Goal: Task Accomplishment & Management: Manage account settings

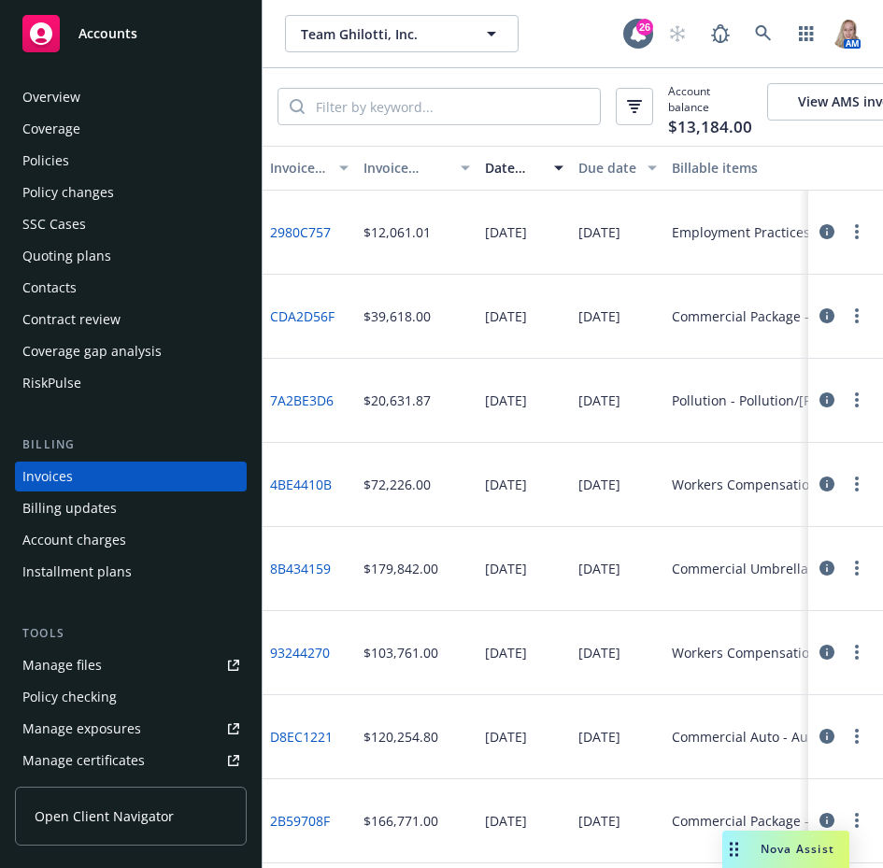
scroll to position [13, 0]
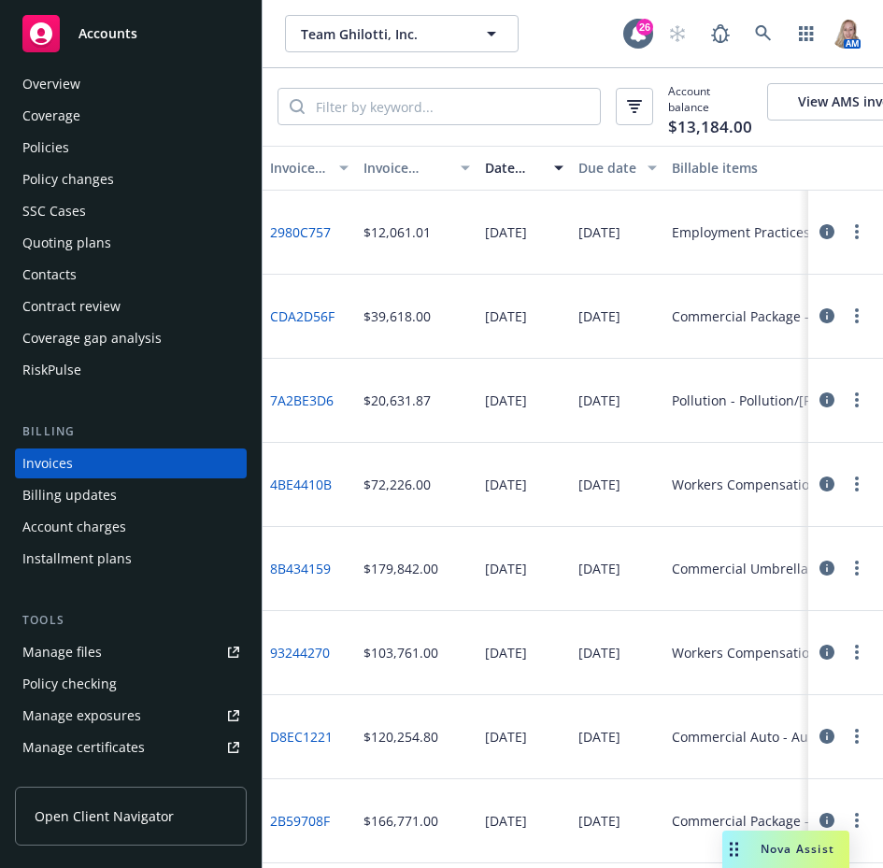
click at [145, 25] on div "Accounts" at bounding box center [130, 33] width 217 height 37
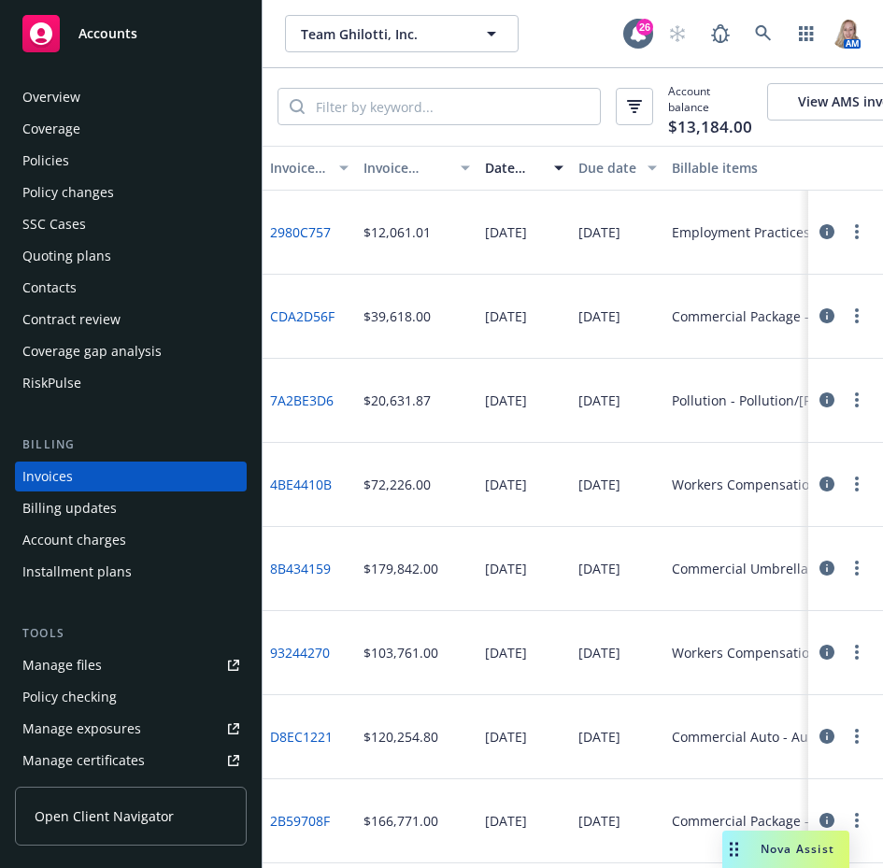
scroll to position [13, 0]
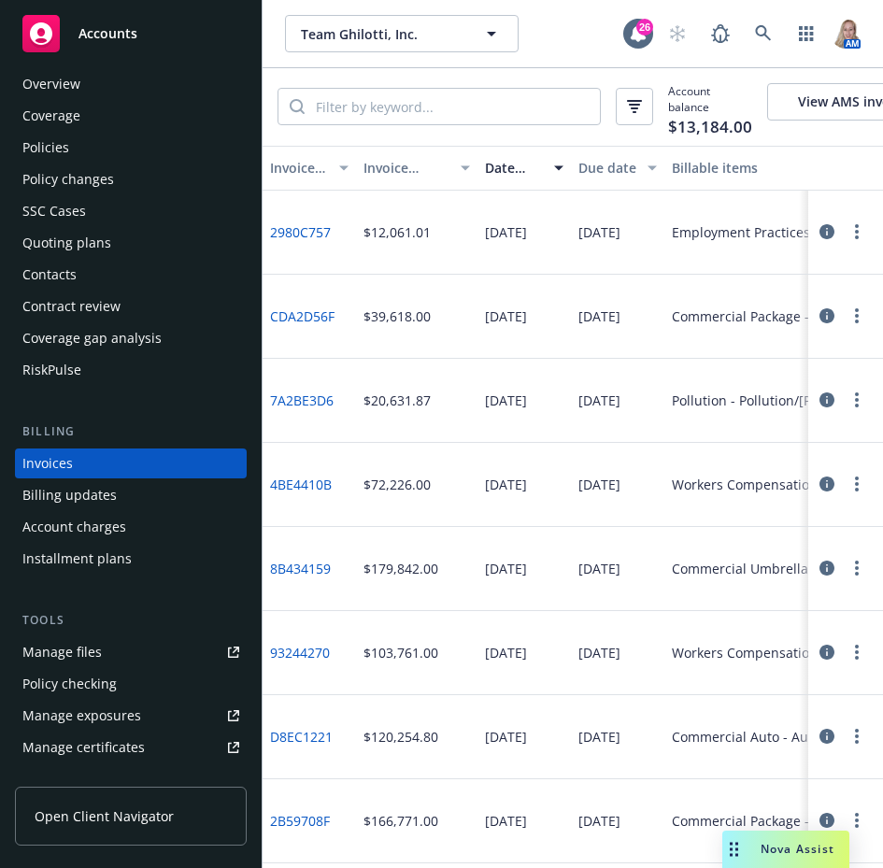
click at [107, 646] on link "Manage files" at bounding box center [131, 652] width 232 height 30
click at [92, 38] on span "Accounts" at bounding box center [108, 33] width 59 height 15
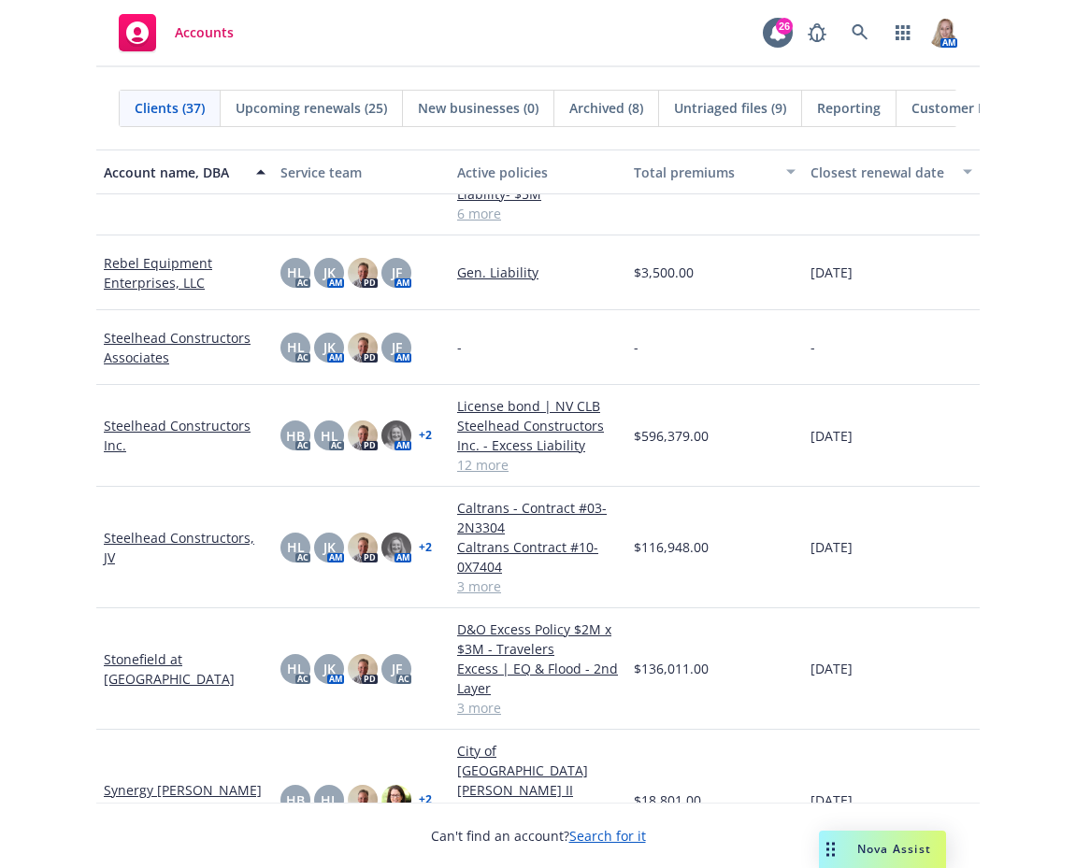
scroll to position [2180, 0]
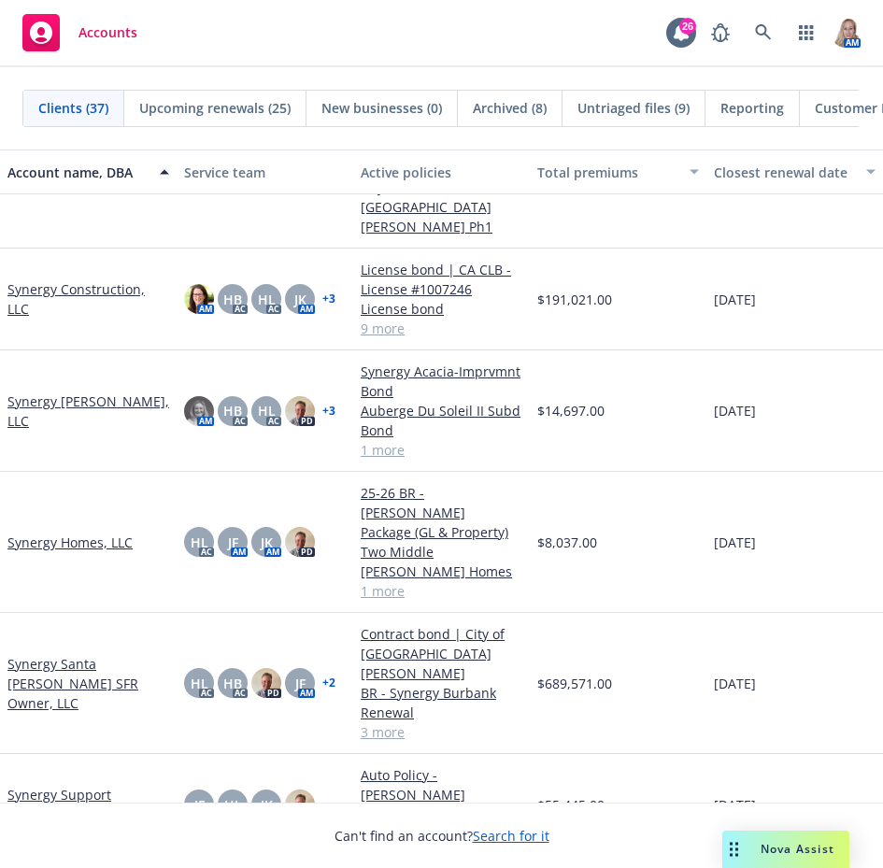
click at [91, 654] on link "Synergy Santa [PERSON_NAME] SFR Owner, LLC" at bounding box center [88, 683] width 162 height 59
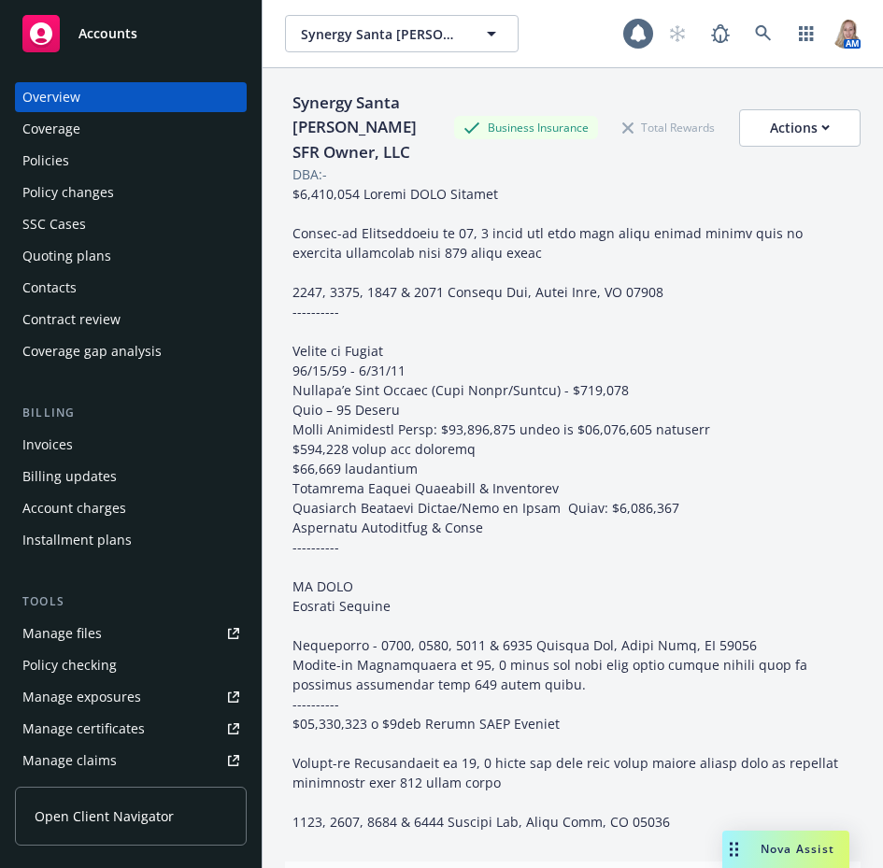
click at [66, 160] on div "Policies" at bounding box center [45, 161] width 47 height 30
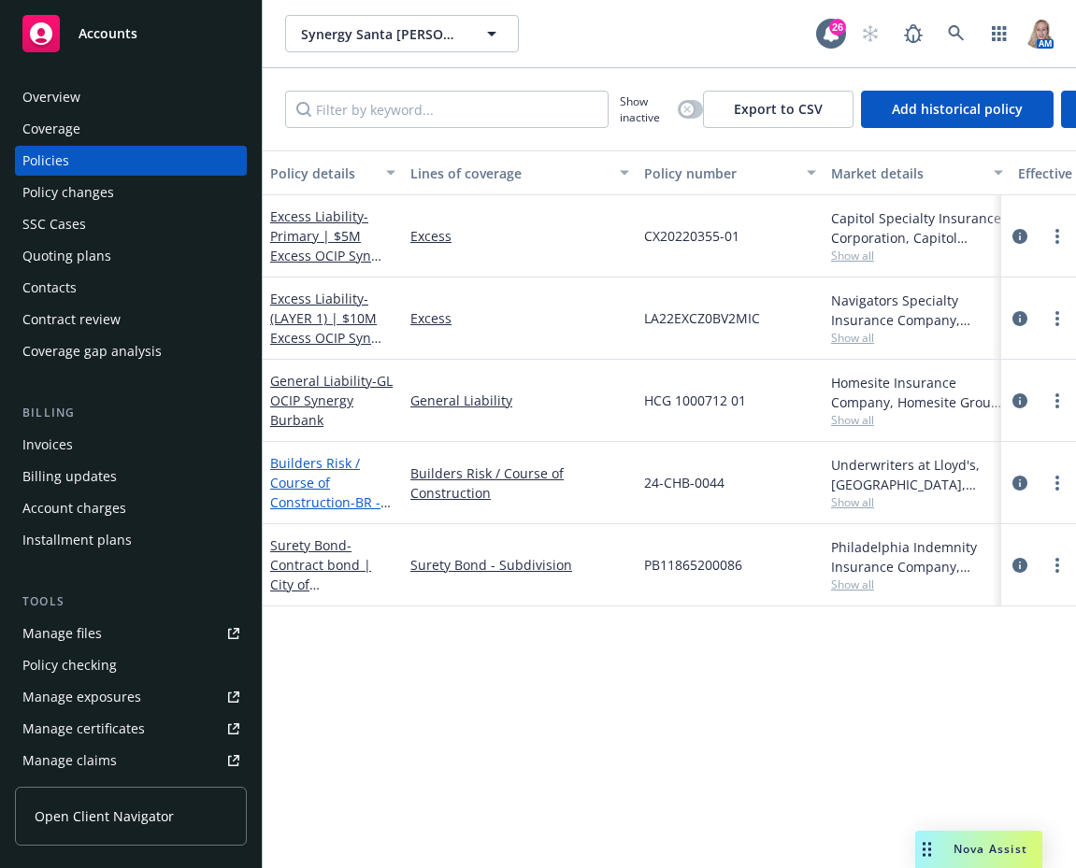
click at [287, 479] on link "Builders Risk / Course of Construction - BR - Synergy Burbank Renewal" at bounding box center [325, 502] width 110 height 96
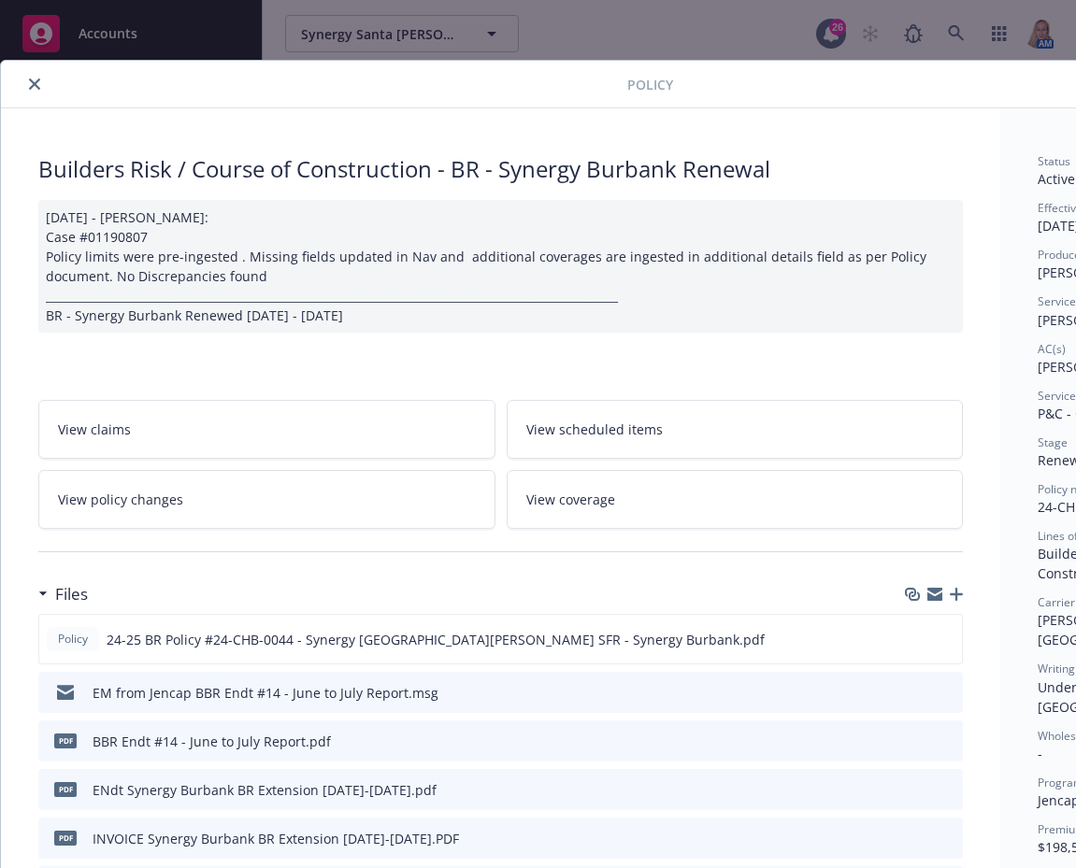
click at [882, 589] on icon "button" at bounding box center [956, 594] width 13 height 13
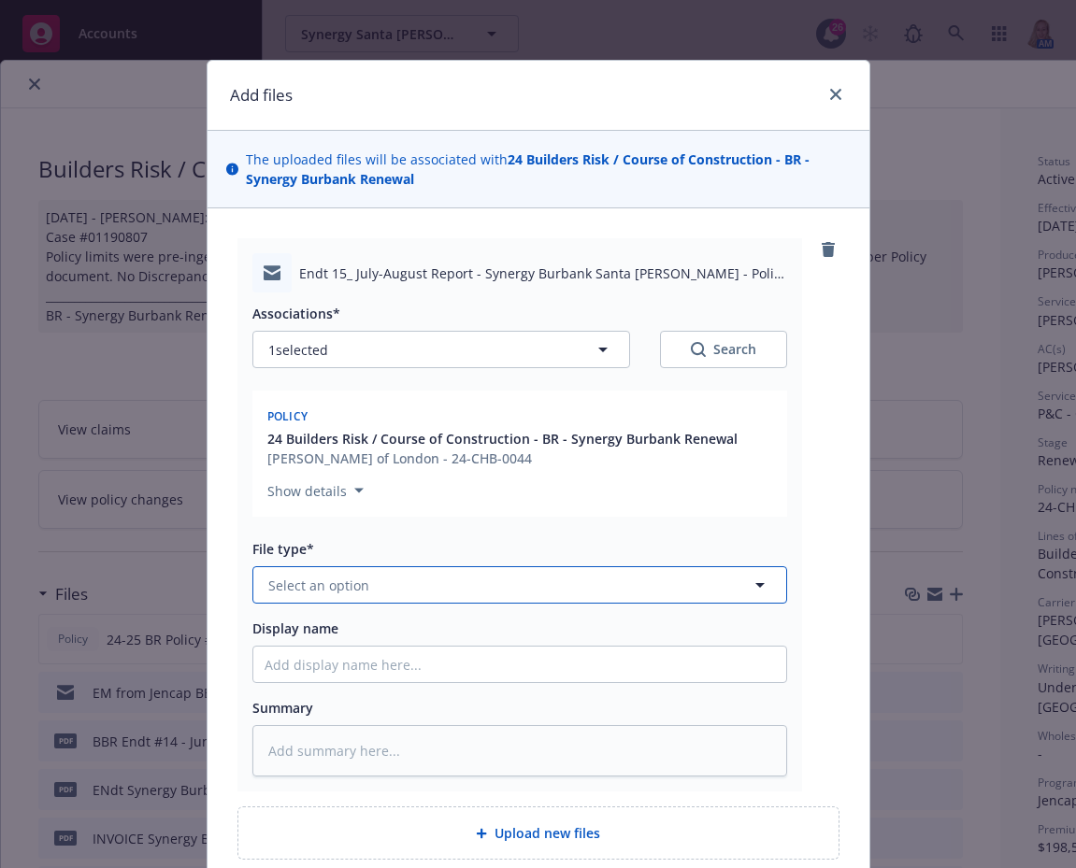
click at [314, 591] on span "Select an option" at bounding box center [318, 586] width 101 height 20
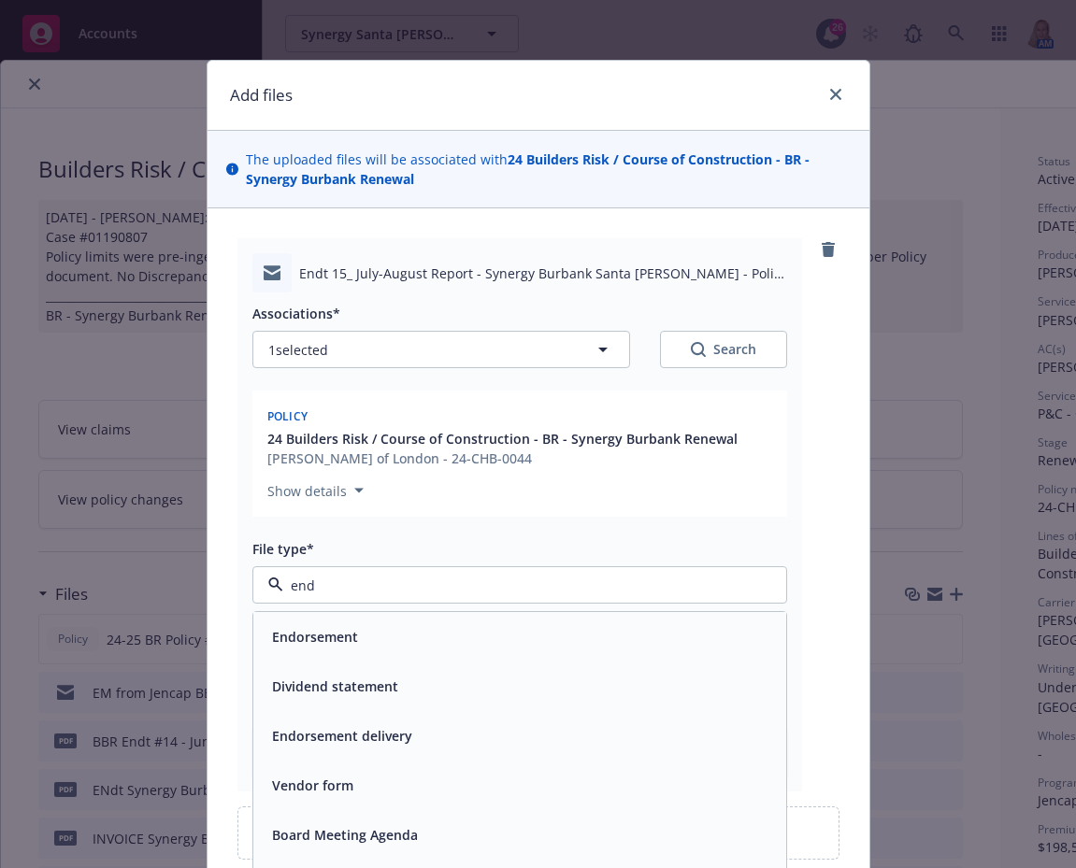
drag, startPoint x: 331, startPoint y: 582, endPoint x: 215, endPoint y: 585, distance: 115.9
click at [215, 585] on div "Endt 15_ July-August Report - Synergy Burbank Santa Rosa - Policy No_ 24-CHB-00…" at bounding box center [538, 548] width 662 height 681
type input "em"
click at [335, 693] on div "Email" at bounding box center [519, 686] width 510 height 27
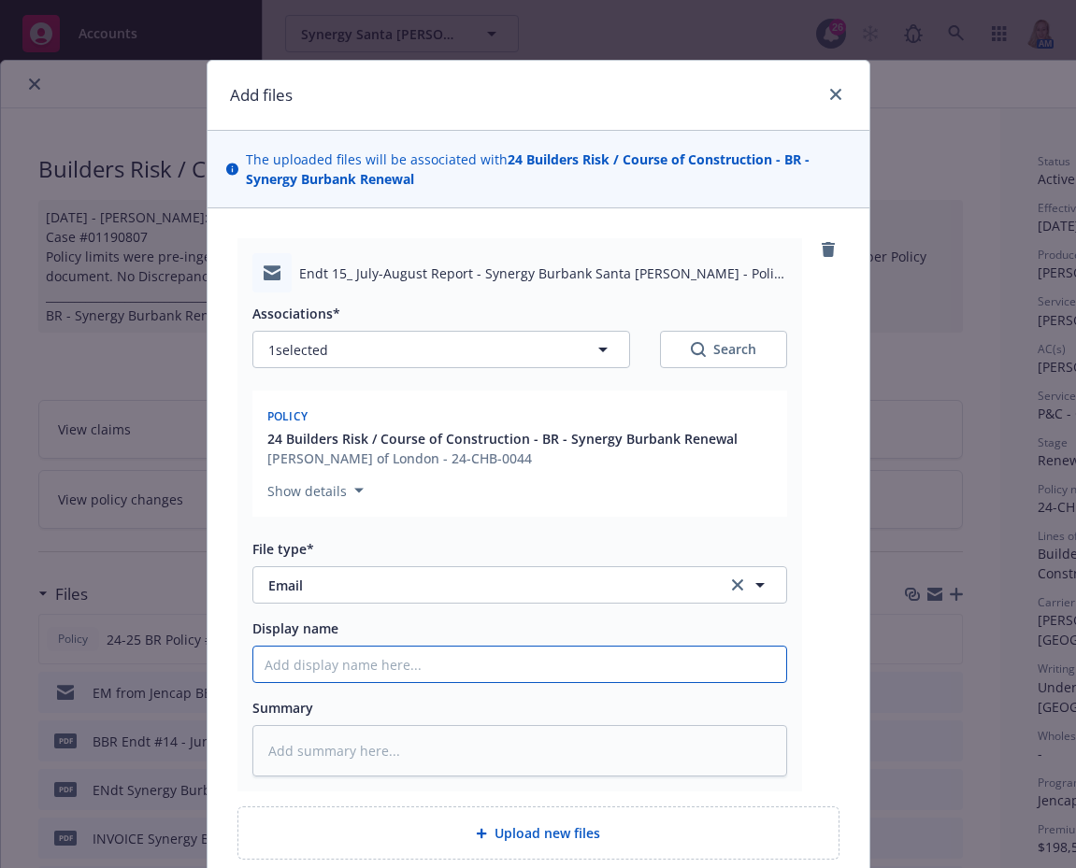
click at [340, 668] on input "Display name" at bounding box center [519, 665] width 533 height 36
type textarea "x"
type input "E"
type textarea "x"
type input "EM"
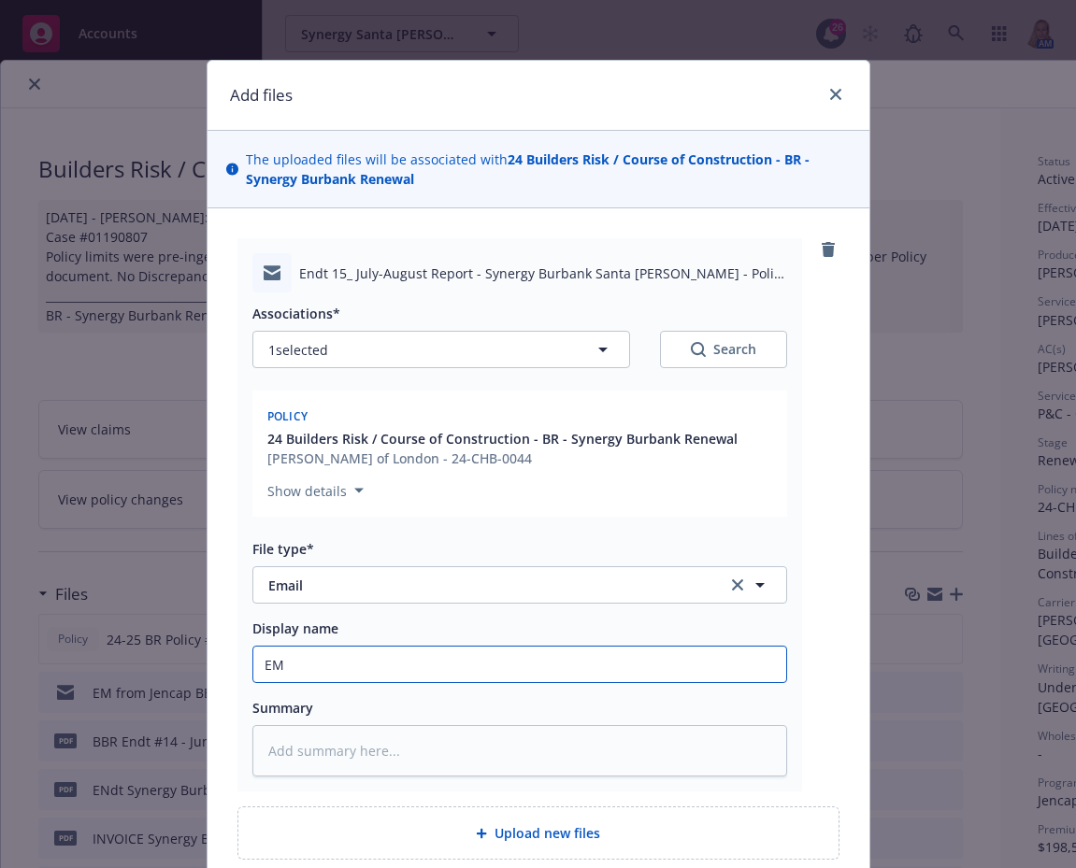
type textarea "x"
type input "EM"
type textarea "x"
type input "EM f"
type textarea "x"
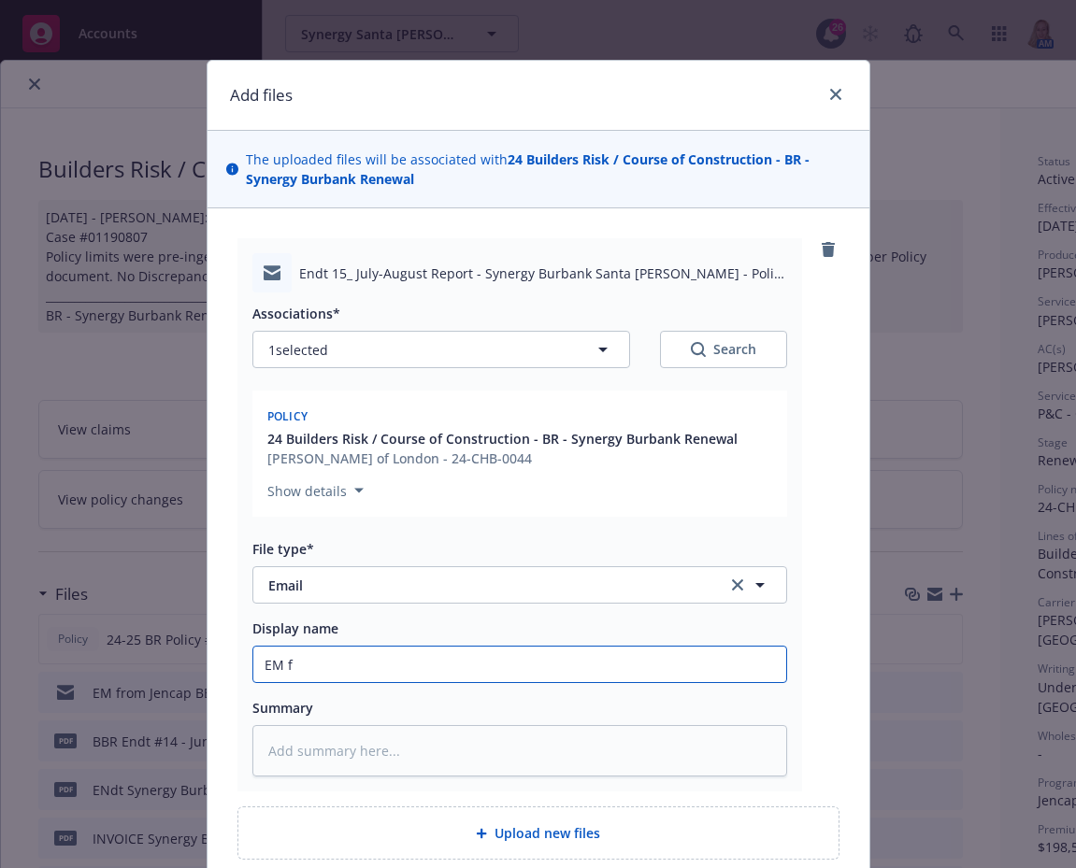
type input "EM fr"
type textarea "x"
type input "EM fro"
type textarea "x"
type input "EM from"
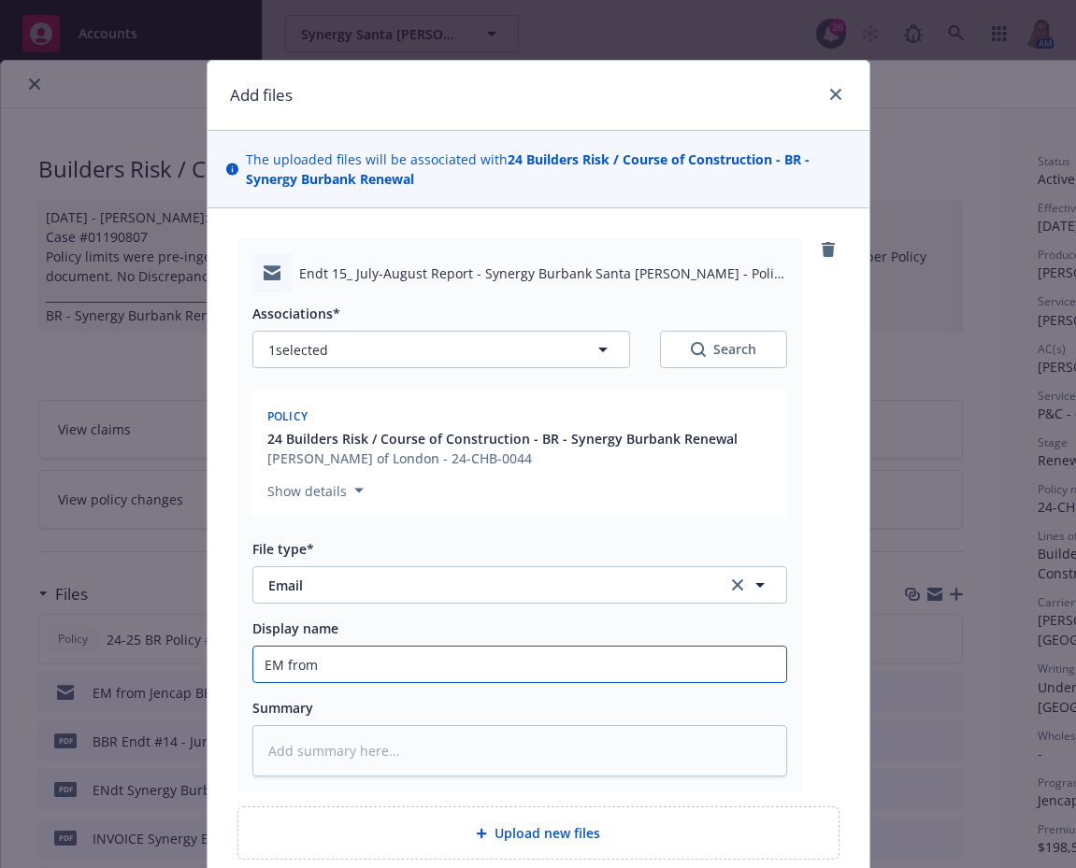
type textarea "x"
type input "EM from"
type textarea "x"
type input "EM from J"
type textarea "x"
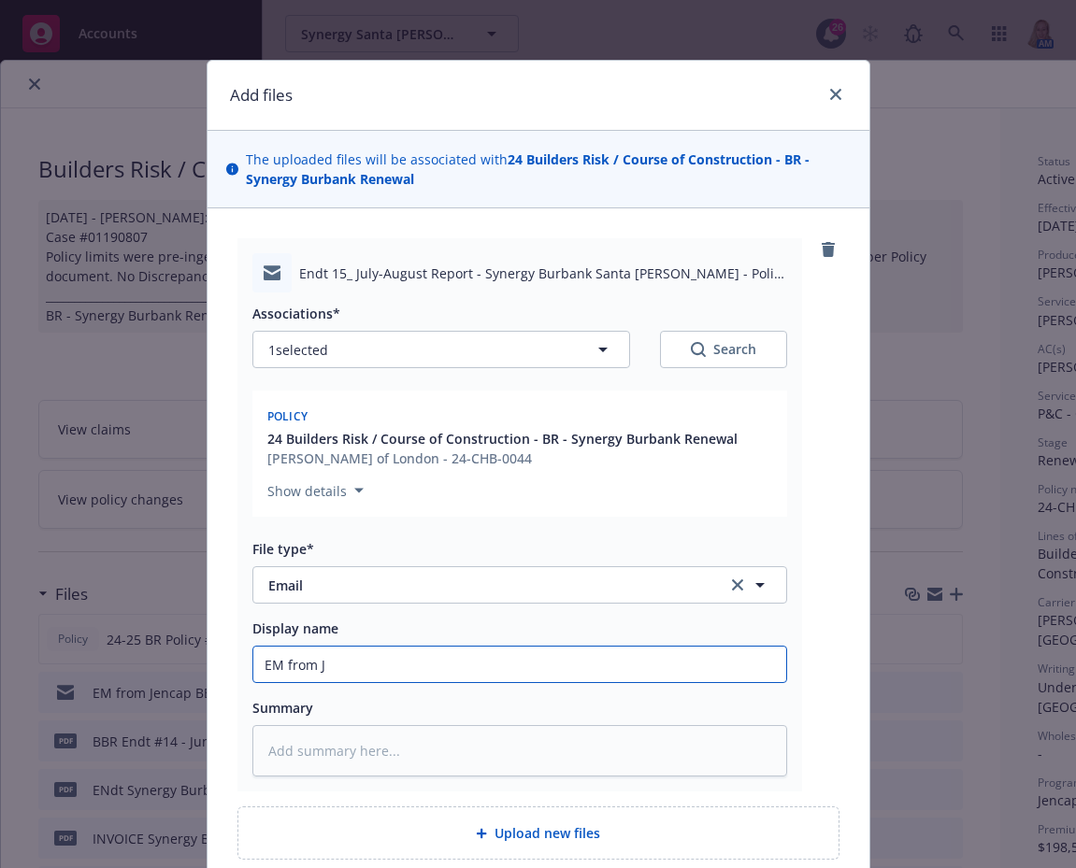
type input "EM from Je"
type textarea "x"
type input "EM from Jen"
type textarea "x"
type input "EM from Jenc"
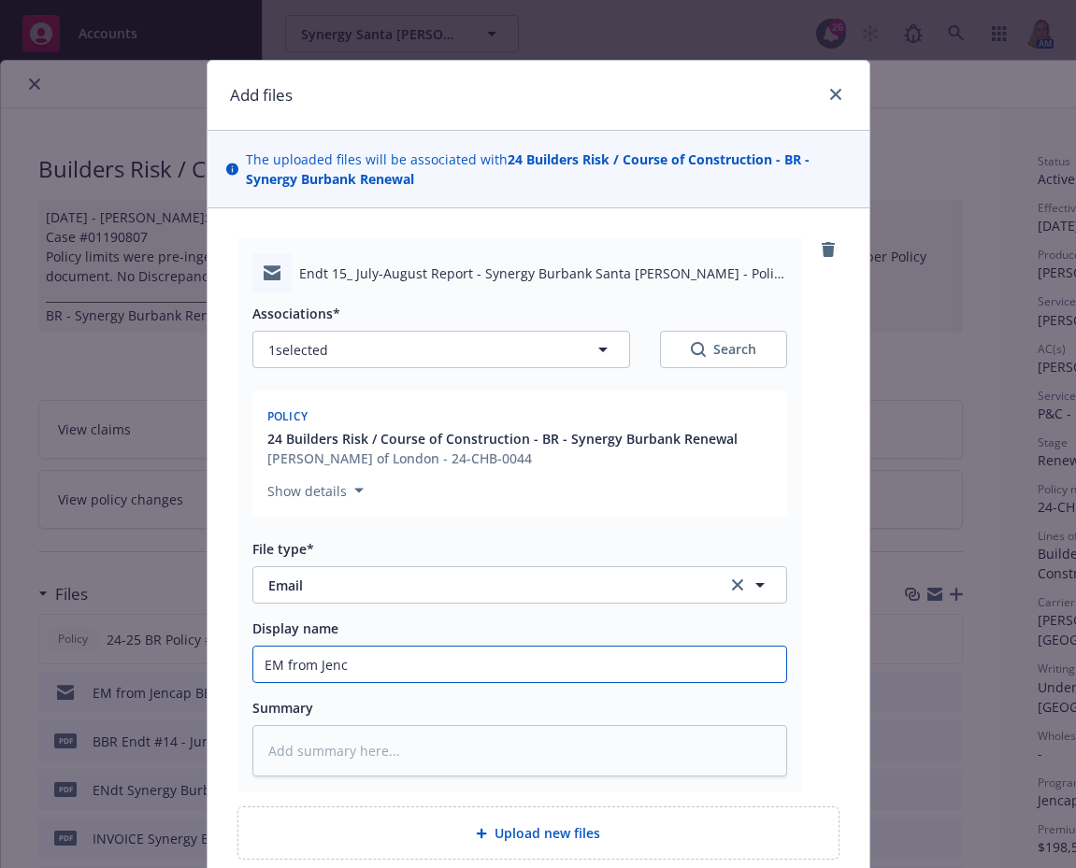
type textarea "x"
type input "EM from Jenca"
type textarea "x"
type input "EM from Jencap"
type textarea "x"
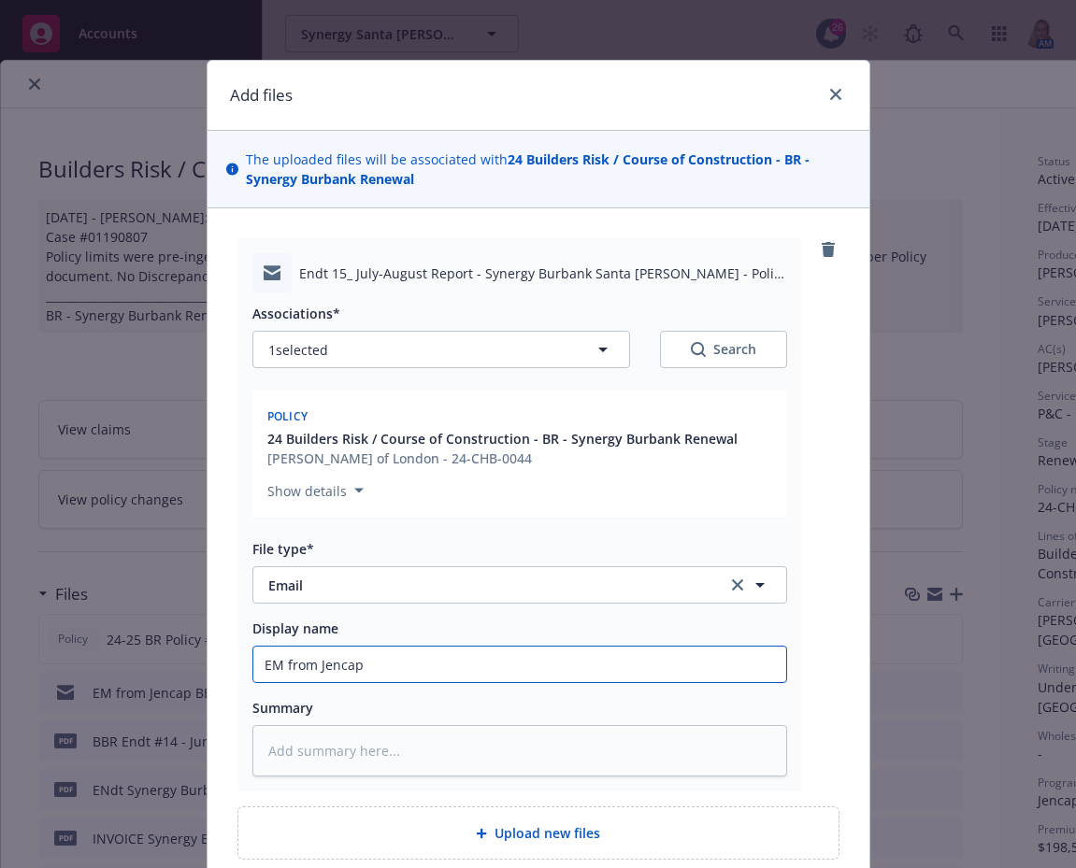
type input "EM from Jencap"
type textarea "x"
type input "EM from Jencap -"
type textarea "x"
type input "EM from Jencap -"
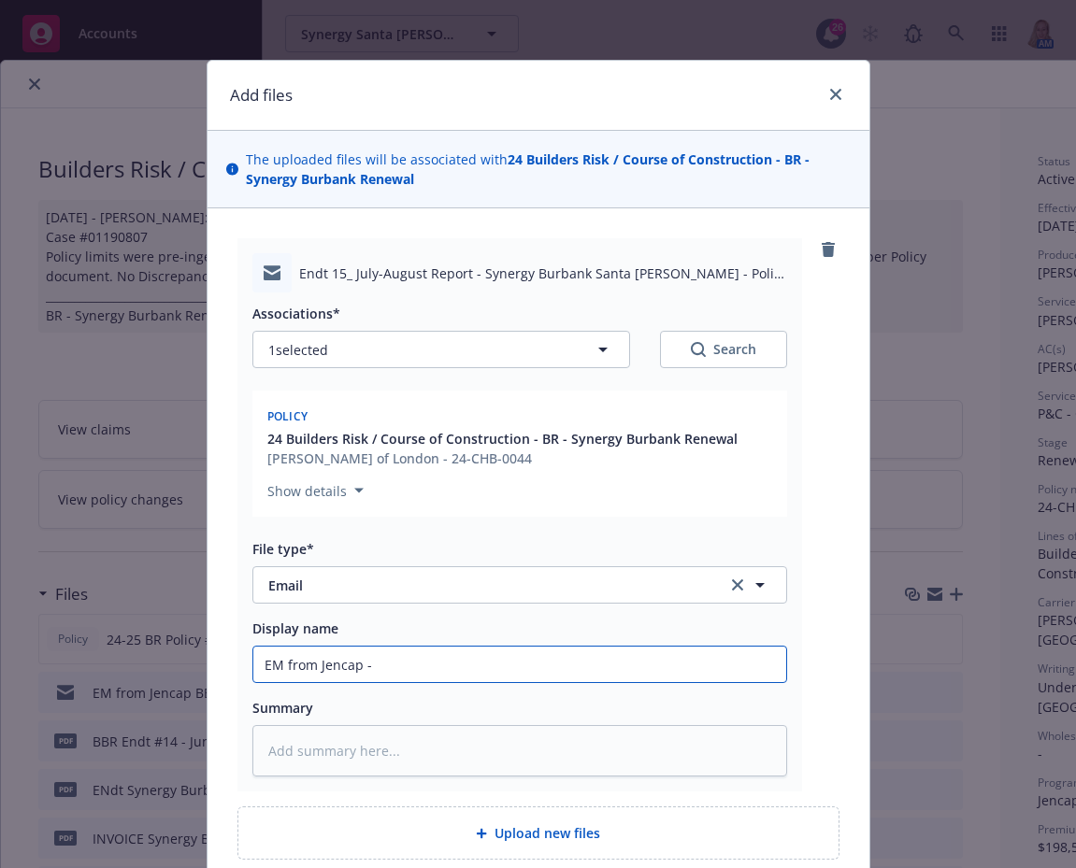
type textarea "x"
type input "EM from Jencap - E"
type textarea "x"
type input "EM from Jencap - En"
type textarea "x"
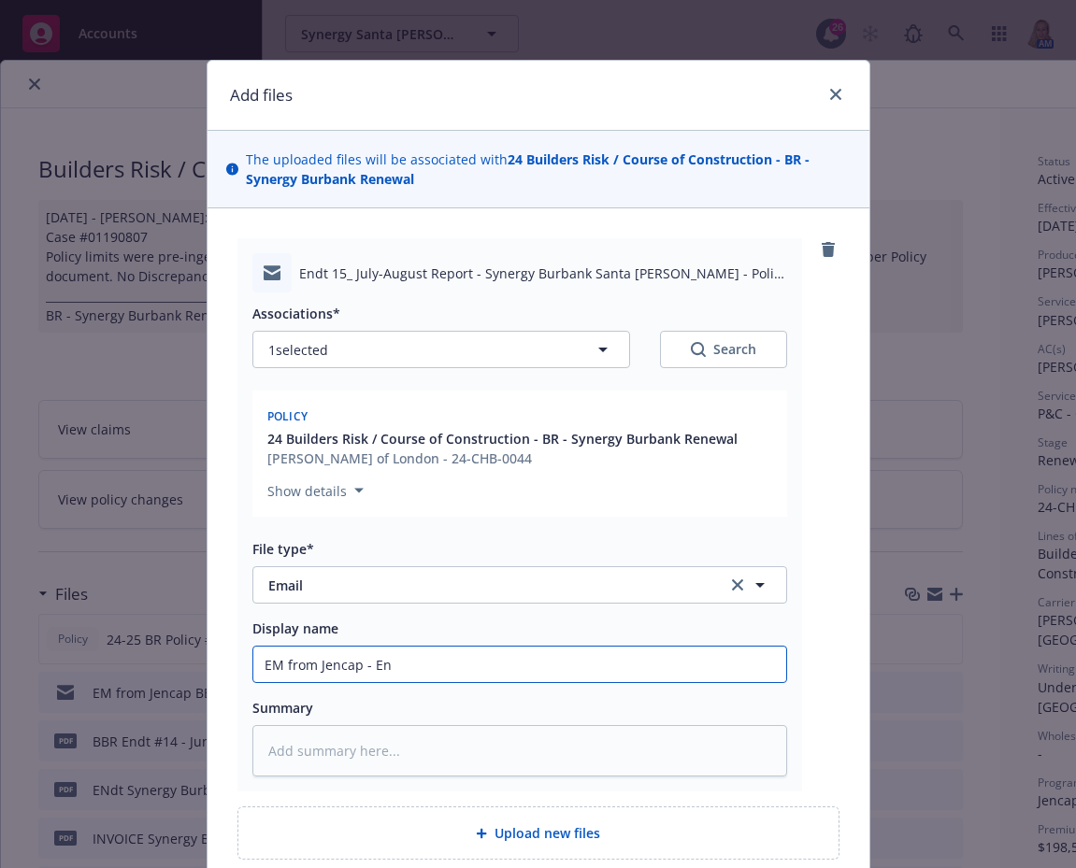
type input "EM from Jencap - End"
type textarea "x"
type input "EM from Jencap - Endt"
type textarea "x"
type input "EM from Jencap - Endt &"
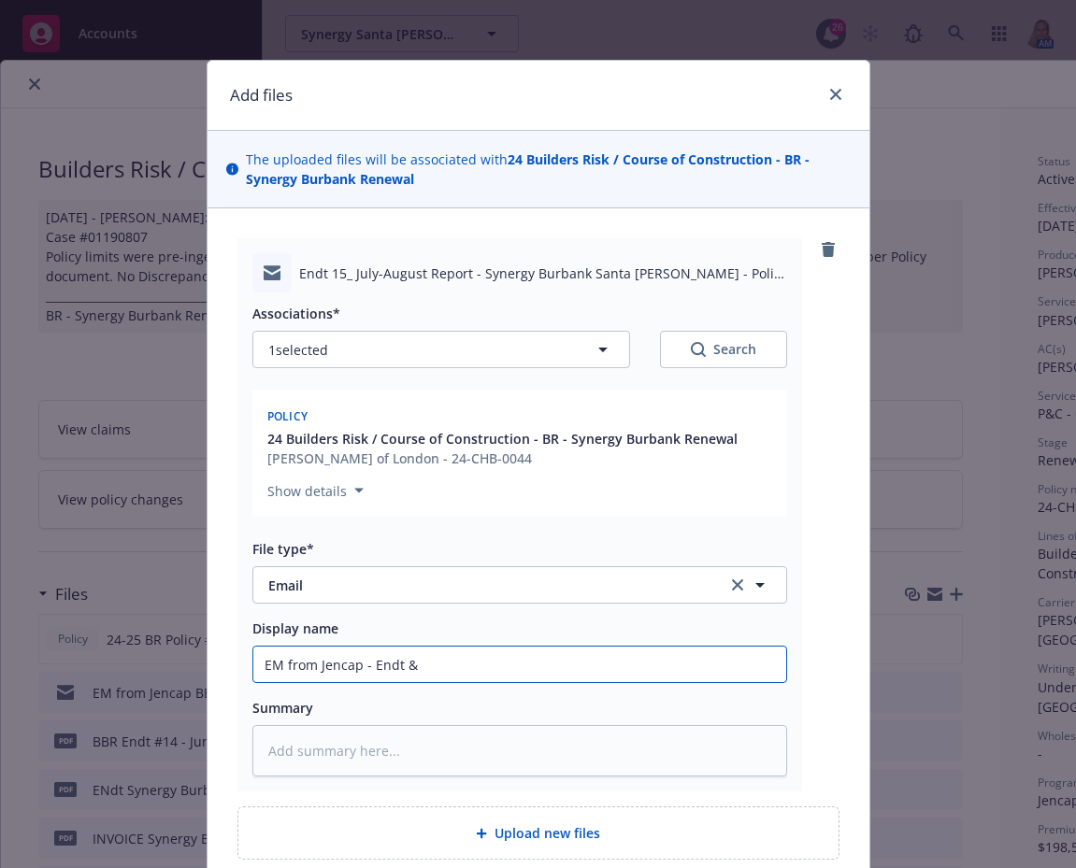
type textarea "x"
type input "EM from Jencap - Endt &"
type textarea "x"
type input "EM from Jencap - Endt & I"
type textarea "x"
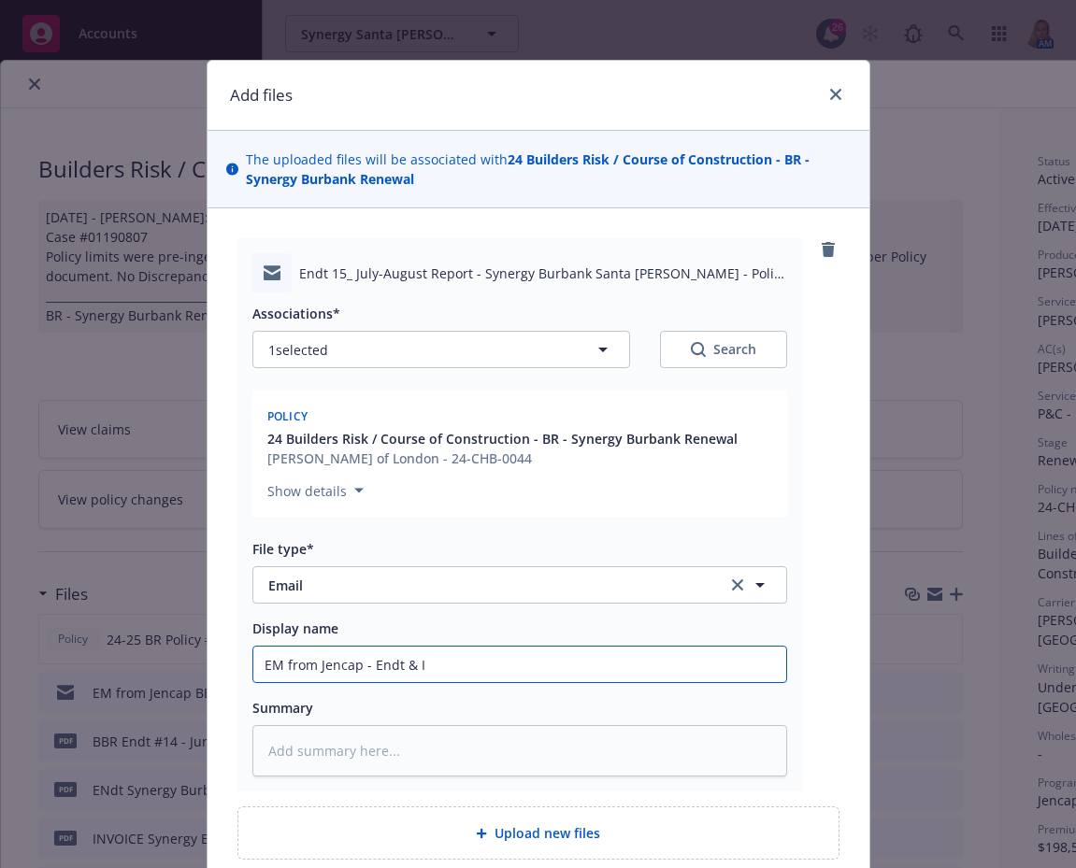
type input "EM from Jencap - Endt & In"
type textarea "x"
type input "EM from Jencap - Endt & Inv"
type textarea "x"
type input "EM from Jencap - Endt & Invo"
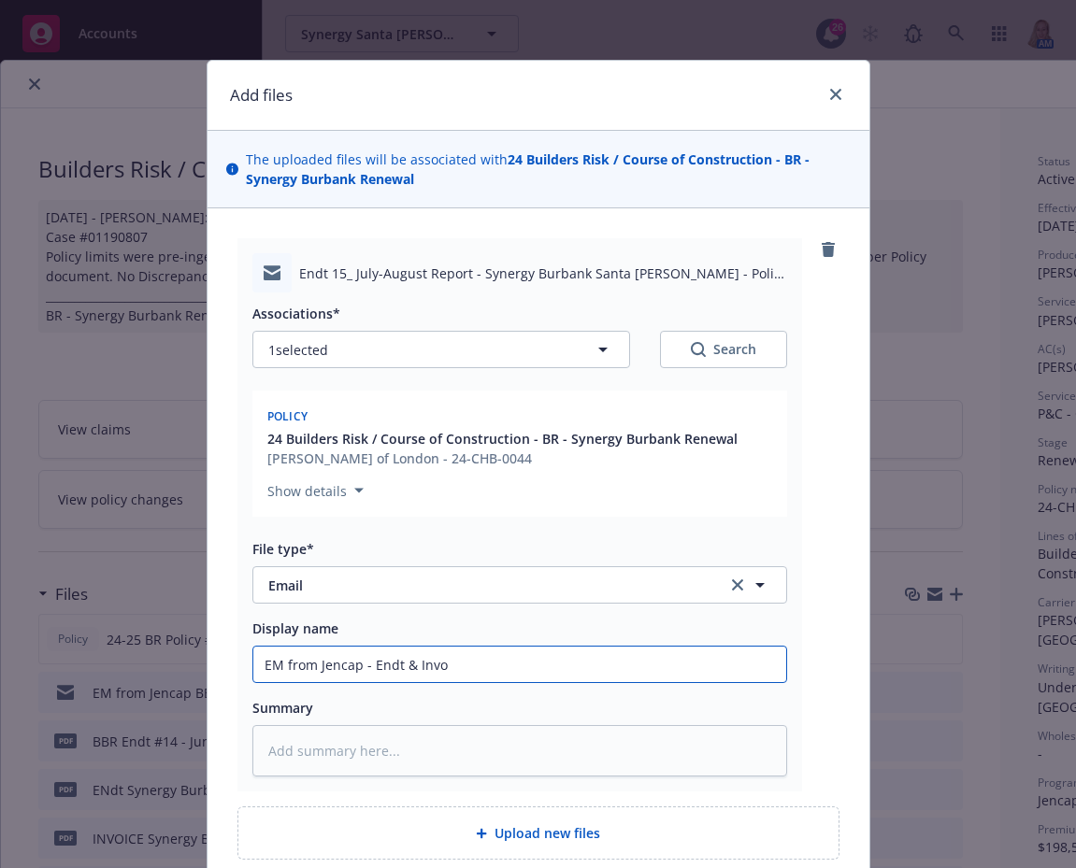
type textarea "x"
type input "EM from Jencap - Endt & Invoi"
type textarea "x"
type input "EM from Jencap - Endt & Invoic"
type textarea "x"
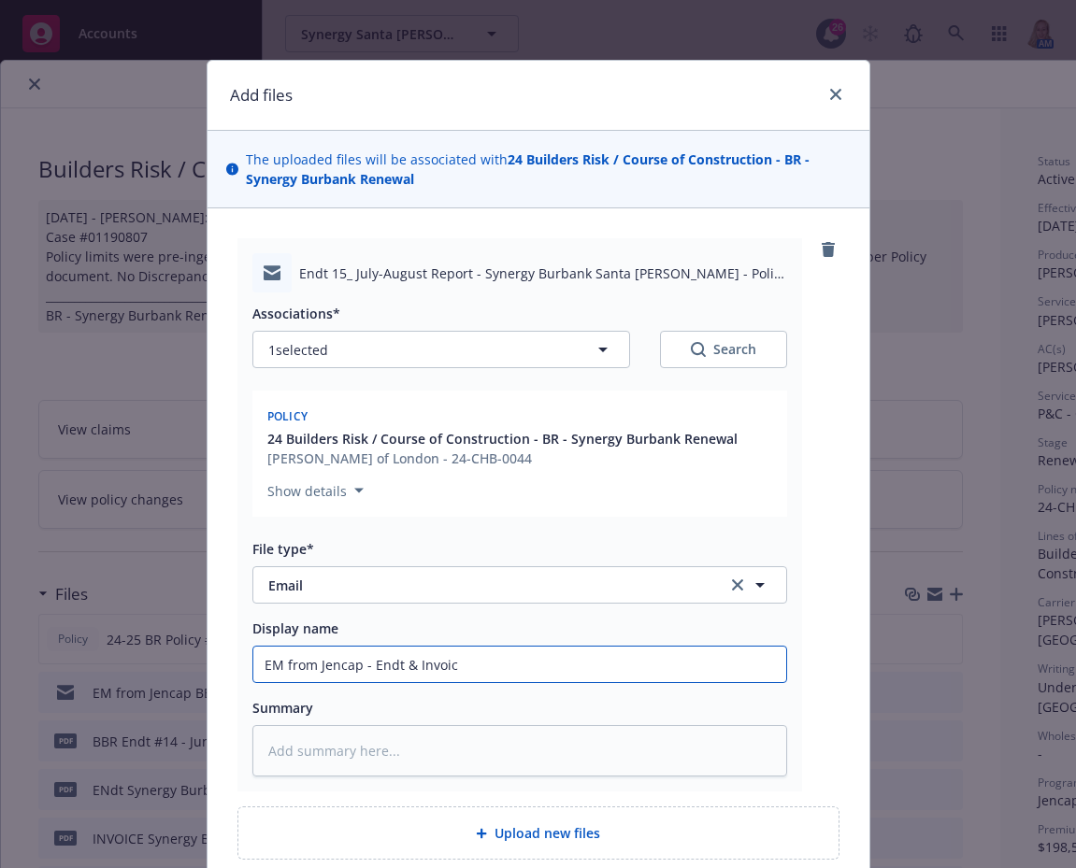
type input "EM from Jencap - Endt & Invoice"
click at [367, 661] on input "EM from Jencap - Endt & Invoice" at bounding box center [519, 665] width 533 height 36
click at [393, 664] on input "EM from Jencap - Endt & Invoice" at bounding box center [519, 665] width 533 height 36
type textarea "x"
type input "EM from Jencap - Endt & Invoice"
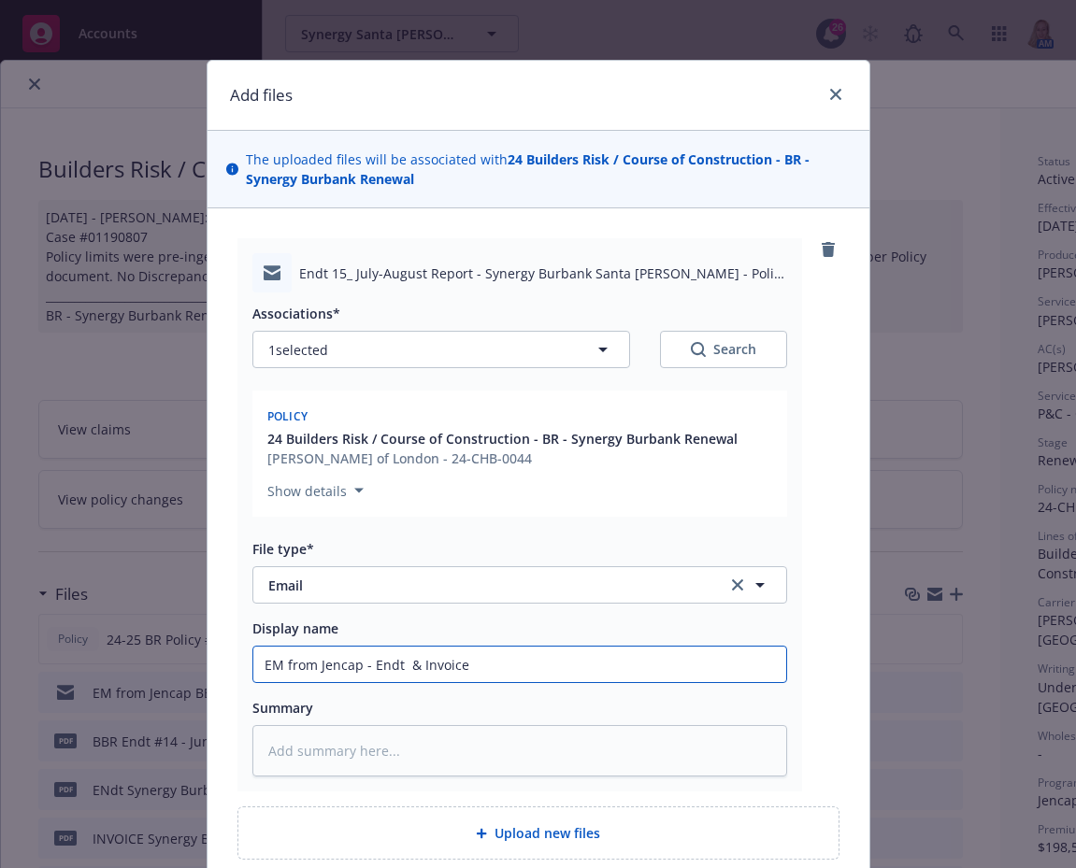
type textarea "x"
type input "EM from Jencap - Endt # & Invoice"
type textarea "x"
type input "EM from Jencap - Endt #1 & Invoice"
type textarea "x"
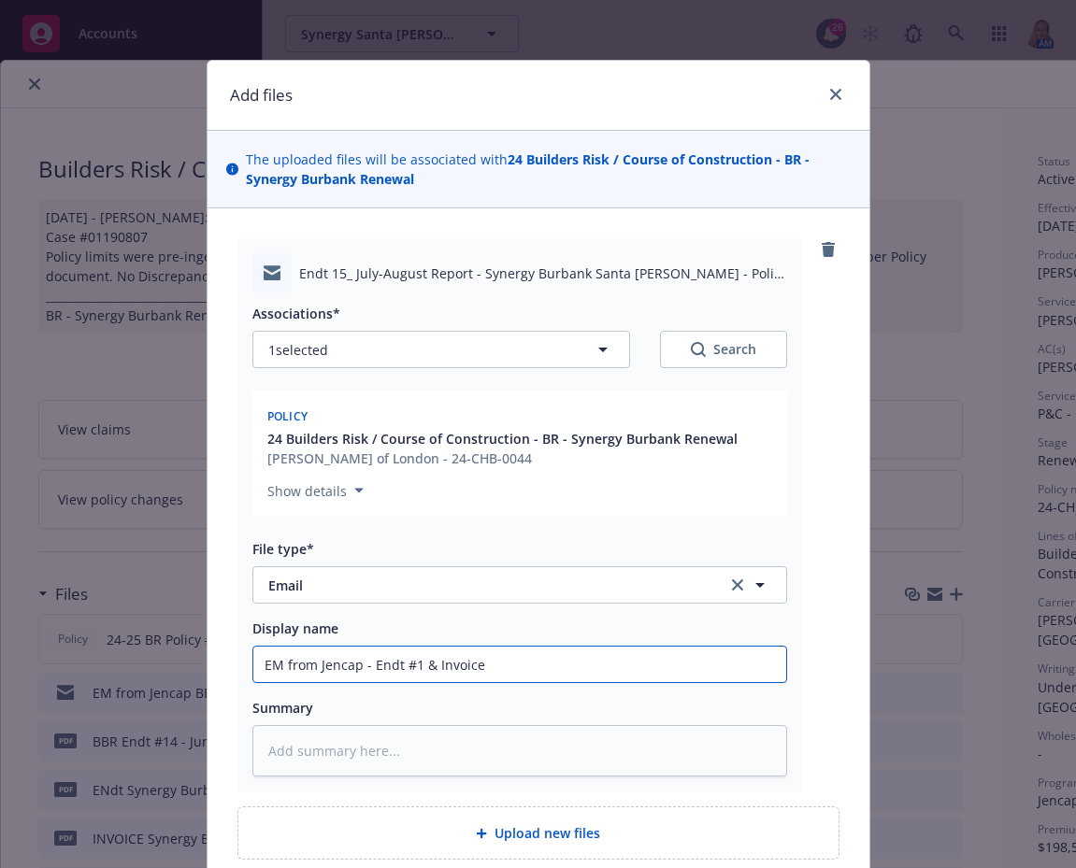
type input "EM from Jencap - Endt #15 & Invoice"
click at [362, 665] on input "EM from Jencap - Endt #15 & Invoice" at bounding box center [519, 665] width 533 height 36
type textarea "x"
type input "EM from Jencap - Endt #15 & Invoice"
type textarea "x"
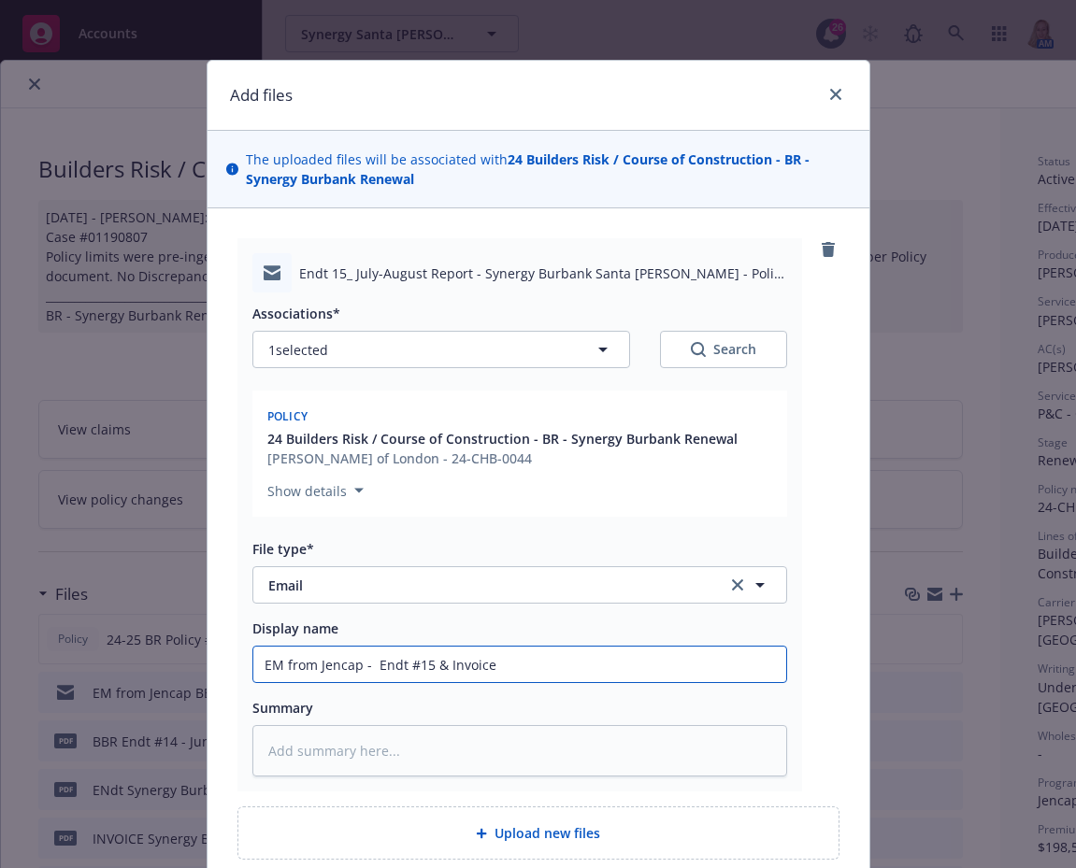
type input "EM from Jencap - B Endt #15 & Invoice"
type textarea "x"
type input "EM from Jencap - BB Endt #15 & Invoice"
type textarea "x"
drag, startPoint x: 521, startPoint y: 669, endPoint x: 172, endPoint y: 687, distance: 349.1
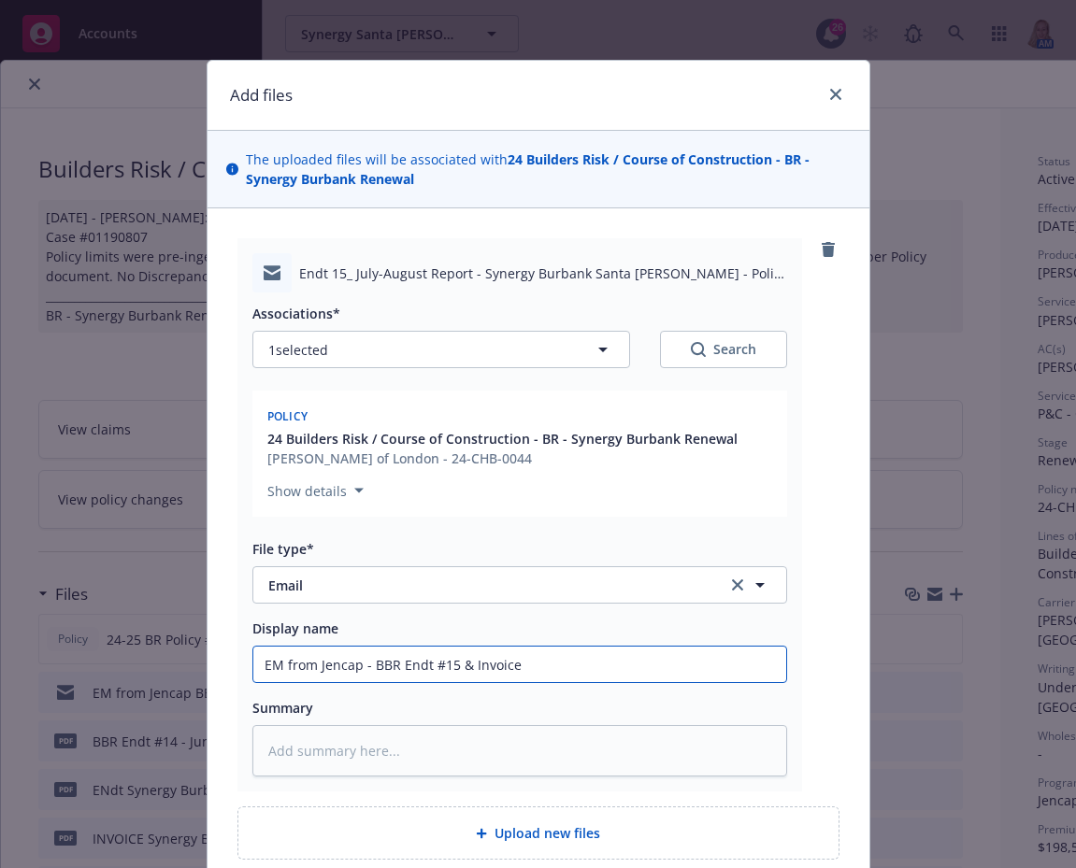
click at [172, 687] on div "Add files The uploaded files will be associated with 24 Builders Risk / Course …" at bounding box center [538, 434] width 1076 height 868
type input "EM from Jencap - BBR Endt #15 & Invoice"
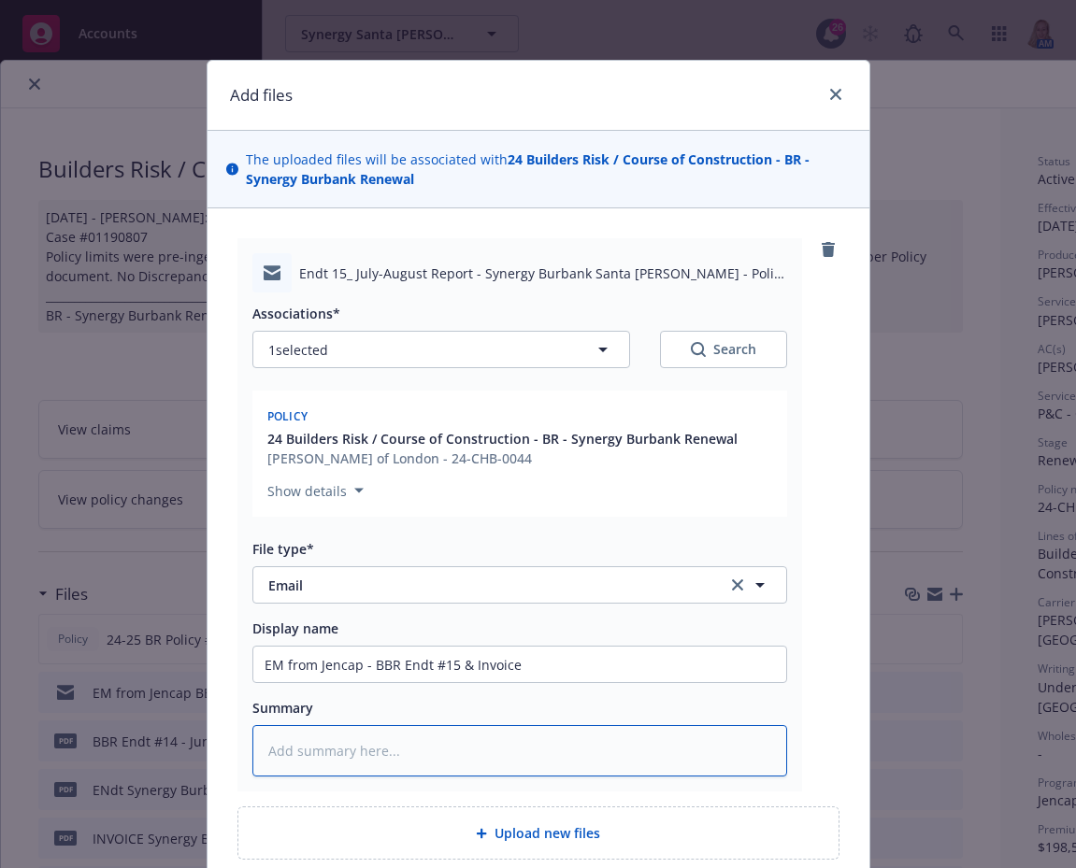
click at [333, 731] on textarea at bounding box center [519, 750] width 535 height 51
paste textarea "EM from Jencap - BBR Endt #15 & Invoice"
type textarea "x"
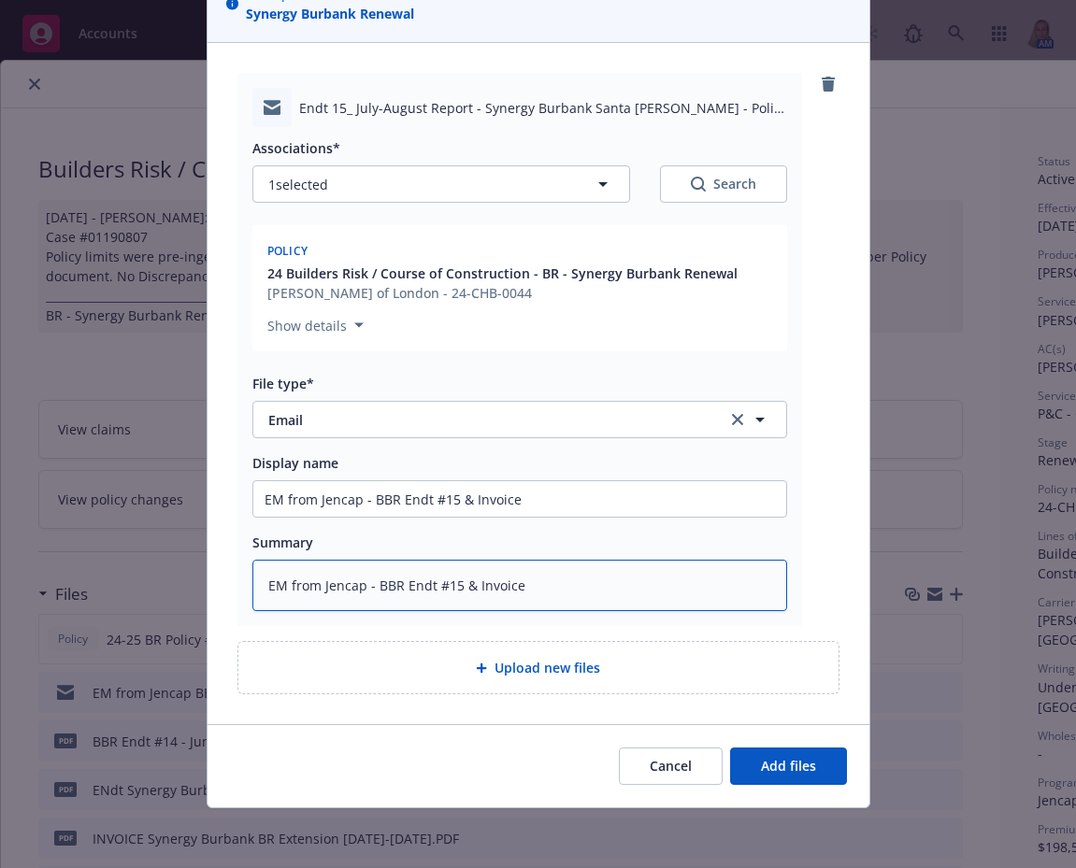
type textarea "EM from Jencap - BBR Endt #15 & Invoice"
type textarea "x"
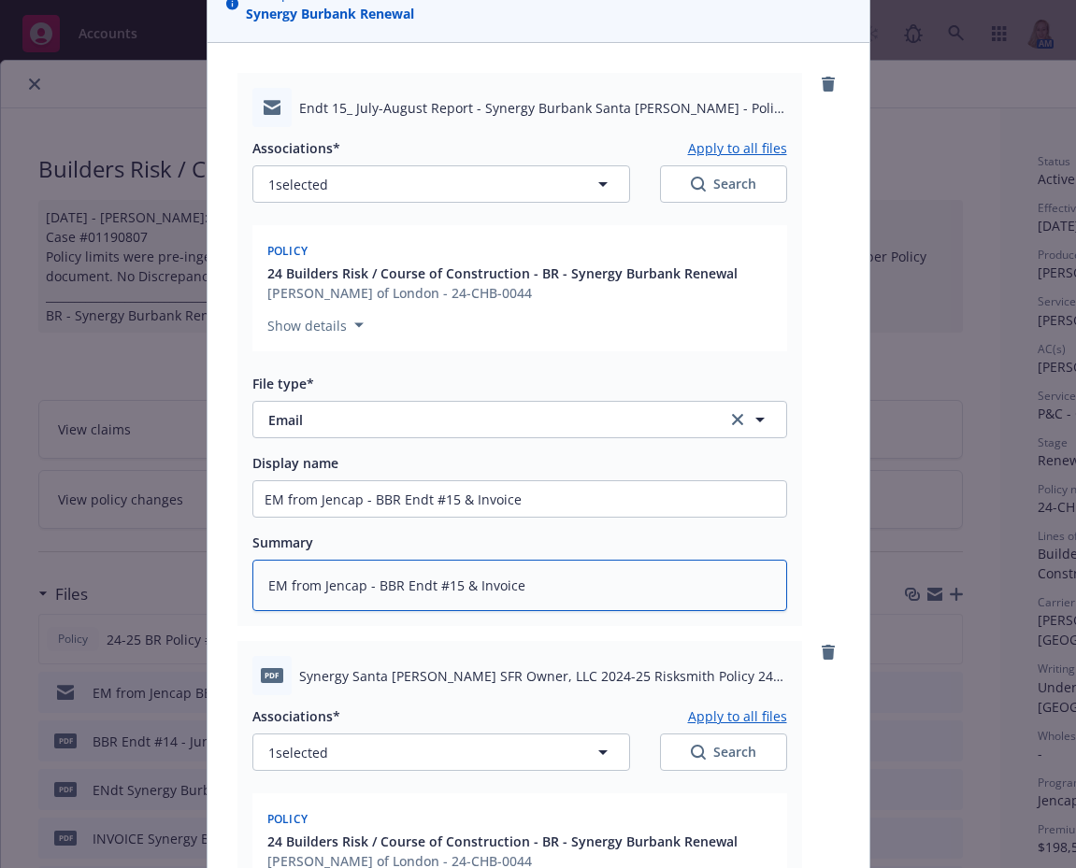
scroll to position [734, 0]
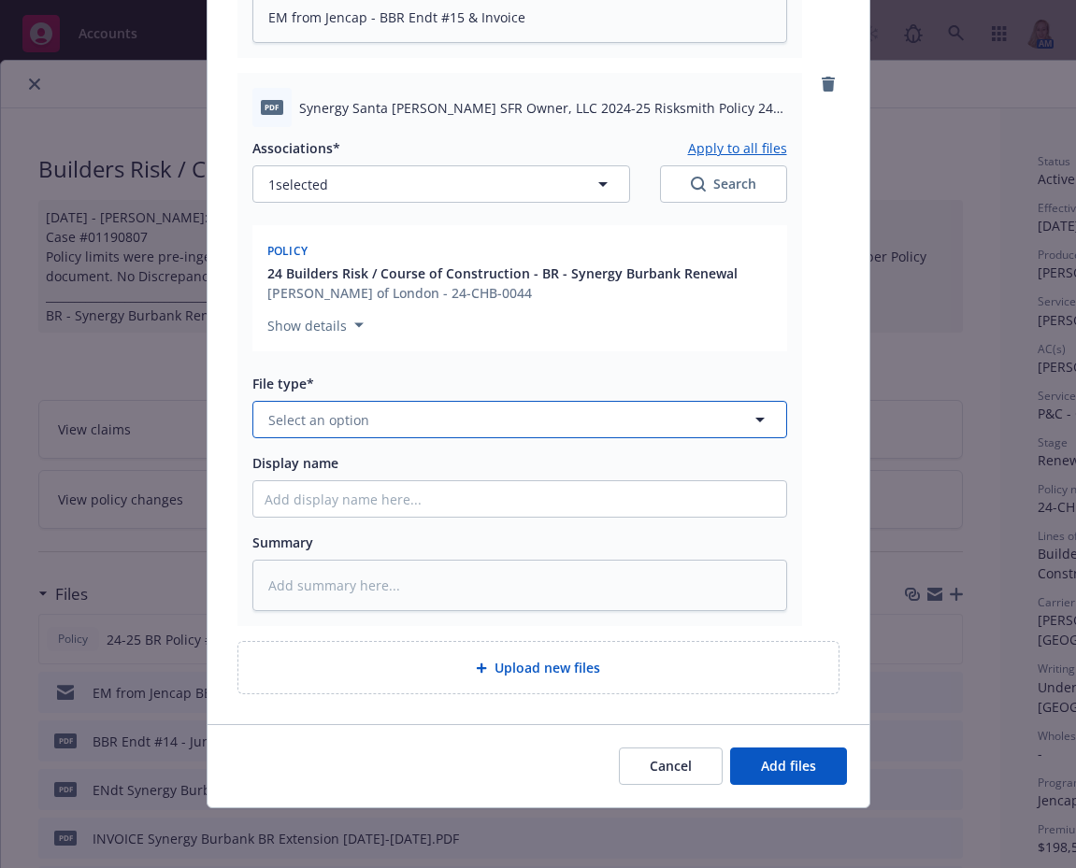
click at [355, 428] on span "Select an option" at bounding box center [318, 420] width 101 height 20
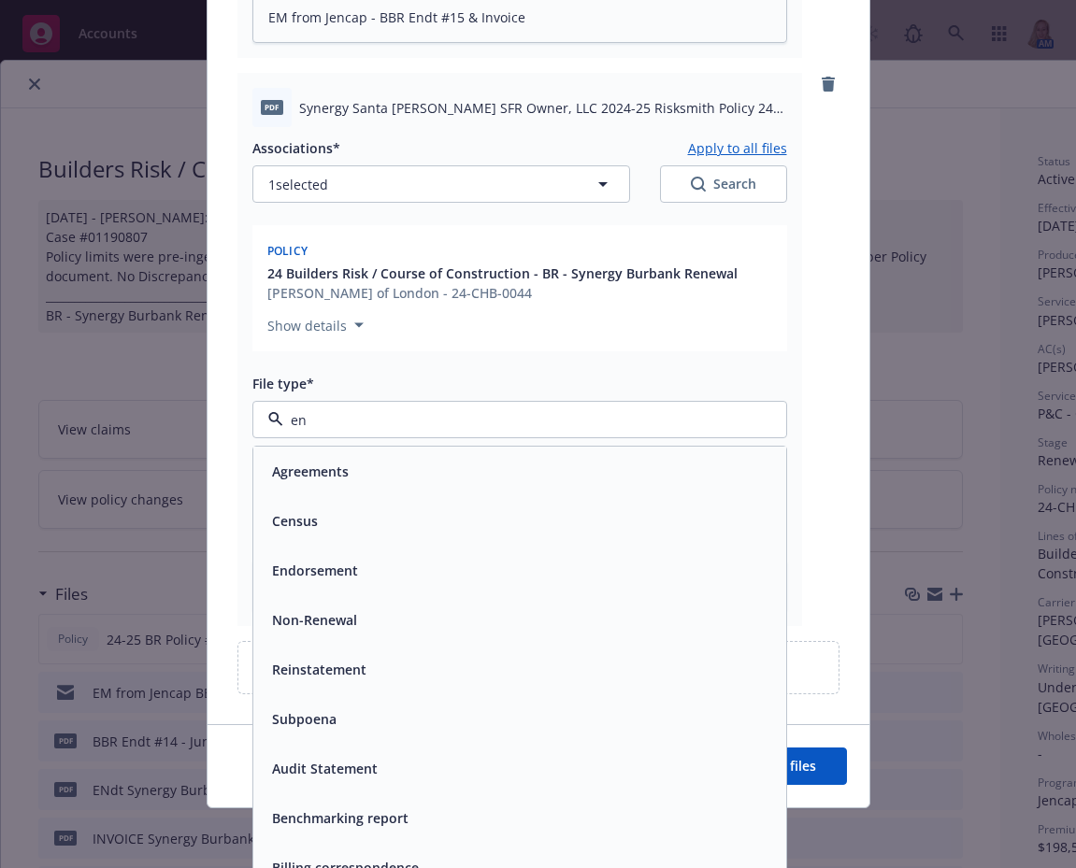
type input "end"
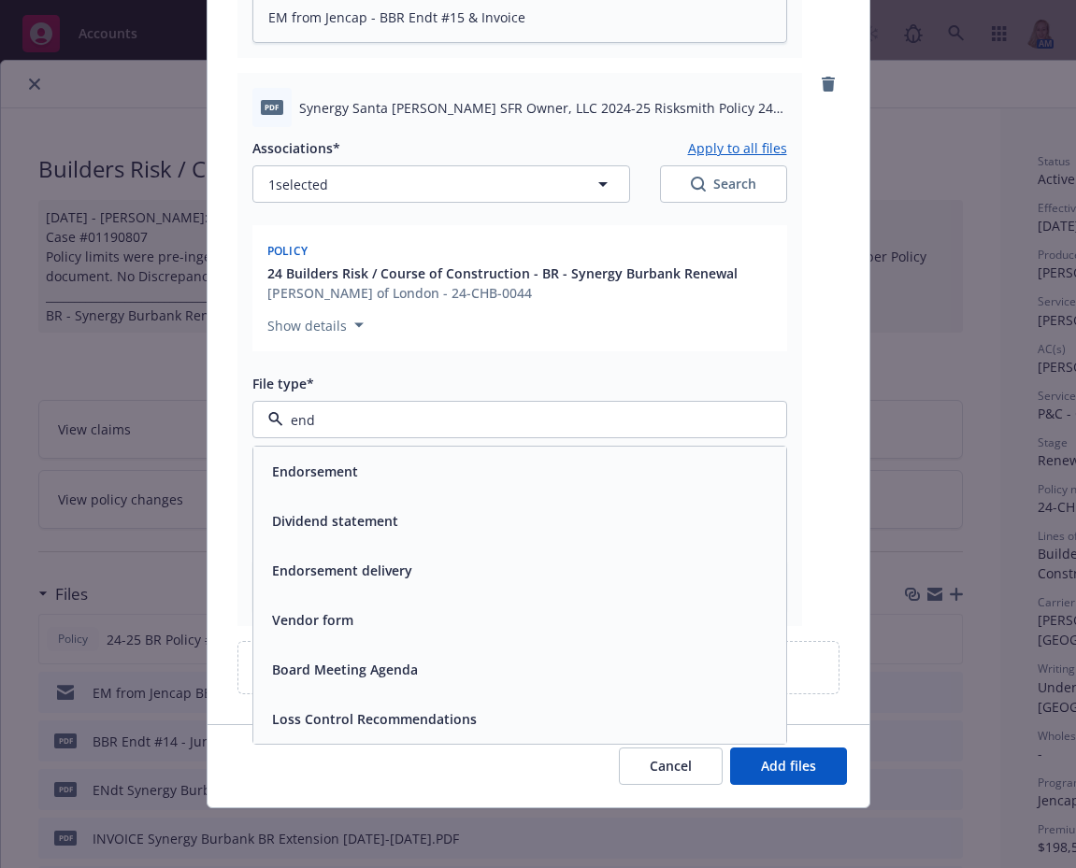
click at [356, 460] on div "Endorsement" at bounding box center [519, 471] width 510 height 27
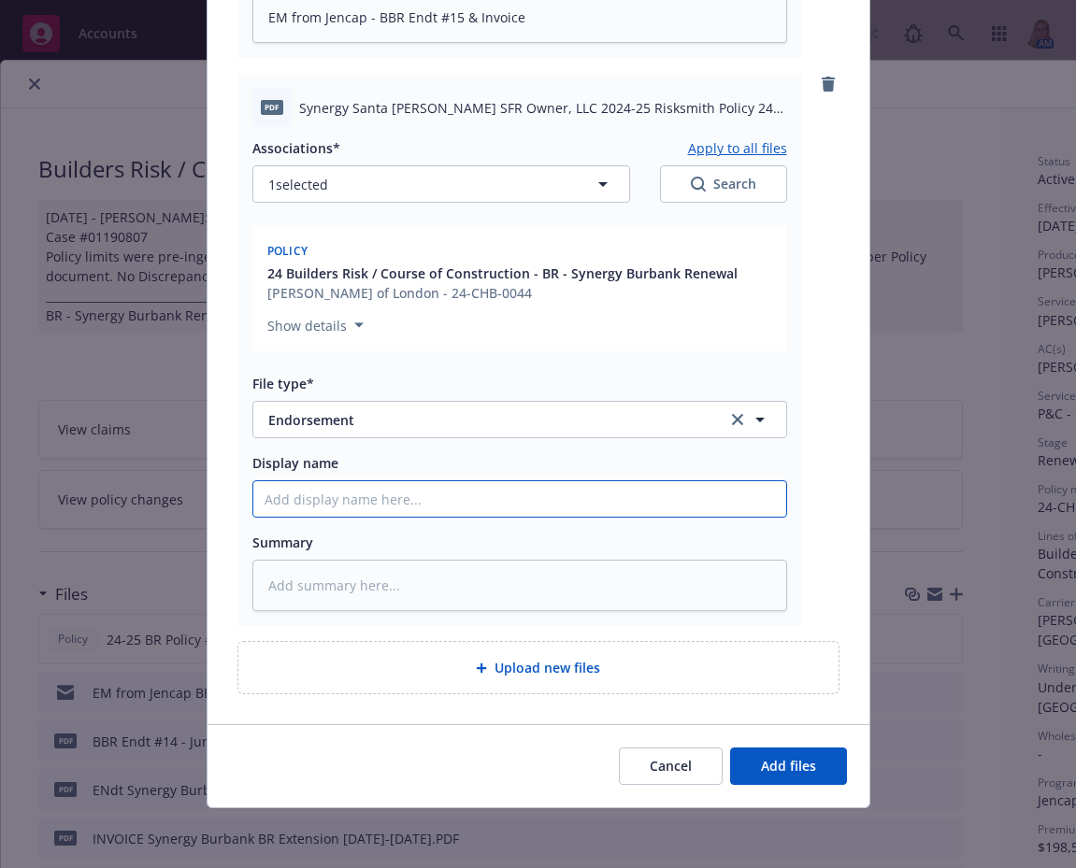
click at [350, 505] on input "Display name" at bounding box center [519, 499] width 533 height 36
type textarea "x"
type input "J"
type textarea "x"
type input "Ju"
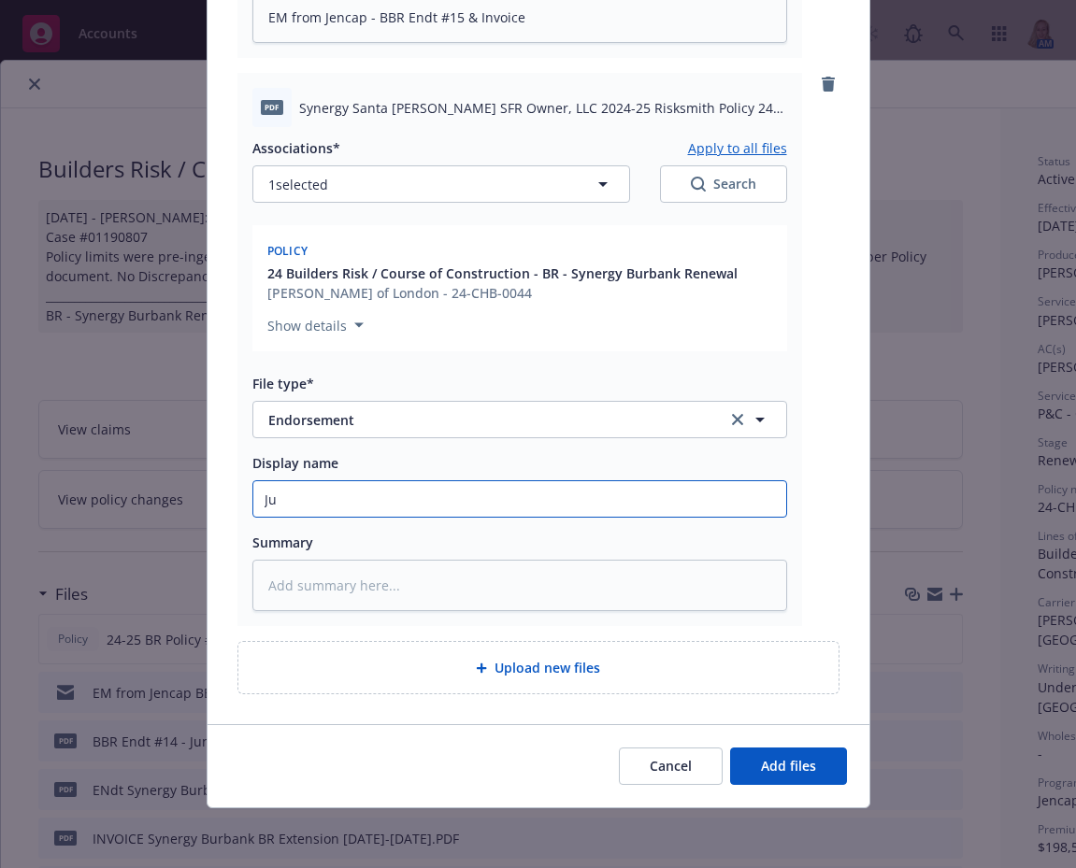
type textarea "x"
type input "Jul"
type textarea "x"
type input "July"
type textarea "x"
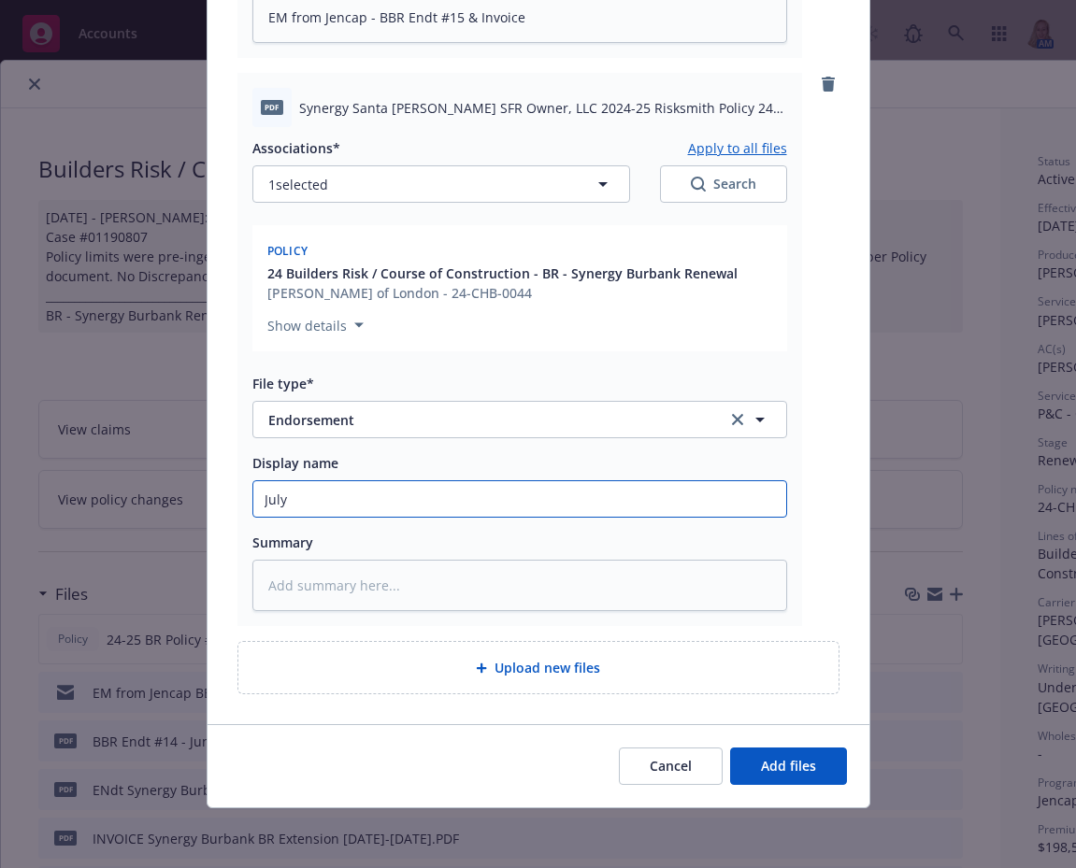
type input "July-"
type textarea "x"
type input "July-A"
type textarea "x"
type input "July-Aus"
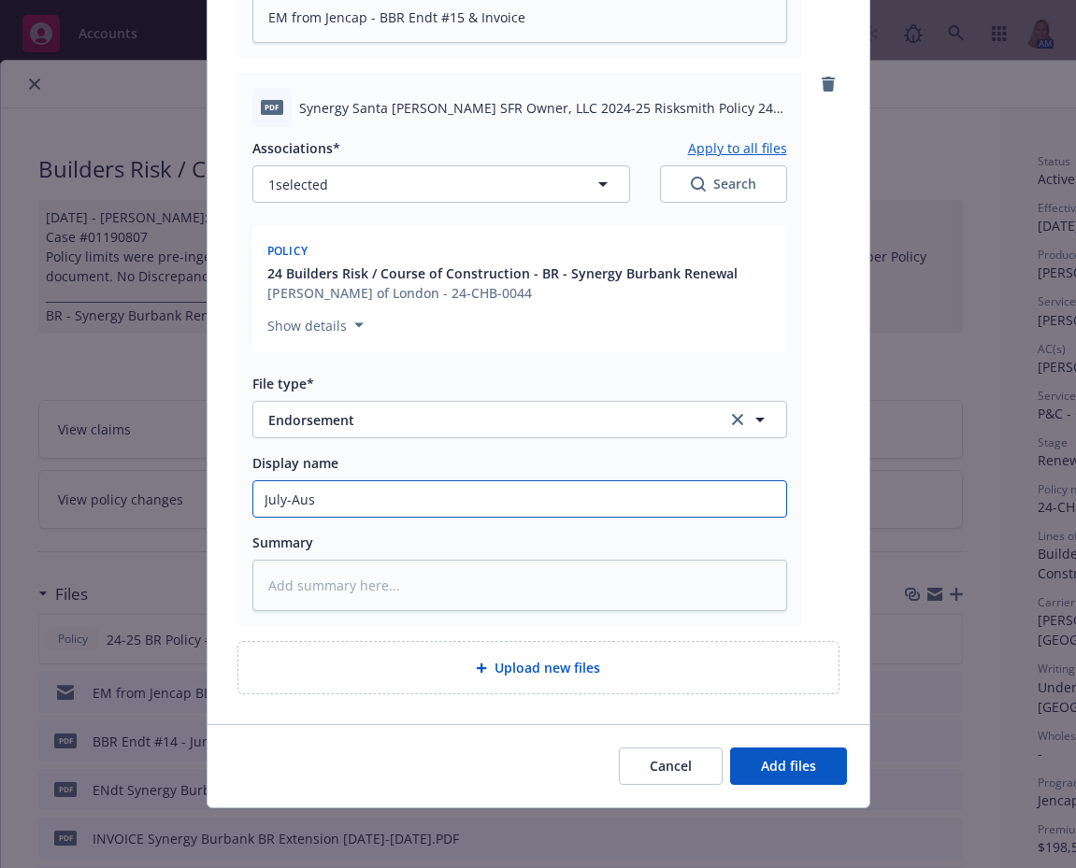
type textarea "x"
type input "July-Aust"
type textarea "x"
type input "July-Aus"
type textarea "x"
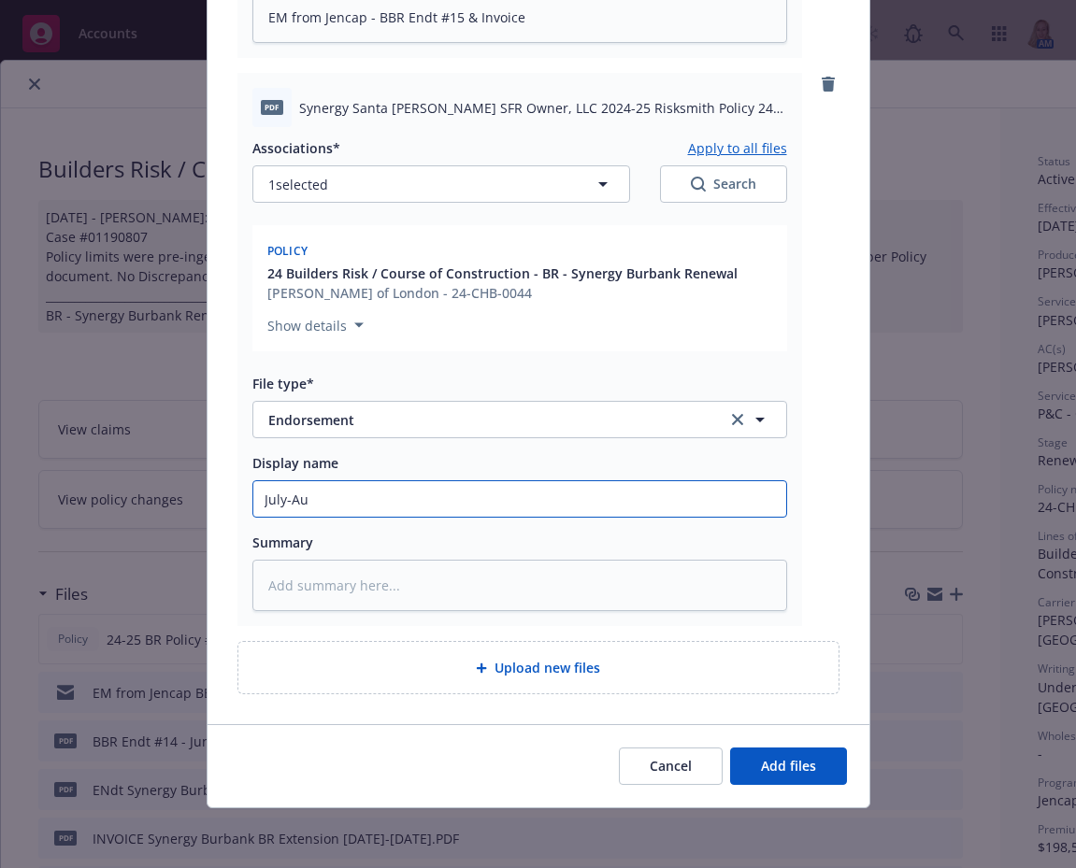
type input "July-Aug"
type textarea "x"
type input "July-Augu"
type textarea "x"
type input "July-Augus"
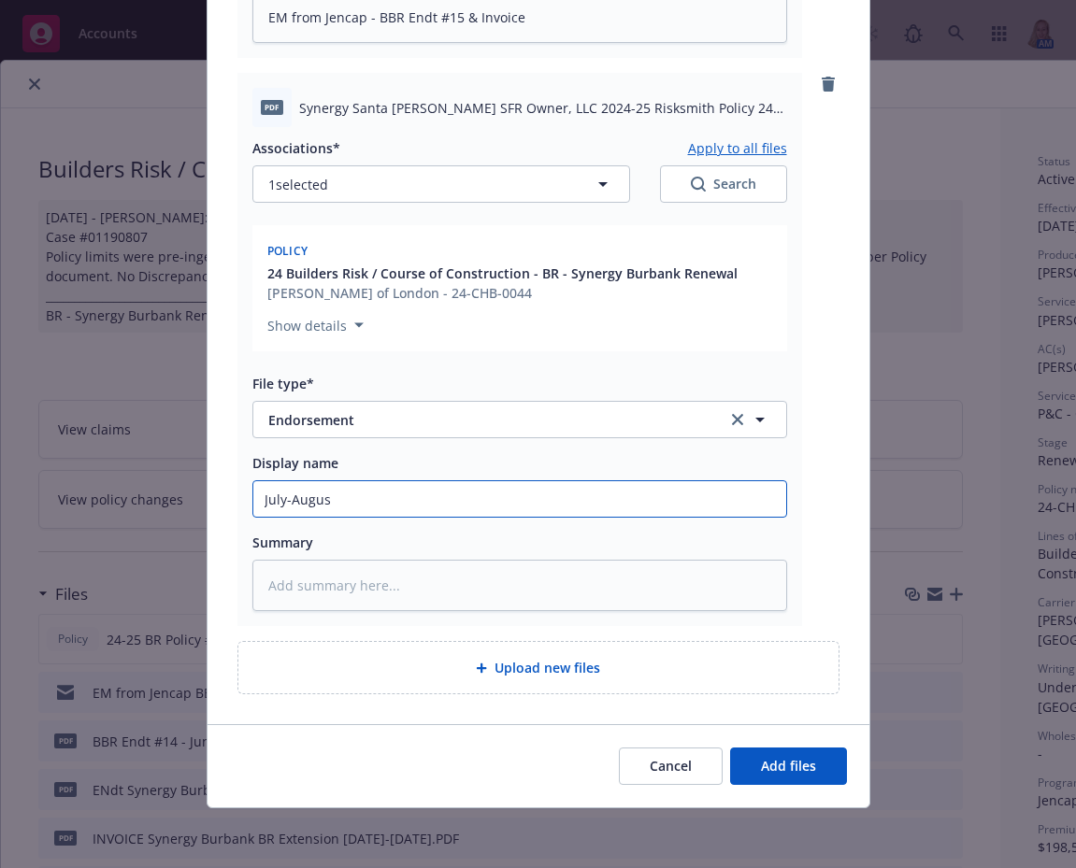
type textarea "x"
type input "July-August"
type textarea "x"
type input "July-August"
type textarea "x"
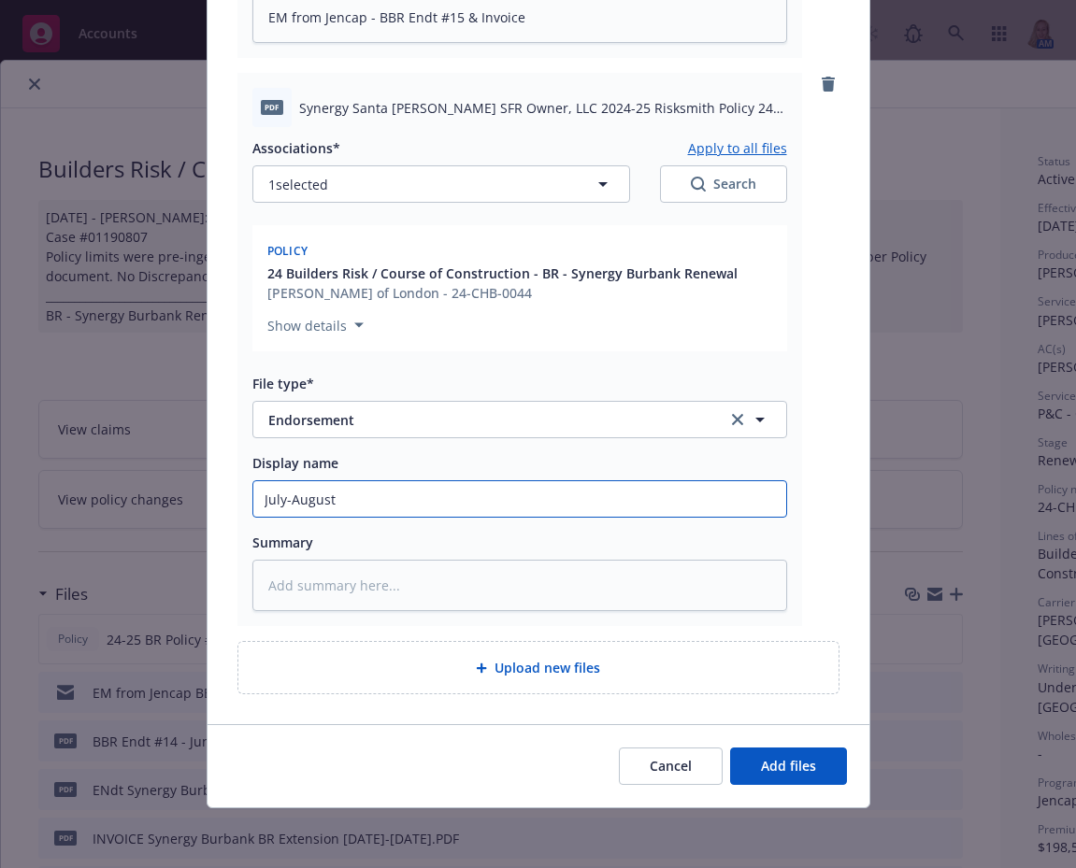
type input "July-August B"
type textarea "x"
type input "July-August BB"
type textarea "x"
type input "July-August BBR"
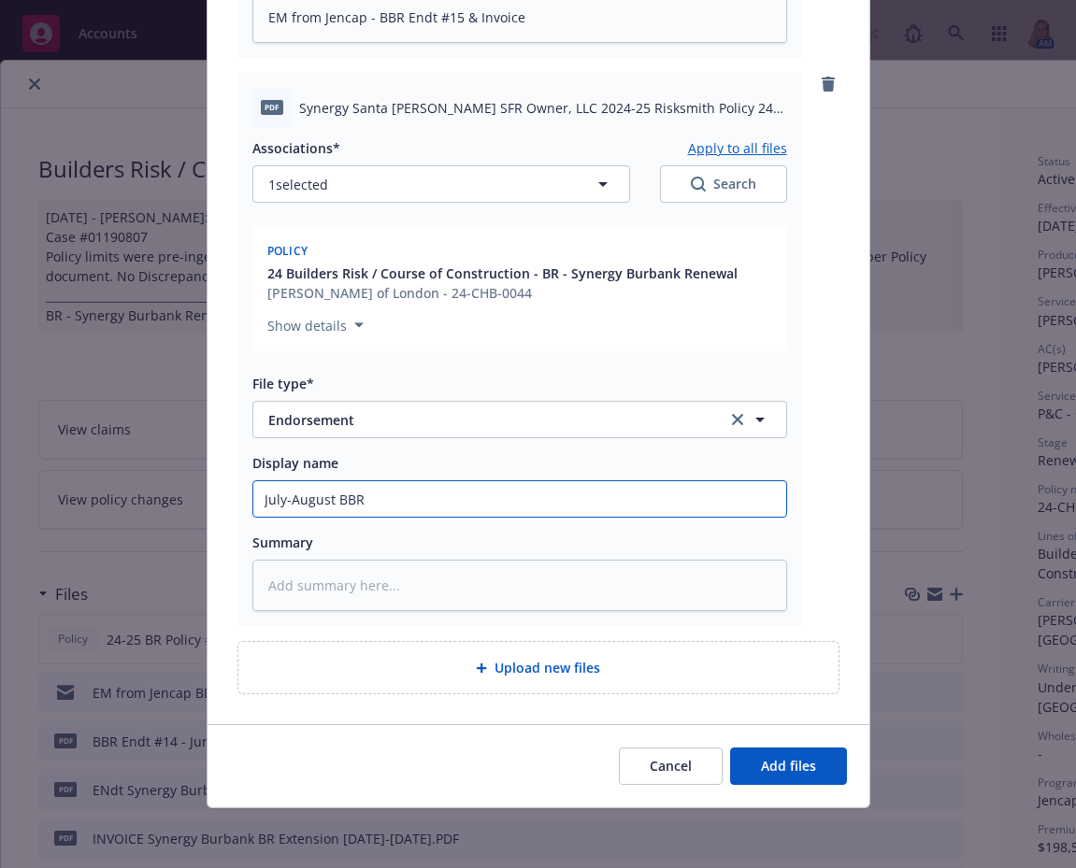
type textarea "x"
type input "July-August BBR"
type textarea "x"
type input "July-August BBR Re"
type textarea "x"
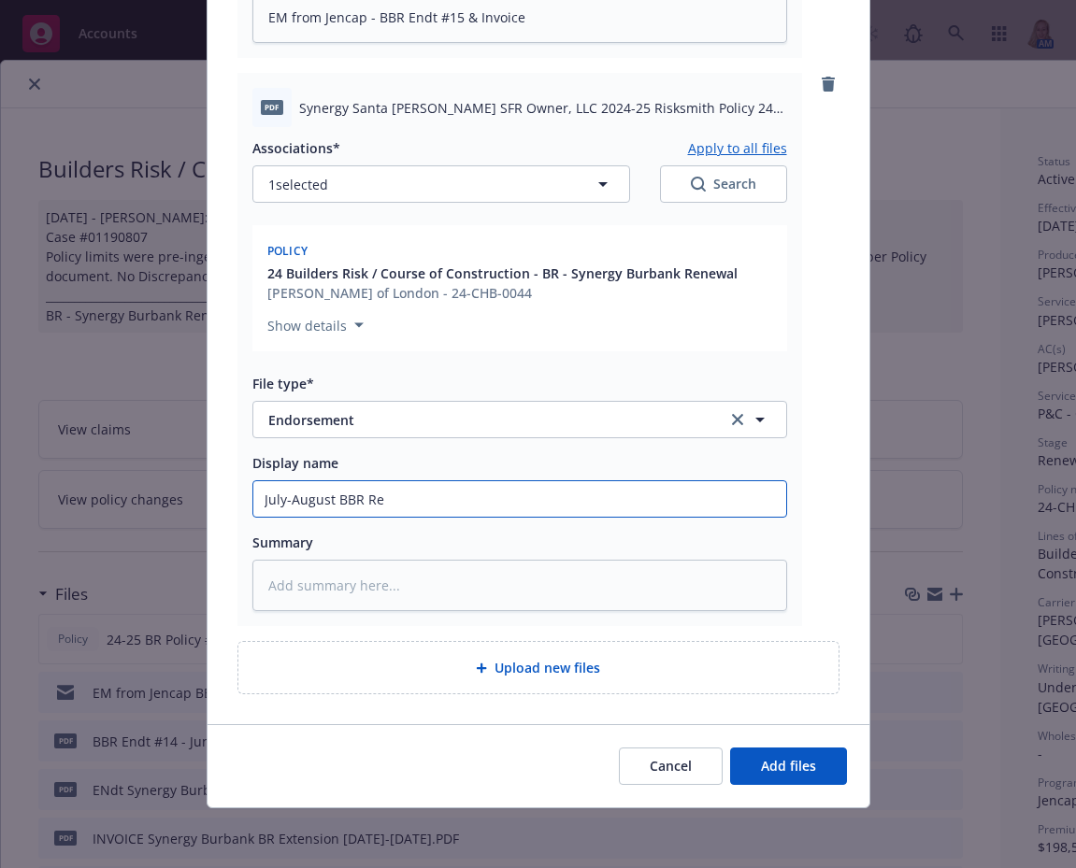
type input "July-August BBR Rep"
type textarea "x"
type input "July-August BBR Repo"
type textarea "x"
type input "July-August BBR Repor"
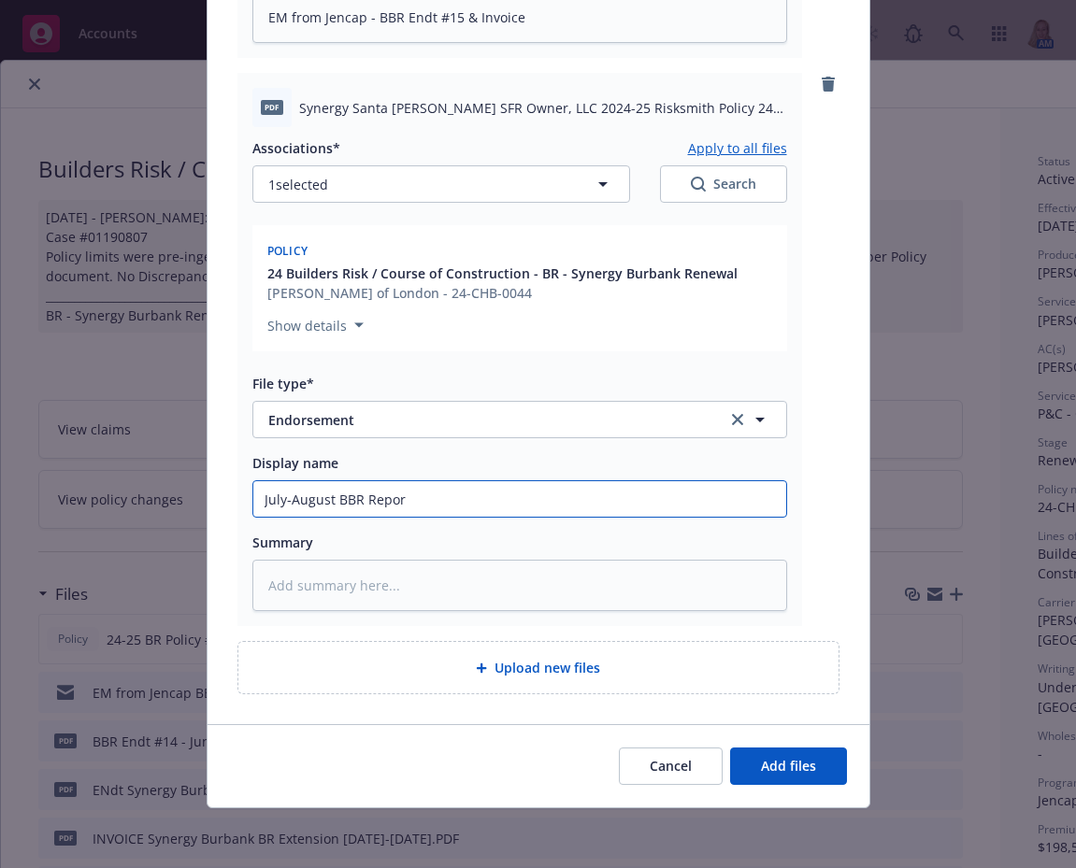
type textarea "x"
type input "July-August BBR Report"
click at [546, 497] on input "July-August BBR Report" at bounding box center [519, 499] width 533 height 36
type textarea "x"
type input "July-August BBR Report"
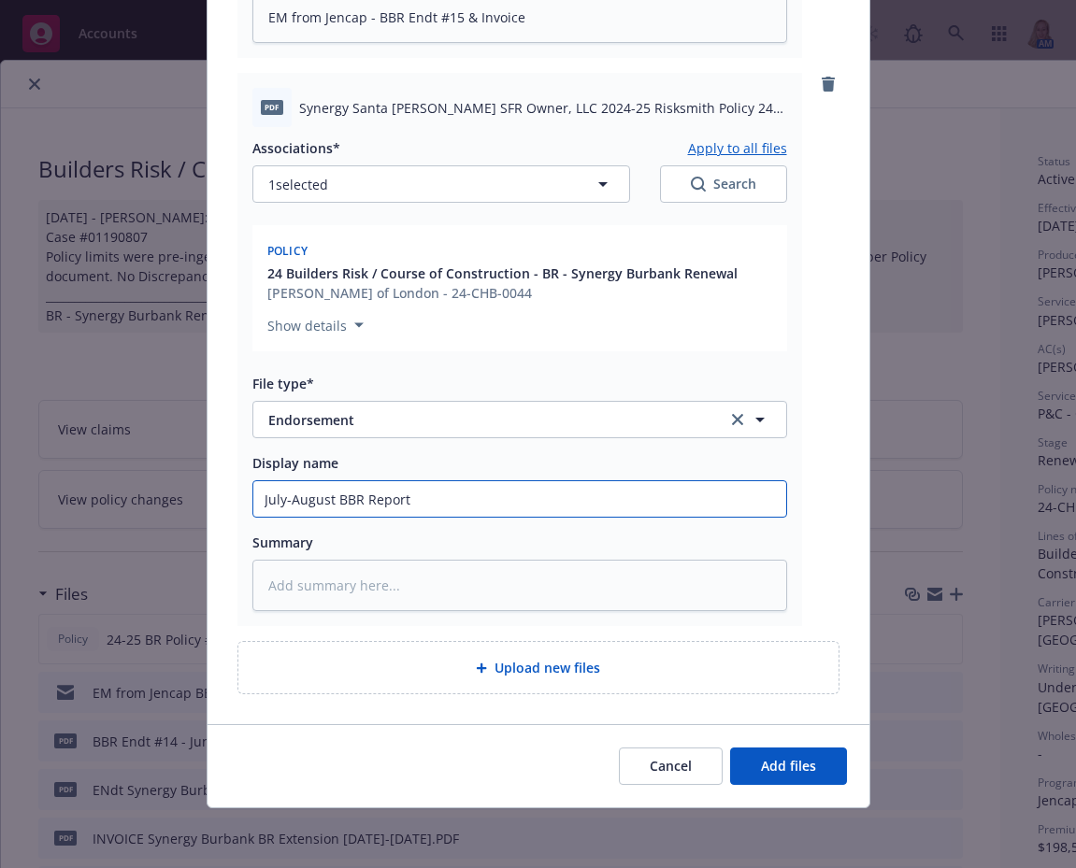
type textarea "x"
type input "July-August BBR Report E"
type textarea "x"
type input "July-August BBR Report En"
type textarea "x"
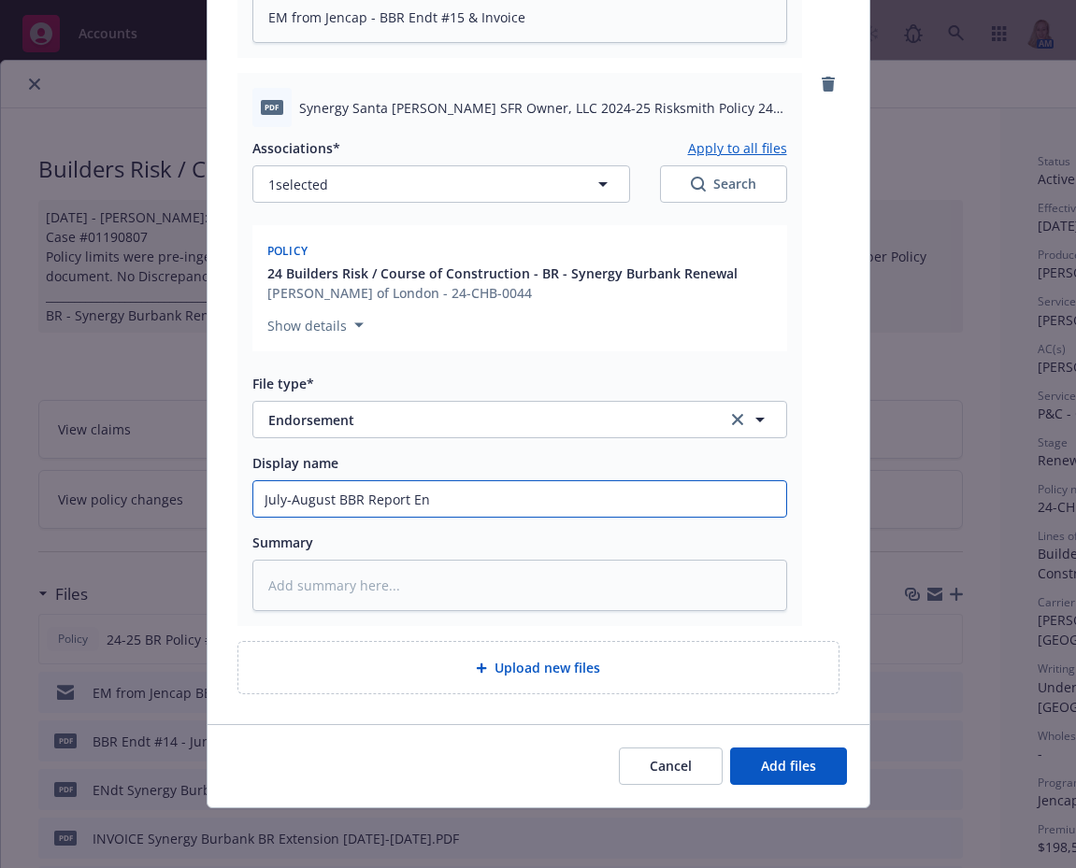
type input "July-August BBR Report End"
type textarea "x"
type input "July-August BBR Report Endt"
type textarea "x"
type input "July-August BBR Report Endt #"
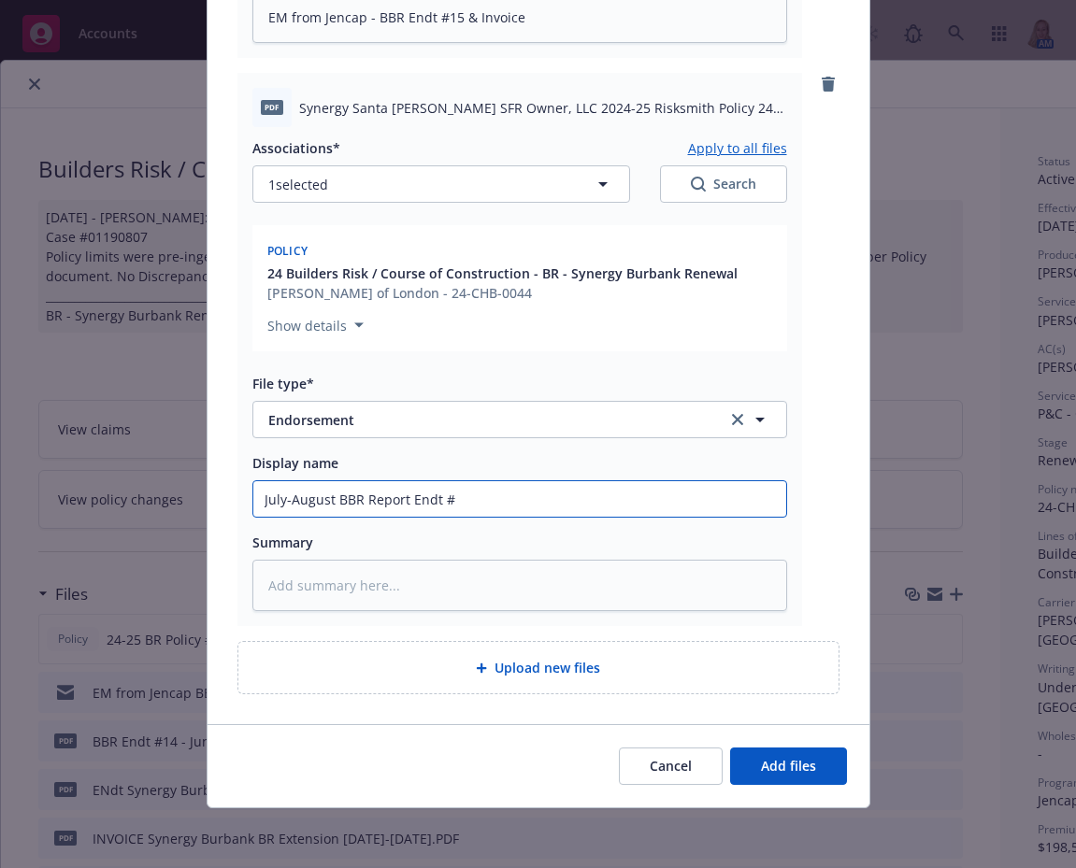
type textarea "x"
type input "July-August BBR Report Endt #1"
type textarea "x"
drag, startPoint x: 546, startPoint y: 497, endPoint x: 241, endPoint y: 500, distance: 304.7
click at [155, 478] on div "Add files The uploaded files will be associated with 24 Builders Risk / Course …" at bounding box center [538, 434] width 1076 height 868
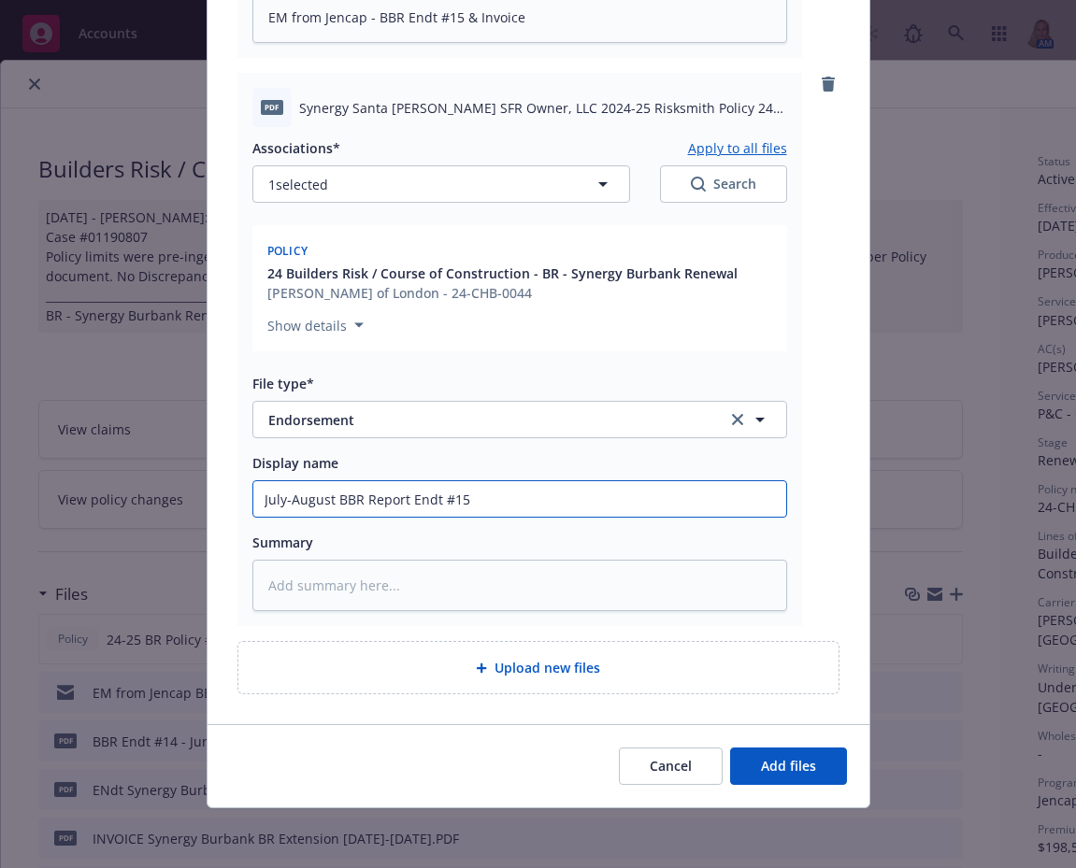
type input "July-August BBR Report Endt #15"
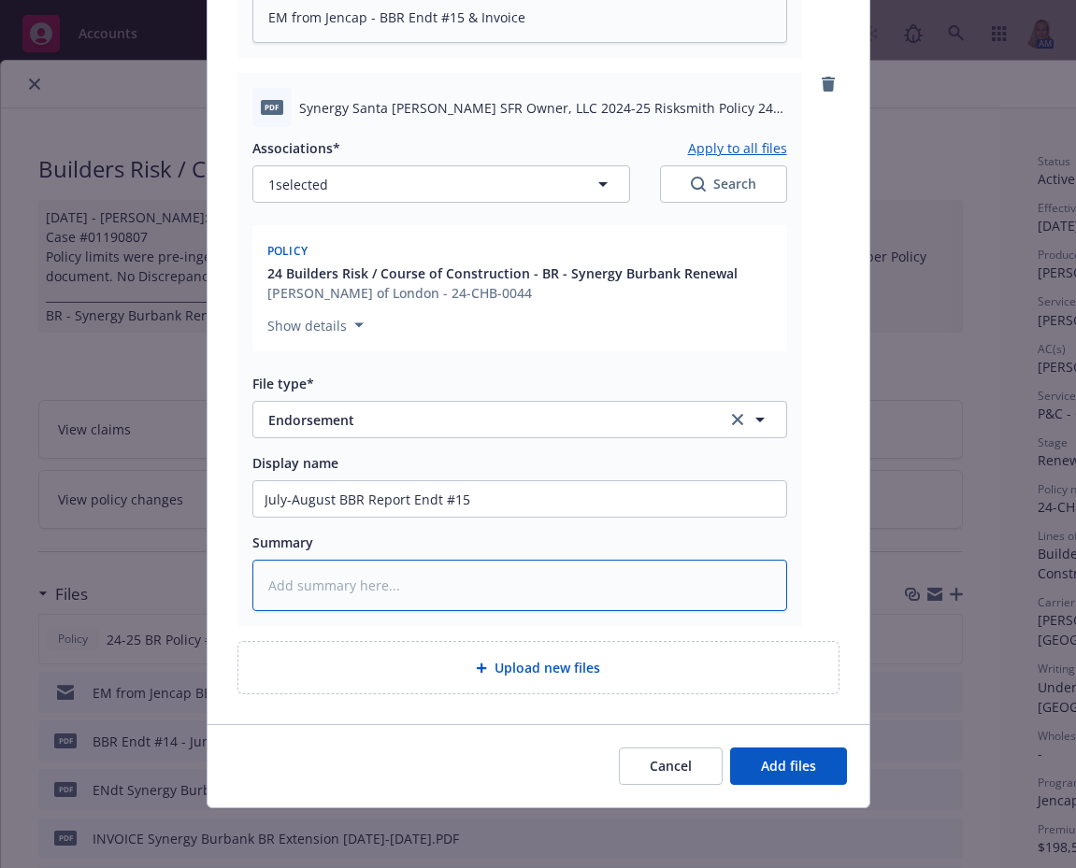
click at [342, 579] on textarea at bounding box center [519, 585] width 535 height 51
paste textarea "July-August BBR Report Endt #15"
type textarea "x"
type textarea "July-August BBR Report Endt #15"
type textarea "x"
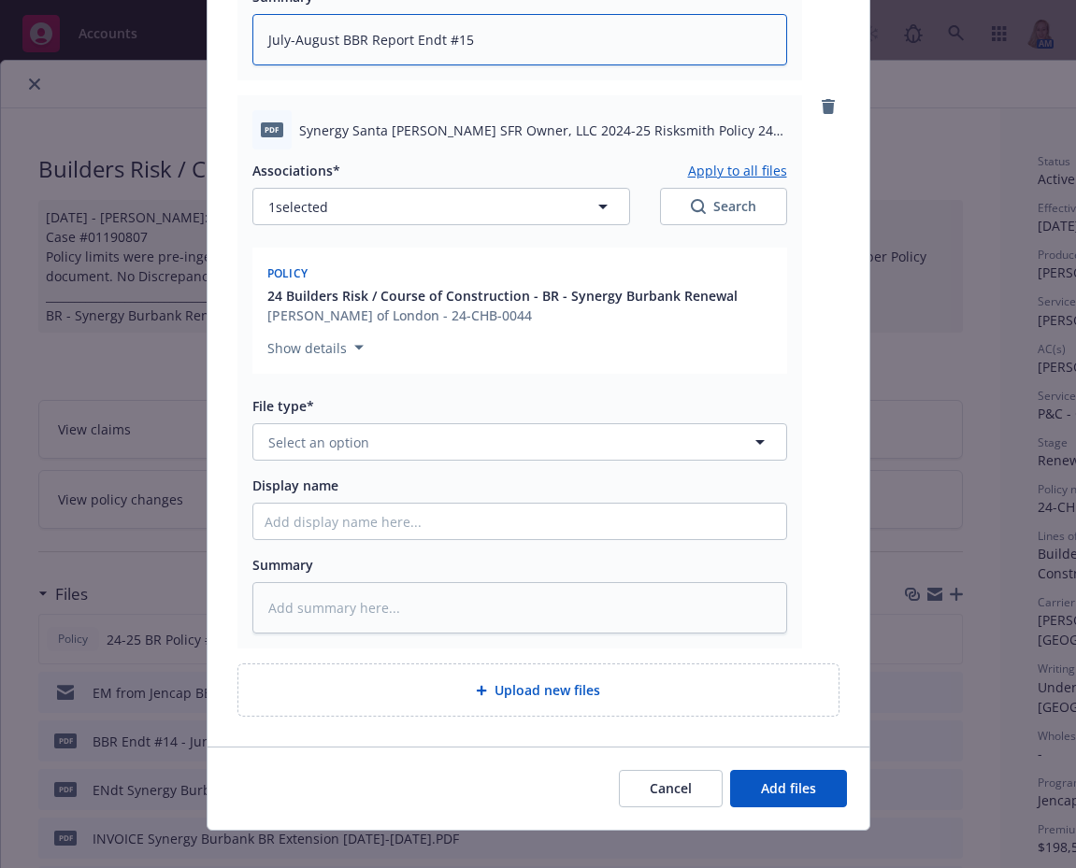
scroll to position [1302, 0]
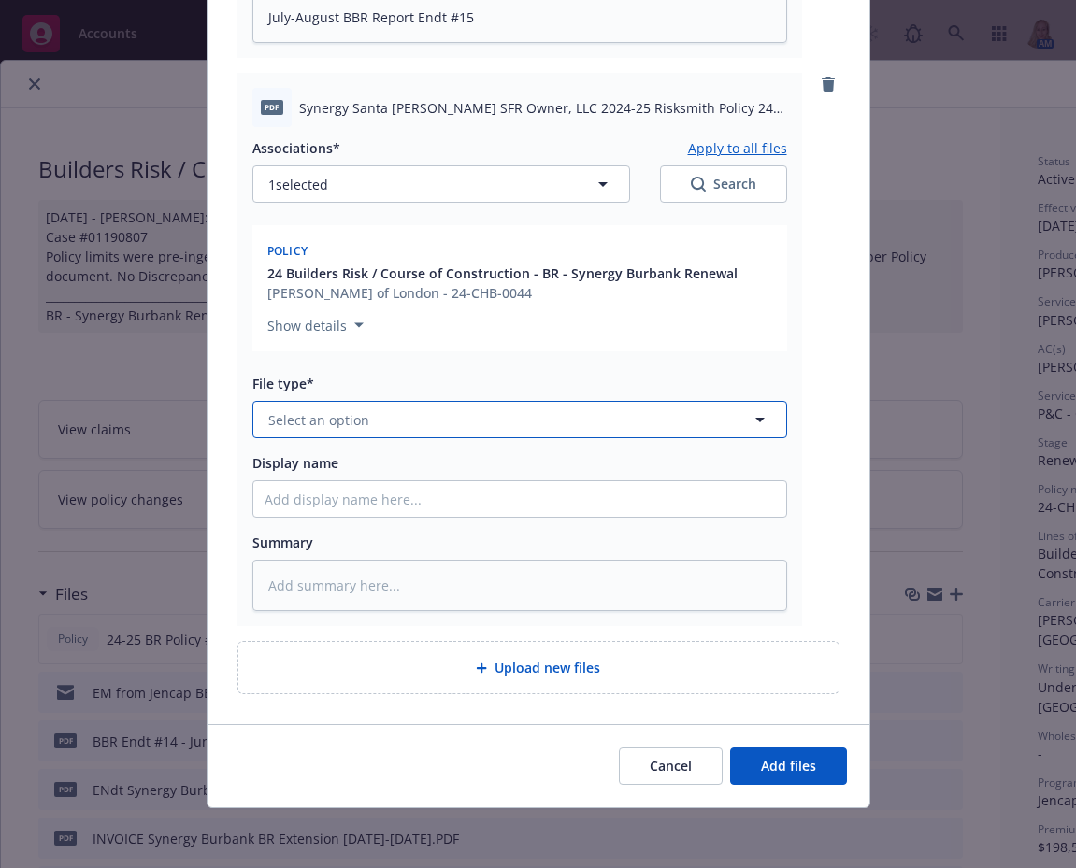
click at [397, 421] on button "Select an option" at bounding box center [519, 419] width 535 height 37
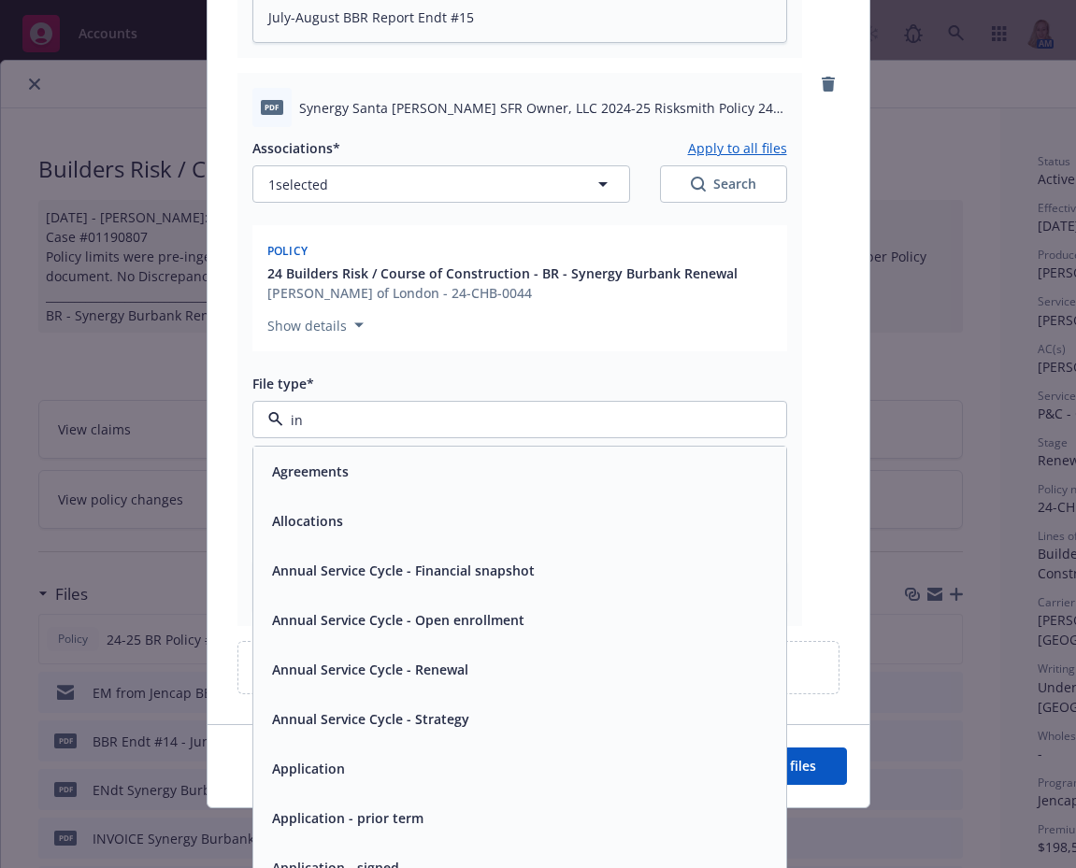
type input "inv"
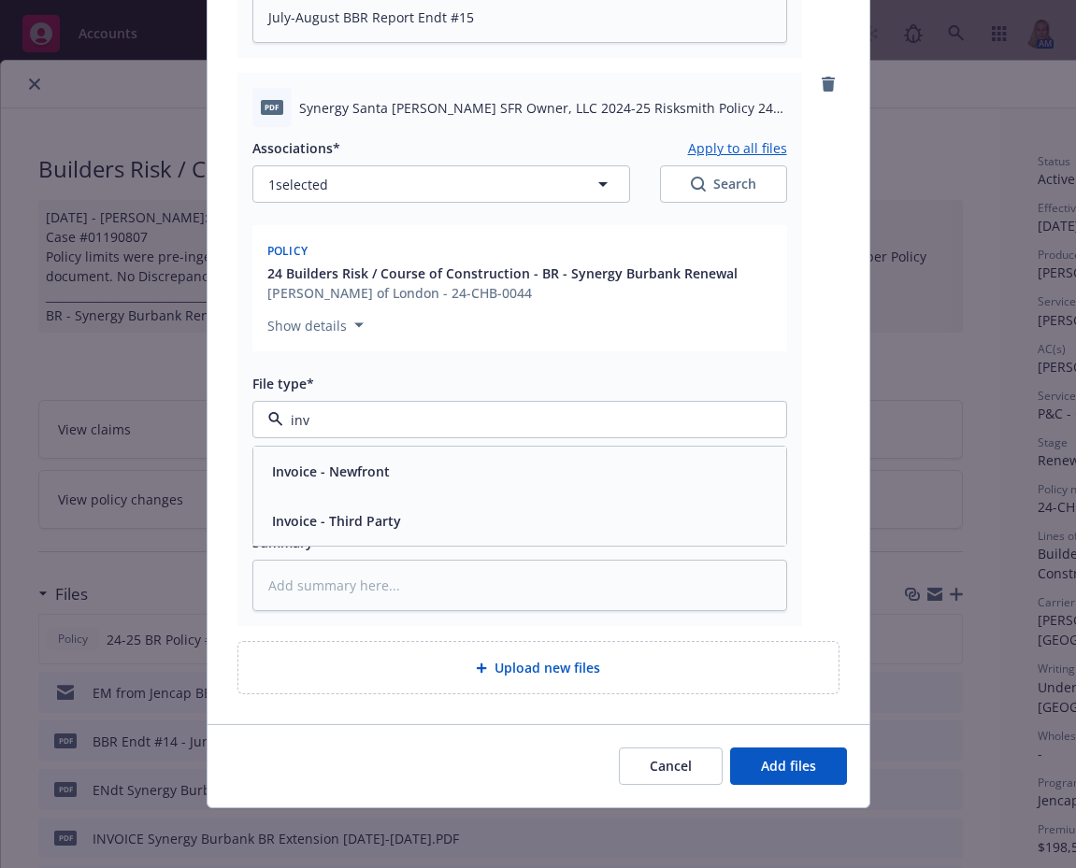
click at [383, 534] on div "Invoice - Third Party" at bounding box center [334, 520] width 140 height 27
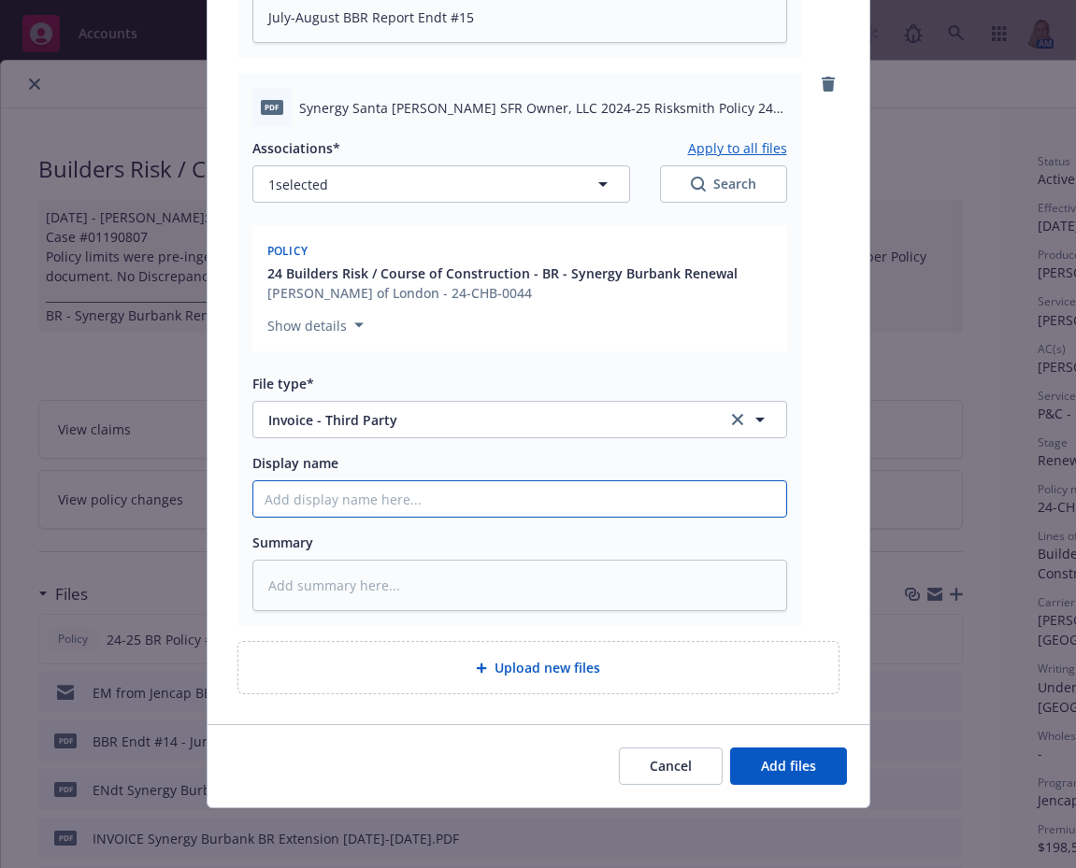
click at [365, 507] on input "Display name" at bounding box center [519, 499] width 533 height 36
paste input "July-August BBR Report Endt #15"
type textarea "x"
type input "July-August BBR Report Endt #15"
click at [422, 502] on input "July-August BBR Report Endt #15" at bounding box center [519, 499] width 533 height 36
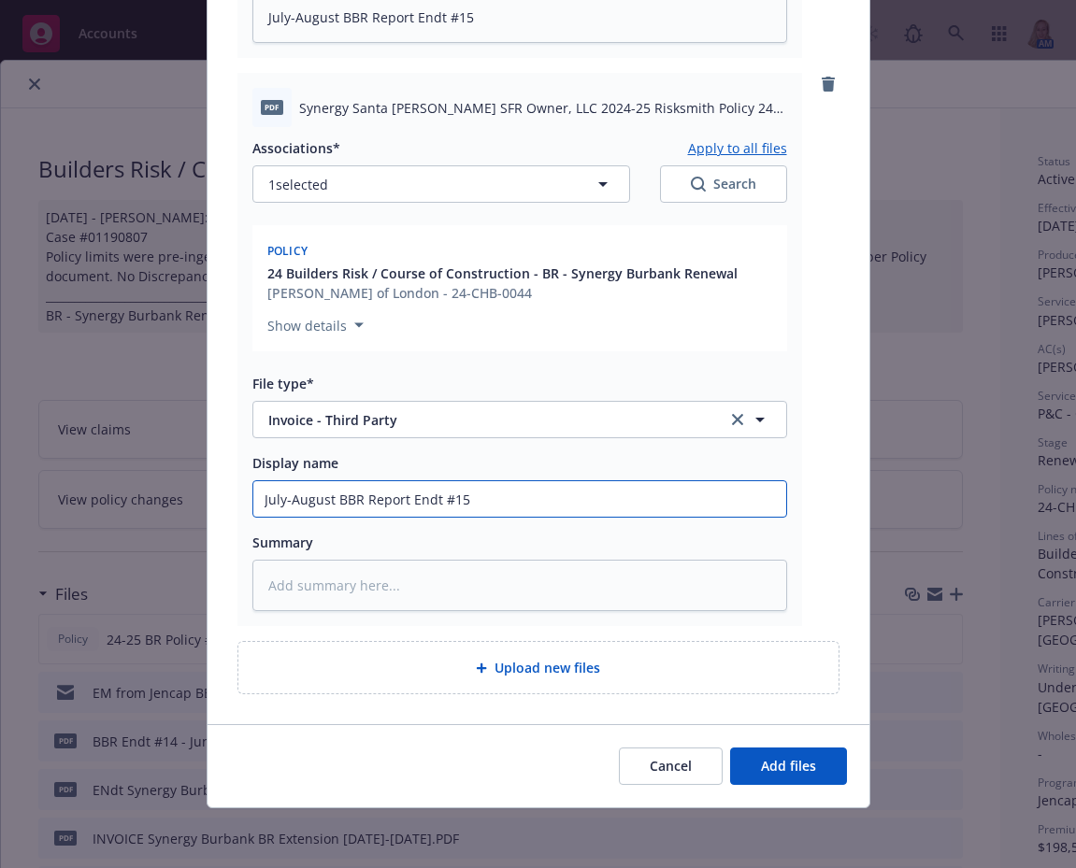
click at [422, 502] on input "July-August BBR Report Endt #15" at bounding box center [519, 499] width 533 height 36
type textarea "x"
type input "July-August BBR Report I#15"
type textarea "x"
type input "July-August BBR Report In#15"
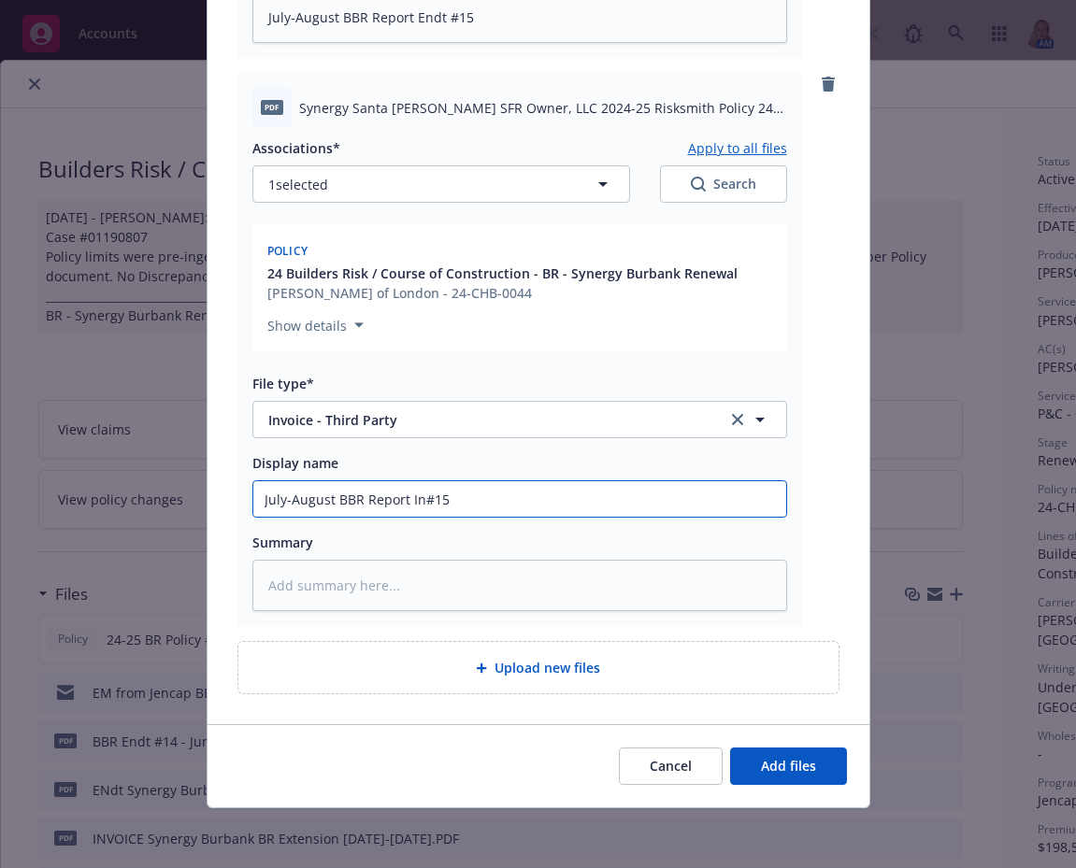
type textarea "x"
type input "July-August BBR Report Invo#15"
type textarea "x"
type input "July-August BBR Report Invoi#15"
type textarea "x"
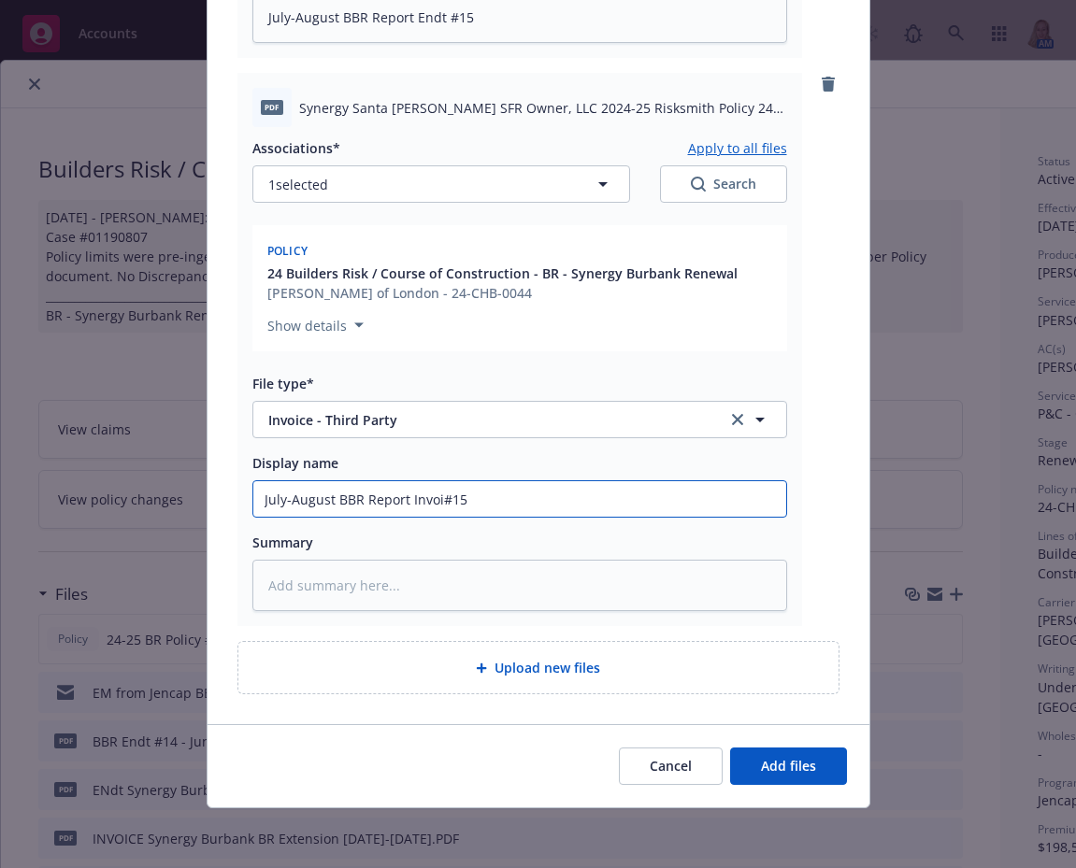
type input "July-August BBR Report Invoic#15"
type textarea "x"
type input "July-August BBR Report Invoice#15"
type textarea "x"
drag, startPoint x: 461, startPoint y: 493, endPoint x: 88, endPoint y: 459, distance: 374.5
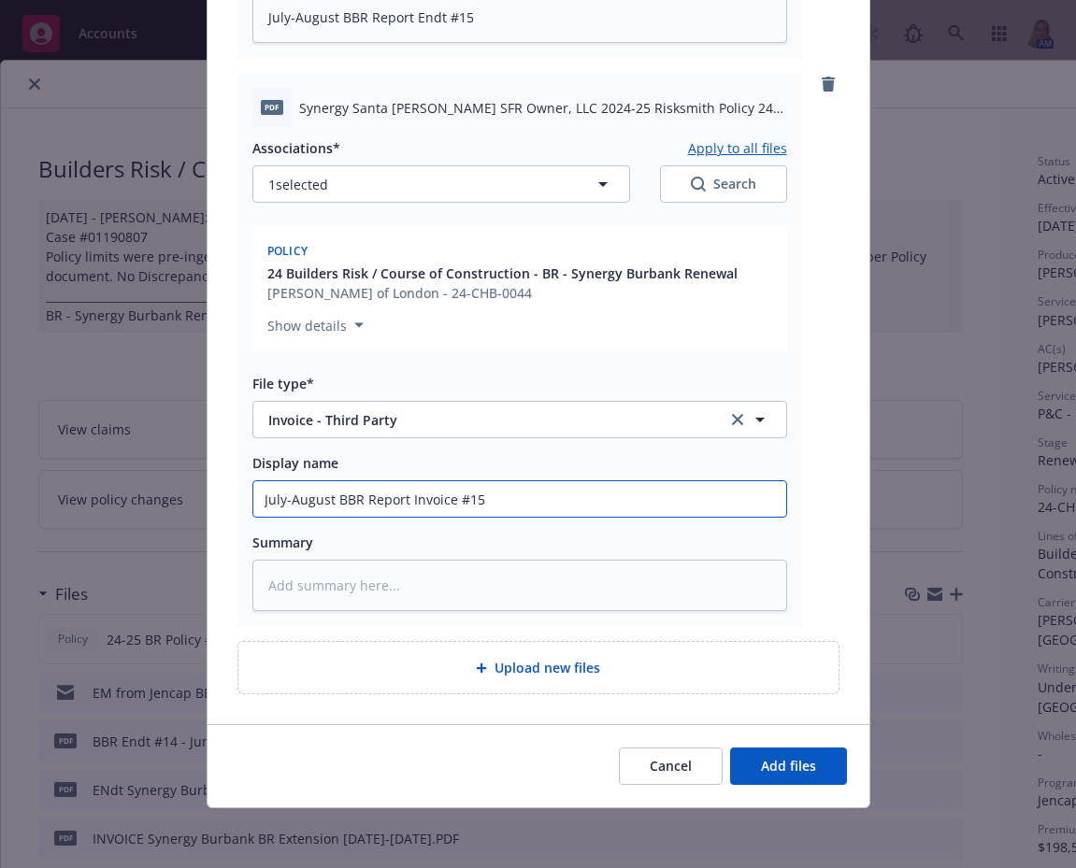
click at [88, 459] on div "Add files The uploaded files will be associated with 24 Builders Risk / Course …" at bounding box center [538, 434] width 1076 height 868
type input "July-August BBR Report Invoice #15"
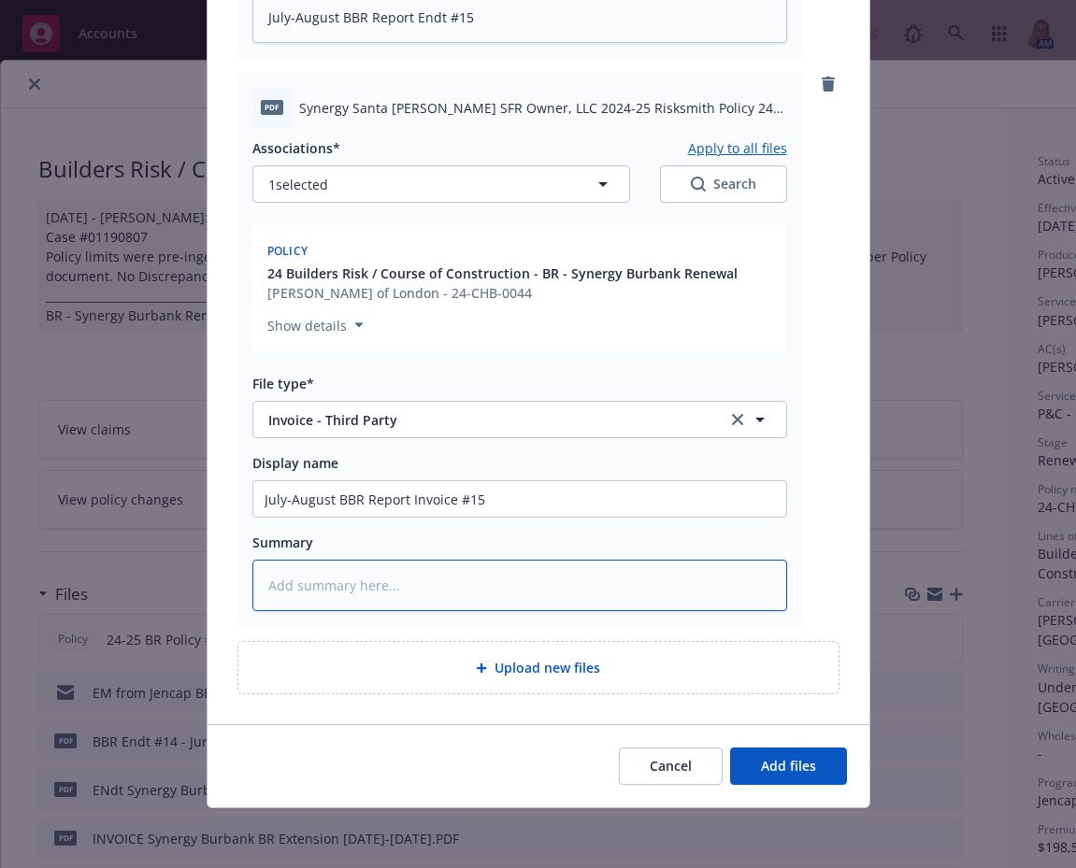
click at [378, 584] on textarea at bounding box center [519, 585] width 535 height 51
paste textarea "July-August BBR Report Invoice #15"
type textarea "x"
type textarea "July-August BBR Report Invoice #15"
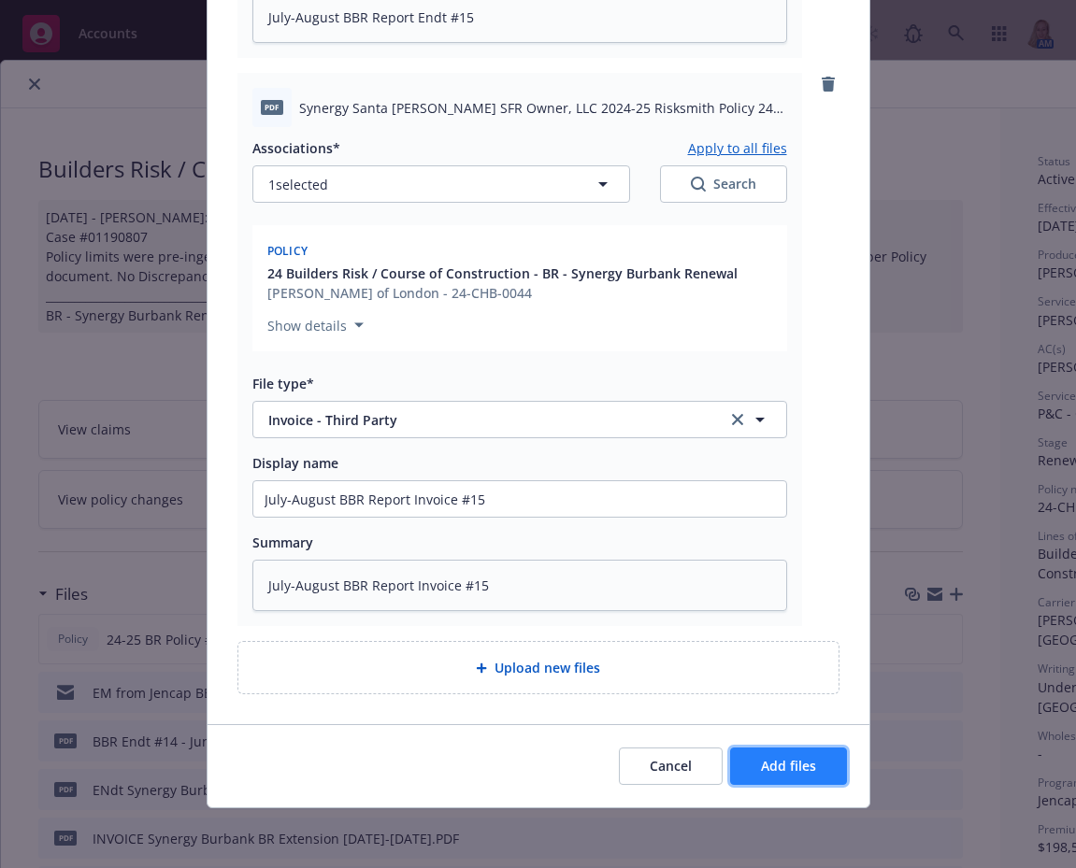
click at [761, 768] on span "Add files" at bounding box center [788, 766] width 55 height 18
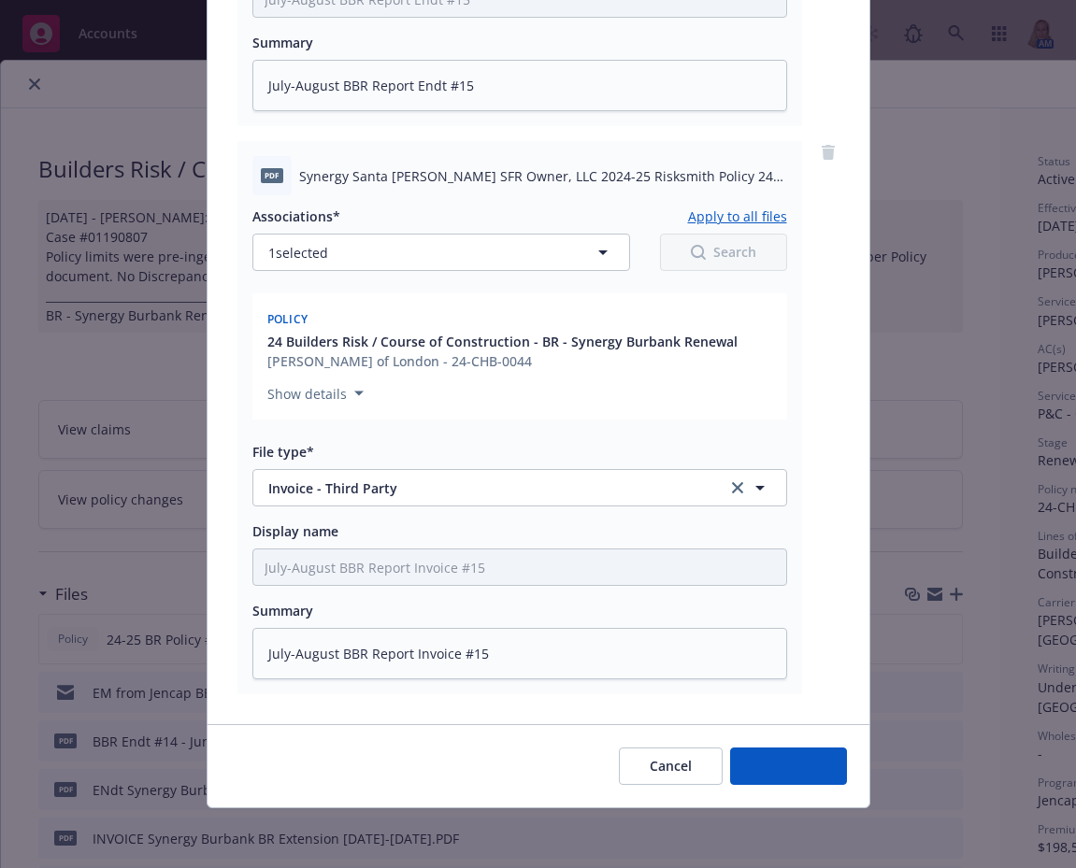
scroll to position [1234, 0]
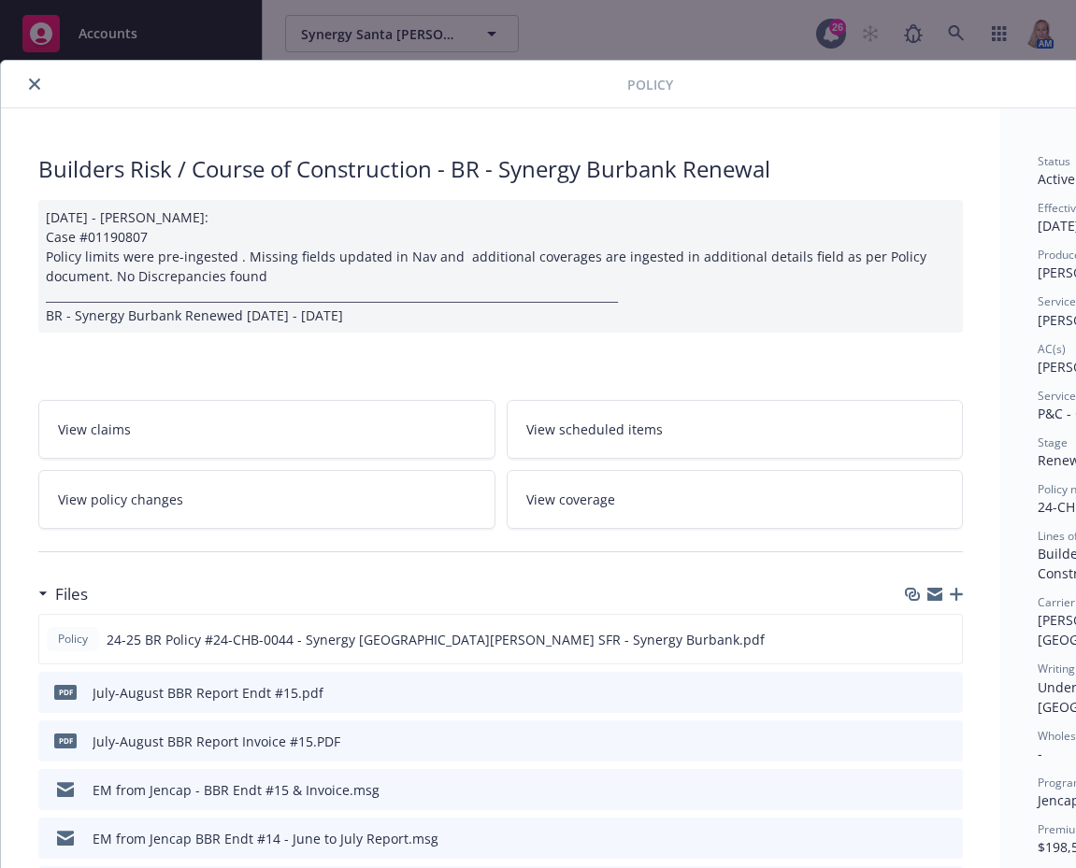
click at [34, 81] on icon "close" at bounding box center [34, 84] width 11 height 11
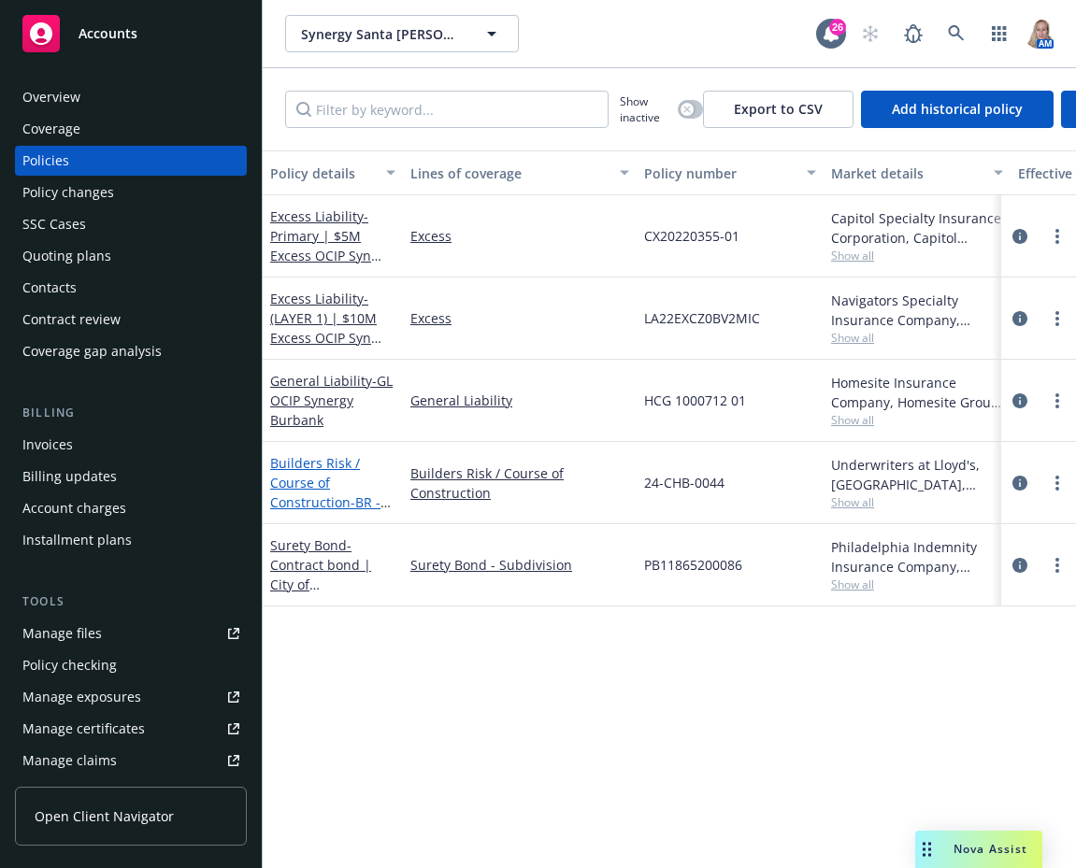
click at [296, 498] on link "Builders Risk / Course of Construction - BR - Synergy Burbank Renewal" at bounding box center [325, 502] width 110 height 96
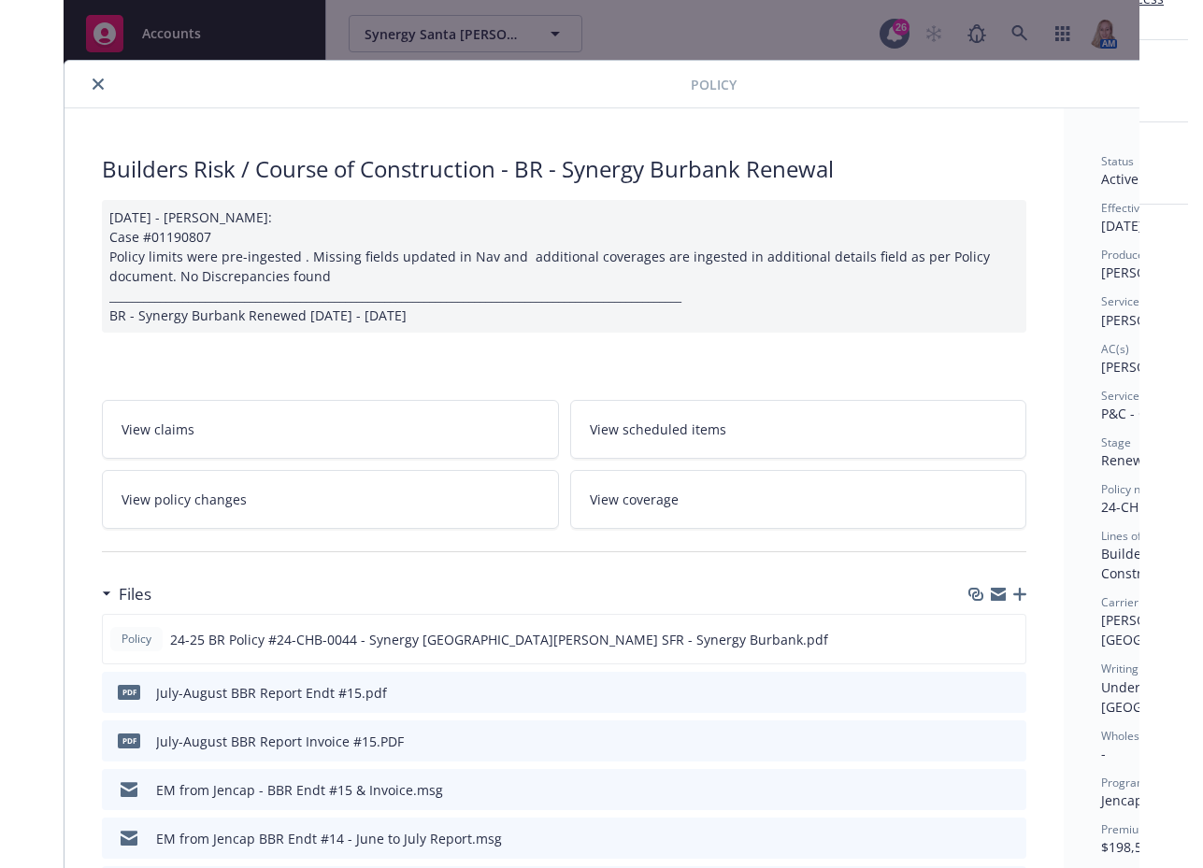
scroll to position [56, 0]
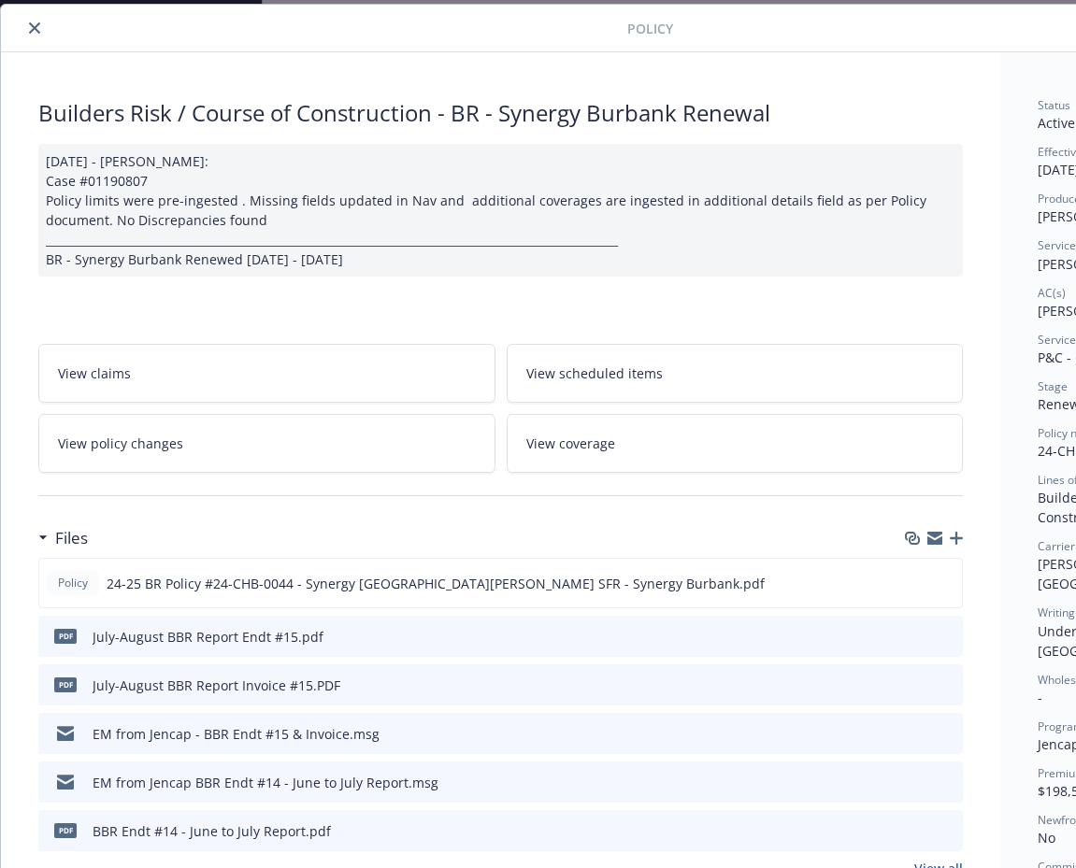
click at [152, 434] on span "View policy changes" at bounding box center [120, 444] width 125 height 20
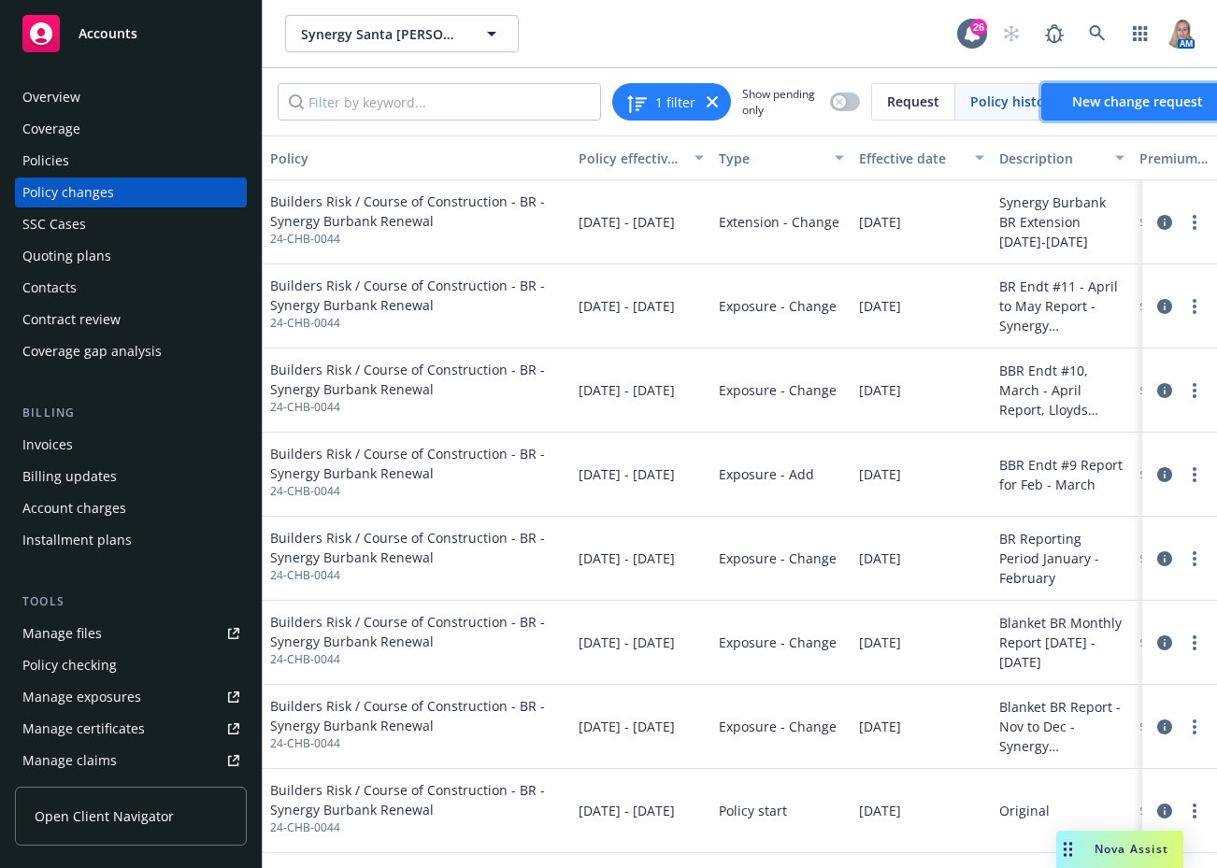
click at [882, 111] on link "New change request" at bounding box center [1137, 101] width 193 height 37
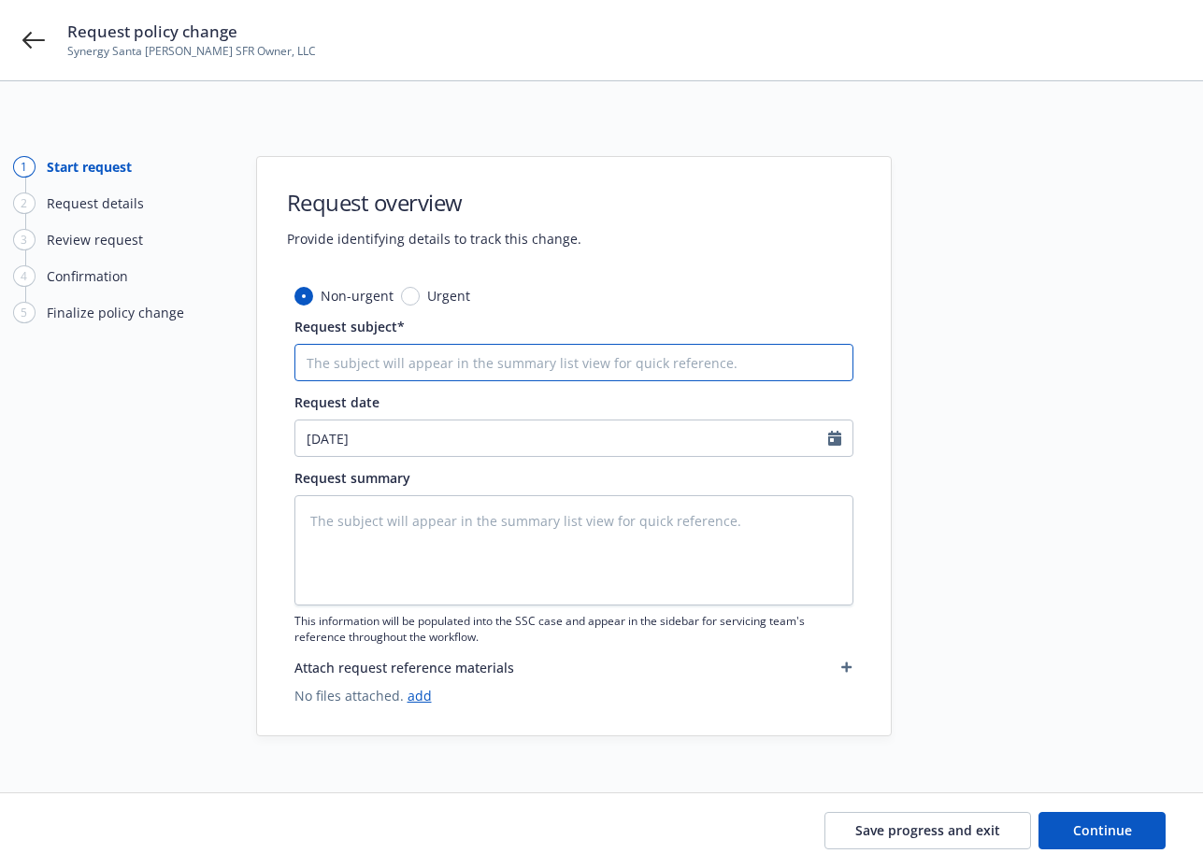
click at [328, 357] on input "Request subject*" at bounding box center [573, 362] width 559 height 37
paste input "July-August BBR Report Invoice #15"
type textarea "x"
type input "July-August BBR Report Invoice #15"
drag, startPoint x: 553, startPoint y: 368, endPoint x: 448, endPoint y: 362, distance: 105.8
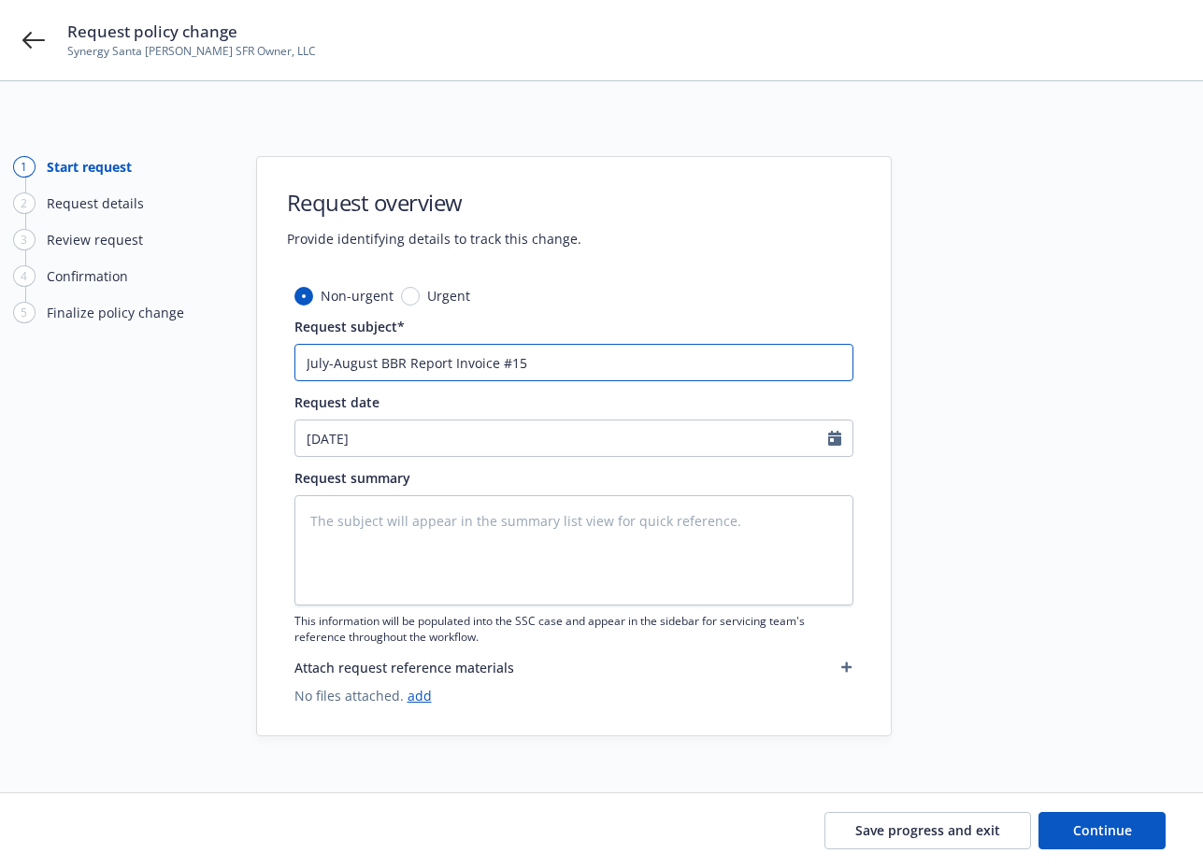
click at [448, 362] on input "July-August BBR Report Invoice #15" at bounding box center [573, 362] width 559 height 37
click at [446, 361] on input "July-August BBR Report Invoice #15" at bounding box center [573, 362] width 559 height 37
drag, startPoint x: 493, startPoint y: 364, endPoint x: 450, endPoint y: 360, distance: 44.2
click at [450, 360] on input "July-August BBR Report Invoice #15" at bounding box center [573, 362] width 559 height 37
type textarea "x"
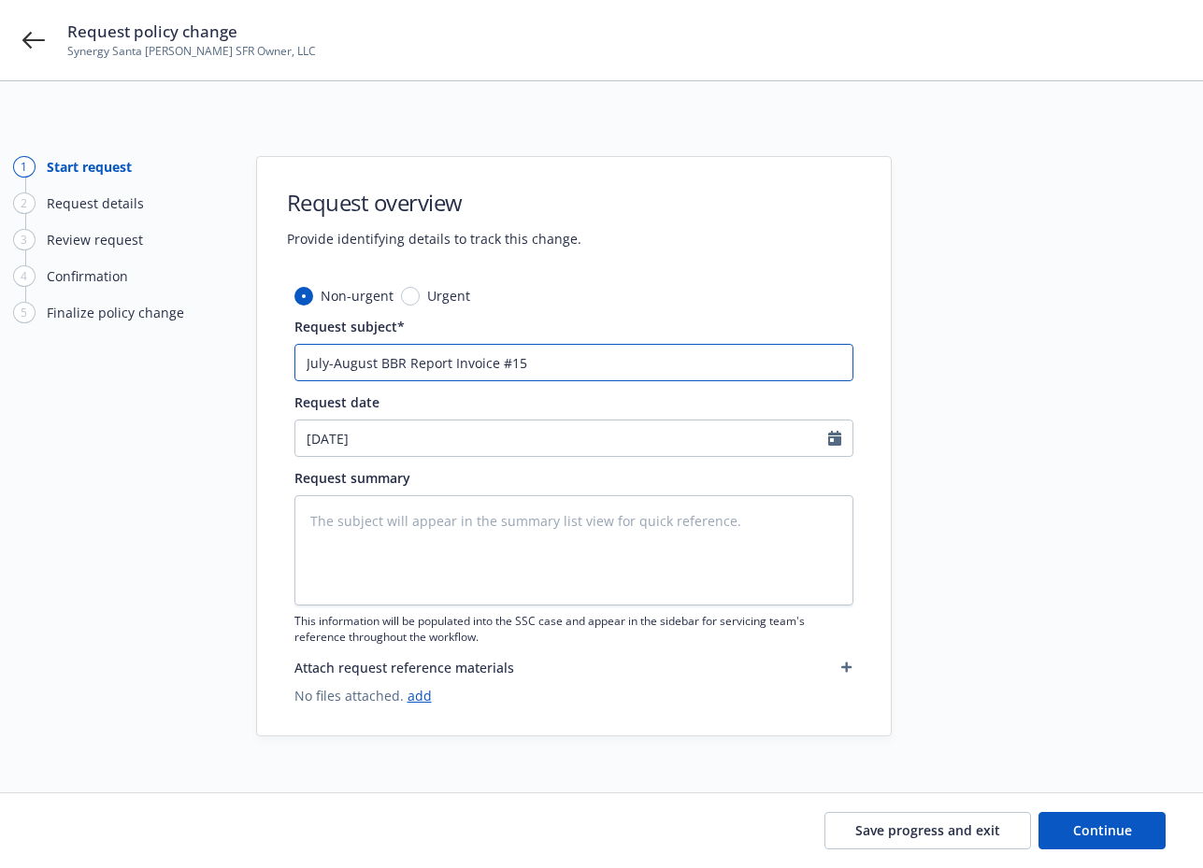
type input "July-August BBR Report E #15"
type textarea "x"
type input "July-August BBR Report En #15"
type textarea "x"
type input "July-August BBR Report End #15"
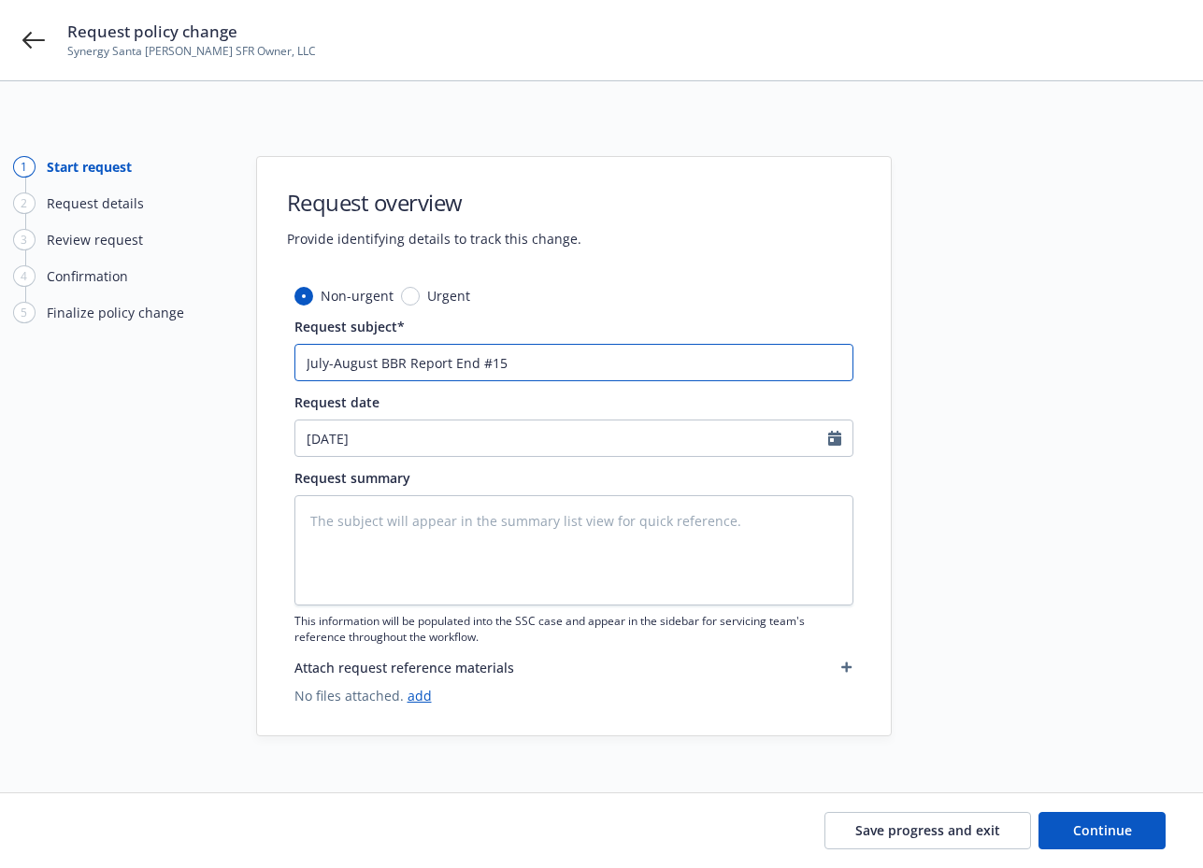
type textarea "x"
drag, startPoint x: 523, startPoint y: 367, endPoint x: 172, endPoint y: 369, distance: 351.4
click at [172, 369] on div "1 Start request 2 Request details 3 Review request 4 Confirmation 5 Finalize po…" at bounding box center [601, 446] width 1158 height 580
type input "July-August BBR Report Endt #15"
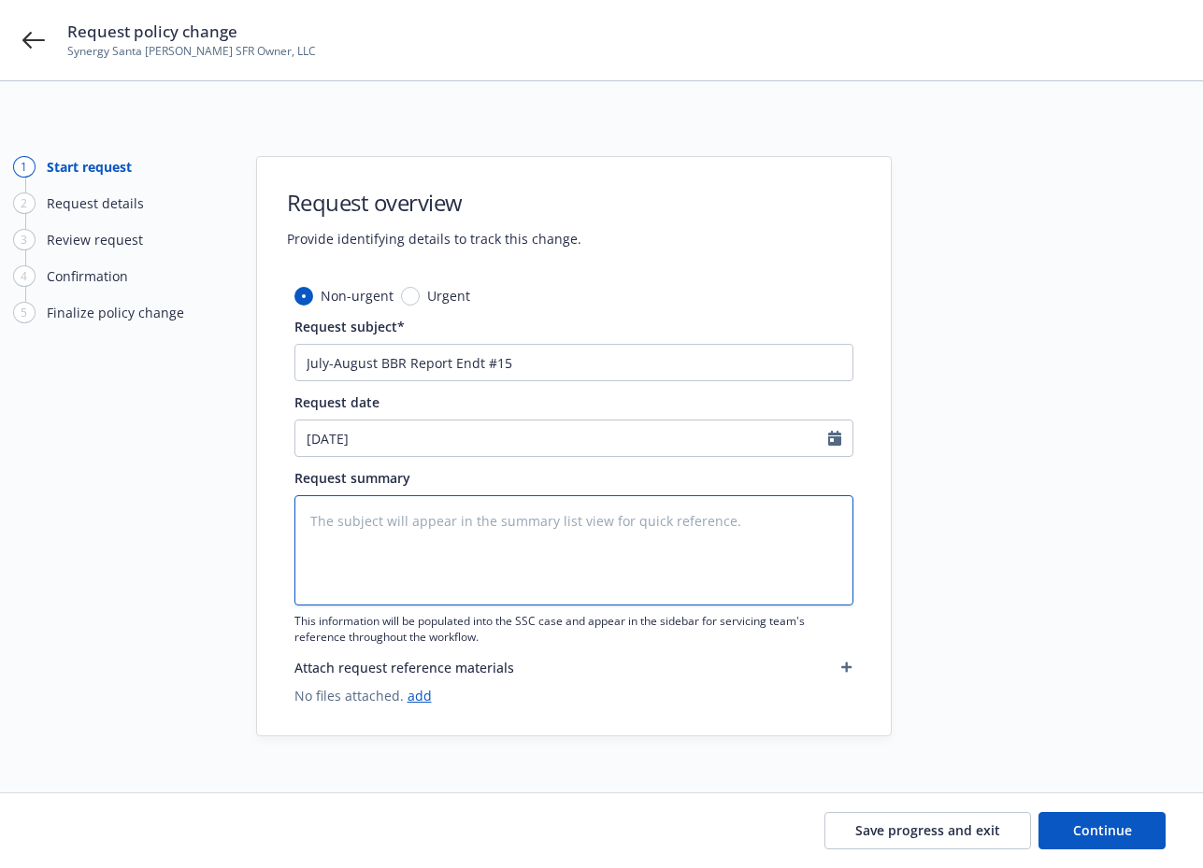
click at [386, 517] on textarea at bounding box center [573, 550] width 559 height 110
paste textarea "July-August BBR Report Endt #15"
type textarea "x"
type textarea "July-August BBR Report Endt #15"
click at [308, 523] on textarea "July-August BBR Report Endt #15" at bounding box center [573, 550] width 559 height 110
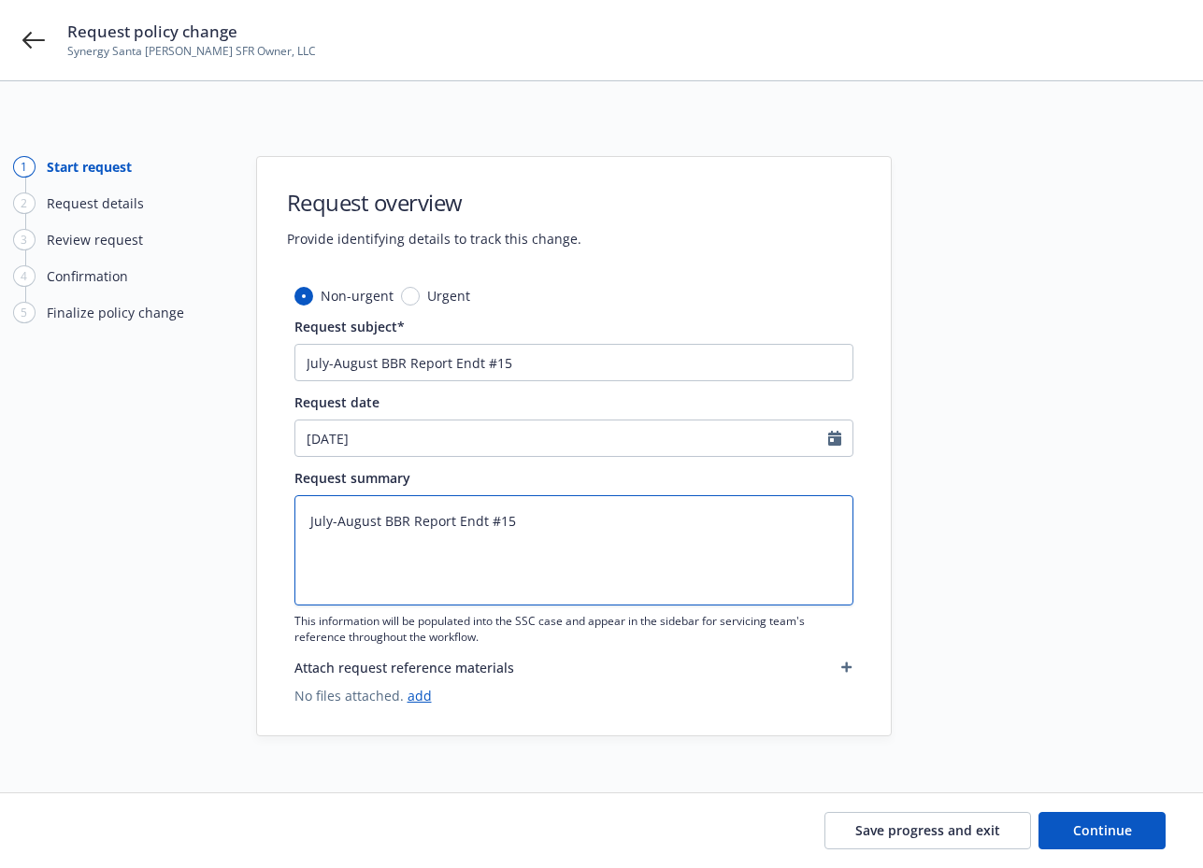
type textarea "x"
type textarea "BJuly-August BBR Report Endt #15"
type textarea "x"
type textarea "BBJuly-August BBR Report Endt #15"
type textarea "x"
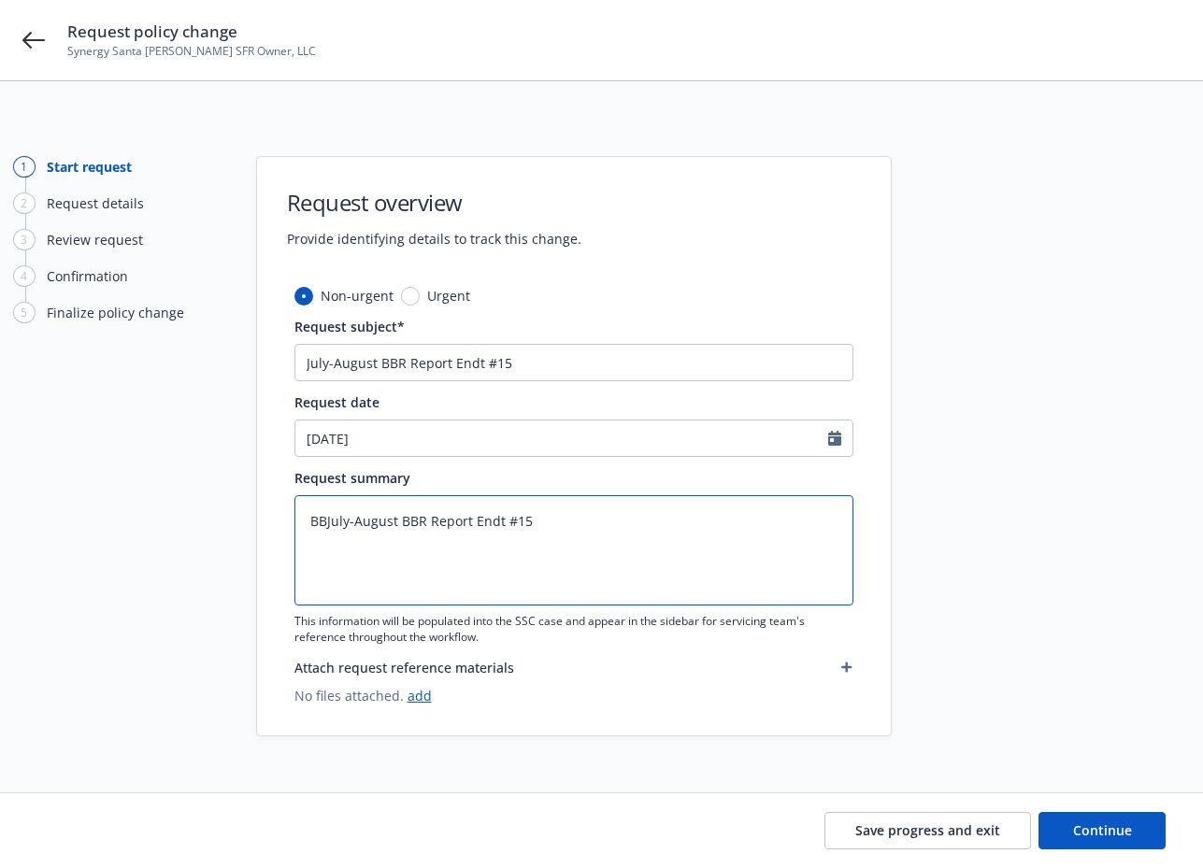
type textarea "BBRJuly-August BBR Report Endt #15"
type textarea "x"
type textarea "BBR July-August BBR Report Endt #15"
click at [435, 520] on textarea "BBR July-August BBR Report Endt #15" at bounding box center [573, 550] width 559 height 110
type textarea "x"
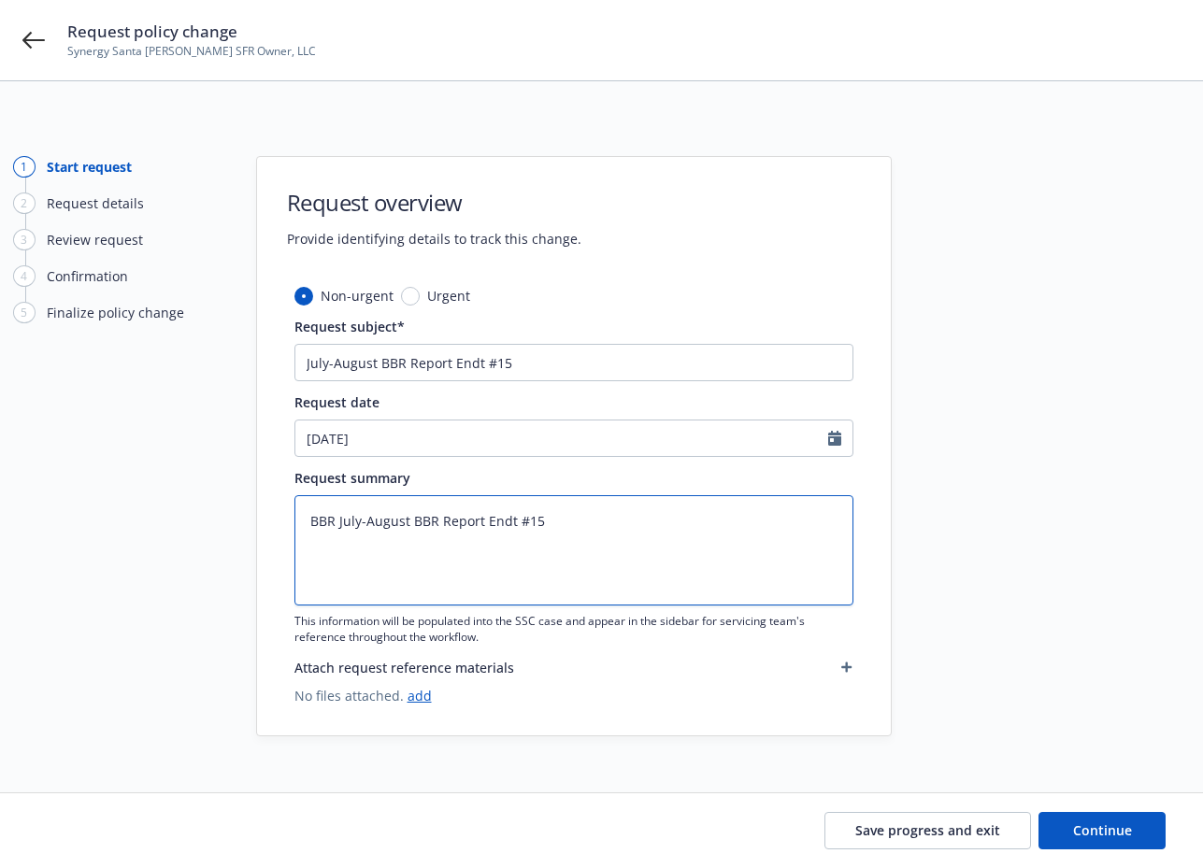
type textarea "BBR July-August BB Report Endt #15"
type textarea "x"
type textarea "BBR July-August B Report Endt #15"
type textarea "x"
type textarea "BBR July-August Report Endt #15"
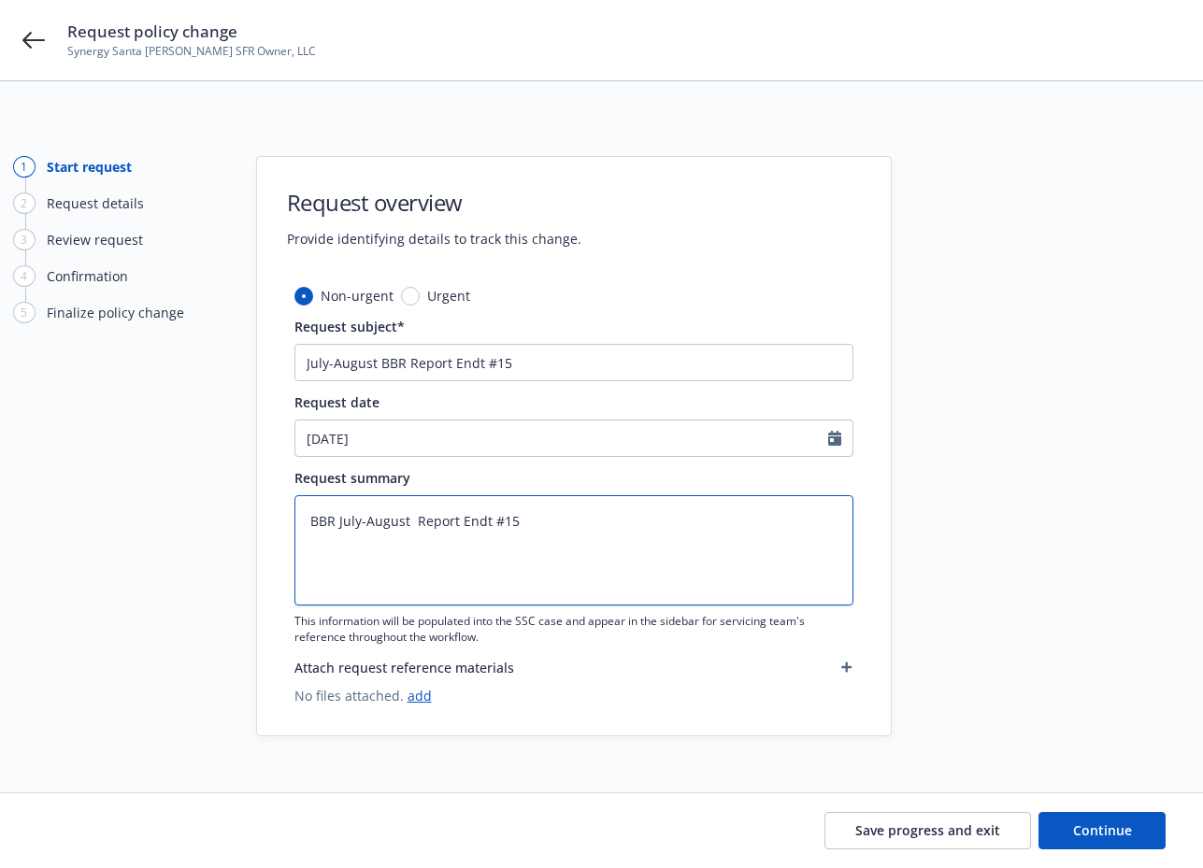
type textarea "x"
type textarea "BBR July-August - Report Endt #15"
click at [421, 698] on link "add" at bounding box center [419, 696] width 24 height 18
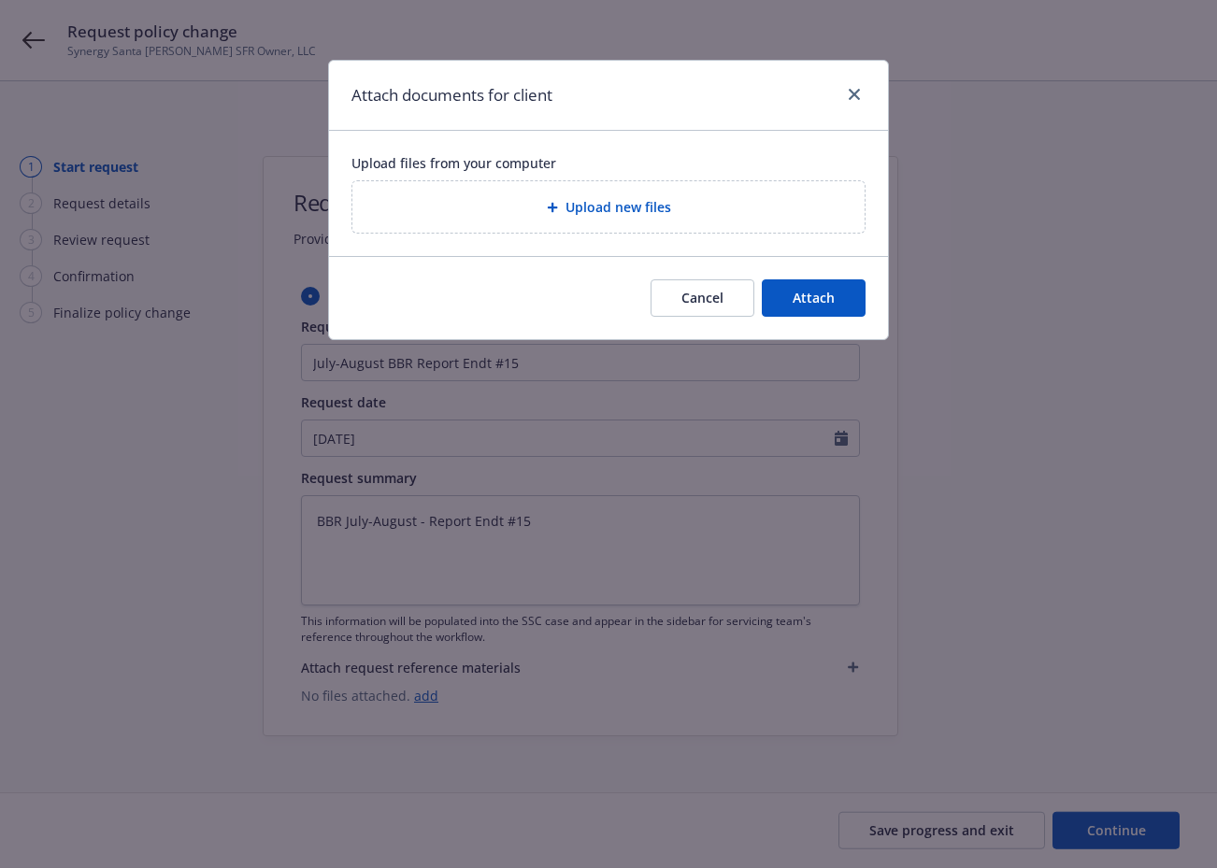
type textarea "x"
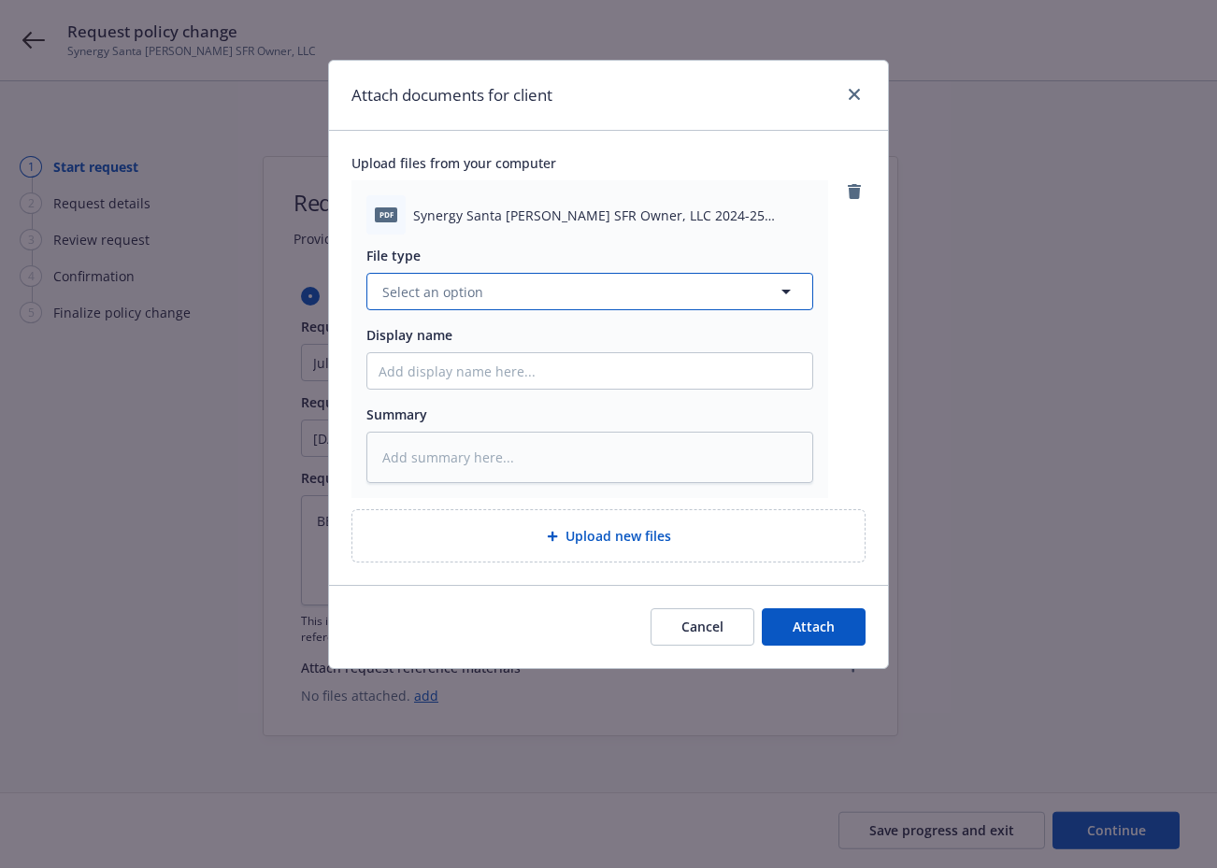
click at [496, 301] on button "Select an option" at bounding box center [589, 291] width 447 height 37
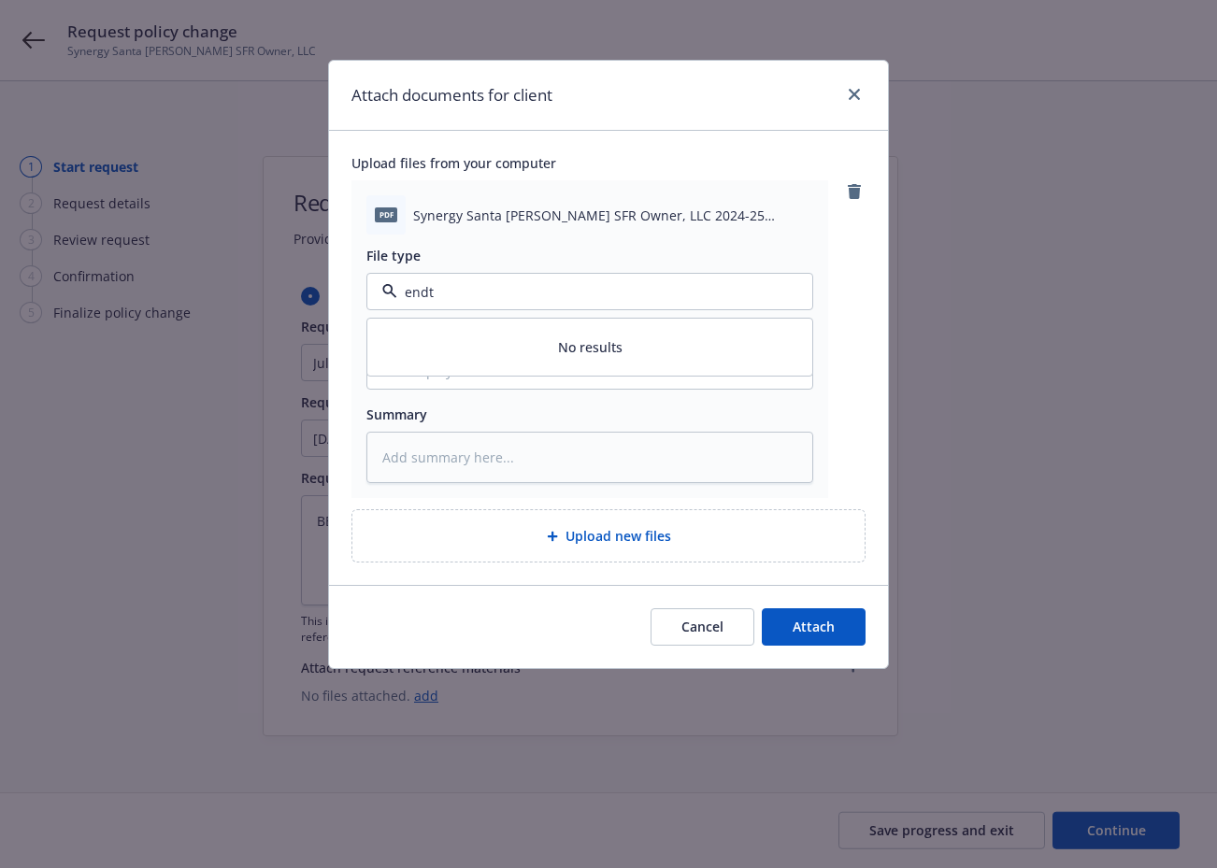
type input "end"
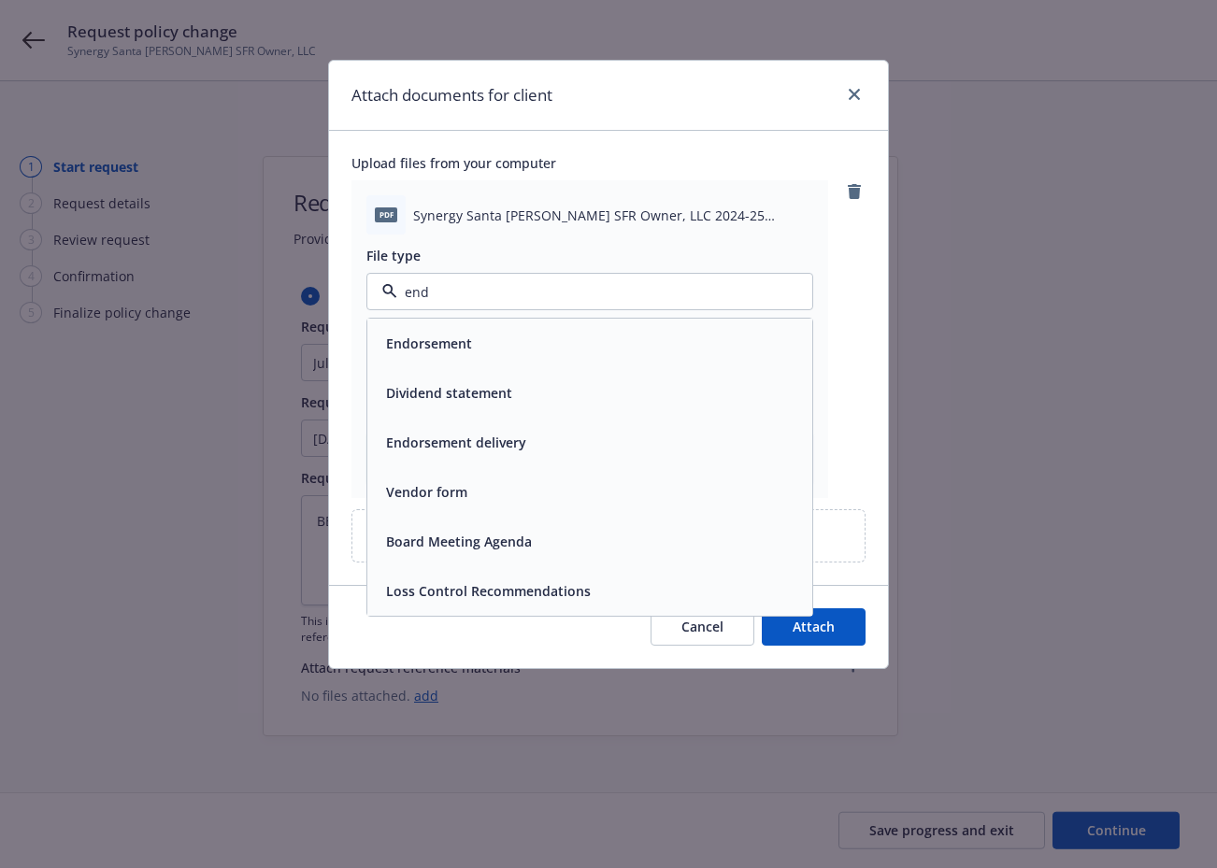
click at [493, 351] on div "Endorsement" at bounding box center [590, 343] width 422 height 27
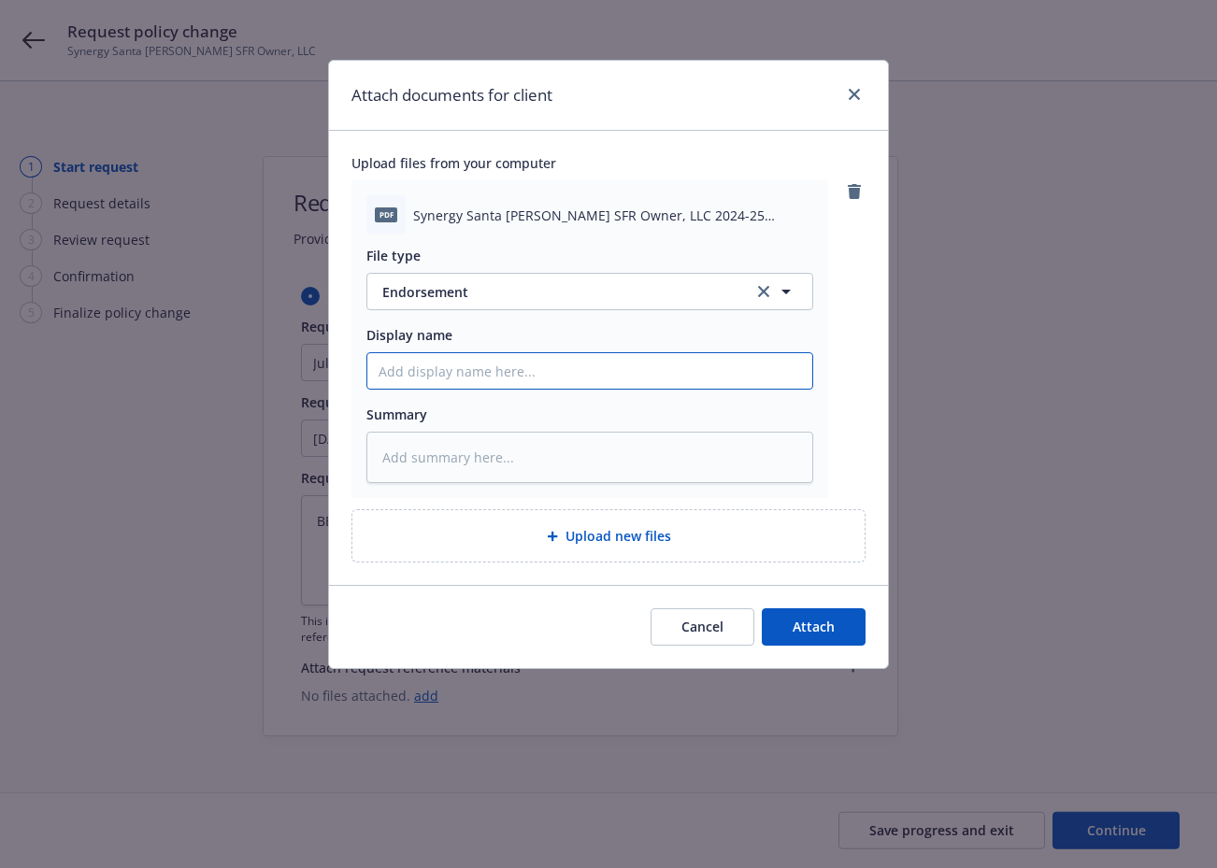
click at [456, 378] on input "Display name" at bounding box center [589, 371] width 445 height 36
paste input "July-August BBR Report Endt #15"
type textarea "x"
type input "July-August BBR Report Endt #15"
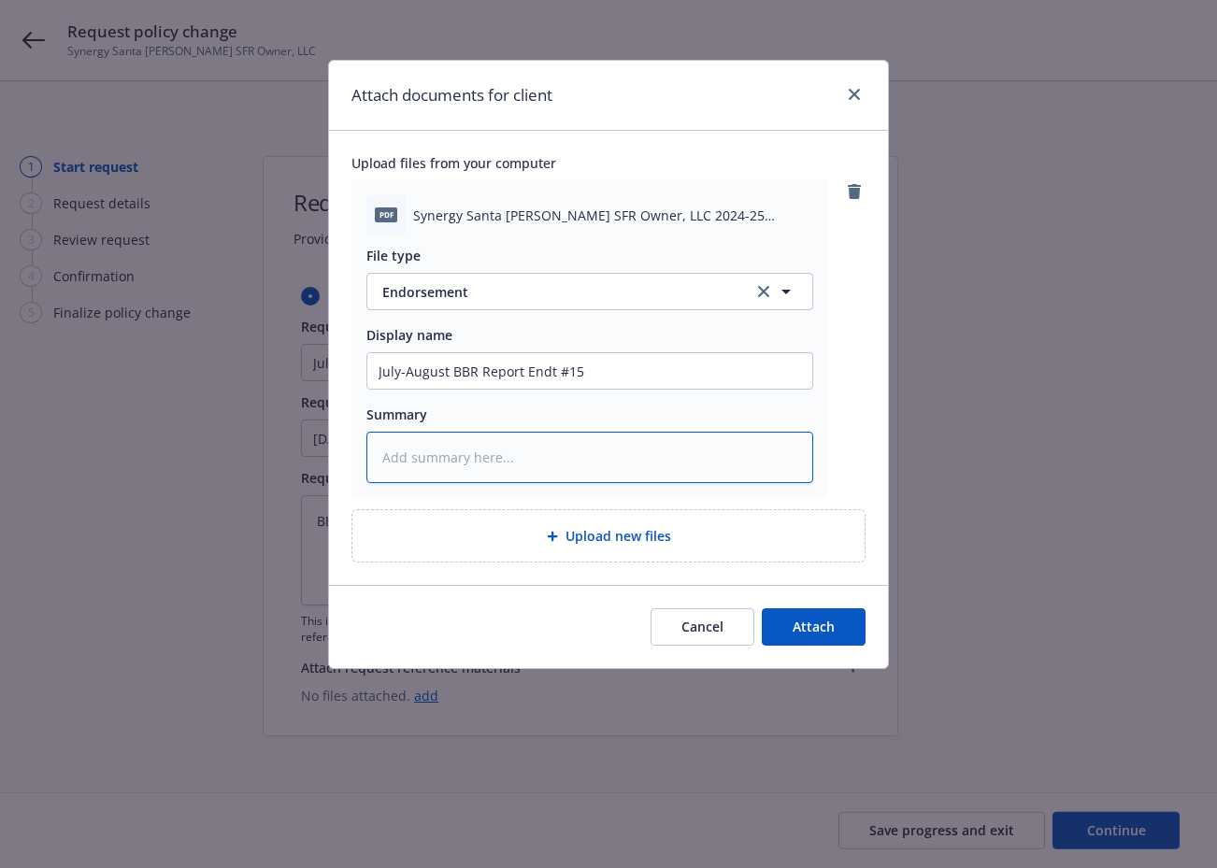
click at [482, 464] on textarea at bounding box center [589, 457] width 447 height 51
paste textarea "July-August BBR Report Endt #15"
type textarea "x"
type textarea "July-August BBR Report Endt #15"
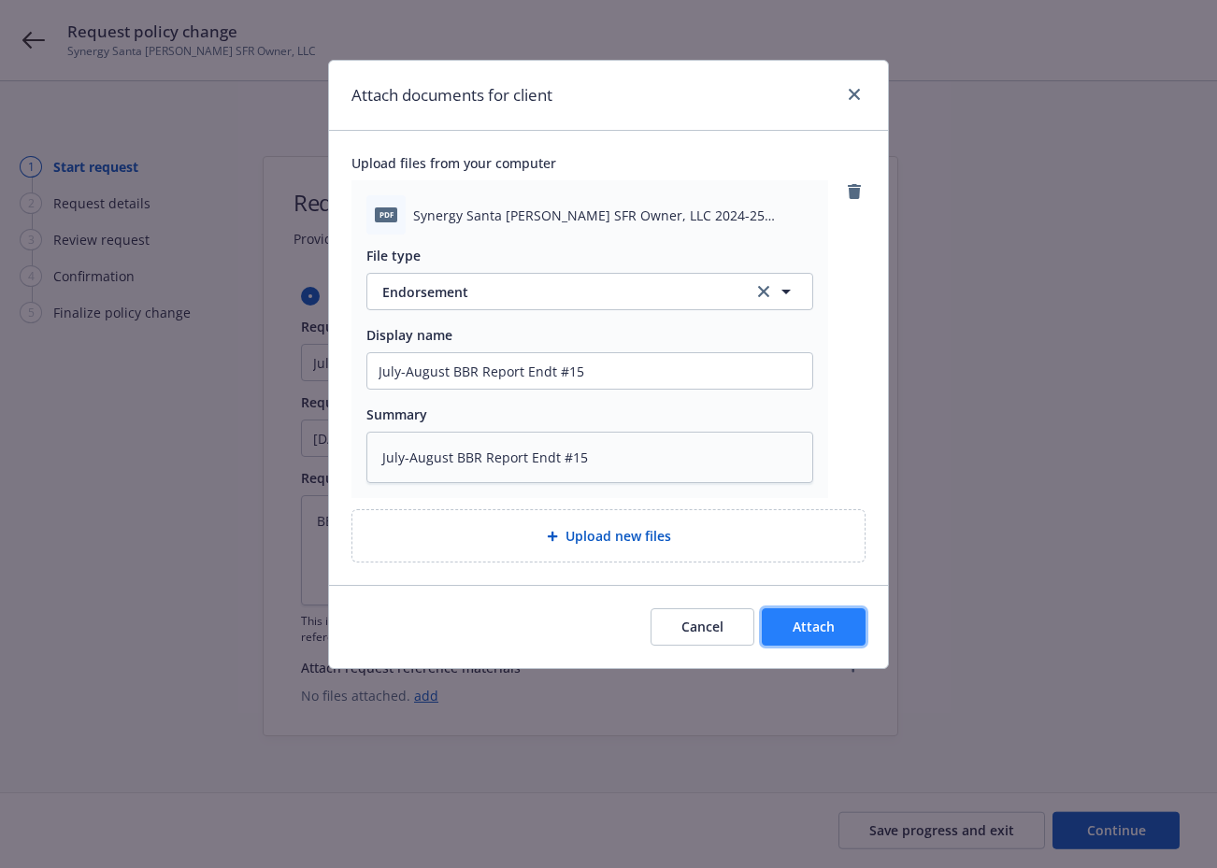
click at [828, 636] on span "Attach" at bounding box center [814, 627] width 42 height 18
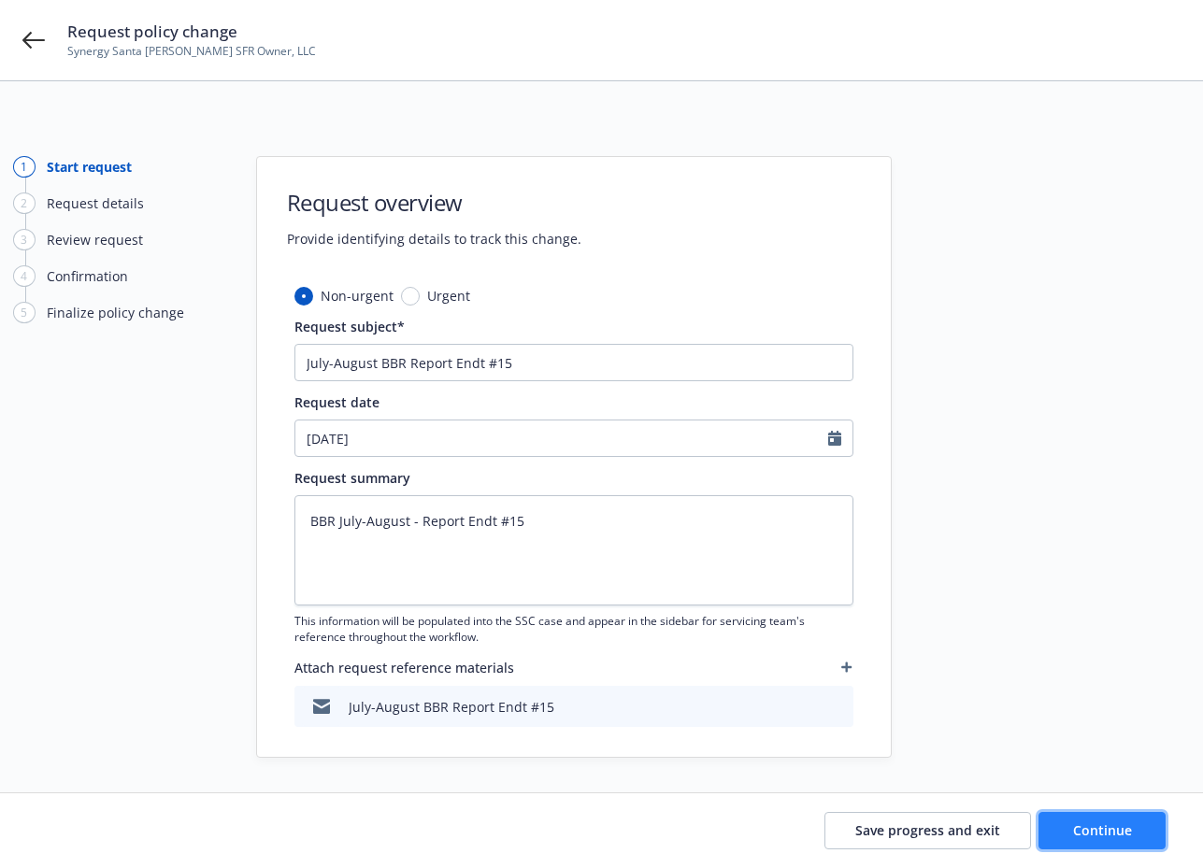
click at [882, 834] on span "Continue" at bounding box center [1102, 830] width 59 height 18
type textarea "x"
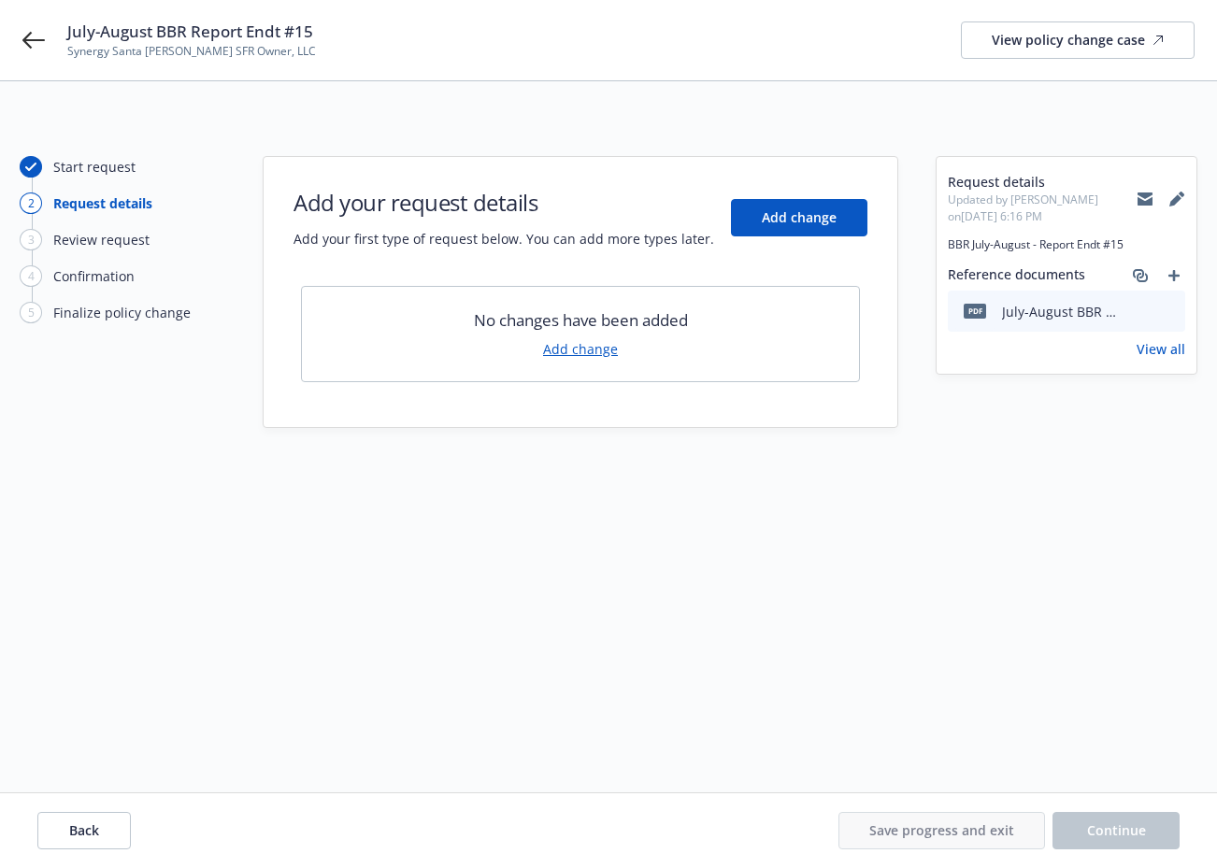
click at [584, 350] on link "Add change" at bounding box center [580, 349] width 75 height 20
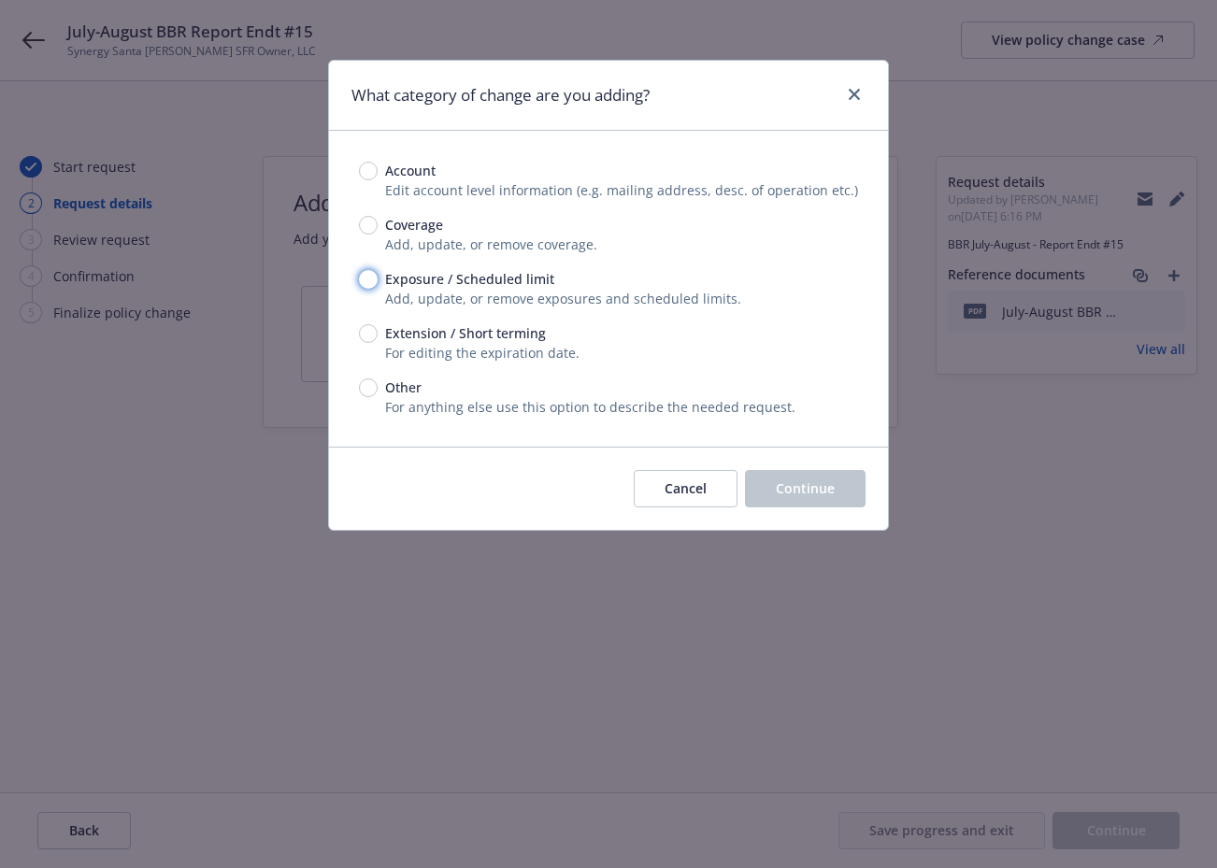
click at [366, 283] on input "Exposure / Scheduled limit" at bounding box center [368, 279] width 19 height 19
click at [826, 500] on button "Continue" at bounding box center [805, 488] width 121 height 37
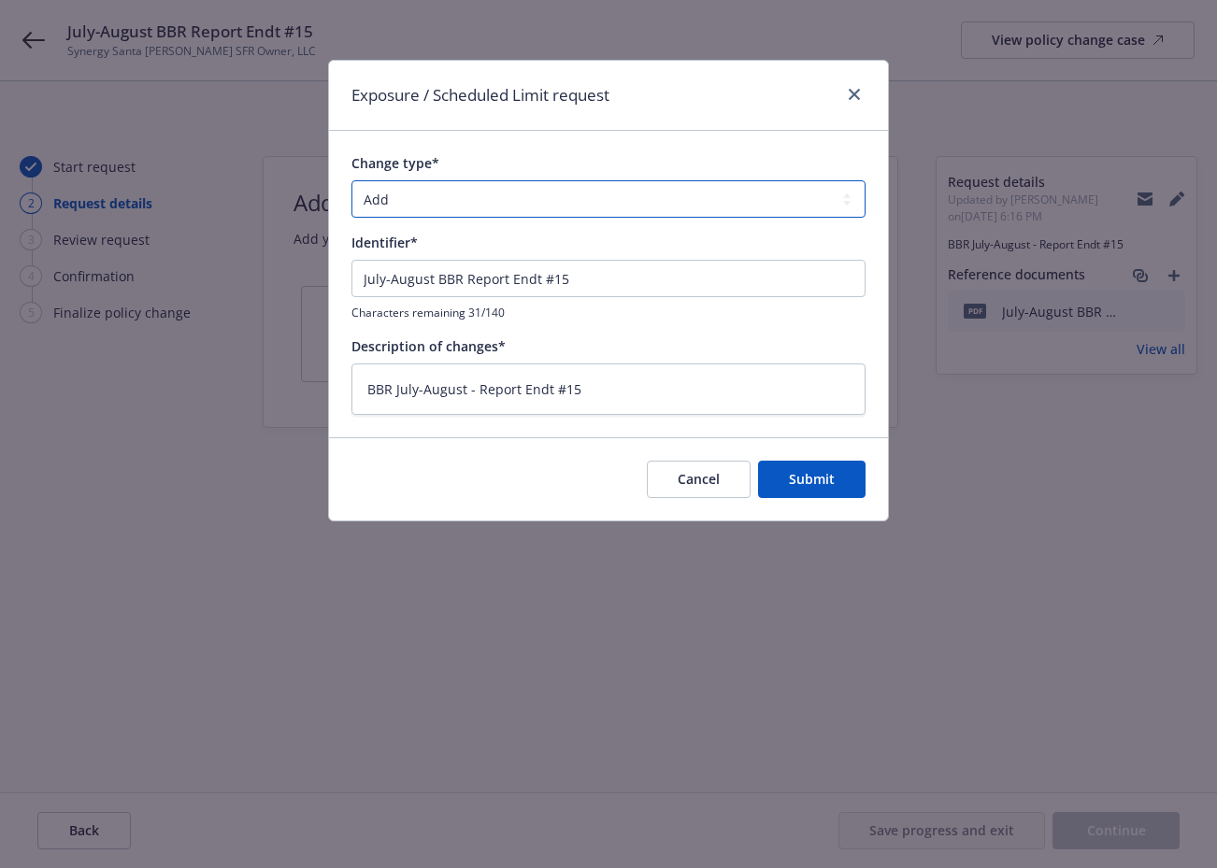
click at [410, 191] on select "Add Audit Change Remove" at bounding box center [608, 198] width 514 height 37
click at [402, 203] on select "Add Audit Change Remove" at bounding box center [608, 198] width 514 height 37
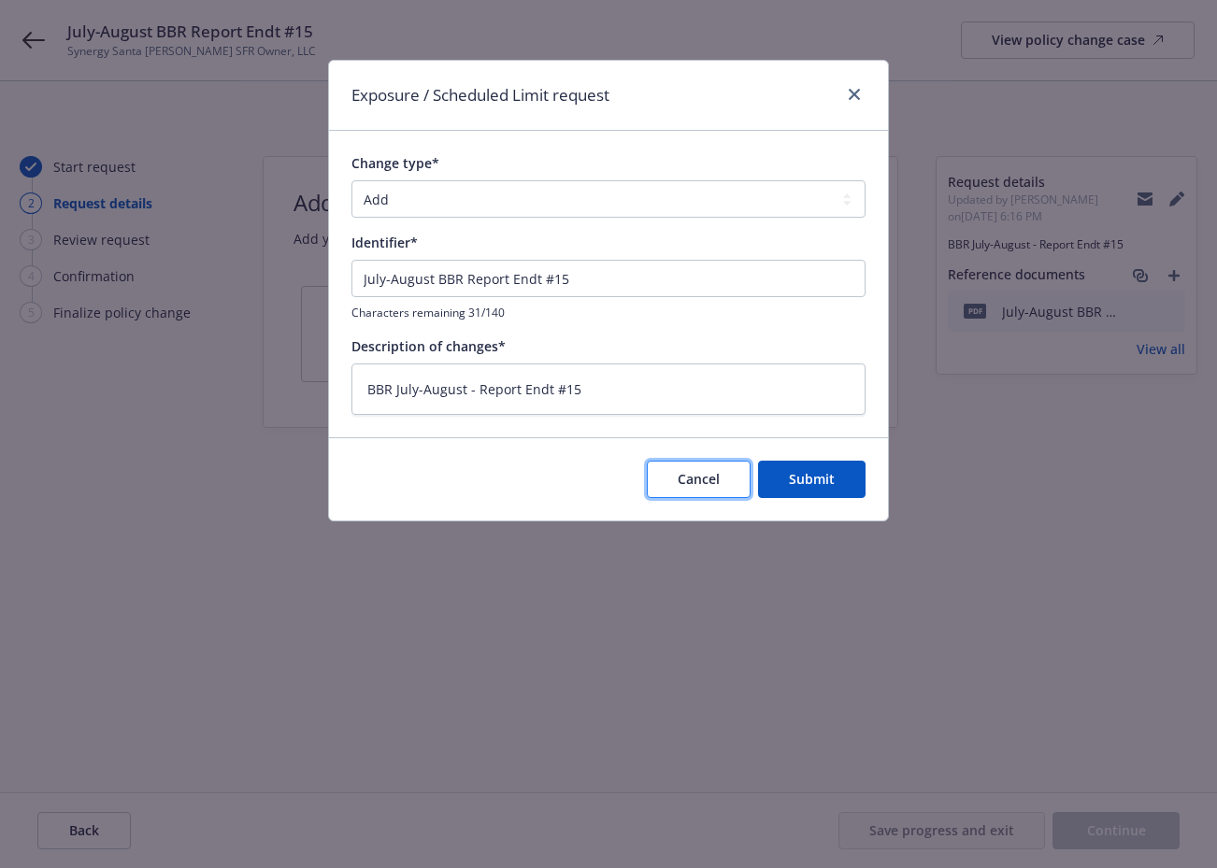
click at [707, 471] on span "Cancel" at bounding box center [699, 479] width 42 height 18
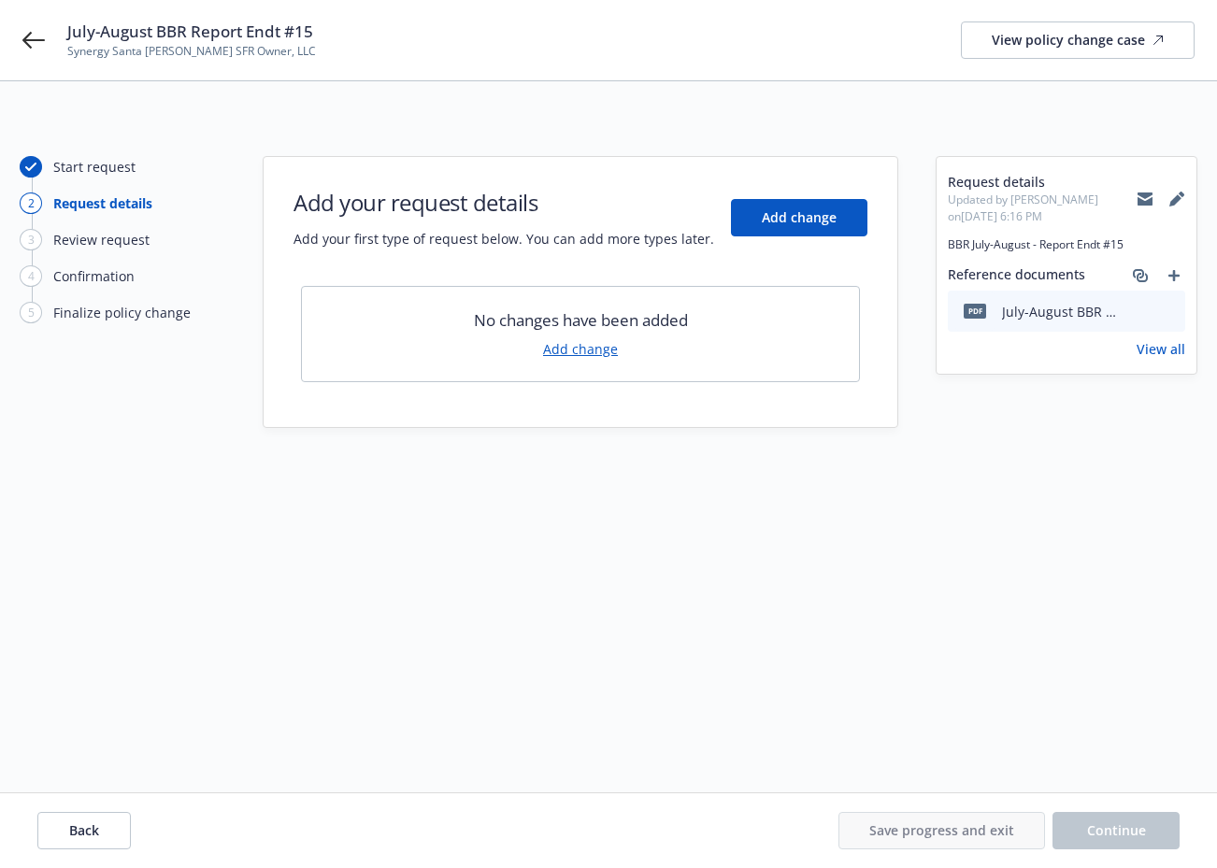
click at [595, 345] on link "Add change" at bounding box center [580, 349] width 75 height 20
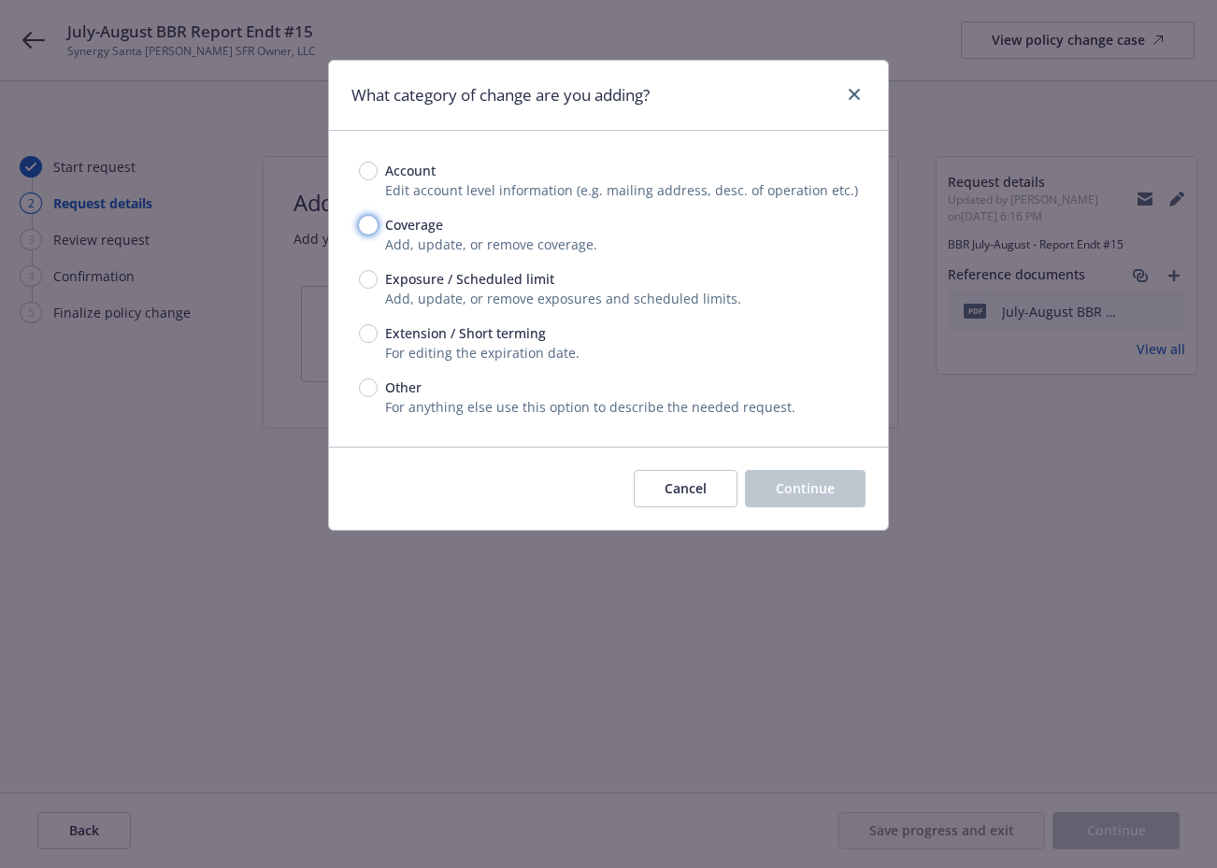
click at [368, 233] on input "Coverage" at bounding box center [368, 225] width 19 height 19
click at [373, 279] on input "Exposure / Scheduled limit" at bounding box center [368, 279] width 19 height 19
click at [828, 494] on span "Continue" at bounding box center [805, 488] width 59 height 18
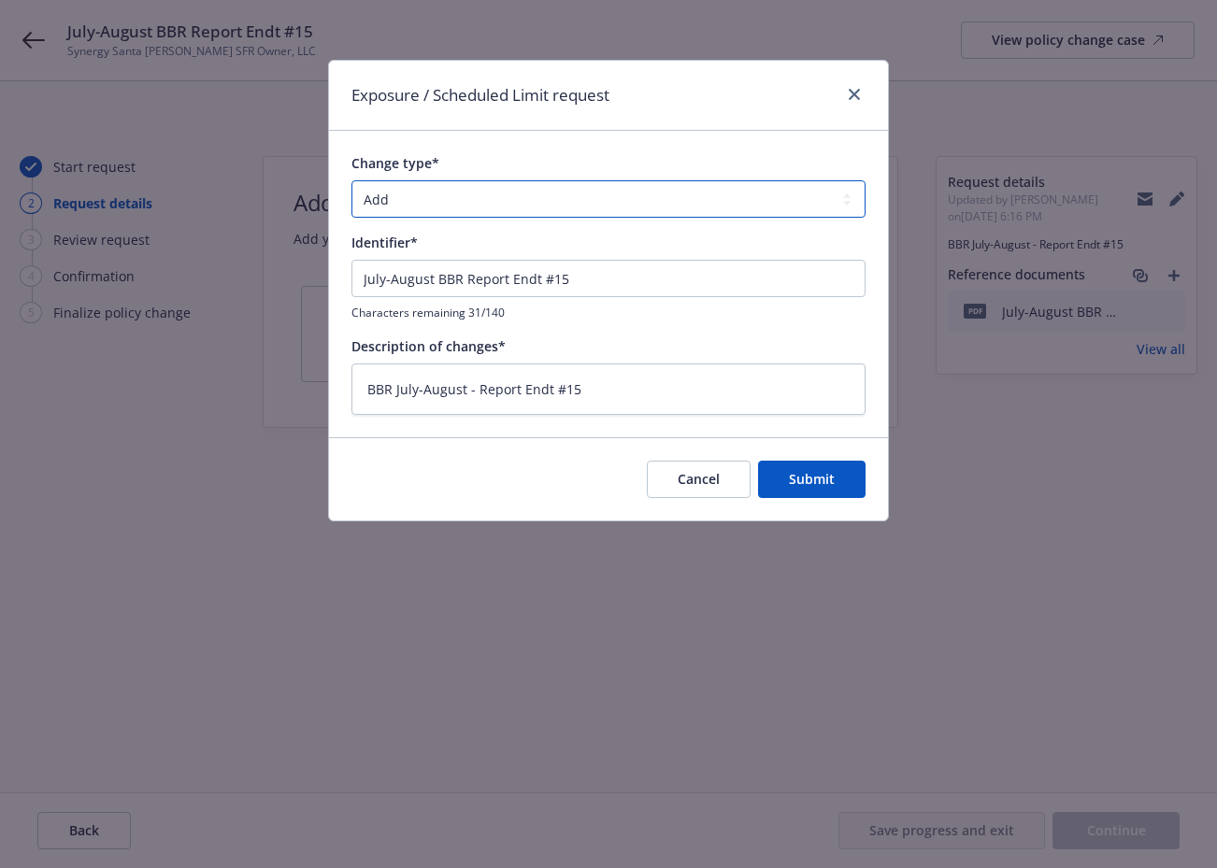
click at [442, 193] on select "Add Audit Change Remove" at bounding box center [608, 198] width 514 height 37
click at [351, 180] on select "Add Audit Change Remove" at bounding box center [608, 198] width 514 height 37
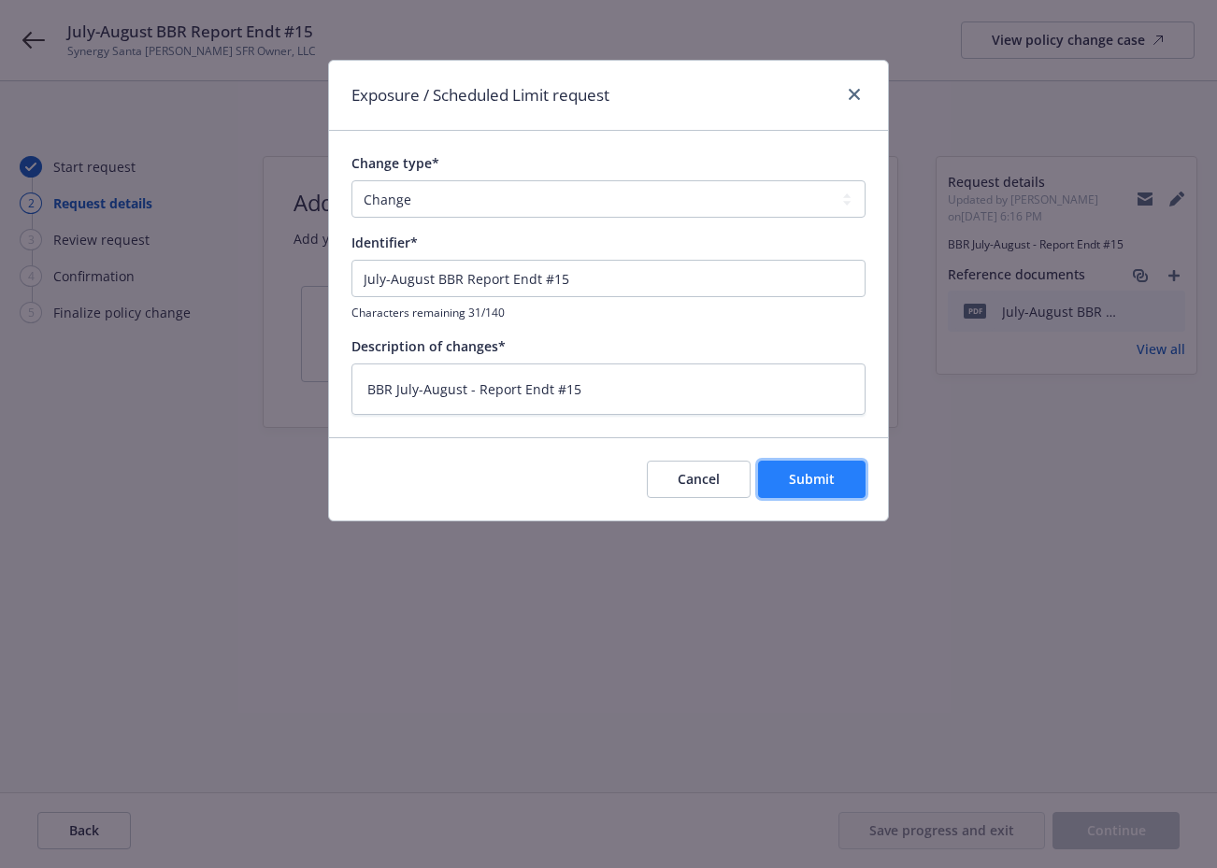
click at [820, 479] on span "Submit" at bounding box center [812, 479] width 46 height 18
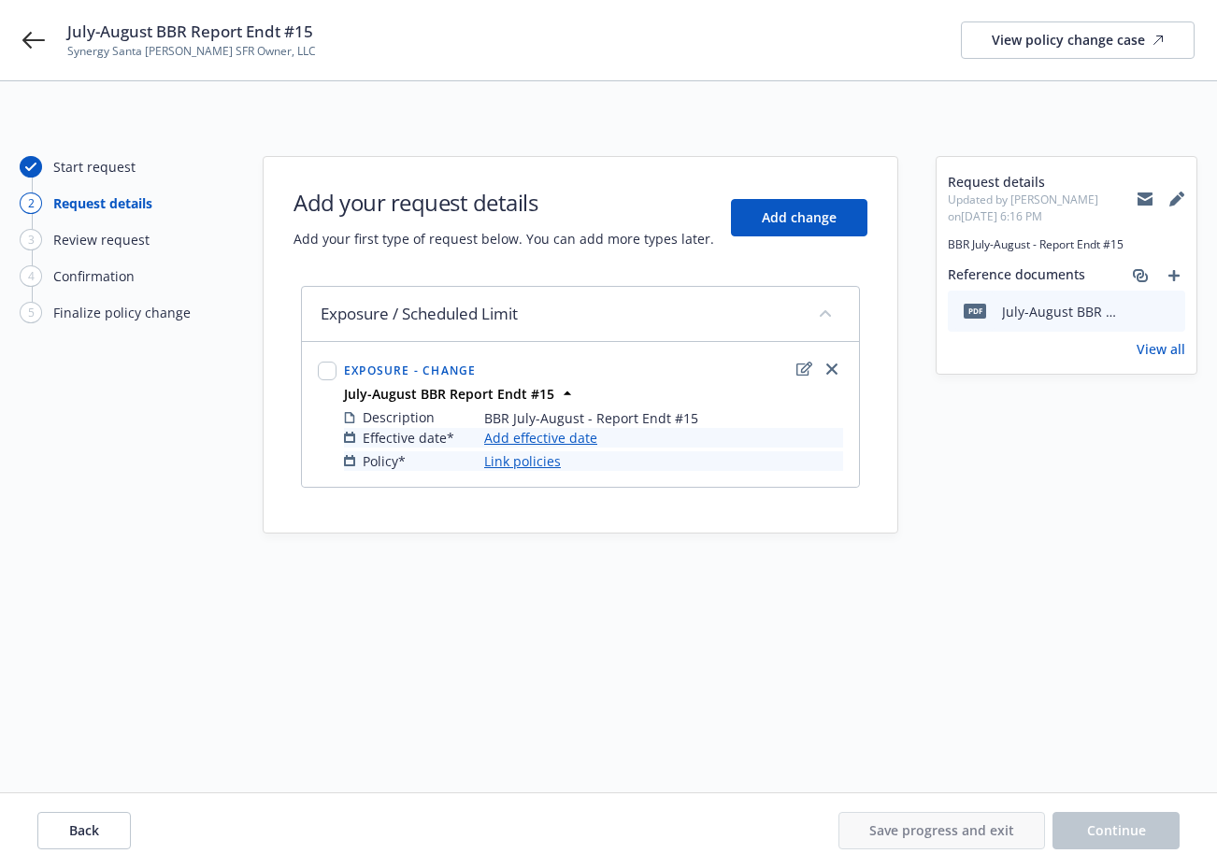
click at [541, 439] on link "Add effective date" at bounding box center [540, 438] width 113 height 20
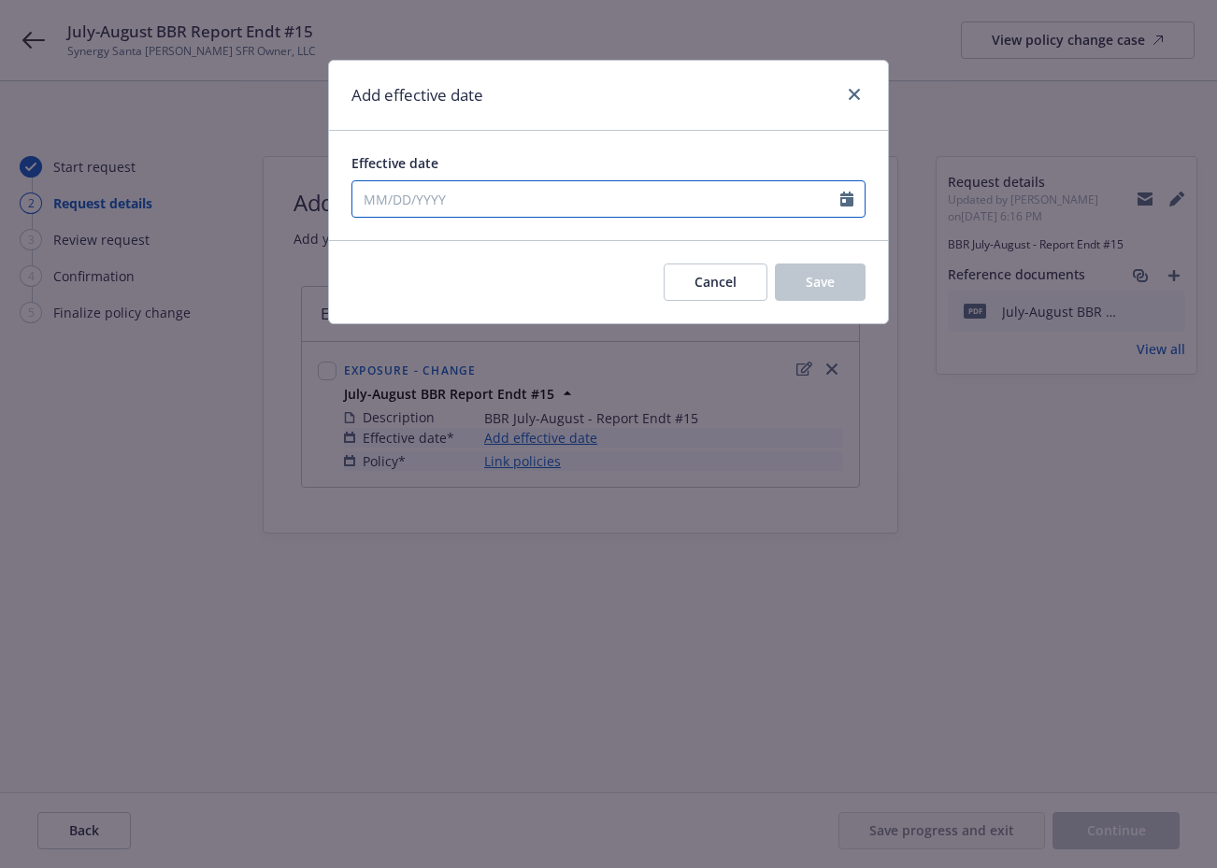
click at [471, 193] on input "Effective date" at bounding box center [596, 199] width 488 height 36
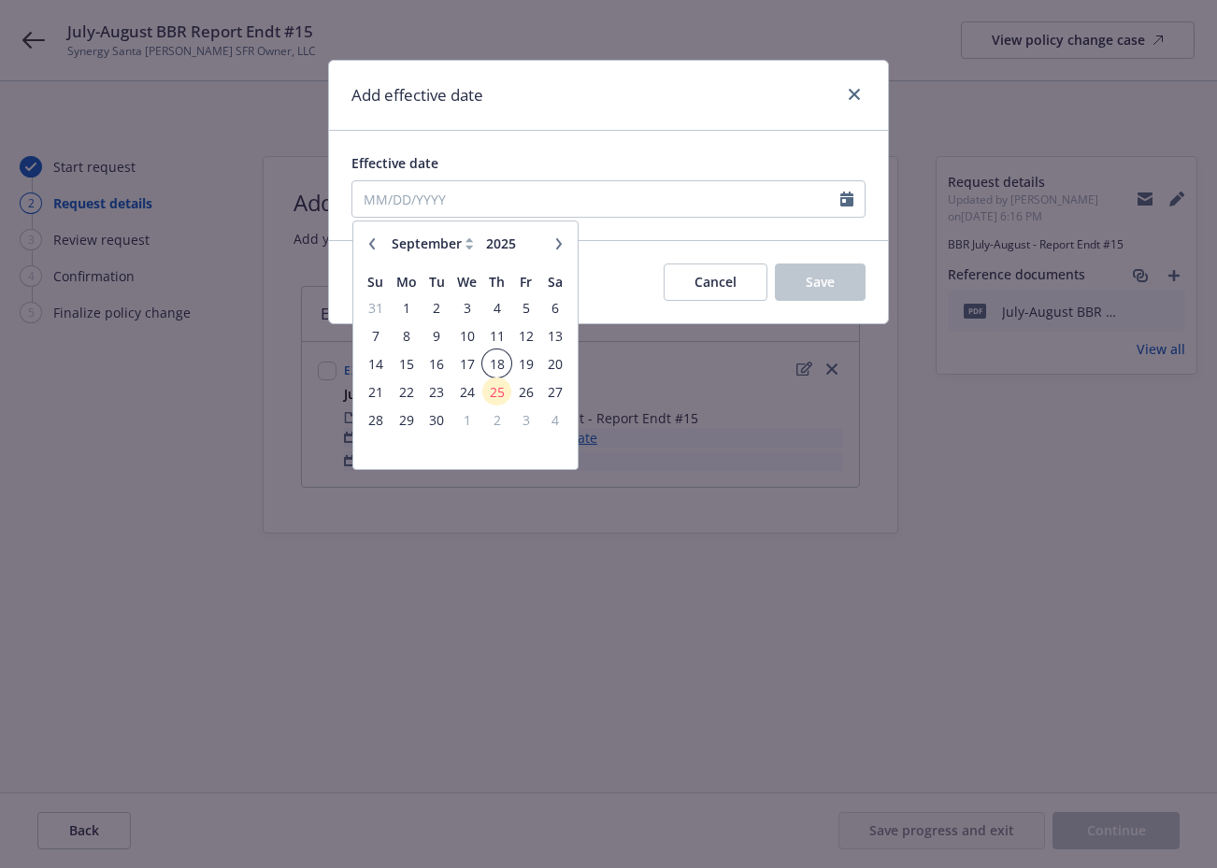
click at [499, 363] on span "18" at bounding box center [496, 363] width 25 height 23
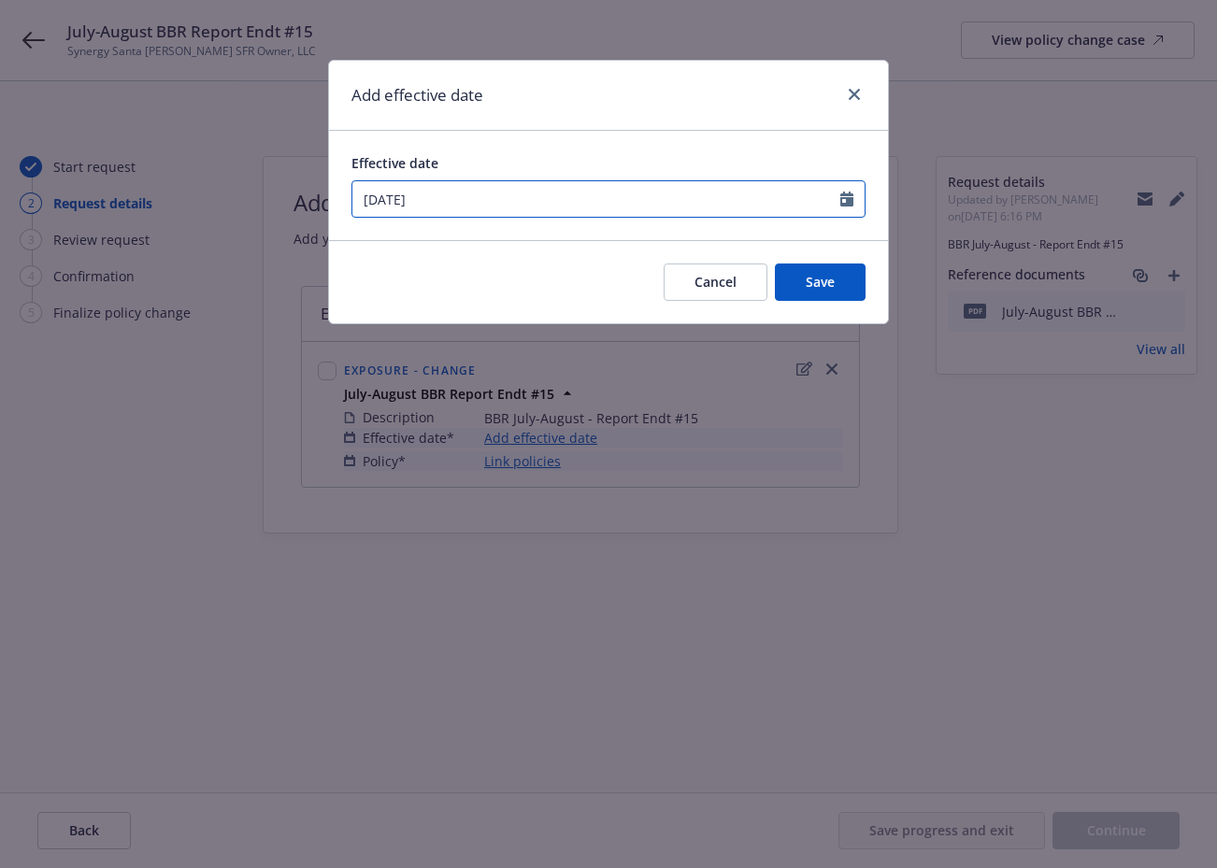
click at [543, 197] on input "09/18/2025" at bounding box center [596, 199] width 488 height 36
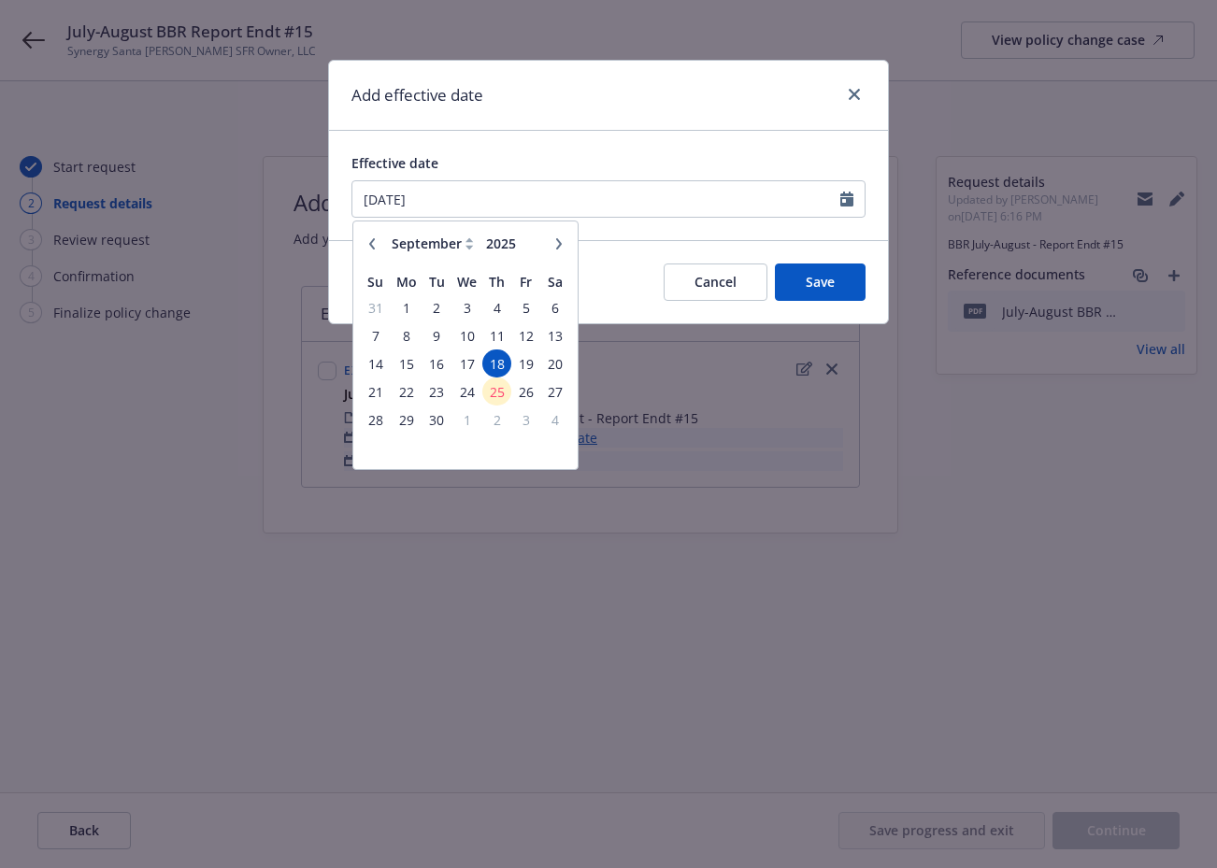
click at [372, 240] on icon "button" at bounding box center [372, 242] width 6 height 11
click at [404, 386] on span "18" at bounding box center [406, 391] width 28 height 23
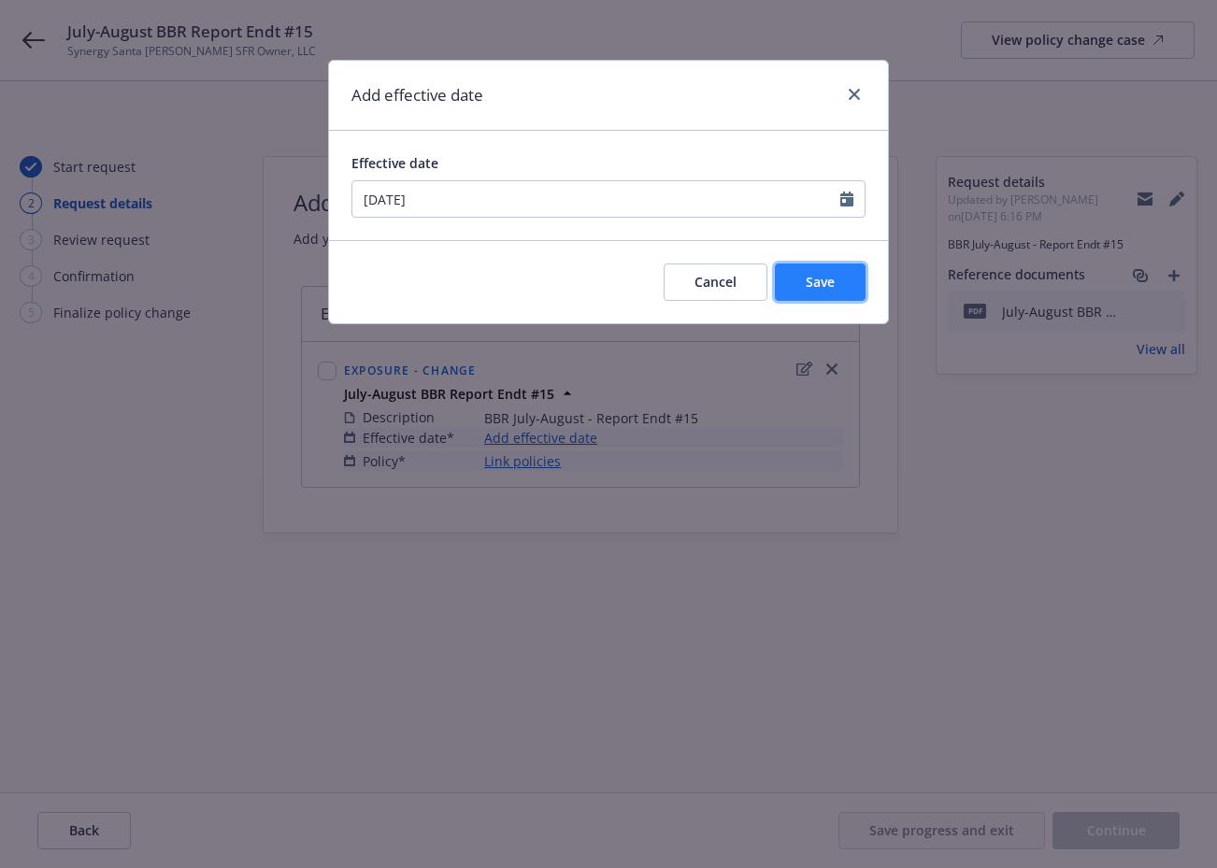
click at [823, 280] on span "Save" at bounding box center [820, 282] width 29 height 18
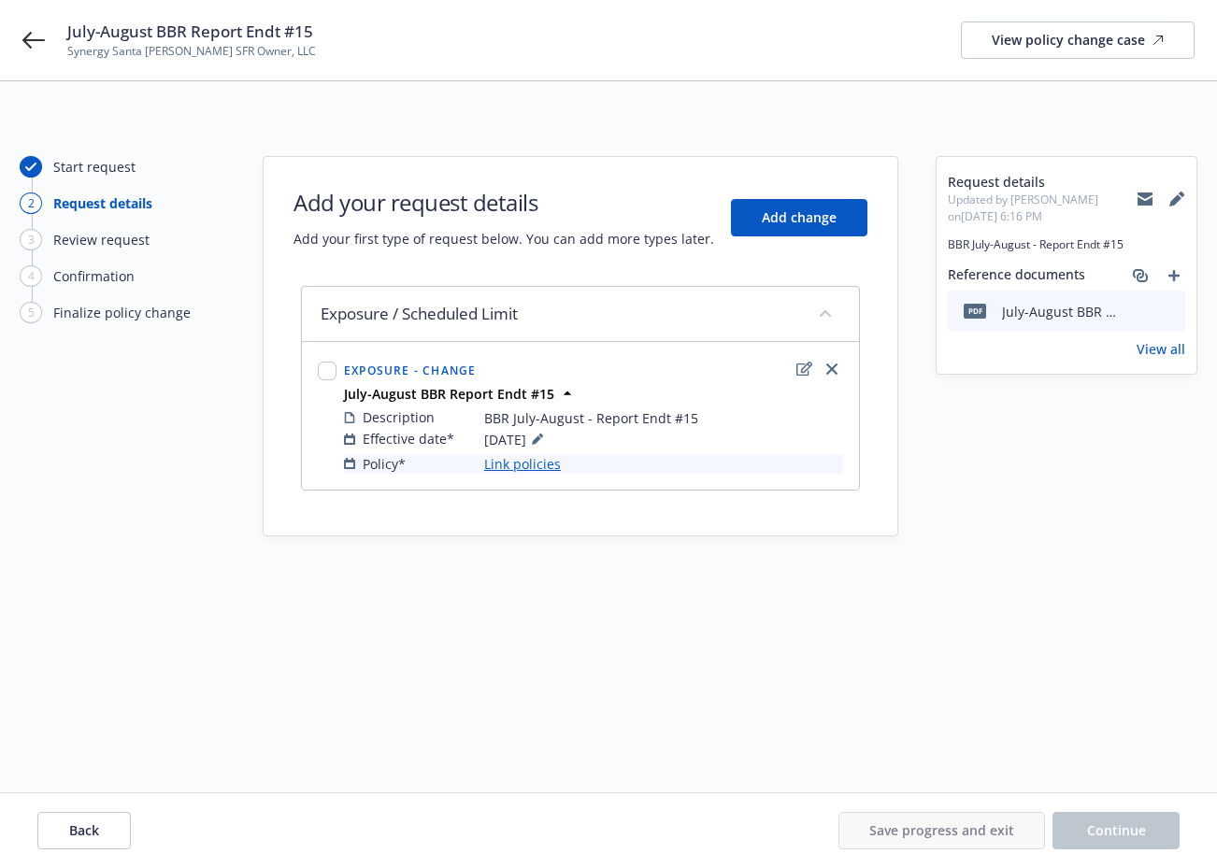
click at [523, 461] on link "Link policies" at bounding box center [522, 464] width 77 height 20
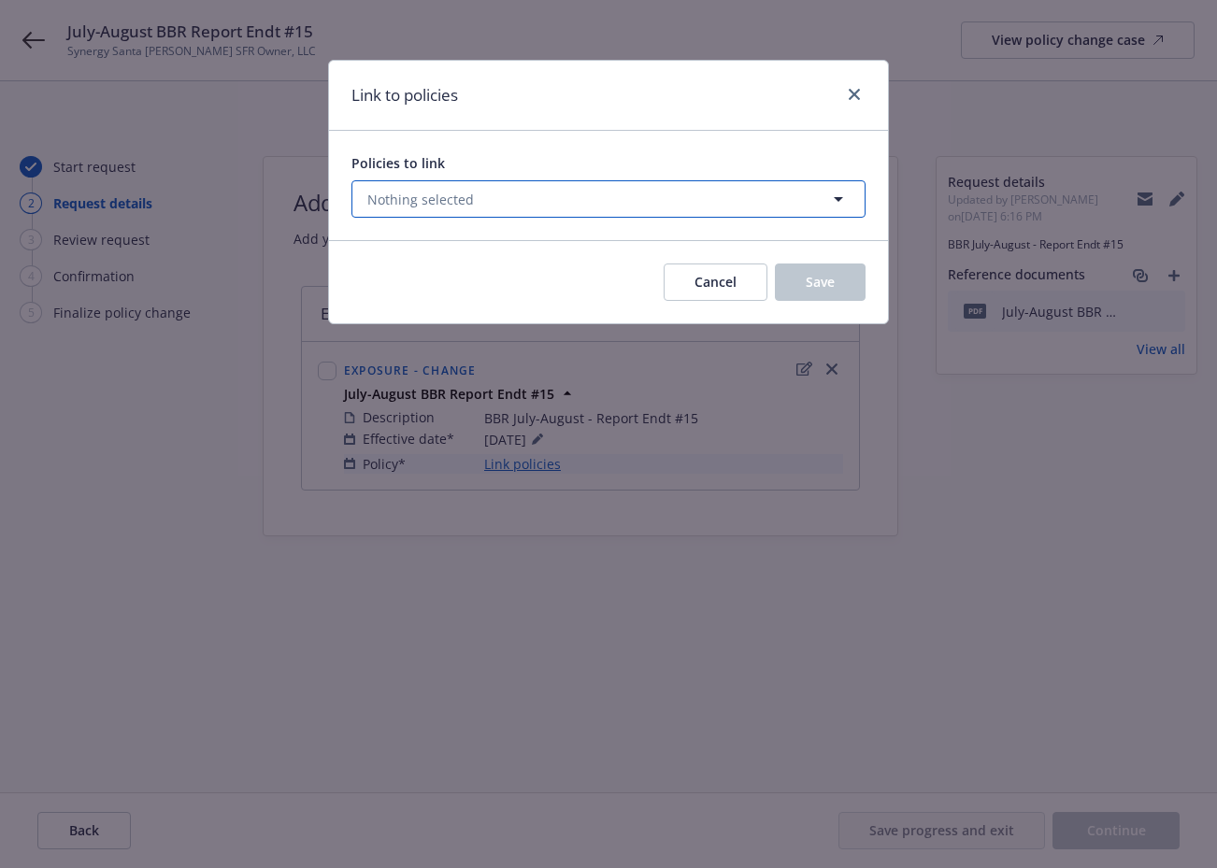
click at [610, 194] on button "Nothing selected" at bounding box center [608, 198] width 514 height 37
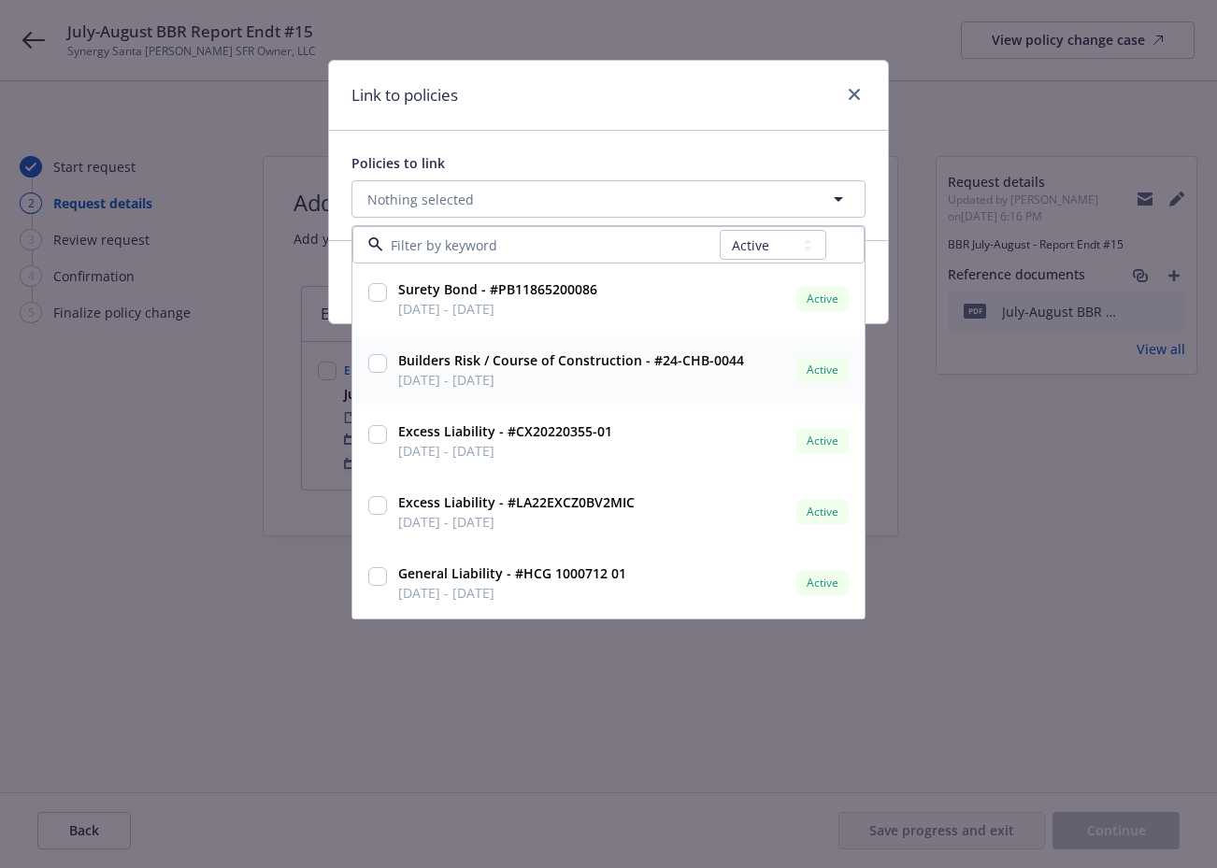
click at [377, 363] on input "checkbox" at bounding box center [377, 363] width 19 height 19
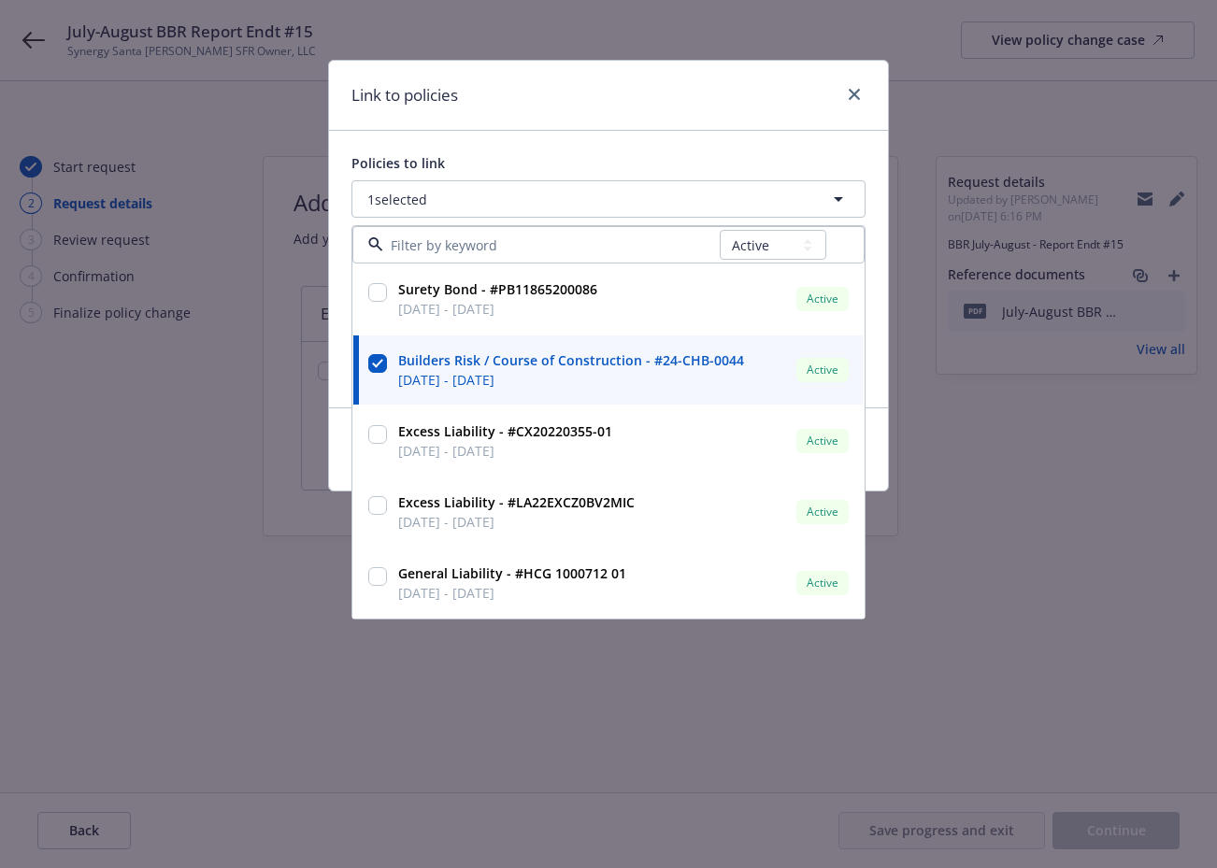
click at [673, 150] on div "Policies to link 1 selected All Active Upcoming Expired Cancelled Surety Bond -…" at bounding box center [608, 269] width 559 height 277
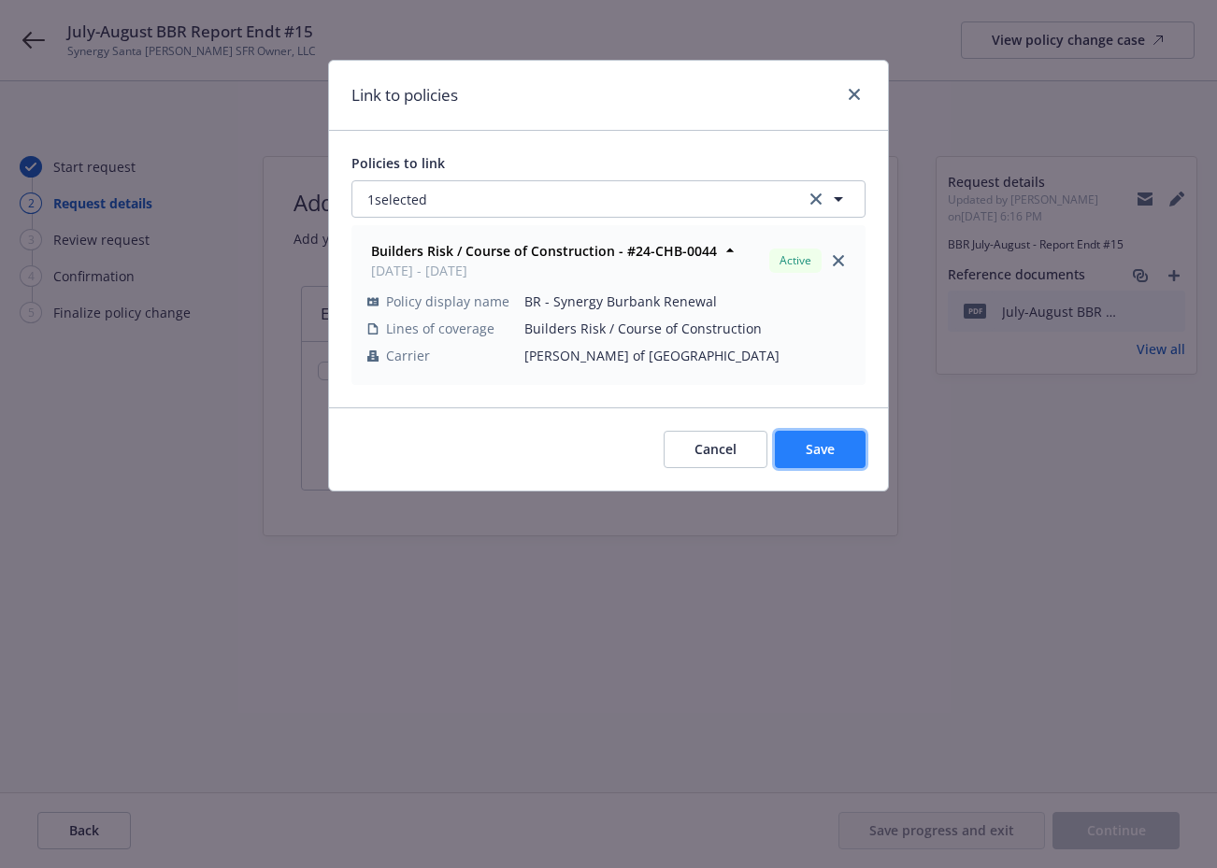
click at [822, 440] on span "Save" at bounding box center [820, 449] width 29 height 18
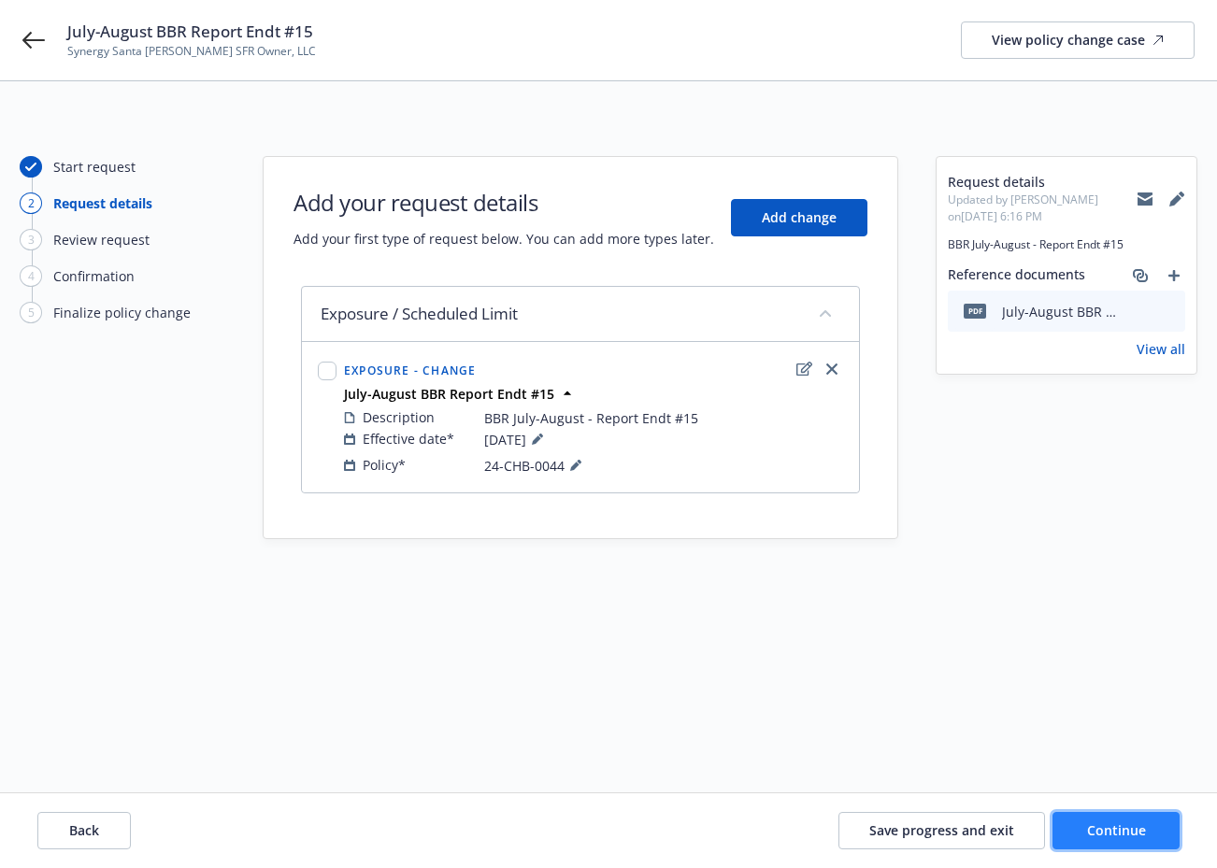
click at [882, 831] on span "Continue" at bounding box center [1116, 830] width 59 height 18
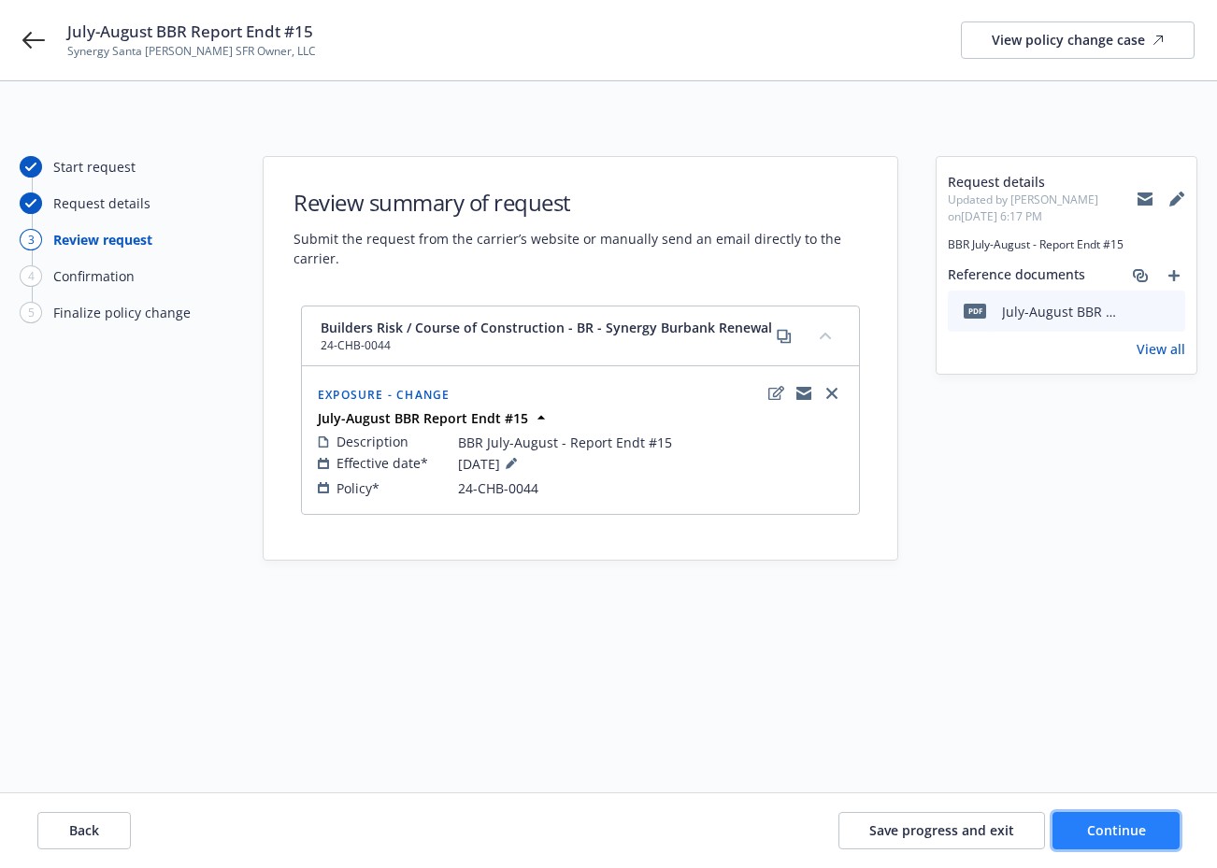
click at [882, 830] on span "Continue" at bounding box center [1116, 830] width 59 height 18
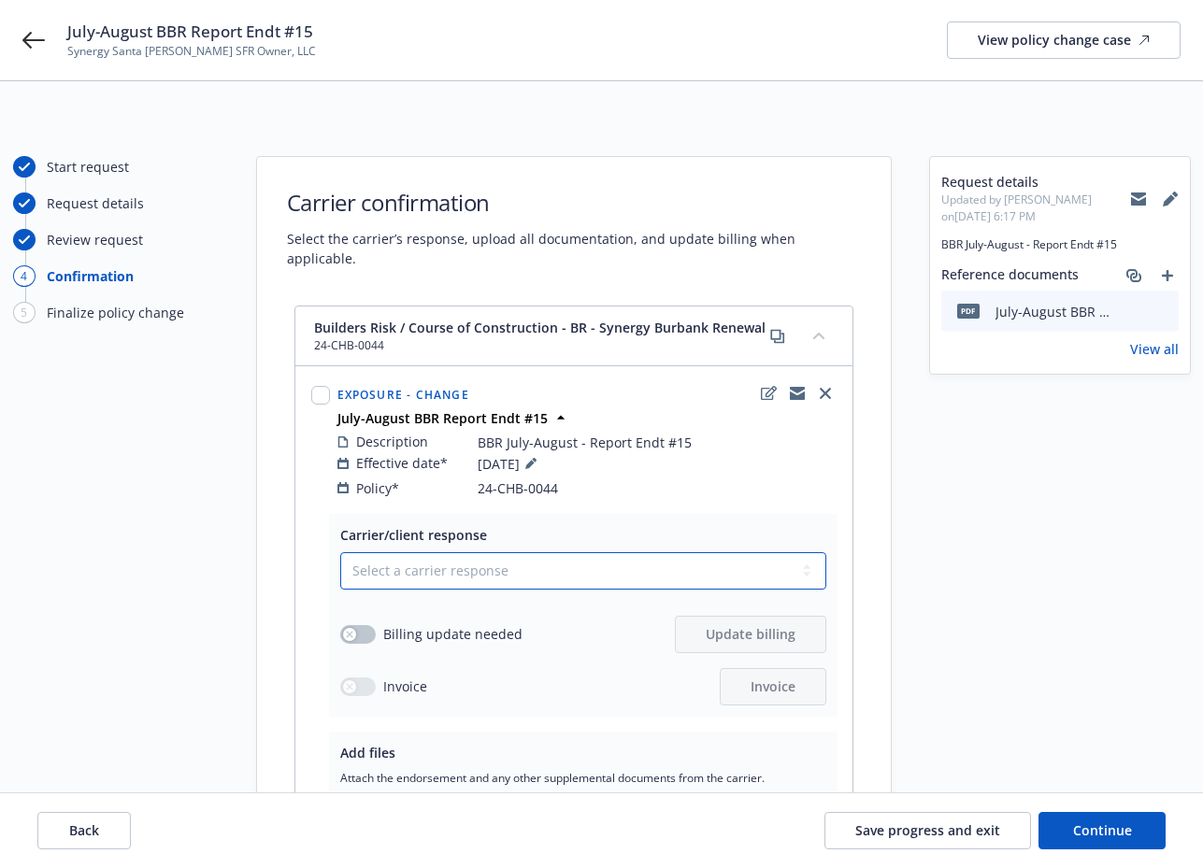
click at [511, 552] on select "Select a carrier response Accepted Accepted with revision No endorsement needed…" at bounding box center [583, 570] width 486 height 37
click at [340, 552] on select "Select a carrier response Accepted Accepted with revision No endorsement needed…" at bounding box center [583, 570] width 486 height 37
click at [350, 628] on div "button" at bounding box center [349, 634] width 13 height 13
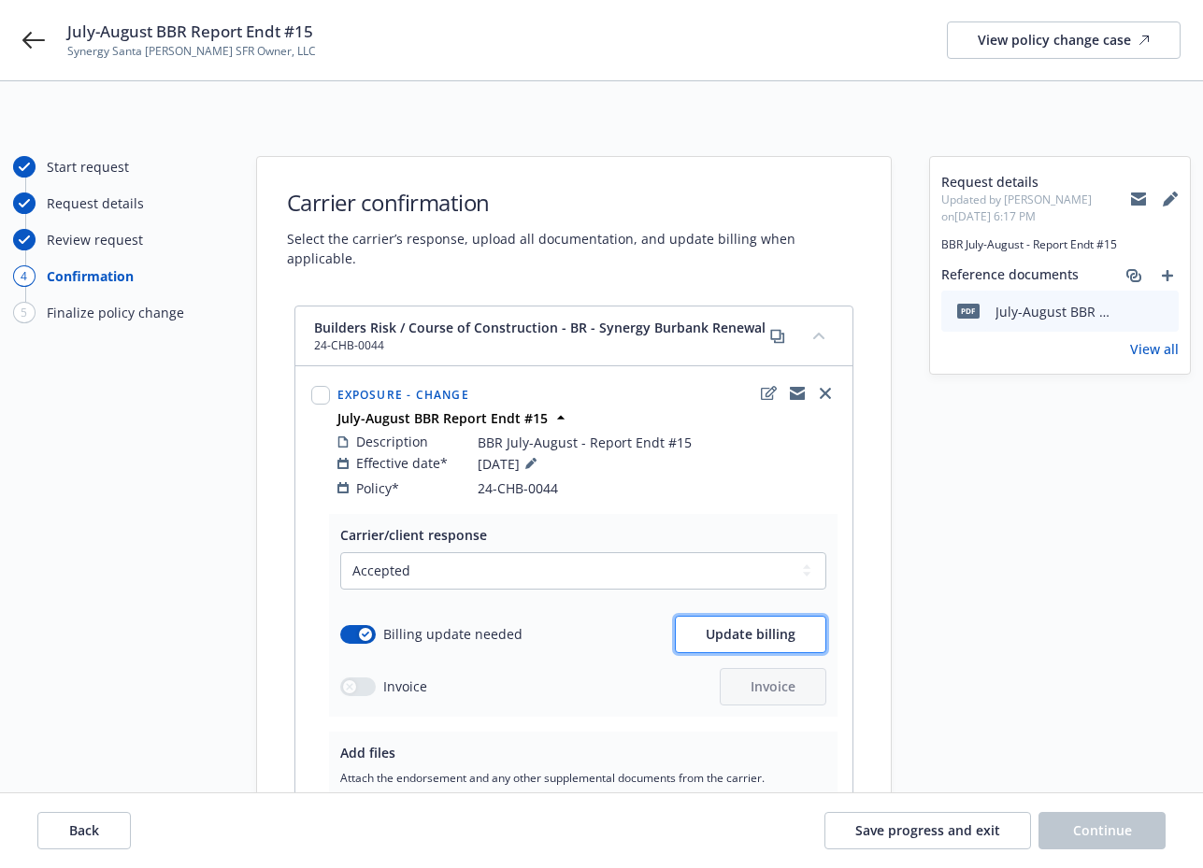
click at [754, 625] on span "Update billing" at bounding box center [751, 634] width 90 height 18
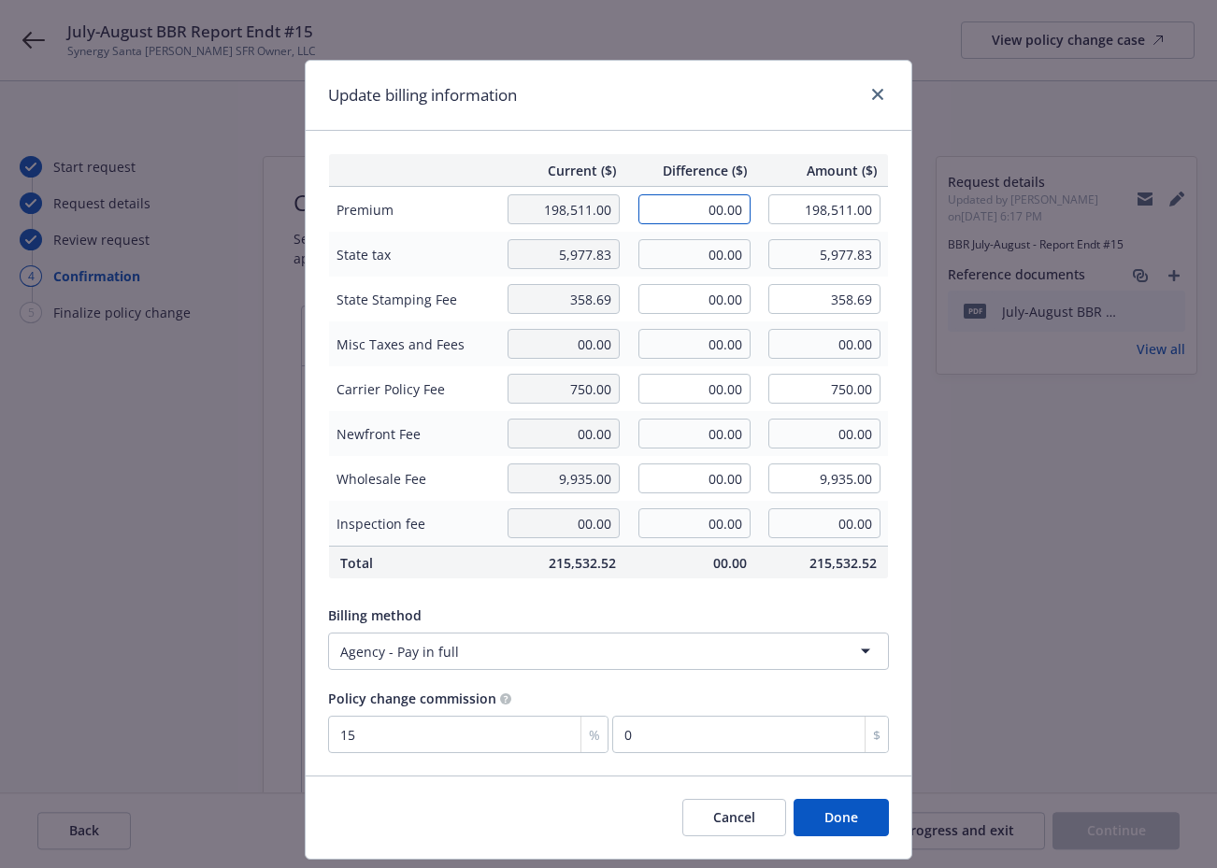
click at [668, 218] on input "00.00" at bounding box center [694, 209] width 112 height 30
click at [688, 254] on input "00.00" at bounding box center [694, 254] width 112 height 30
click at [686, 293] on input "00.00" at bounding box center [694, 299] width 112 height 30
click at [674, 464] on input "00.00" at bounding box center [694, 479] width 112 height 30
click at [687, 618] on div "Billing method" at bounding box center [608, 616] width 561 height 20
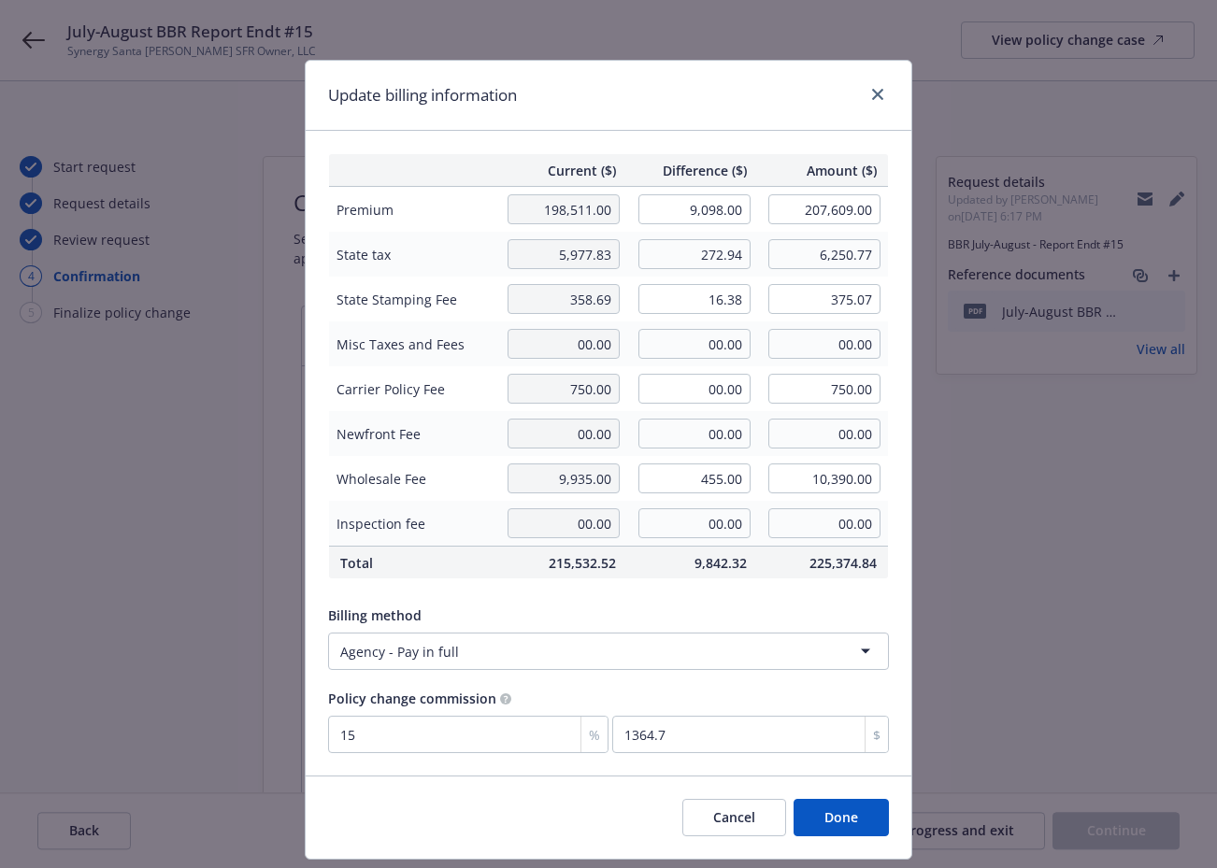
click at [849, 817] on button "Done" at bounding box center [840, 817] width 95 height 37
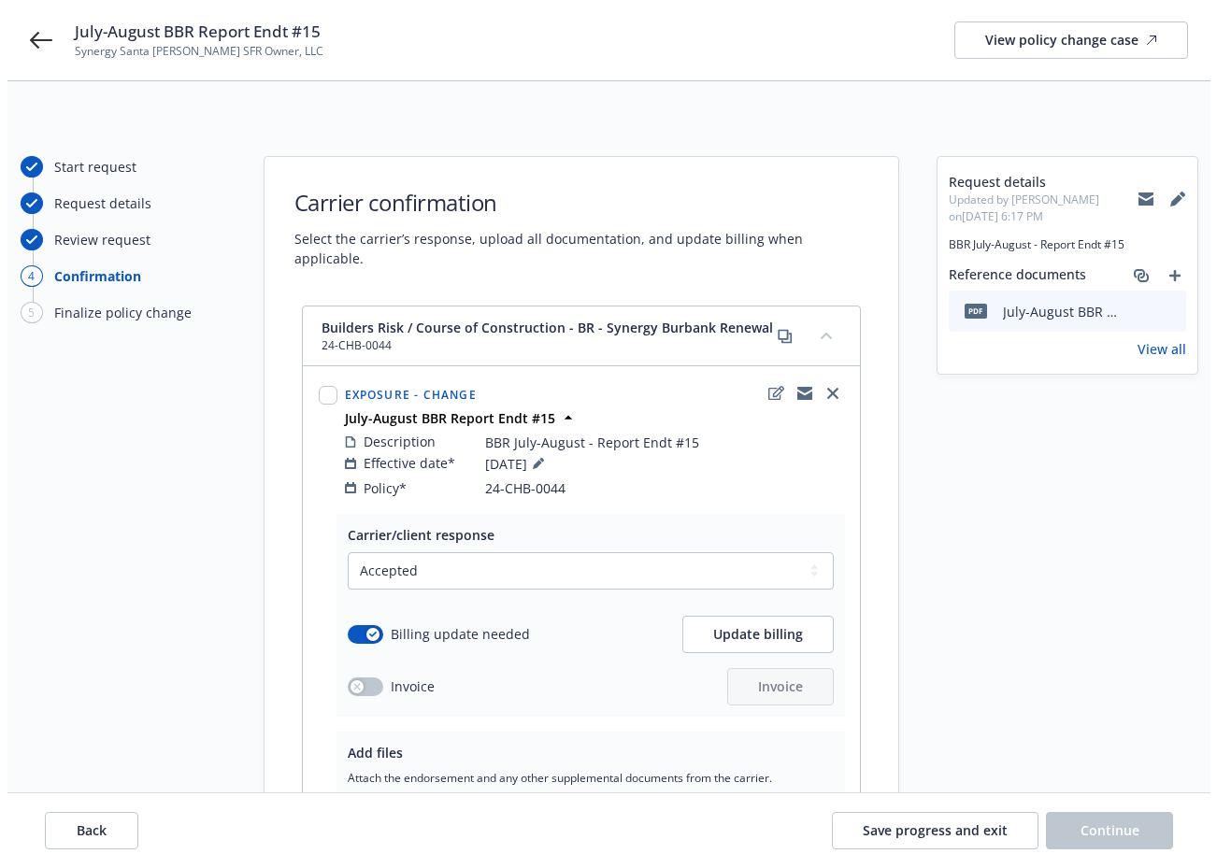
scroll to position [235, 0]
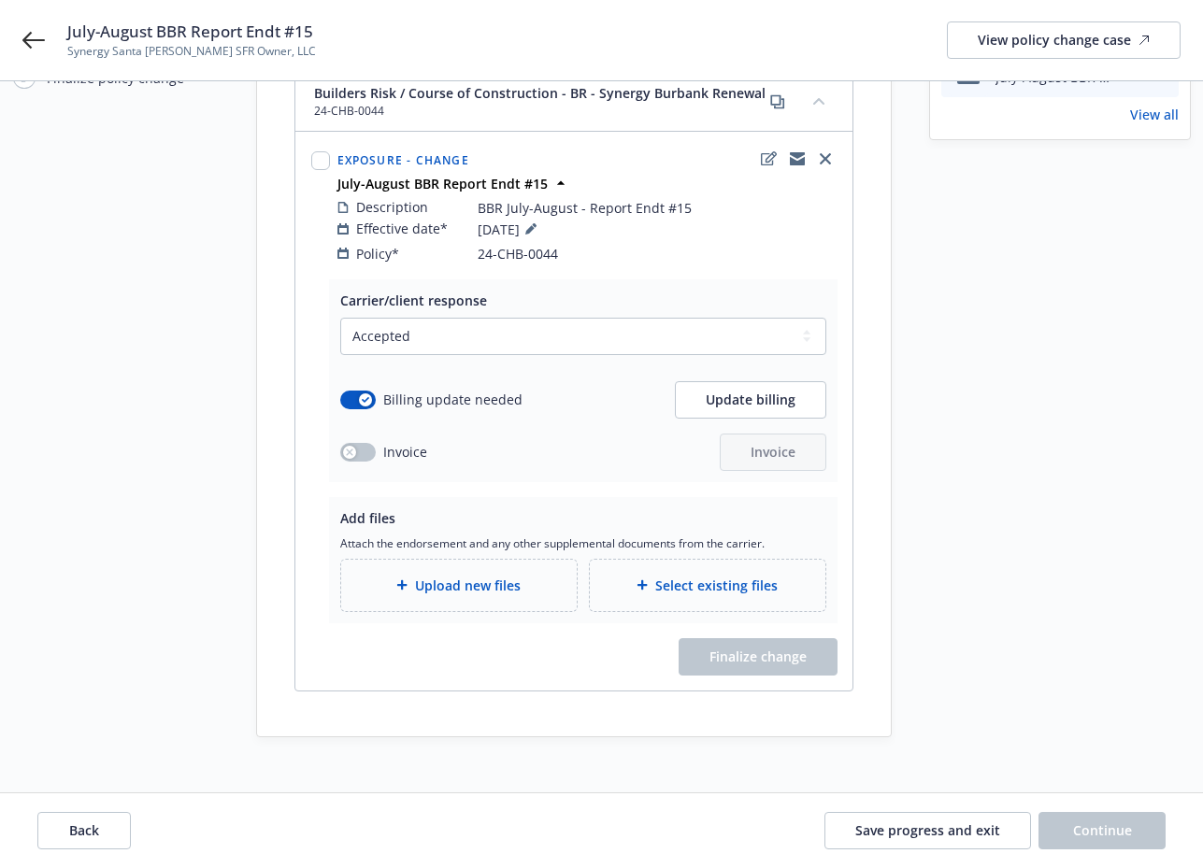
click at [753, 576] on span "Select existing files" at bounding box center [716, 586] width 122 height 20
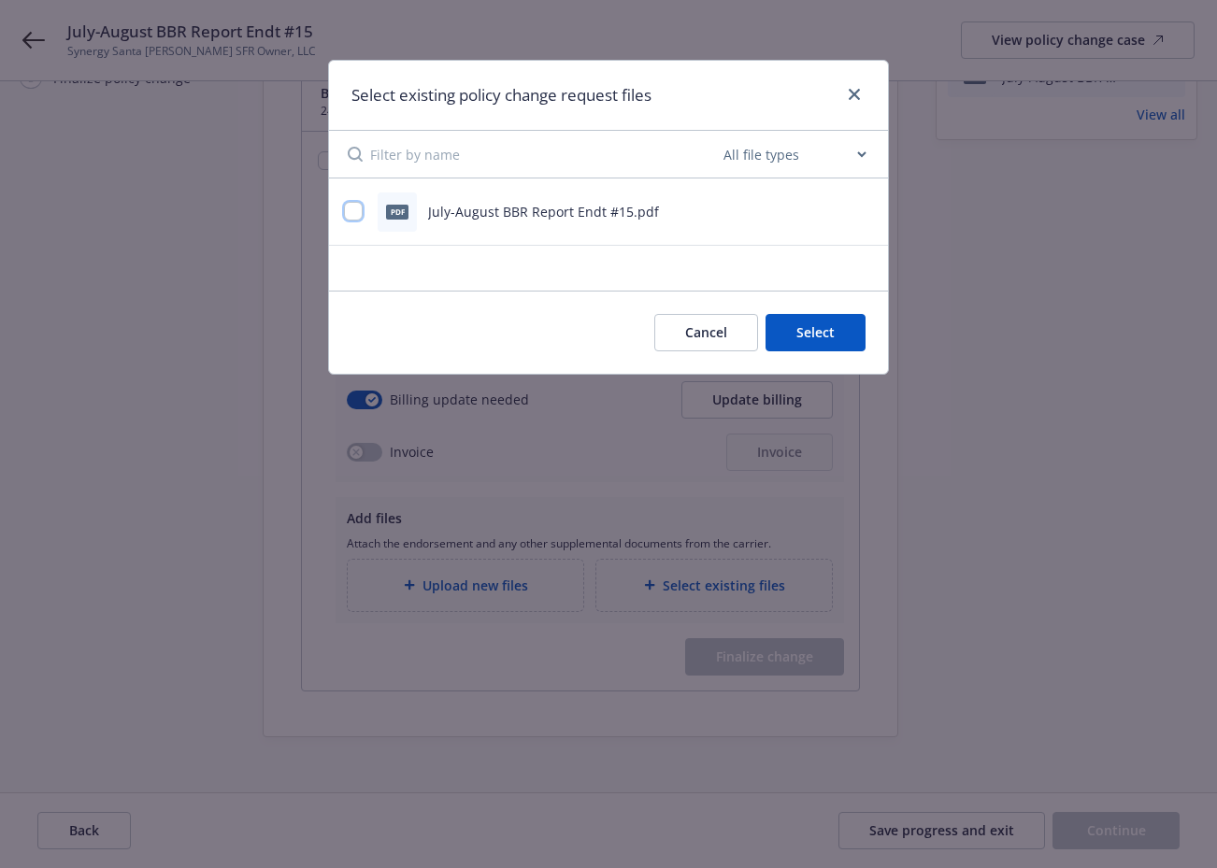
click at [357, 209] on input "checkbox" at bounding box center [353, 211] width 19 height 19
click at [764, 317] on button "Select 1 file" at bounding box center [798, 332] width 135 height 37
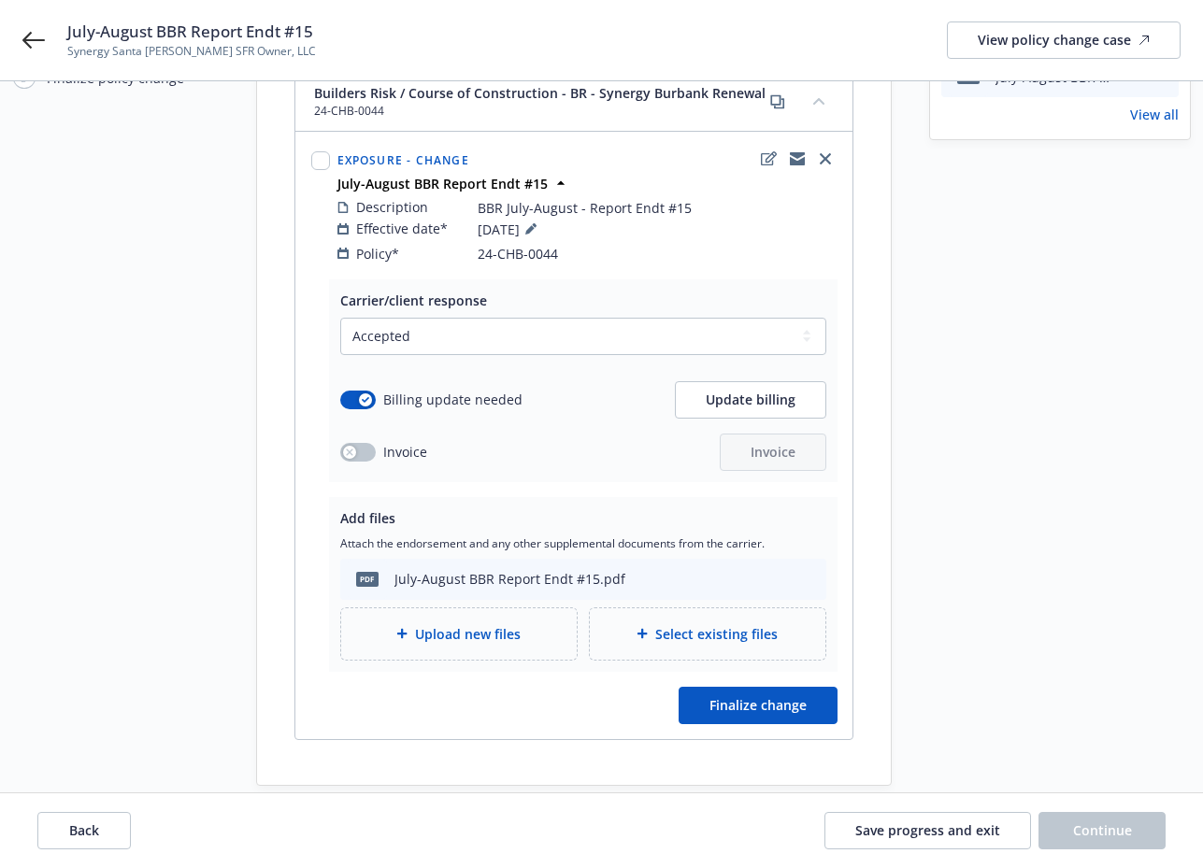
click at [461, 630] on div "Upload new files" at bounding box center [459, 633] width 236 height 51
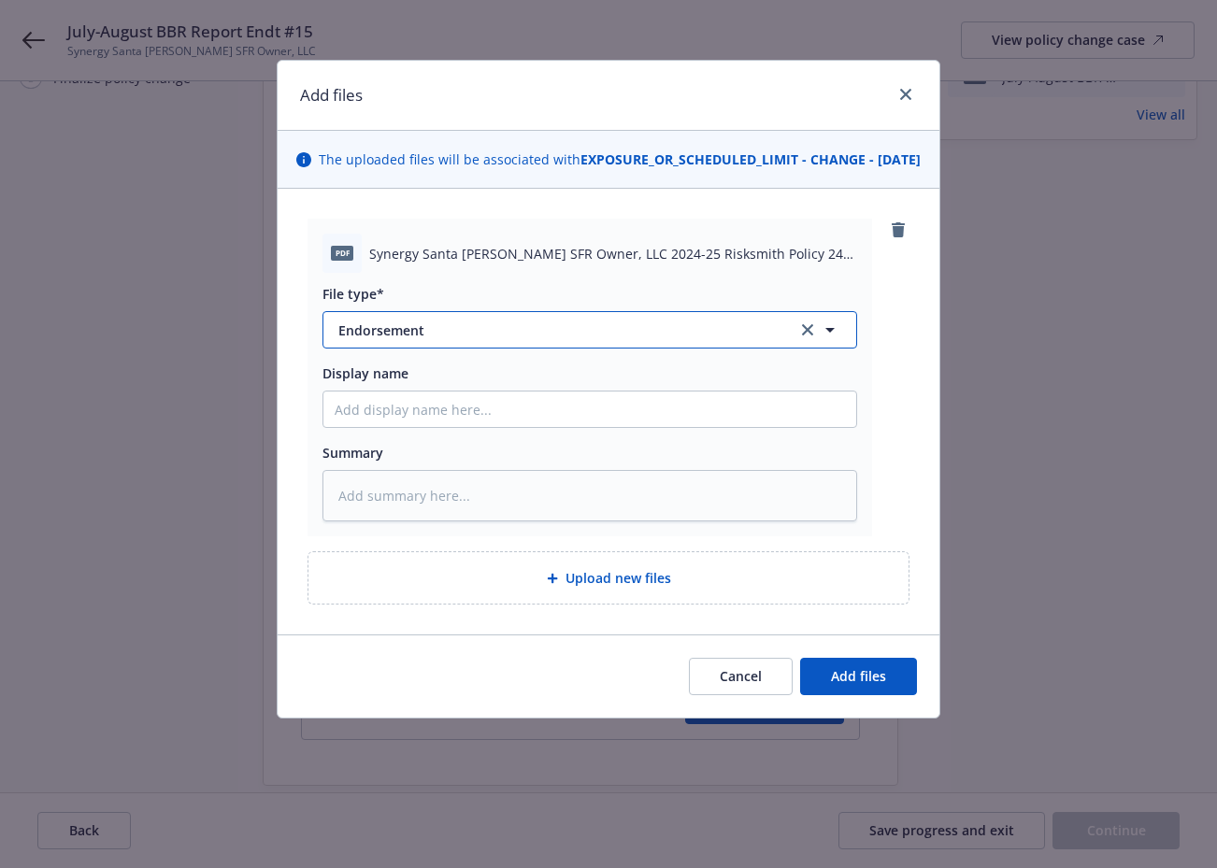
click at [485, 336] on button "Endorsement" at bounding box center [589, 329] width 535 height 37
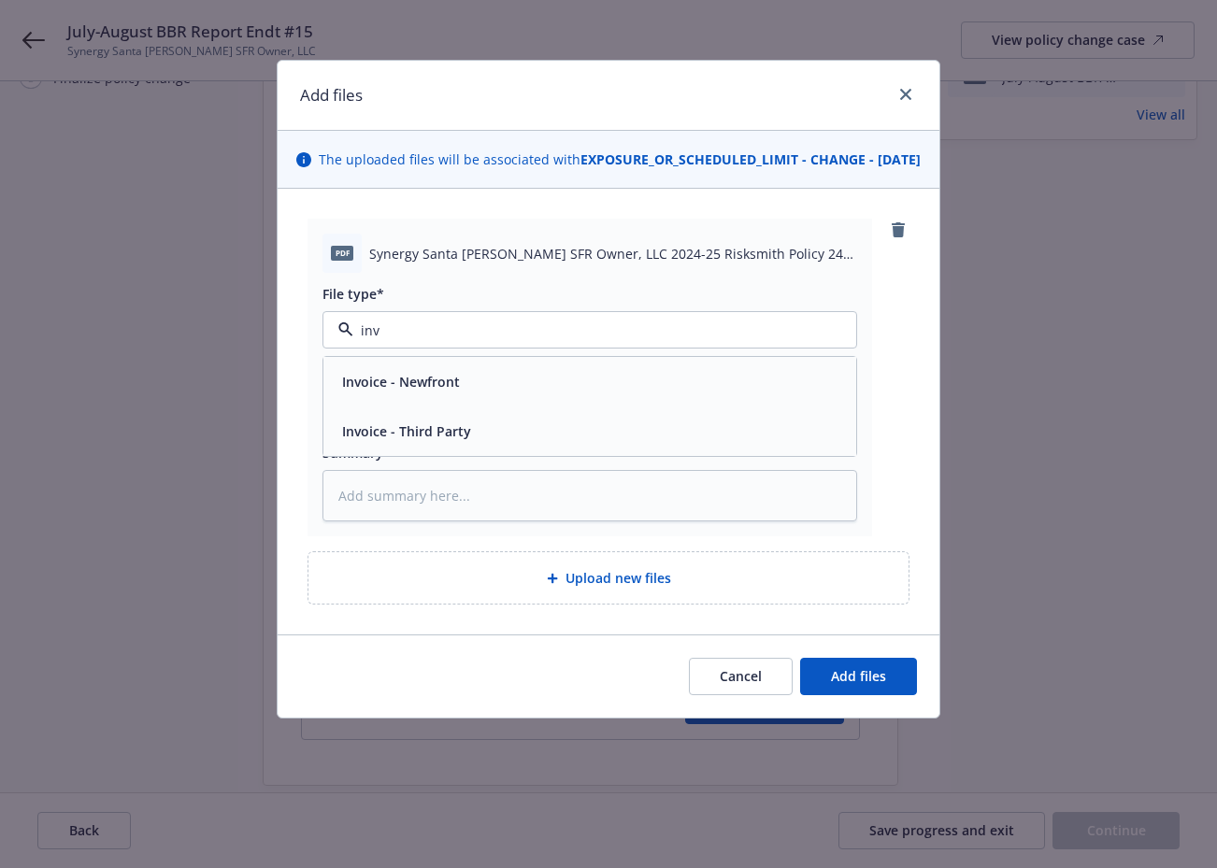
click at [412, 441] on span "Invoice - Third Party" at bounding box center [406, 431] width 129 height 20
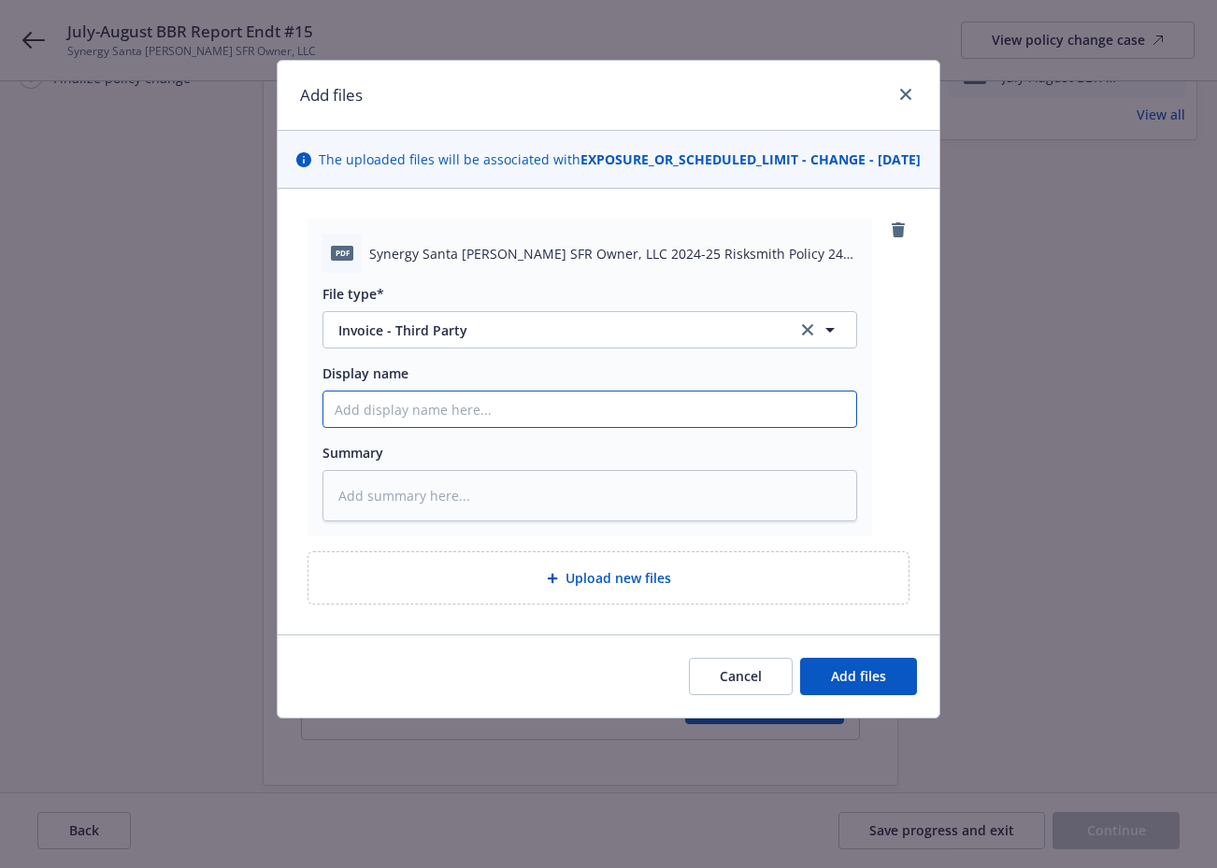
click at [413, 427] on input "Display name" at bounding box center [589, 410] width 533 height 36
paste input "July-August BBR Report Endt #15"
click at [444, 427] on input "July-August BBR Report Endt #15" at bounding box center [589, 410] width 533 height 36
drag, startPoint x: 542, startPoint y: 426, endPoint x: 56, endPoint y: 392, distance: 487.2
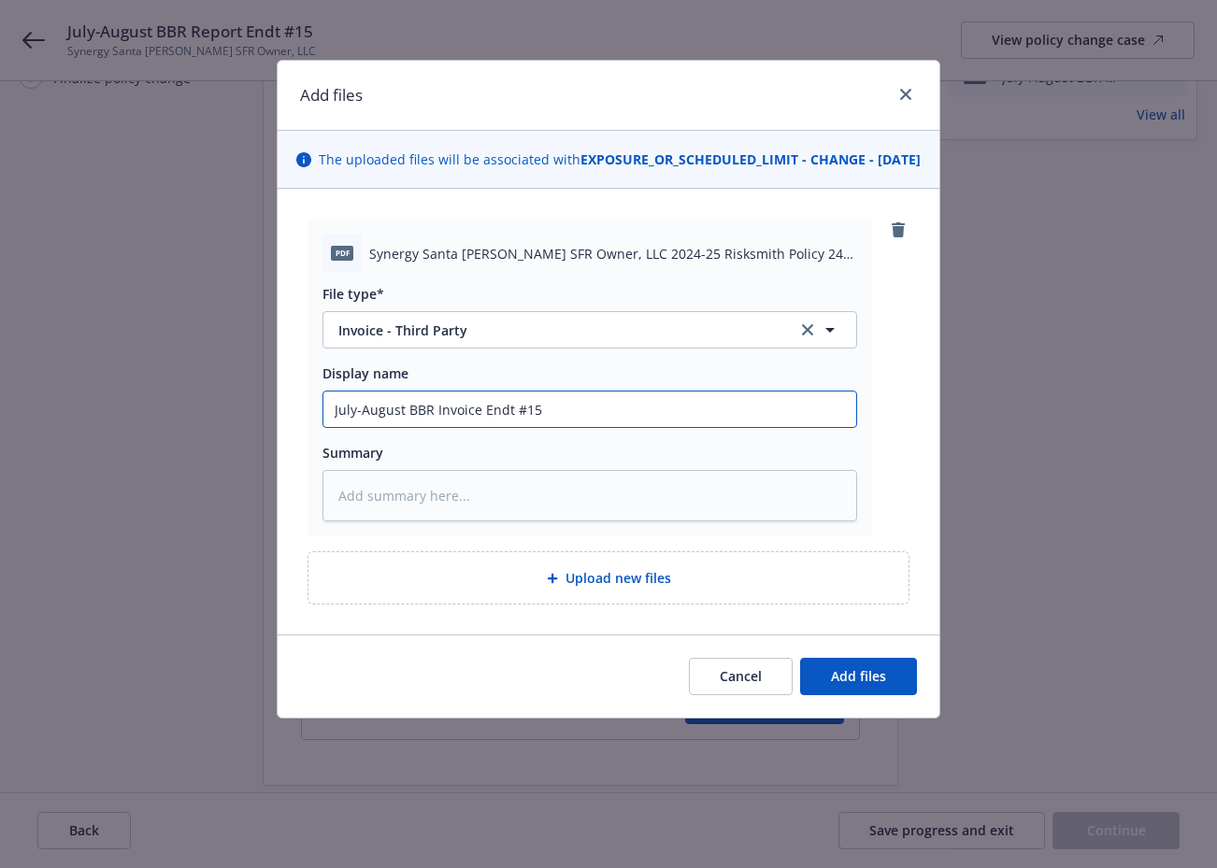
click at [56, 392] on div "Add files The uploaded files will be associated with EXPOSURE_OR_SCHEDULED_LIMI…" at bounding box center [608, 434] width 1217 height 868
drag, startPoint x: 375, startPoint y: 431, endPoint x: 358, endPoint y: 433, distance: 16.9
click at [454, 514] on textarea at bounding box center [589, 495] width 535 height 51
paste textarea "July-August BBR Invoice Endt #15"
click at [844, 695] on button "Add files" at bounding box center [858, 676] width 117 height 37
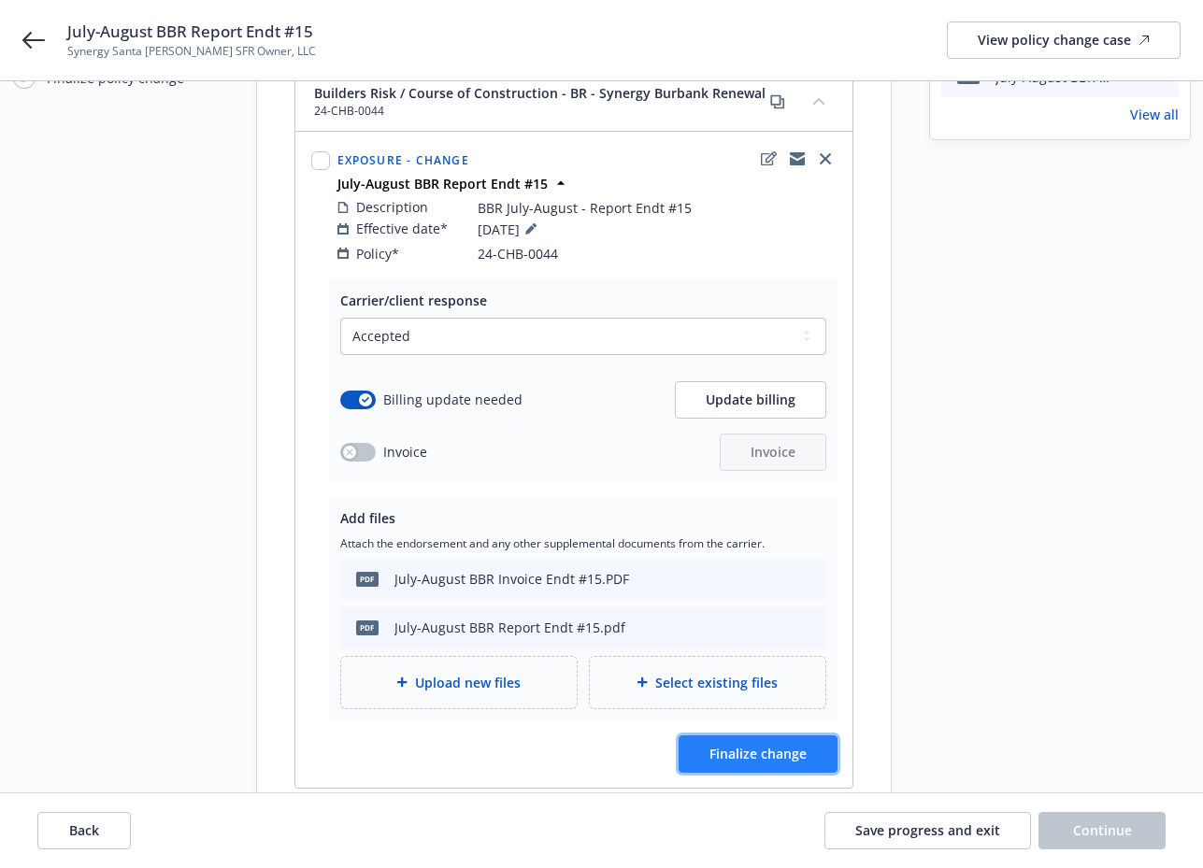
click at [778, 745] on span "Finalize change" at bounding box center [757, 754] width 97 height 18
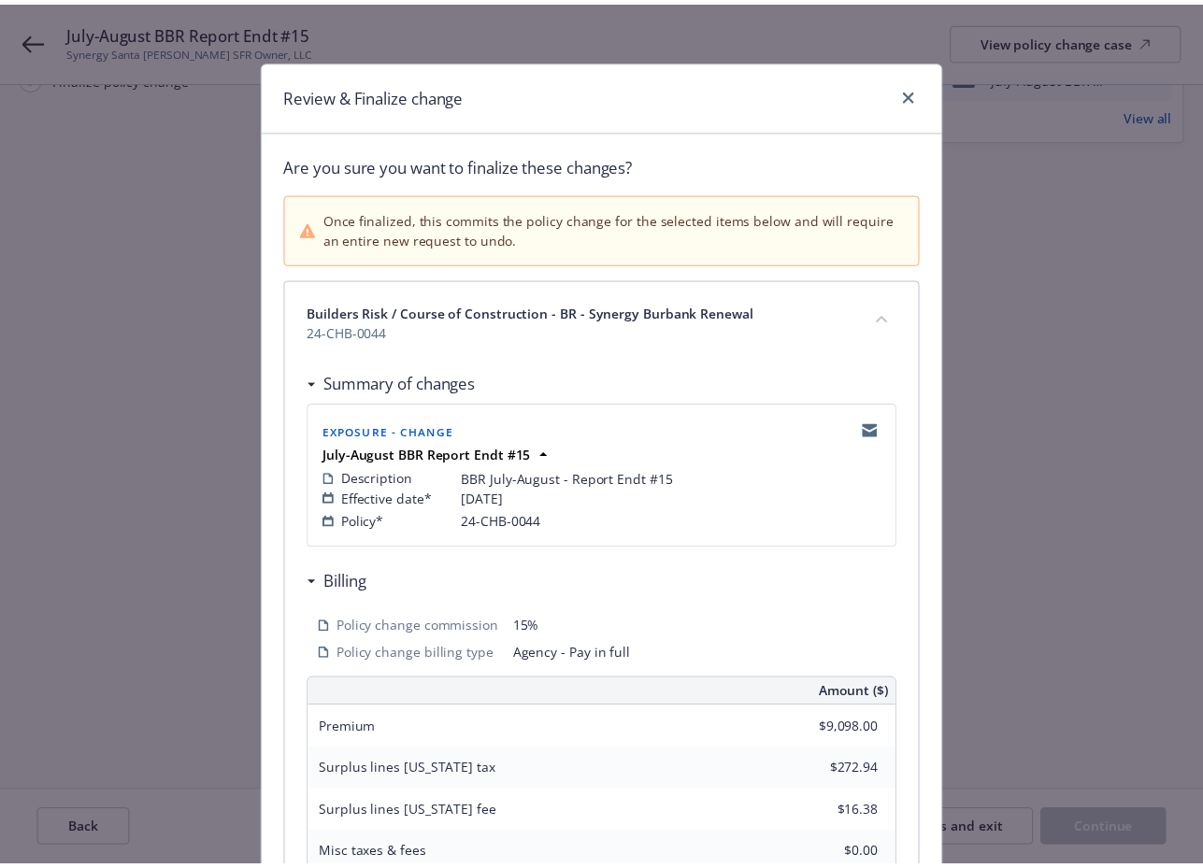
scroll to position [395, 0]
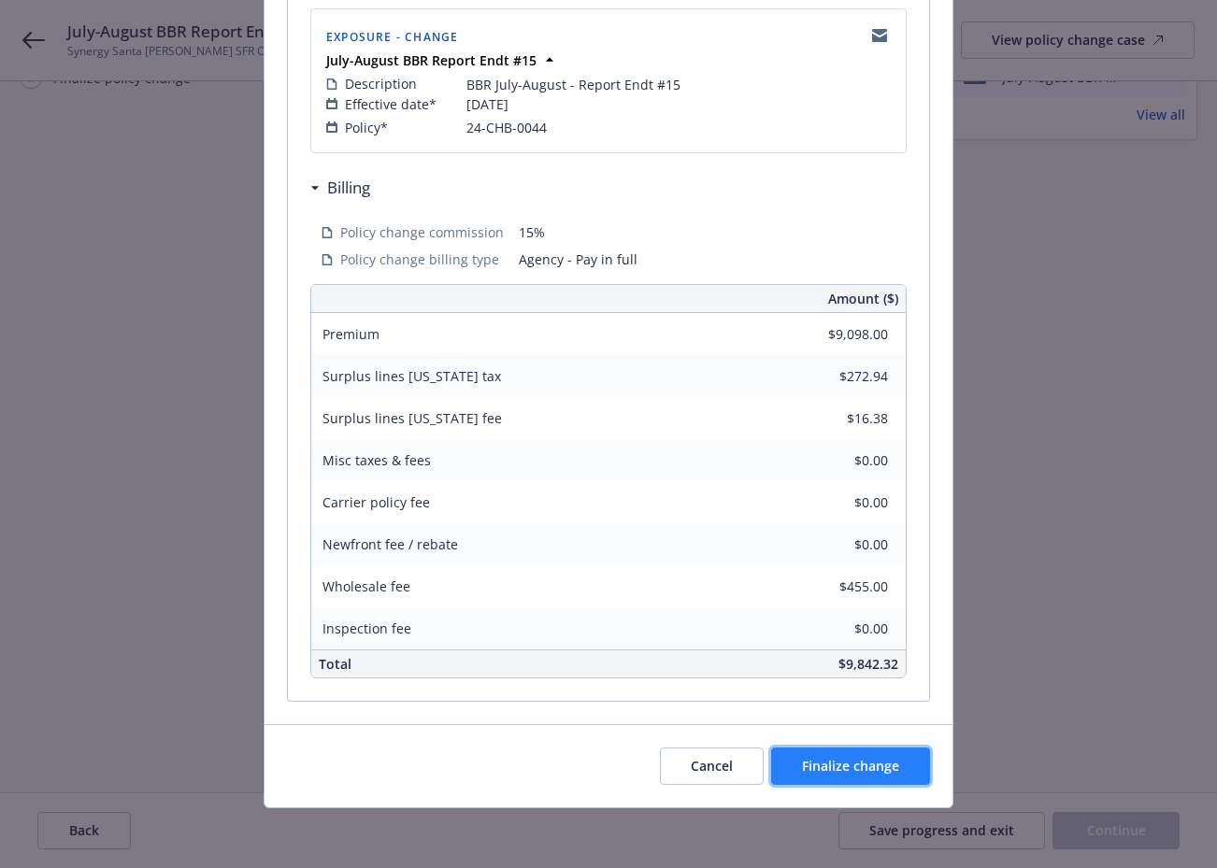
click at [871, 776] on button "Finalize change" at bounding box center [850, 766] width 159 height 37
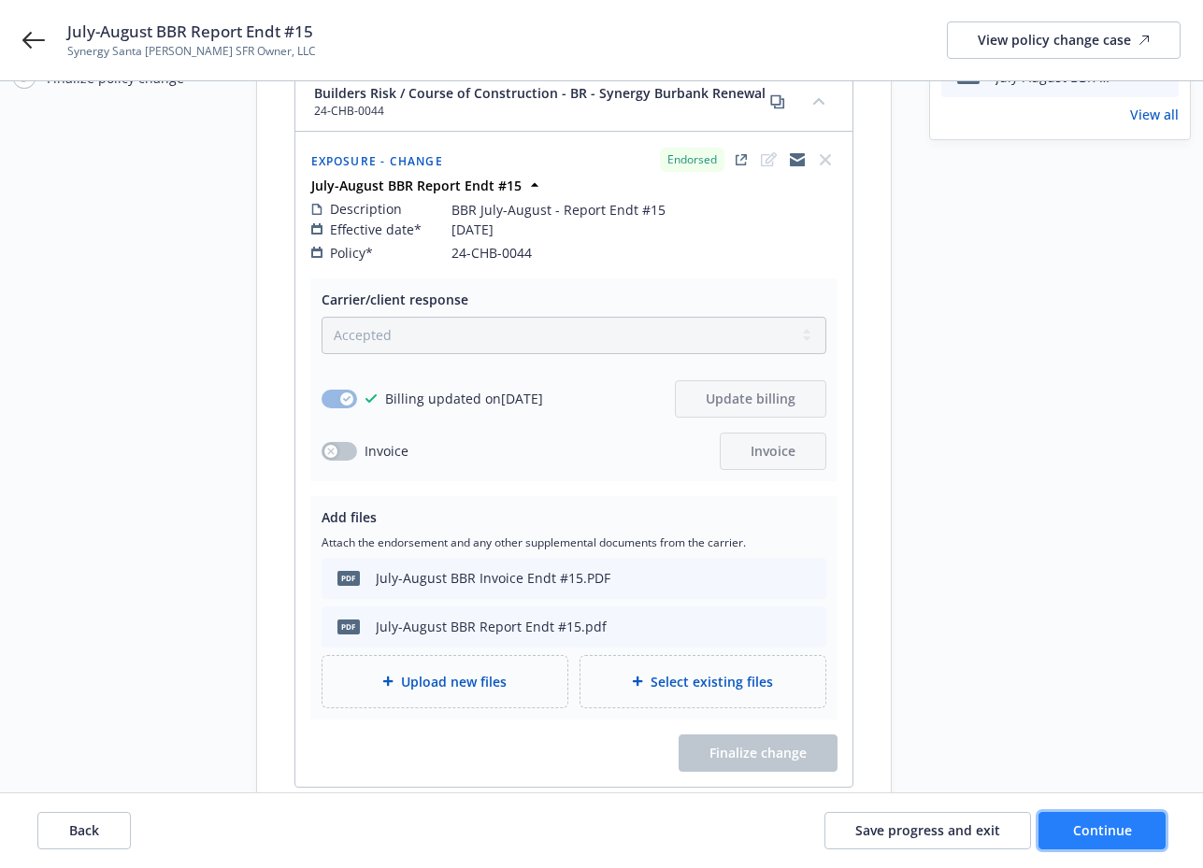
click at [882, 843] on button "Continue" at bounding box center [1101, 830] width 127 height 37
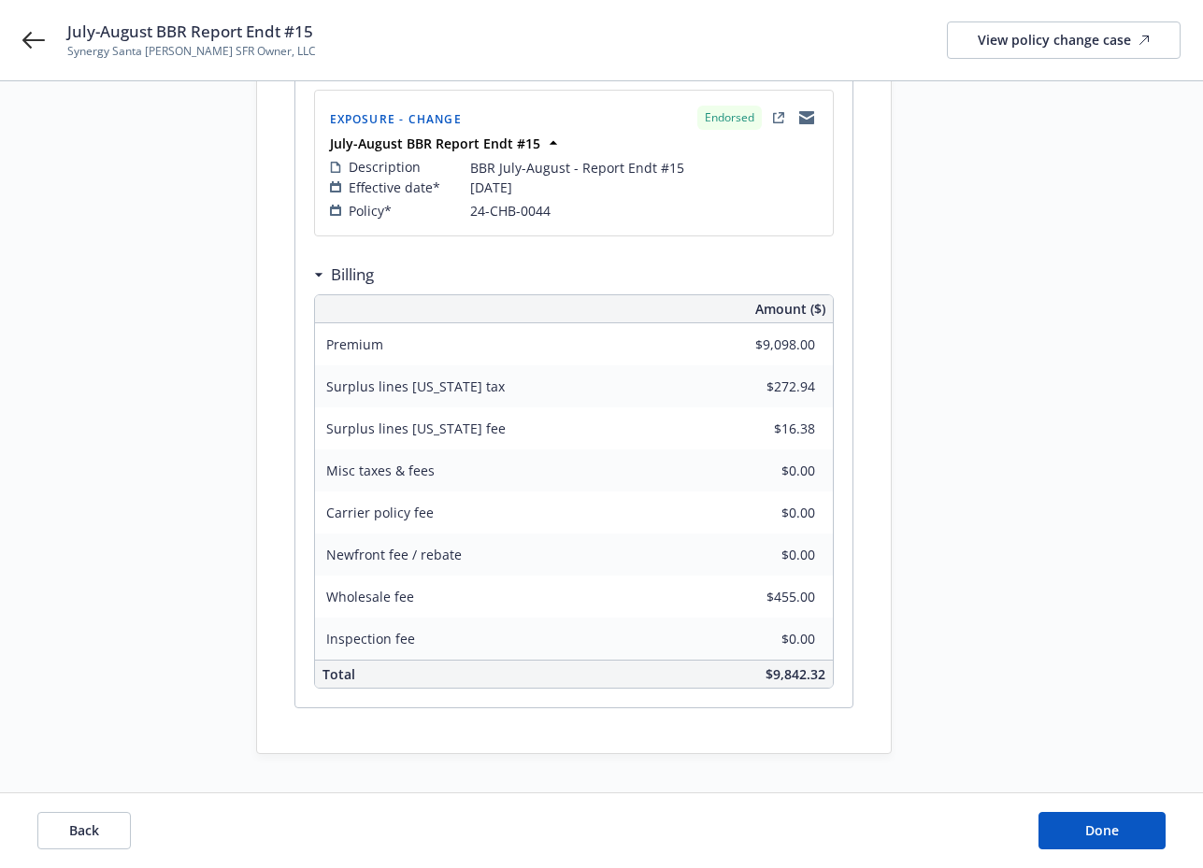
scroll to position [371, 0]
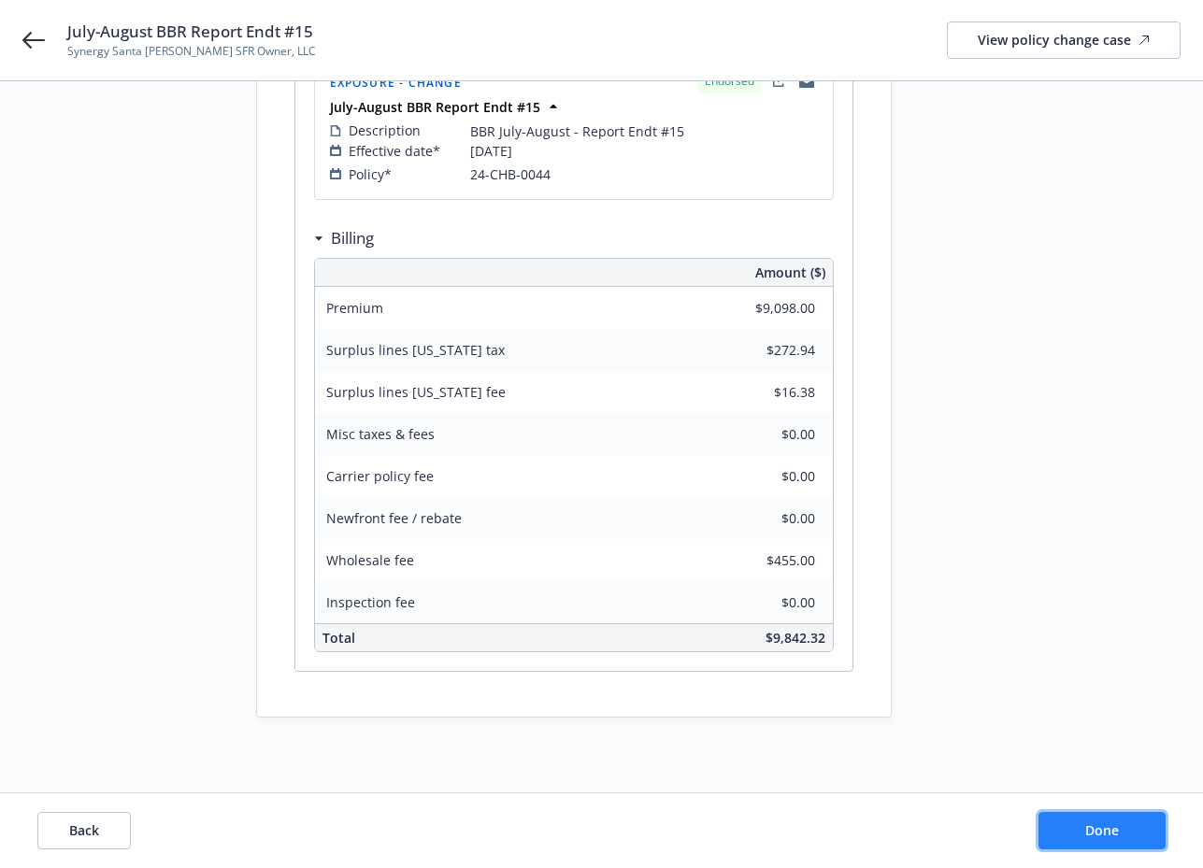
click at [882, 832] on button "Done" at bounding box center [1101, 830] width 127 height 37
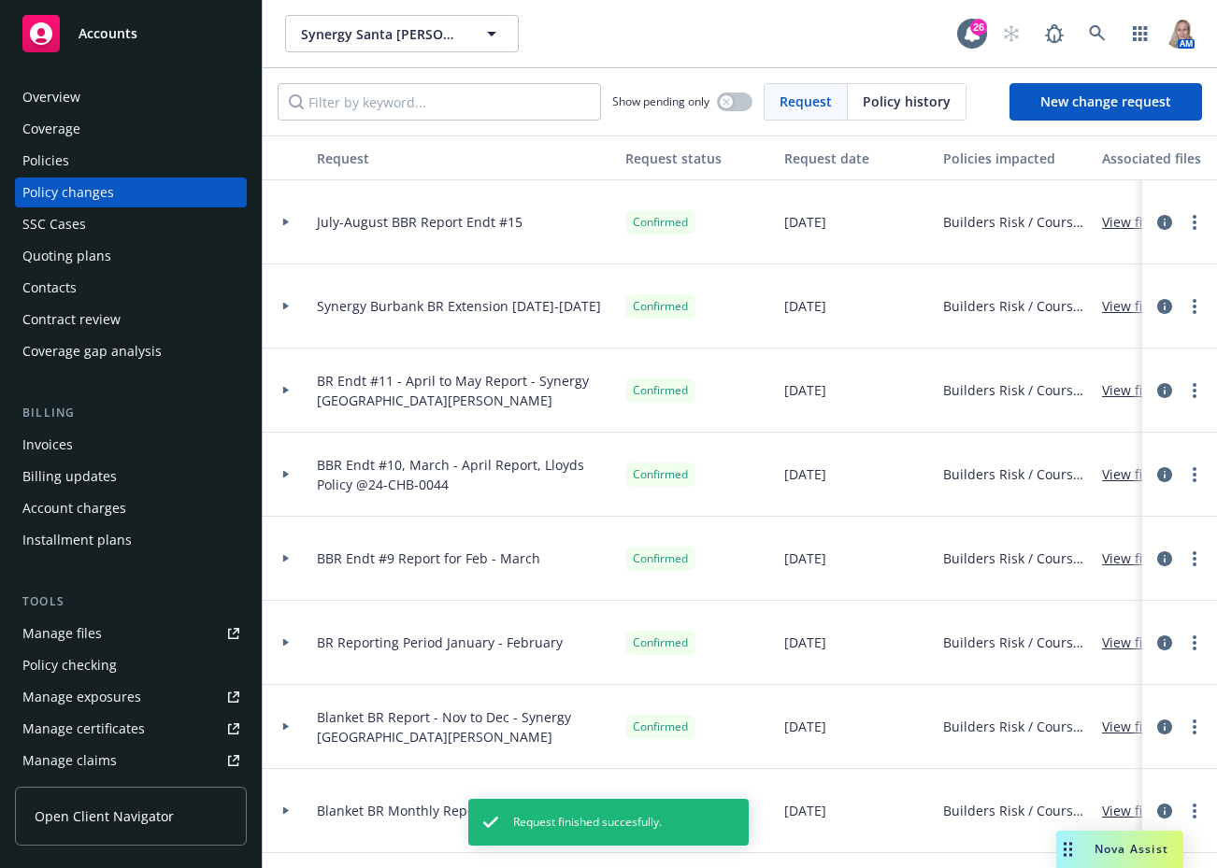
click at [76, 444] on div "Invoices" at bounding box center [130, 445] width 217 height 30
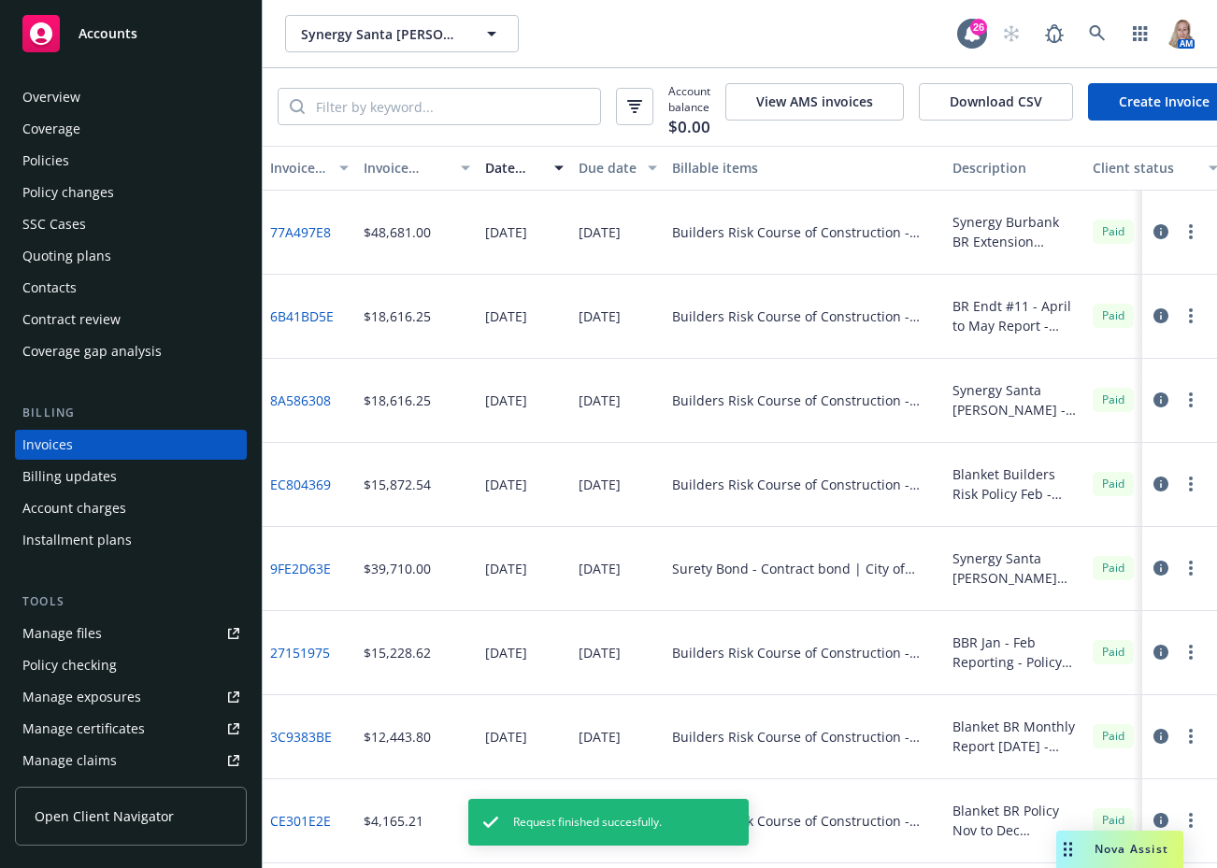
click at [882, 94] on link "Create Invoice" at bounding box center [1164, 101] width 152 height 37
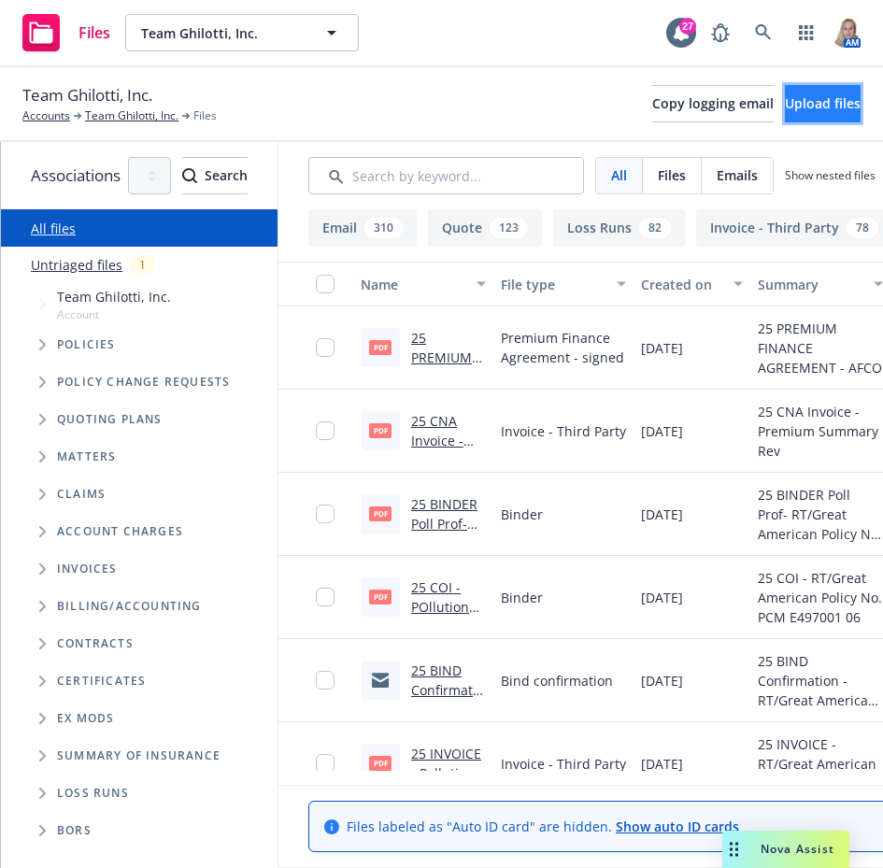
click at [807, 104] on span "Upload files" at bounding box center [823, 103] width 76 height 18
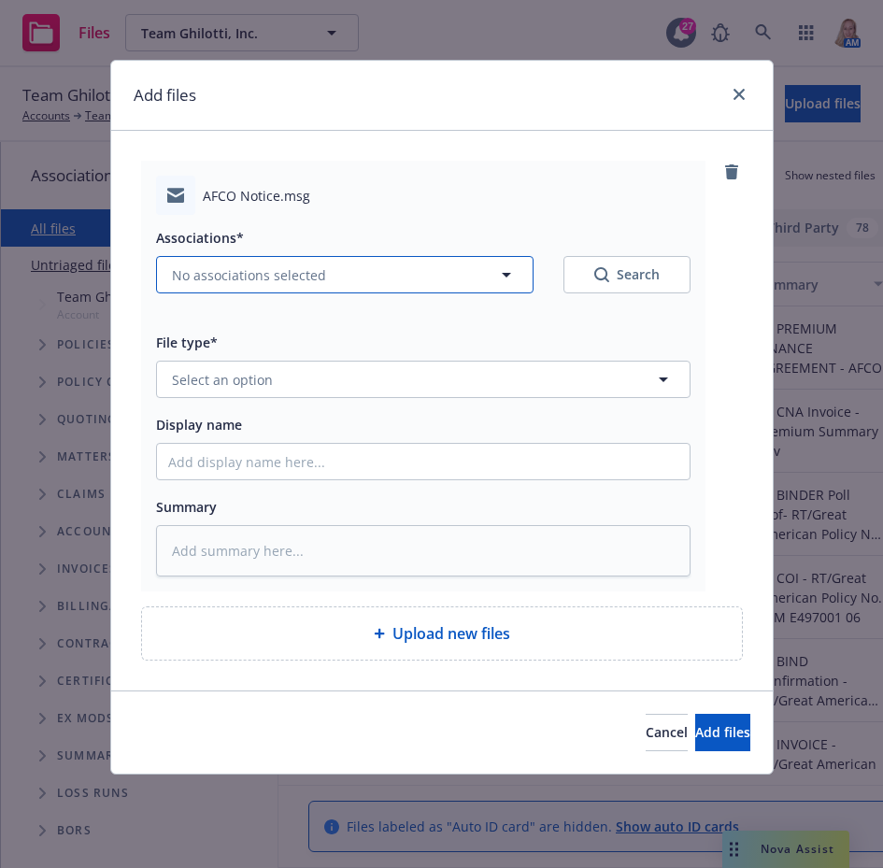
click at [286, 269] on span "No associations selected" at bounding box center [249, 275] width 154 height 20
type textarea "x"
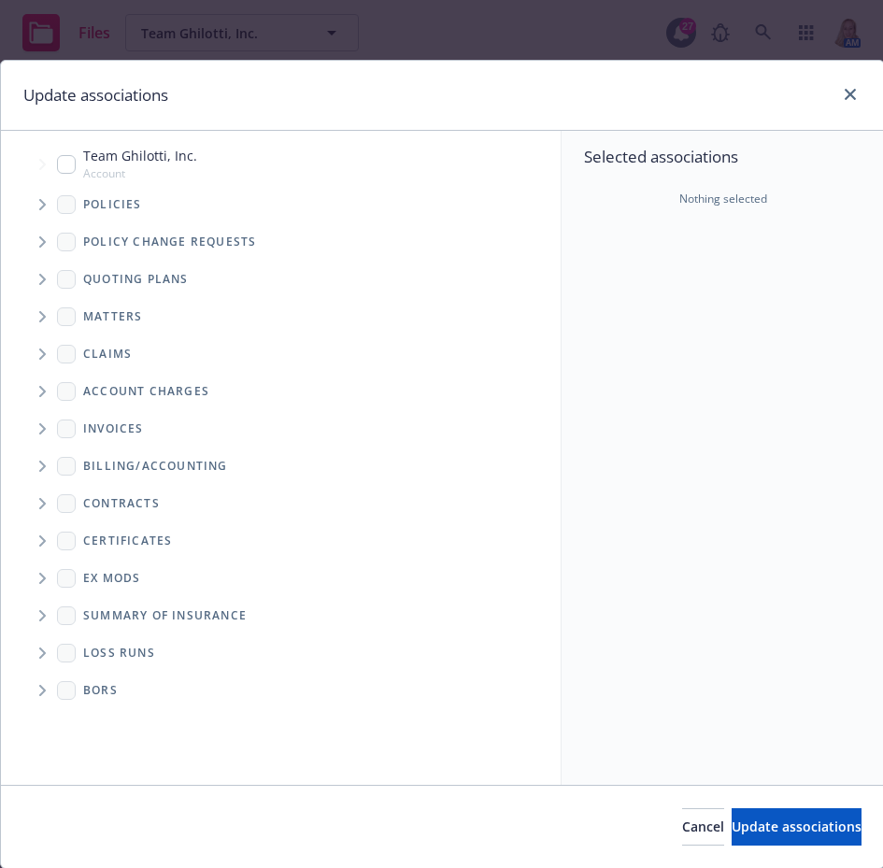
click at [44, 211] on span "Tree Example" at bounding box center [42, 205] width 30 height 30
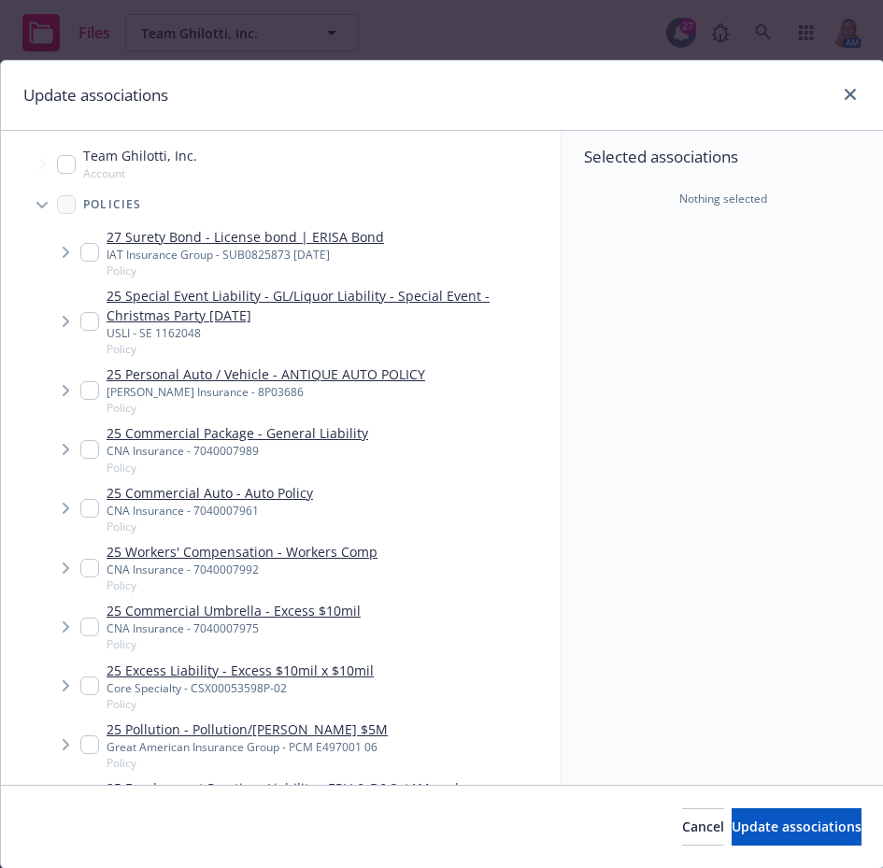
click at [69, 444] on icon "Tree Example" at bounding box center [66, 449] width 7 height 11
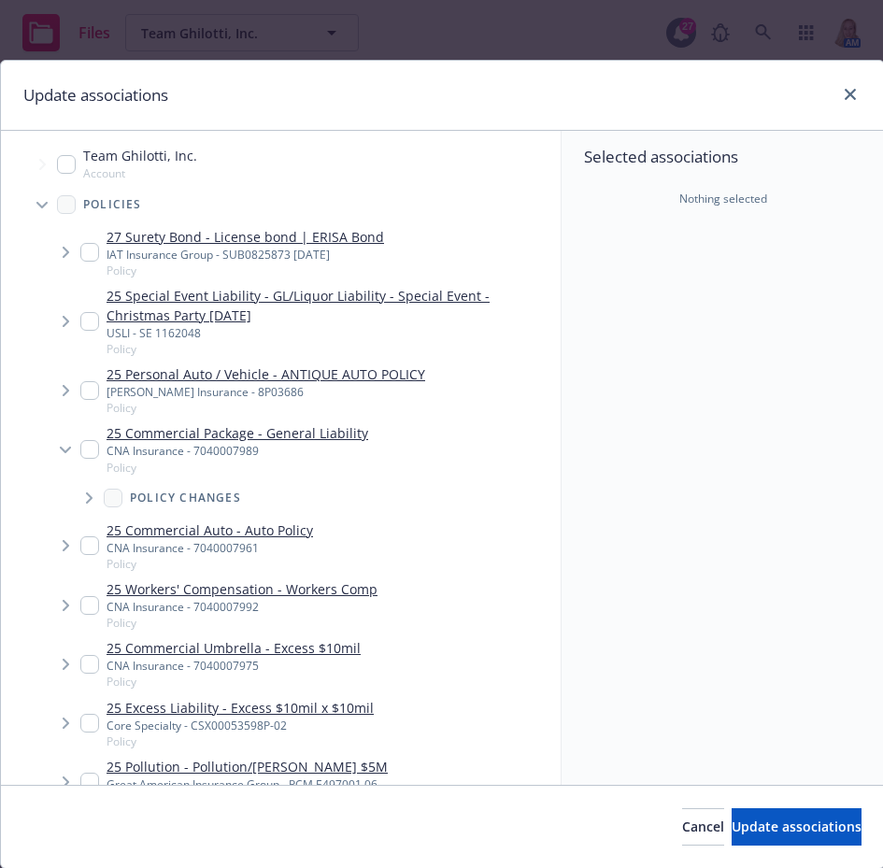
click at [79, 495] on span "Tree Example" at bounding box center [89, 498] width 30 height 30
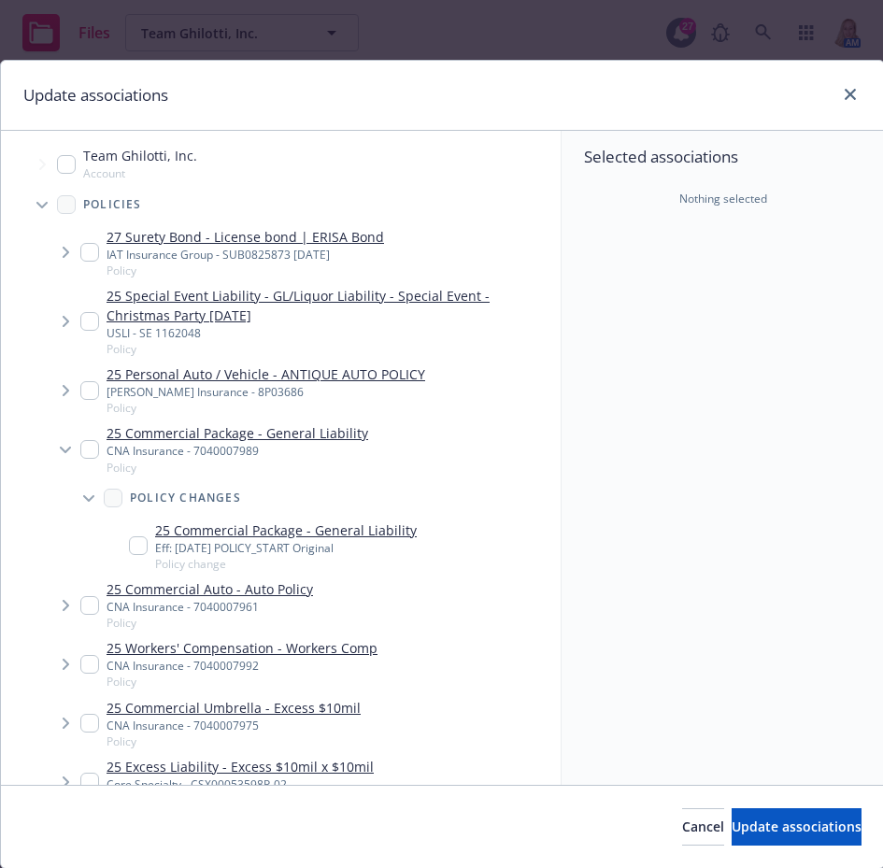
click at [88, 450] on input "Tree Example" at bounding box center [89, 449] width 19 height 19
checkbox input "true"
type textarea "x"
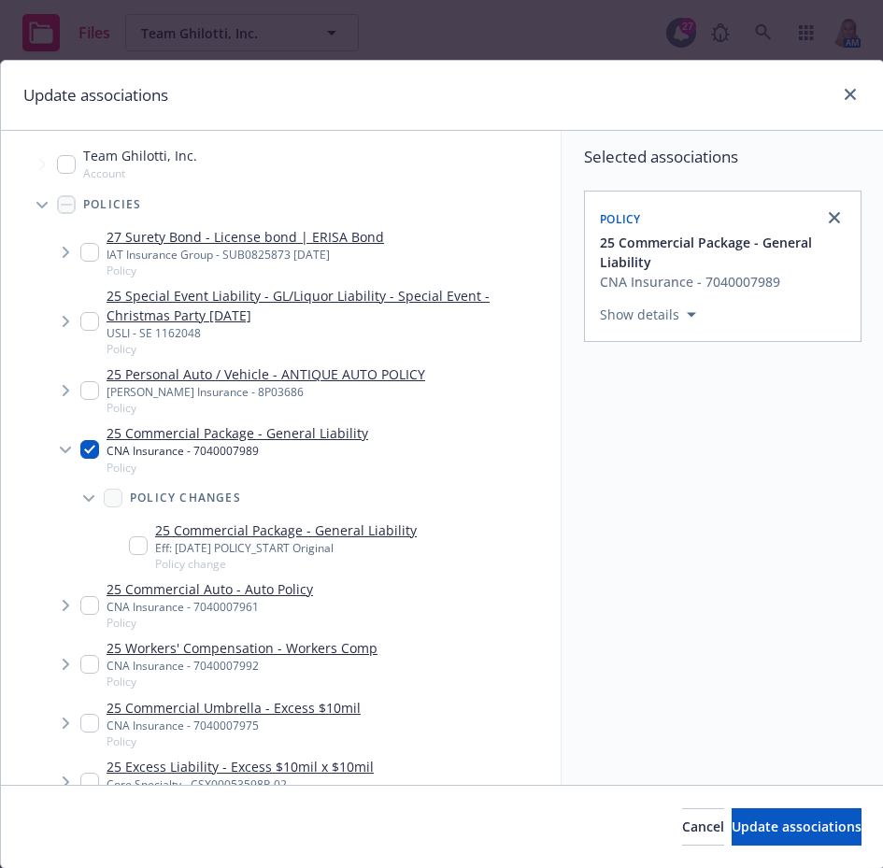
click at [127, 541] on div "25 Commercial Package - General Liability Eff: 10/01/2025 POLICY_START Original…" at bounding box center [325, 546] width 471 height 59
checkbox input "true"
click at [64, 607] on icon "Tree Example" at bounding box center [66, 605] width 7 height 11
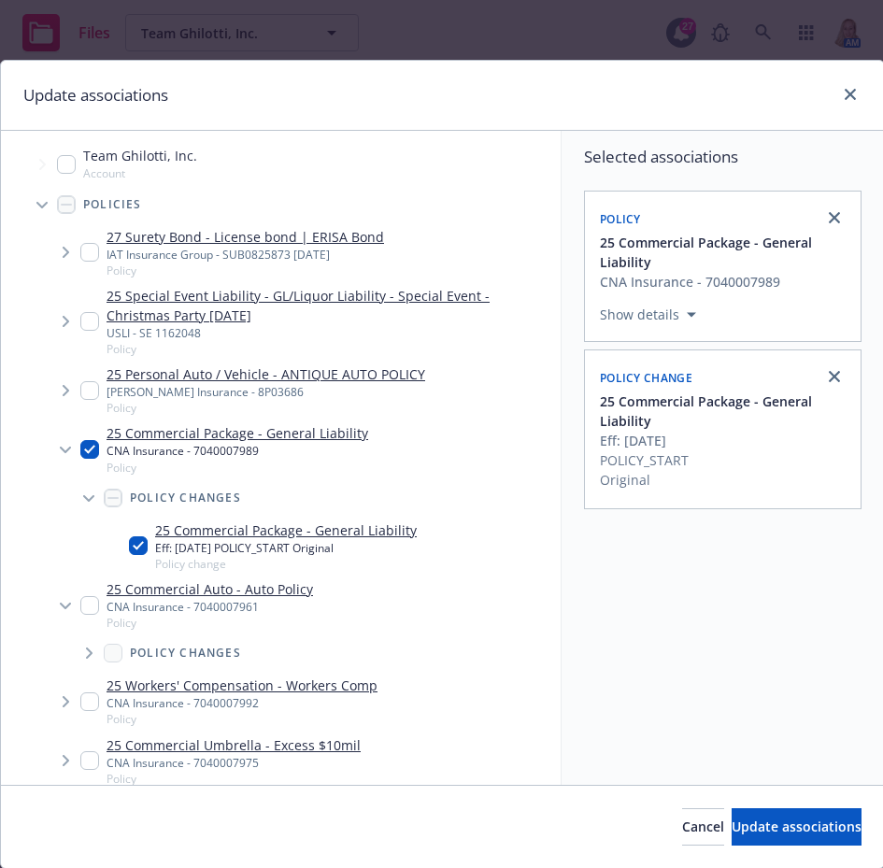
click at [80, 653] on span "Tree Example" at bounding box center [89, 653] width 30 height 30
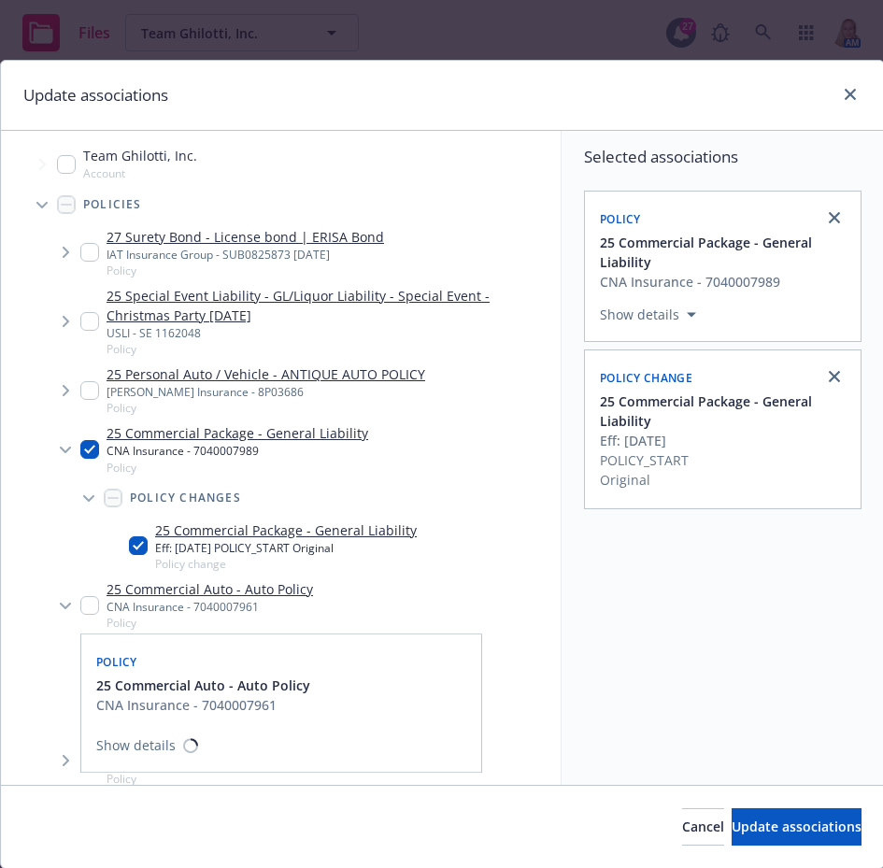
click at [81, 610] on input "Tree Example" at bounding box center [89, 605] width 19 height 19
checkbox input "true"
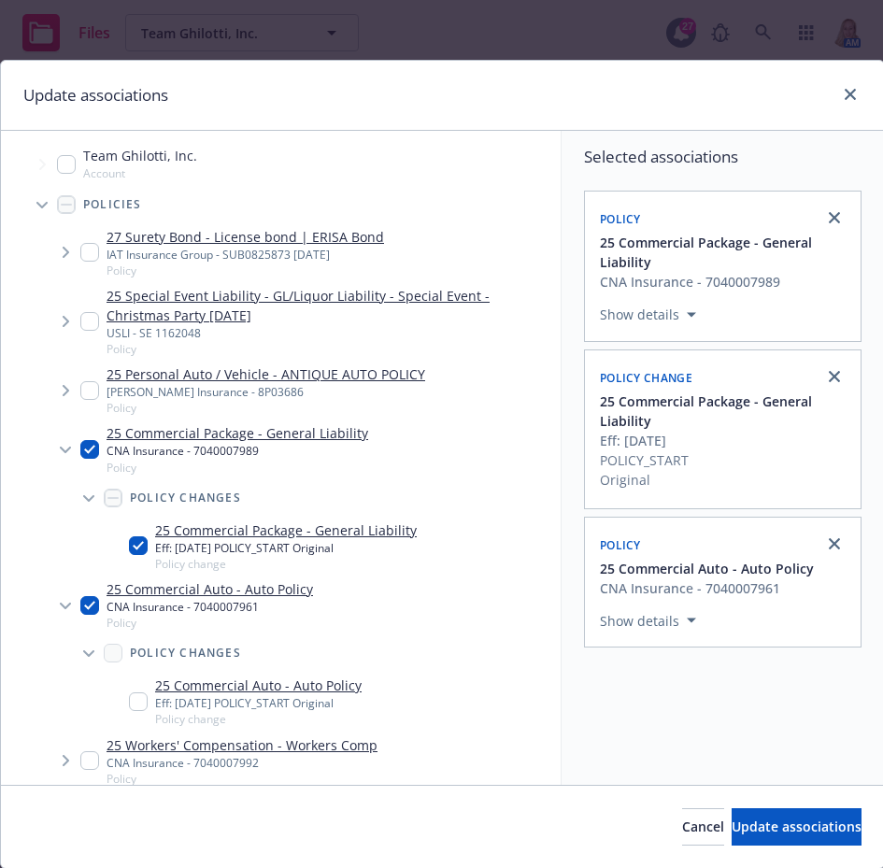
click at [141, 704] on input "Tree Example" at bounding box center [138, 702] width 19 height 19
checkbox input "true"
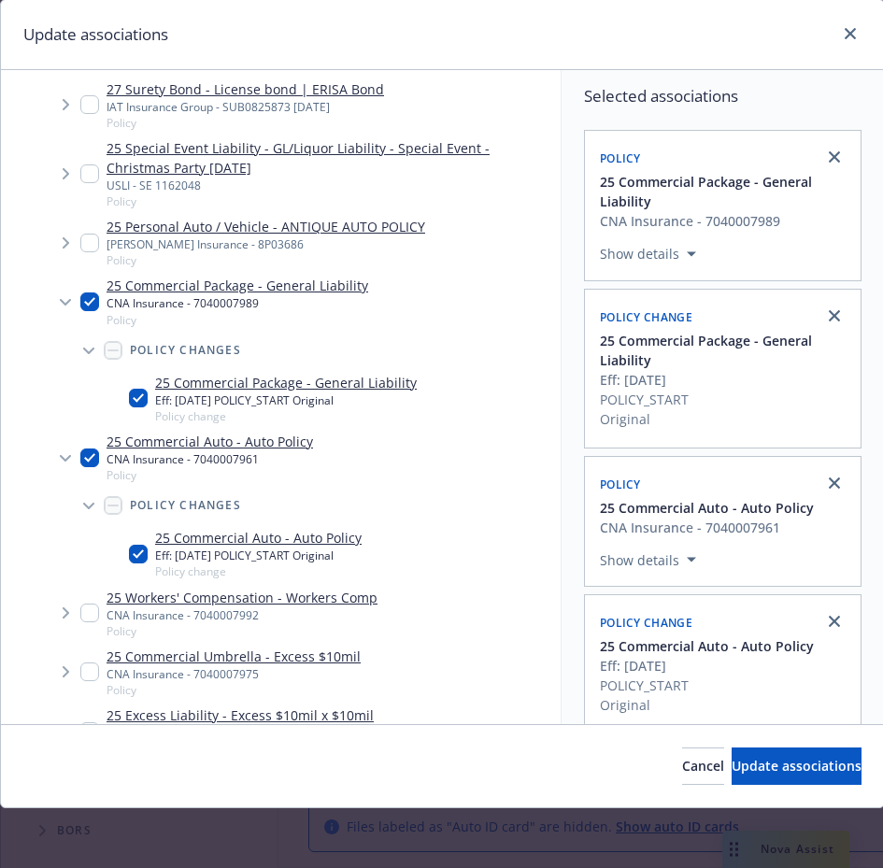
scroll to position [436, 0]
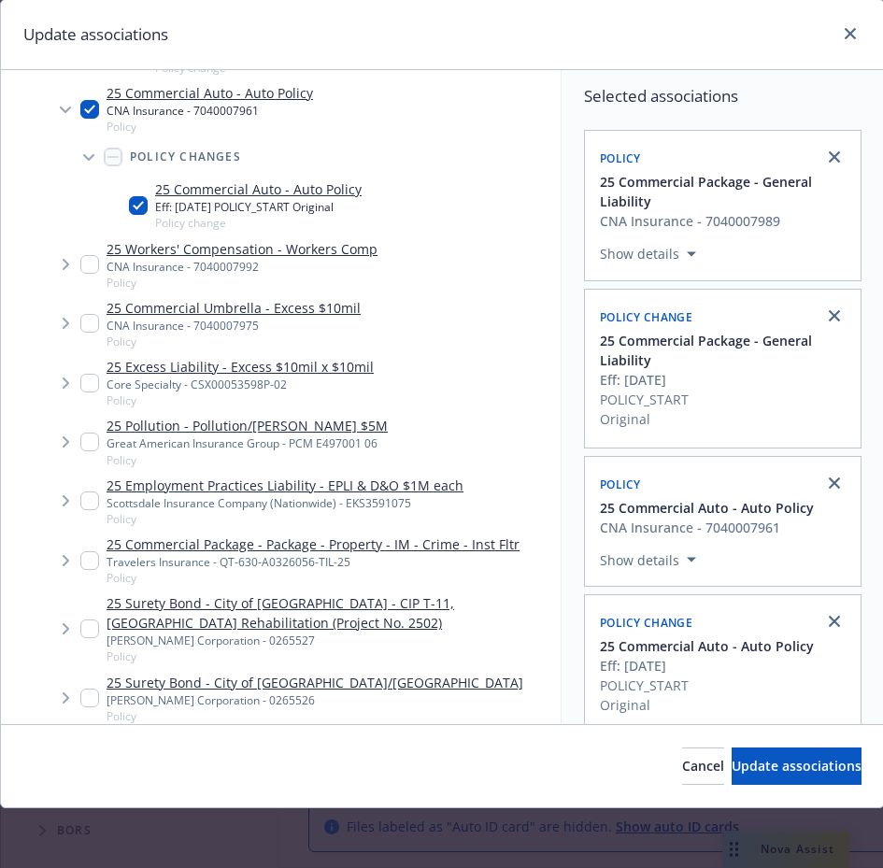
click at [70, 255] on span "Tree Example" at bounding box center [65, 265] width 30 height 30
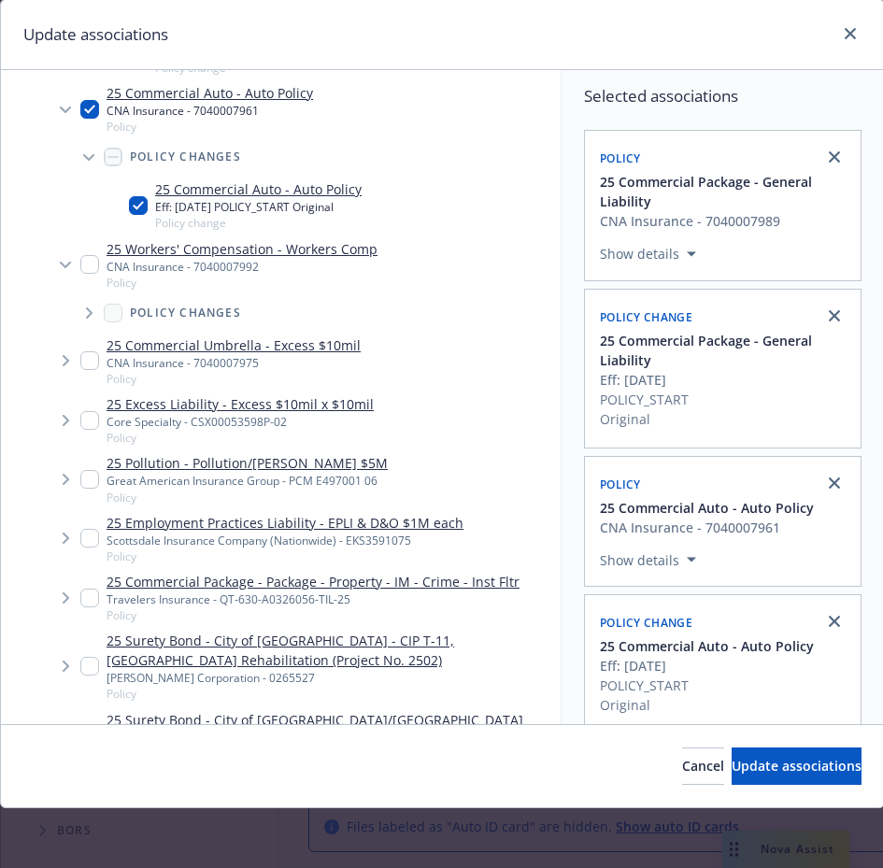
click at [93, 307] on icon "Tree Example" at bounding box center [89, 312] width 7 height 11
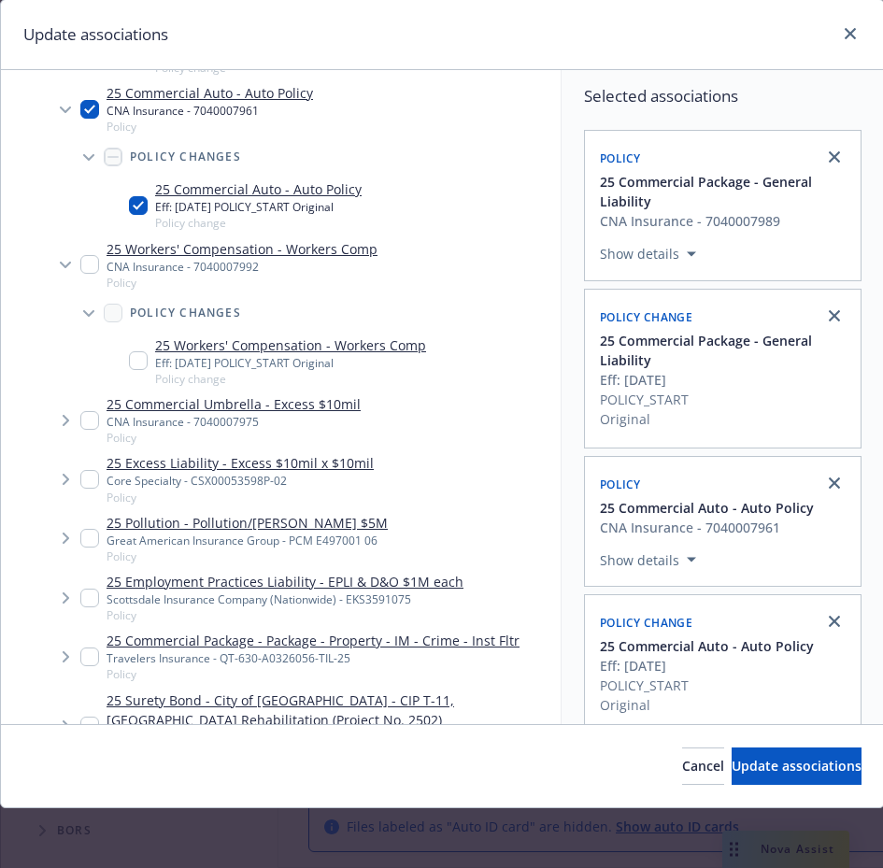
click at [93, 255] on input "Tree Example" at bounding box center [89, 264] width 19 height 19
checkbox input "true"
click at [145, 351] on input "Tree Example" at bounding box center [138, 360] width 19 height 19
checkbox input "true"
click at [96, 411] on input "Tree Example" at bounding box center [89, 420] width 19 height 19
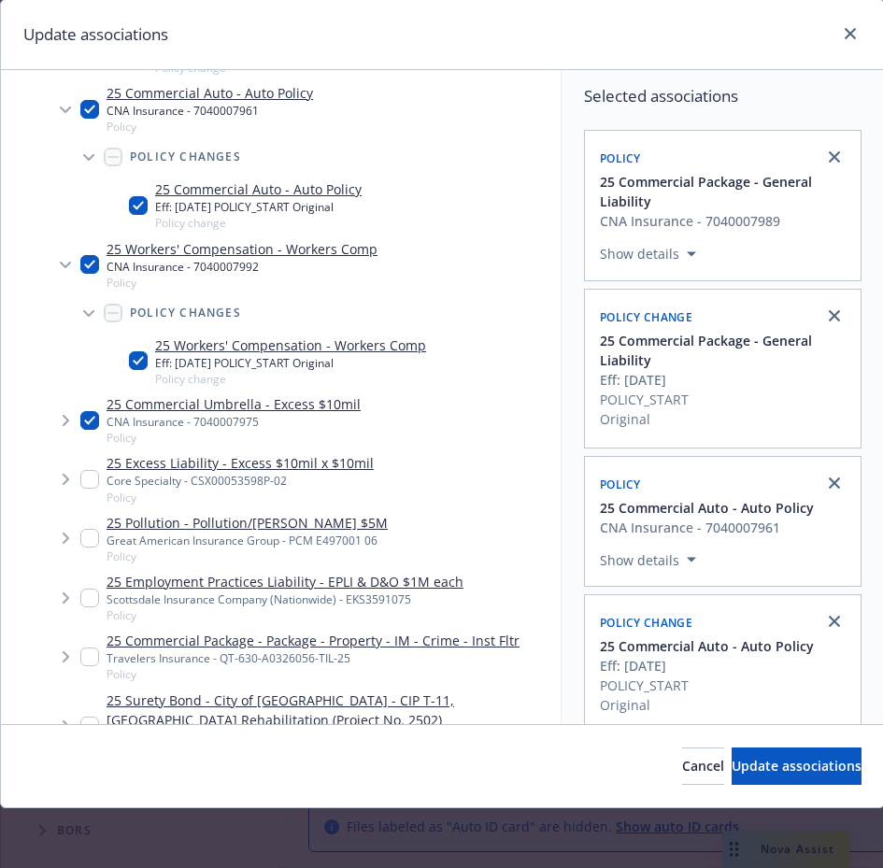
checkbox input "true"
click at [66, 415] on icon "Tree Example" at bounding box center [66, 420] width 7 height 11
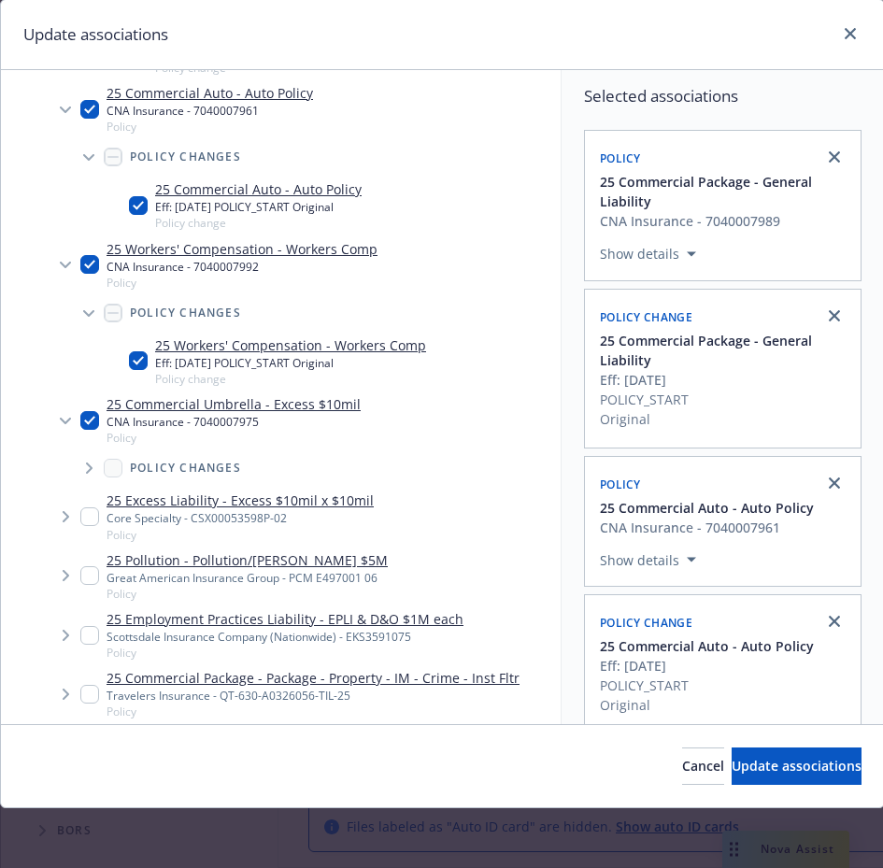
click at [84, 453] on span "Tree Example" at bounding box center [89, 468] width 30 height 30
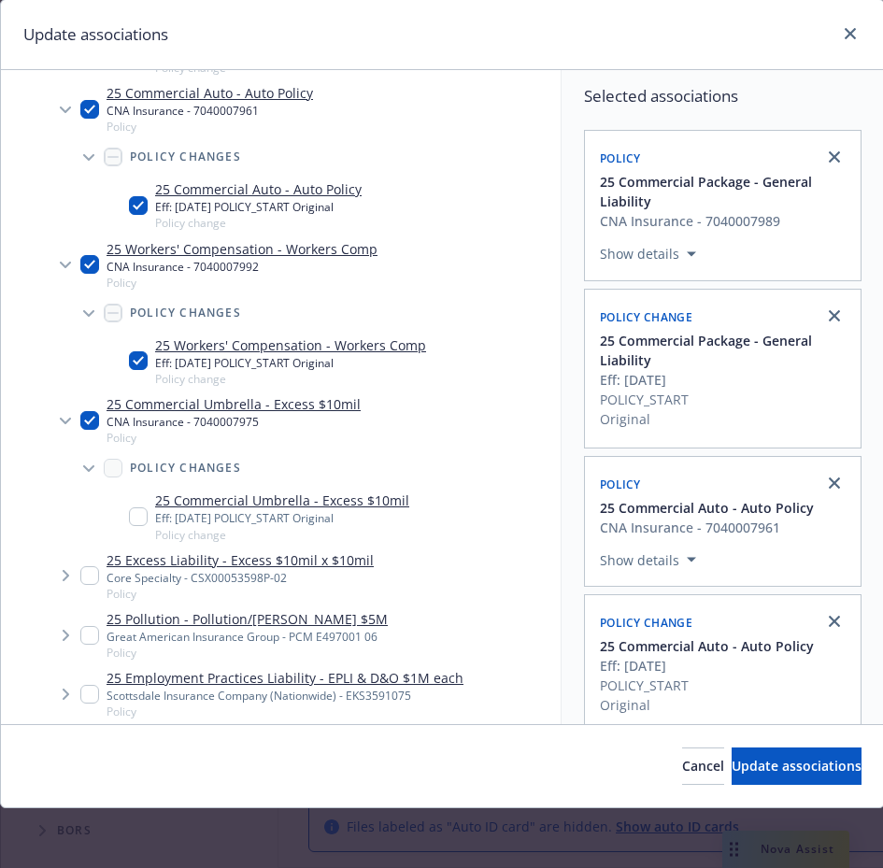
click at [138, 507] on input "Tree Example" at bounding box center [138, 516] width 19 height 19
checkbox input "true"
click at [61, 563] on span "Tree Example" at bounding box center [65, 576] width 30 height 30
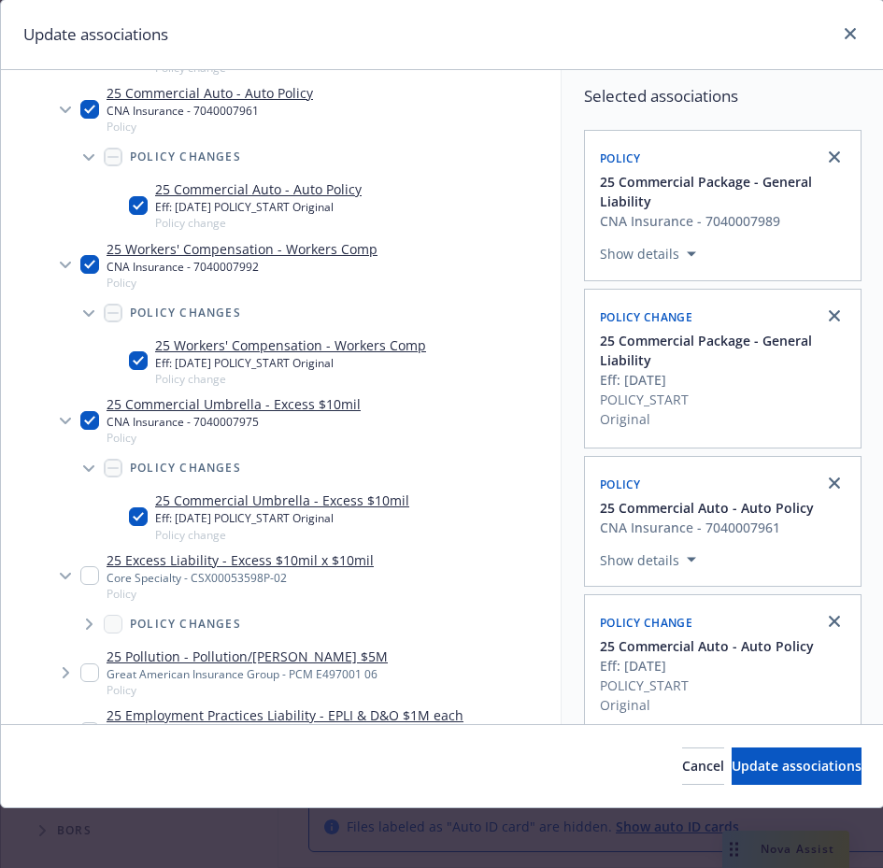
click at [82, 610] on span "Tree Example" at bounding box center [89, 624] width 30 height 30
click at [141, 664] on input "Tree Example" at bounding box center [138, 673] width 19 height 19
checkbox input "true"
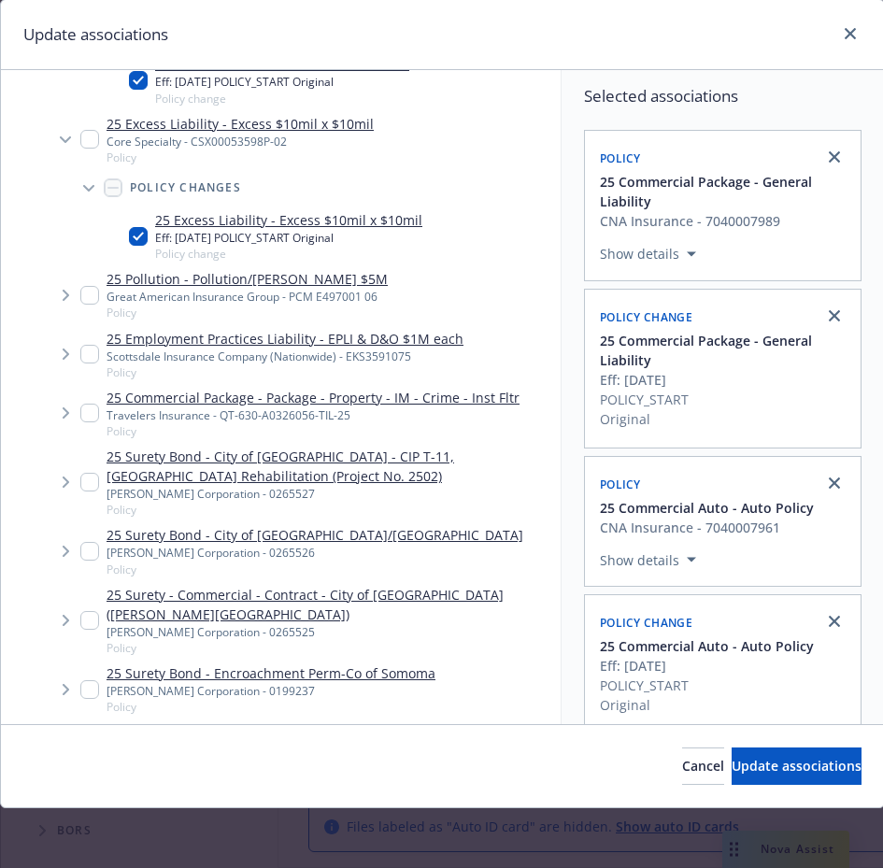
click at [61, 282] on span "Tree Example" at bounding box center [65, 295] width 30 height 30
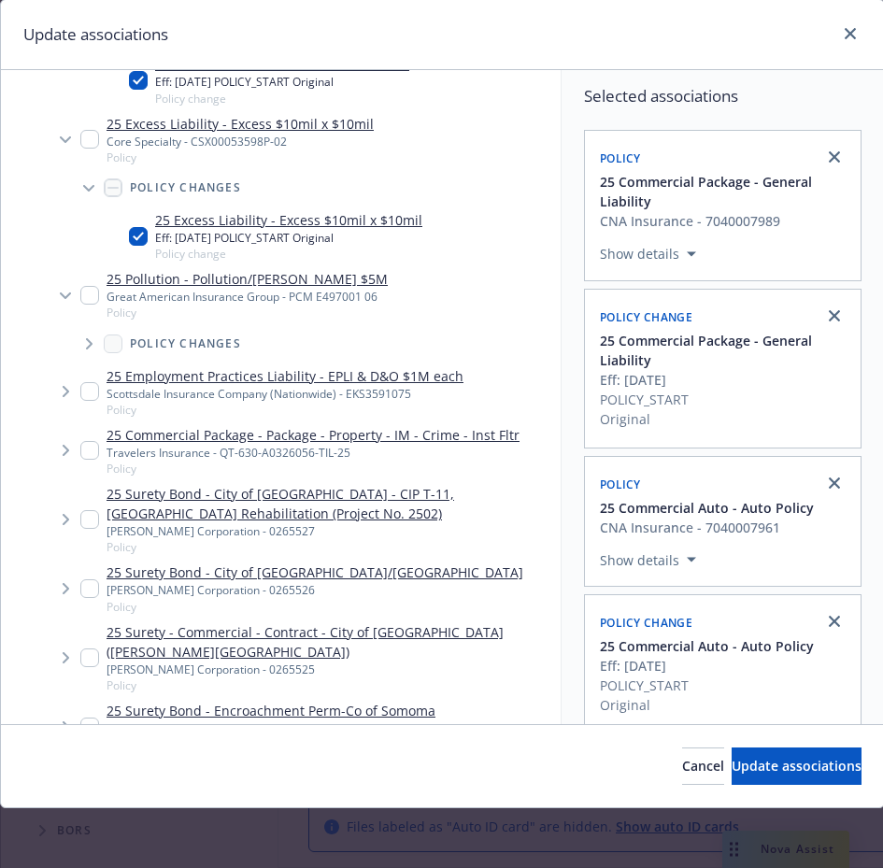
click at [87, 338] on icon "Tree Example" at bounding box center [89, 343] width 7 height 11
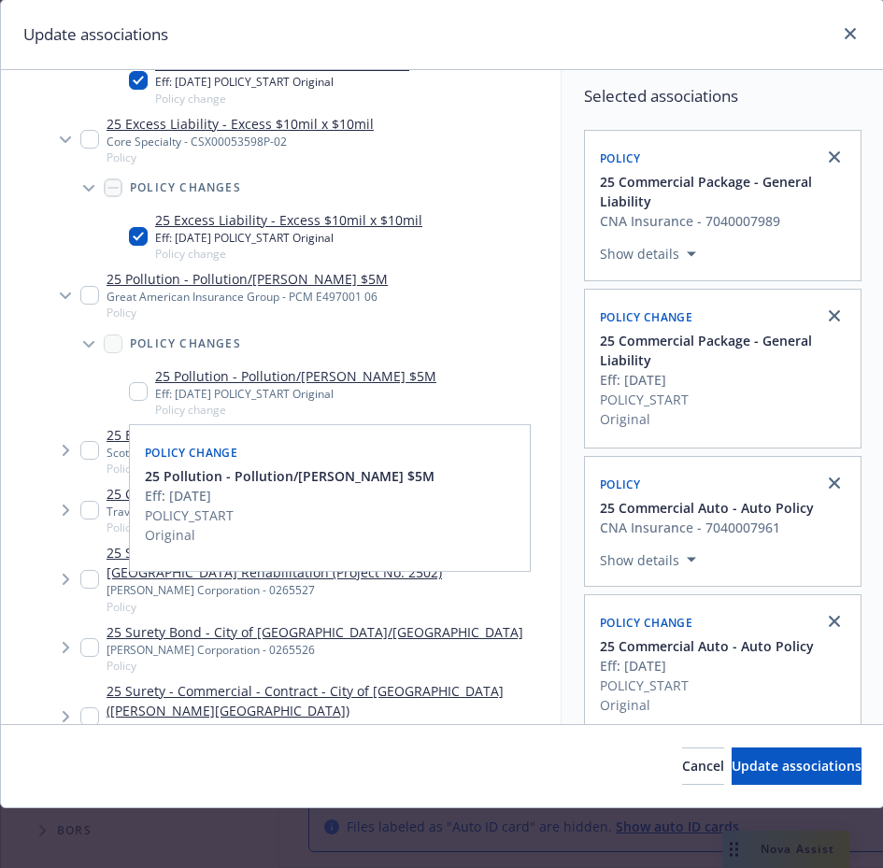
click at [135, 382] on input "Tree Example" at bounding box center [138, 391] width 19 height 19
checkbox input "true"
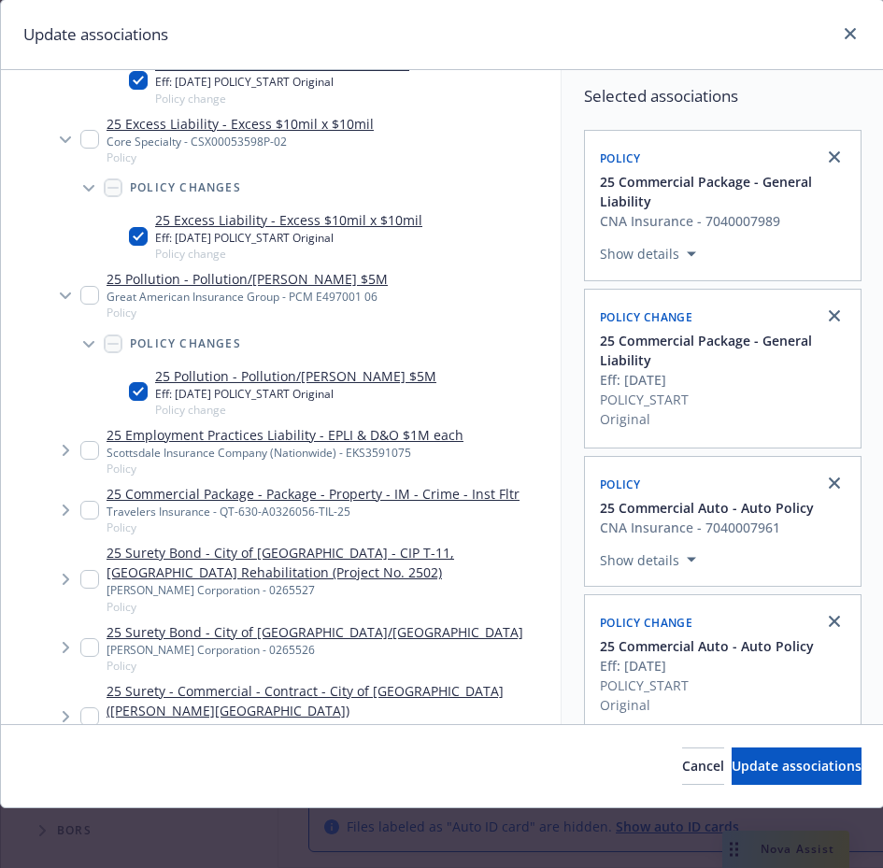
click at [70, 437] on span "Tree Example" at bounding box center [65, 451] width 30 height 30
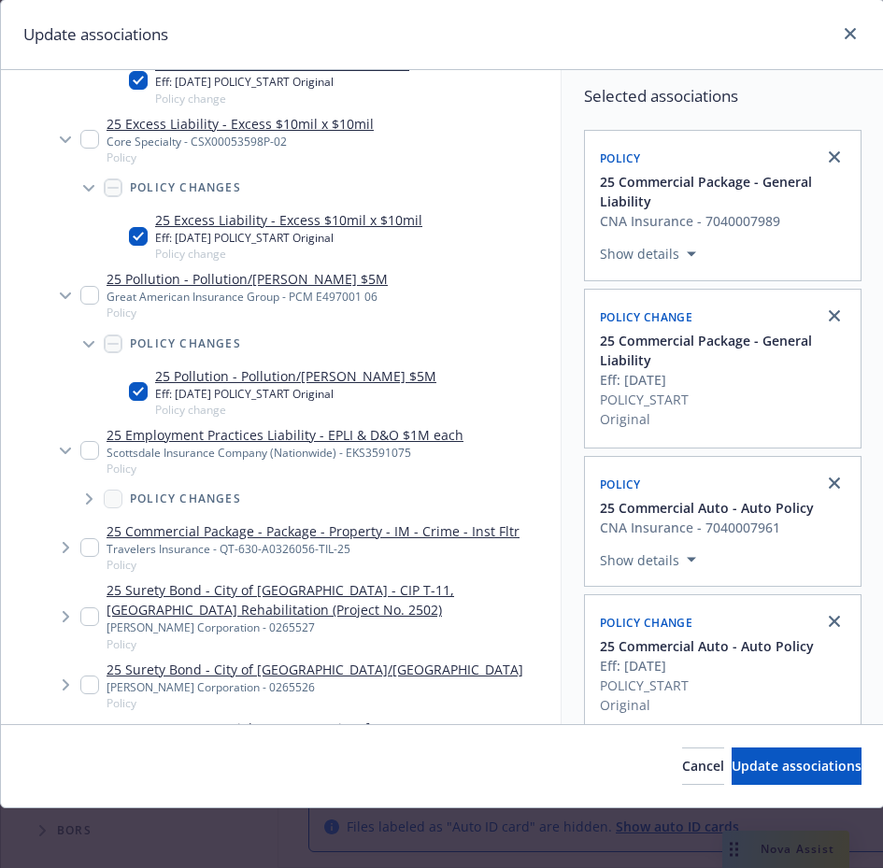
click at [83, 484] on span "Tree Example" at bounding box center [89, 499] width 30 height 30
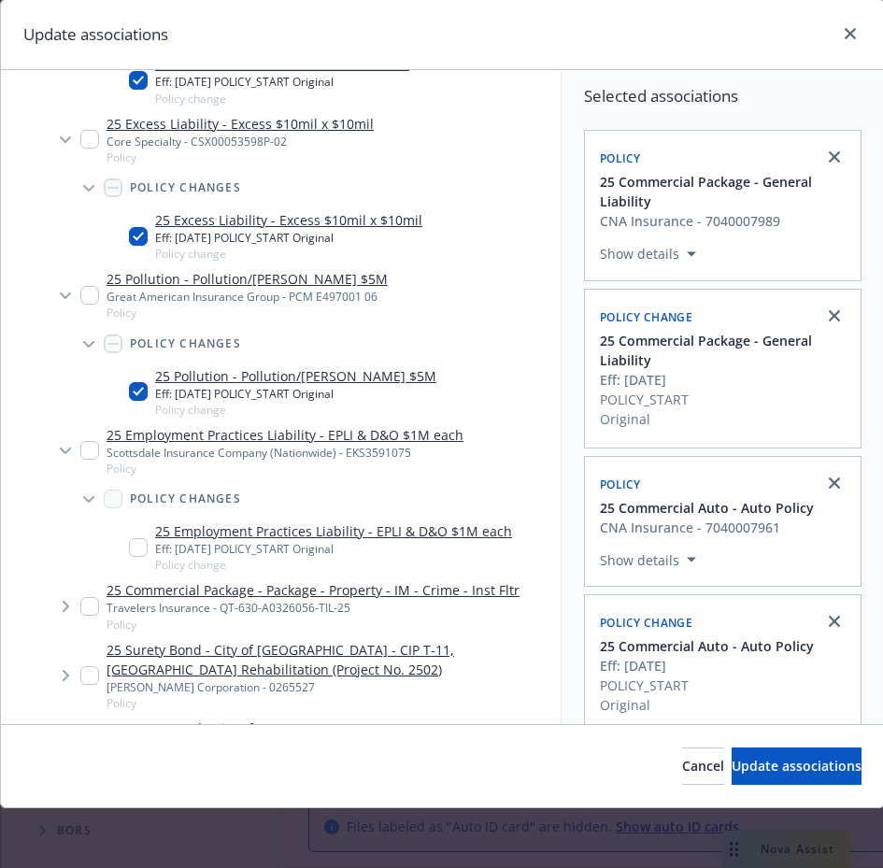
click at [132, 521] on div "25 Employment Practices Liability - EPLI & D&O $1M each Eff: 10/01/2025 POLICY_…" at bounding box center [320, 546] width 383 height 51
checkbox input "true"
click at [60, 592] on span "Tree Example" at bounding box center [65, 607] width 30 height 30
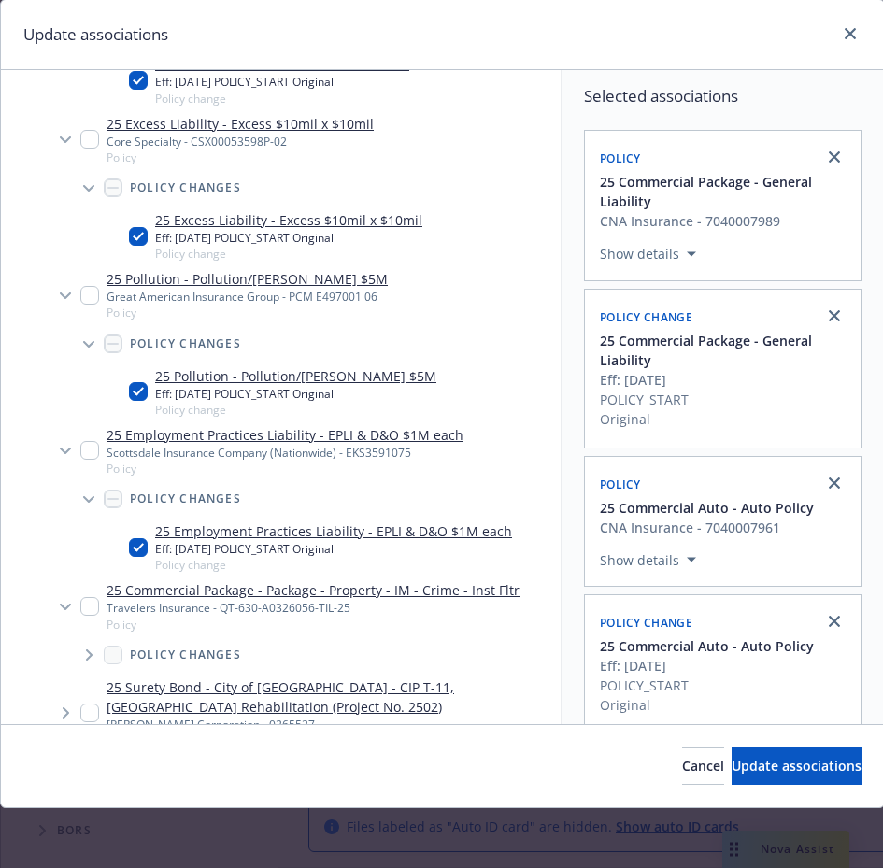
click at [88, 597] on input "Tree Example" at bounding box center [89, 606] width 19 height 19
checkbox input "true"
click at [87, 650] on icon "Tree Example" at bounding box center [89, 655] width 7 height 11
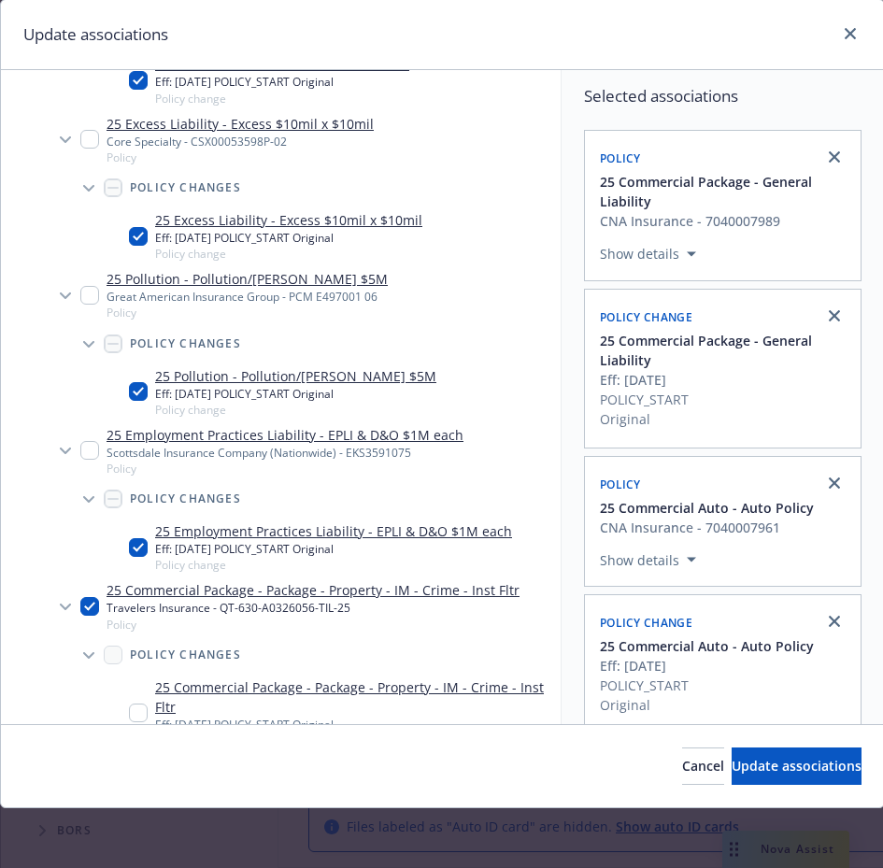
click at [136, 697] on div "25 Commercial Package - Package - Property - IM - Crime - Inst Fltr Eff: 10/01/…" at bounding box center [341, 713] width 424 height 71
checkbox input "true"
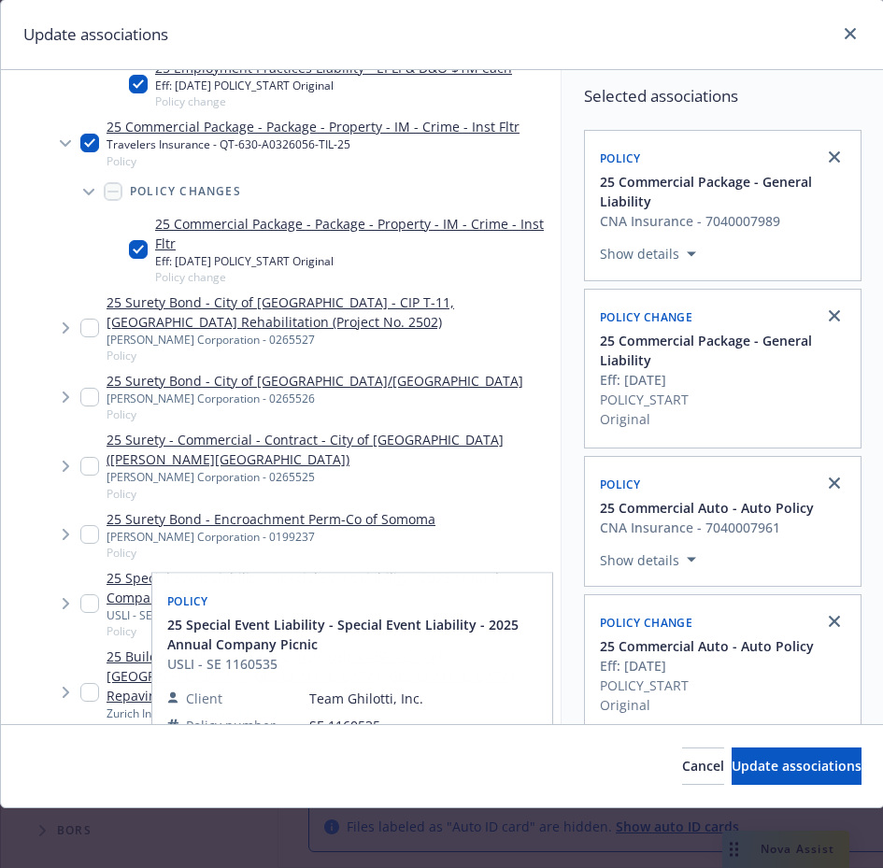
scroll to position [899, 0]
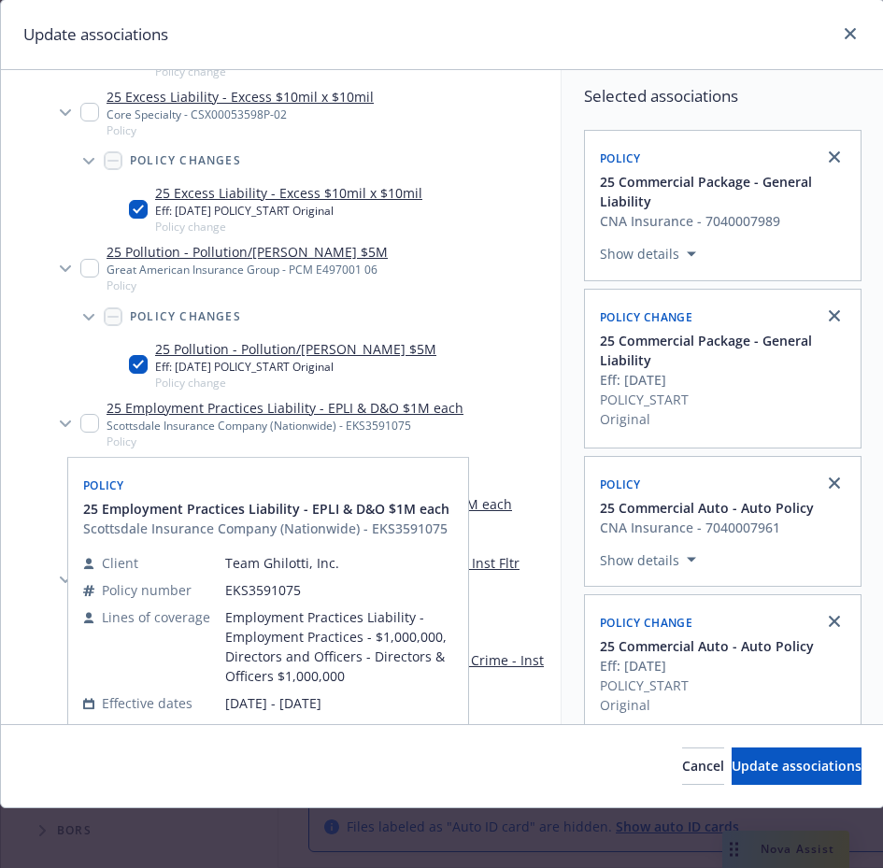
click at [89, 414] on input "Tree Example" at bounding box center [89, 423] width 19 height 19
checkbox input "true"
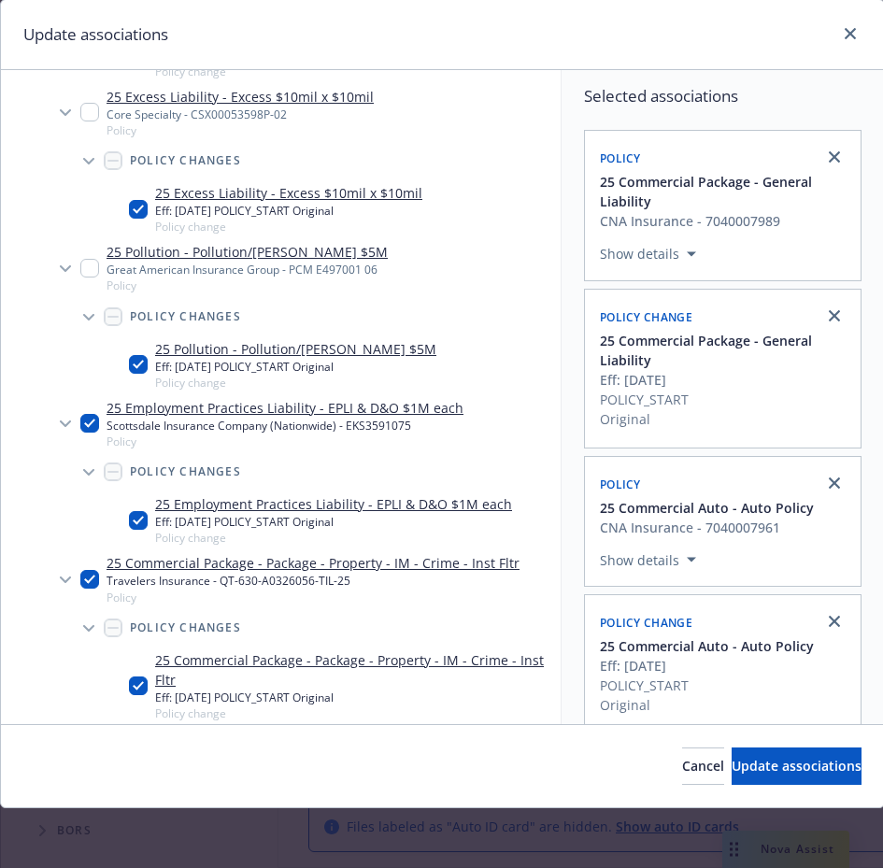
scroll to position [1149, 0]
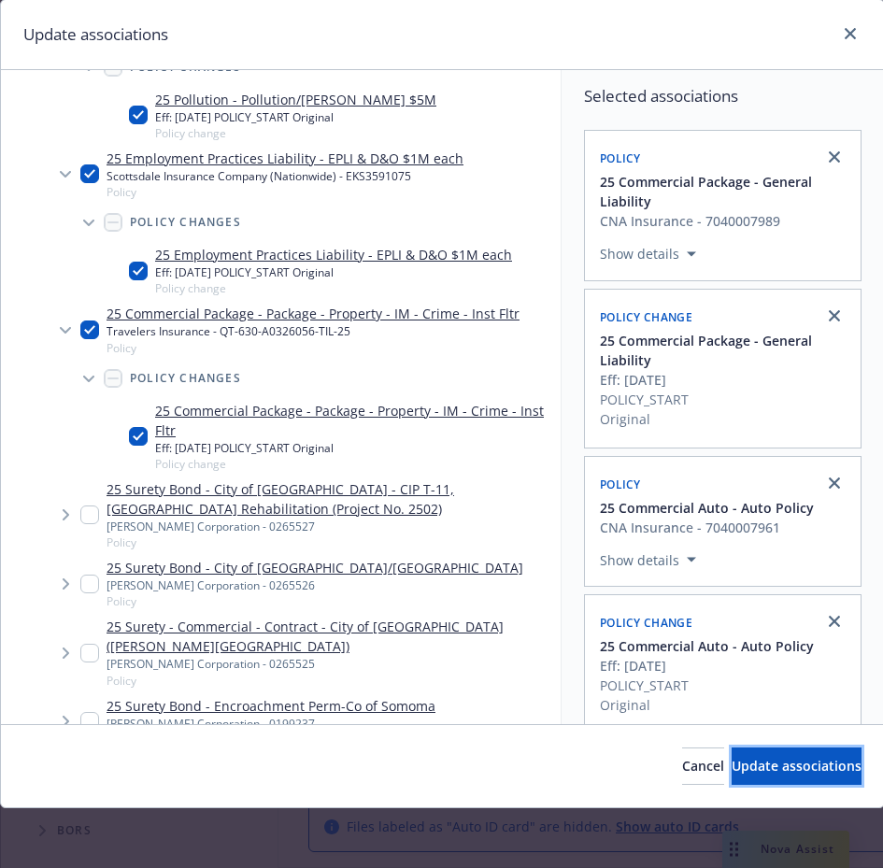
click at [786, 757] on span "Update associations" at bounding box center [797, 766] width 130 height 18
type textarea "x"
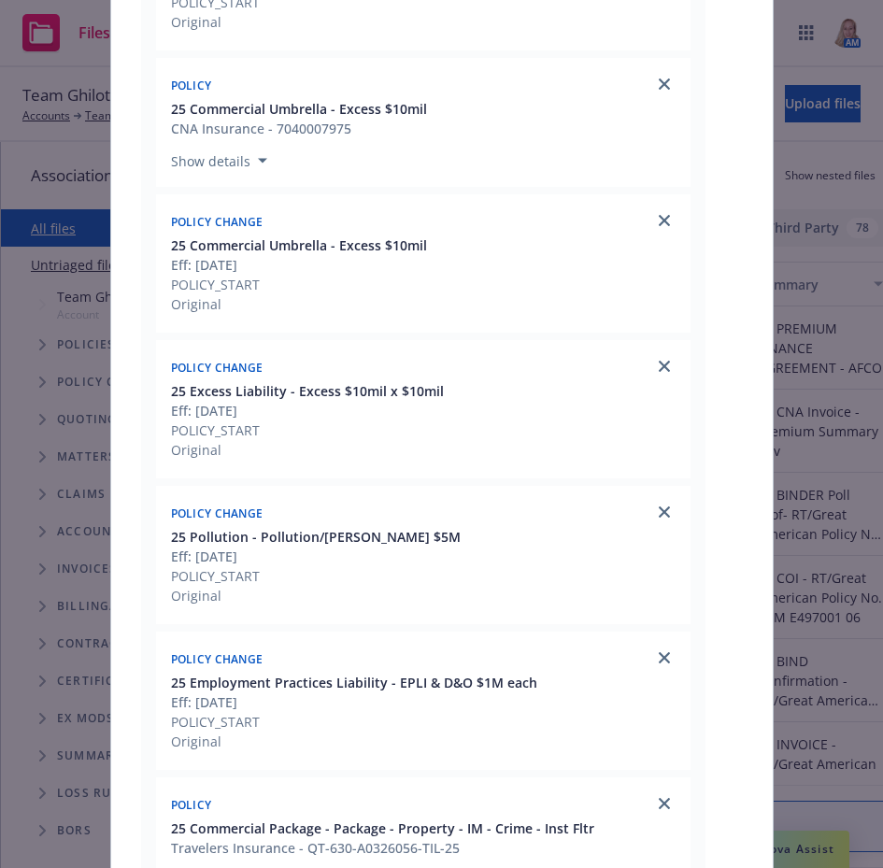
scroll to position [1954, 0]
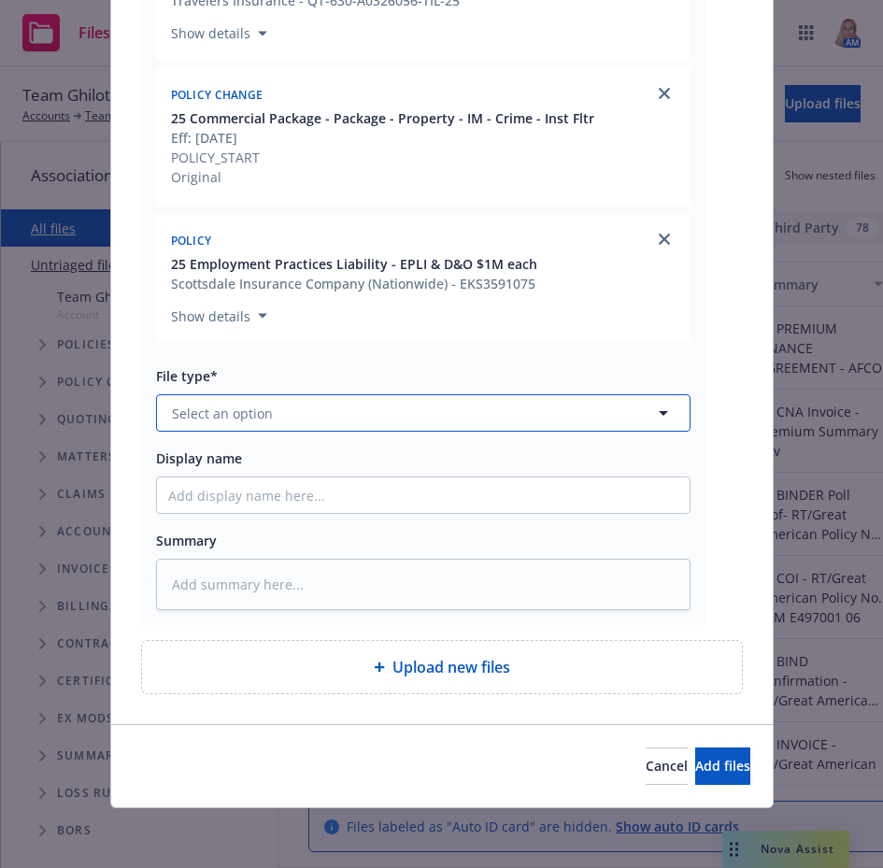
click at [213, 402] on button "Select an option" at bounding box center [423, 412] width 535 height 37
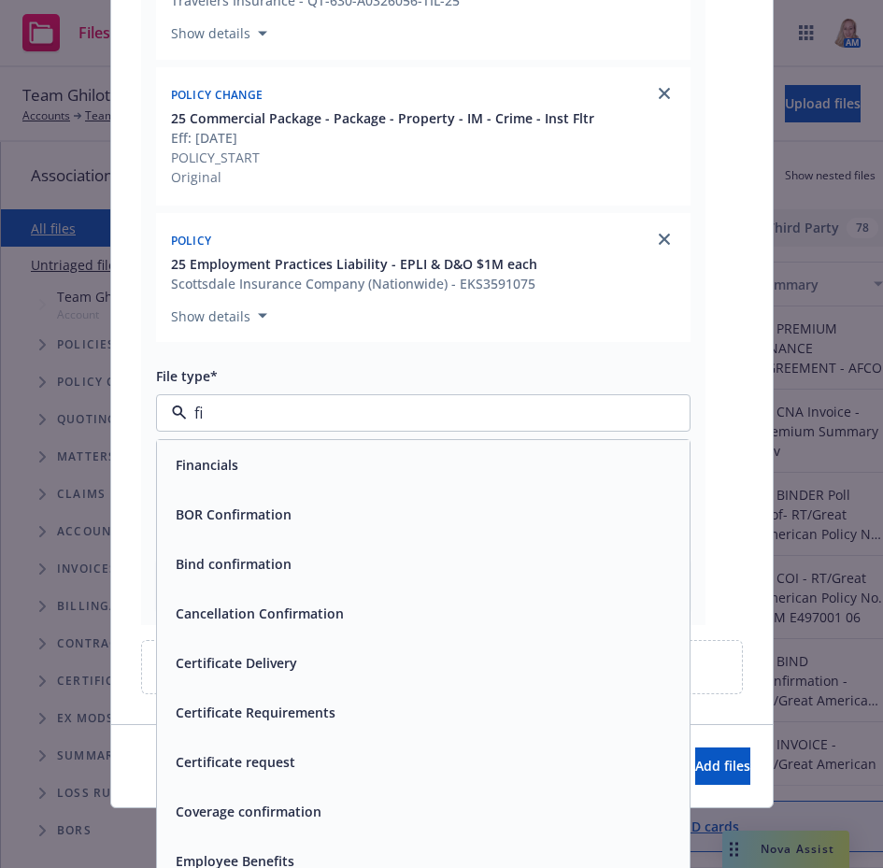
type input "fin"
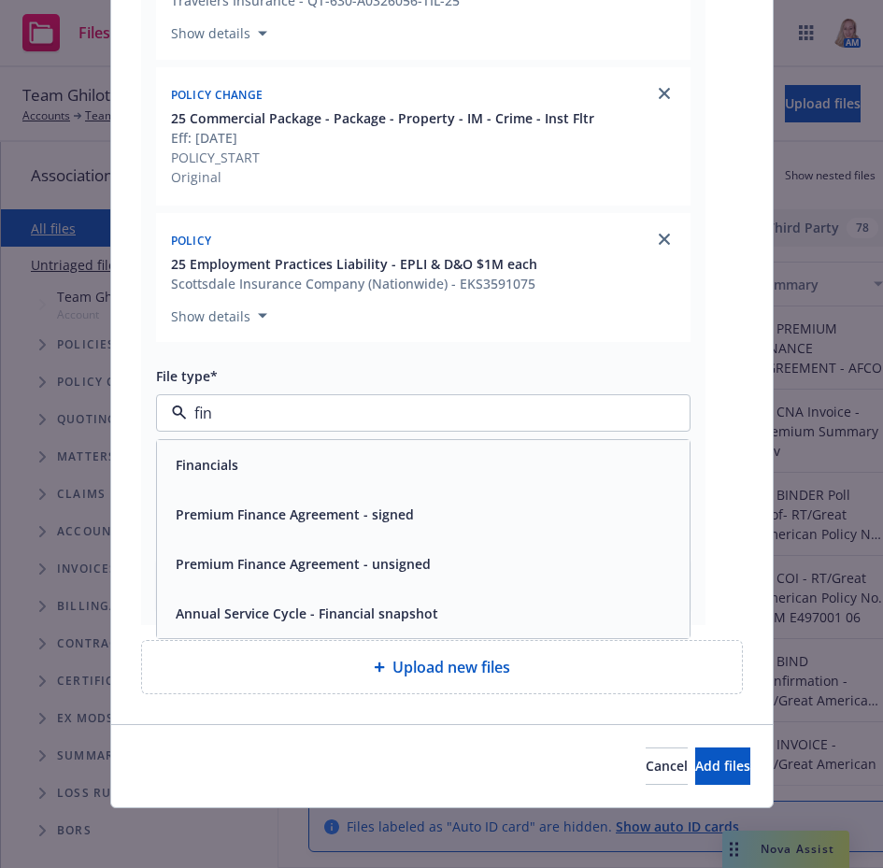
click at [272, 511] on span "Premium Finance Agreement - signed" at bounding box center [295, 515] width 238 height 20
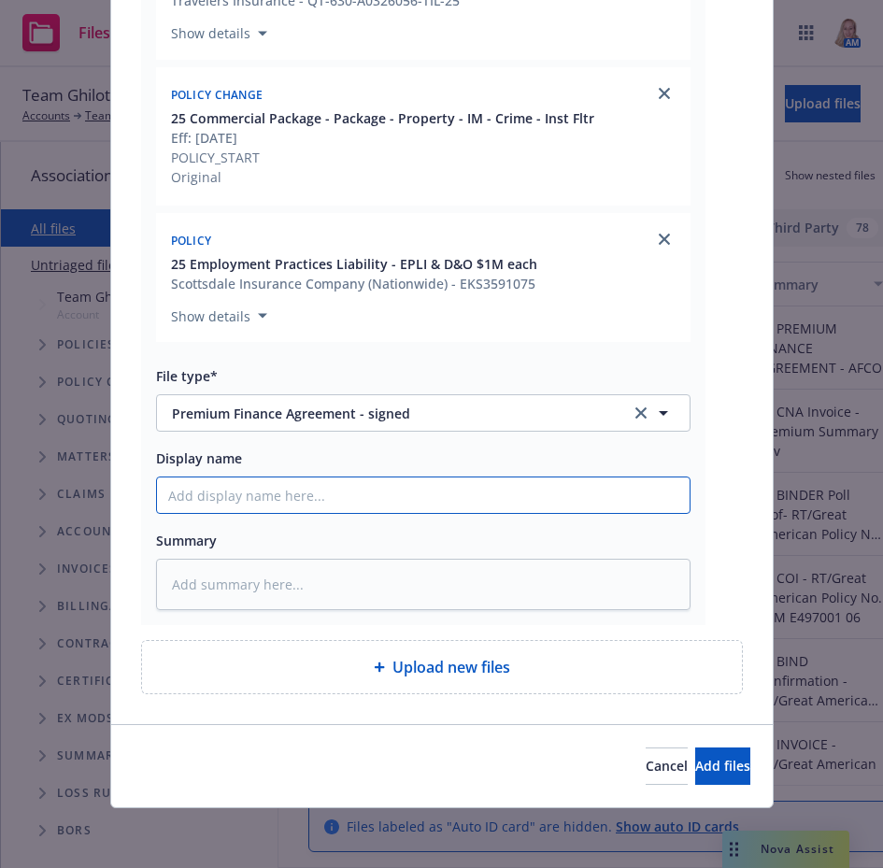
click at [272, 511] on input "Display name" at bounding box center [423, 496] width 533 height 36
type textarea "x"
type input "2"
type textarea "x"
type input "25"
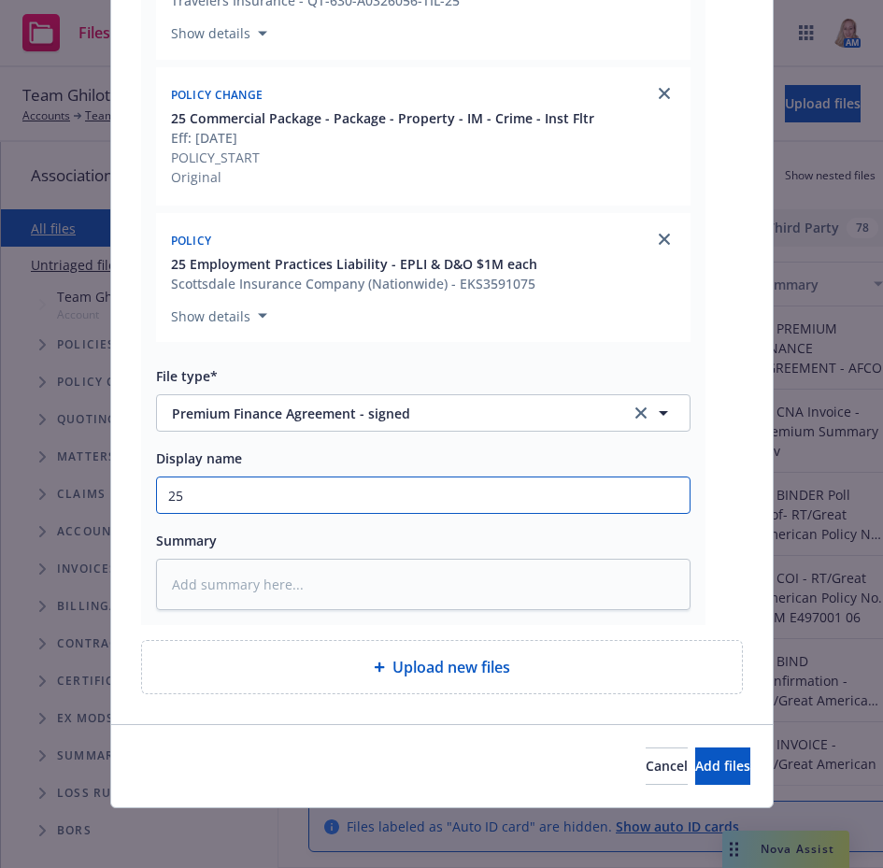
type textarea "x"
type input "25"
type textarea "x"
type input "25 A"
type textarea "x"
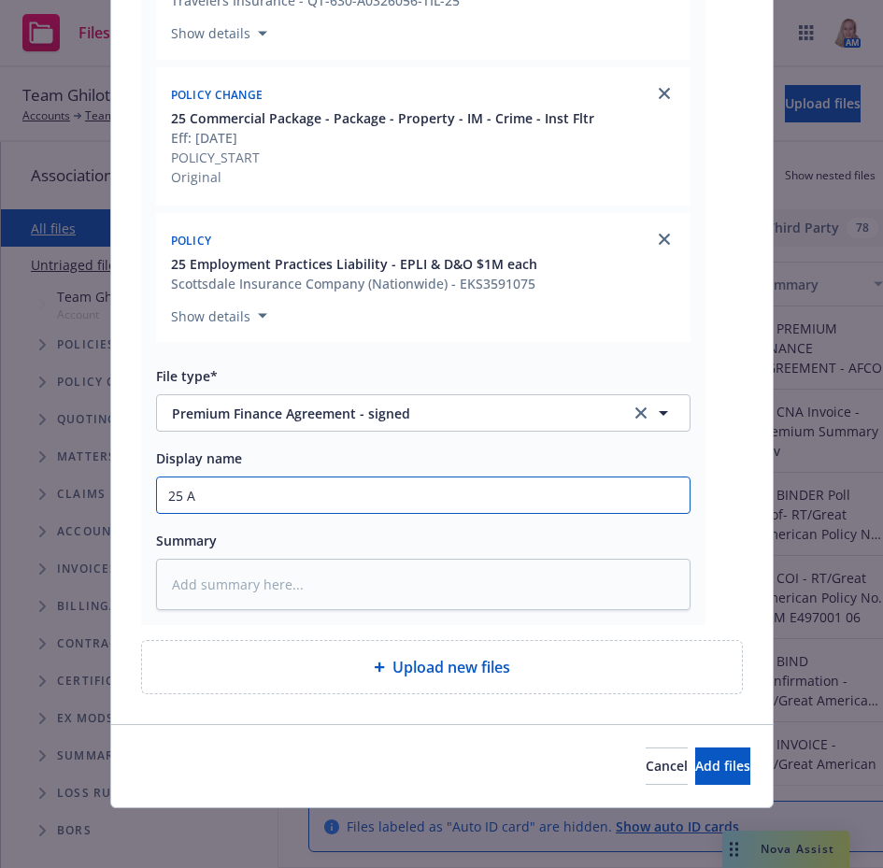
type input "25 AF"
type textarea "x"
type input "25 AFC"
type textarea "x"
type input "25 AFCO"
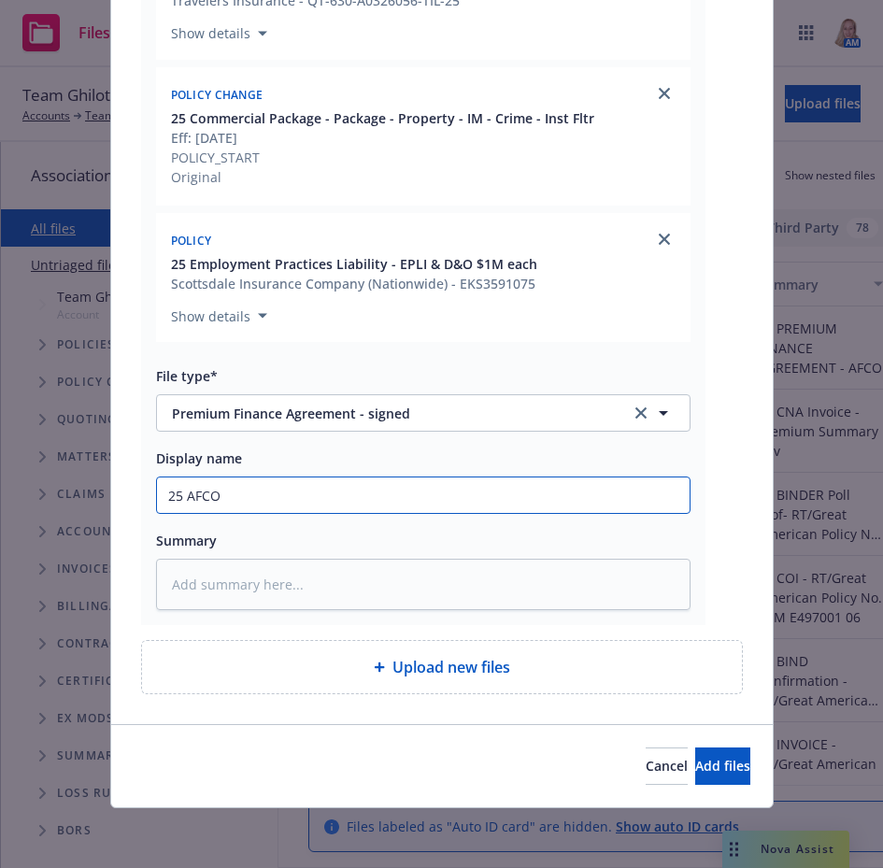
type textarea "x"
type input "25 AFCO"
type textarea "x"
type input "25 AFCO F"
type textarea "x"
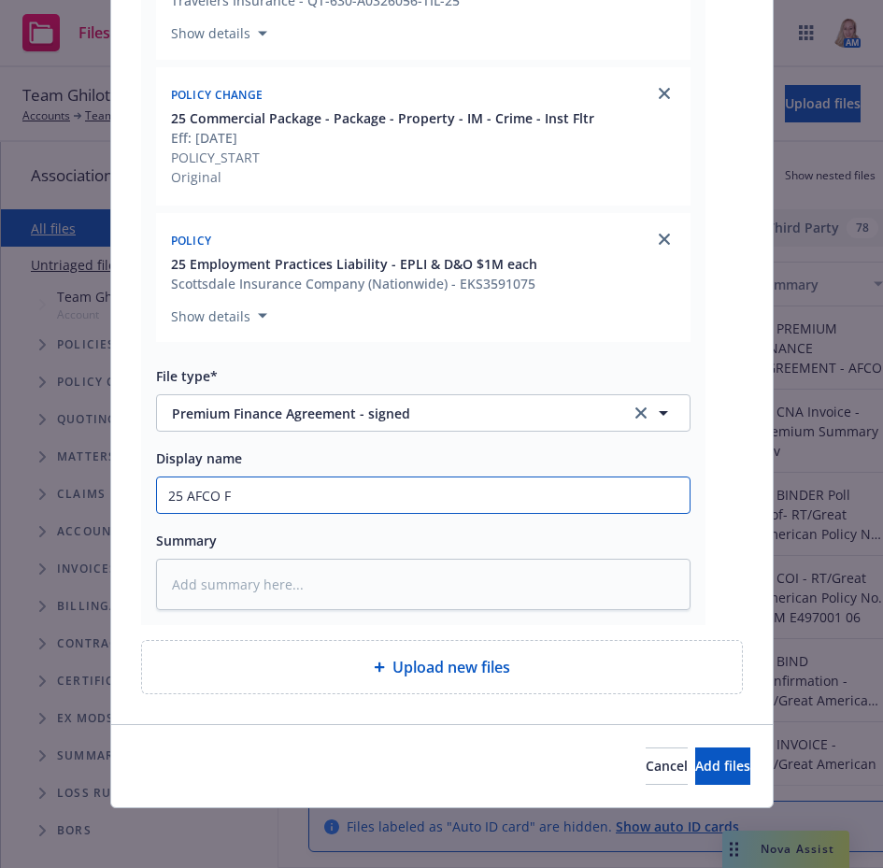
type input "25 AFCO FI"
type textarea "x"
type input "25 AFCO FIn"
type textarea "x"
type input "25 AFCO FIna"
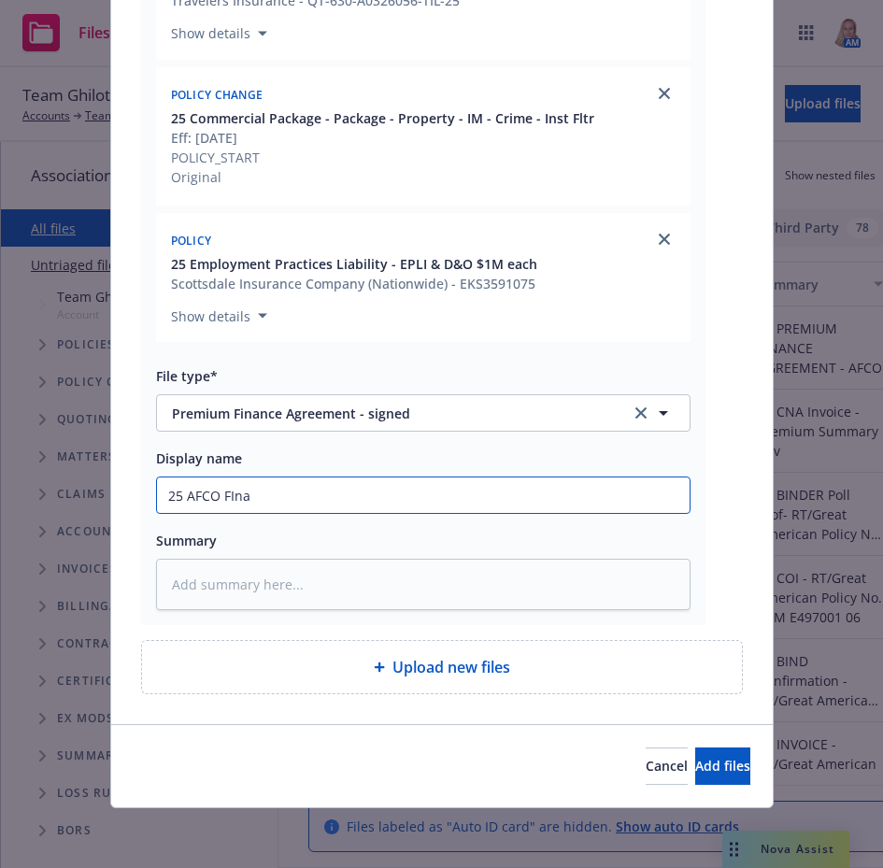
type textarea "x"
type input "25 AFCO FInan"
type textarea "x"
type input "25 AFCO FInanc"
type textarea "x"
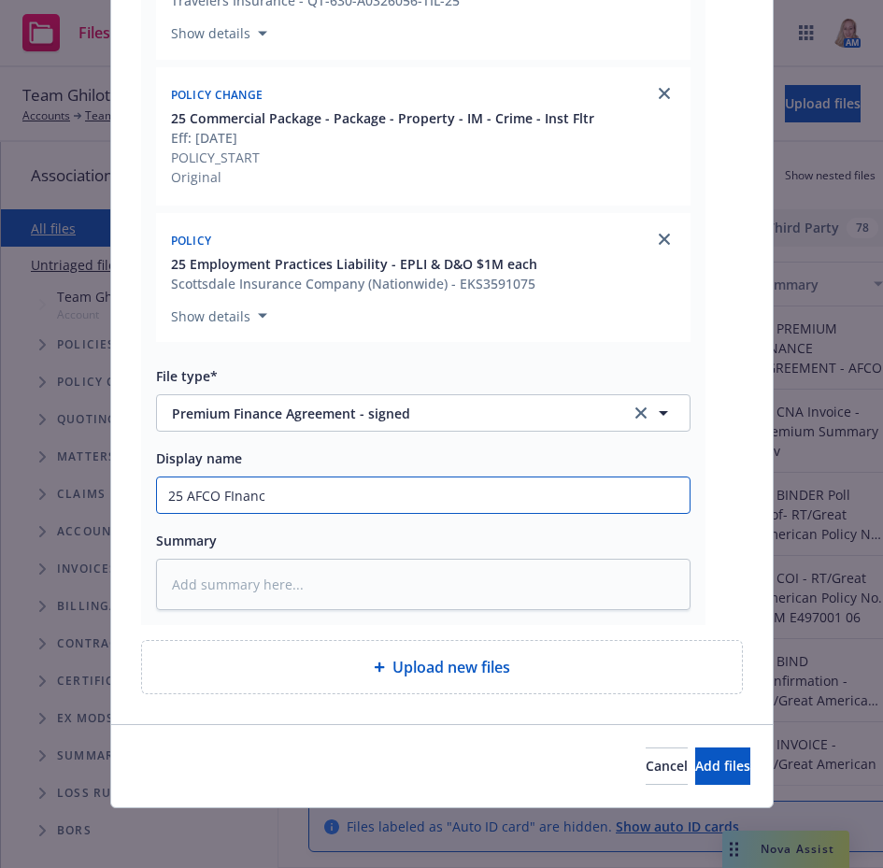
type input "25 AFCO FInance"
type textarea "x"
type input "25 AFCO FInance"
type textarea "x"
type input "25 AFCO FInance Co"
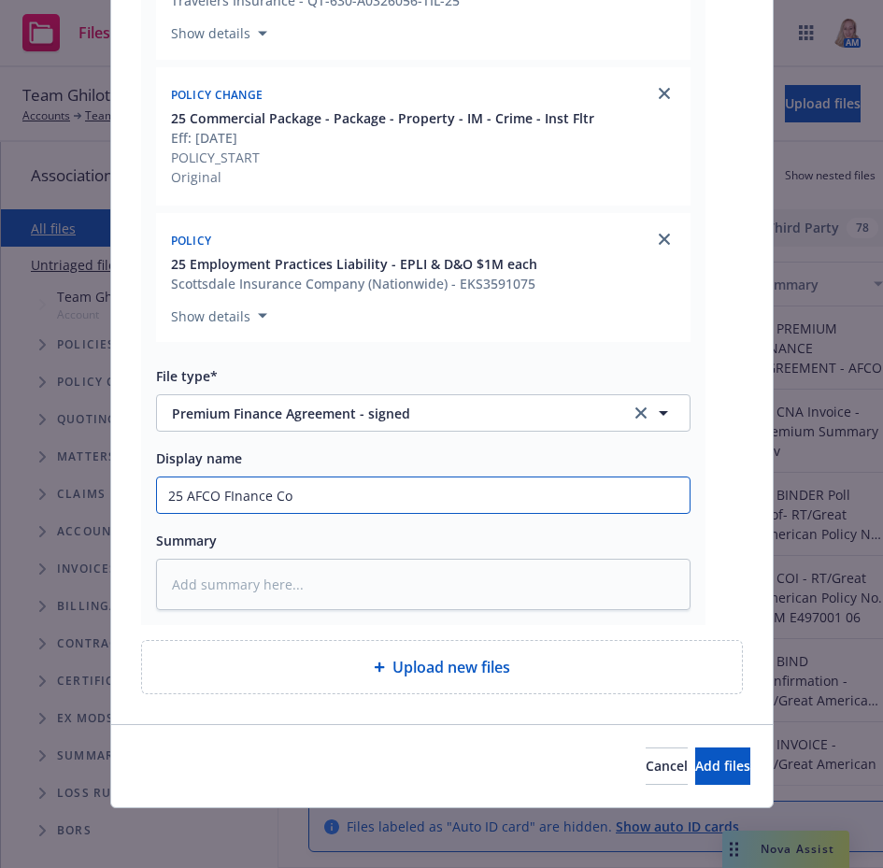
type textarea "x"
type input "25 AFCO FInance Con"
type textarea "x"
type input "25 AFCO FInance Conf"
type textarea "x"
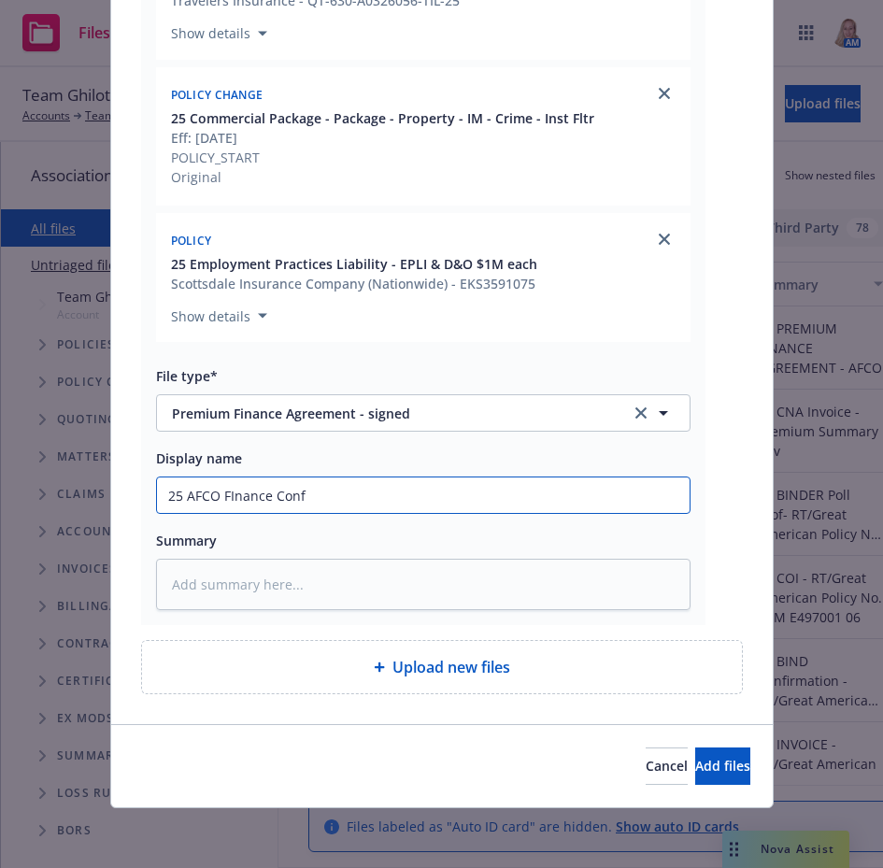
type input "25 AFCO FInance Confi"
type textarea "x"
type input "25 AFCO FInance Confir"
type textarea "x"
type input "25 AFCO FInance Confirma"
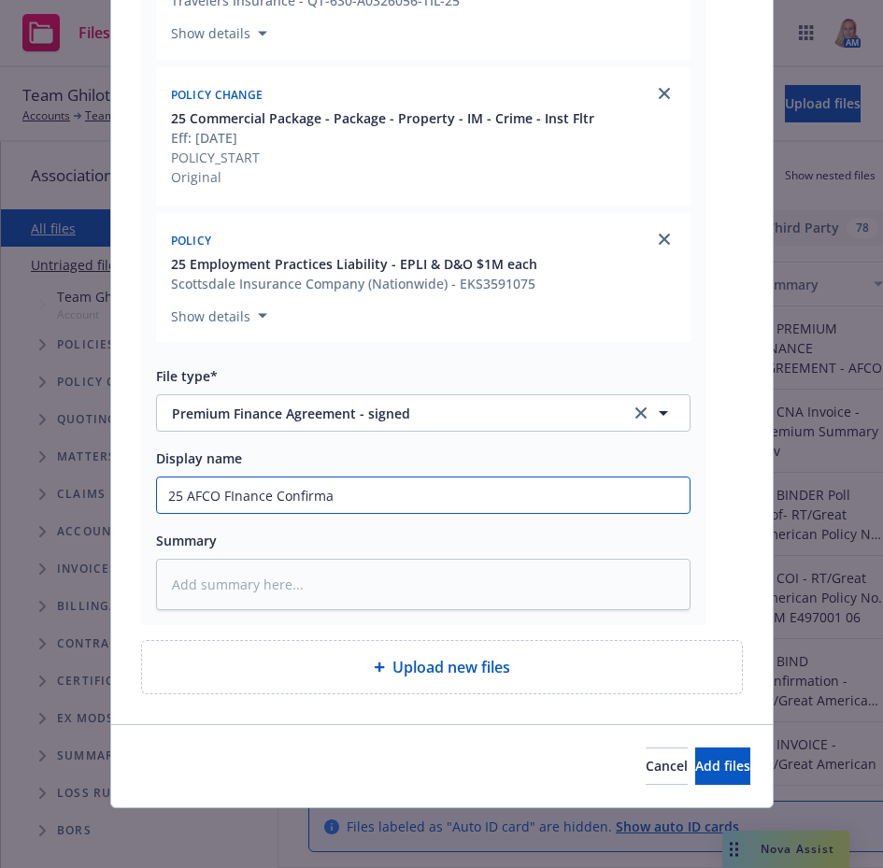
type textarea "x"
type input "25 AFCO FInance Confirmat"
type textarea "x"
type input "25 AFCO FInance Confirmatio"
type textarea "x"
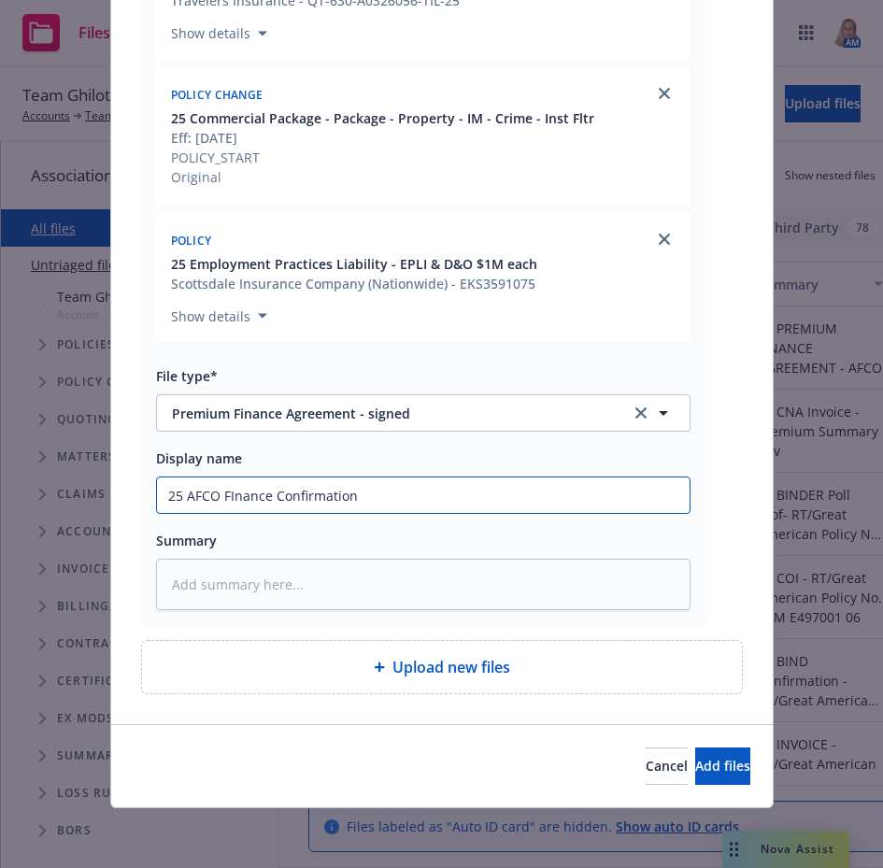
drag, startPoint x: 365, startPoint y: 492, endPoint x: -32, endPoint y: 488, distance: 397.2
click at [0, 488] on html "Files Team Ghilotti, Inc. Team Ghilotti, Inc. 27 AM Team Ghilotti, Inc. Account…" at bounding box center [441, 434] width 883 height 868
type input "25 AFCO FInance Confirmation"
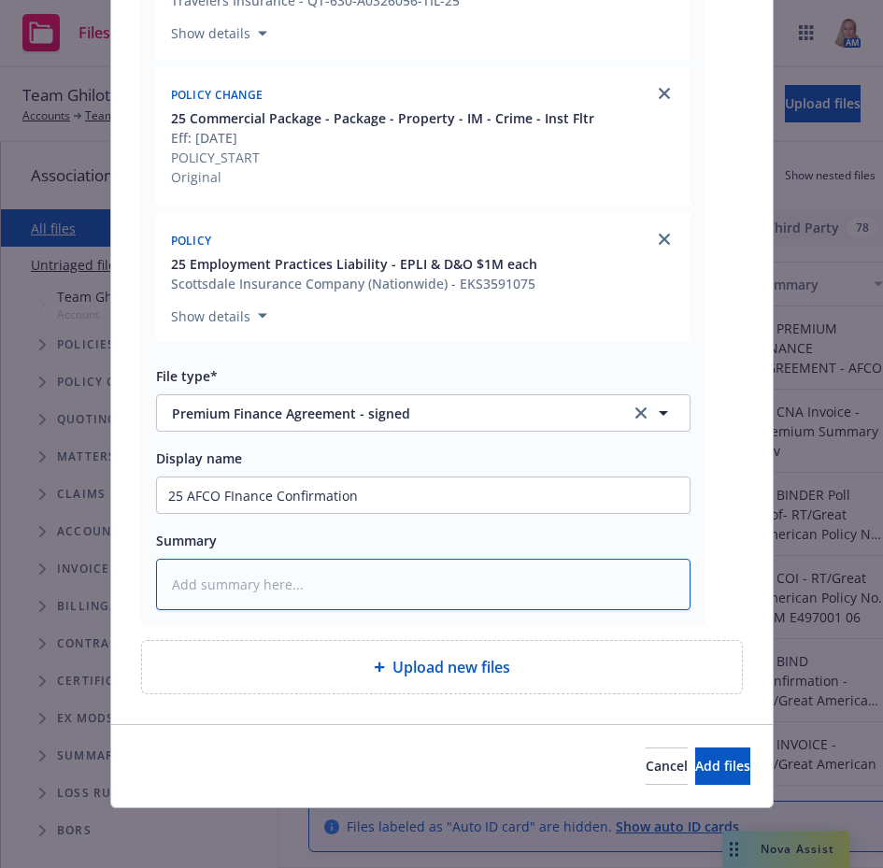
click at [250, 596] on textarea at bounding box center [423, 584] width 535 height 51
paste textarea "25 AFCO FInance Confirmation"
type textarea "x"
type textarea "25 AFCO FInance Confirmation"
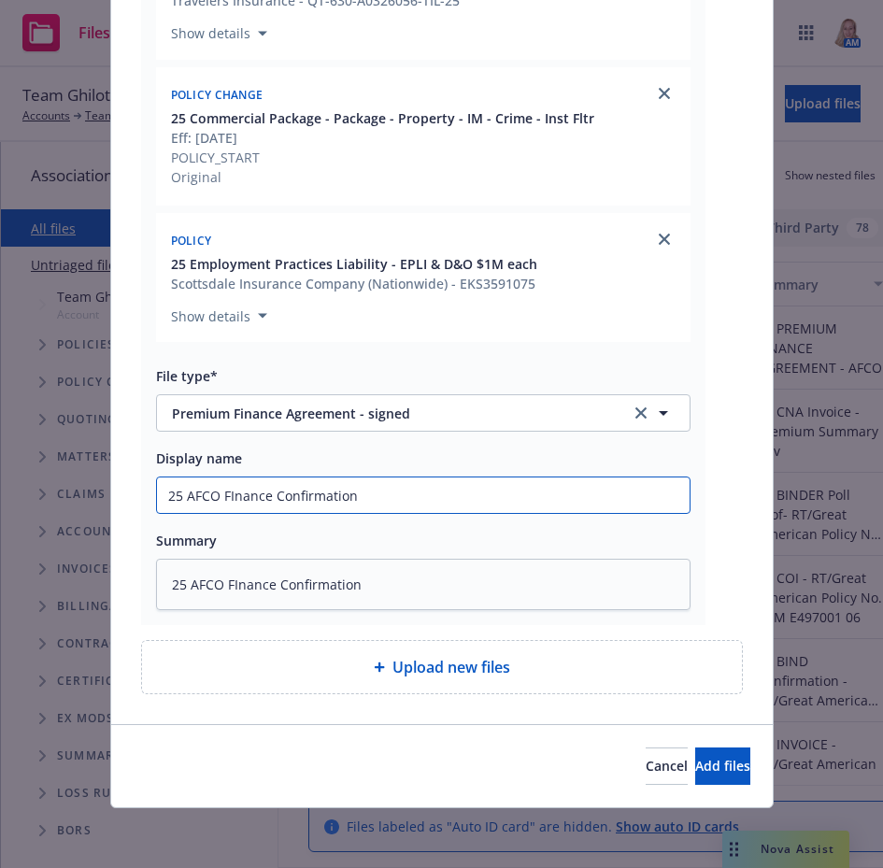
click at [395, 500] on input "25 AFCO FInance Confirmation" at bounding box center [423, 496] width 533 height 36
type textarea "x"
type input "25 AFCO FInance Confirmations"
type textarea "x"
type input "25 AFCO FInance Confirmations"
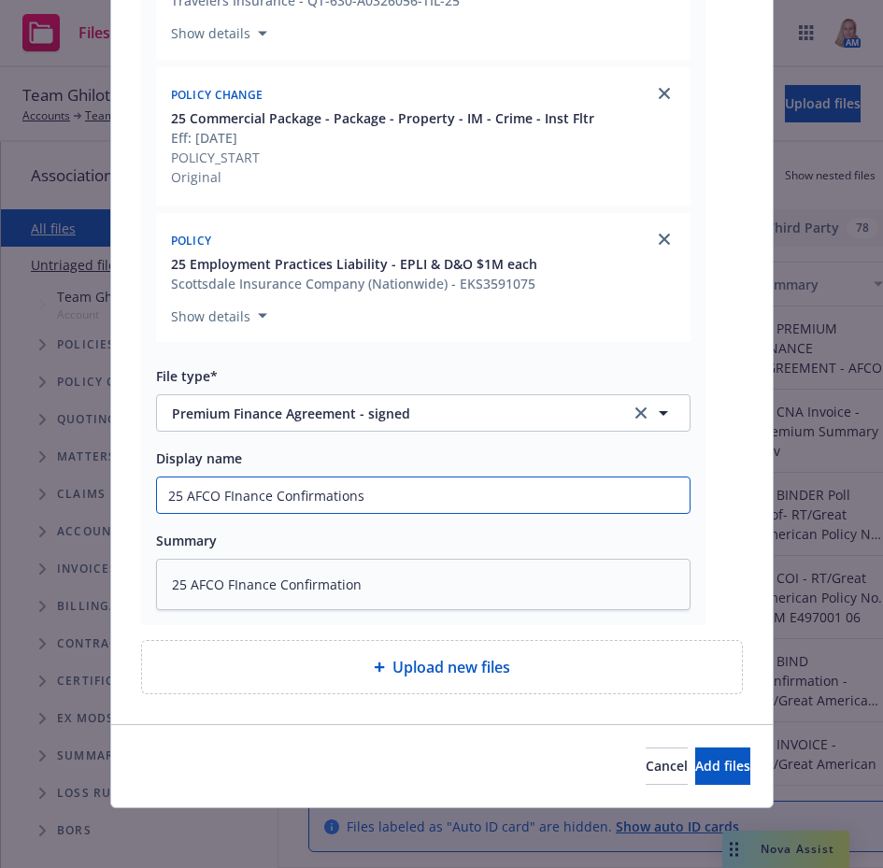
type textarea "x"
type input "25 AFCO FInance Confirmations -"
type textarea "x"
type input "25 AFCO FInance Confirmations -"
type textarea "x"
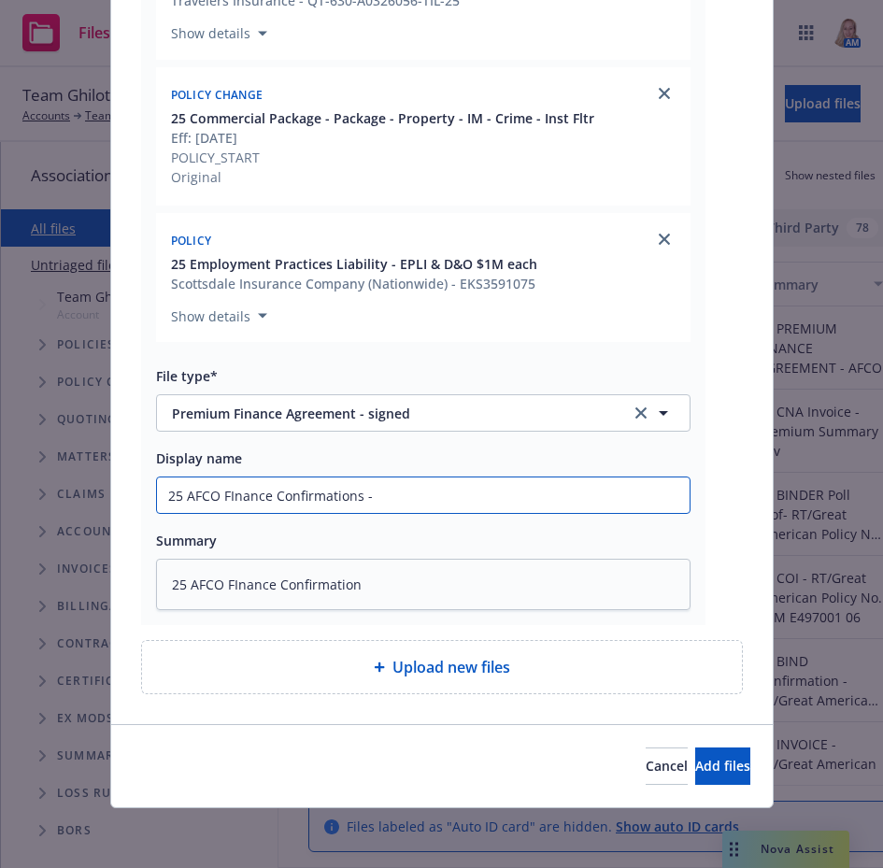
type input "25 AFCO FInance Confirmations - A"
type textarea "x"
type input "25 AFCO FInance Confirmations - Al"
type textarea "x"
type input "25 AFCO FInance Confirmations - All"
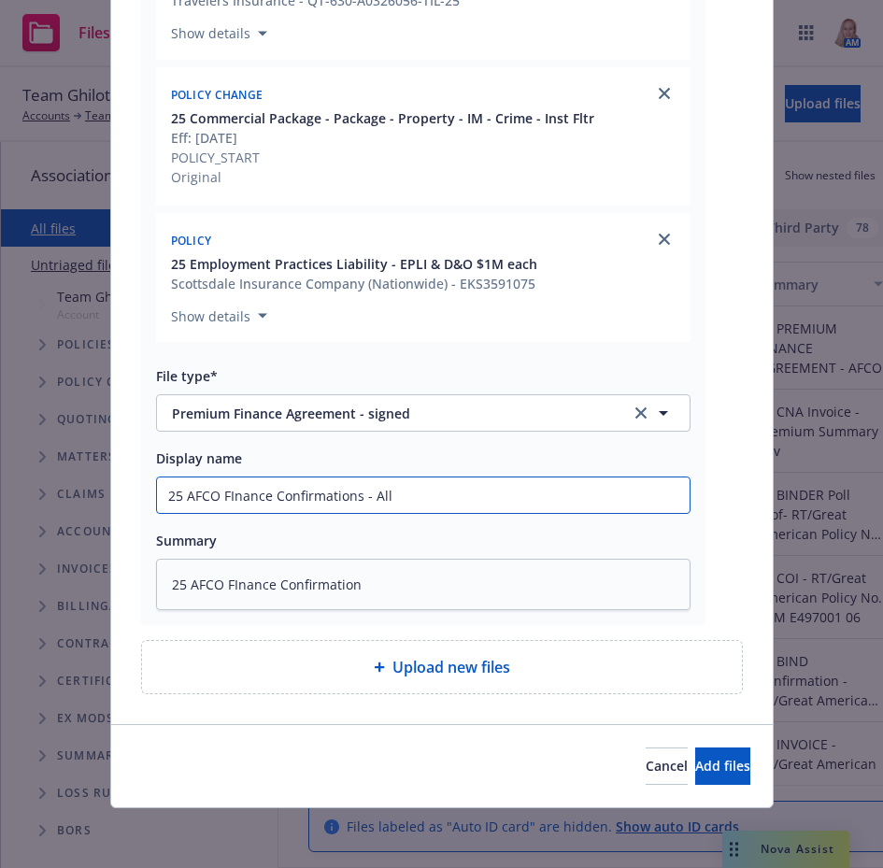
type textarea "x"
type input "25 AFCO FInance Confirmations - All"
type textarea "x"
type input "25 AFCO FInance Confirmations - All L"
type textarea "x"
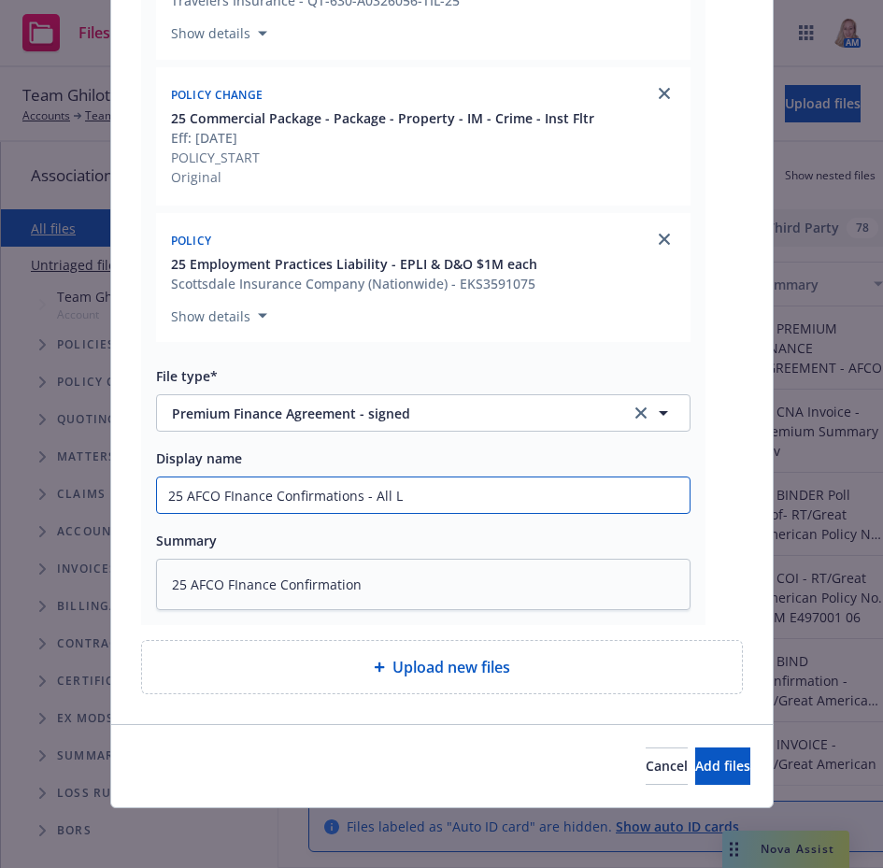
type input "25 AFCO FInance Confirmations - All Li"
type textarea "x"
type input "25 AFCO FInance Confirmations - All Line"
type textarea "x"
type input "25 AFCO FInance Confirmations - All Lines"
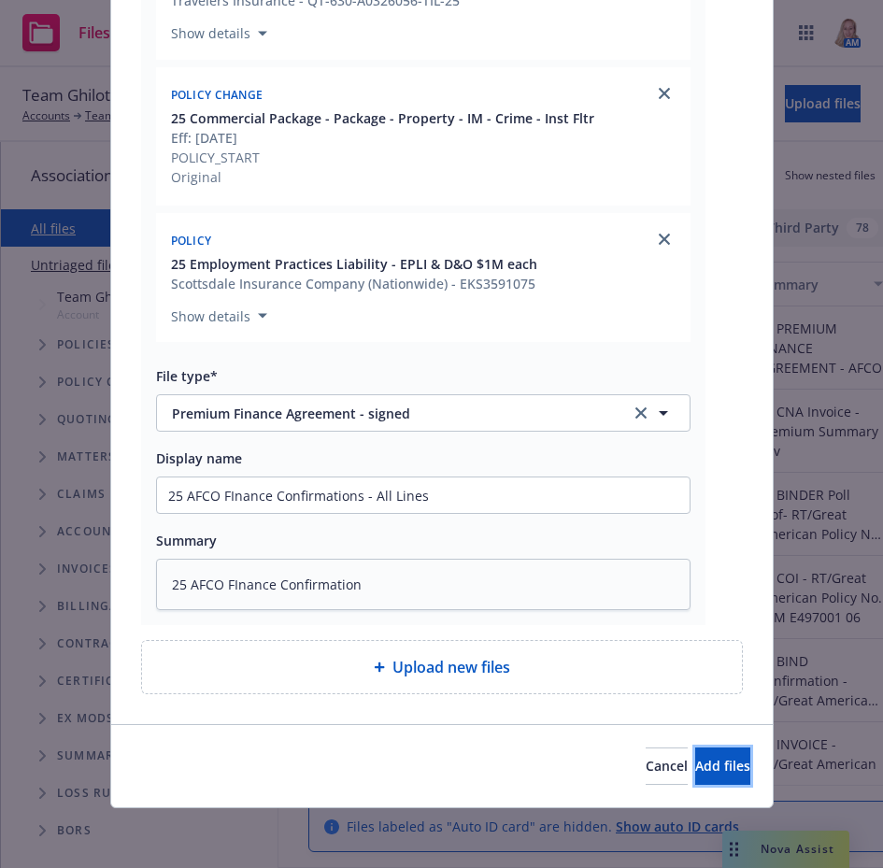
drag, startPoint x: 693, startPoint y: 762, endPoint x: 659, endPoint y: 734, distance: 43.8
click at [695, 749] on button "Add files" at bounding box center [722, 766] width 55 height 37
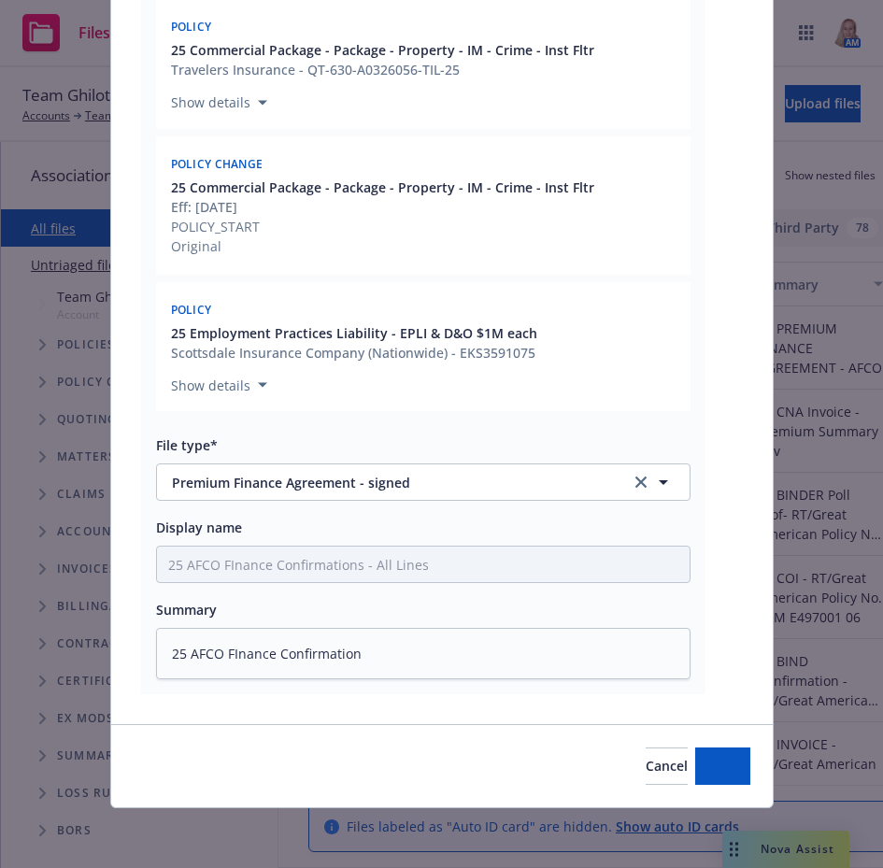
scroll to position [1885, 0]
type textarea "x"
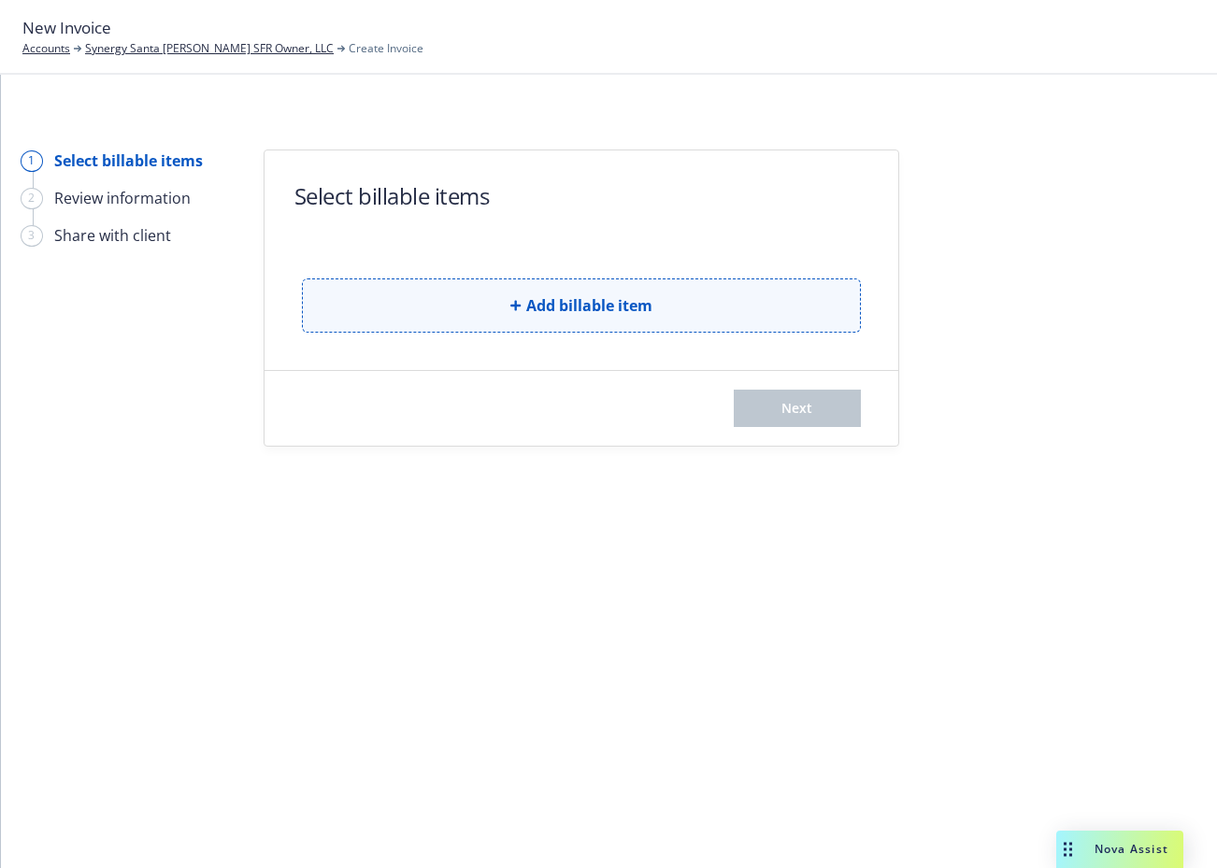
click at [522, 307] on button "Add billable item" at bounding box center [581, 306] width 559 height 54
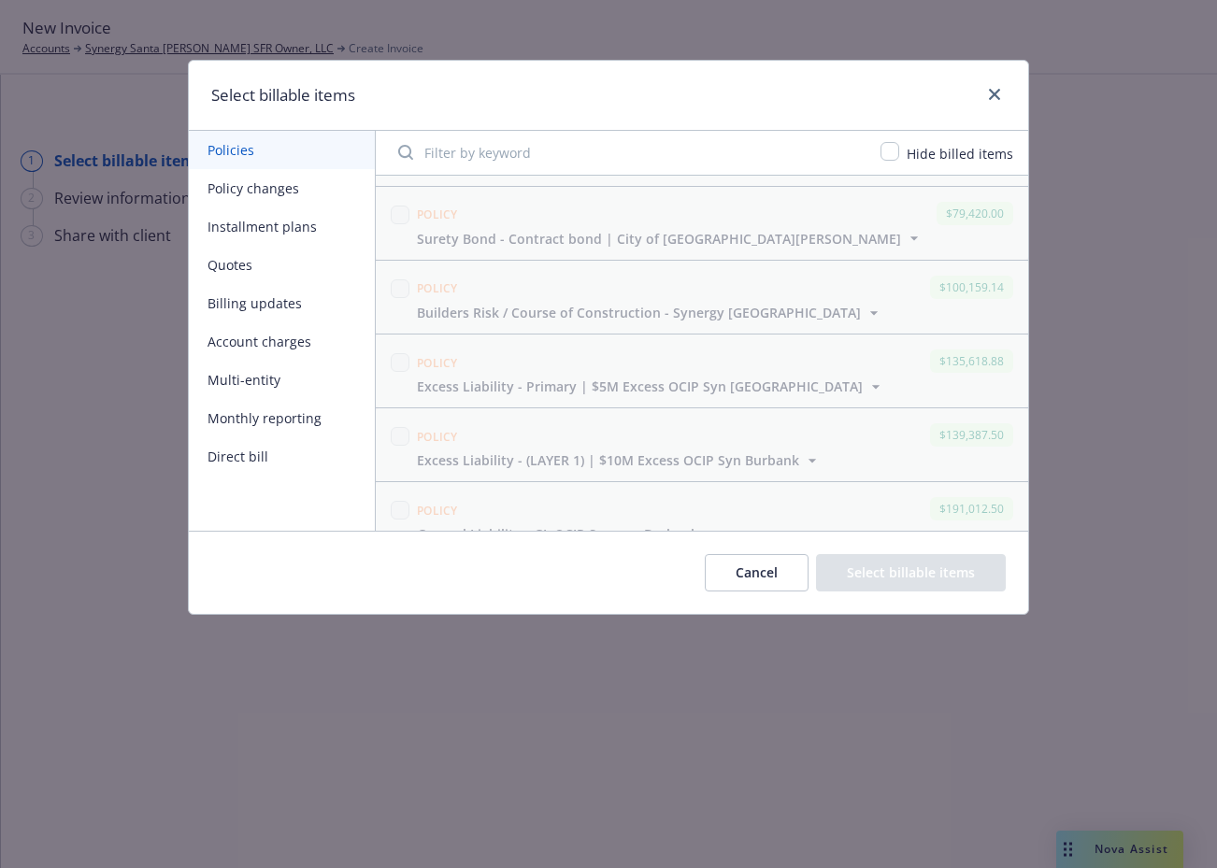
scroll to position [163, 0]
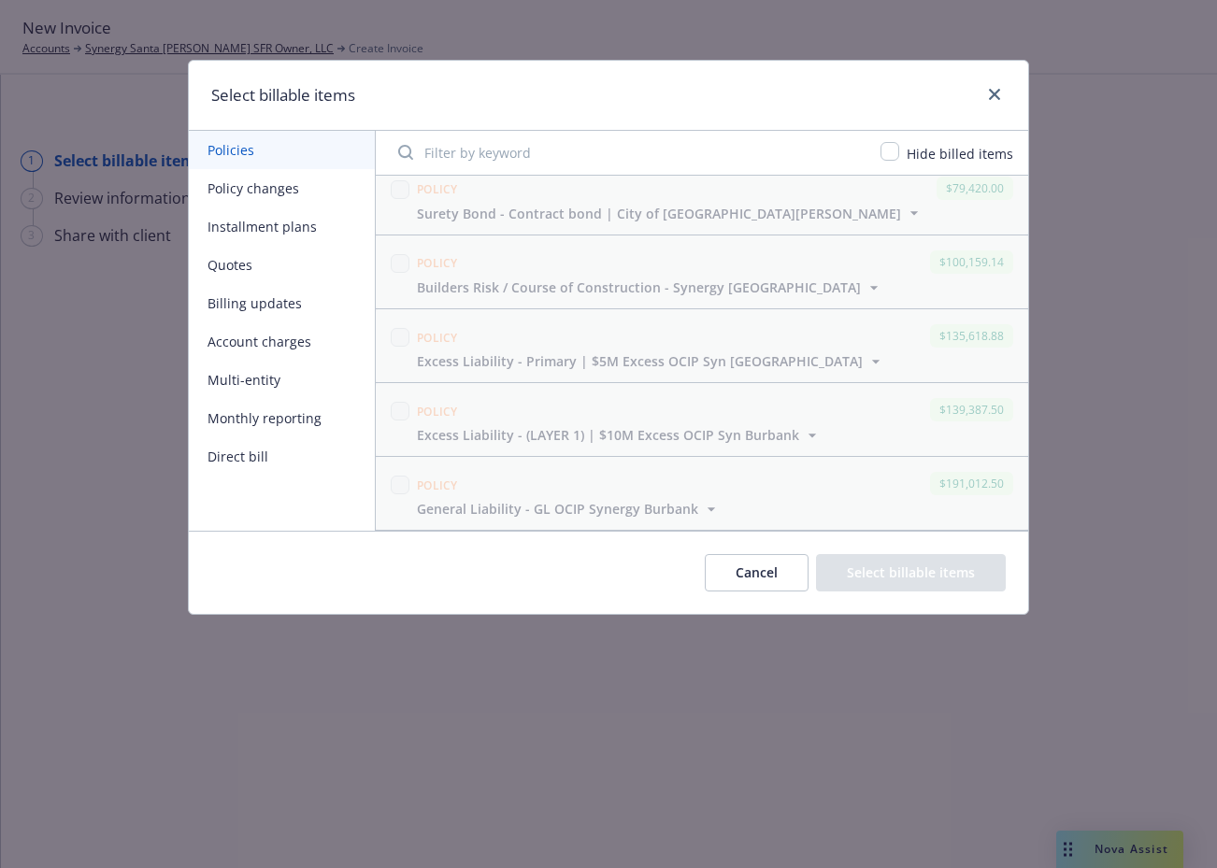
click at [227, 191] on button "Policy changes" at bounding box center [282, 188] width 186 height 38
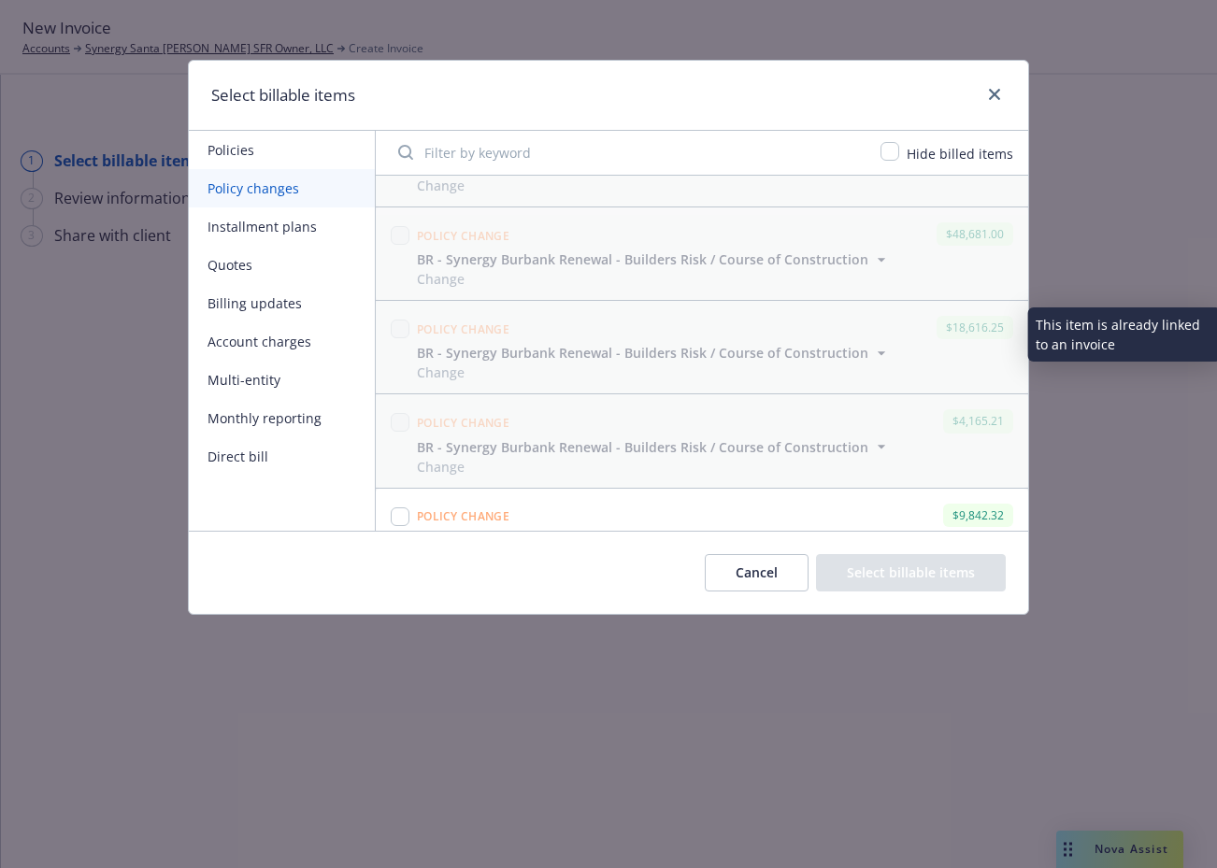
scroll to position [487, 0]
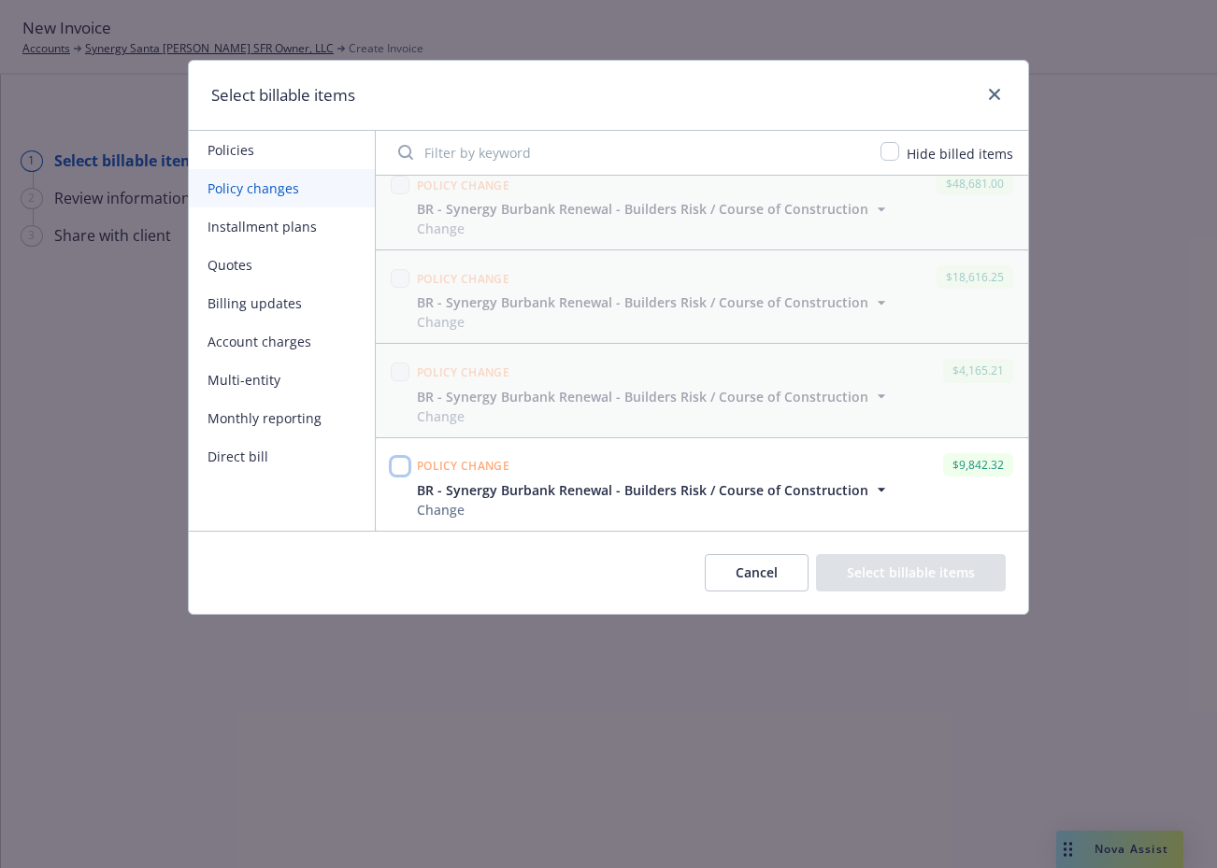
click at [407, 466] on input "checkbox" at bounding box center [400, 466] width 19 height 19
checkbox input "true"
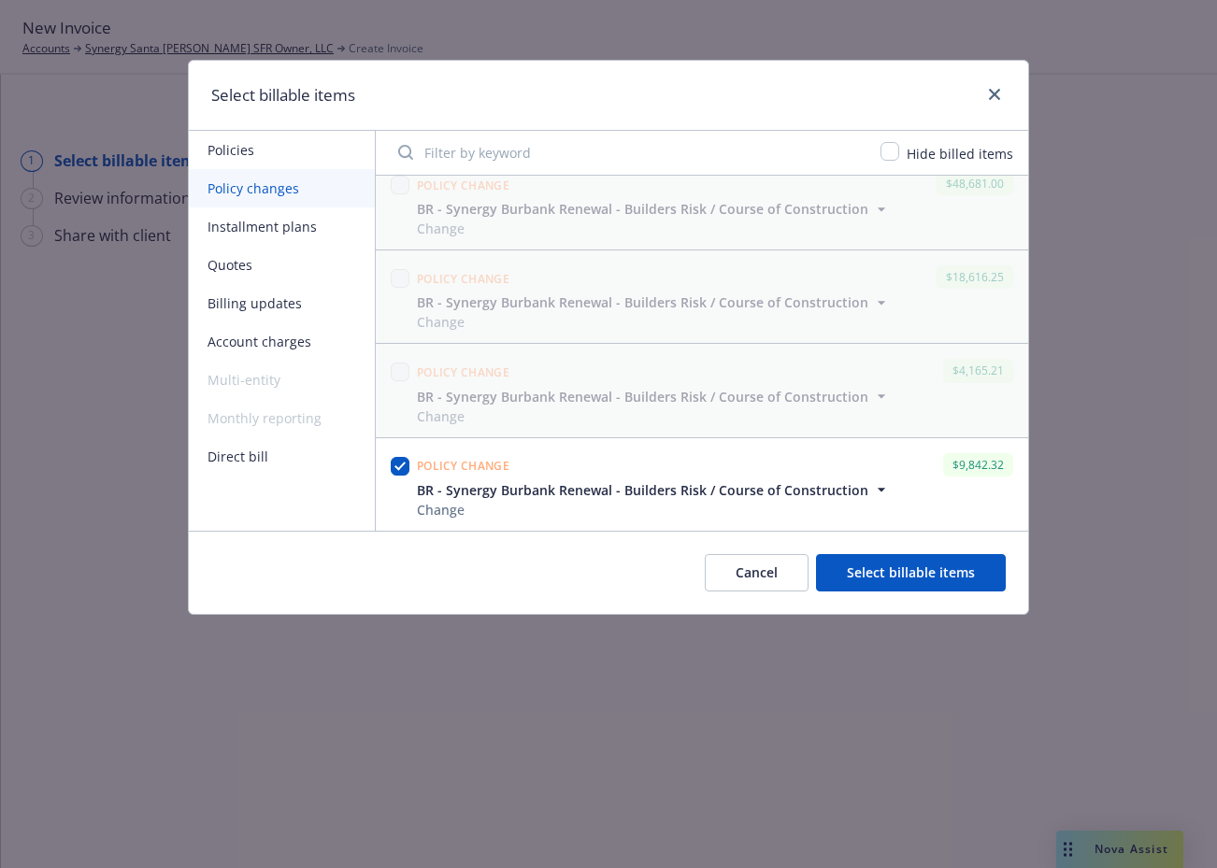
click at [888, 580] on button "Select billable items" at bounding box center [911, 572] width 190 height 37
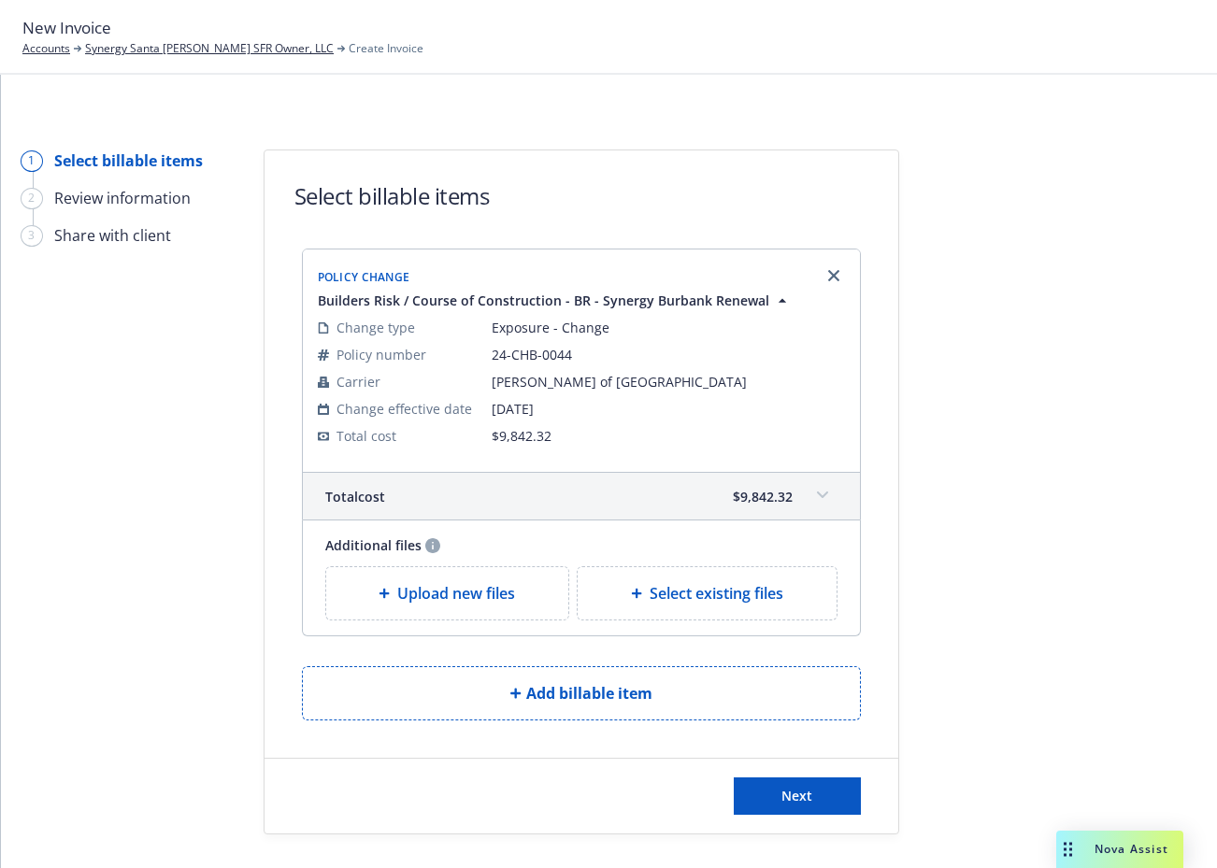
click at [747, 589] on span "Select existing files" at bounding box center [717, 593] width 134 height 22
select select "Invoice - Third Party"
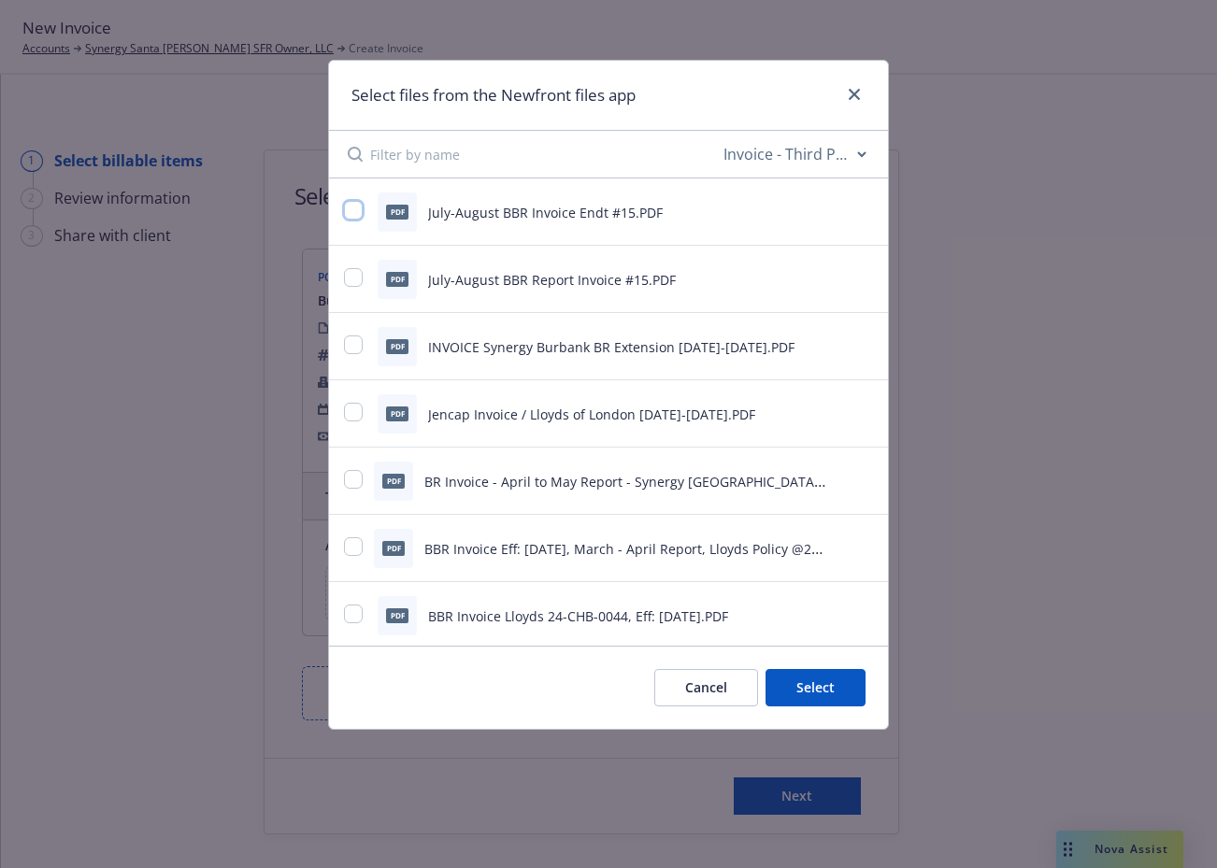
click at [352, 213] on input "checkbox" at bounding box center [353, 210] width 19 height 19
checkbox input "true"
click at [354, 278] on input "checkbox" at bounding box center [353, 277] width 19 height 19
checkbox input "true"
click at [783, 693] on button "Select 2 files" at bounding box center [794, 687] width 141 height 37
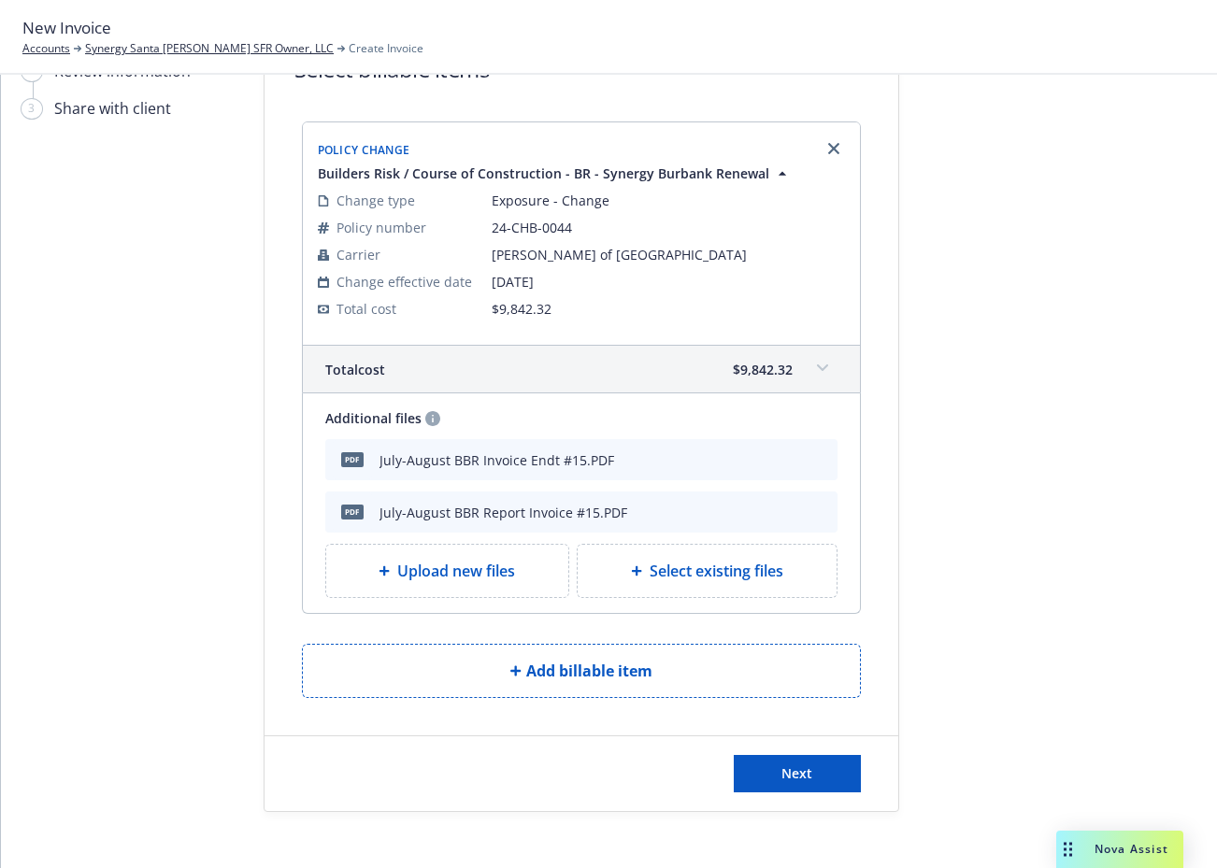
scroll to position [146, 0]
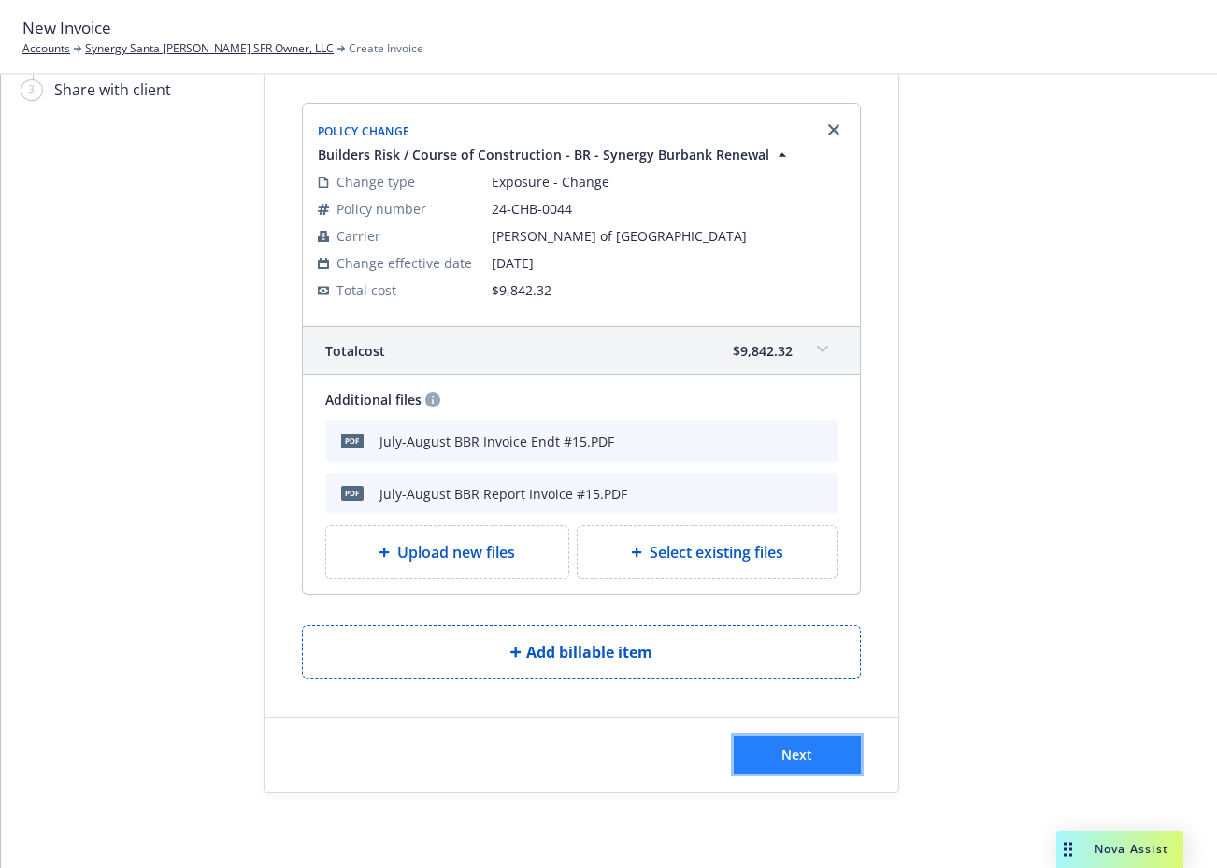
click at [793, 756] on span "Next" at bounding box center [796, 755] width 31 height 18
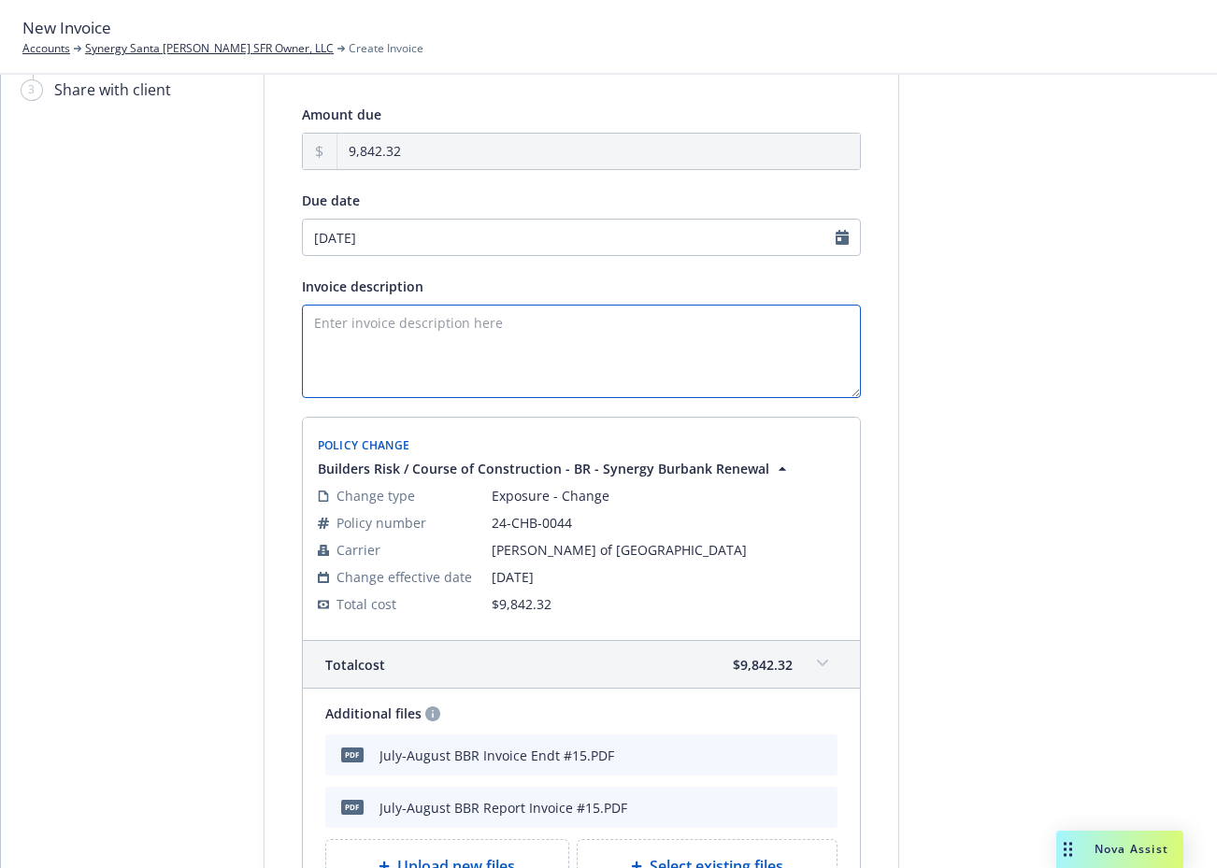
click at [390, 340] on textarea "Invoice description" at bounding box center [581, 351] width 559 height 93
paste textarea "July-August BBR Invoice Endt #15"
click at [445, 319] on textarea "July-August BBR Invoice Endt #15" at bounding box center [581, 351] width 559 height 93
type textarea "July-August BBR Policy Report - Endt #15"
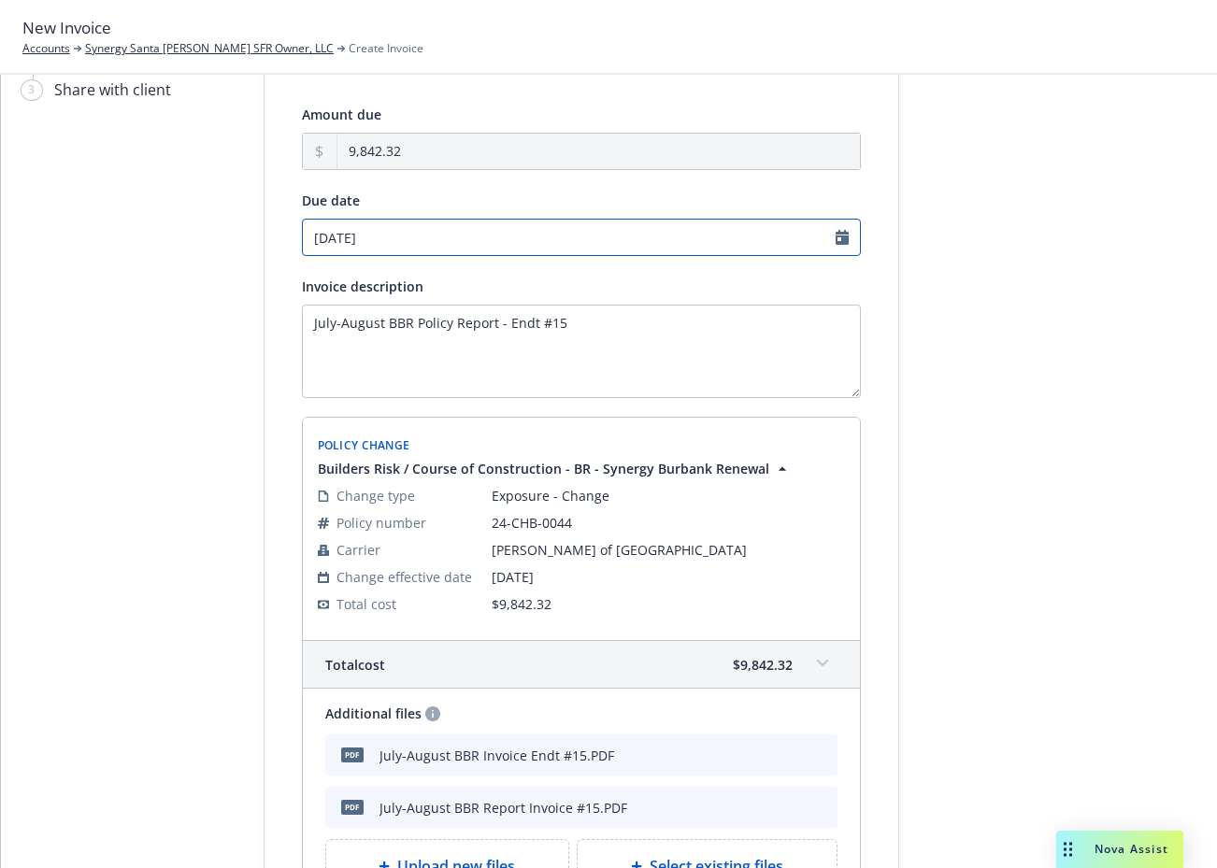
click at [342, 240] on input "10/09/2025" at bounding box center [581, 237] width 559 height 37
select select "October"
select select "2025"
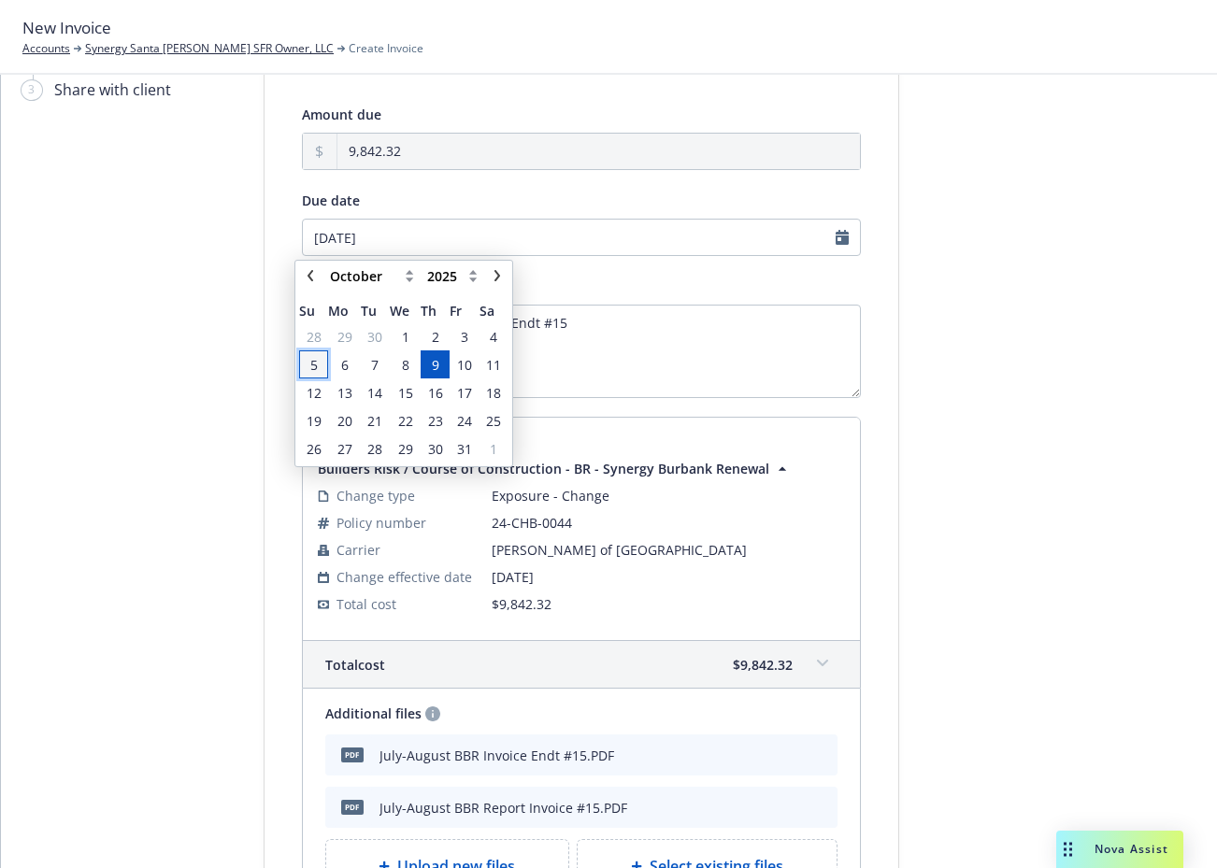
click at [320, 359] on span "5" at bounding box center [313, 364] width 25 height 23
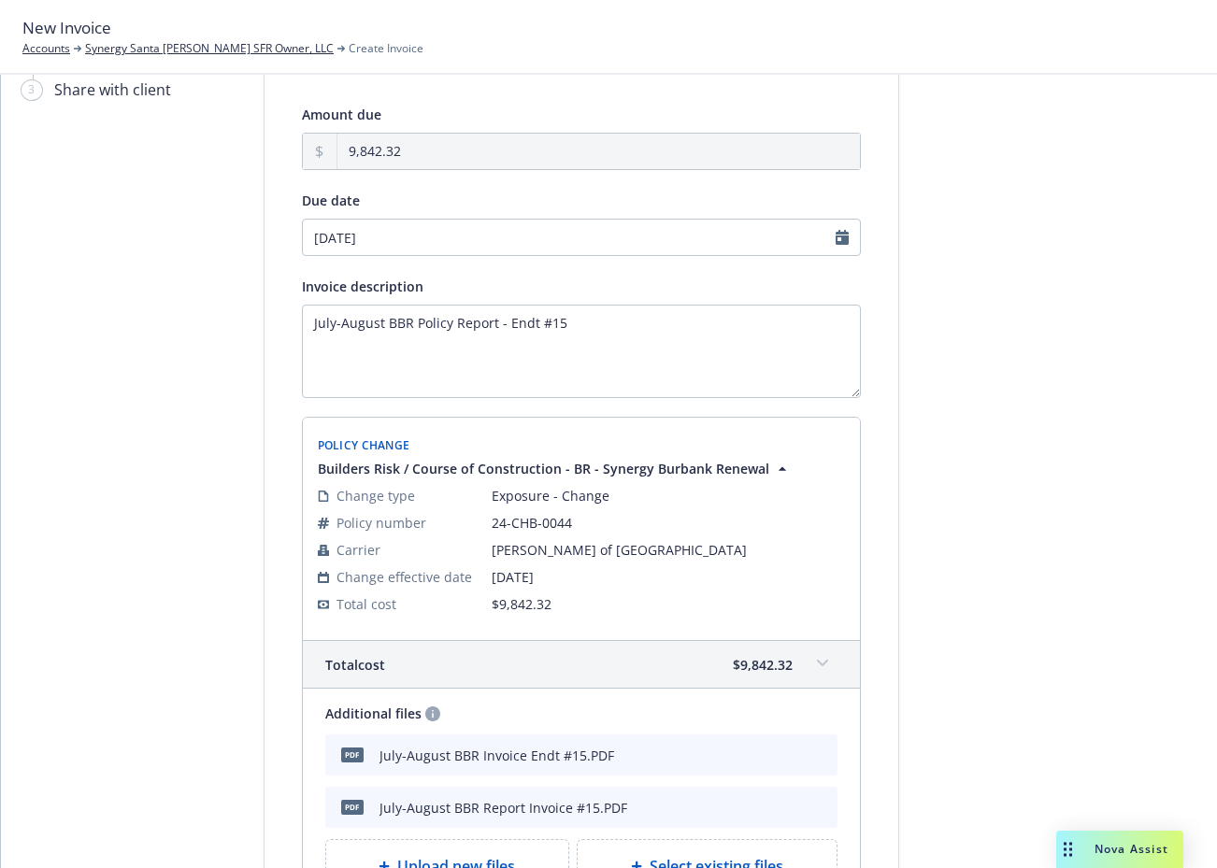
type input "10/05/2025"
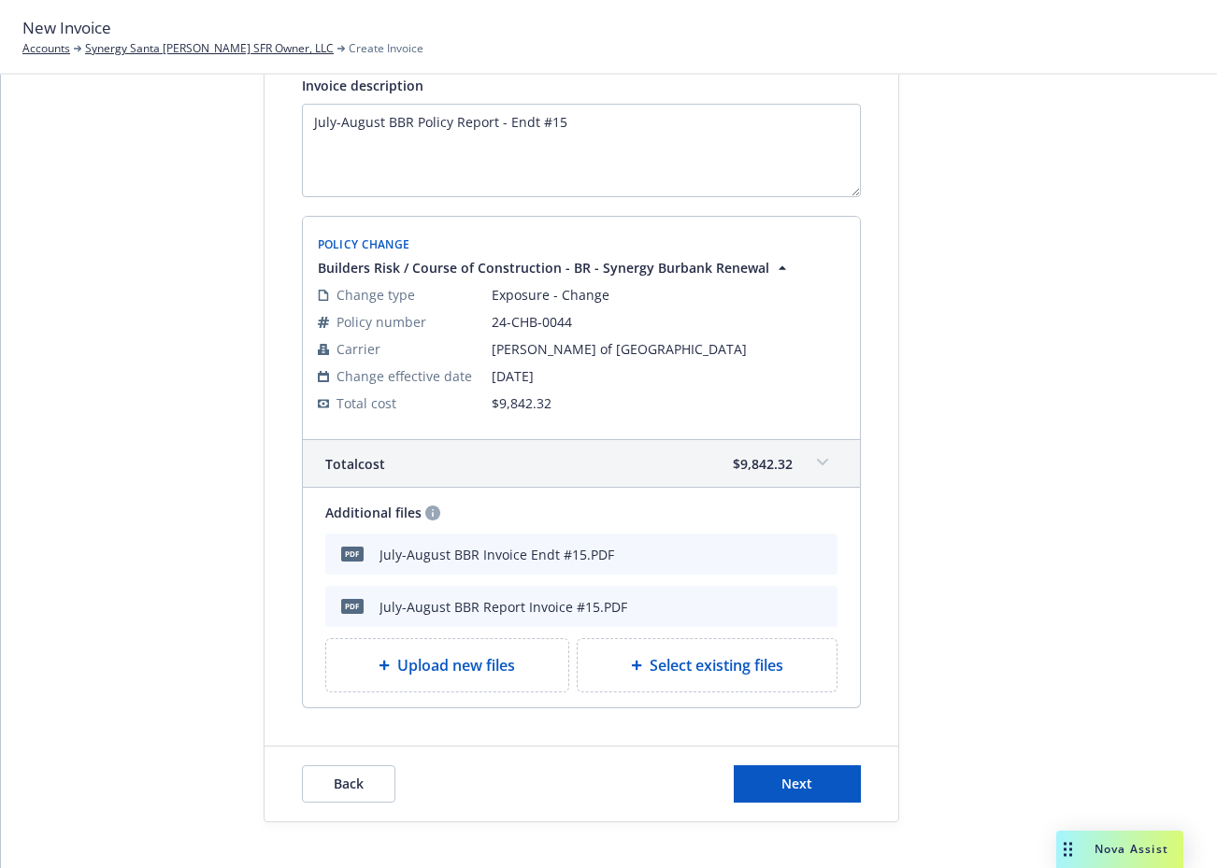
scroll to position [376, 0]
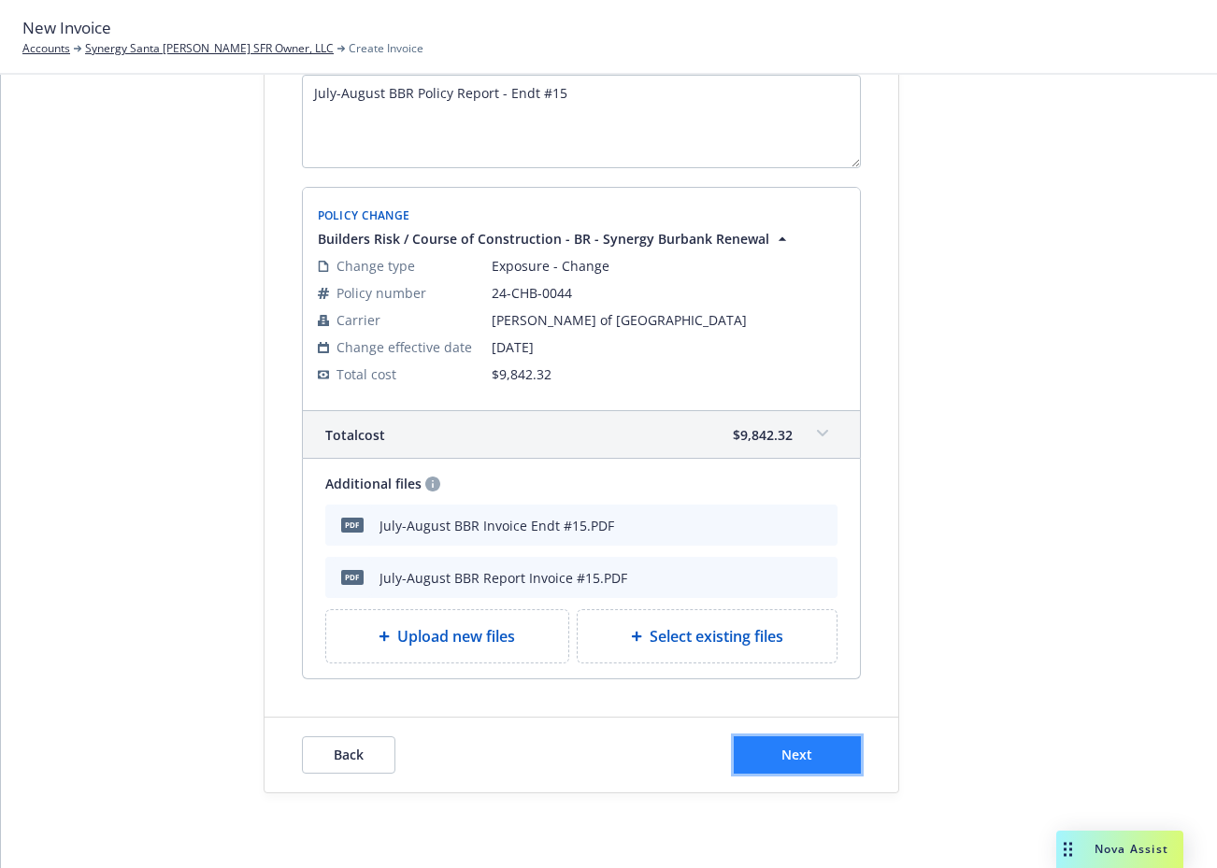
click at [813, 766] on button "Next" at bounding box center [797, 754] width 127 height 37
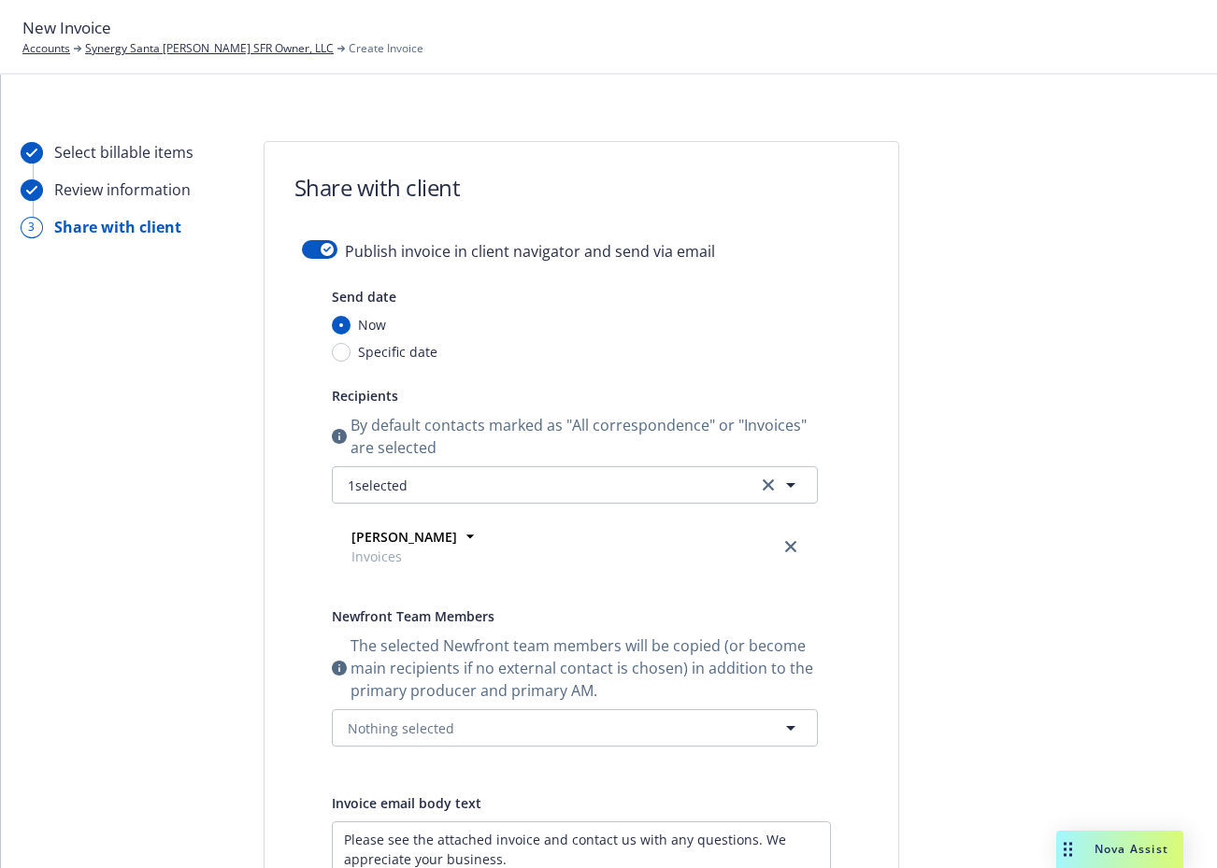
scroll to position [0, 0]
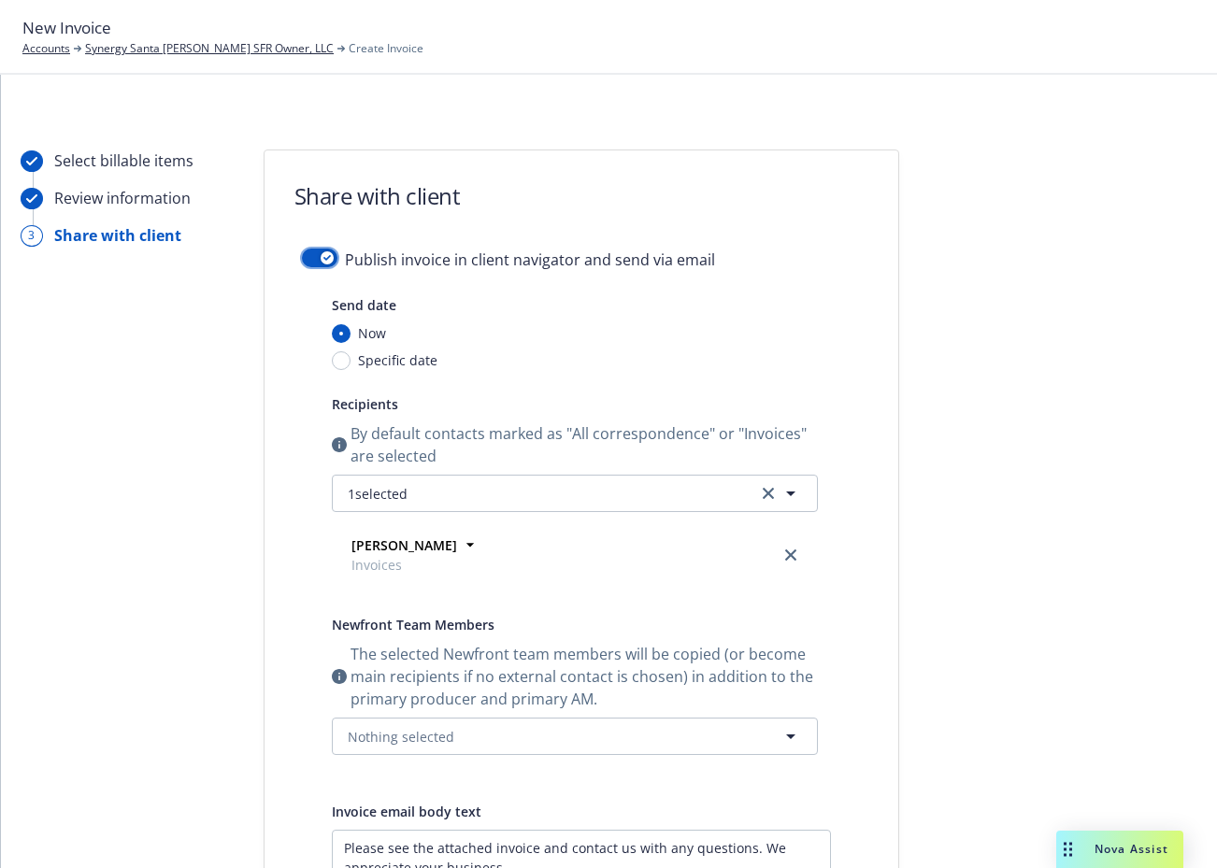
click at [323, 260] on div "button" at bounding box center [327, 257] width 13 height 13
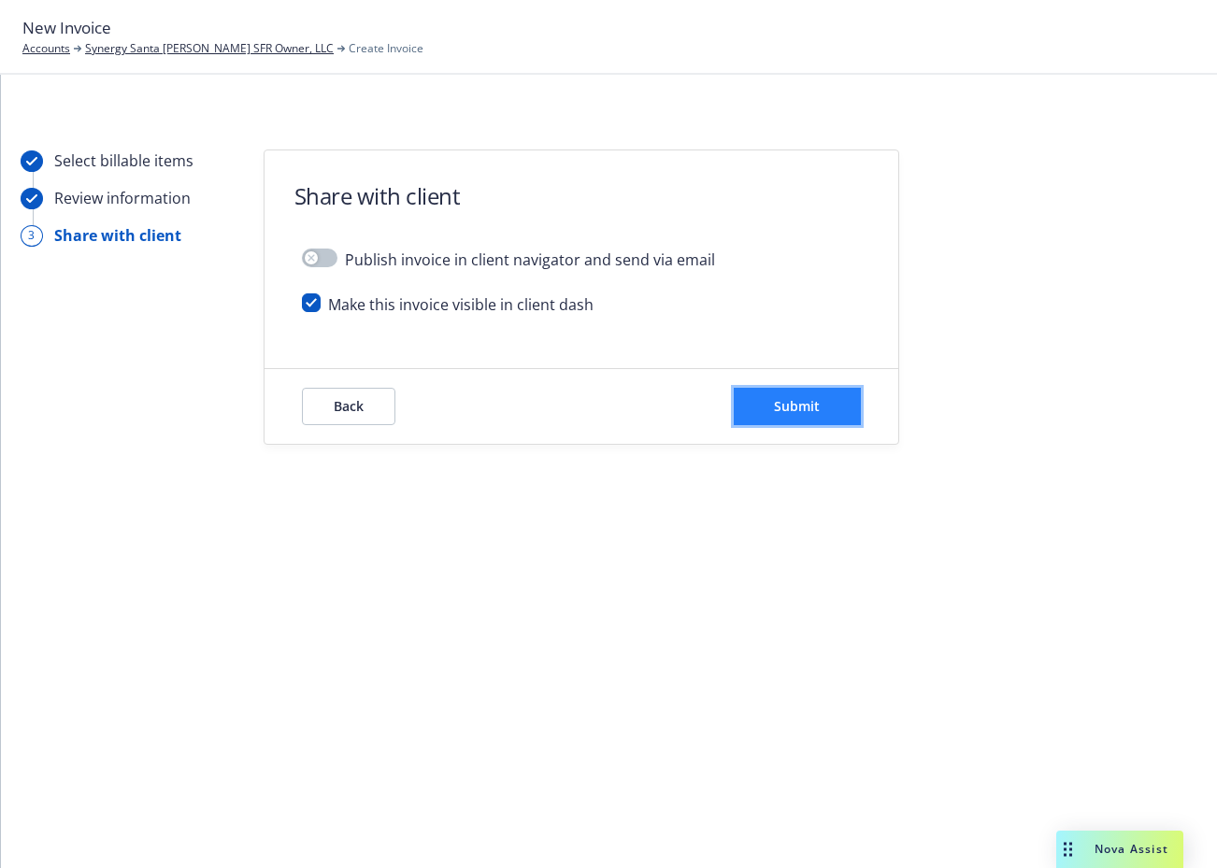
click at [793, 393] on button "Submit" at bounding box center [797, 406] width 127 height 37
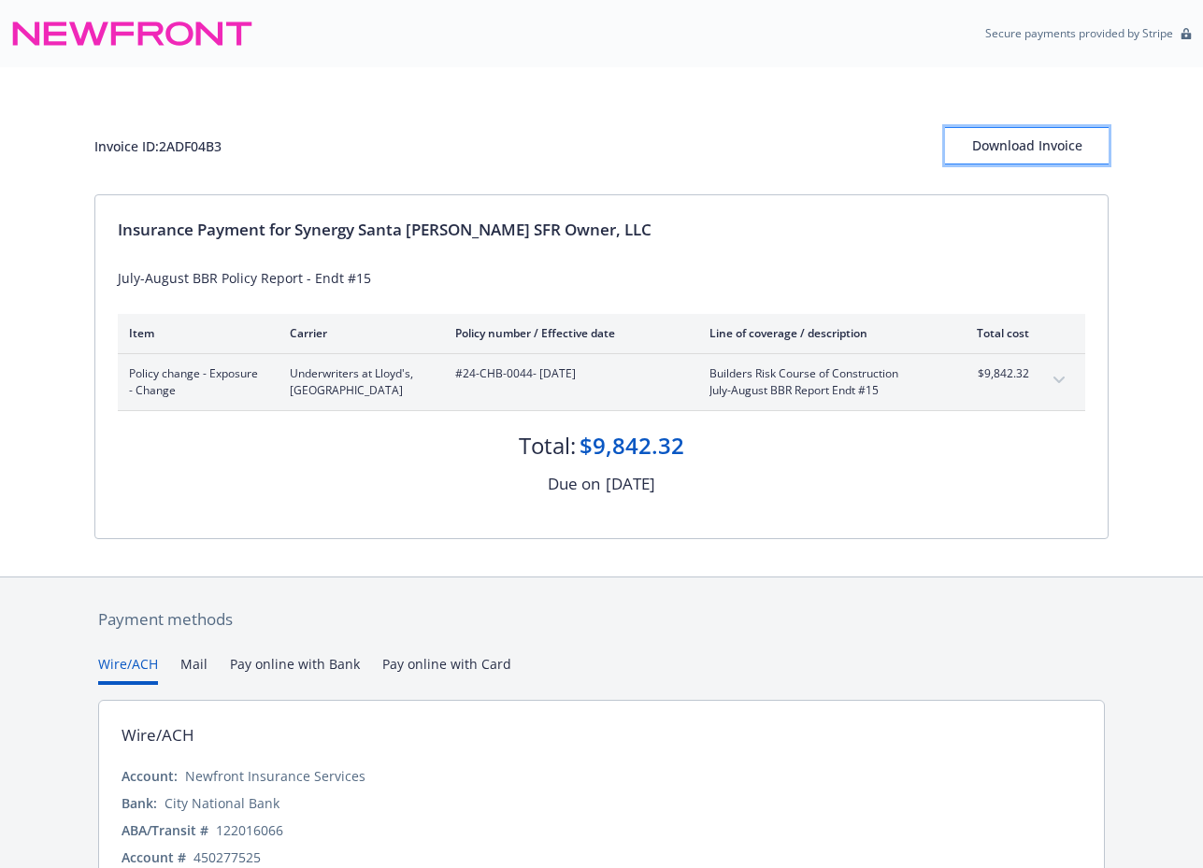
click at [1008, 146] on div "Download Invoice" at bounding box center [1027, 146] width 164 height 36
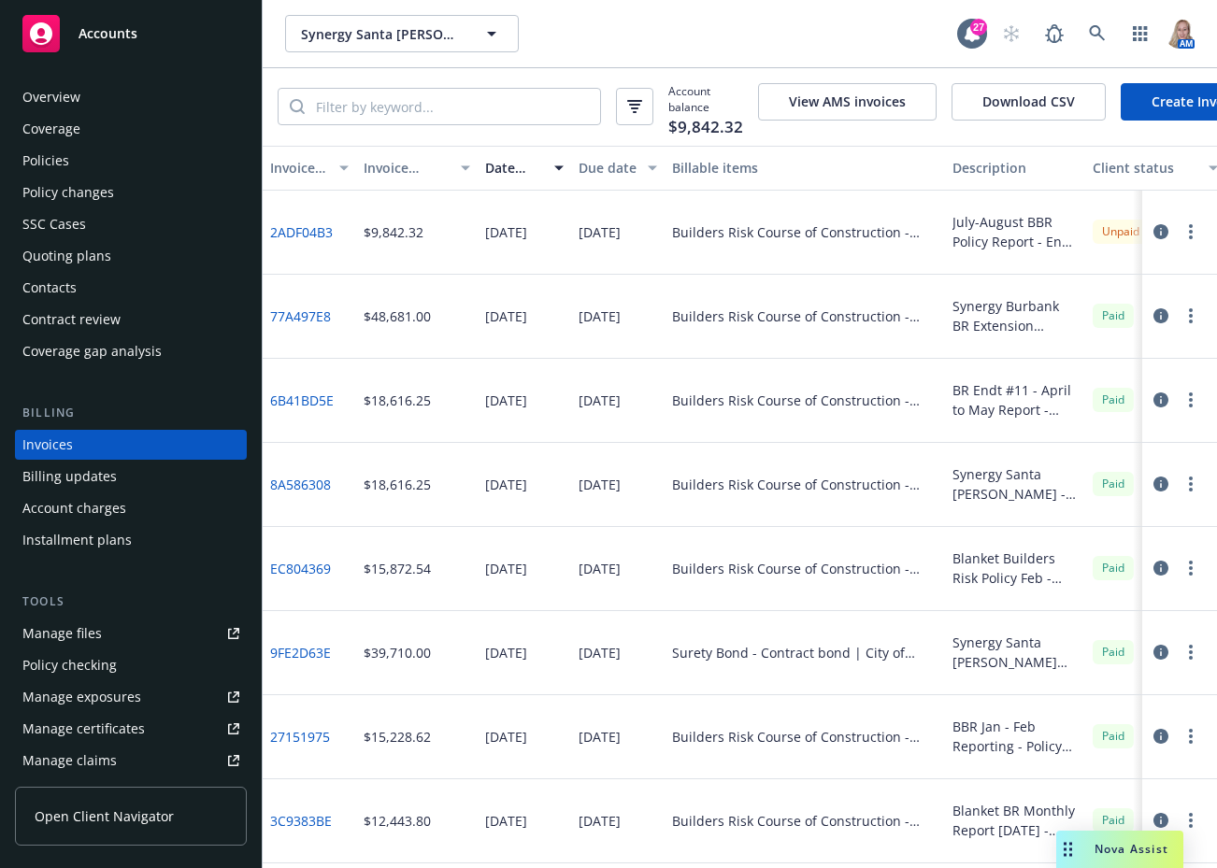
click at [140, 33] on div "Accounts" at bounding box center [130, 33] width 217 height 37
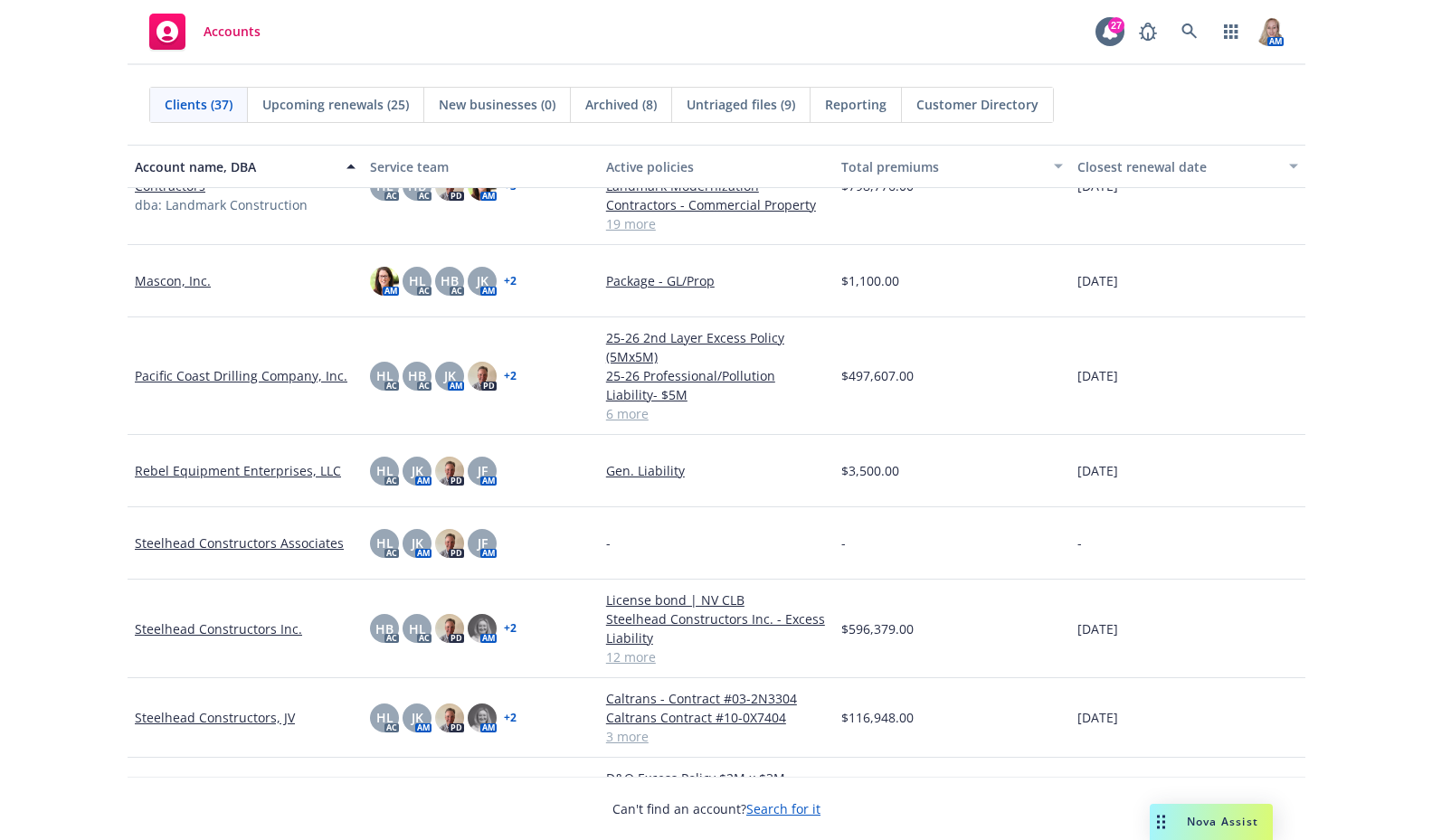
scroll to position [1266, 0]
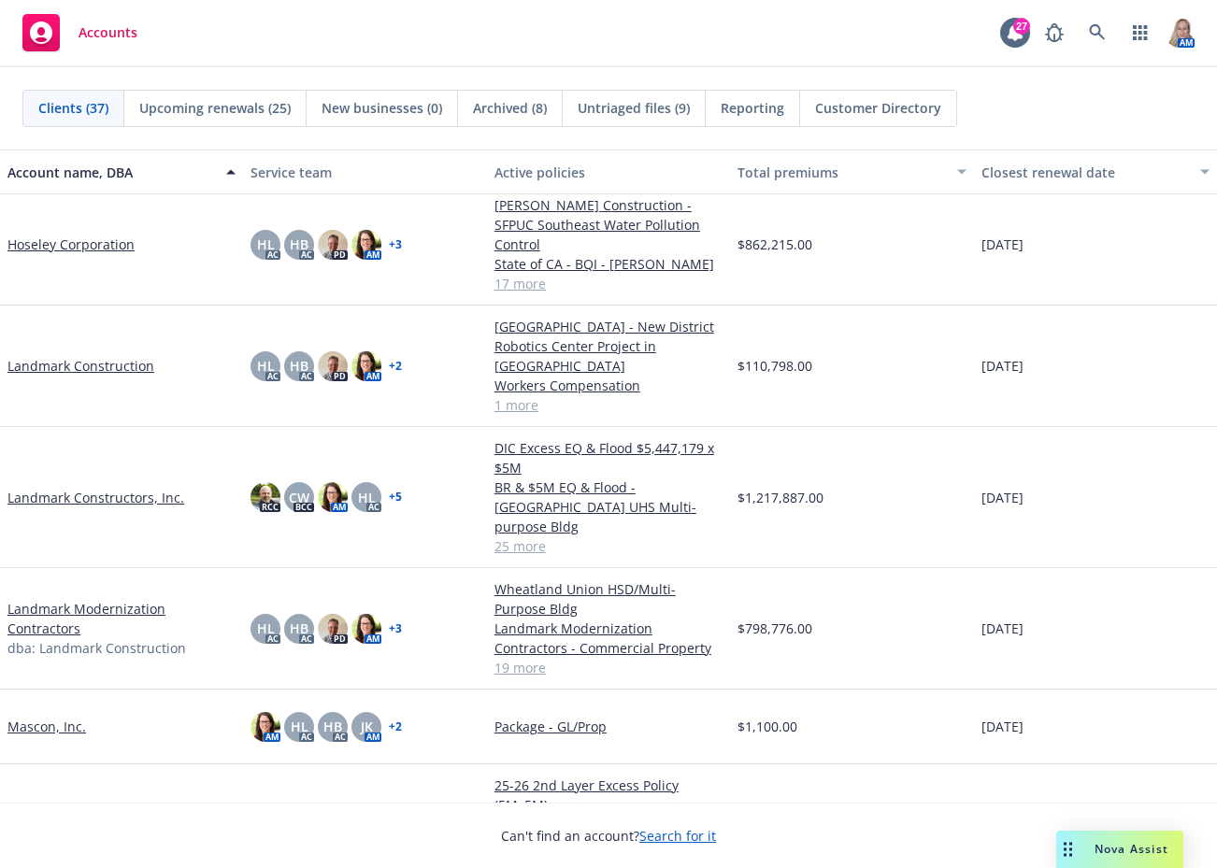
click at [121, 488] on link "Landmark Constructors, Inc." at bounding box center [95, 498] width 177 height 20
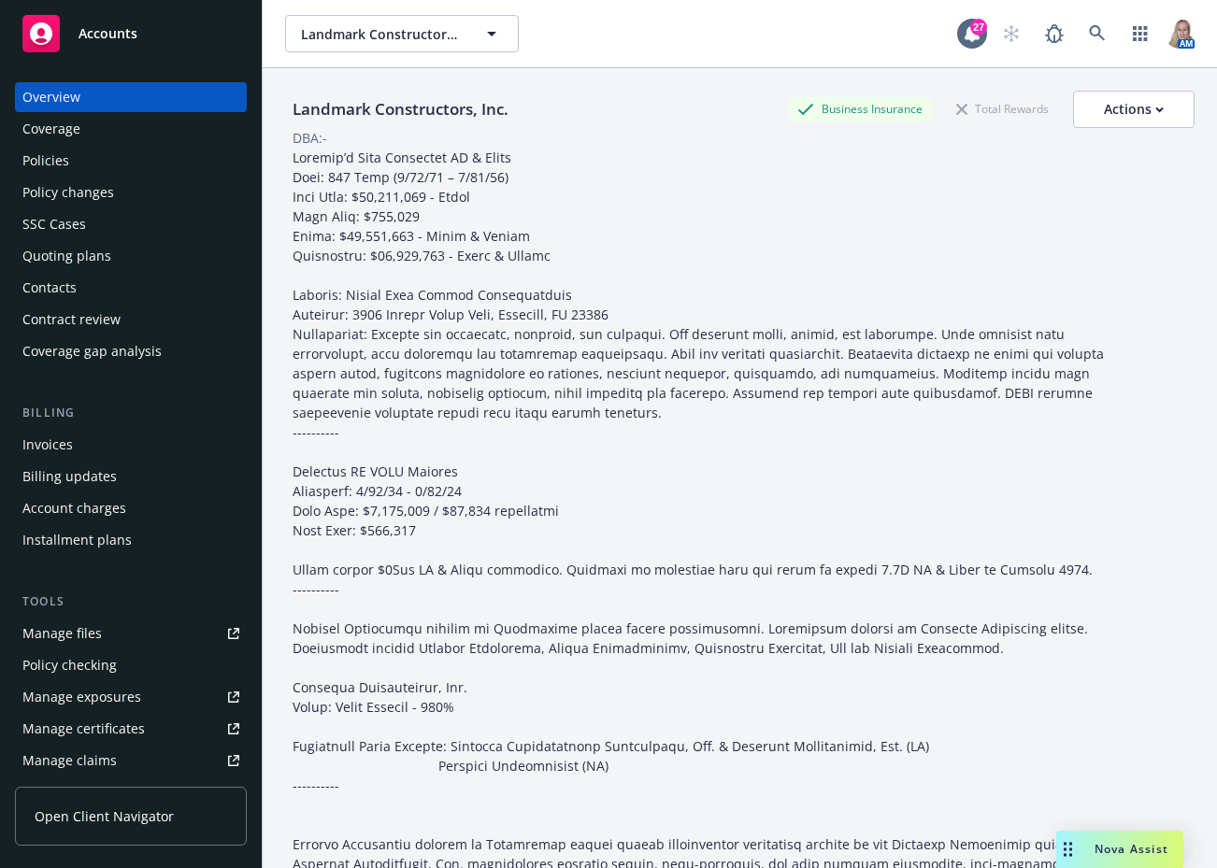
click at [65, 444] on div "Invoices" at bounding box center [47, 445] width 50 height 30
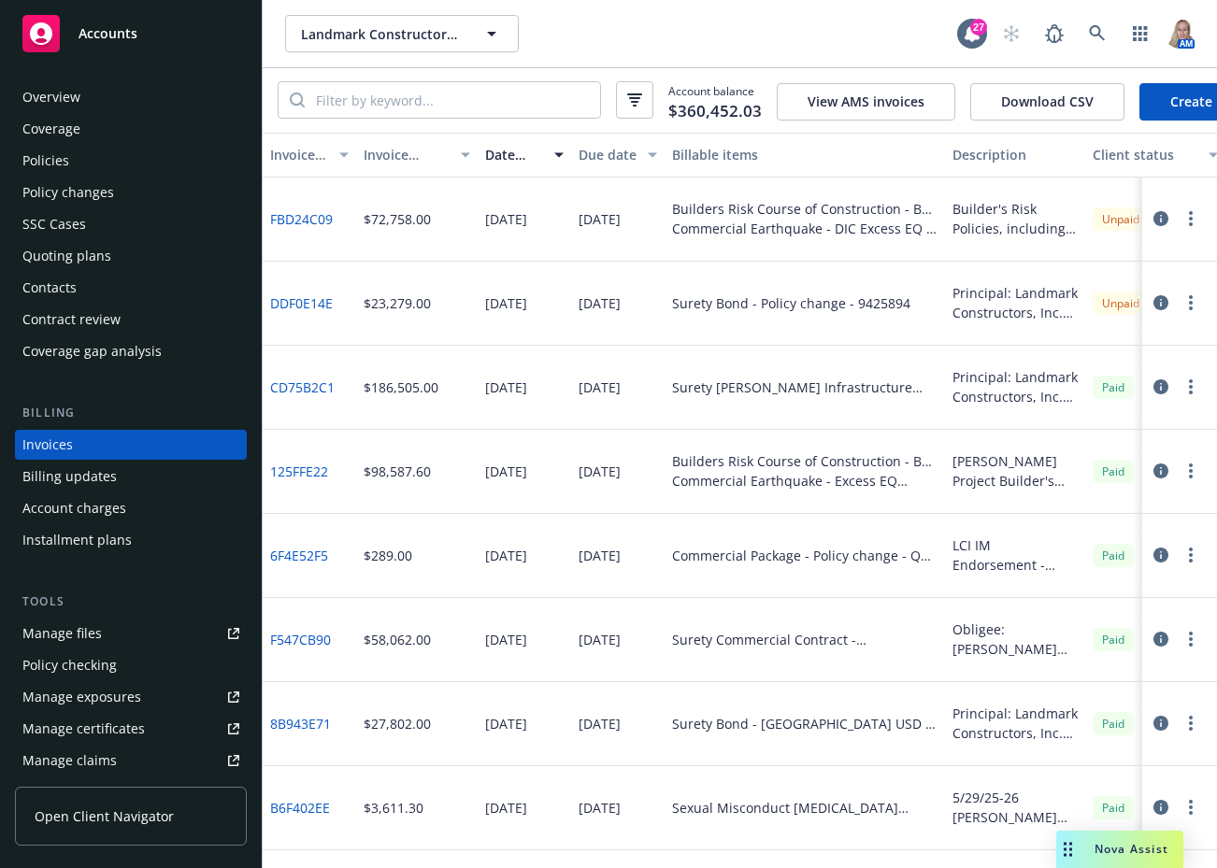
click at [145, 195] on div "Policy changes" at bounding box center [130, 193] width 217 height 30
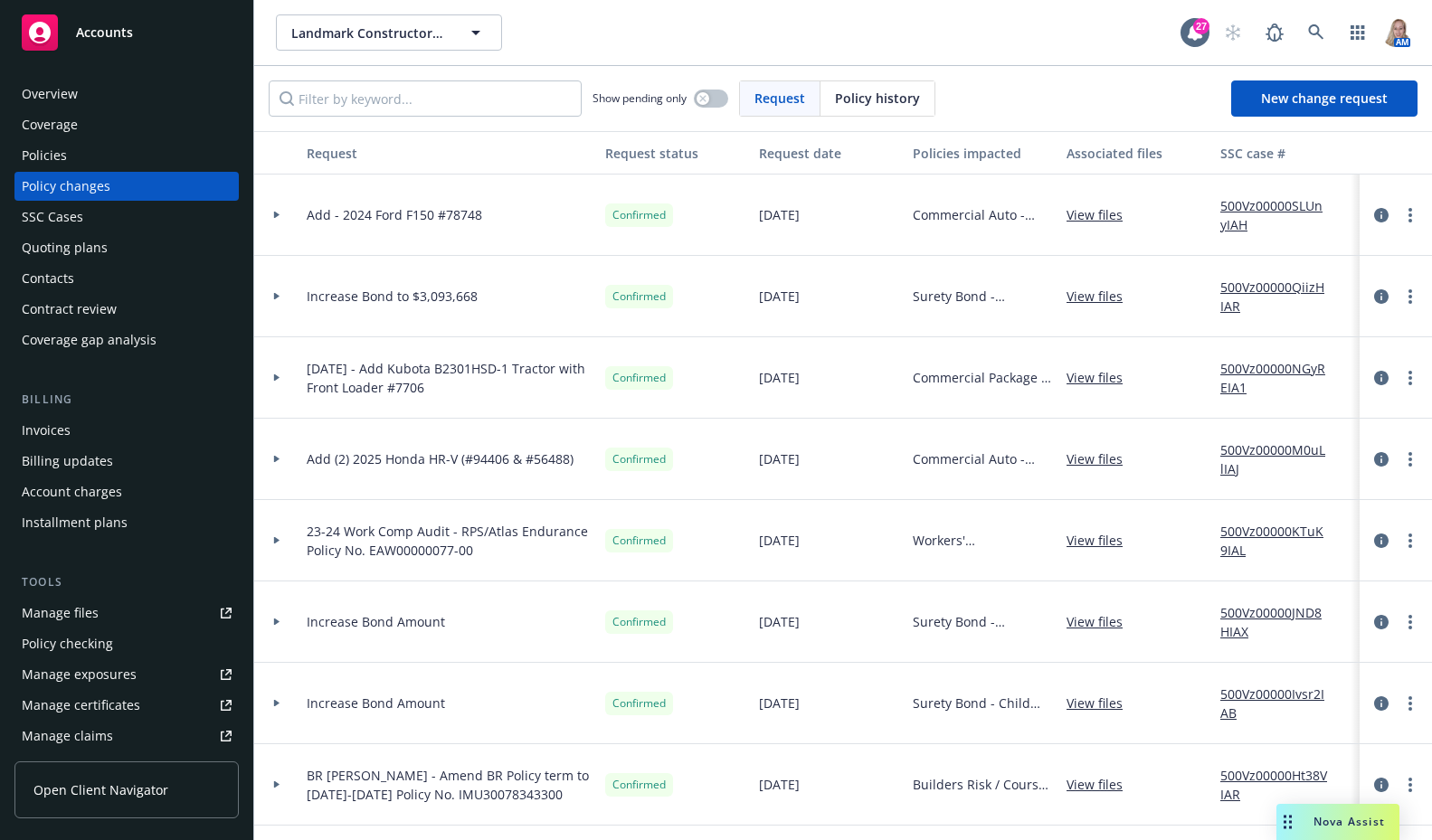
click at [280, 211] on div at bounding box center [277, 215] width 46 height 81
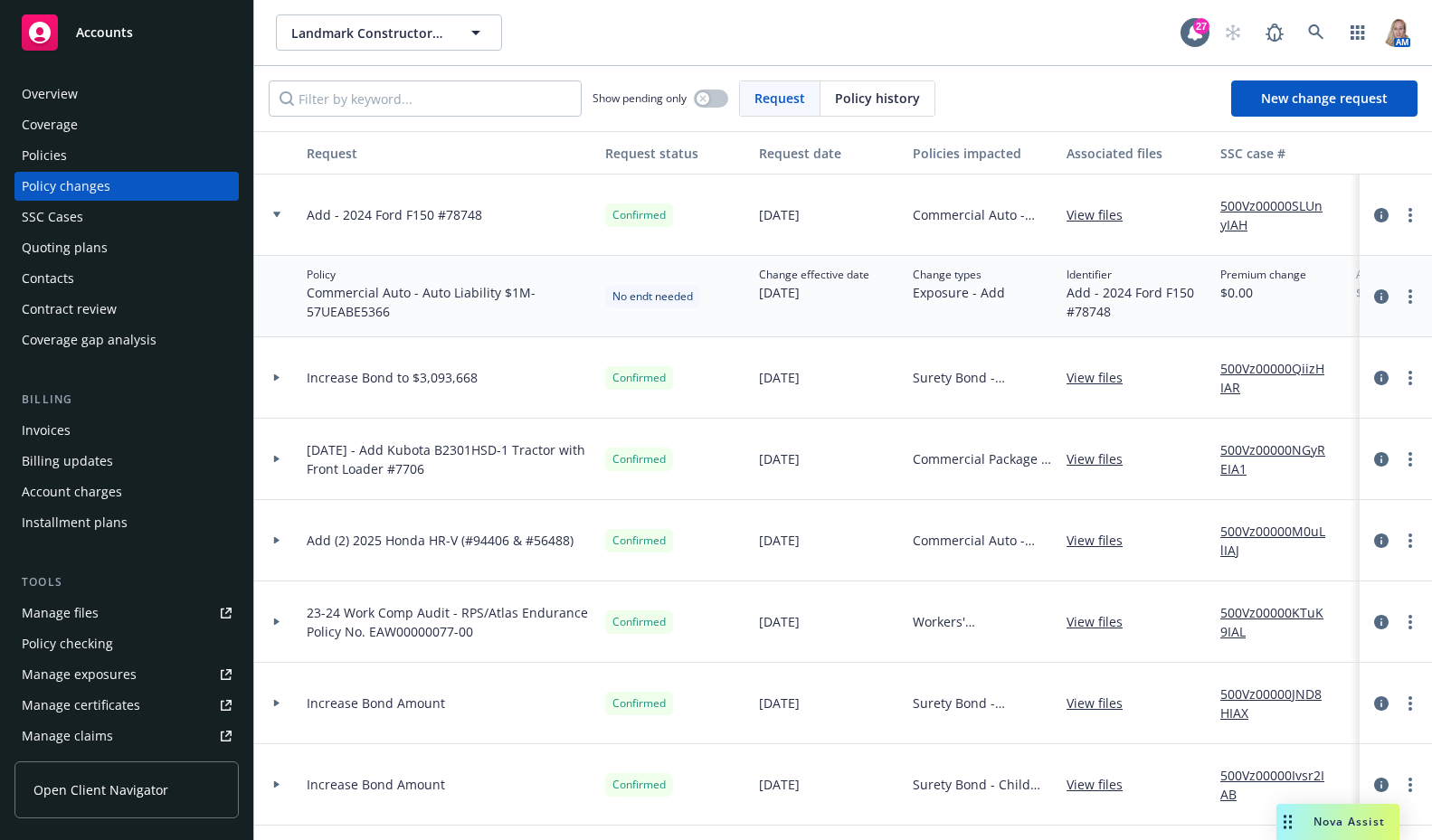
click at [362, 215] on span "Add - 2024 Ford F150 #78748" at bounding box center [394, 215] width 175 height 19
click at [1100, 220] on link "View files" at bounding box center [1102, 215] width 71 height 19
click at [77, 610] on div "Manage files" at bounding box center [59, 614] width 76 height 29
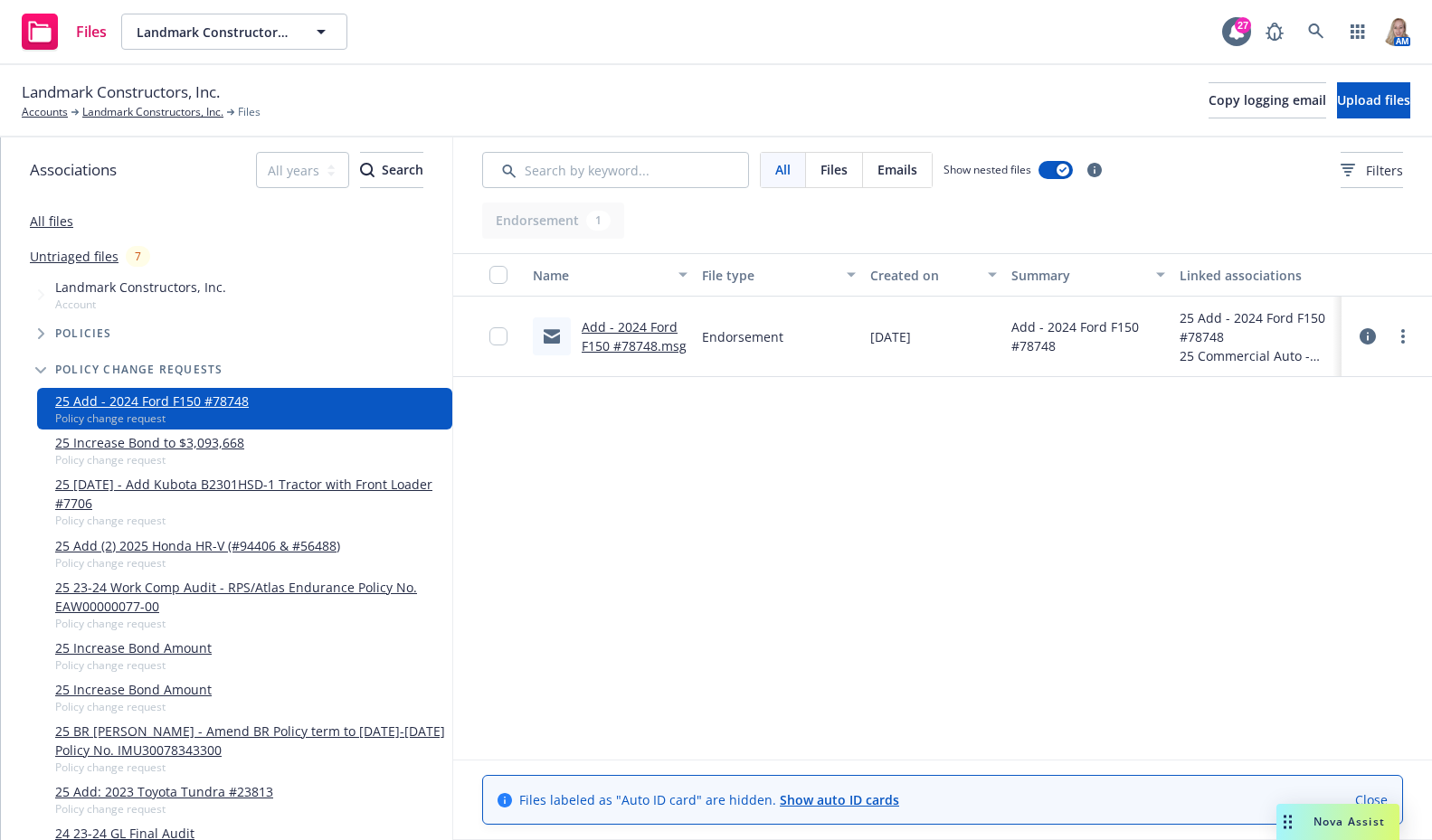
click at [649, 344] on link "Add - 2024 Ford F150 #78748.msg" at bounding box center [634, 336] width 105 height 36
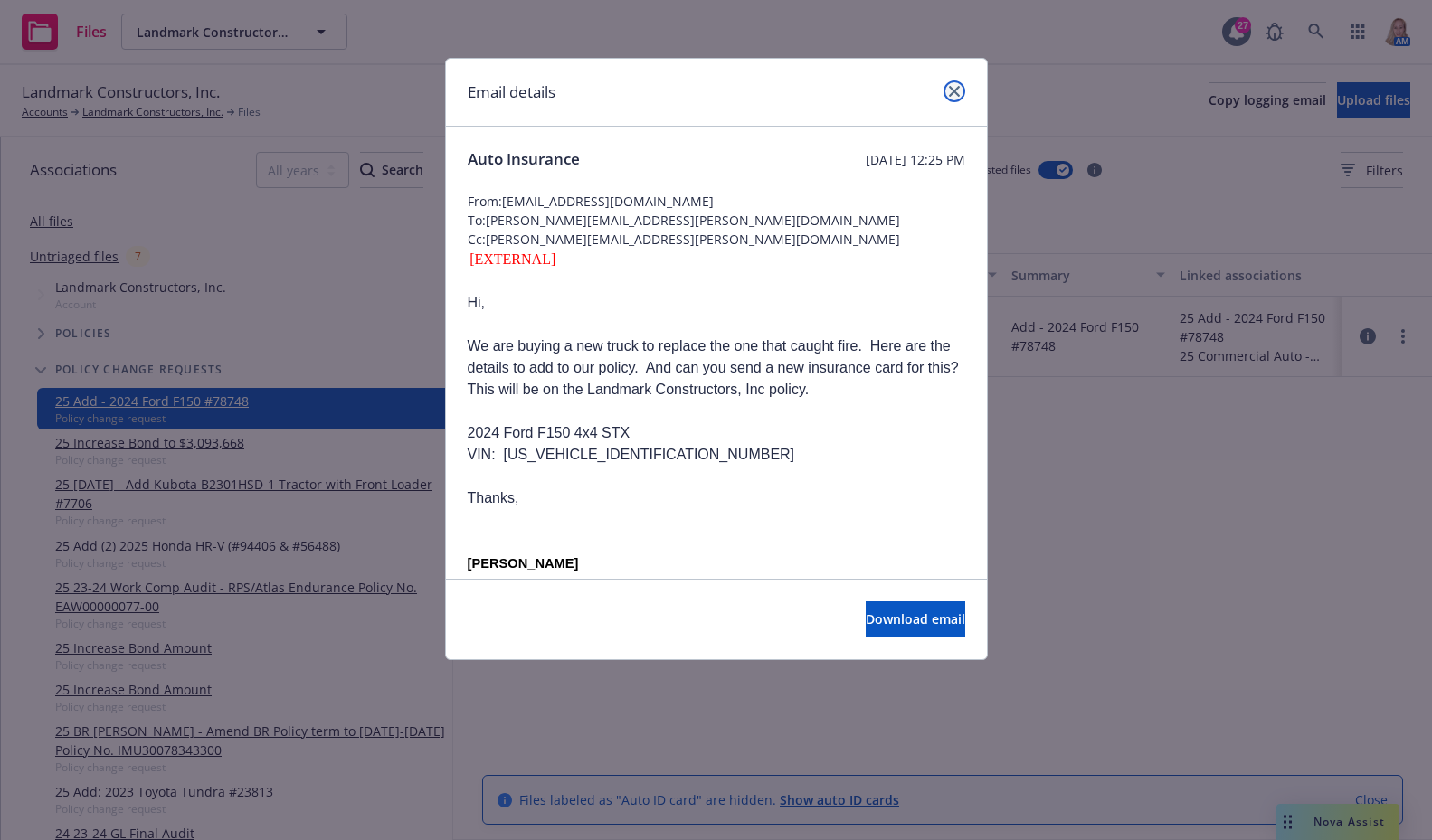
click at [955, 92] on icon "close" at bounding box center [954, 91] width 11 height 11
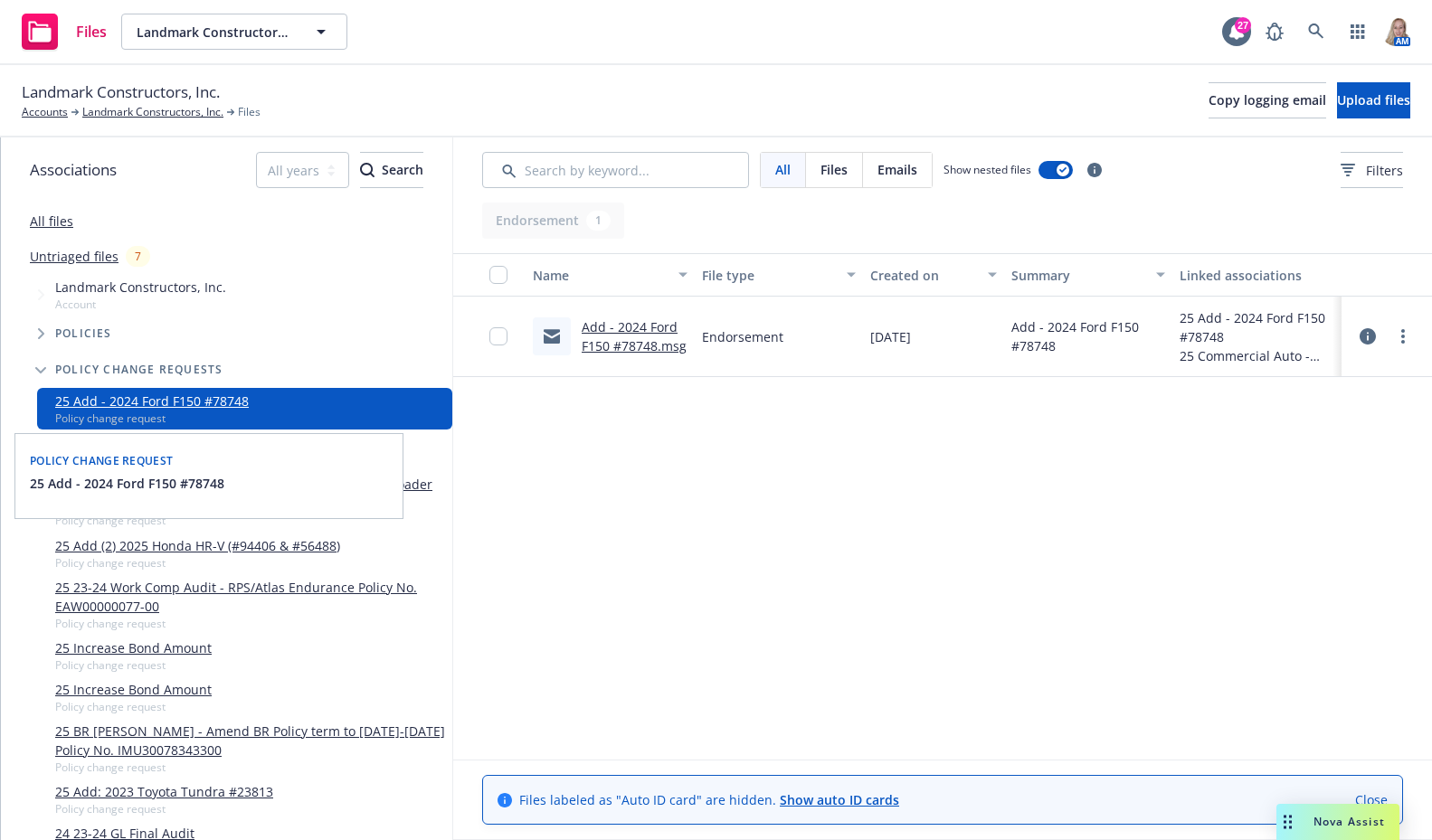
click at [122, 396] on link "25 Add - 2024 Ford F150 #78748" at bounding box center [152, 402] width 194 height 19
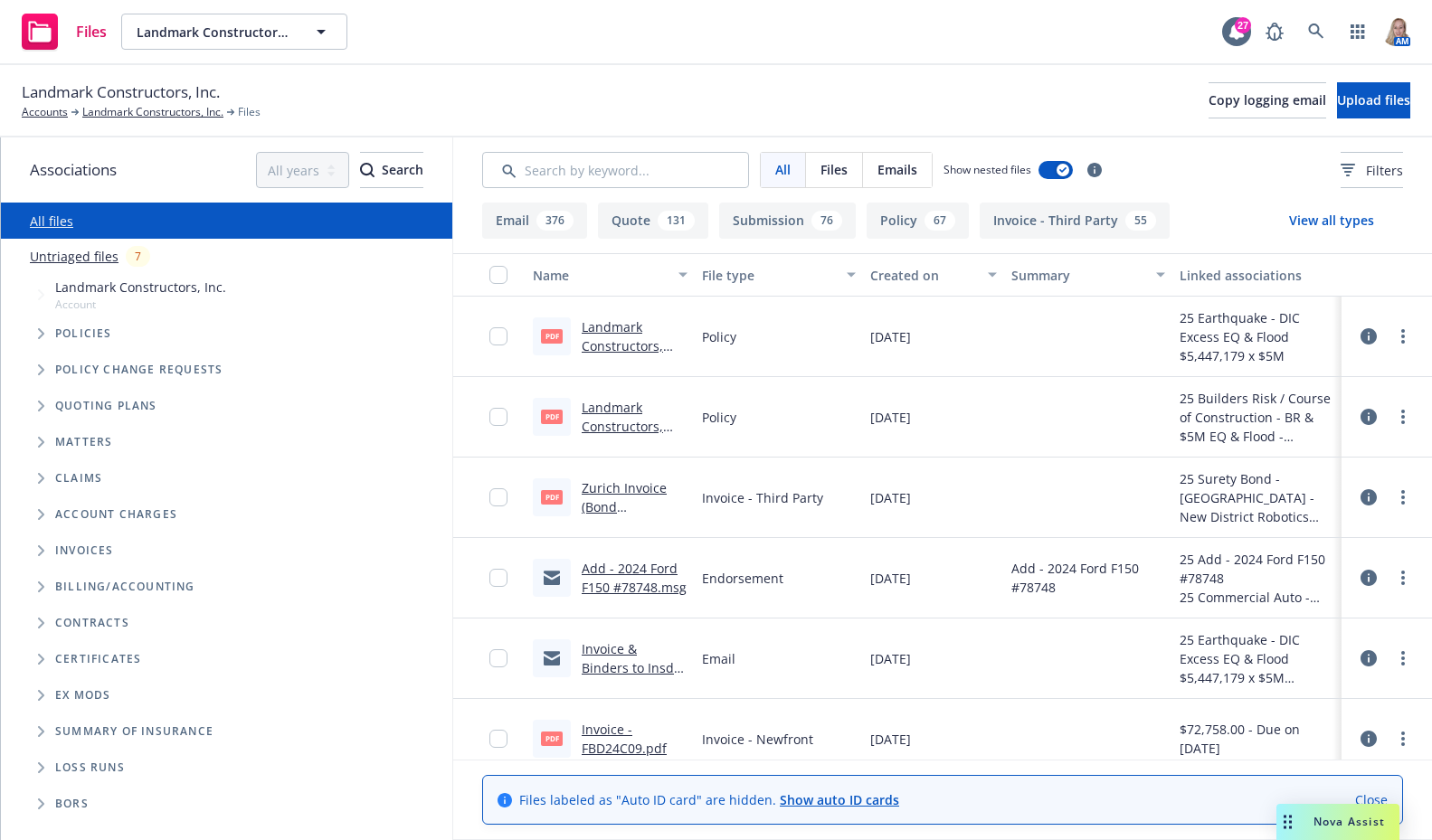
click at [42, 582] on icon "Folder Tree Example" at bounding box center [41, 586] width 7 height 11
click at [38, 548] on icon "Tree Example" at bounding box center [41, 551] width 7 height 11
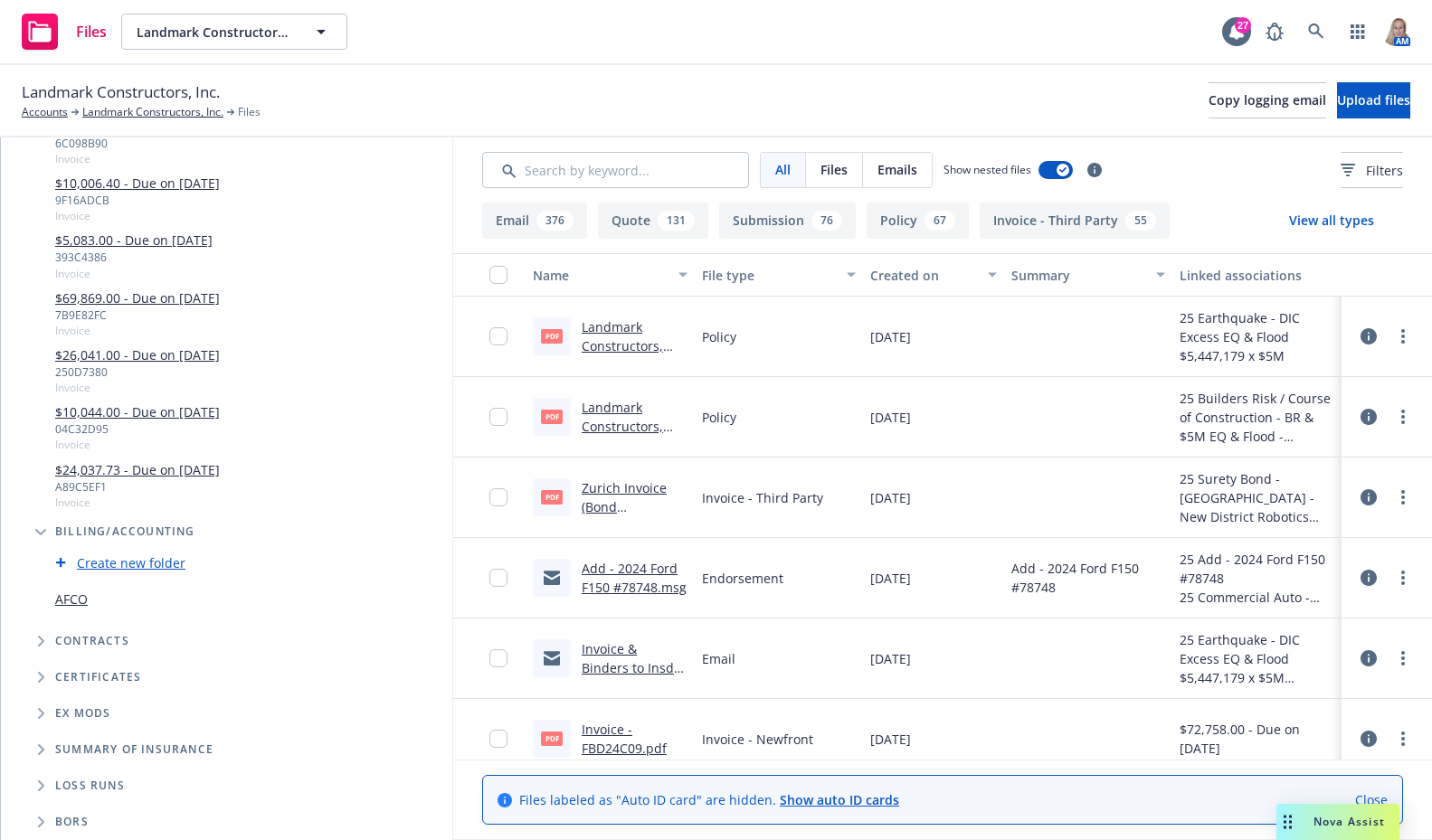
scroll to position [99, 0]
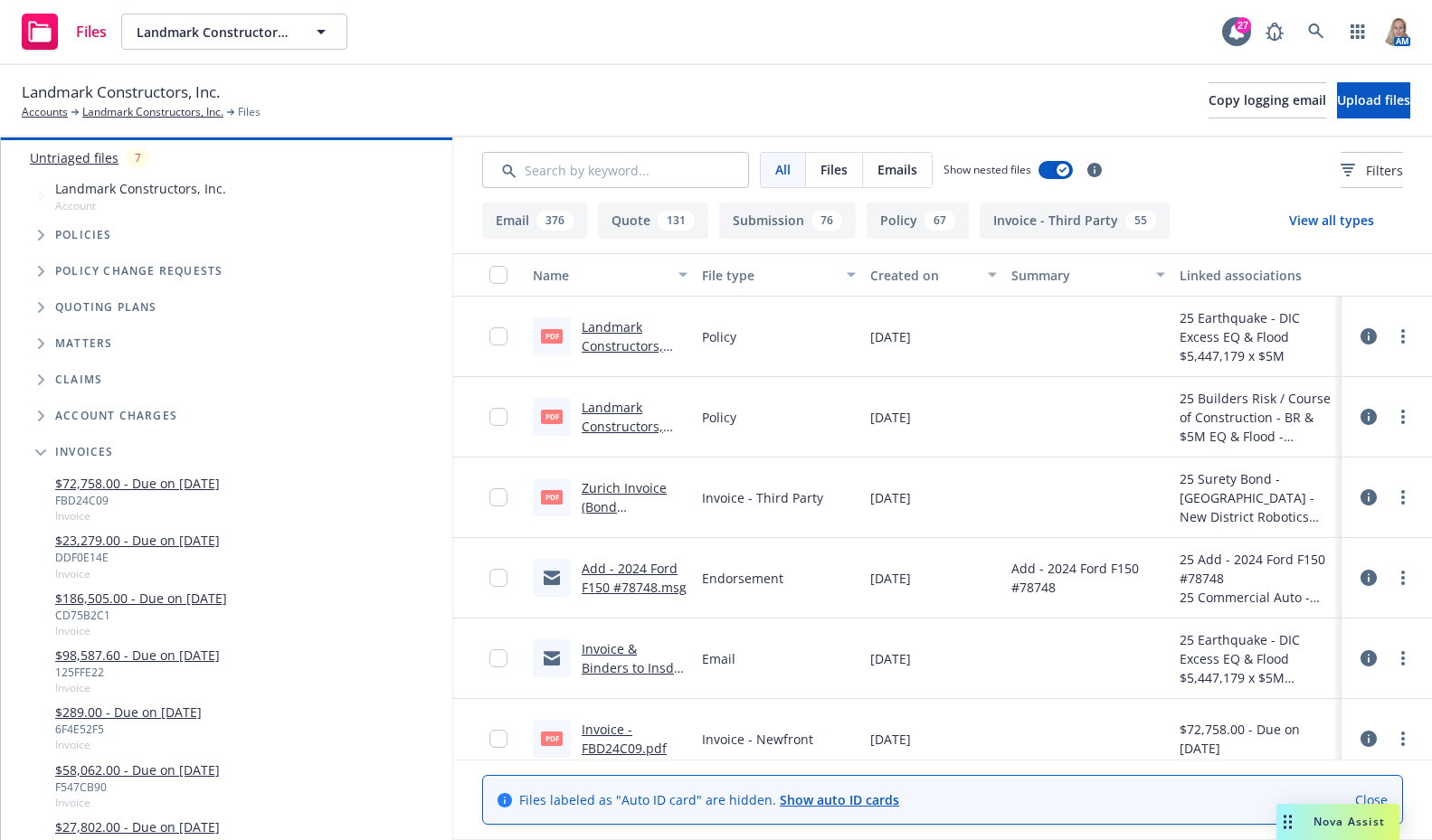
click at [43, 269] on icon "Tree Example" at bounding box center [41, 271] width 7 height 11
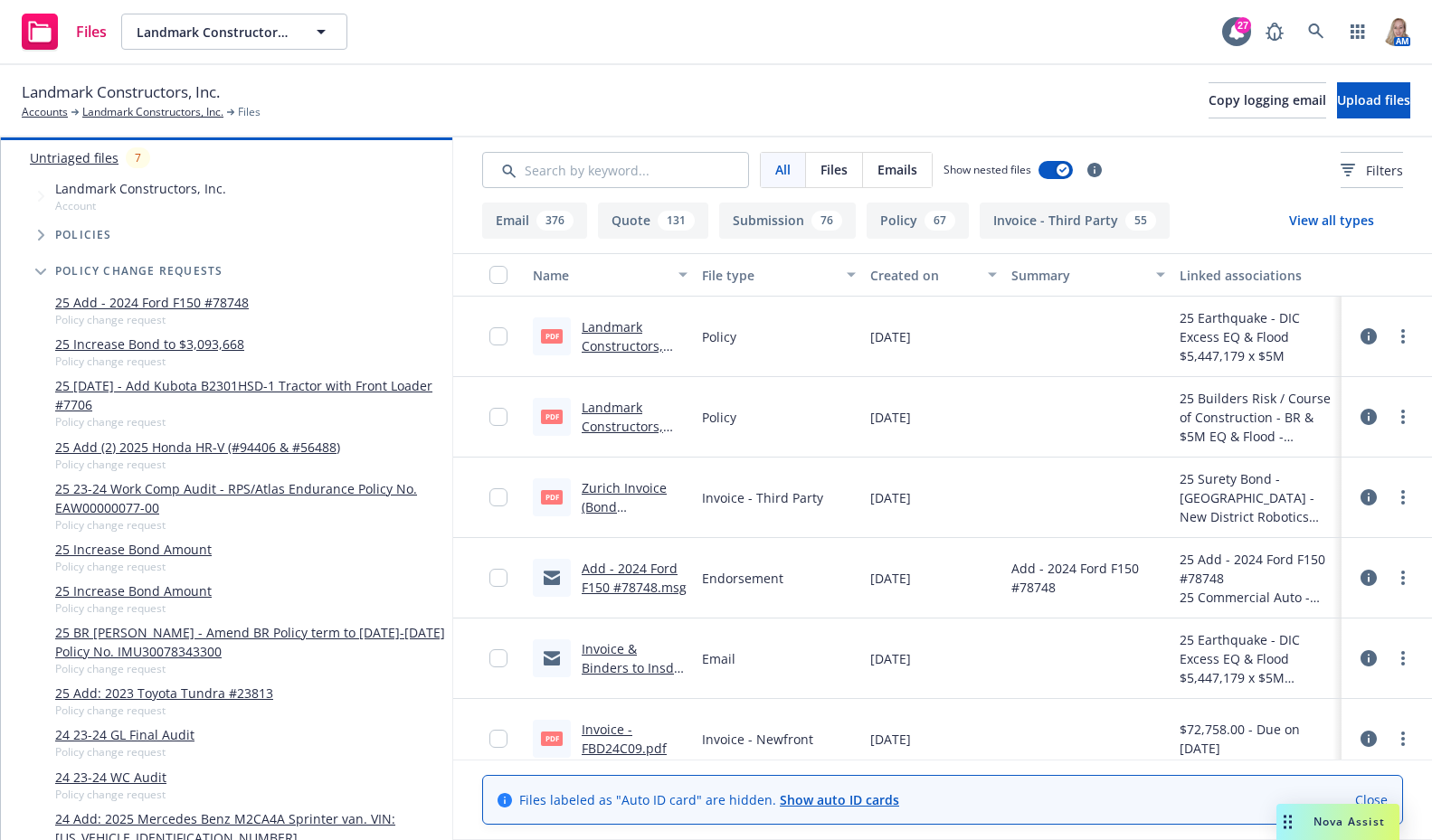
click at [117, 303] on link "25 Add - 2024 Ford F150 #78748" at bounding box center [152, 303] width 194 height 19
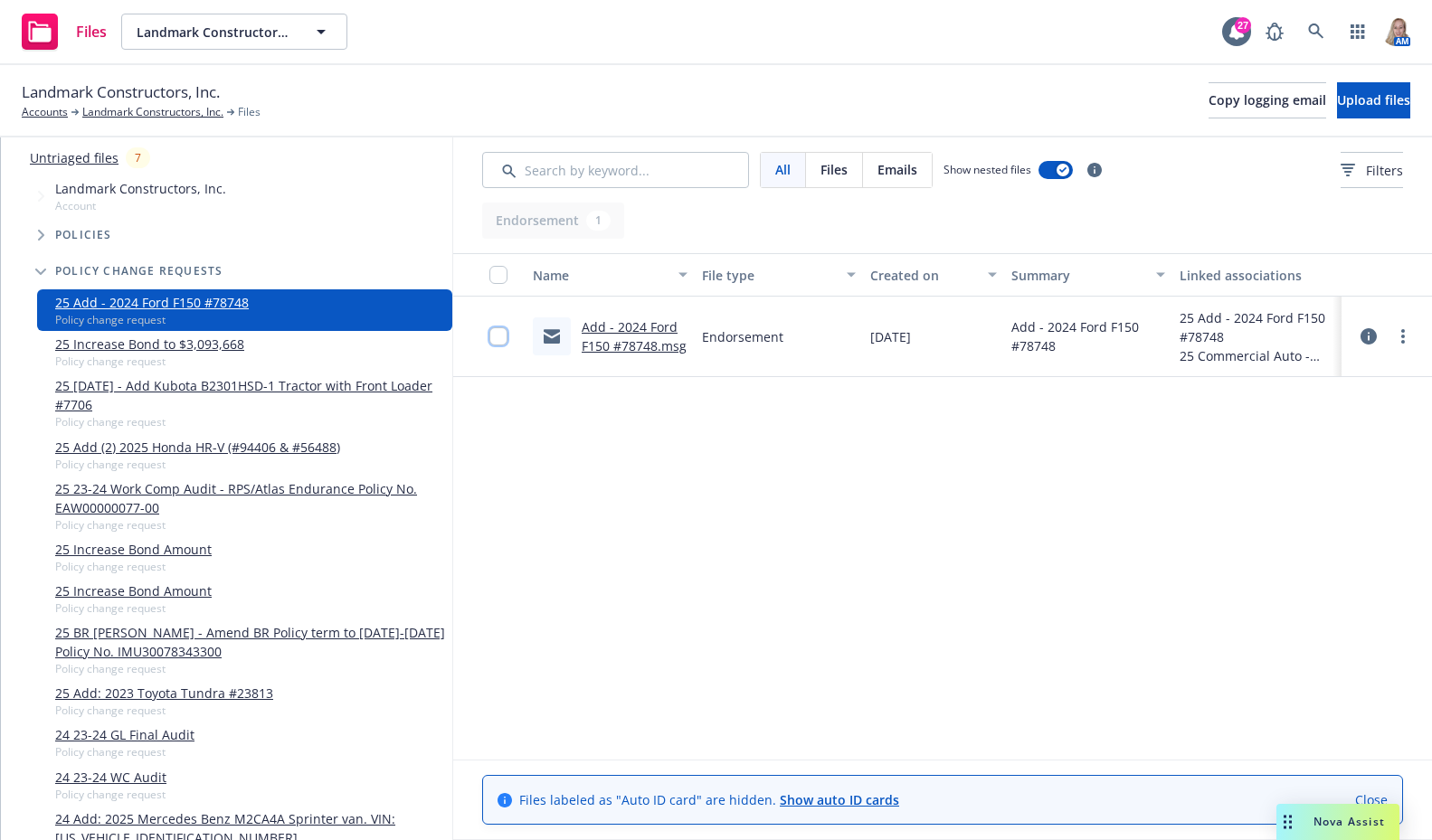
click at [500, 337] on input "checkbox" at bounding box center [499, 336] width 18 height 18
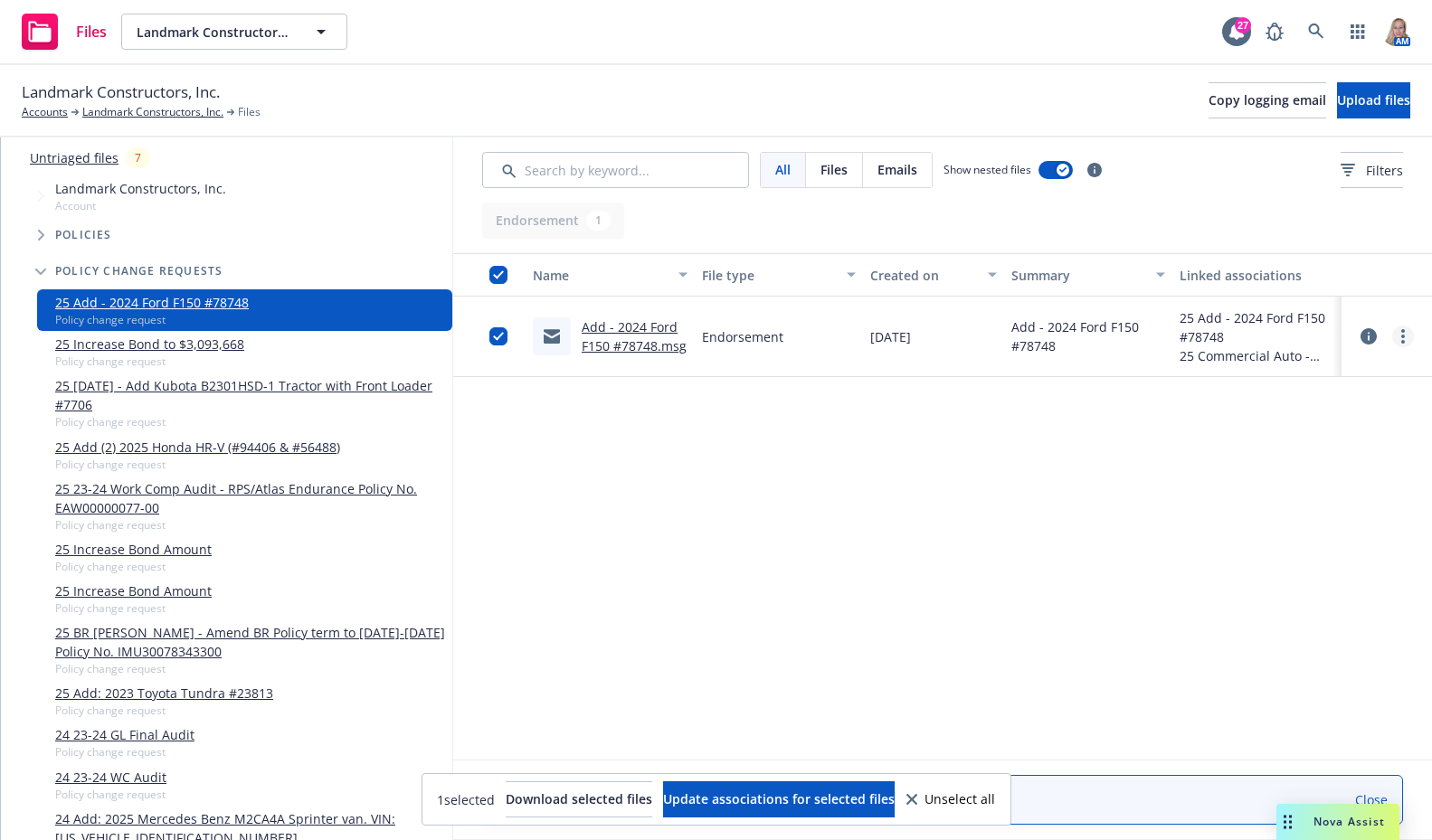
click at [1397, 336] on link "more" at bounding box center [1403, 336] width 21 height 21
click at [1364, 335] on icon at bounding box center [1369, 336] width 16 height 16
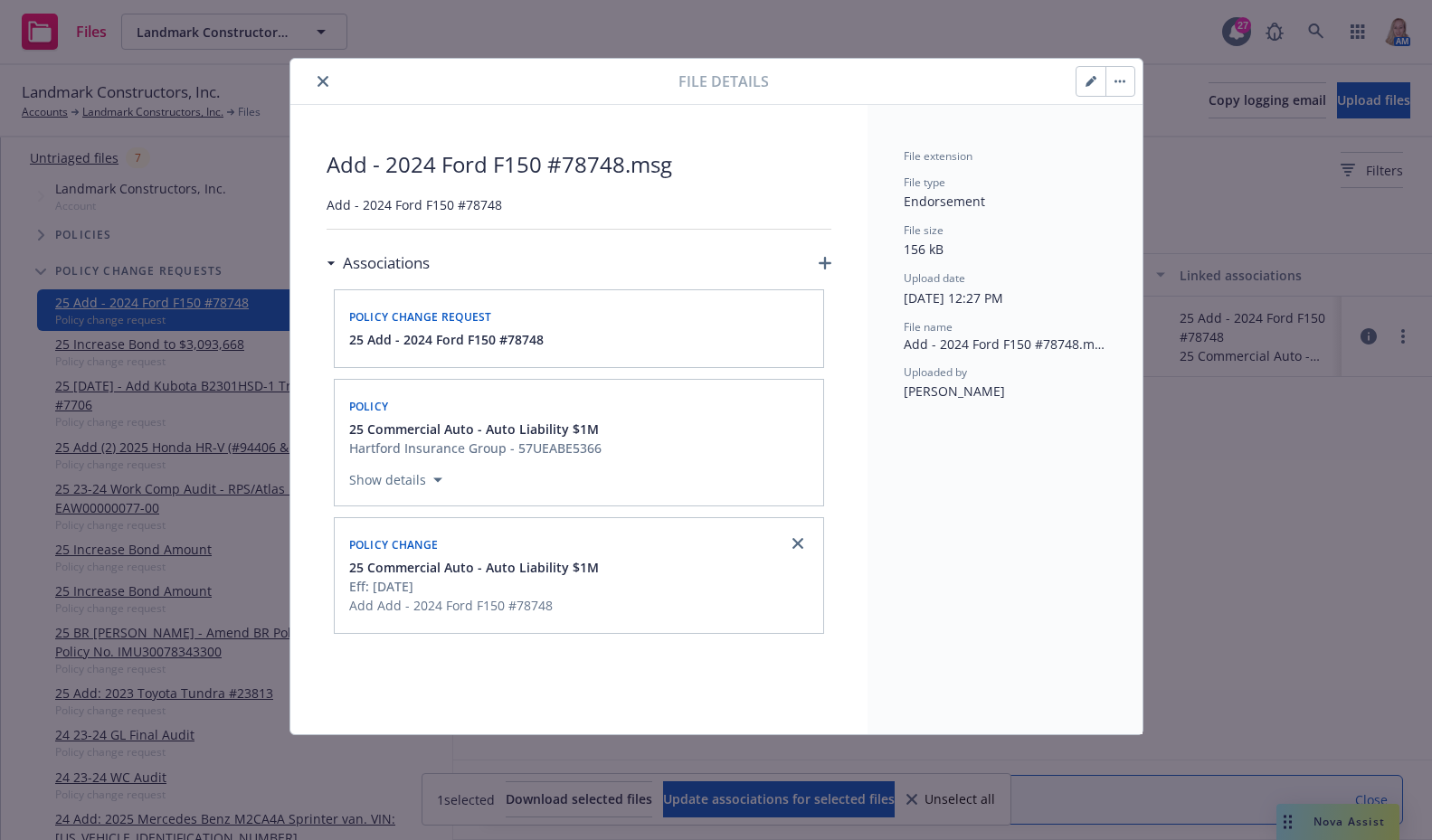
click at [1111, 82] on button "button" at bounding box center [1120, 81] width 29 height 29
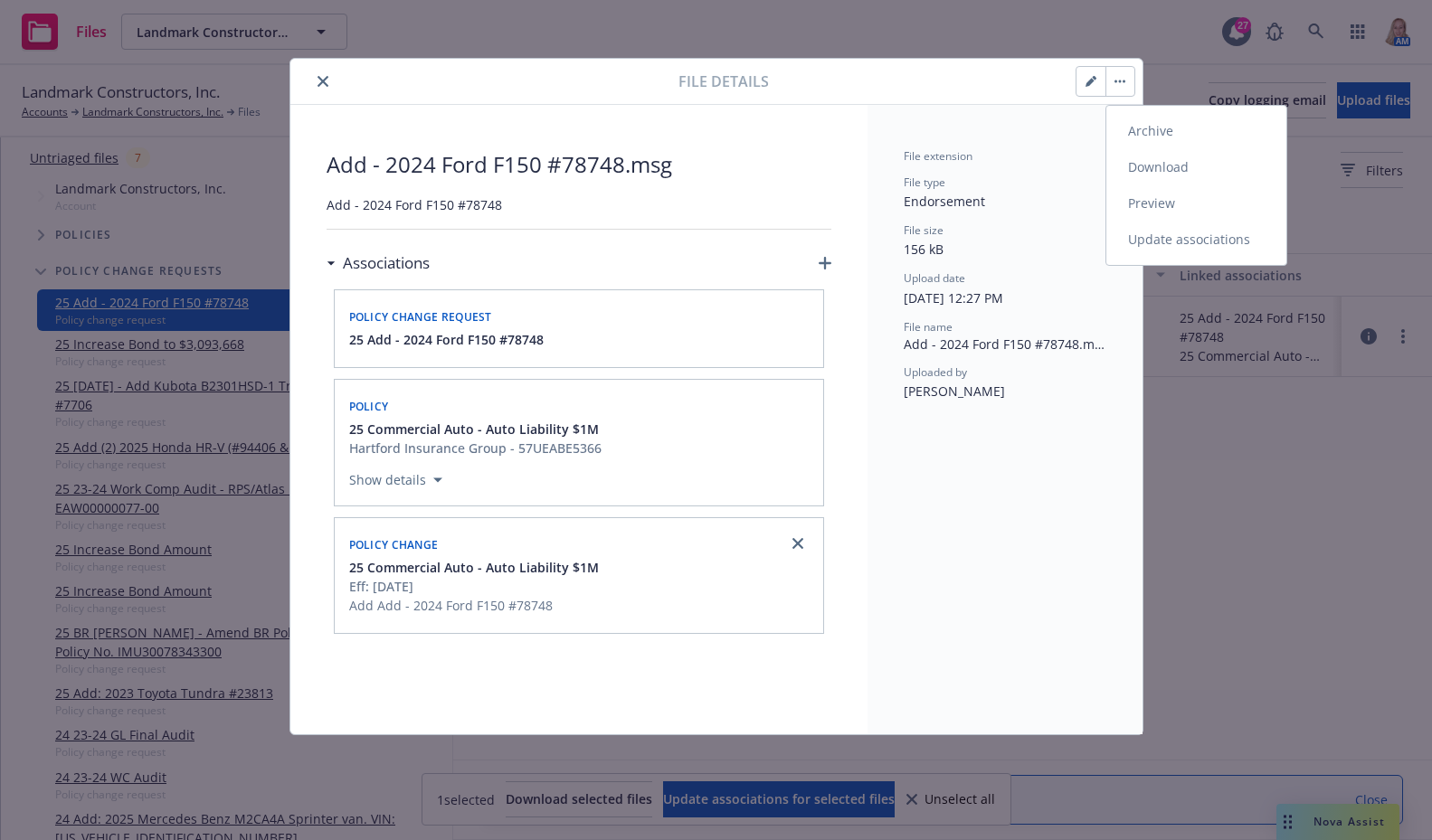
click at [1106, 88] on button "Archive Download Preview Update associations" at bounding box center [1120, 81] width 29 height 29
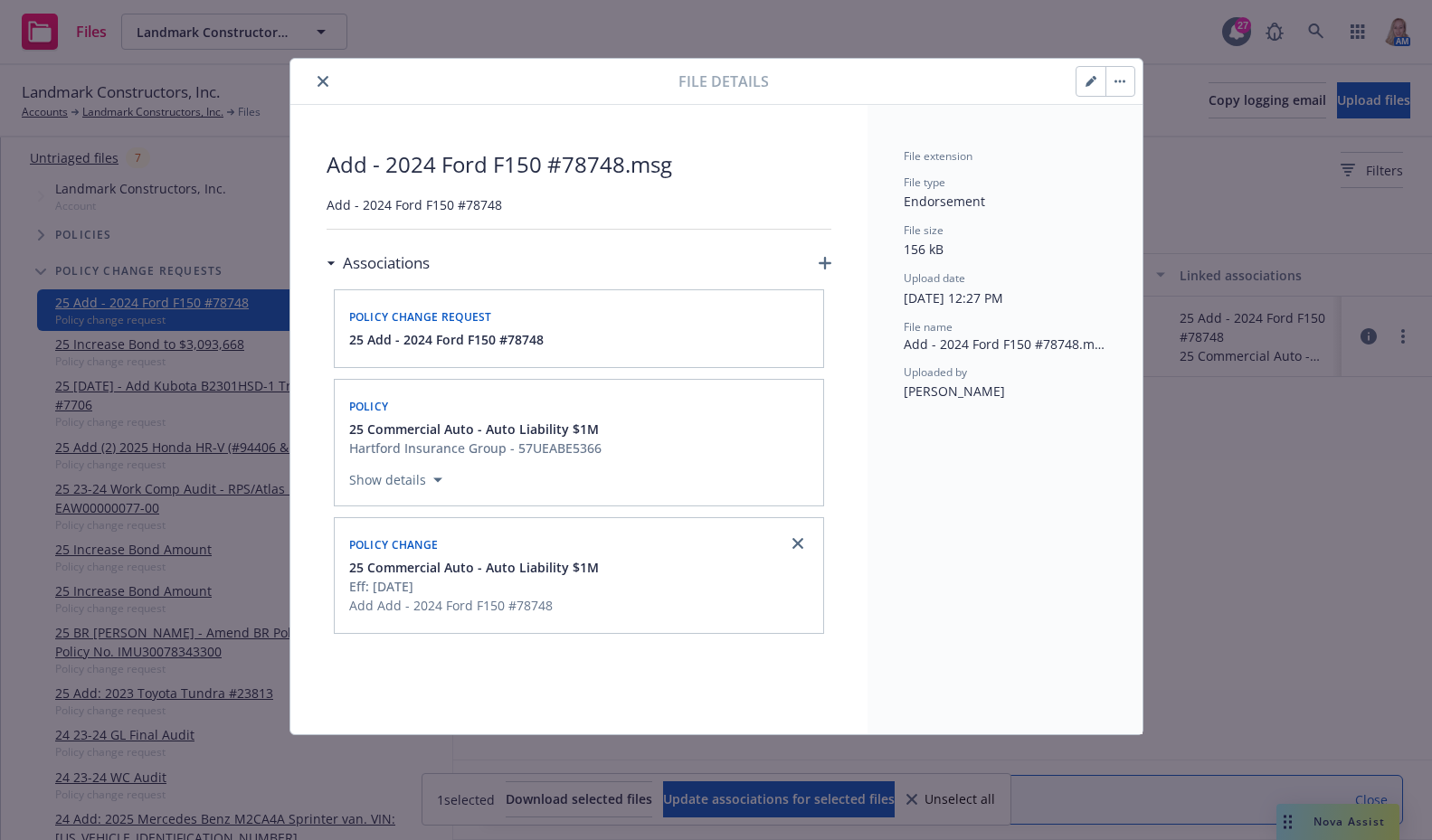
click at [1083, 89] on button "button" at bounding box center [1091, 81] width 29 height 29
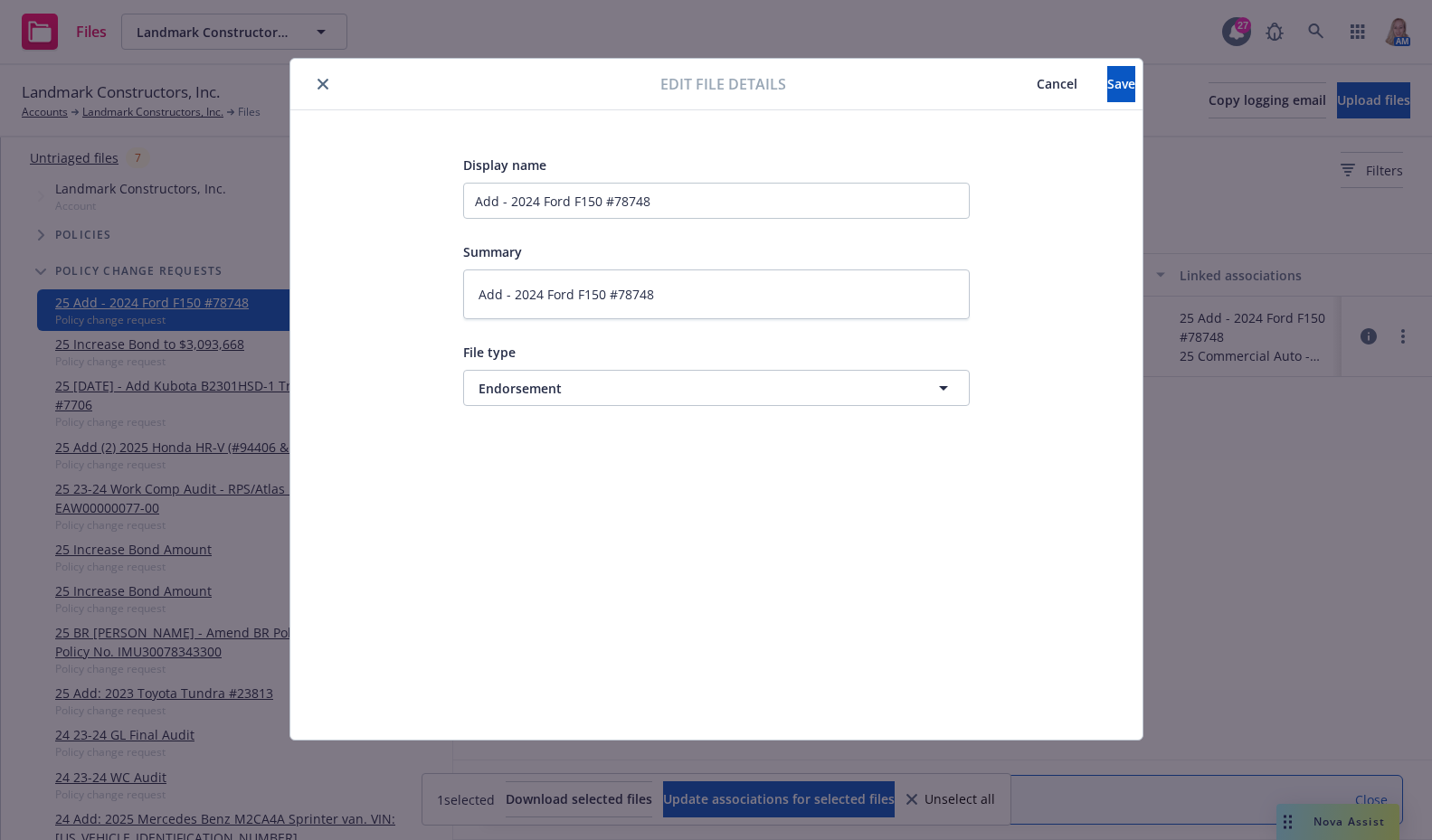
click at [1037, 83] on span "Cancel" at bounding box center [1057, 84] width 41 height 17
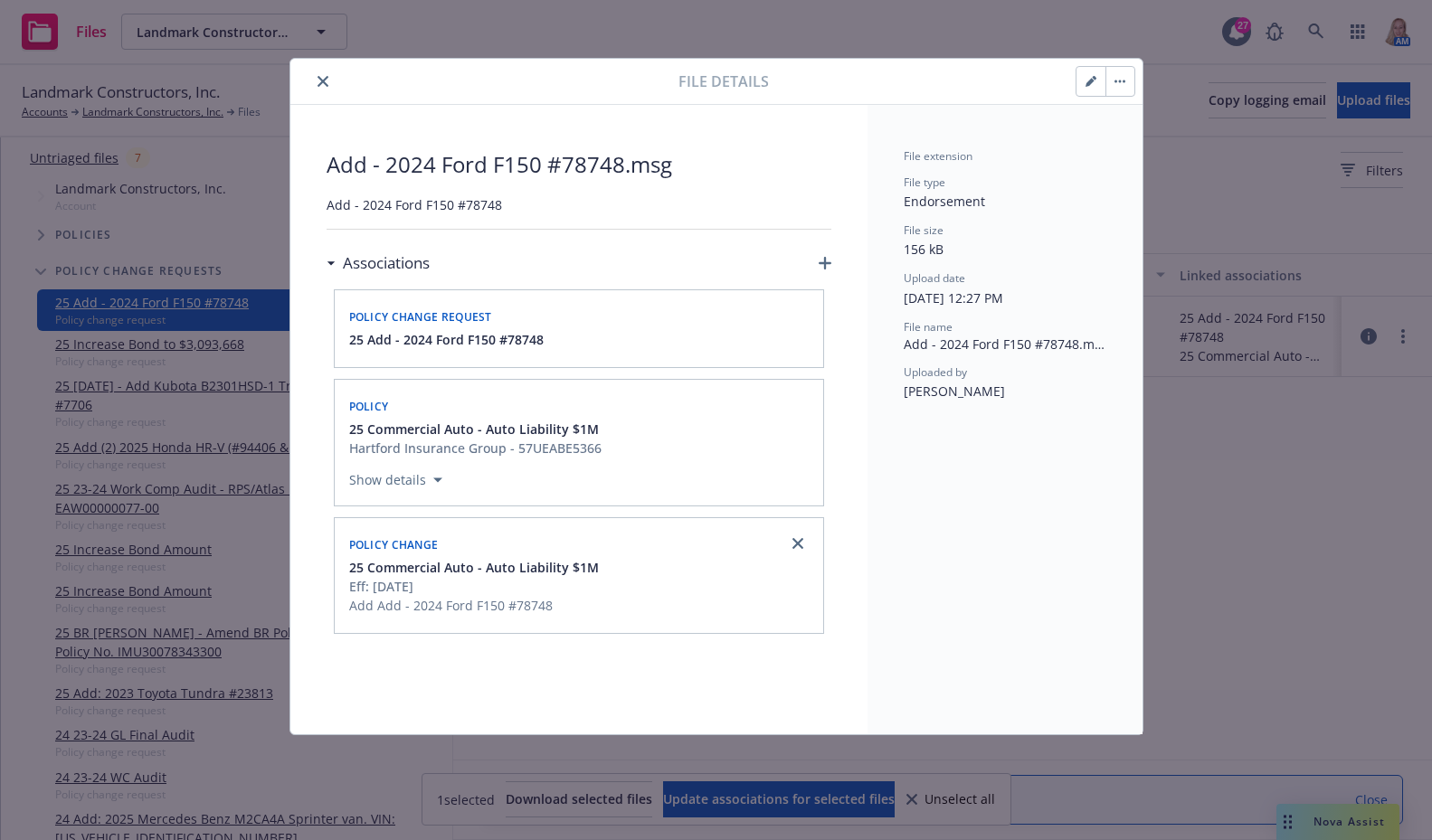
click at [418, 315] on span "Policy change request" at bounding box center [421, 317] width 143 height 15
click at [492, 339] on span "25 Add - 2024 Ford F150 #78748" at bounding box center [446, 340] width 195 height 19
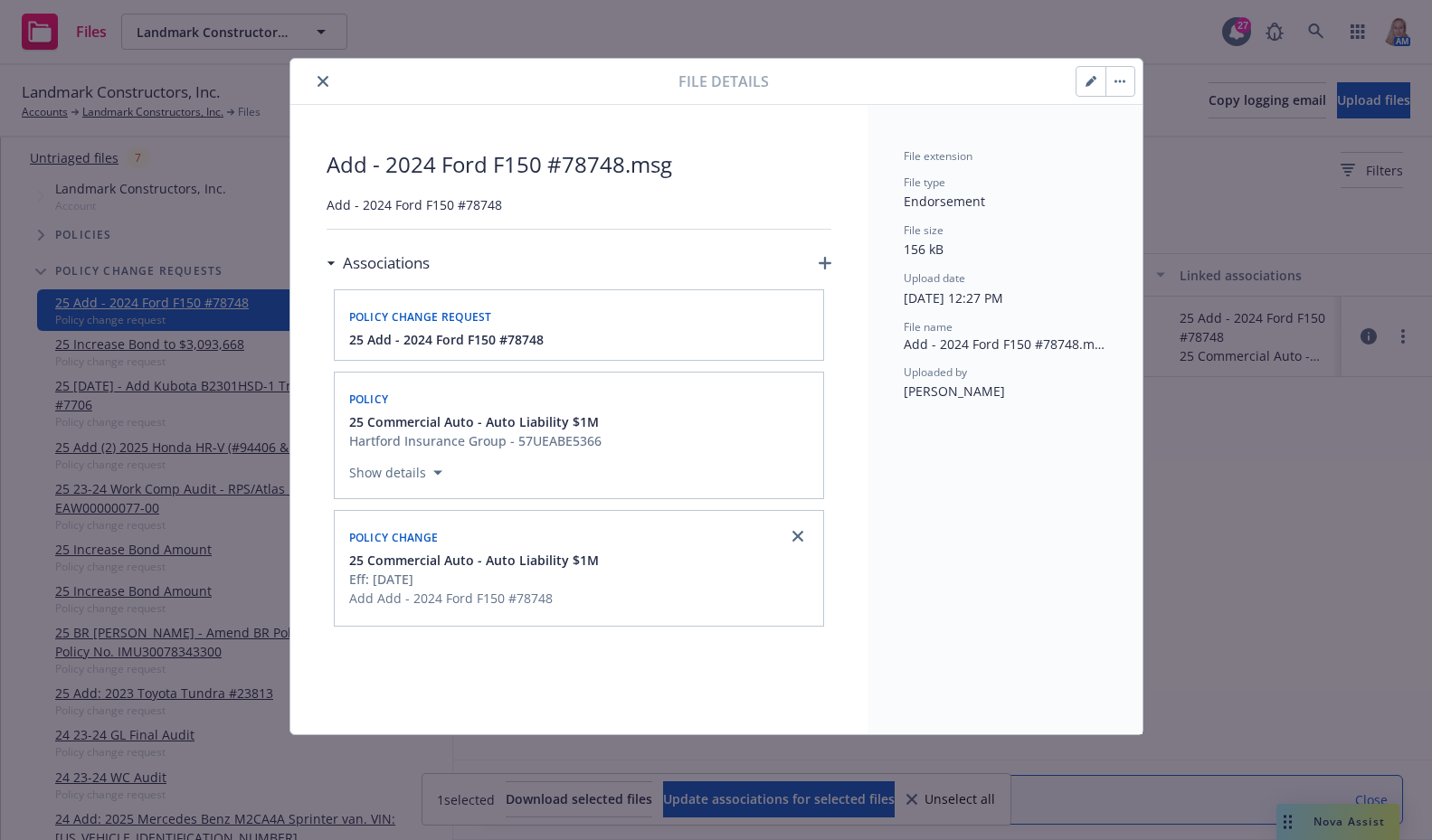
click at [314, 83] on button "close" at bounding box center [322, 81] width 21 height 21
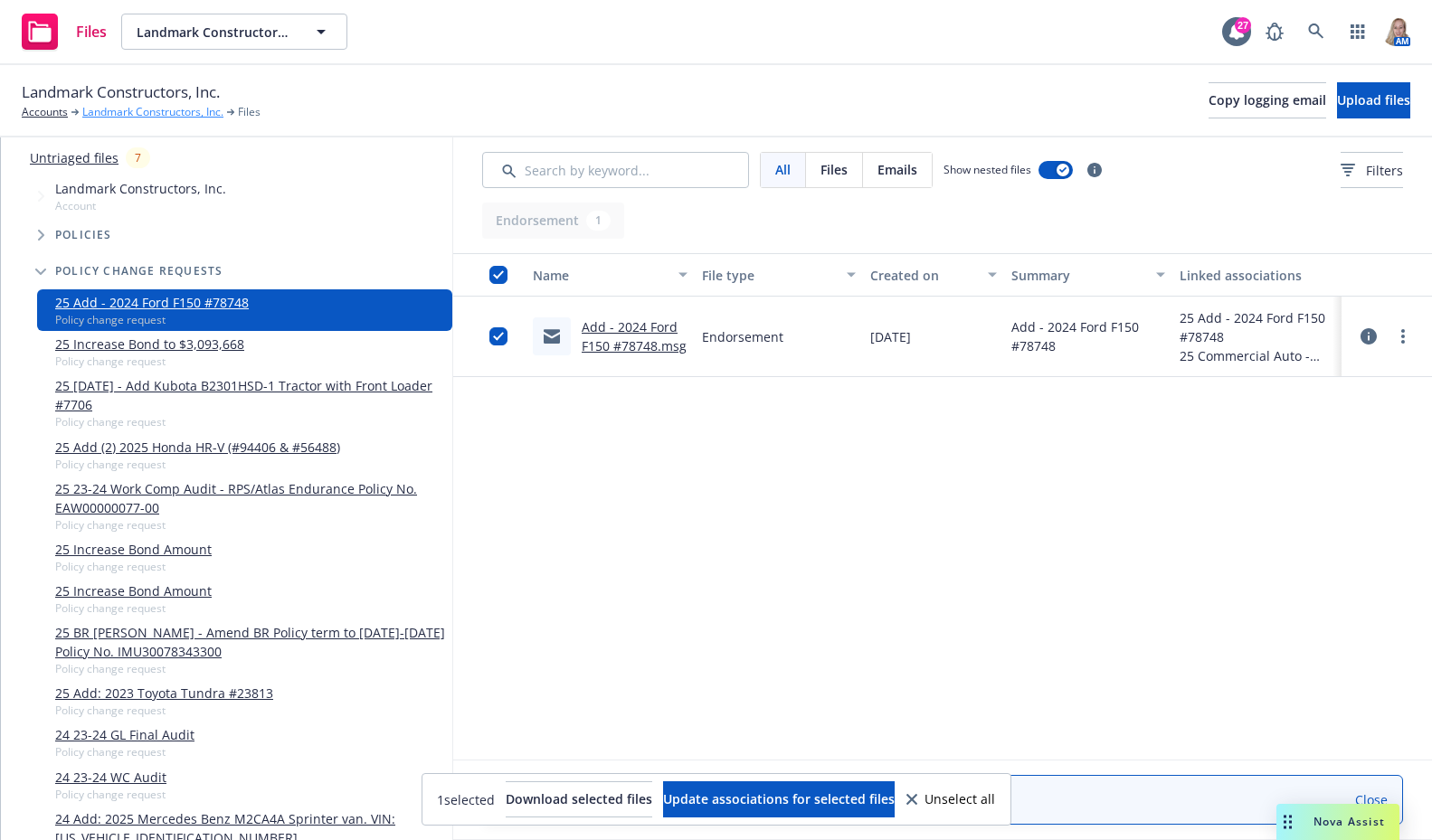
click at [149, 113] on link "Landmark Constructors, Inc." at bounding box center [153, 111] width 141 height 16
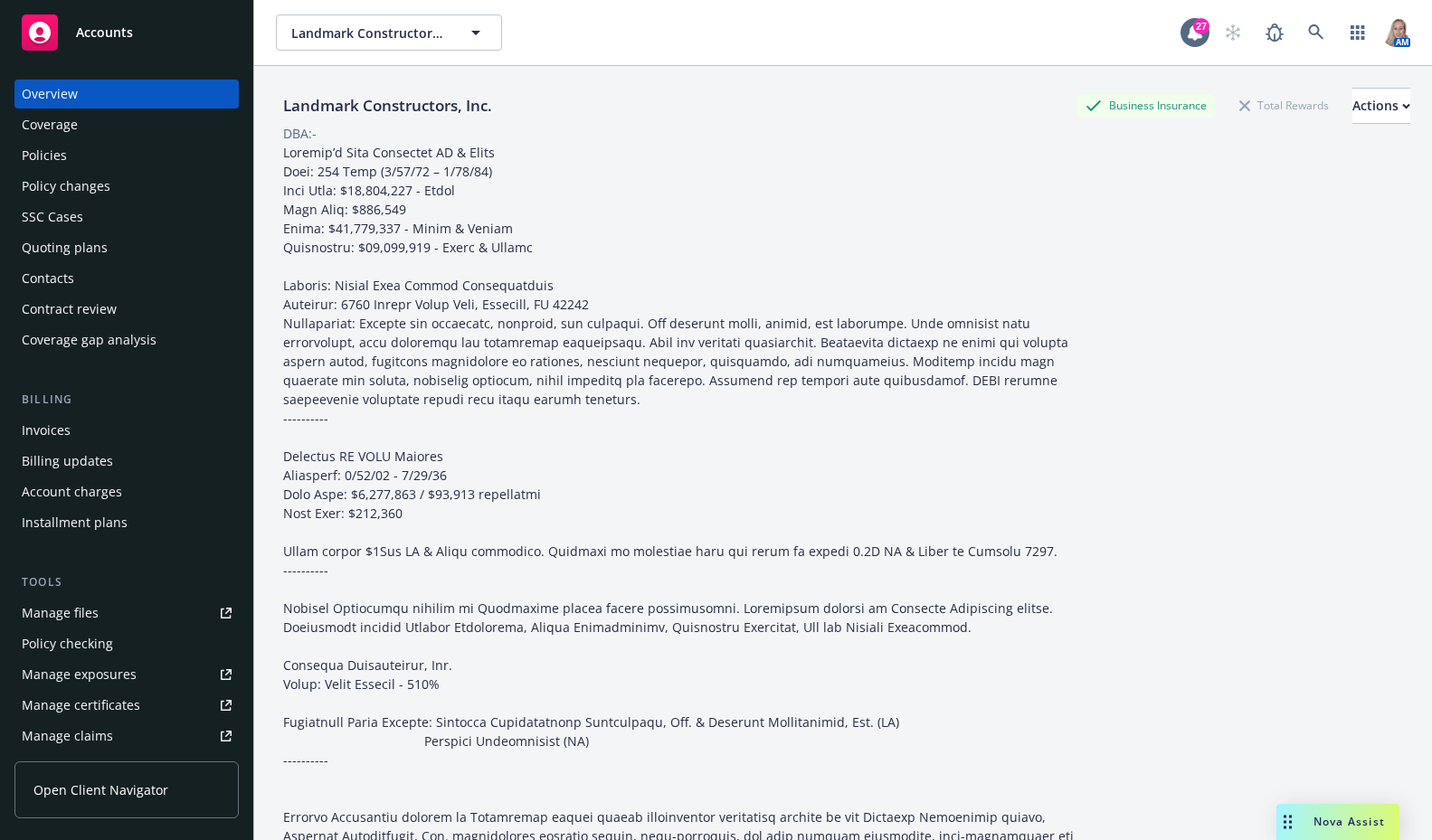
click at [69, 435] on div "Invoices" at bounding box center [46, 431] width 48 height 29
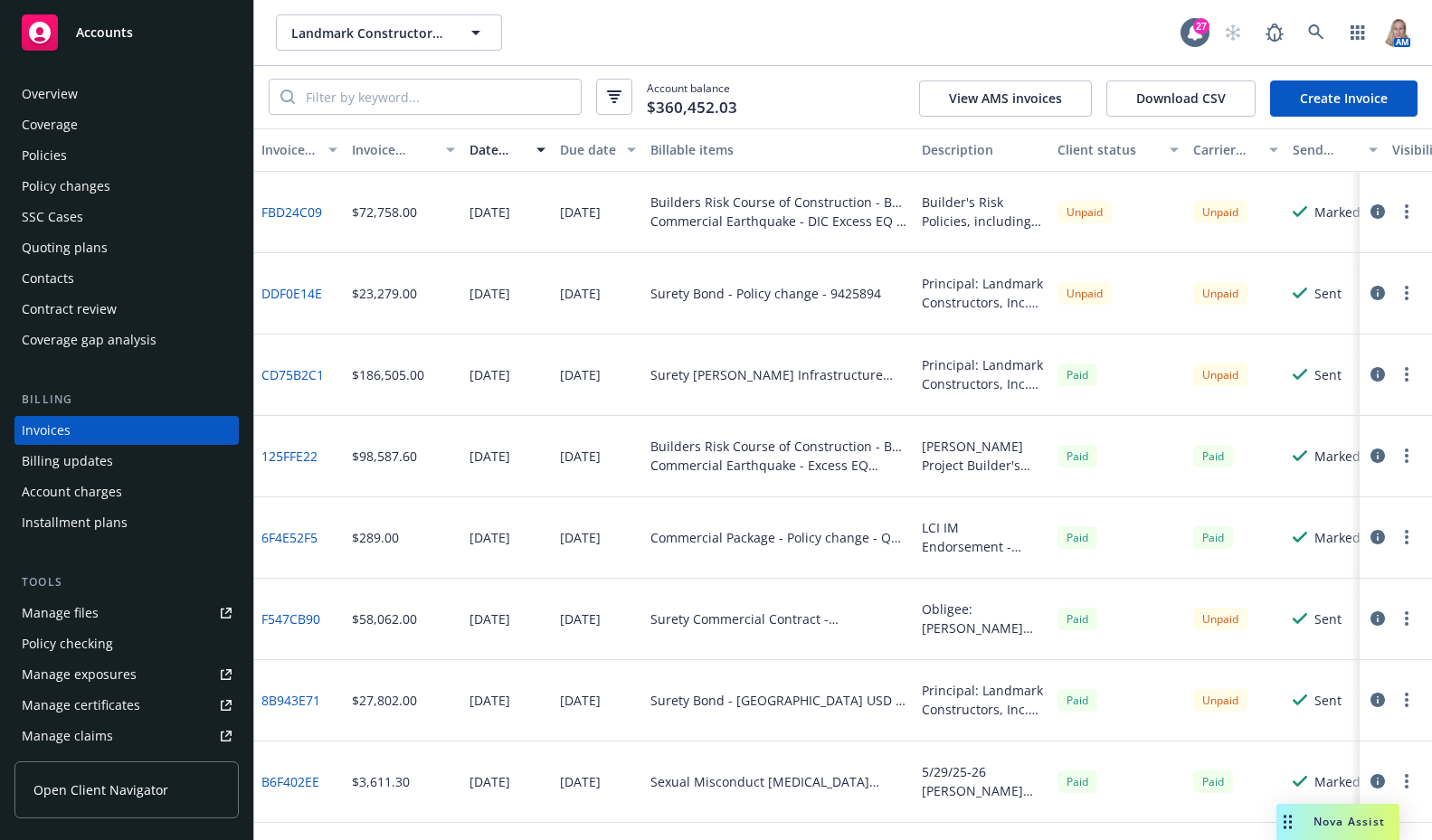
click at [1295, 100] on link "Create Invoice" at bounding box center [1344, 98] width 147 height 36
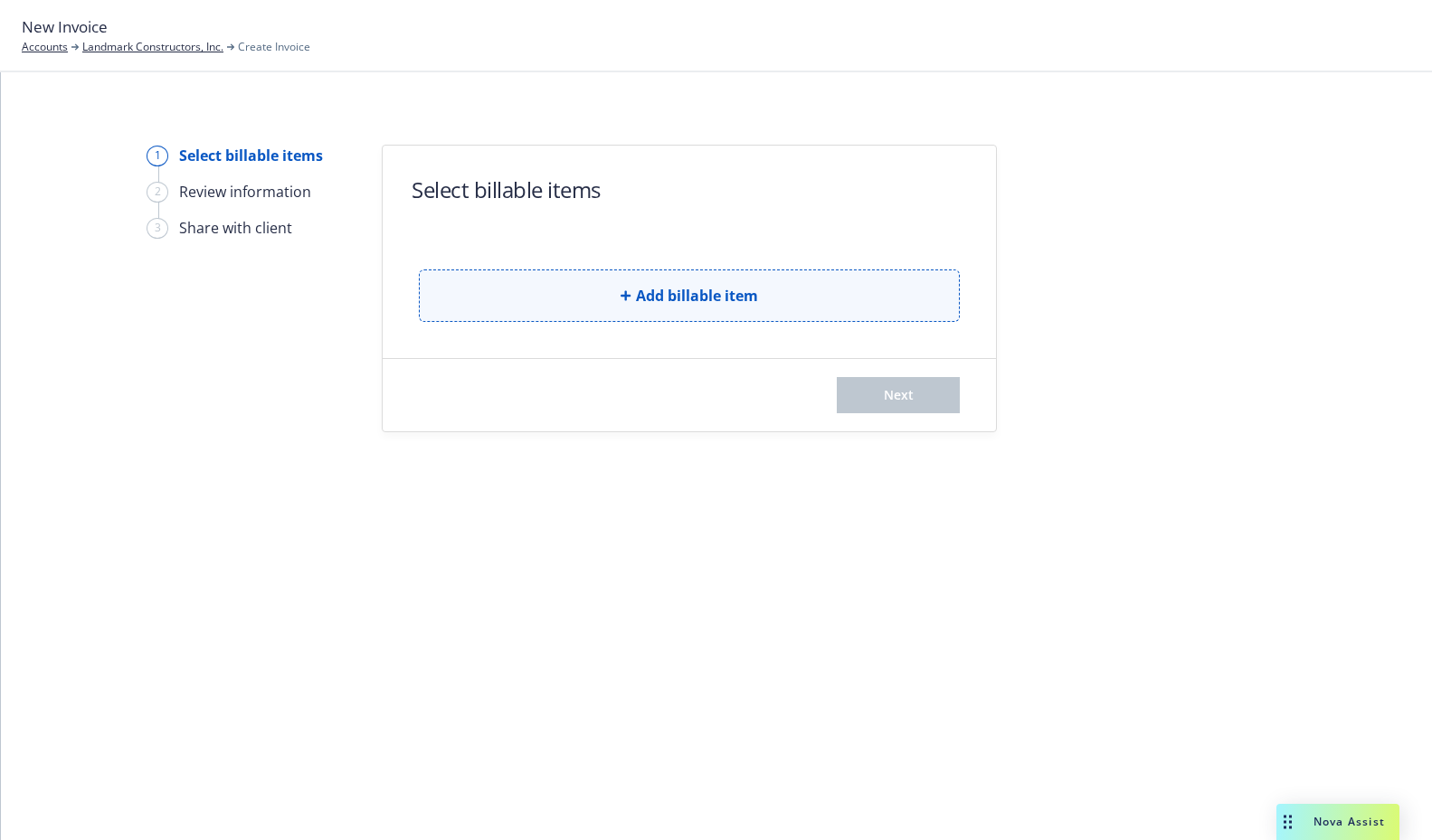
click at [681, 282] on button "Add billable item" at bounding box center [689, 296] width 541 height 52
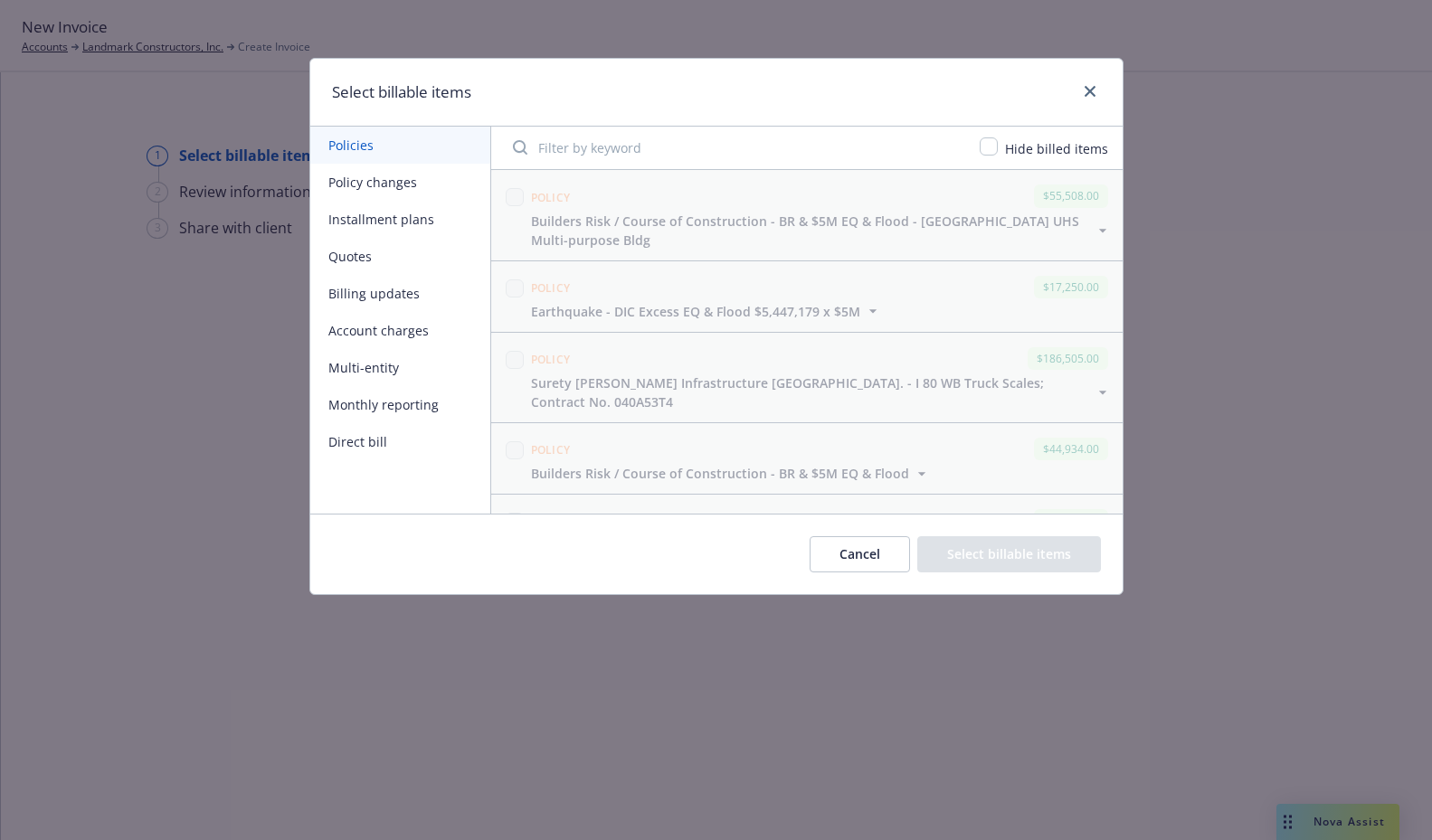
click at [369, 186] on button "Policy changes" at bounding box center [401, 182] width 180 height 37
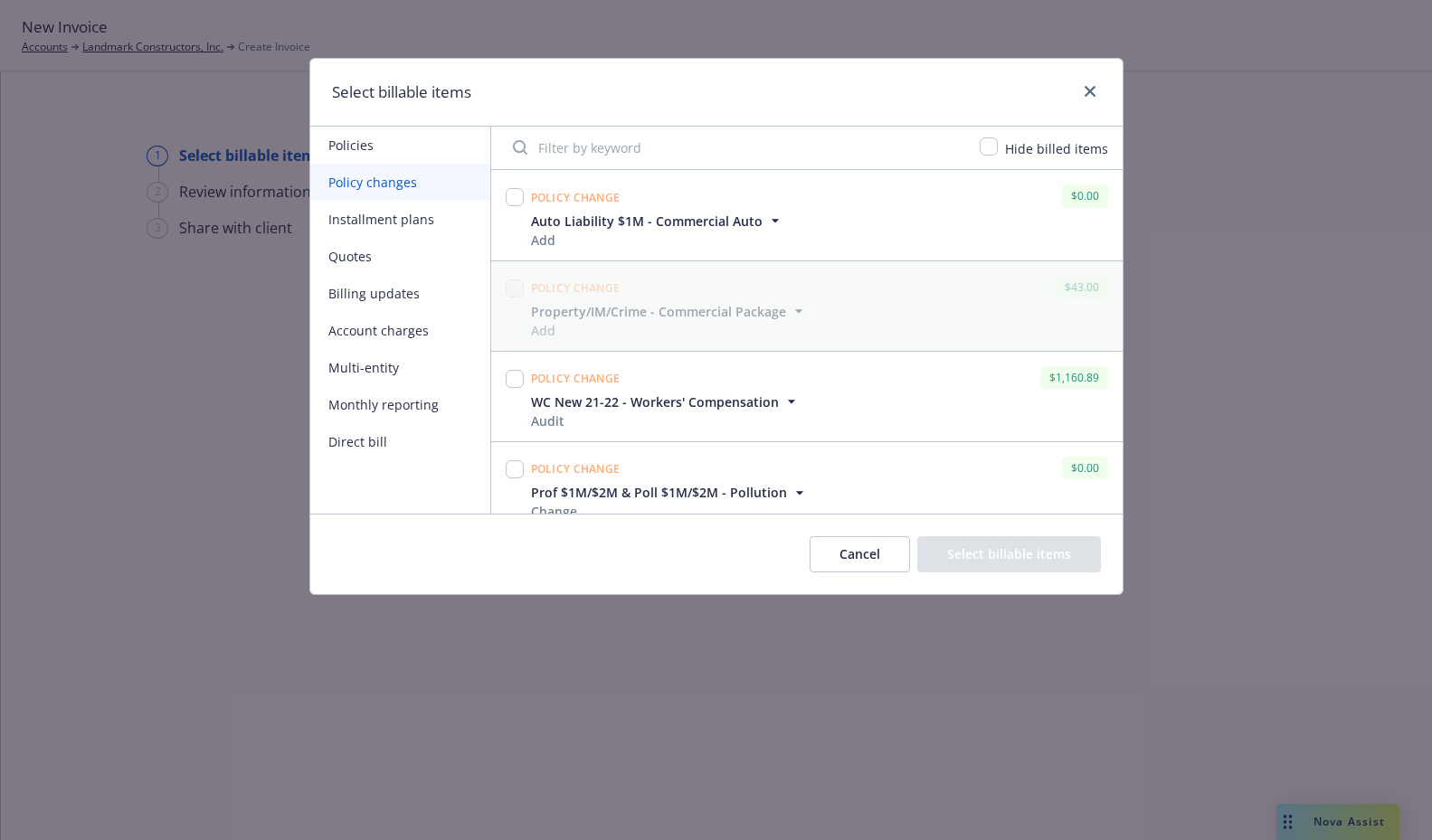
click at [767, 217] on icon "button" at bounding box center [776, 221] width 18 height 18
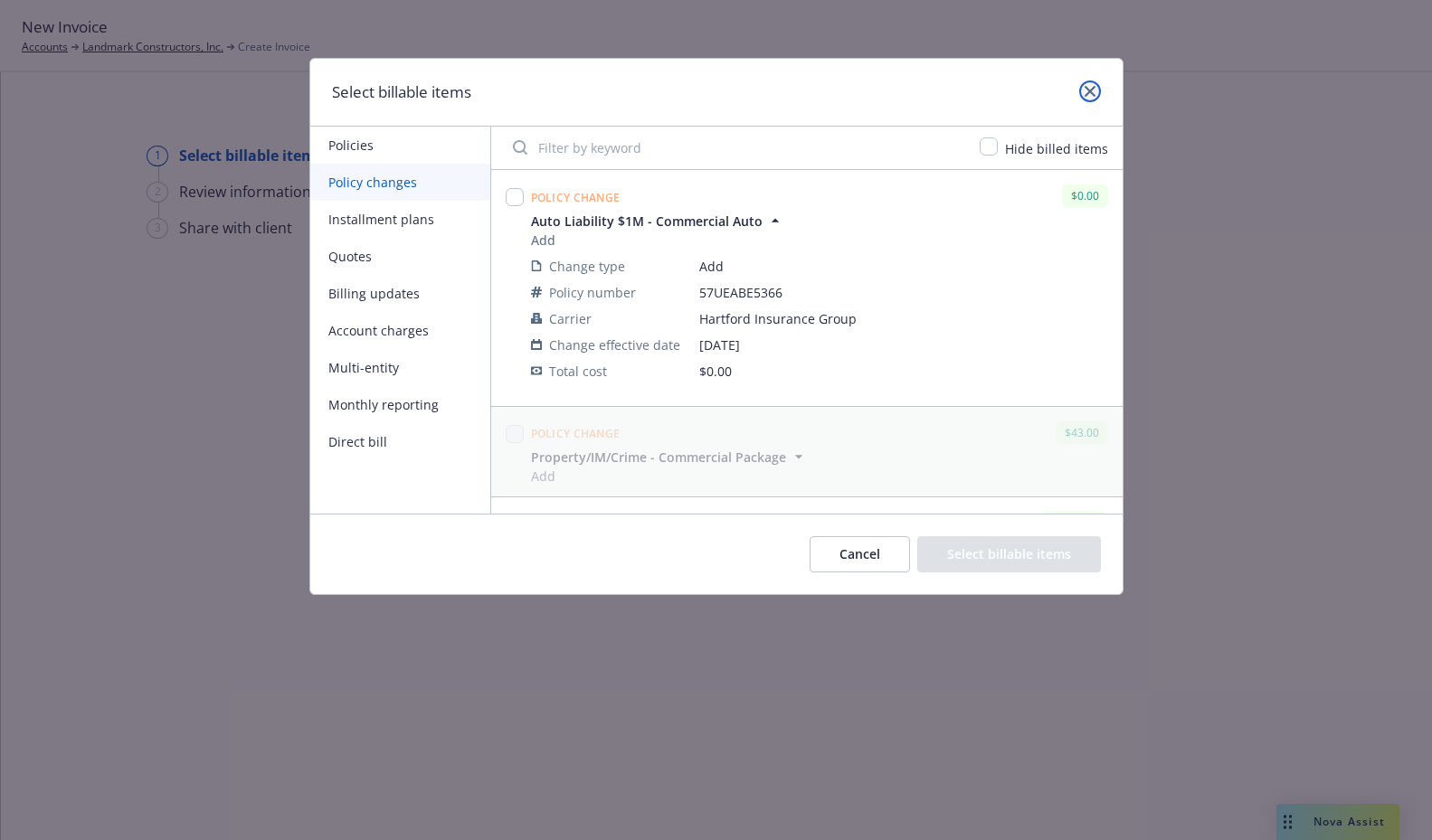
click at [1095, 94] on icon "close" at bounding box center [1090, 91] width 11 height 11
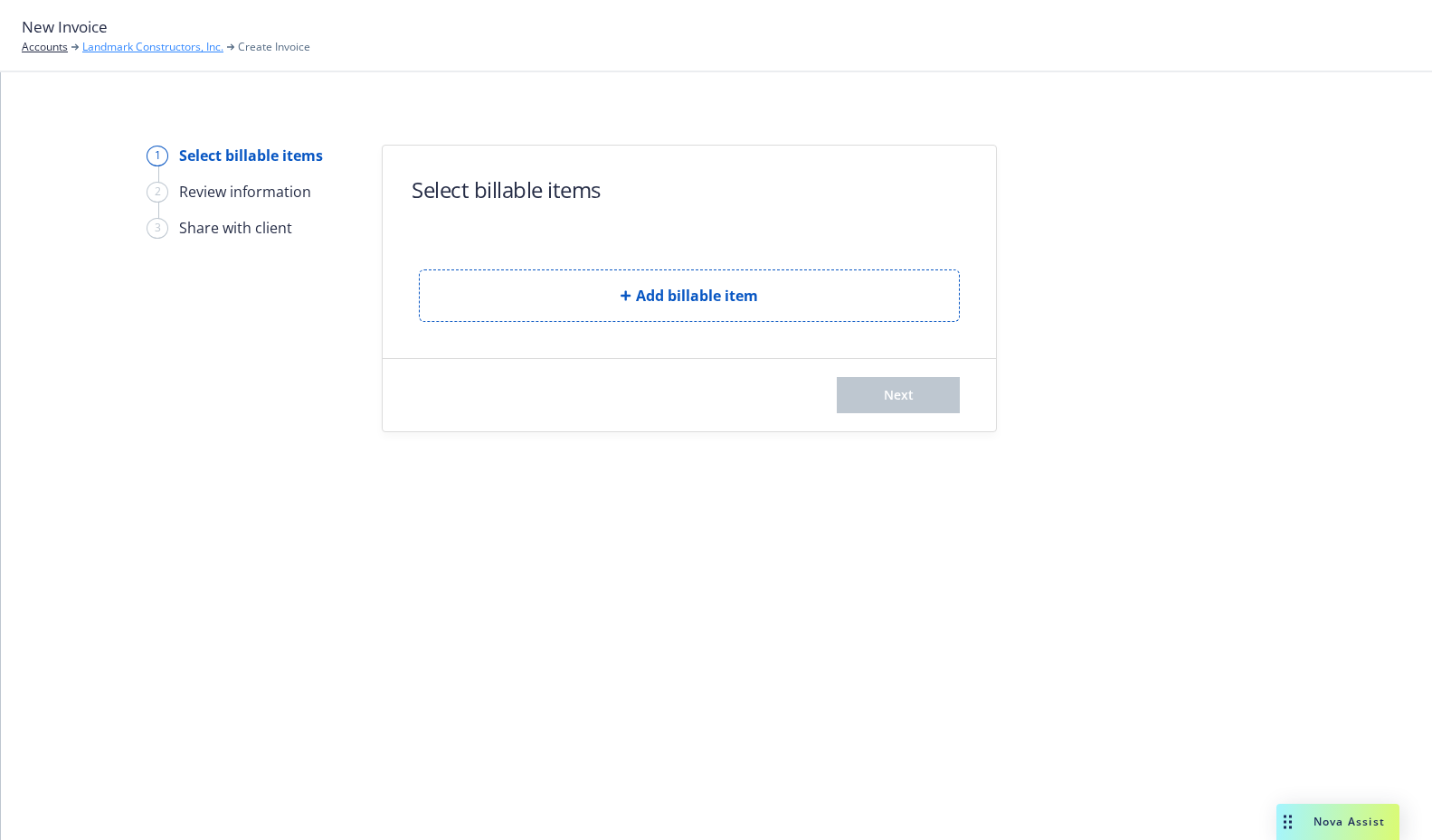
click at [166, 48] on link "Landmark Constructors, Inc." at bounding box center [153, 46] width 141 height 16
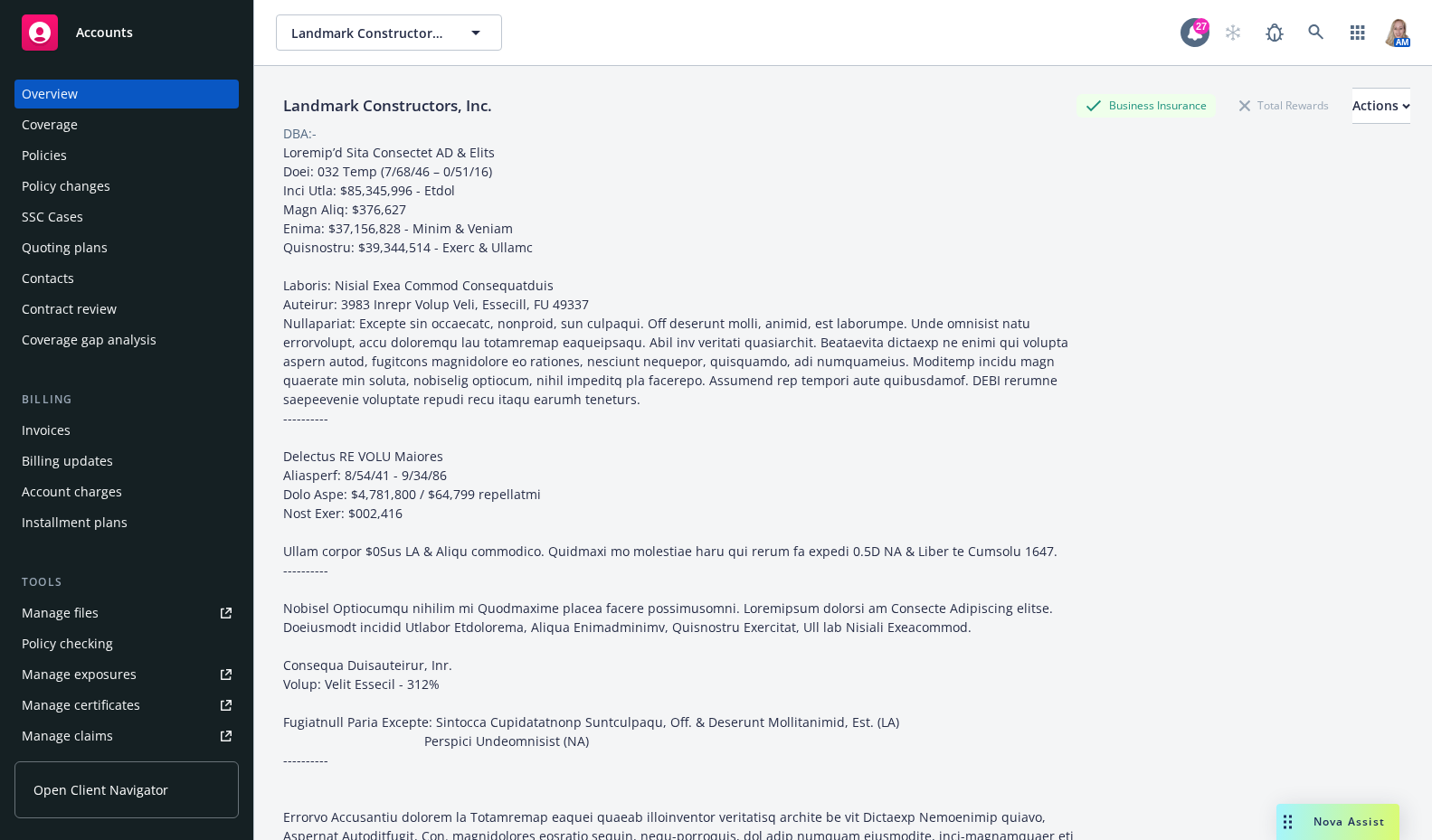
click at [87, 188] on div "Policy changes" at bounding box center [66, 187] width 89 height 29
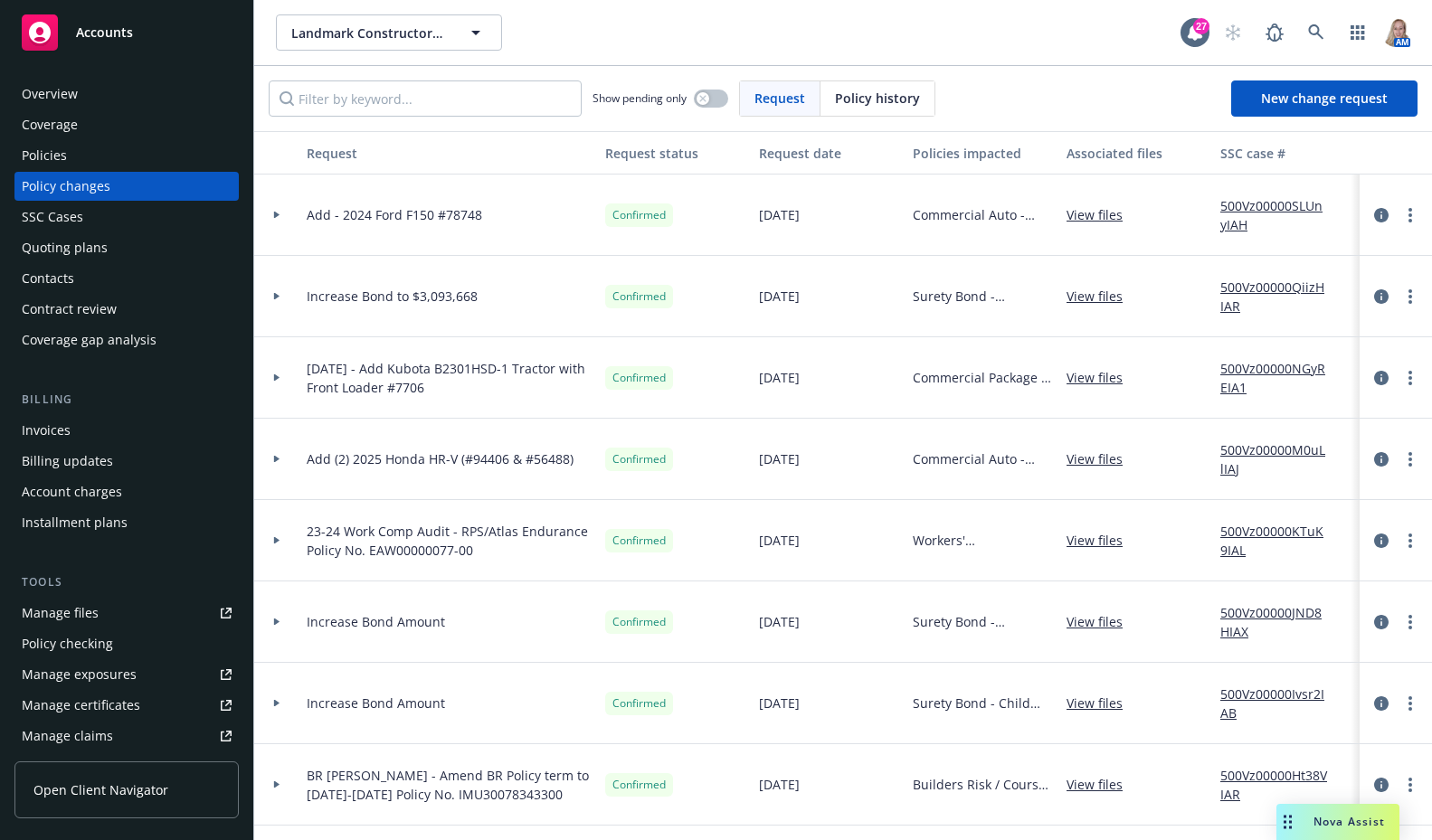
click at [268, 210] on div at bounding box center [277, 215] width 46 height 81
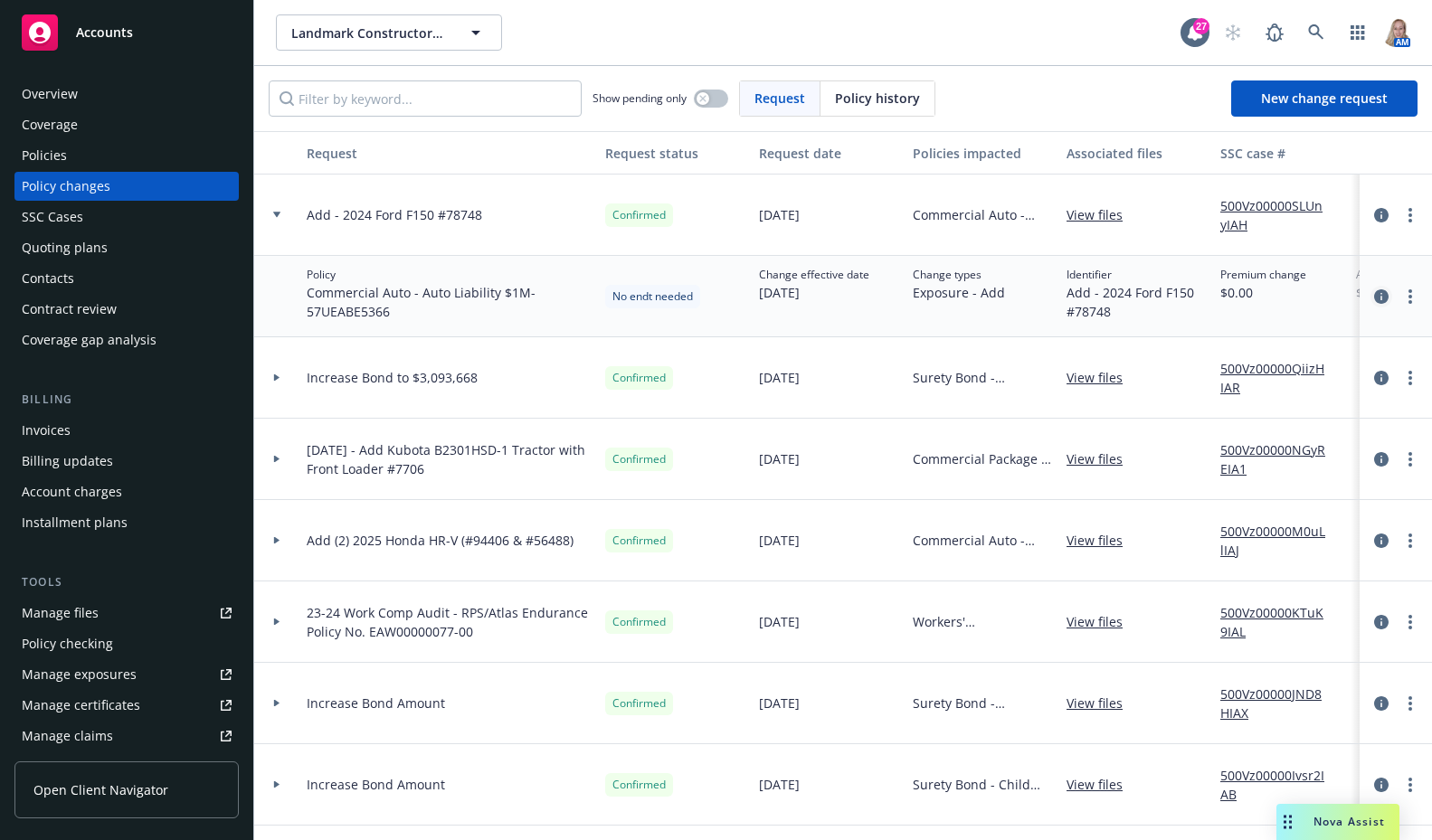
click at [1375, 298] on icon "circleInformation" at bounding box center [1382, 296] width 15 height 15
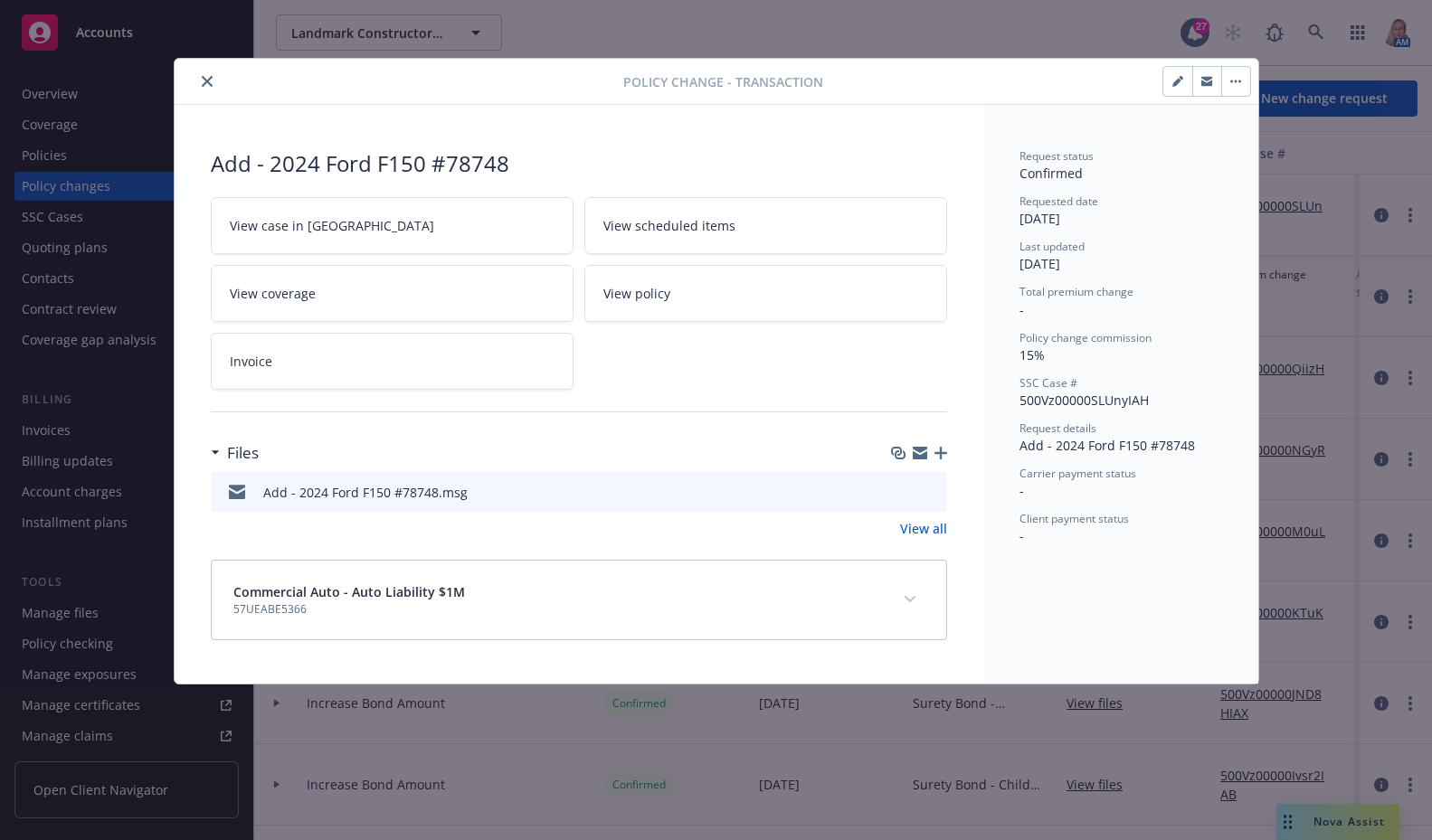
click at [1177, 75] on button "button" at bounding box center [1178, 81] width 29 height 29
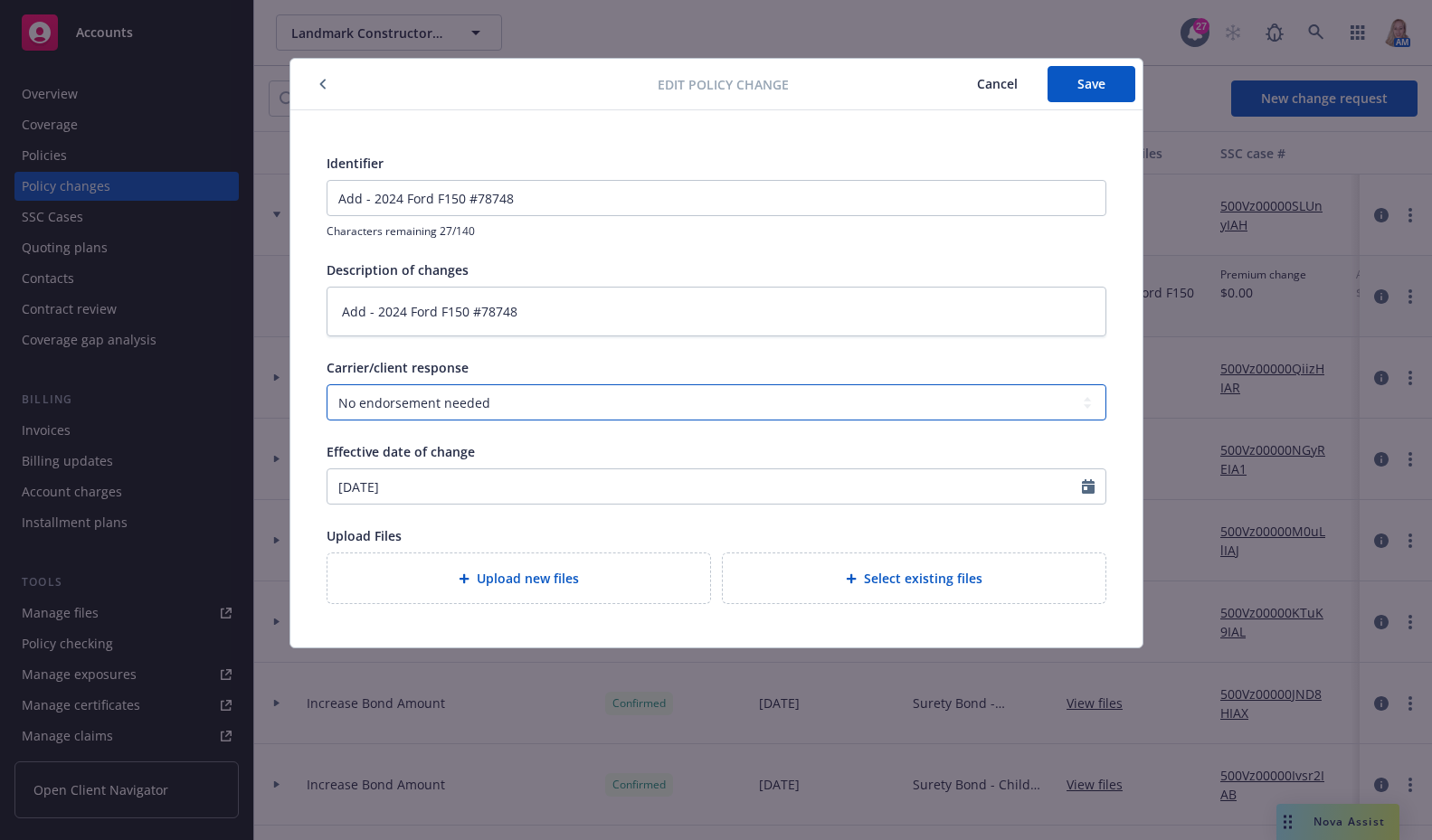
click at [440, 407] on select "Select a carrier response Accepted Accepted with revision No endorsement needed…" at bounding box center [716, 402] width 780 height 36
select select "ACCEPTED"
click at [326, 384] on select "Select a carrier response Accepted Accepted with revision No endorsement needed…" at bounding box center [716, 402] width 780 height 36
click at [611, 573] on div "Upload new files" at bounding box center [518, 578] width 353 height 20
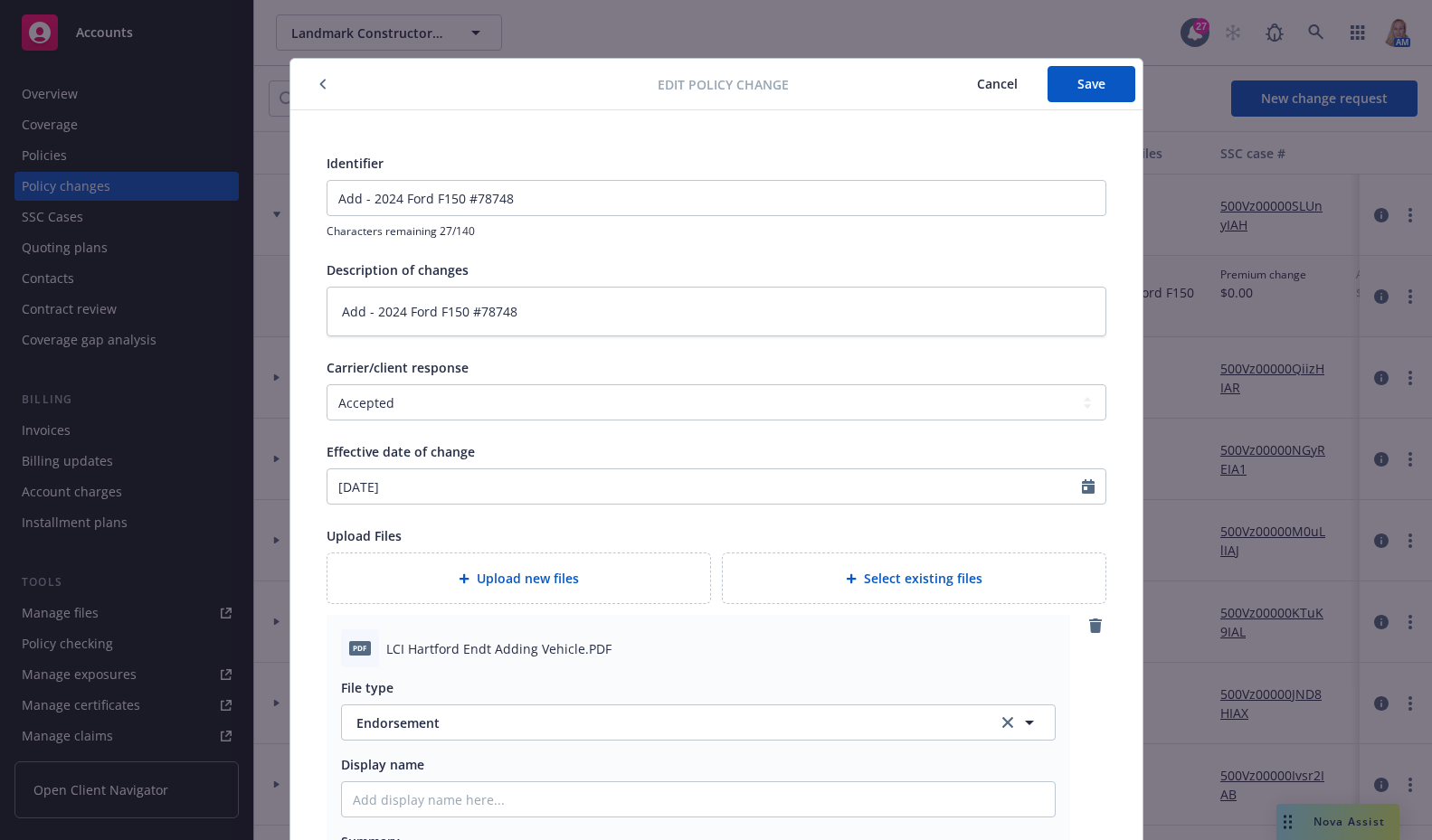
scroll to position [185, 0]
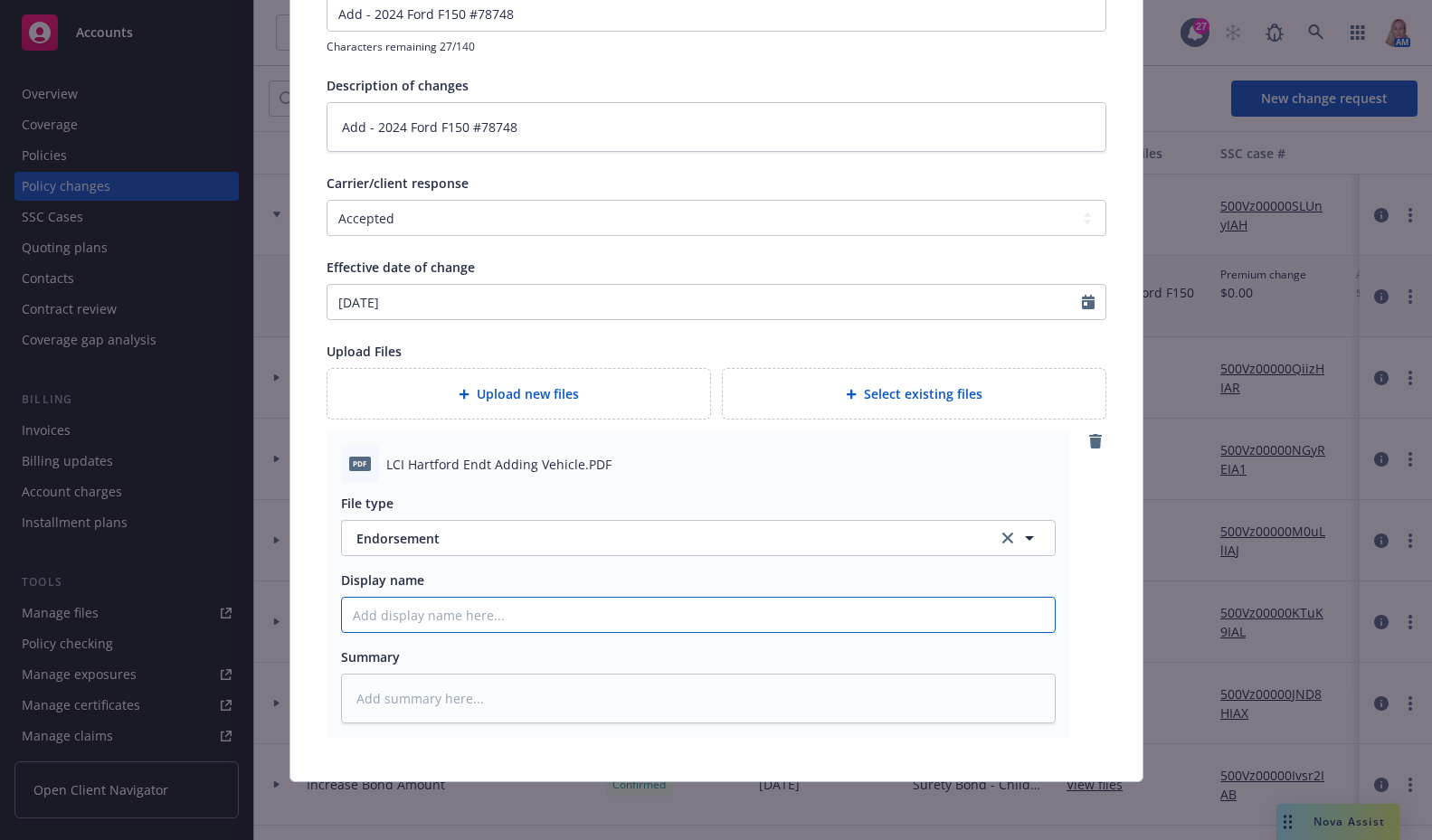
click at [421, 621] on input "Display name" at bounding box center [698, 615] width 713 height 35
type textarea "x"
type input "A"
type textarea "x"
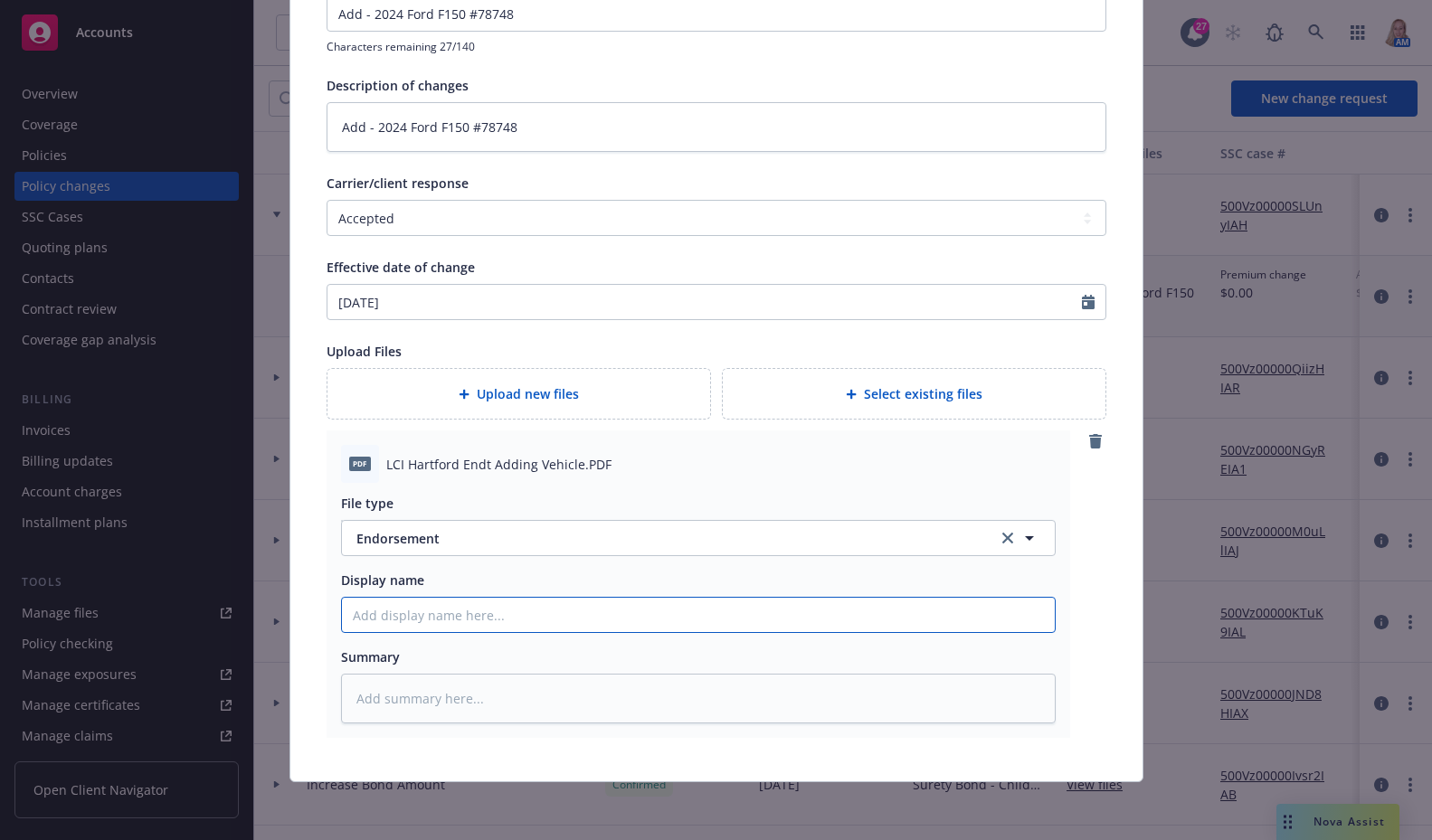
type input "A"
type textarea "x"
type input "Ad"
type textarea "x"
type input "Add"
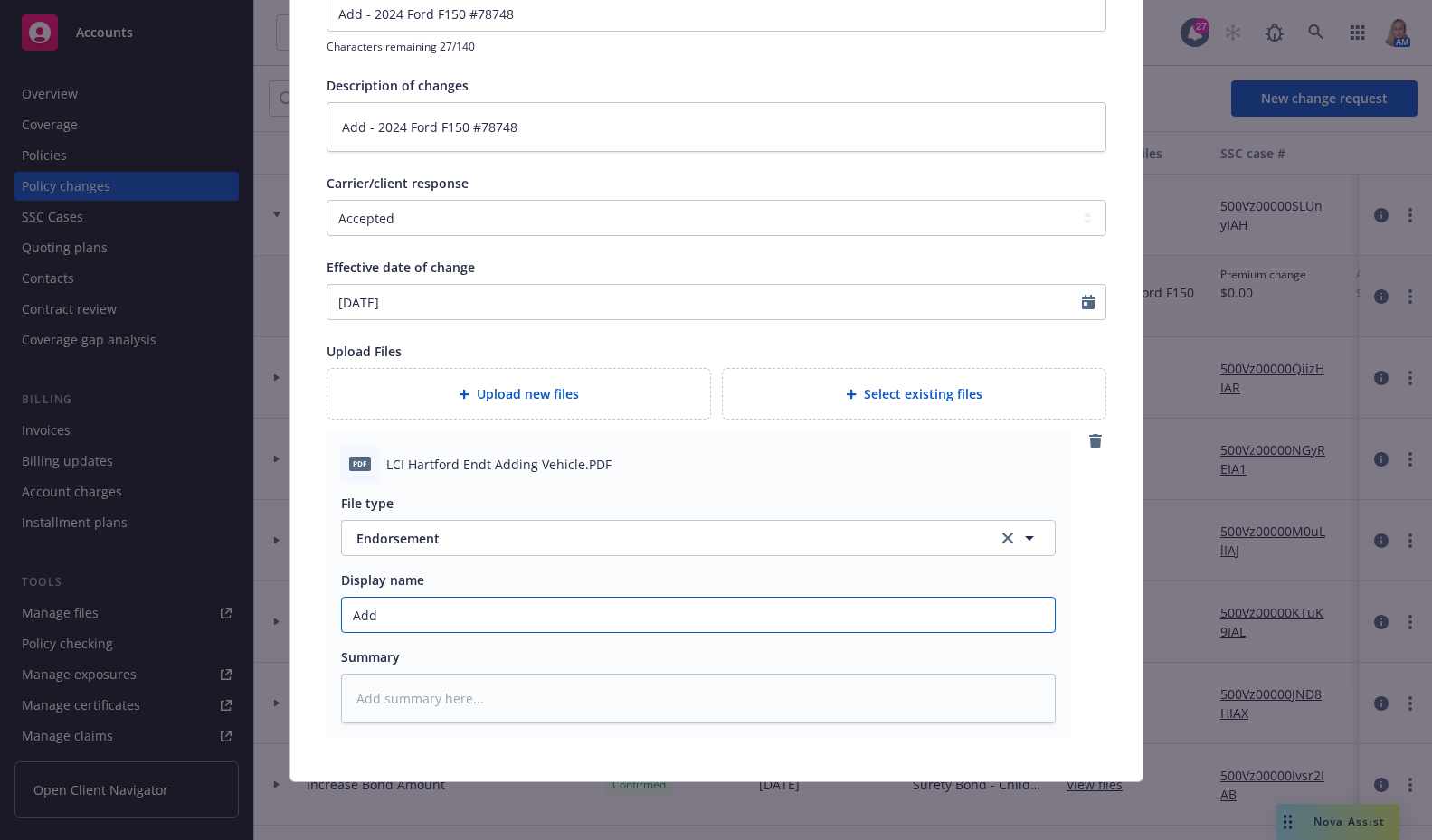
type textarea "x"
type input "Ad"
type textarea "x"
type input "A"
type textarea "x"
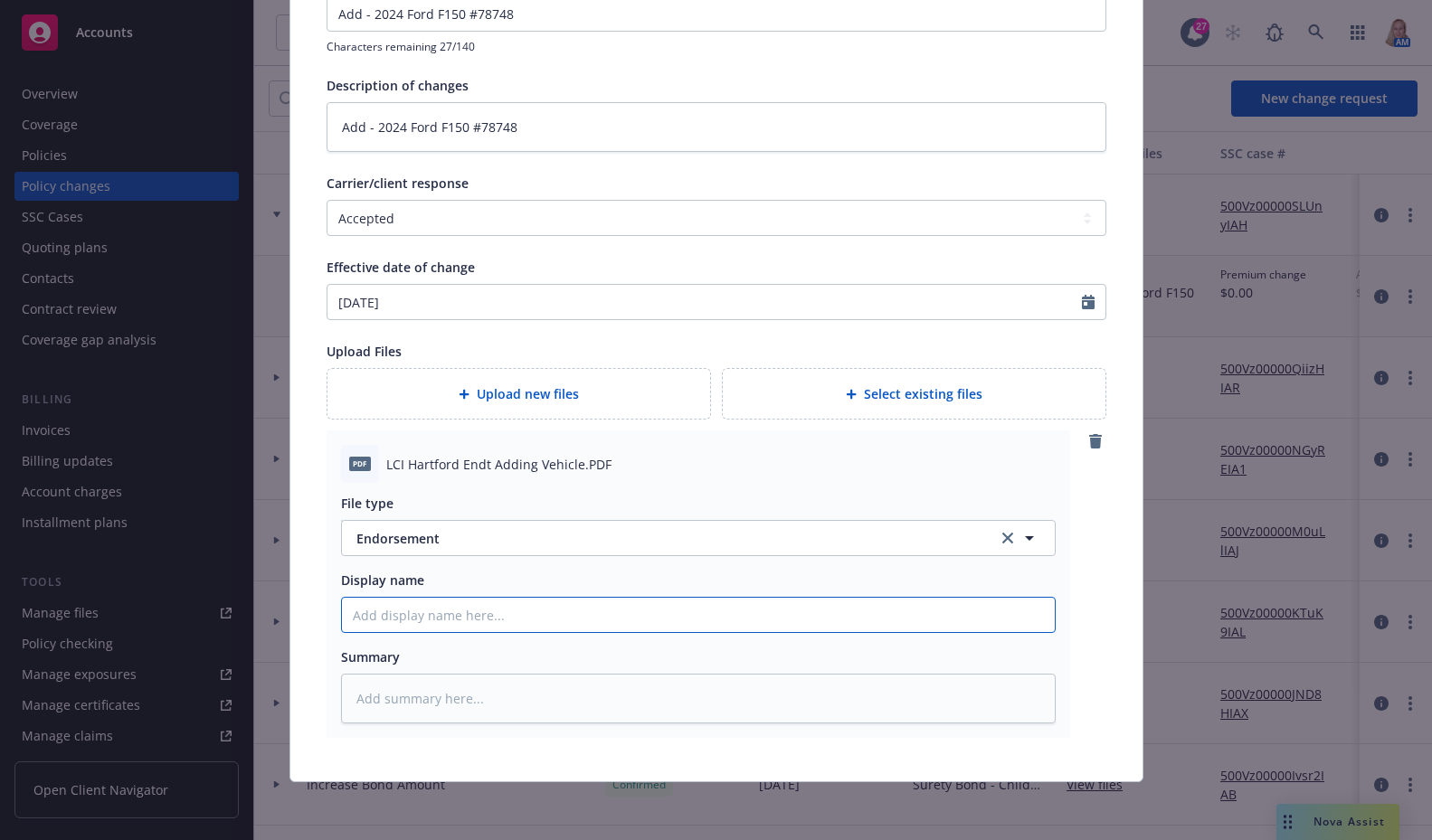
type textarea "x"
type input "E"
type textarea "x"
type input "En"
type textarea "x"
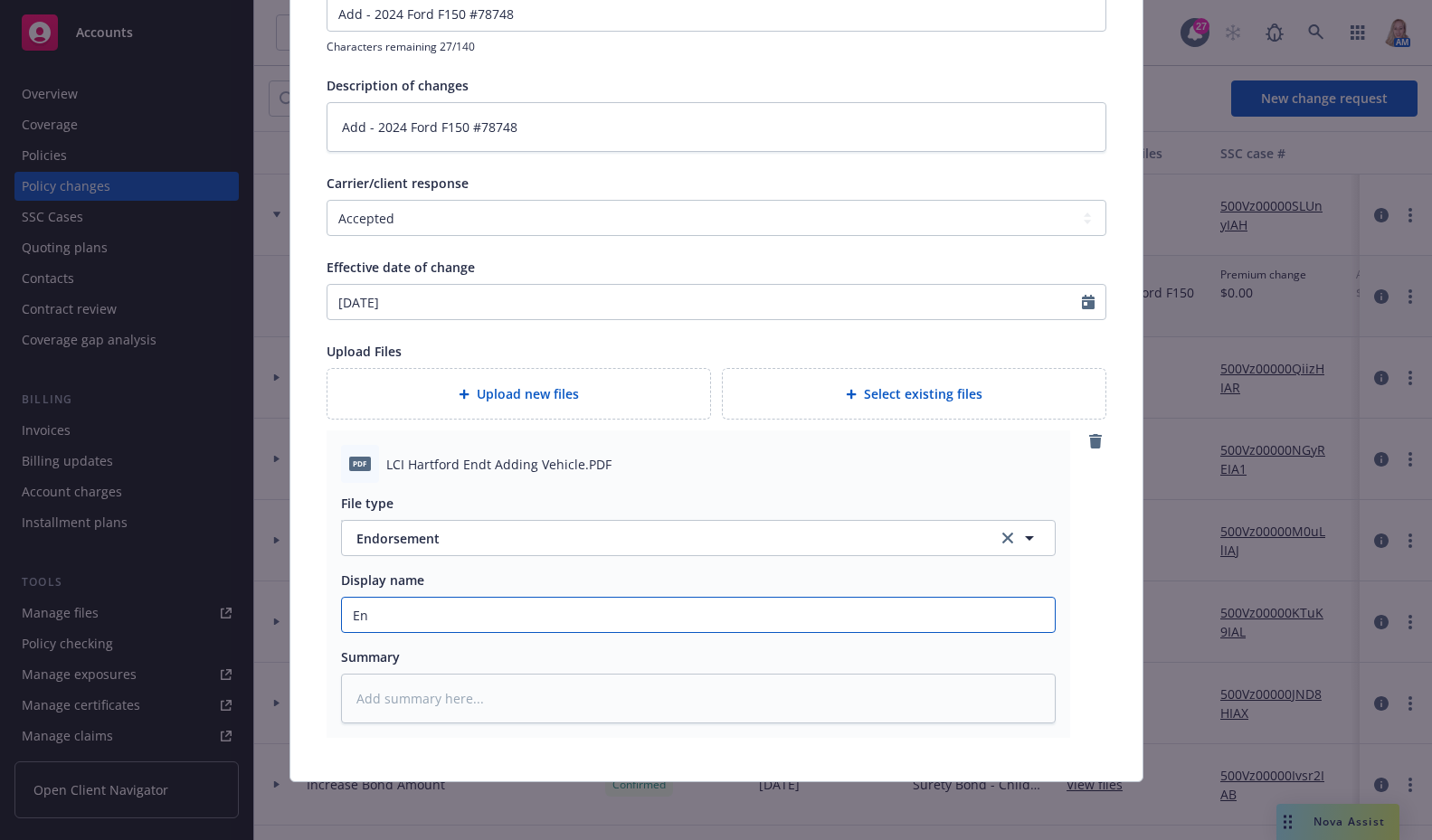
type input "End"
type textarea "x"
type input "Endt"
type textarea "x"
type input "Endt"
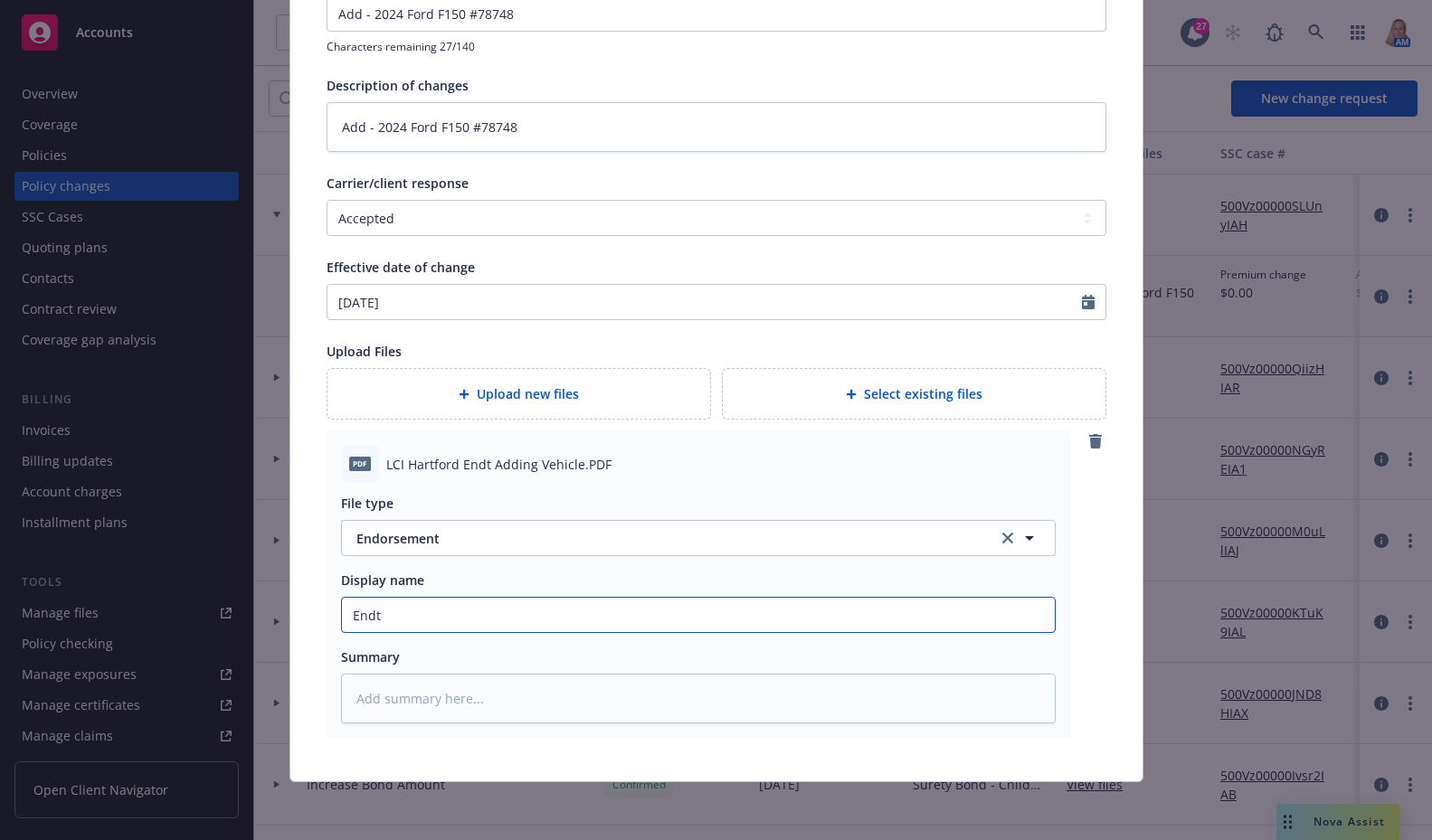
type textarea "x"
type input "Endt A"
type textarea "x"
type input "Endt Ad"
type textarea "x"
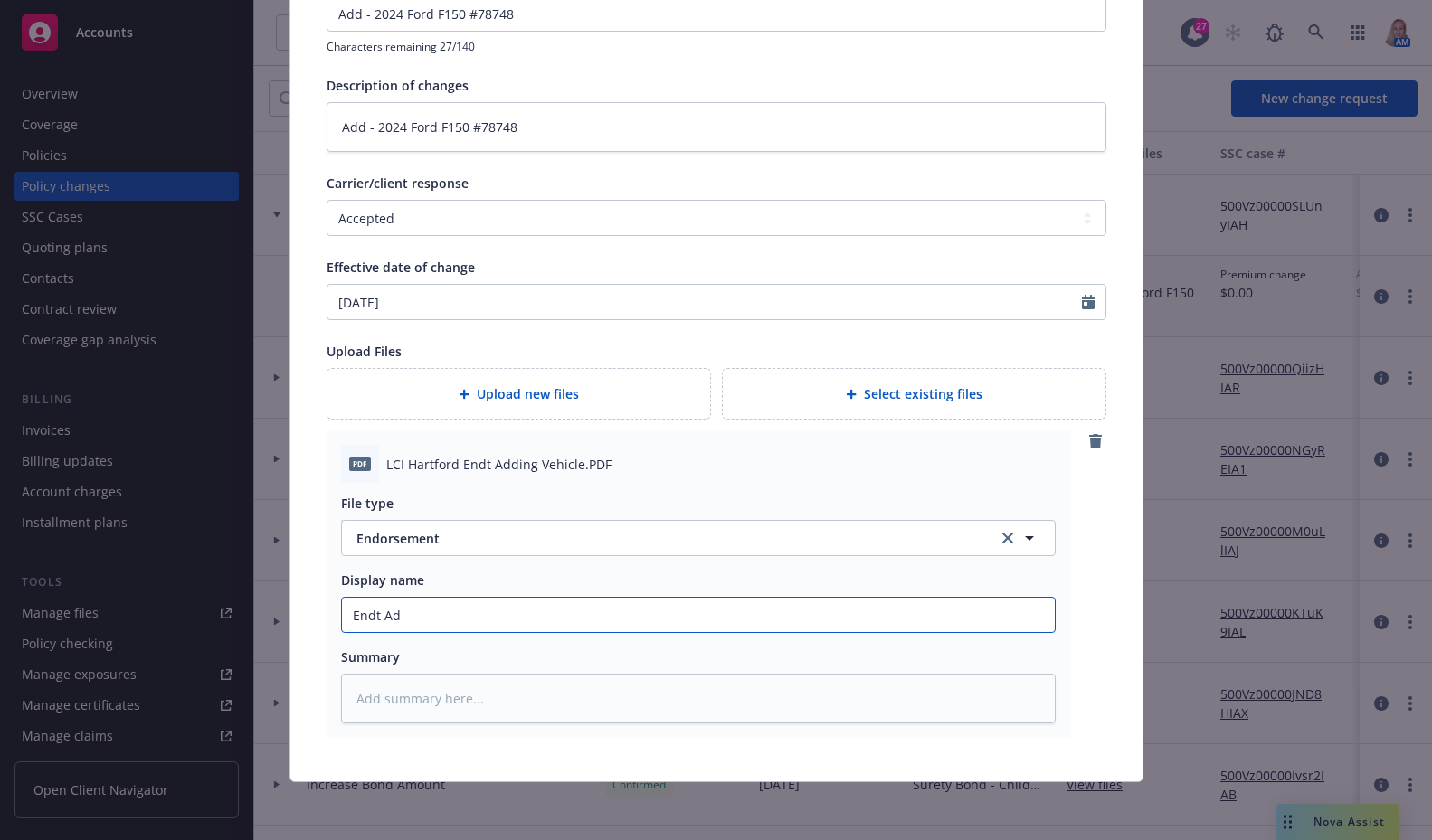
type input "Endt Add"
type textarea "x"
type input "Endt Addi"
type textarea "x"
type input "Endt Addin"
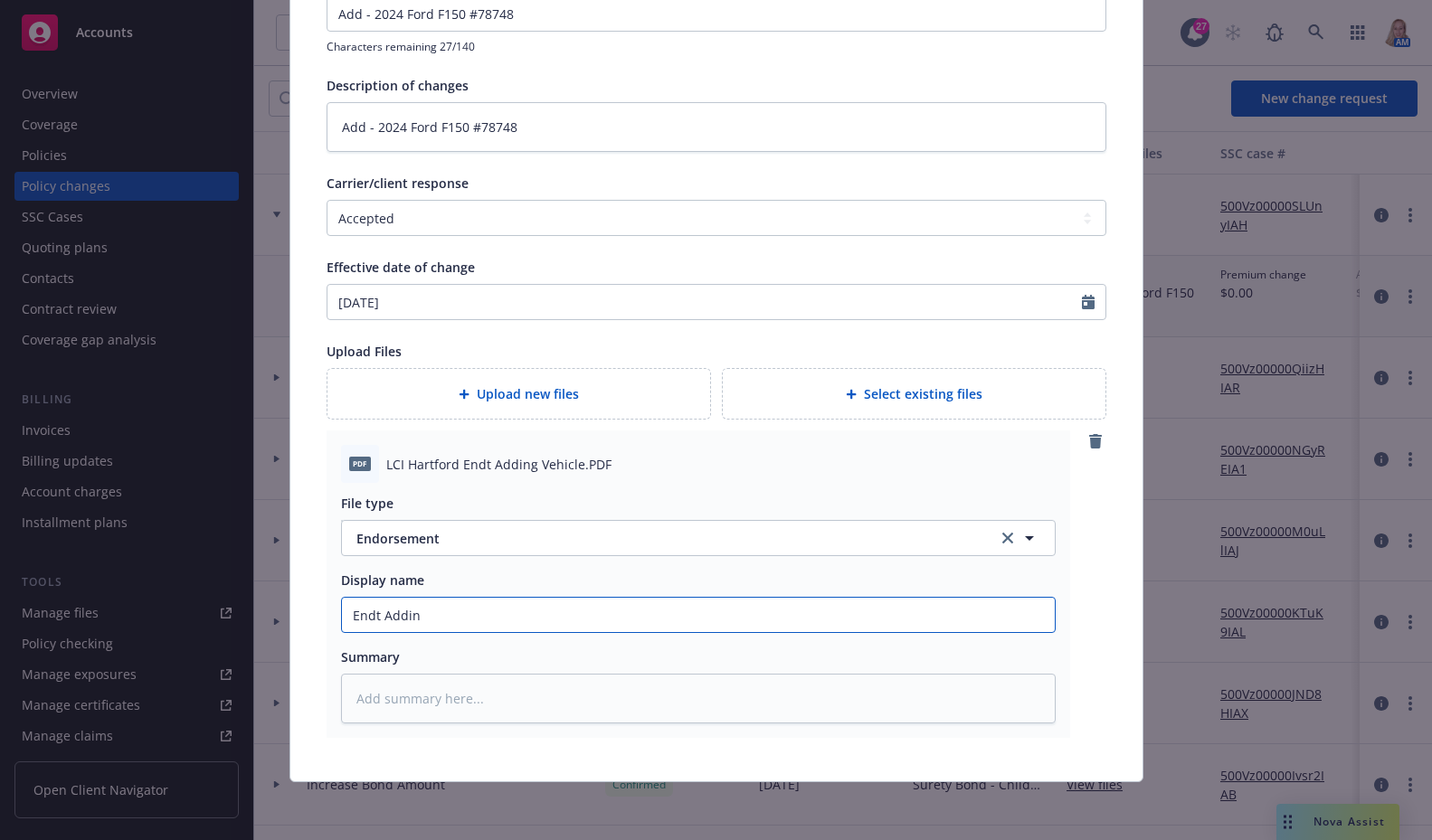
type textarea "x"
type input "Endt Adding"
type textarea "x"
type input "Endt Adding"
type textarea "x"
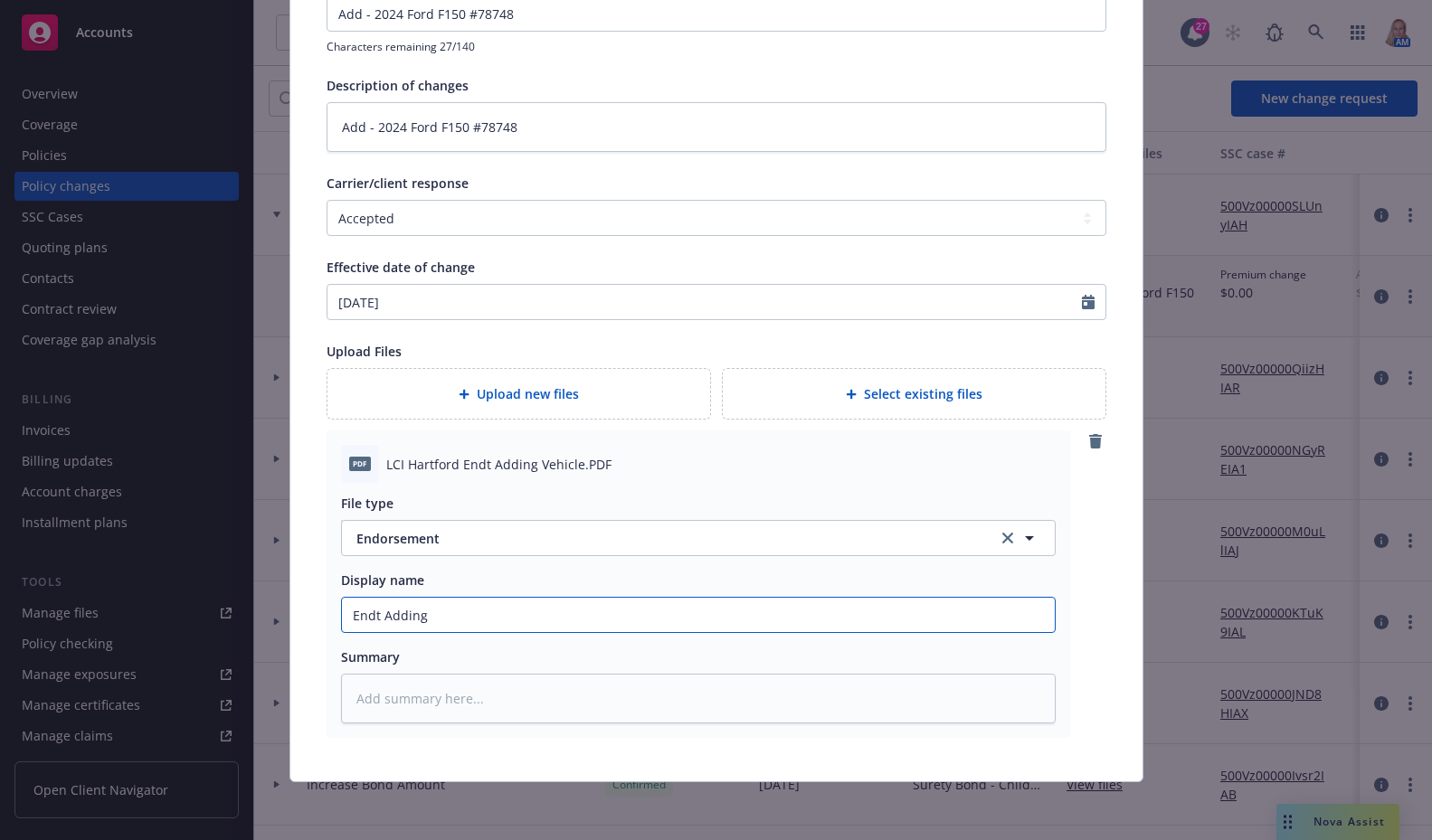
type input "Endt Adding 2"
type textarea "x"
type input "Endt Adding 20"
type textarea "x"
type input "Endt Adding 202"
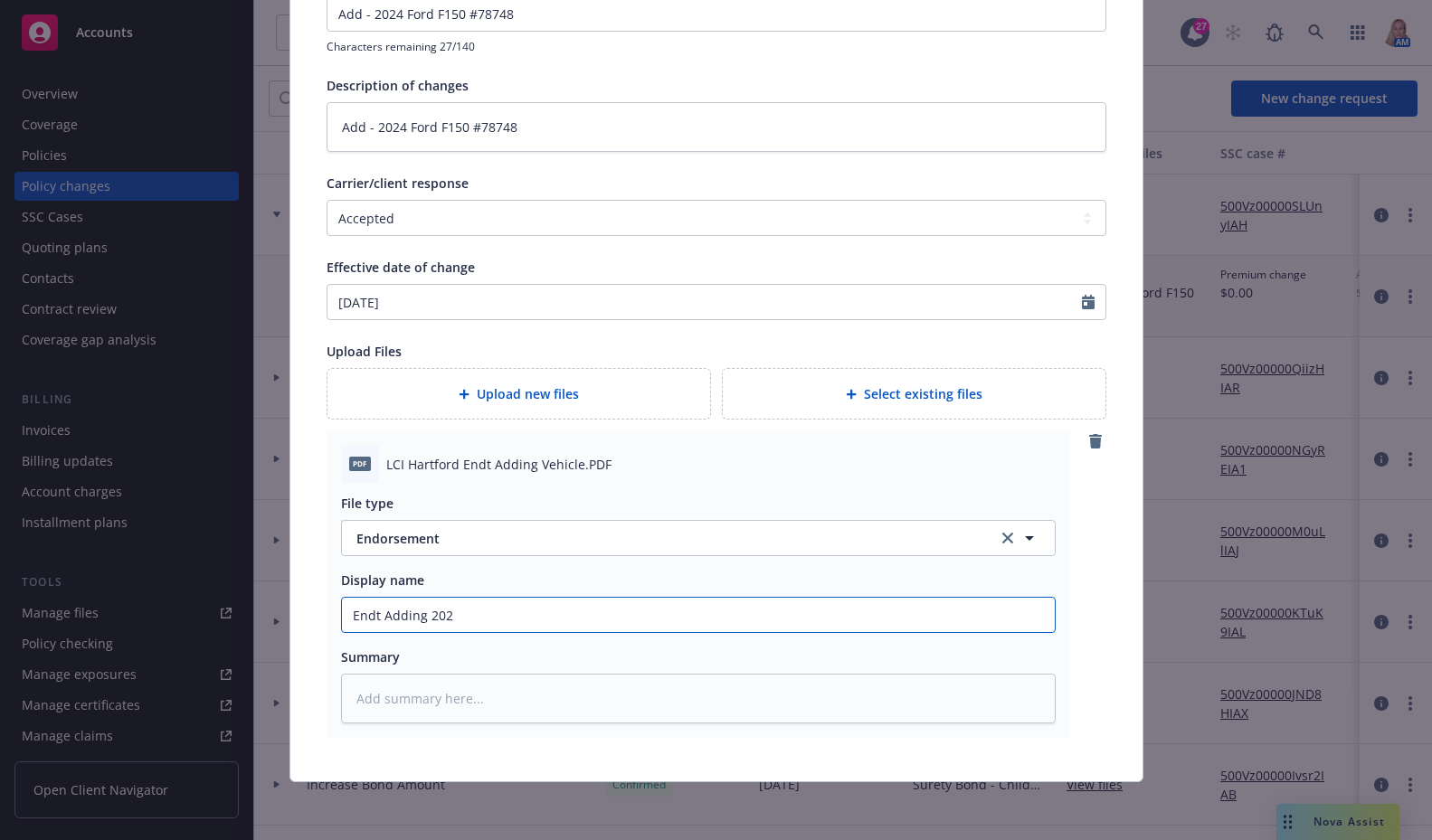
type textarea "x"
type input "Endt Adding 2024"
type textarea "x"
type input "Endt Adding 2024"
type textarea "x"
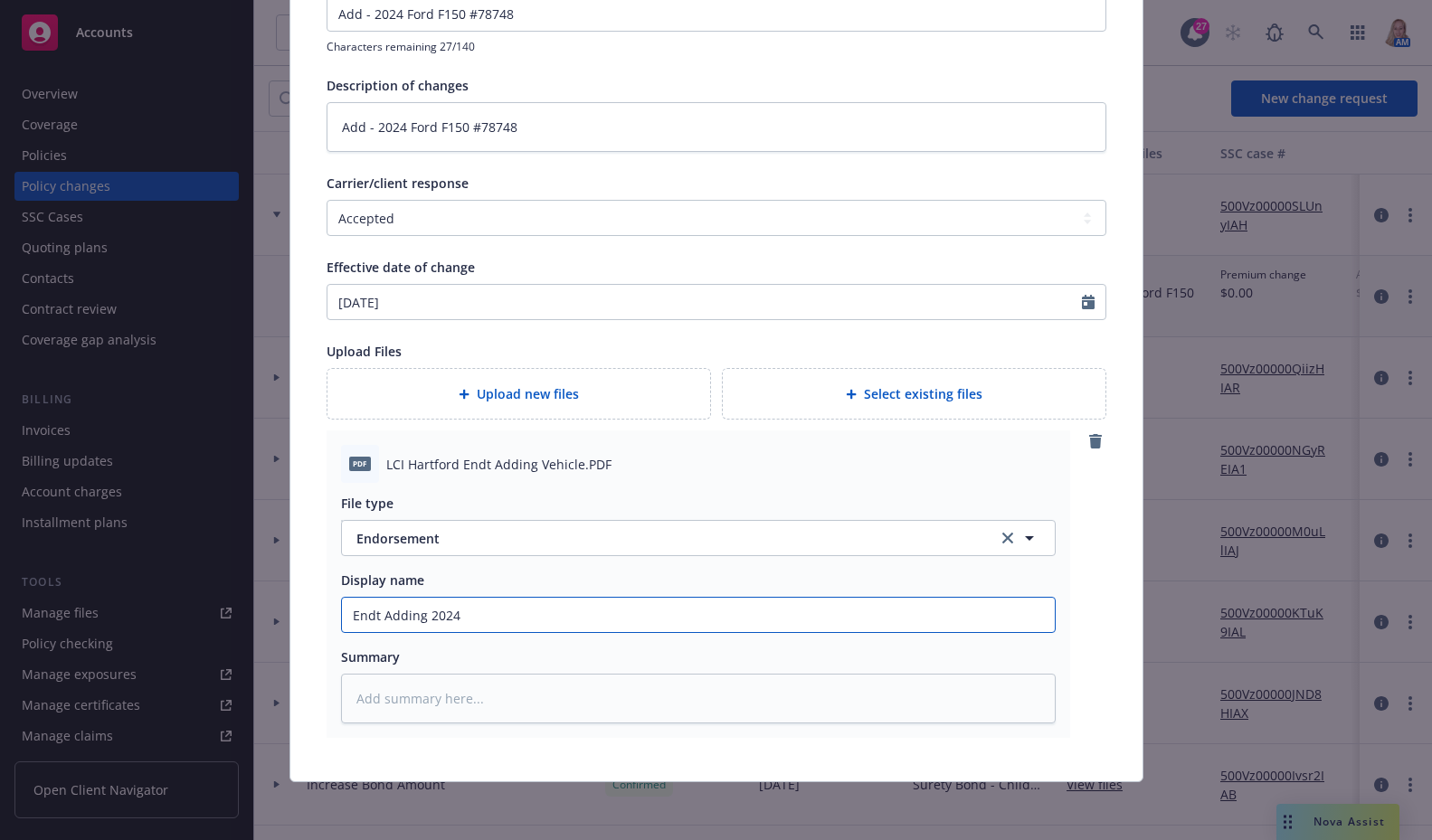
type input "Endt Adding 2024 F"
type textarea "x"
type input "Endt Adding 2024 Fo"
type textarea "x"
type input "Endt Adding 2024 For"
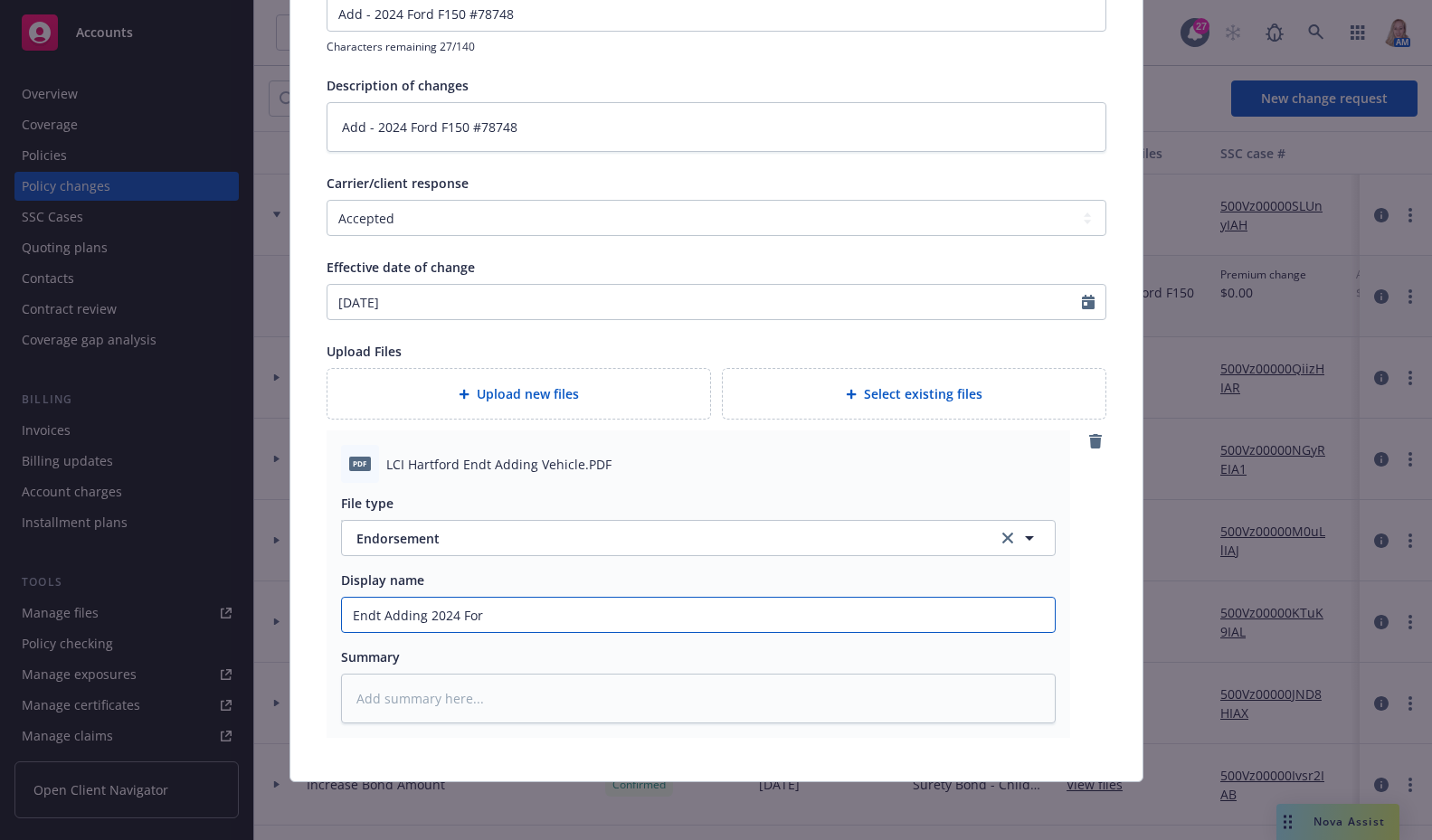
type textarea "x"
type input "Endt Adding 2024 Ford"
type textarea "x"
type input "Endt Adding 2024 Ford"
type textarea "x"
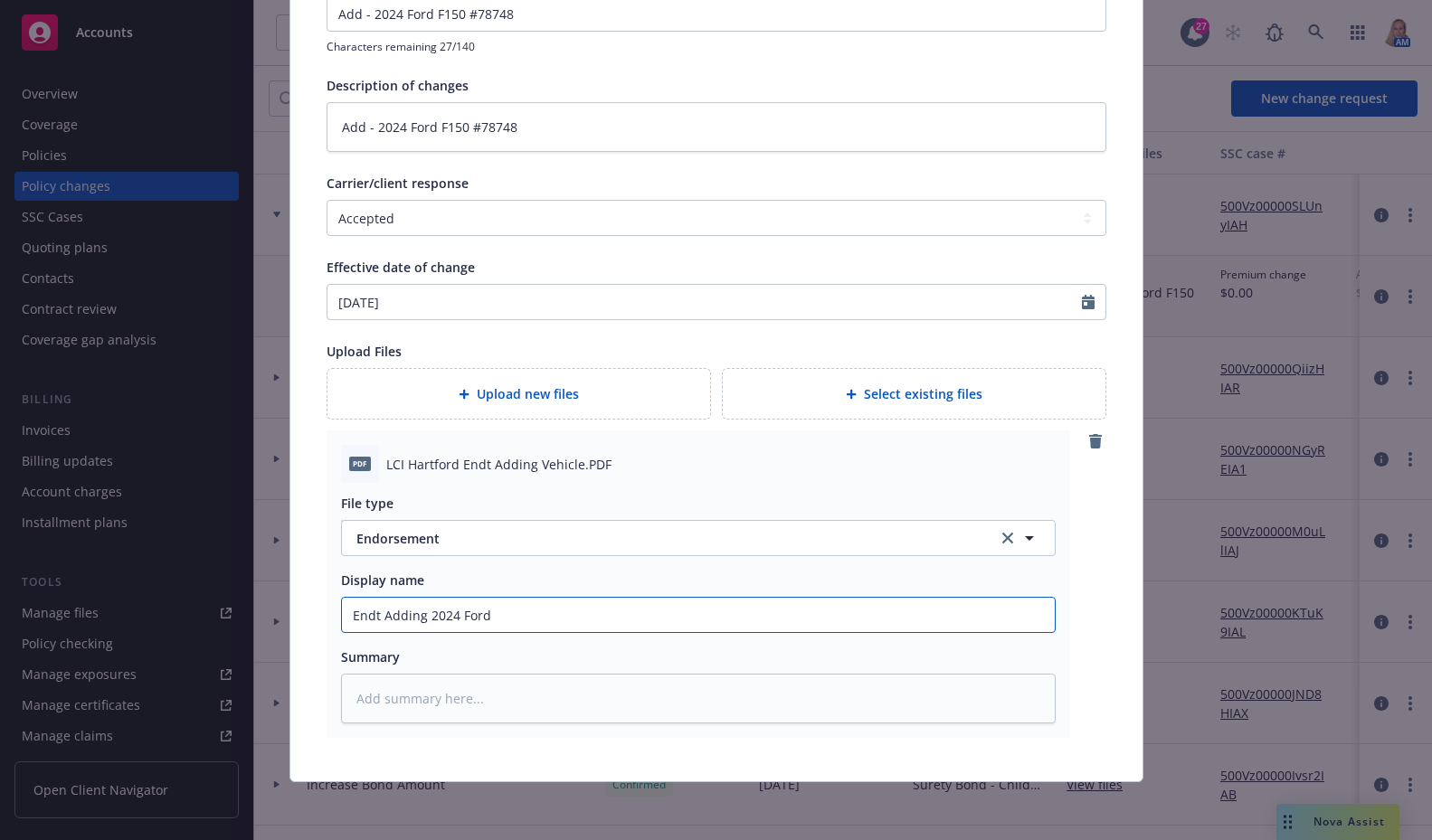
type input "Endt Adding 2024 Ford F"
type textarea "x"
type input "Endt Adding 2024 Ford F1"
type textarea "x"
type input "Endt Adding 2024 Ford F15"
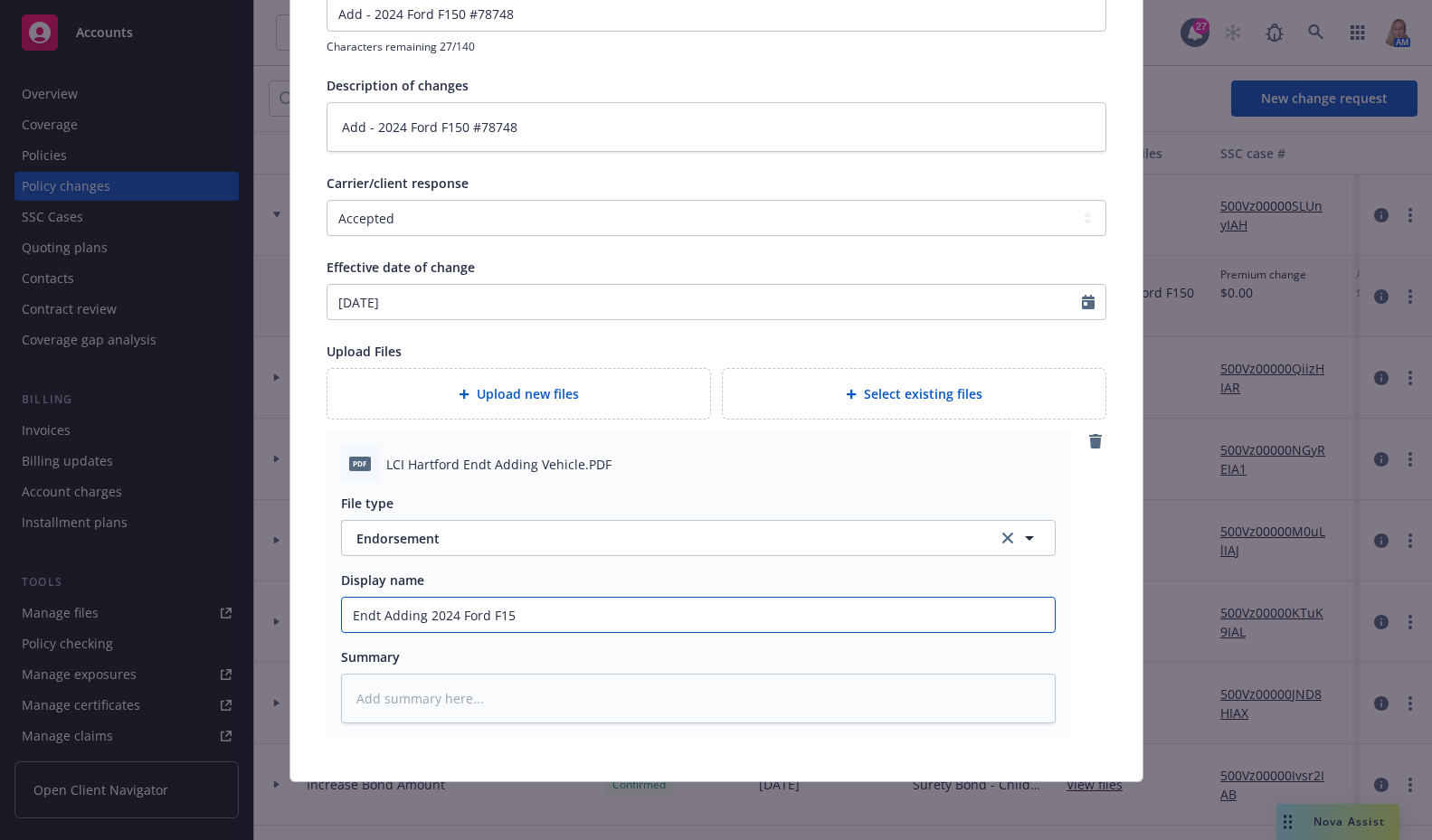
type textarea "x"
type input "Endt Adding 2024 Ford F150"
type textarea "x"
type input "Endt Adding 2024 Ford F150"
type textarea "x"
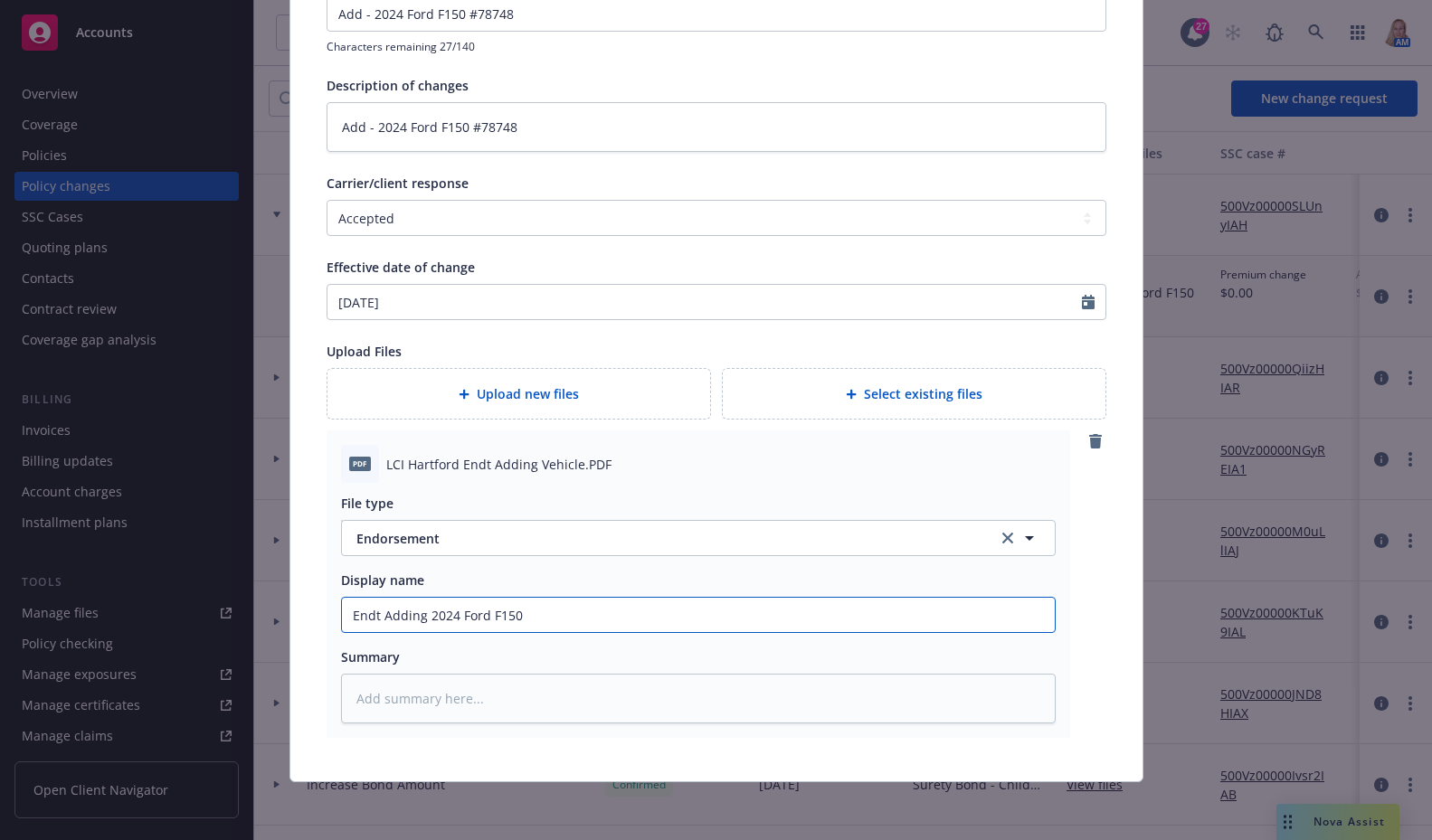
type input "Endt Adding 2024 Ford F150 #"
type textarea "x"
type input "Endt Adding 2024 Ford F150 #7"
type textarea "x"
type input "Endt Adding 2024 Ford F150 #78"
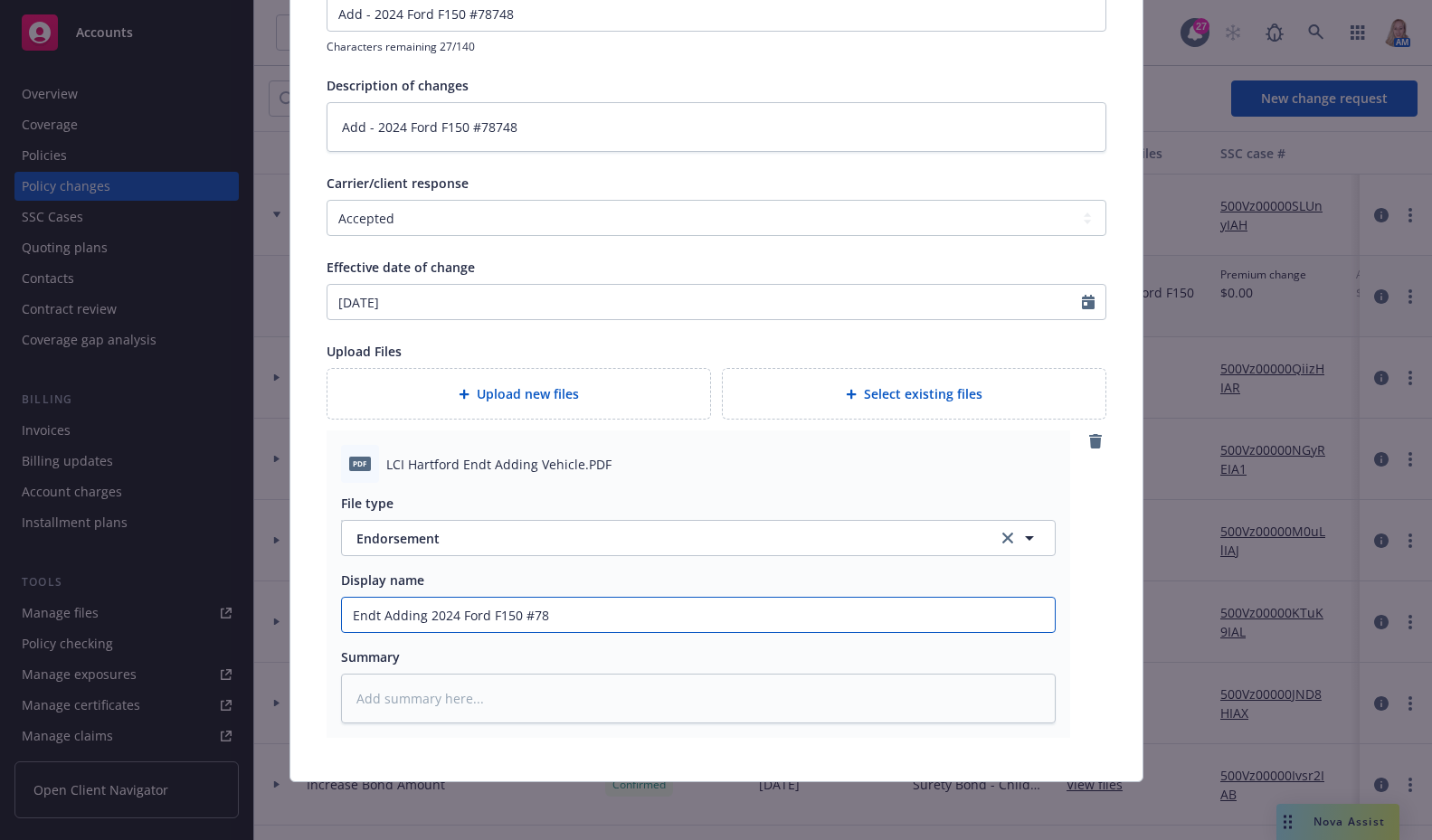
type textarea "x"
type input "Endt Adding 2024 Ford F150 #787"
type textarea "x"
type input "Endt Adding 2024 Ford F150 #7874"
type textarea "x"
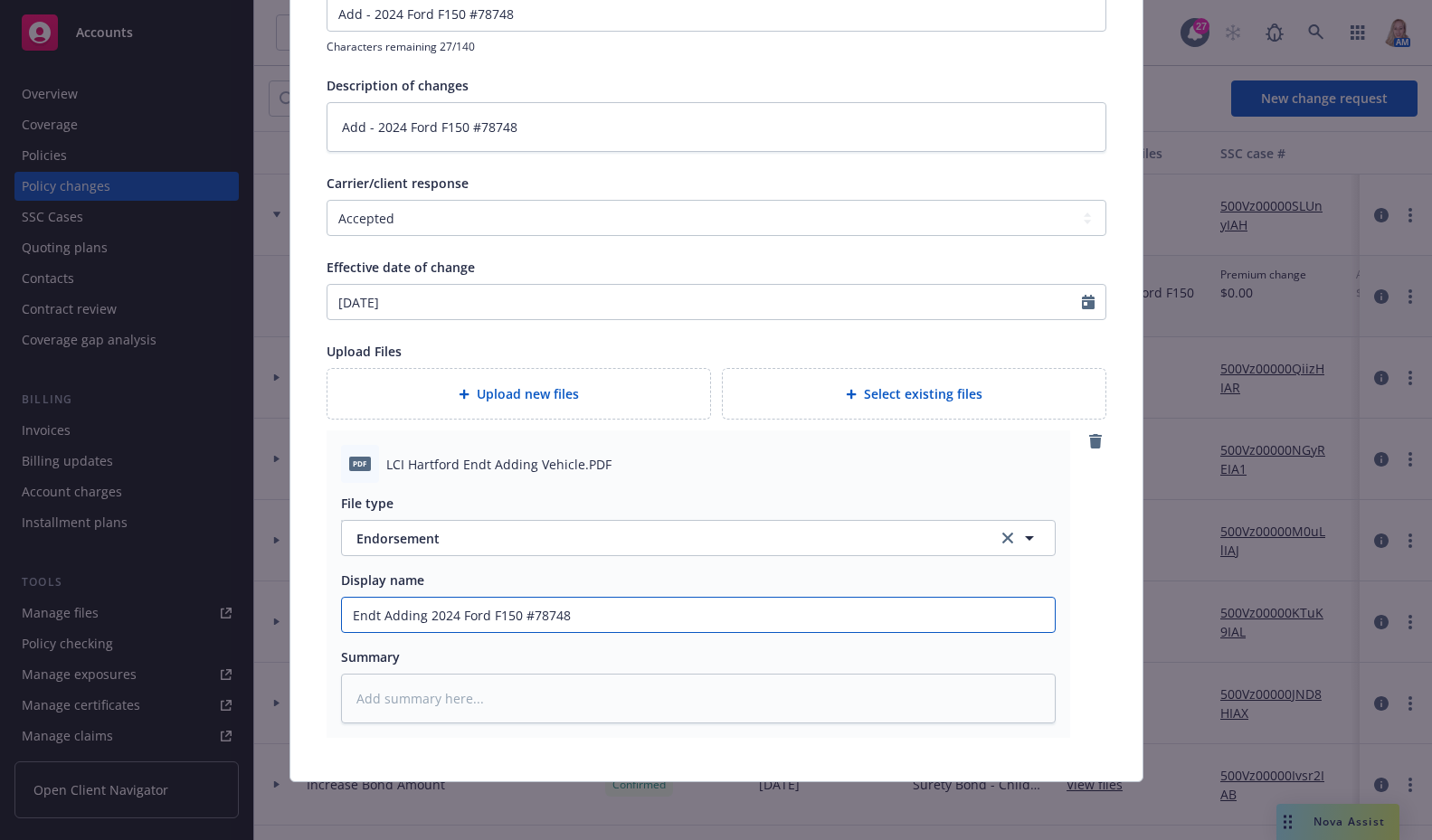
drag, startPoint x: 578, startPoint y: 607, endPoint x: 264, endPoint y: 589, distance: 314.5
click at [264, 589] on div "Edit policy change Cancel Save Identifier Add - 2024 Ford F150 #78748 Character…" at bounding box center [716, 420] width 1432 height 840
type input "Endt Adding 2024 Ford F150 #78748"
click at [454, 685] on textarea at bounding box center [698, 698] width 715 height 49
paste textarea "Endt Adding 2024 Ford F150 #78748"
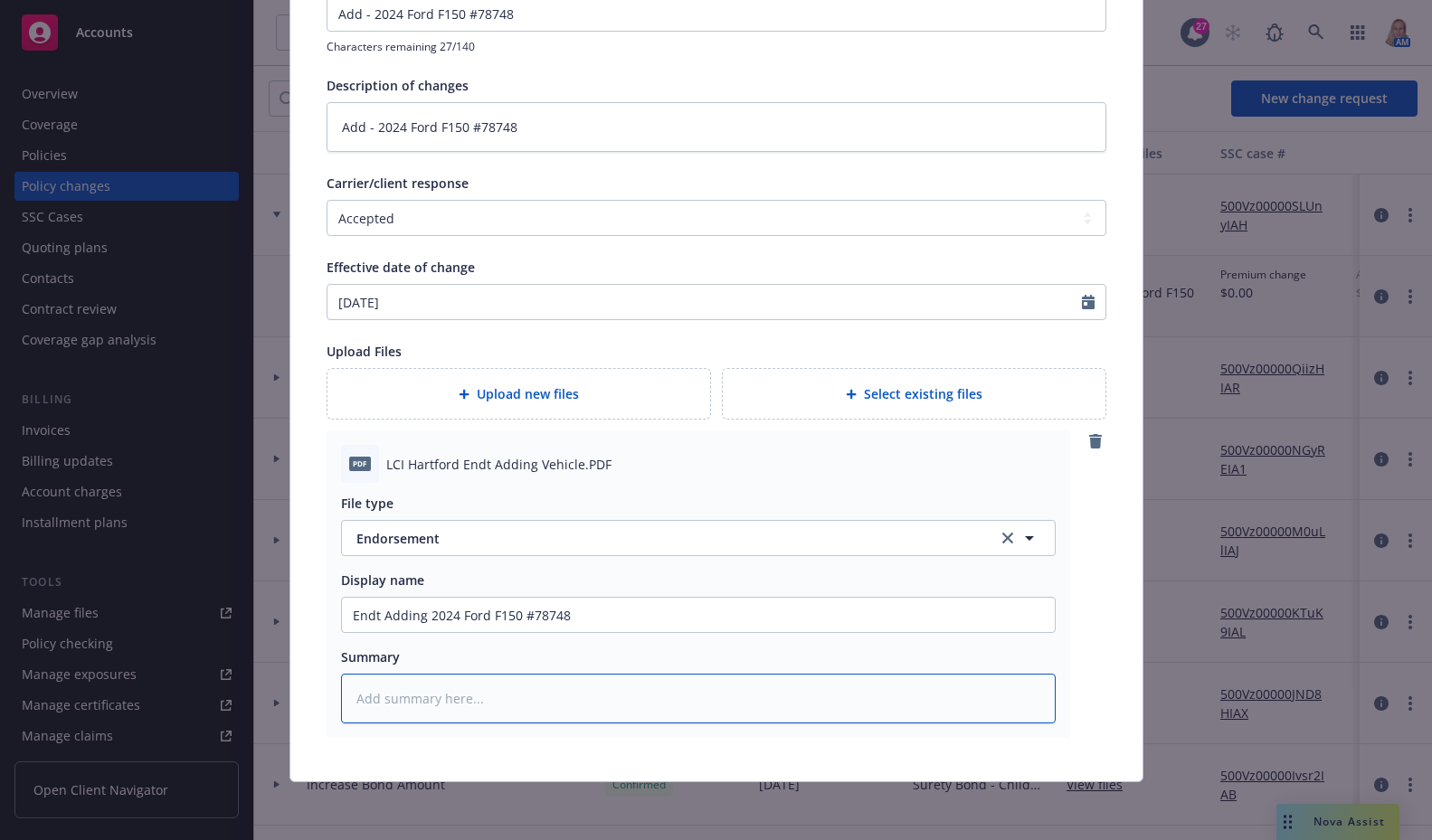
type textarea "x"
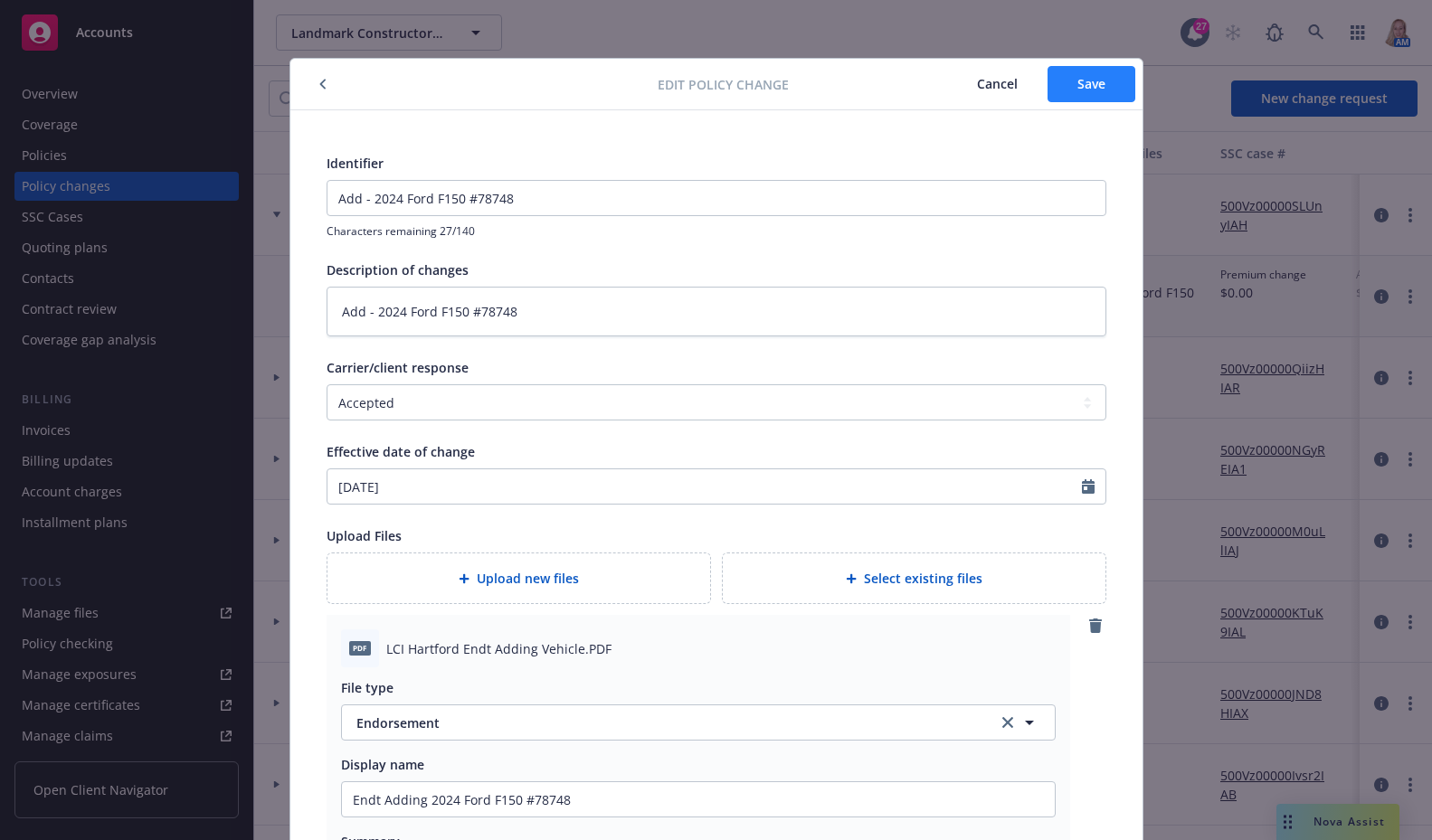
type textarea "Endt Adding 2024 Ford F150 #78748"
click at [1086, 73] on button "Save" at bounding box center [1091, 83] width 88 height 36
type textarea "x"
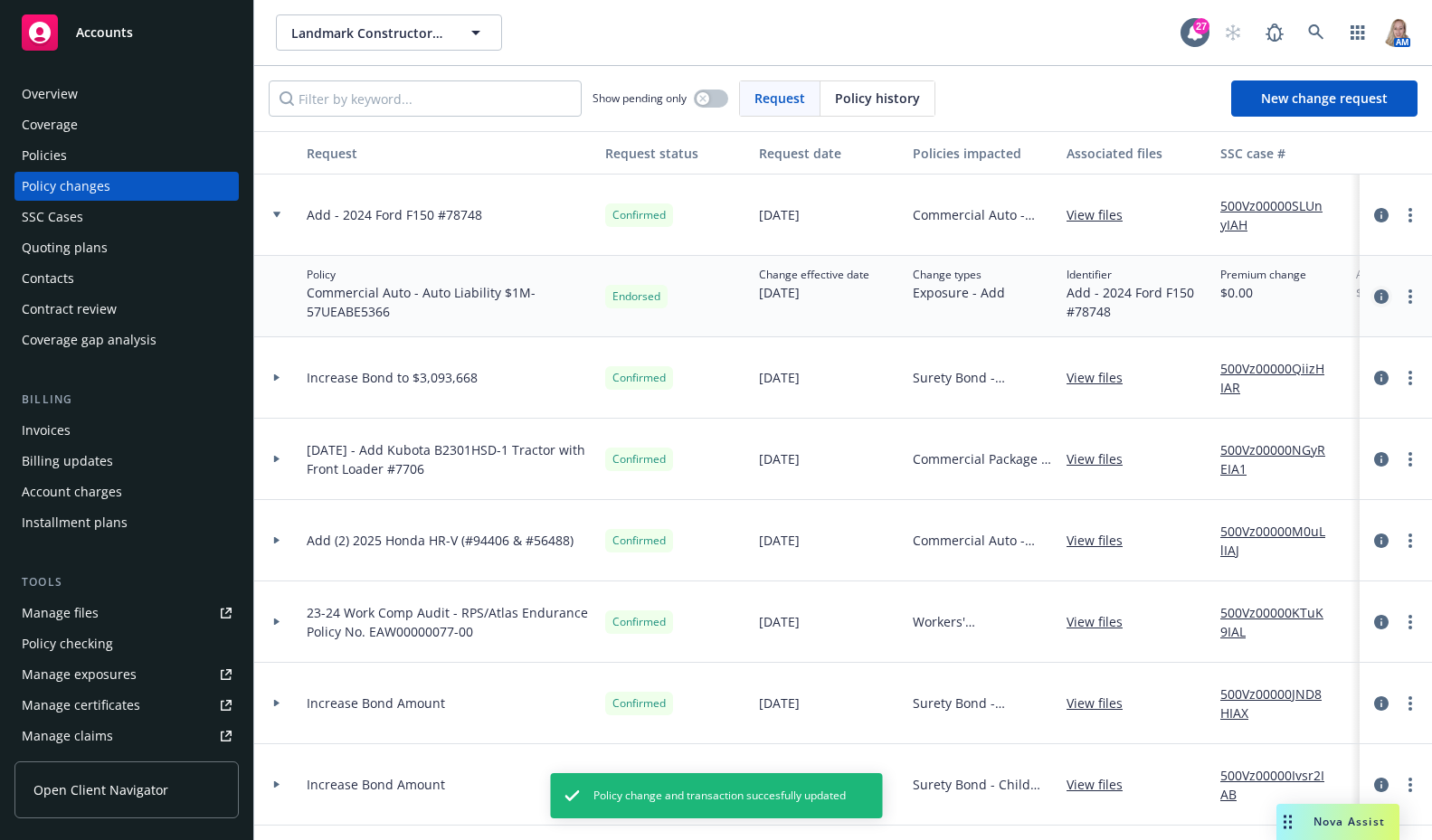
click at [1375, 292] on icon "circleInformation" at bounding box center [1382, 296] width 15 height 15
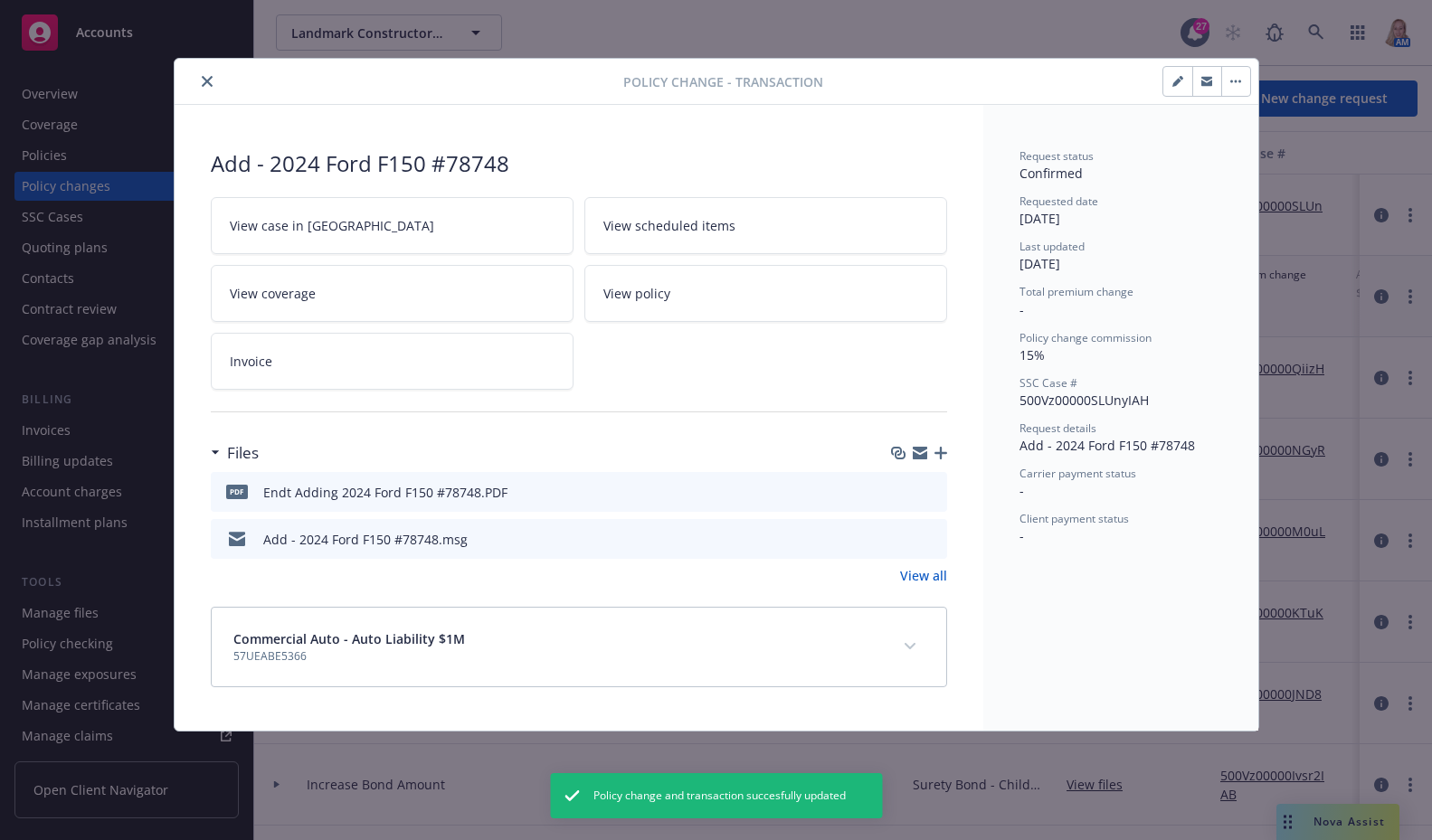
click at [318, 359] on link "Invoice" at bounding box center [392, 361] width 363 height 57
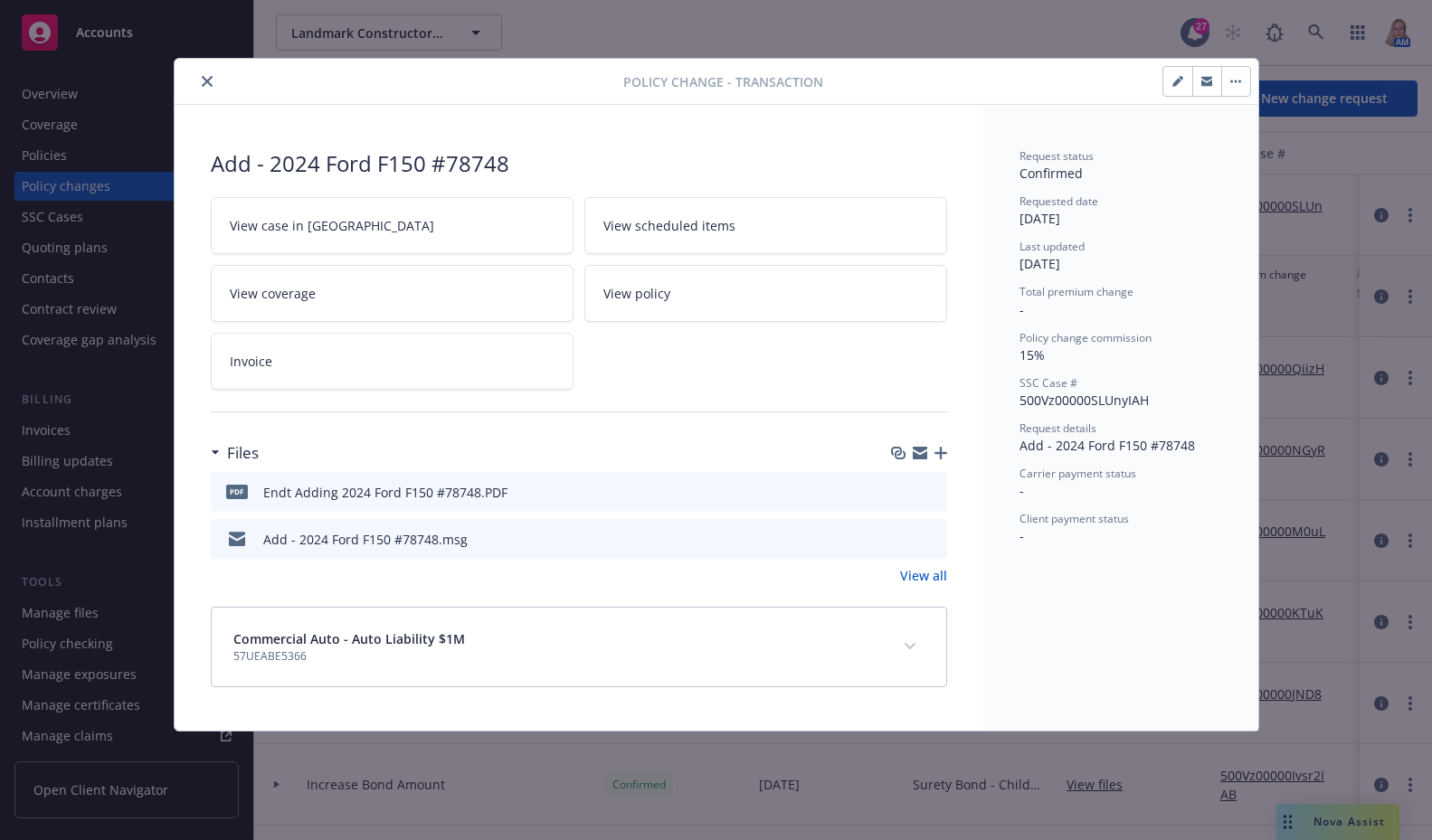
click at [1255, 82] on div "Policy change - Transaction" at bounding box center [716, 82] width 1084 height 46
click at [1243, 82] on button "button" at bounding box center [1236, 81] width 29 height 29
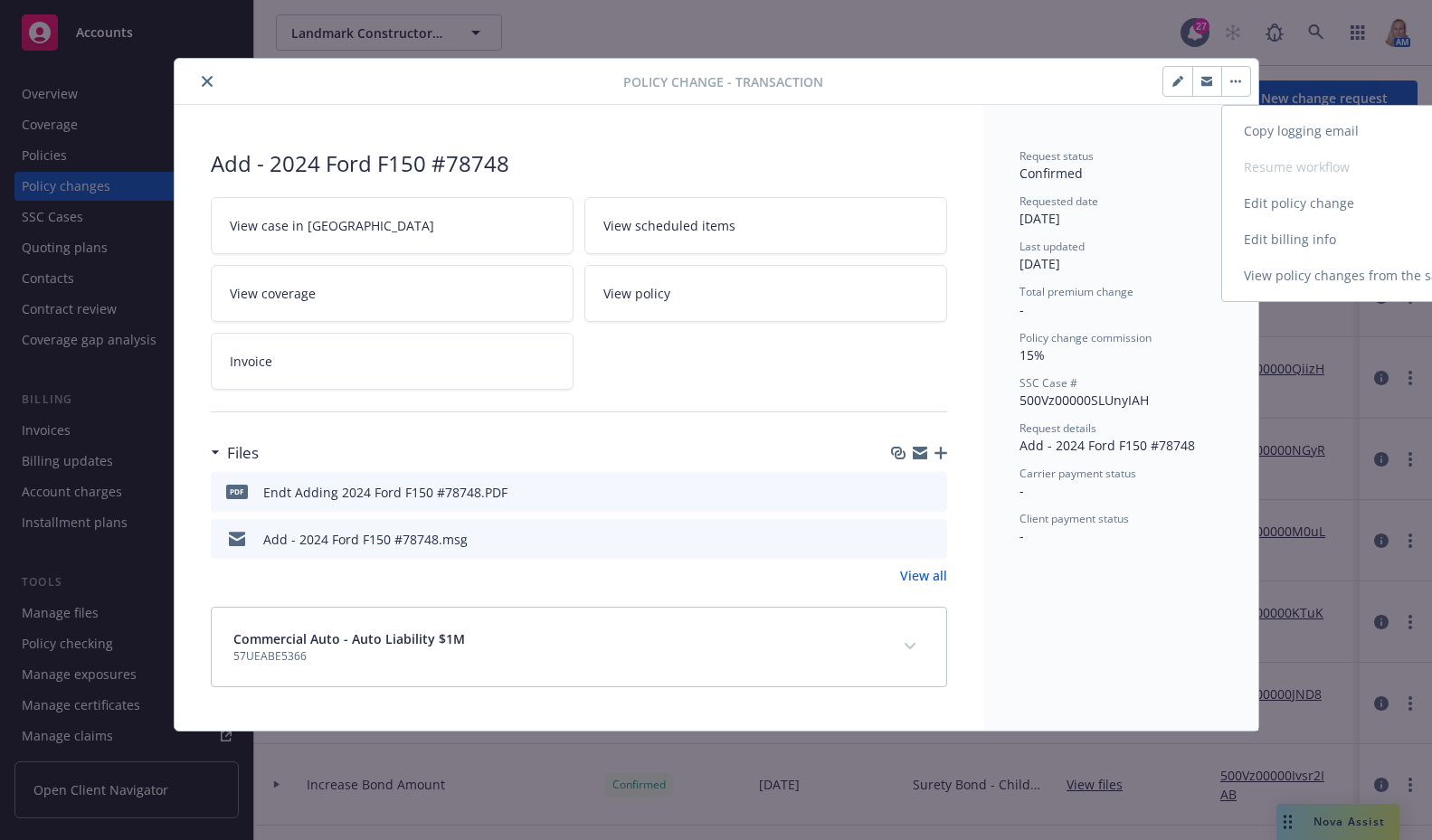
click at [1262, 242] on link "Edit billing info" at bounding box center [1378, 239] width 311 height 36
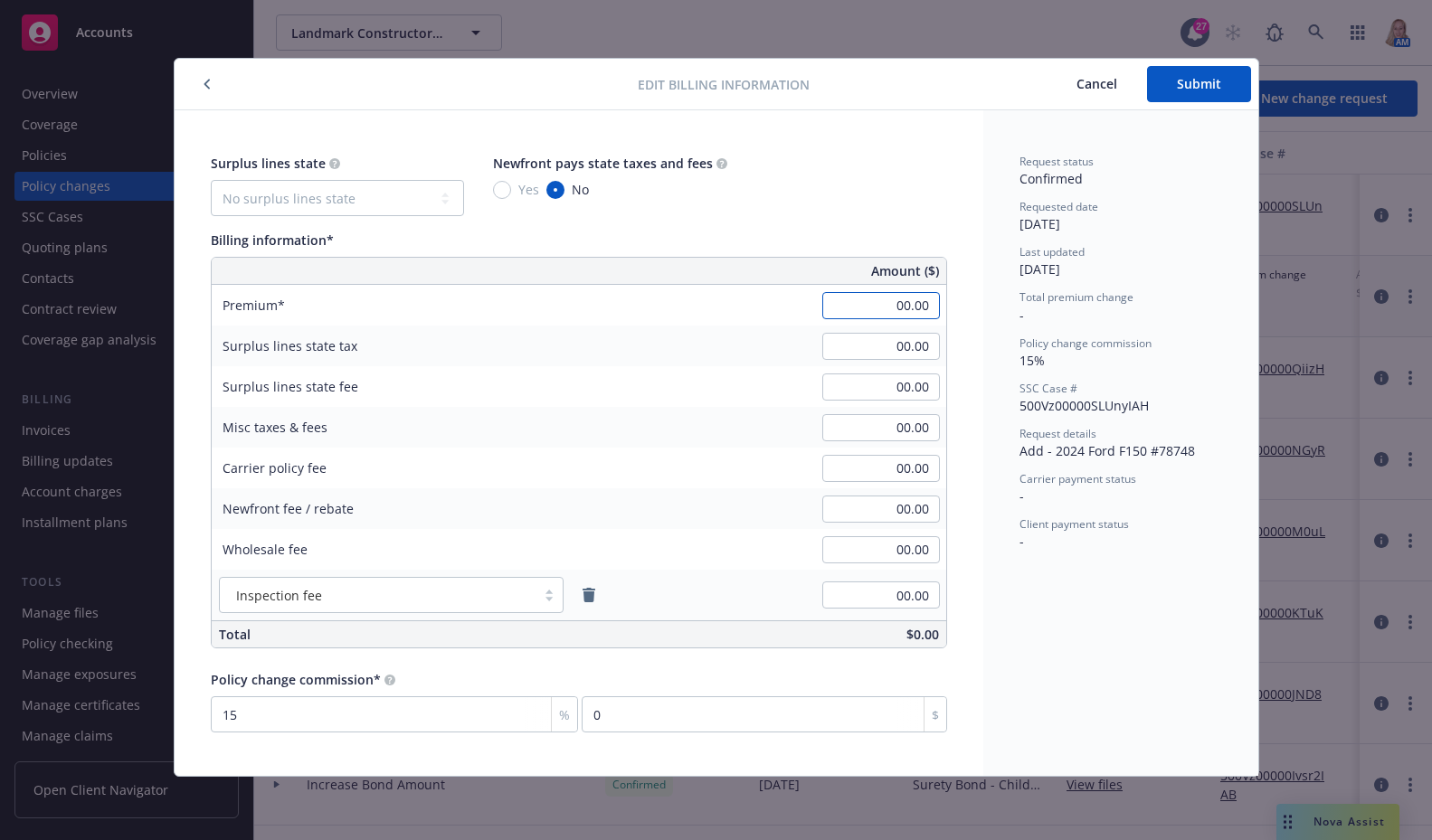
click at [878, 313] on input "00.00" at bounding box center [881, 306] width 117 height 27
click at [850, 305] on input "00.00" at bounding box center [881, 306] width 117 height 27
drag, startPoint x: 850, startPoint y: 305, endPoint x: 1045, endPoint y: 311, distance: 195.1
click at [1045, 311] on div "Surplus lines state No surplus lines state Alaska Alabama Arkansas Arizona Cali…" at bounding box center [716, 443] width 1084 height 666
type input "2,199.00"
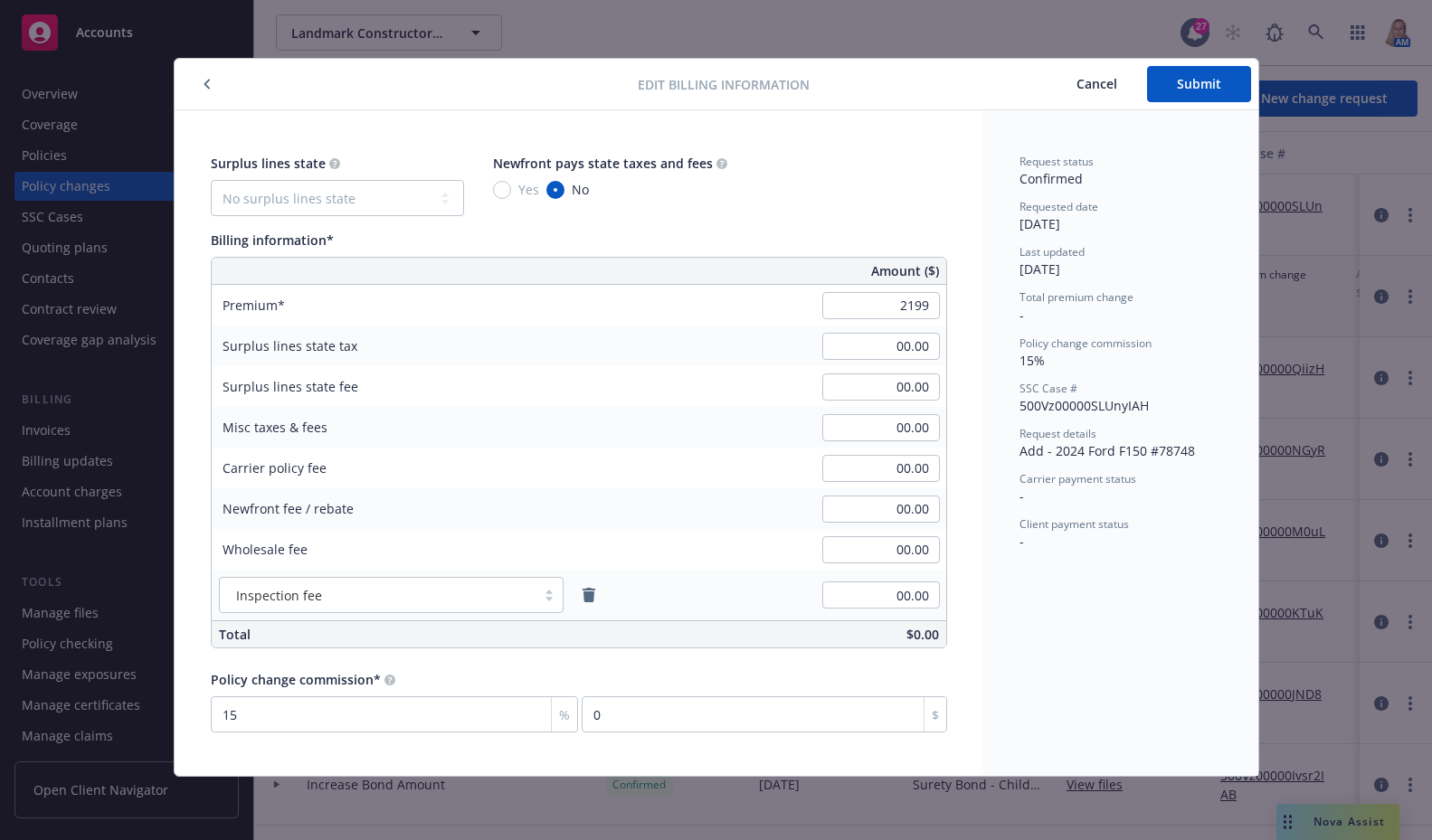
type input "329.85"
click at [1150, 679] on div "Request status Confirmed Requested date 09/17/2025 Last updated 09/17/2025 Tota…" at bounding box center [1121, 443] width 275 height 666
click at [1200, 84] on span "Submit" at bounding box center [1200, 84] width 45 height 17
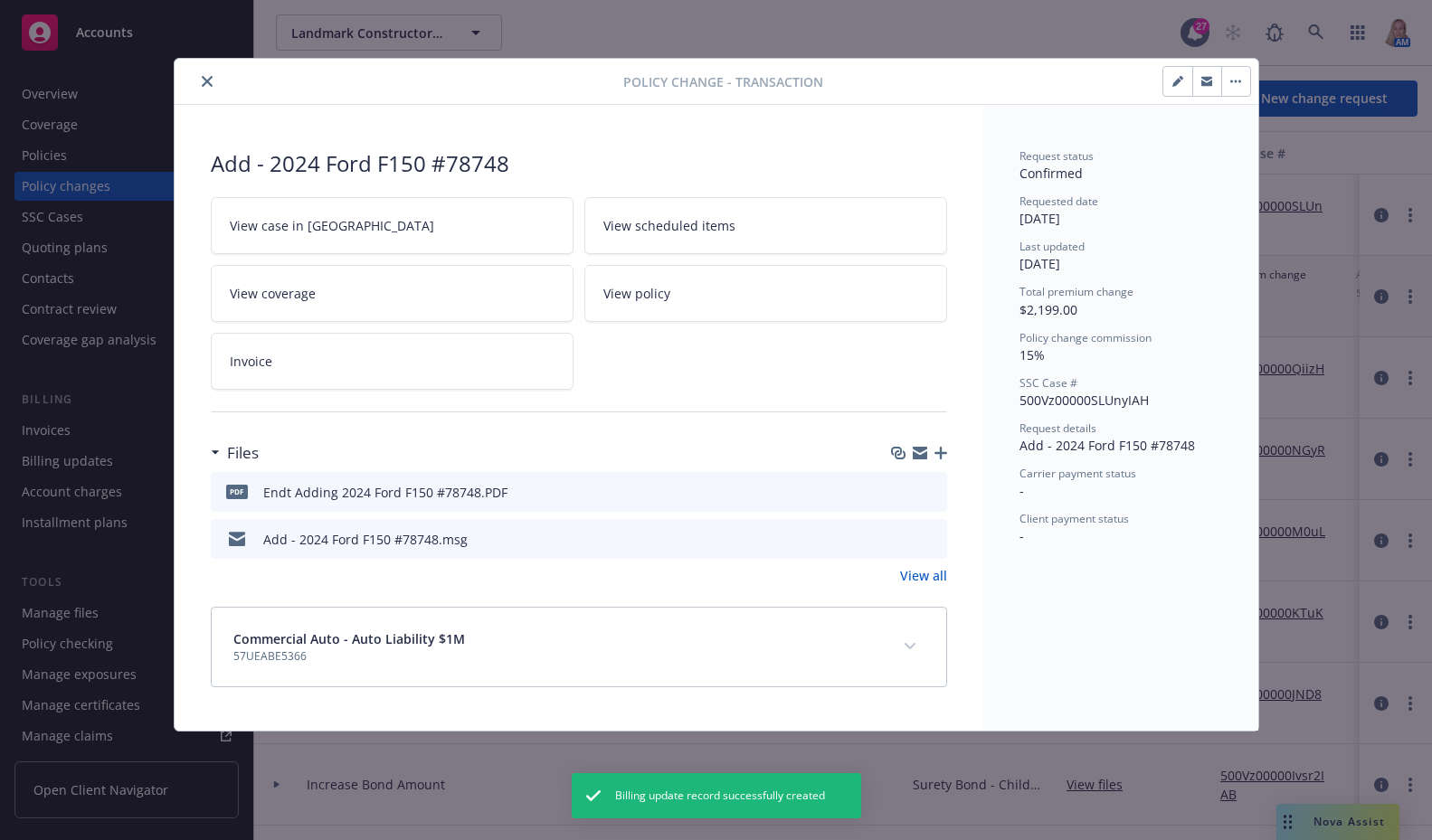
click at [317, 365] on link "Invoice" at bounding box center [392, 361] width 363 height 57
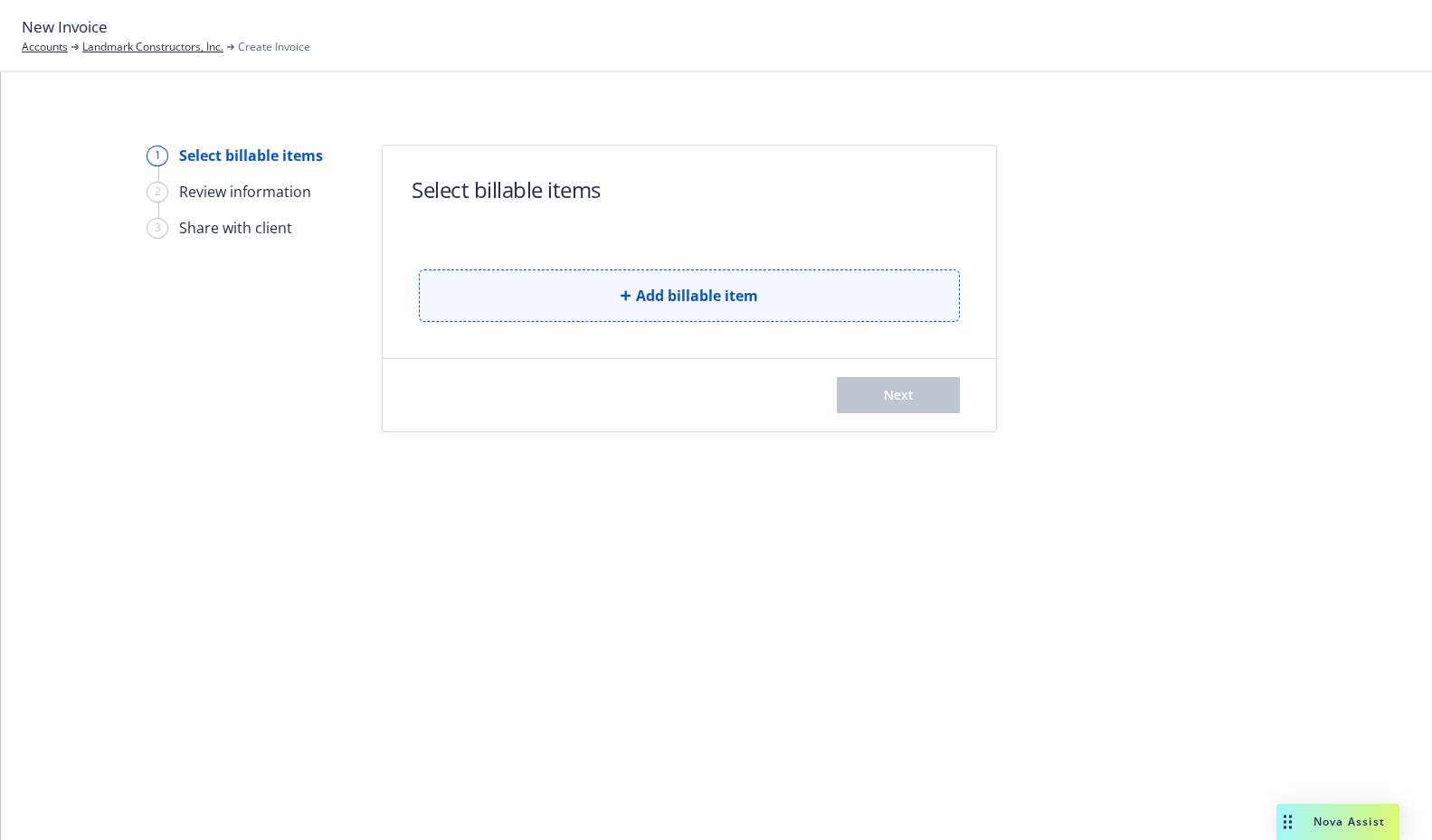
click at [699, 297] on span "Add billable item" at bounding box center [697, 295] width 122 height 21
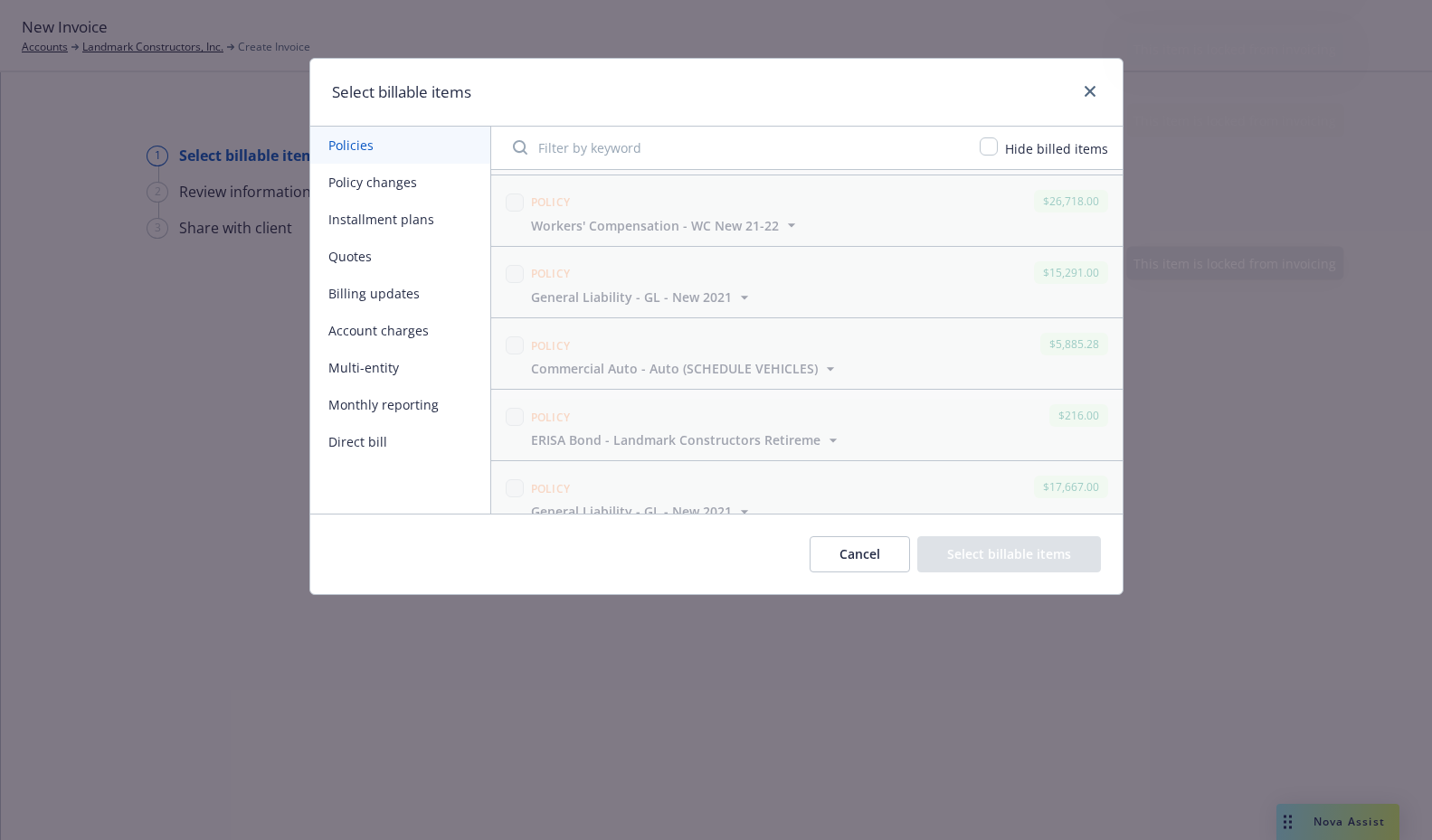
scroll to position [3941, 0]
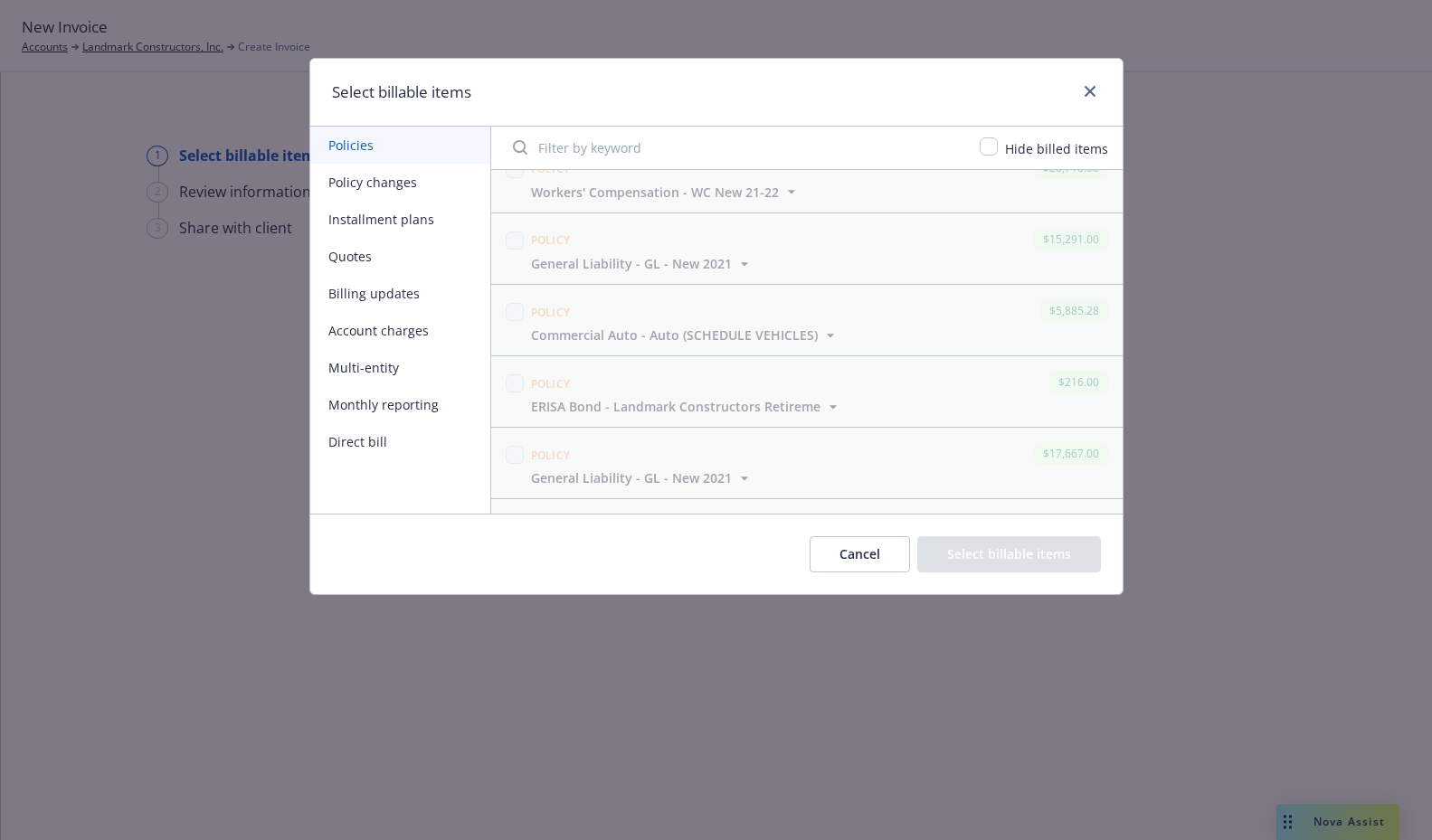
click at [373, 292] on button "Billing updates" at bounding box center [401, 293] width 180 height 37
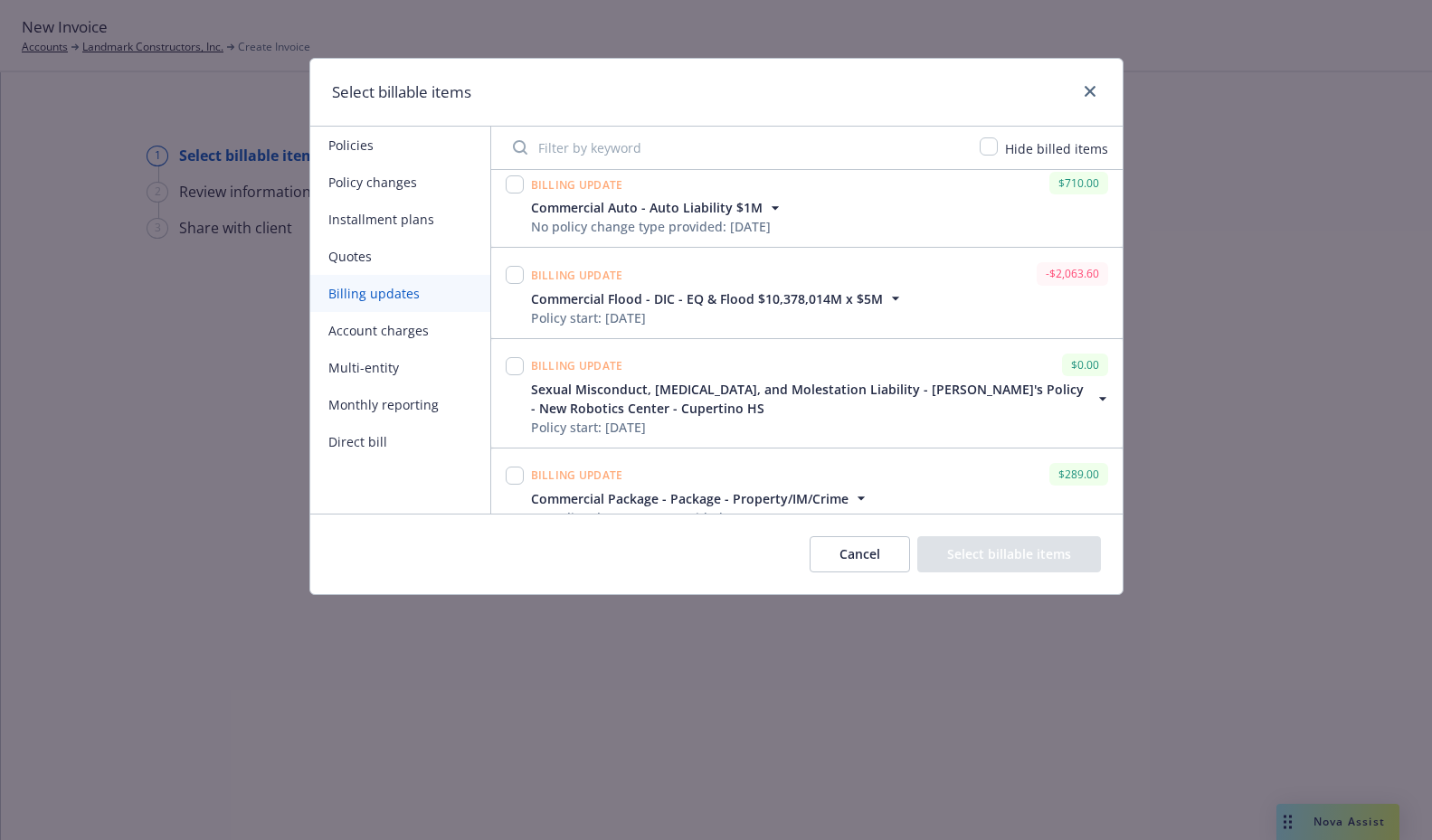
scroll to position [1306, 0]
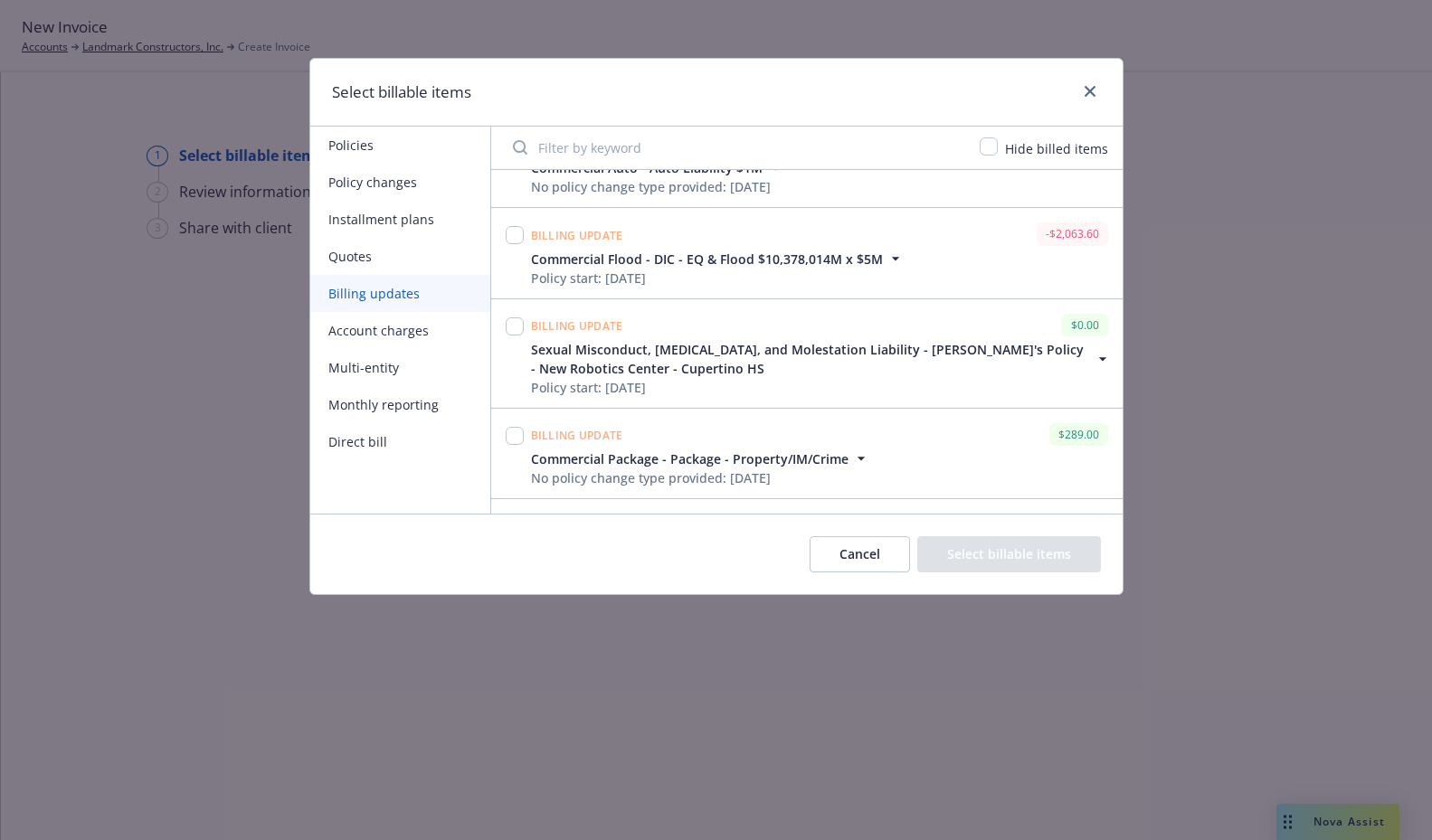
click at [380, 327] on button "Account charges" at bounding box center [401, 330] width 180 height 37
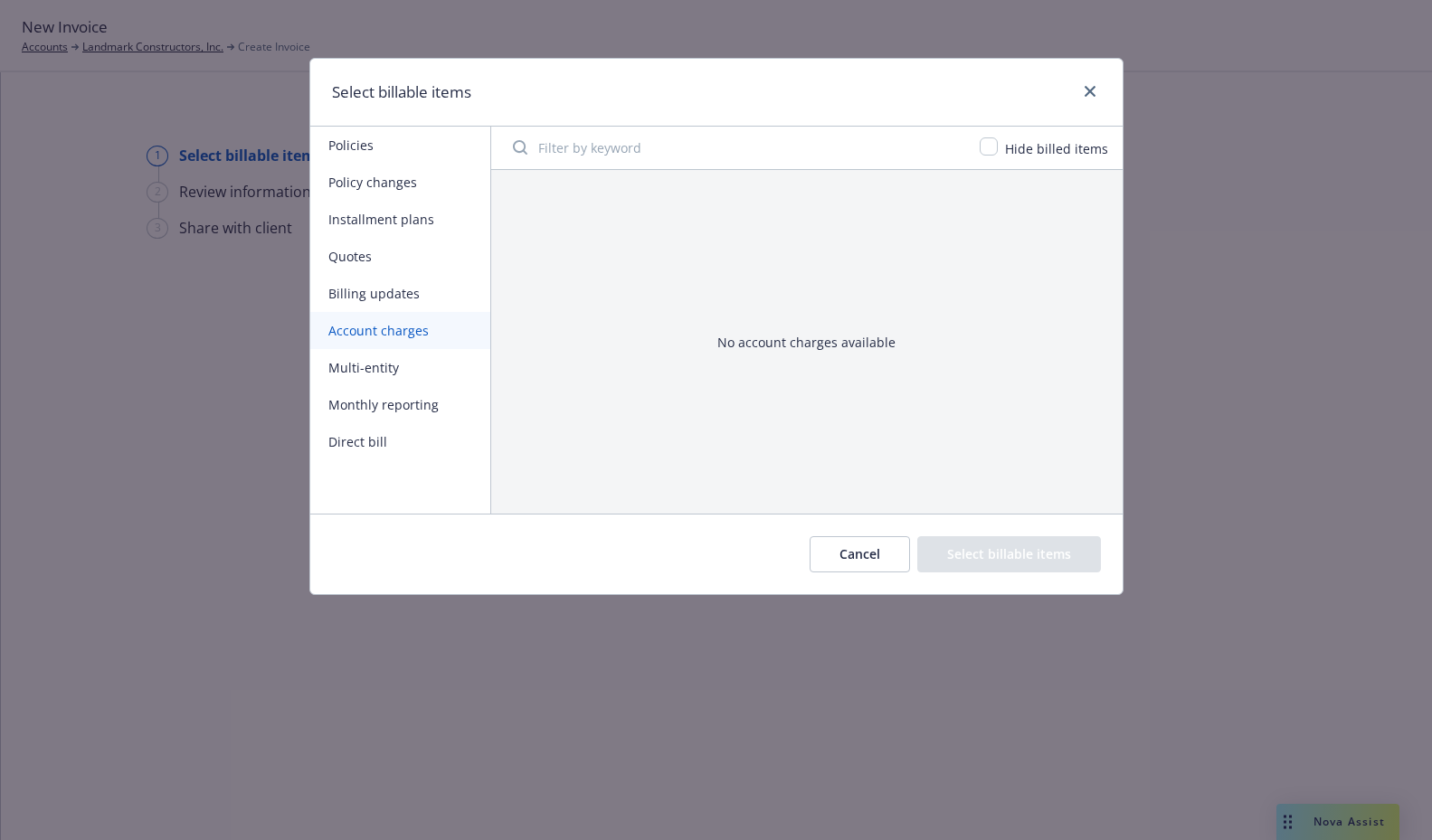
click at [381, 259] on button "Quotes" at bounding box center [401, 256] width 180 height 37
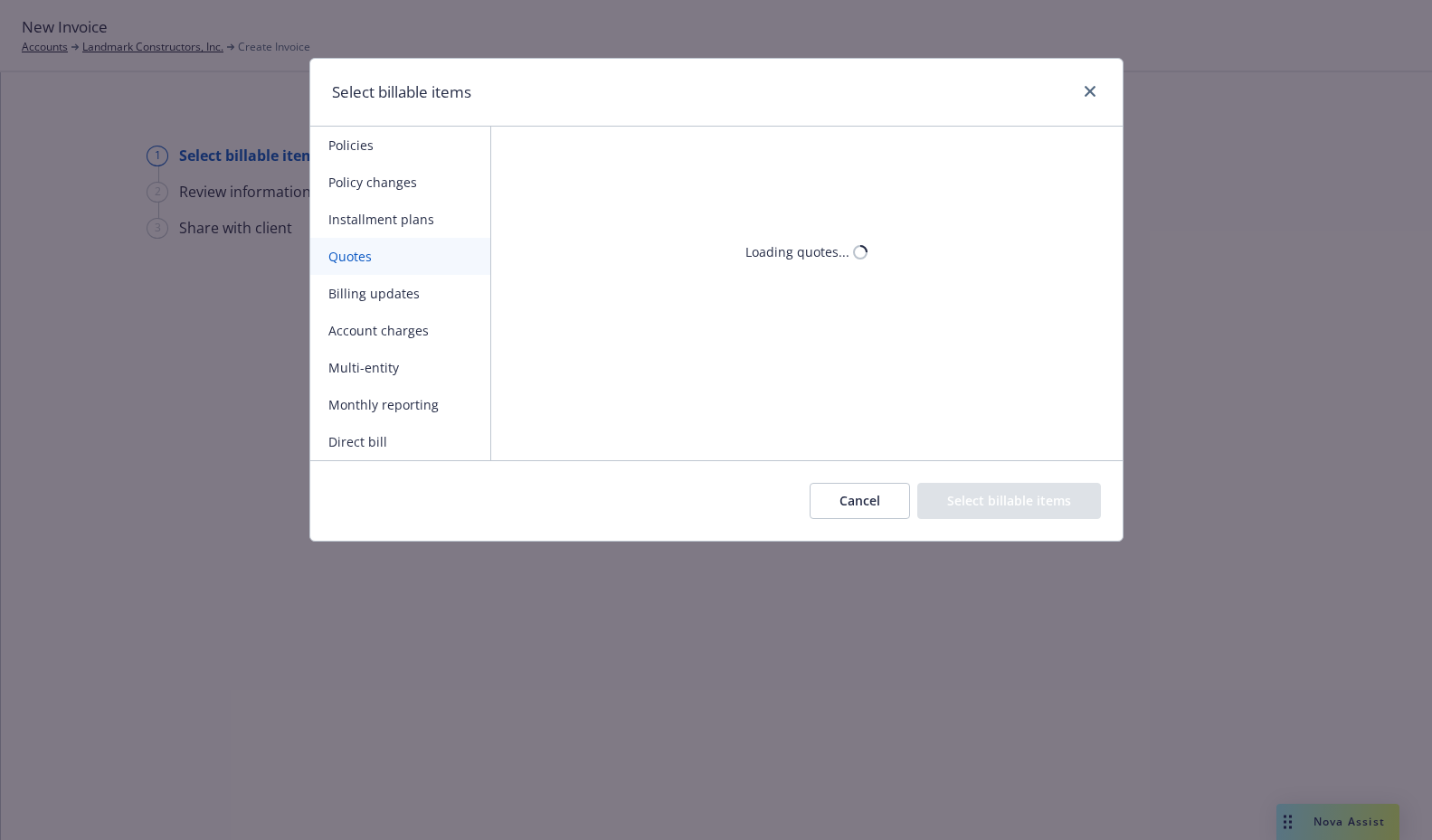
click at [381, 219] on button "Installment plans" at bounding box center [401, 219] width 180 height 37
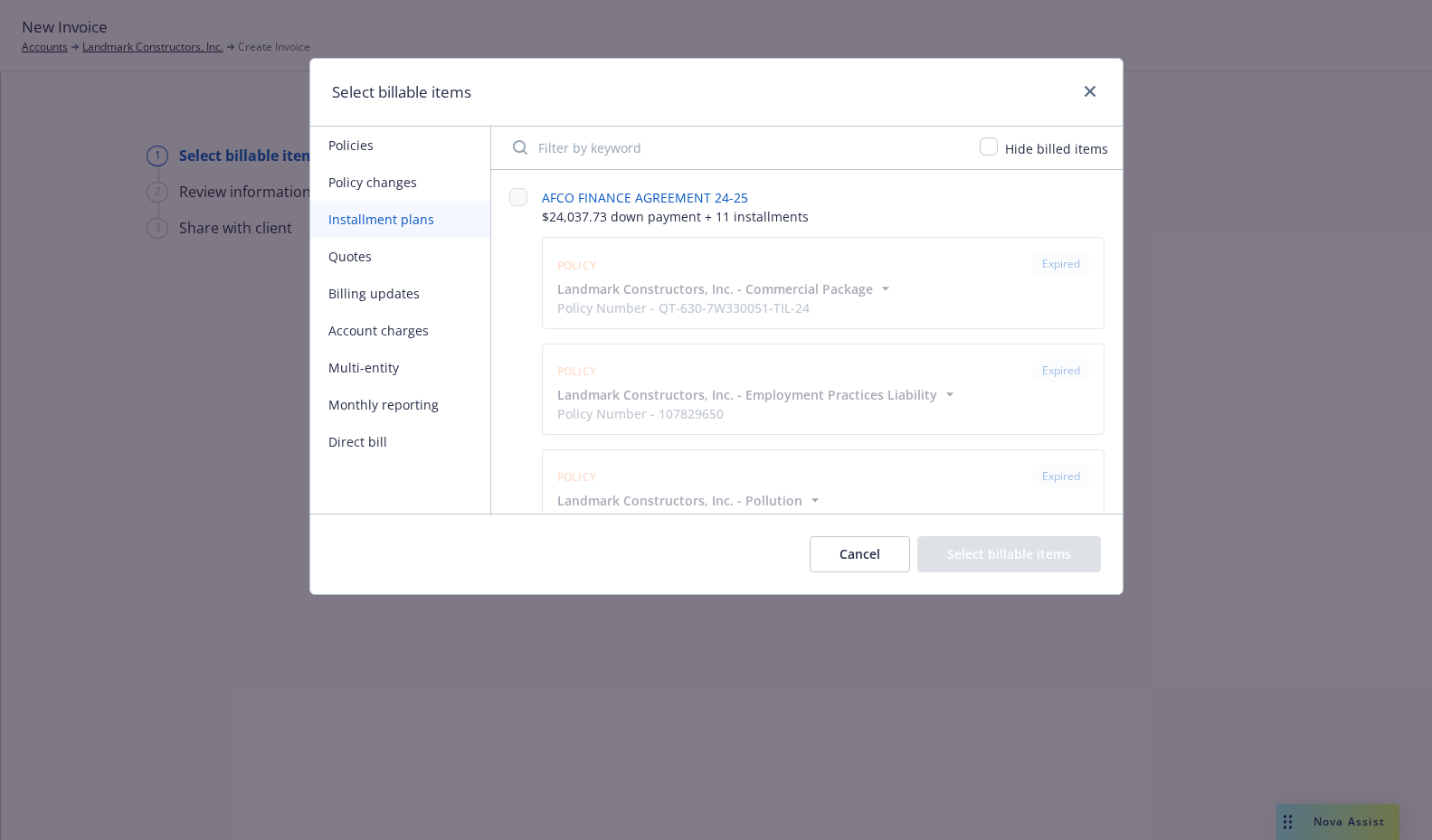
click at [374, 185] on button "Policy changes" at bounding box center [401, 182] width 180 height 37
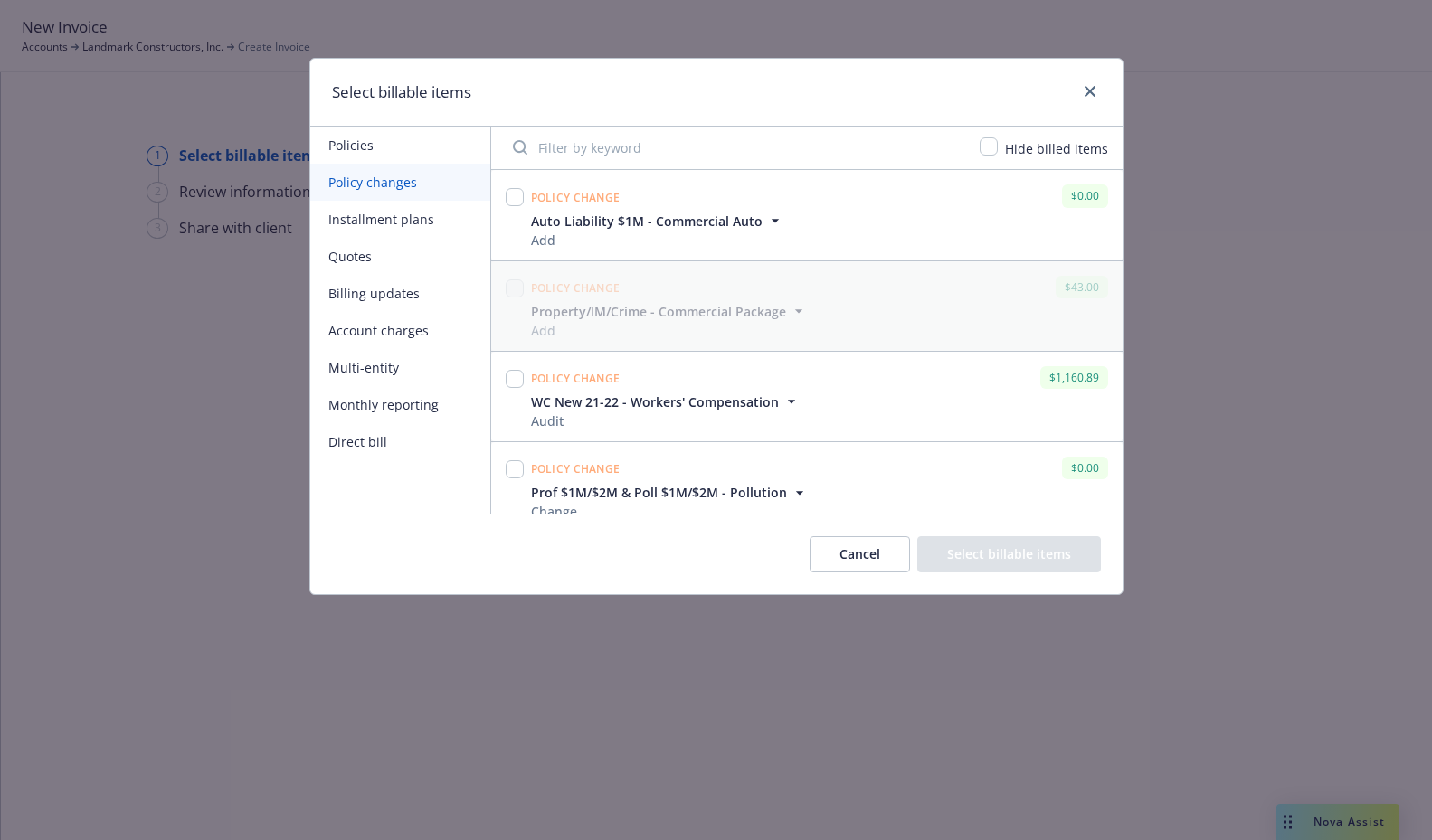
click at [772, 213] on icon "button" at bounding box center [776, 221] width 18 height 18
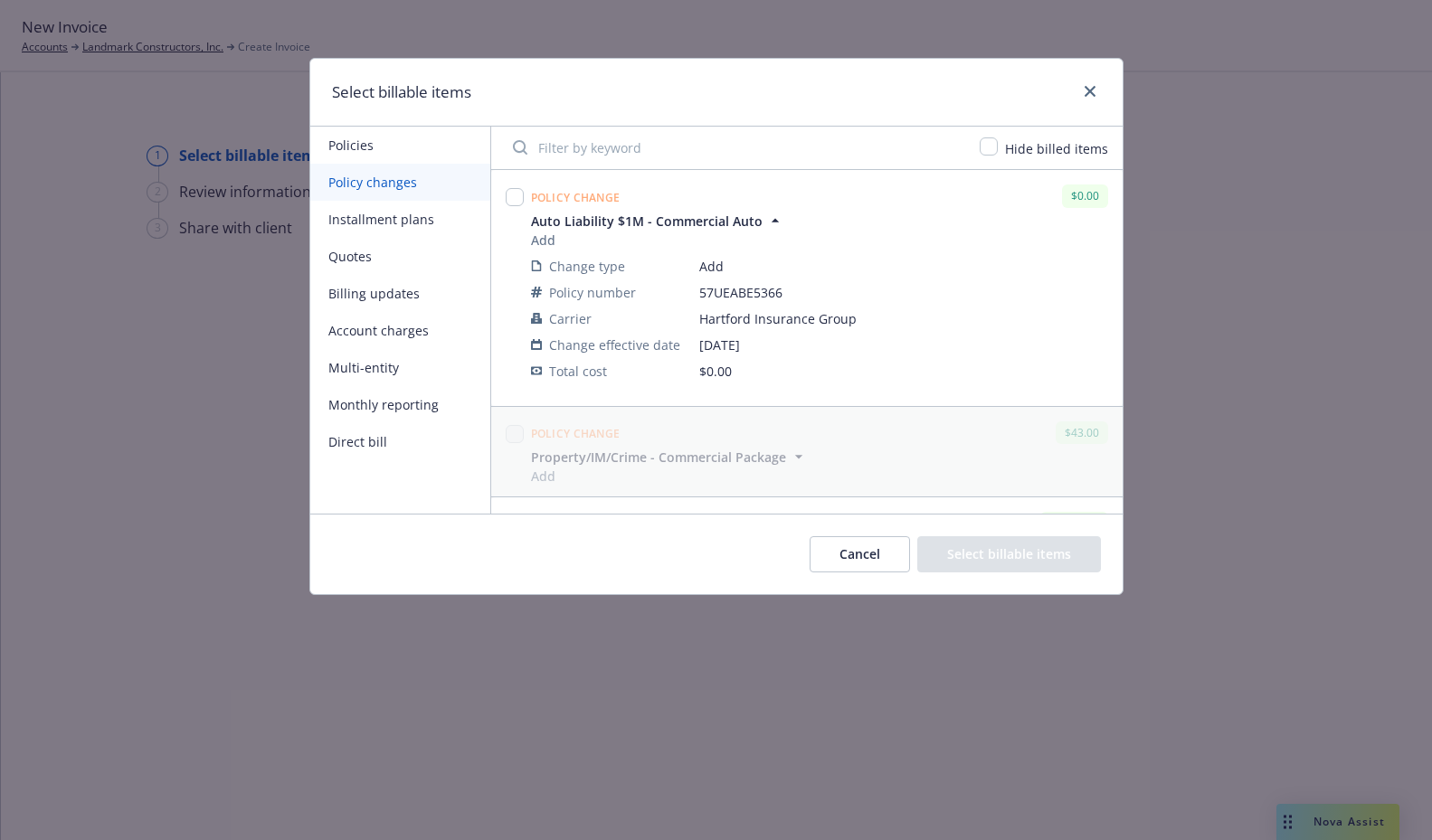
scroll to position [422, 0]
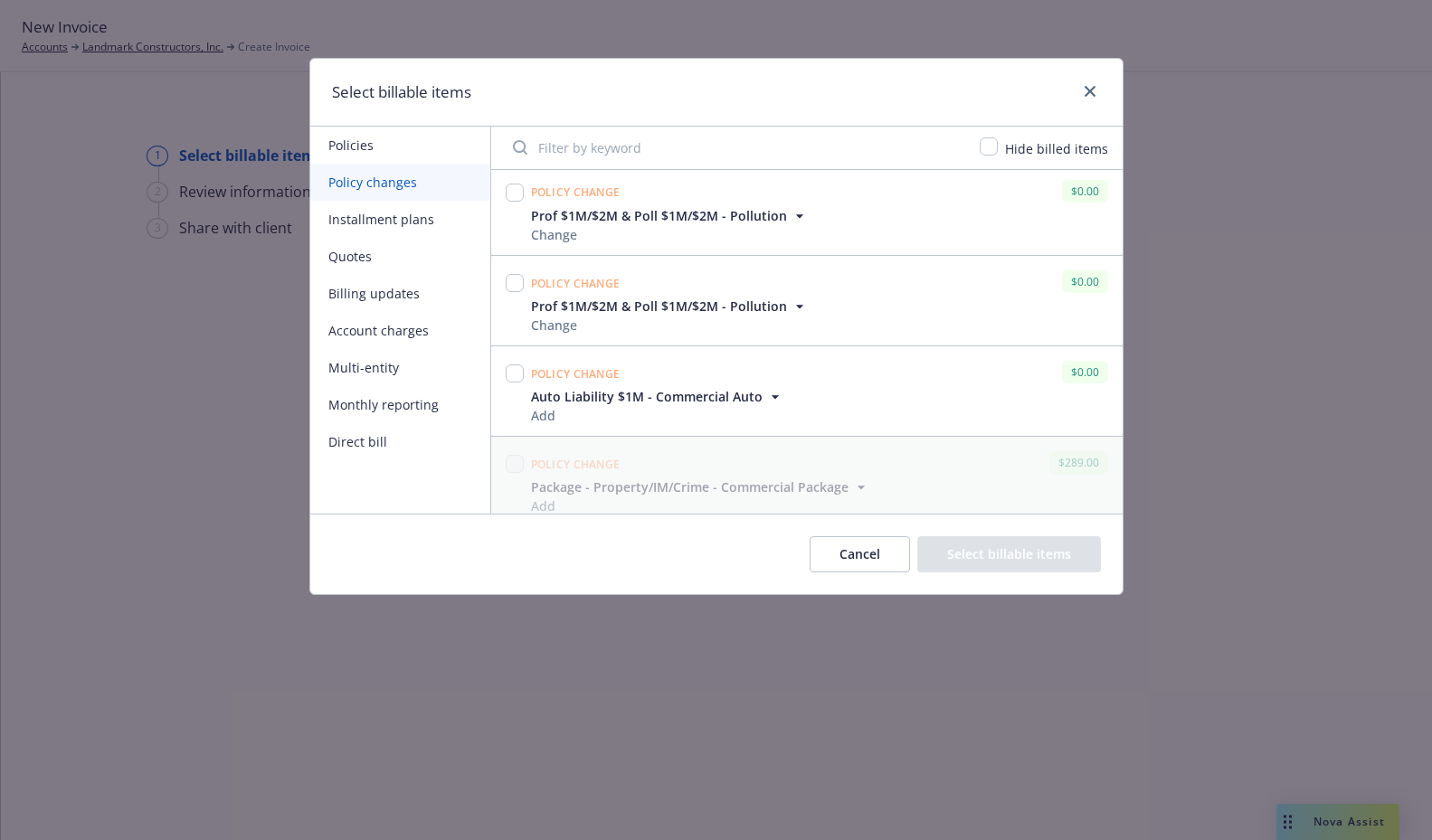
click at [791, 313] on icon "button" at bounding box center [800, 306] width 18 height 18
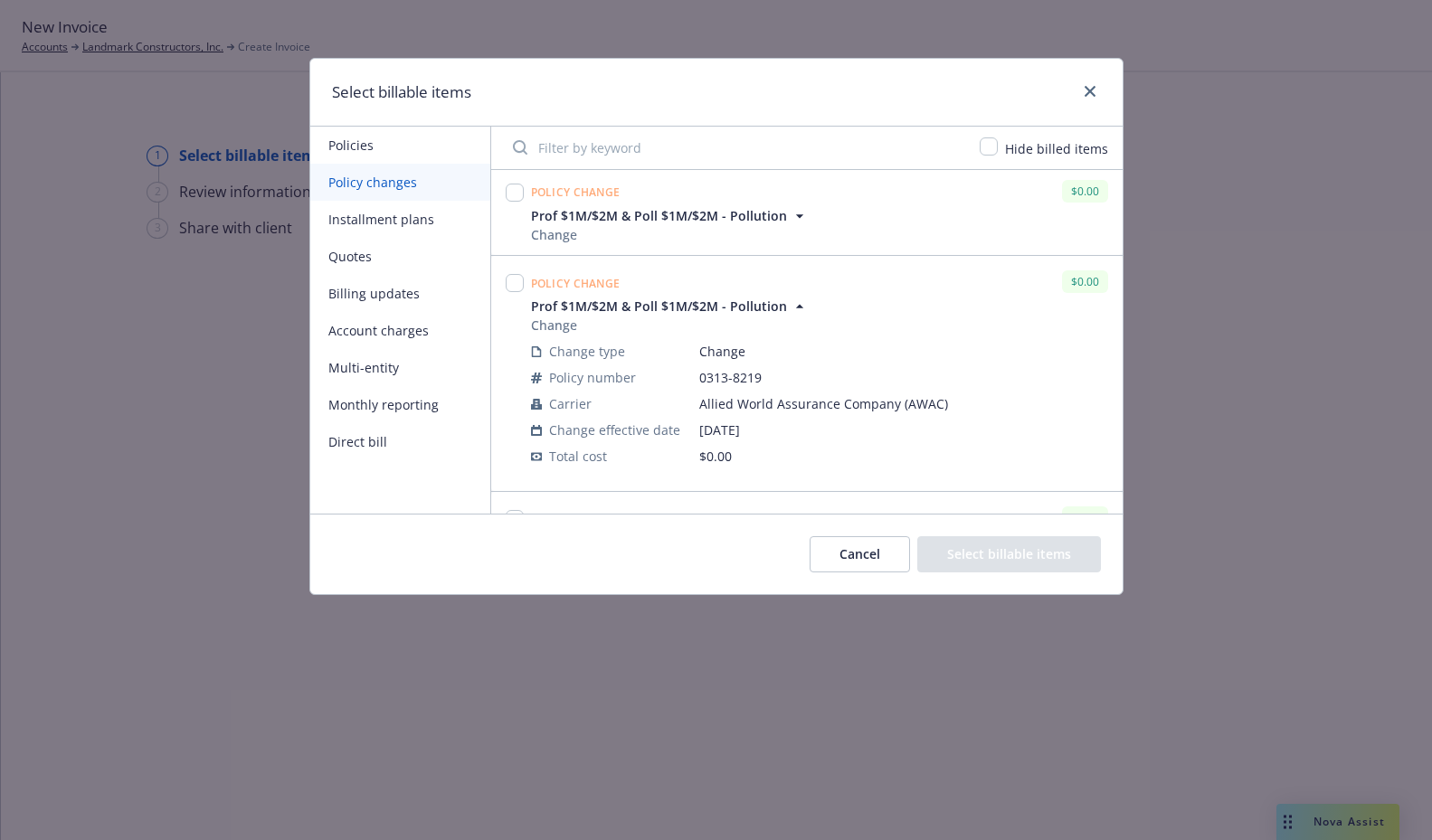
click at [791, 211] on icon "button" at bounding box center [800, 216] width 18 height 18
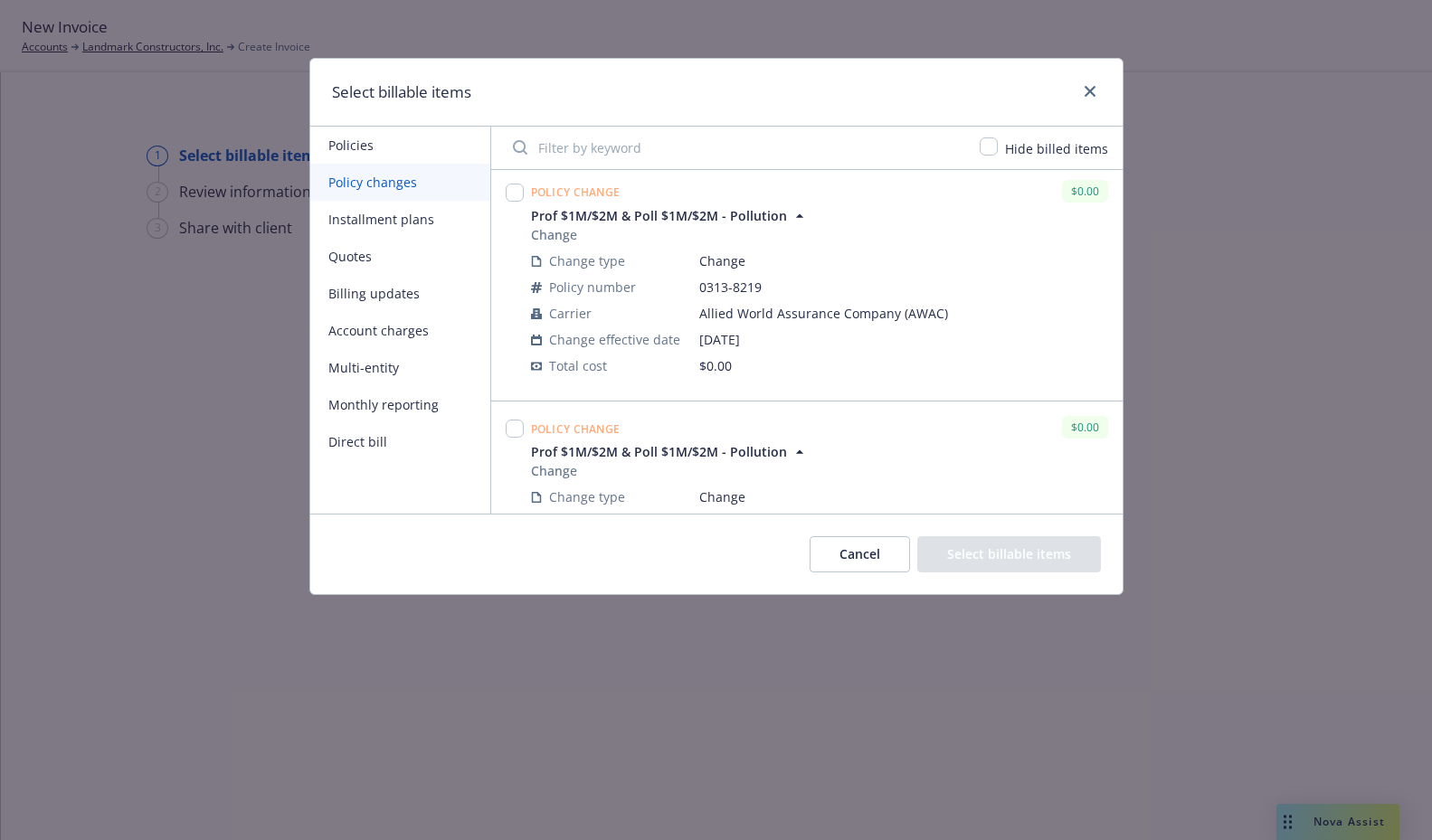
click at [1085, 80] on div at bounding box center [1086, 92] width 29 height 23
click at [1083, 88] on link "close" at bounding box center [1090, 91] width 21 height 21
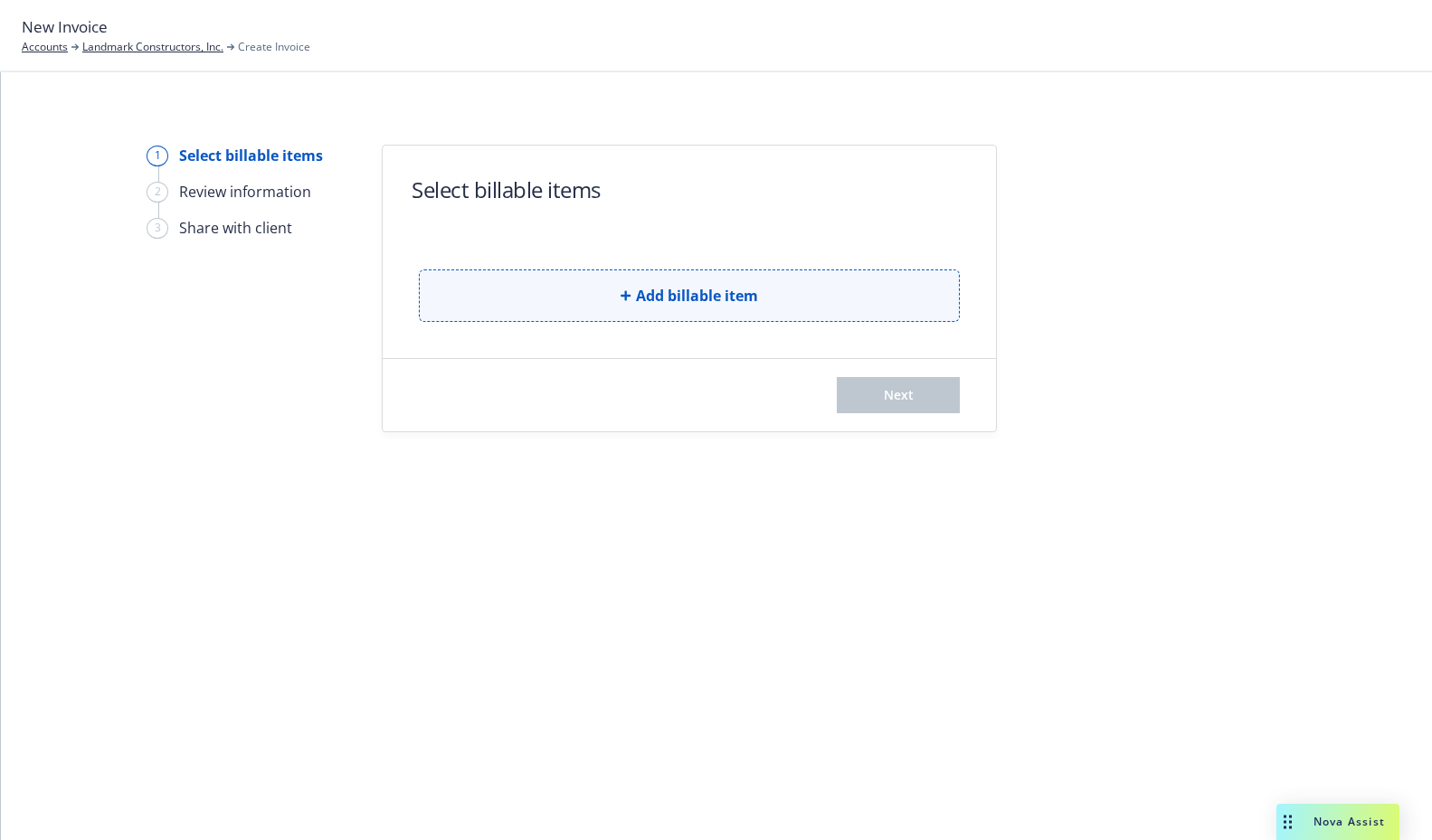
click at [700, 311] on button "Add billable item" at bounding box center [689, 296] width 541 height 52
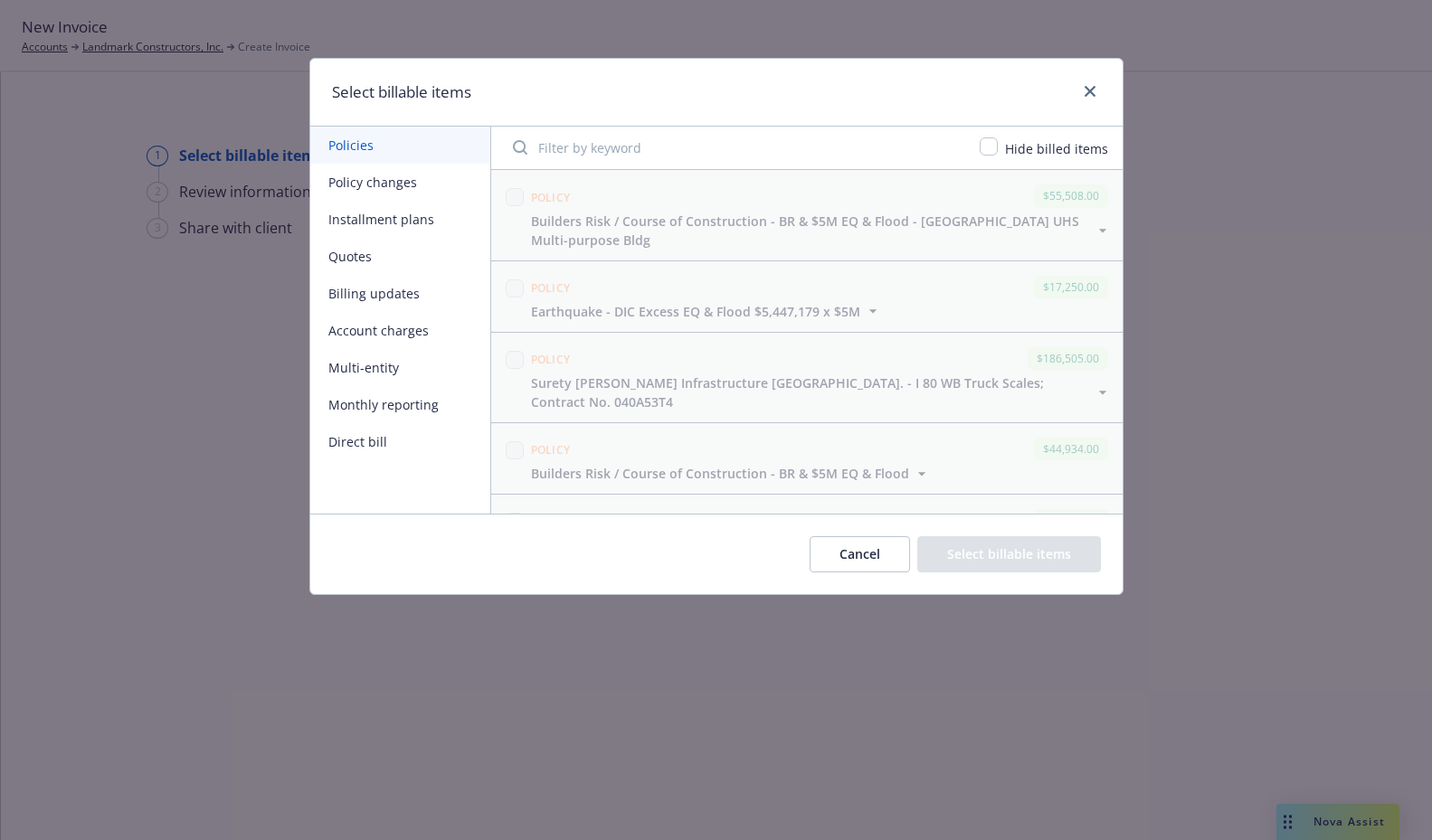
click at [371, 186] on button "Policy changes" at bounding box center [401, 182] width 180 height 37
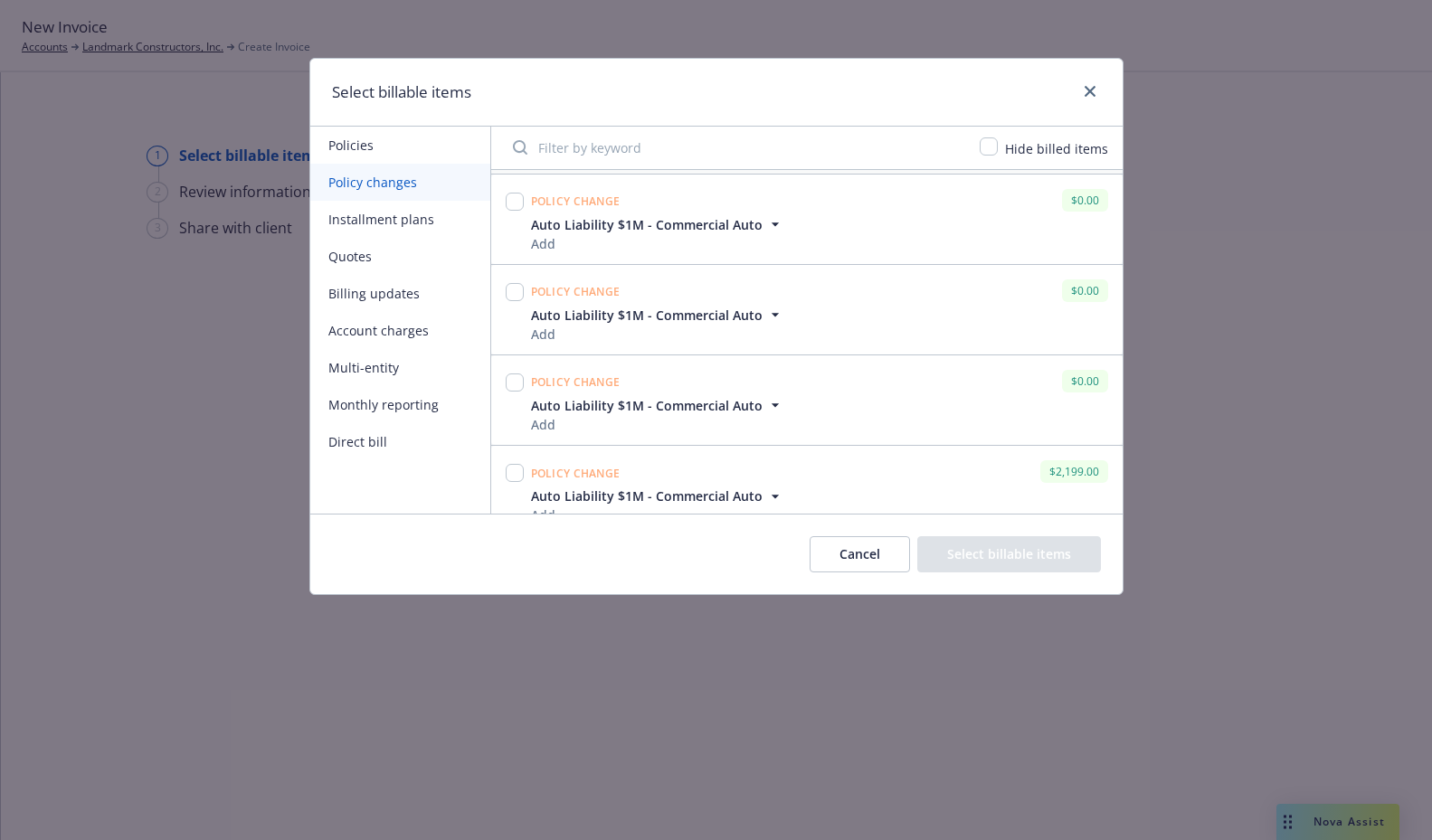
scroll to position [1377, 0]
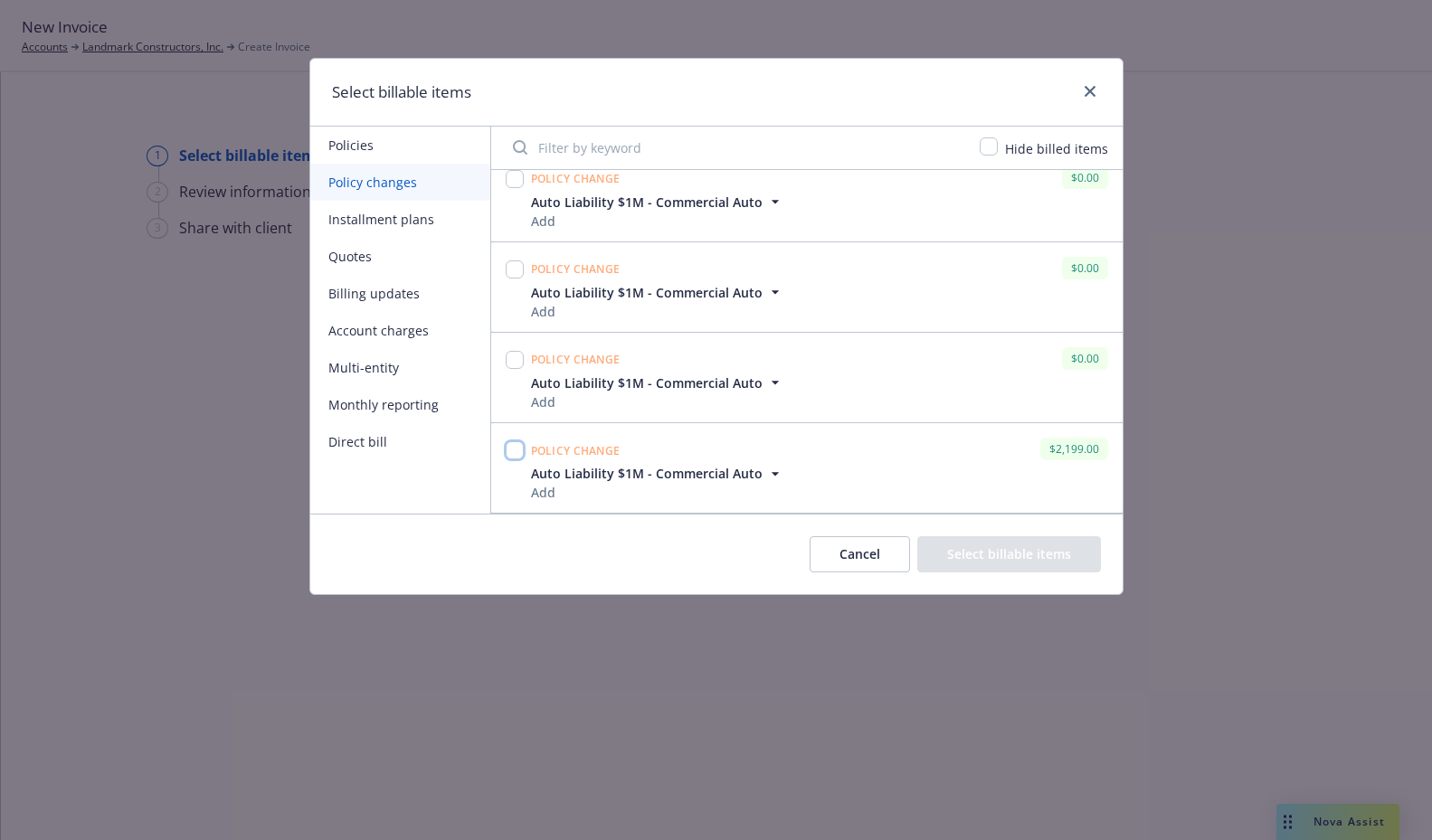
click at [510, 448] on input "checkbox" at bounding box center [514, 450] width 18 height 18
checkbox input "true"
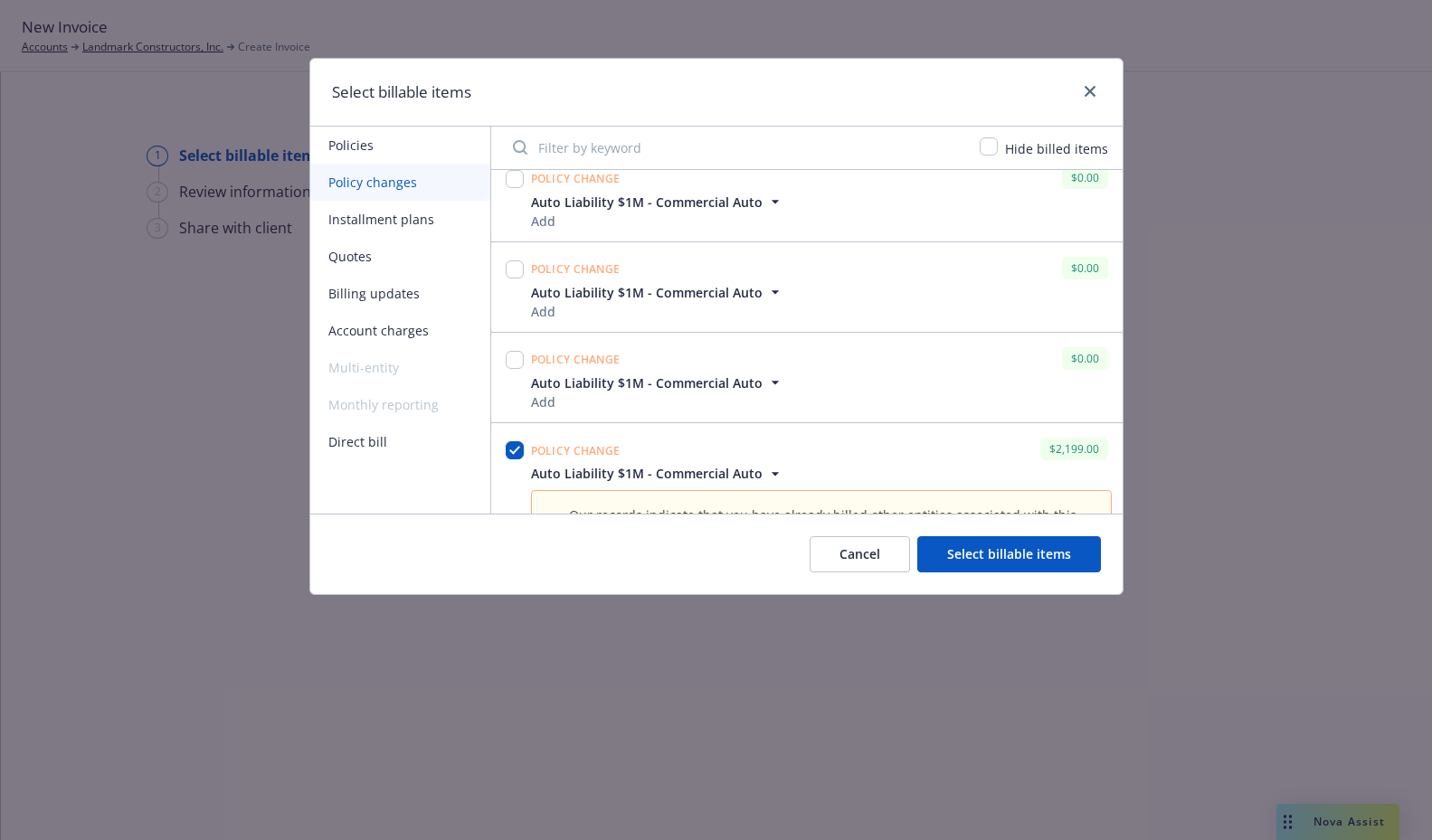
click at [997, 550] on button "Select billable items" at bounding box center [1010, 554] width 184 height 36
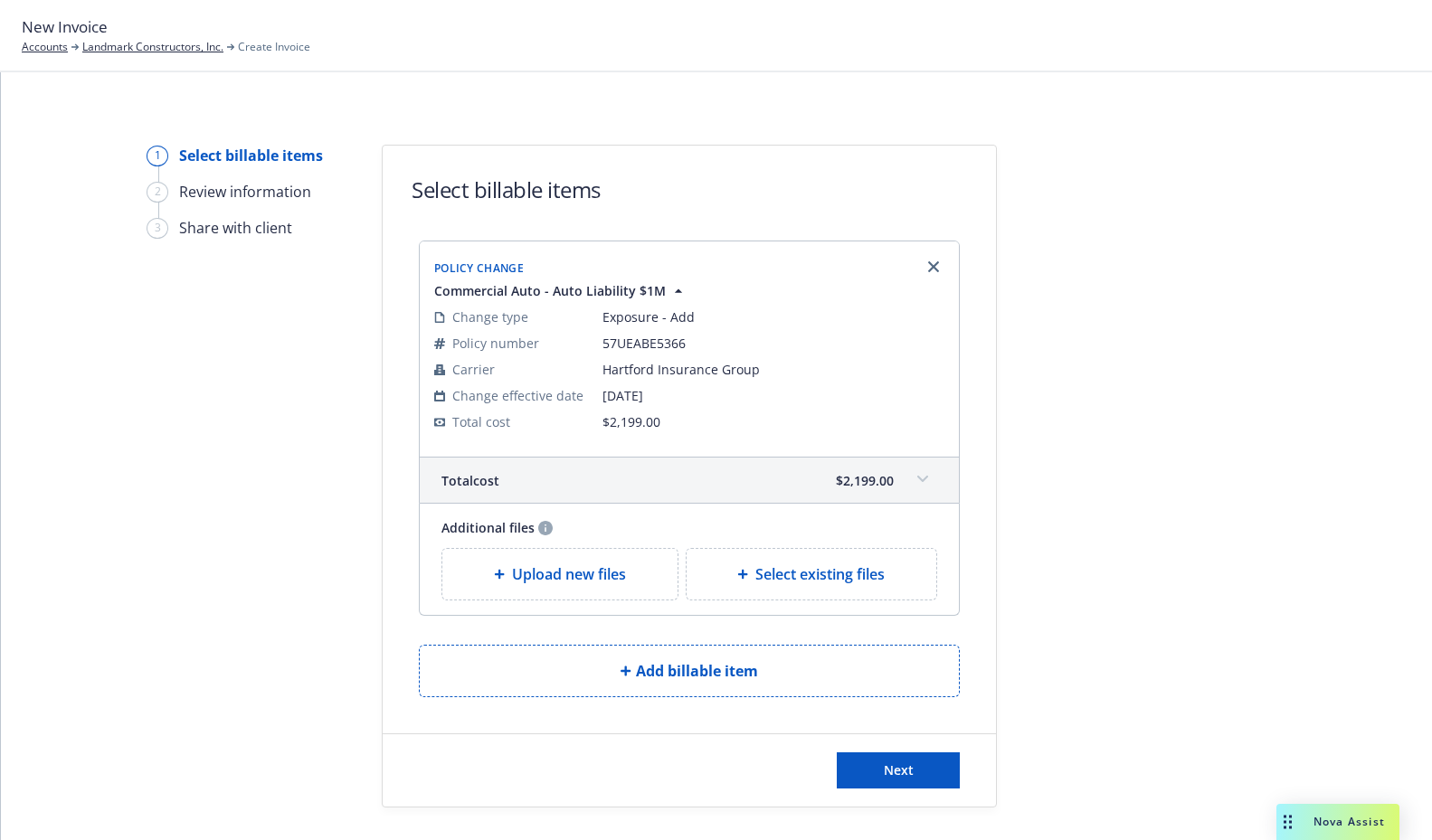
click at [787, 572] on span "Select existing files" at bounding box center [820, 574] width 130 height 21
select select "Invoice - Third Party"
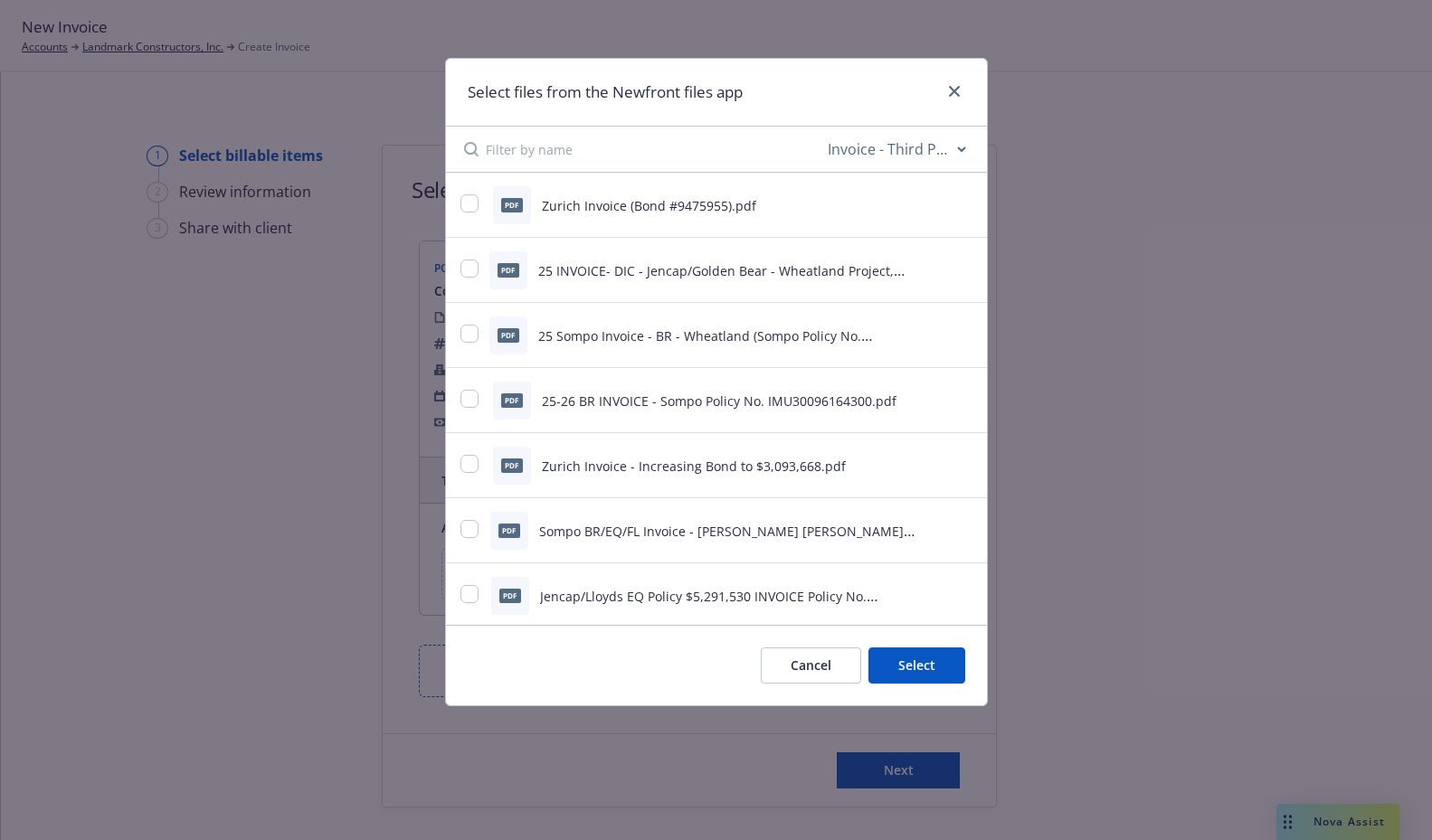
click at [797, 653] on button "Cancel" at bounding box center [811, 665] width 101 height 36
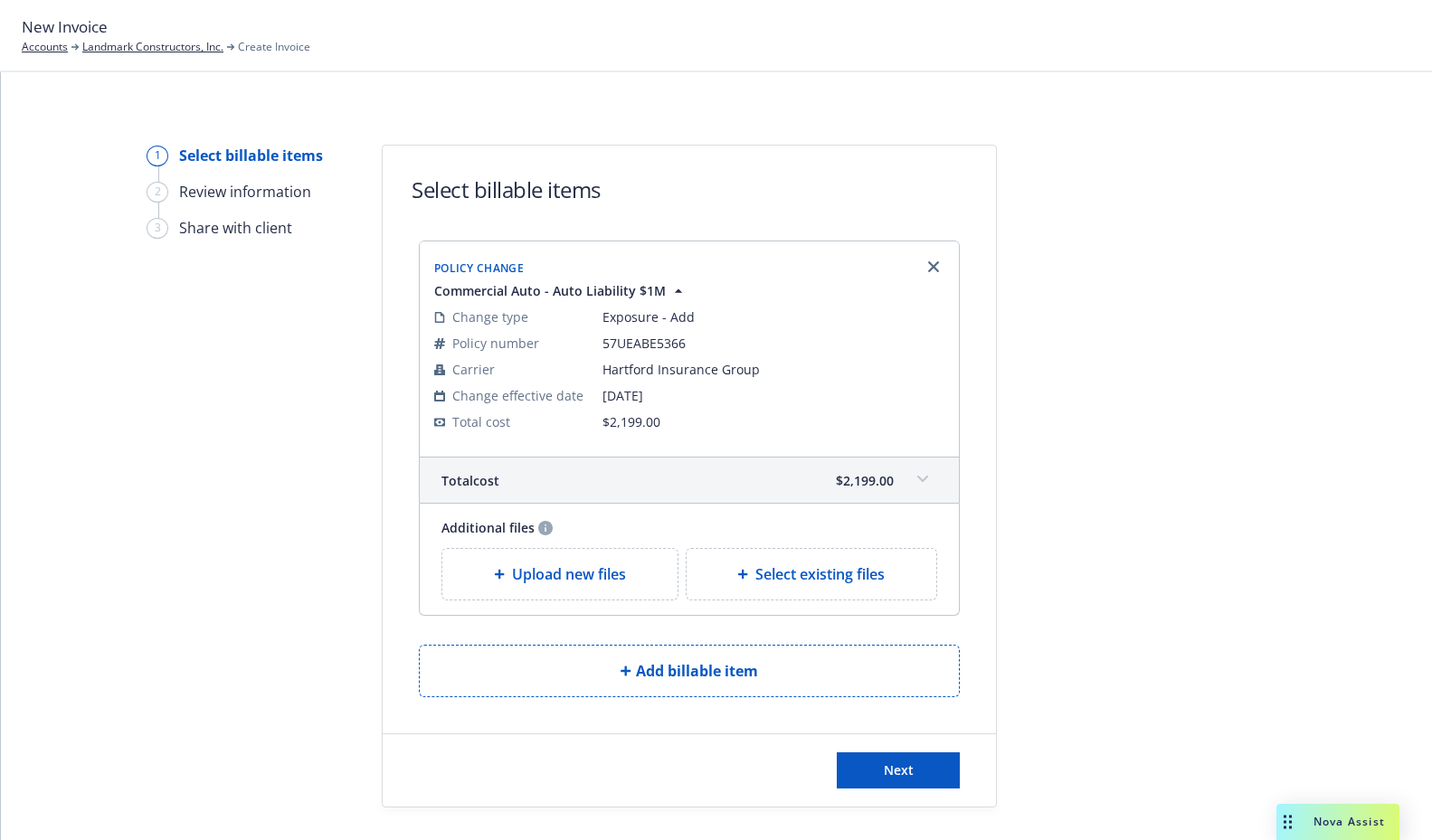
click at [576, 577] on span "Upload new files" at bounding box center [569, 574] width 114 height 21
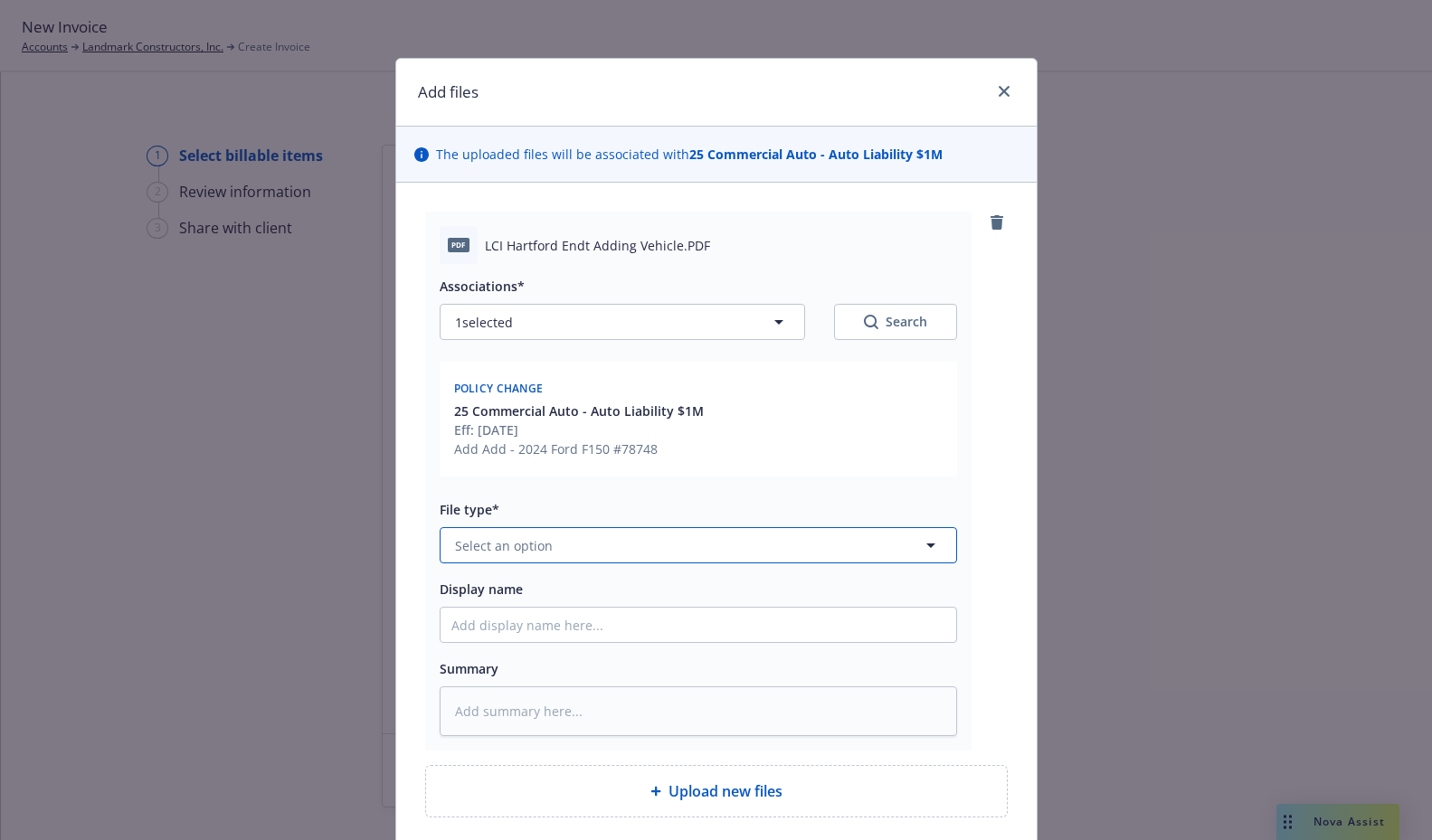
click at [580, 544] on button "Select an option" at bounding box center [698, 545] width 518 height 36
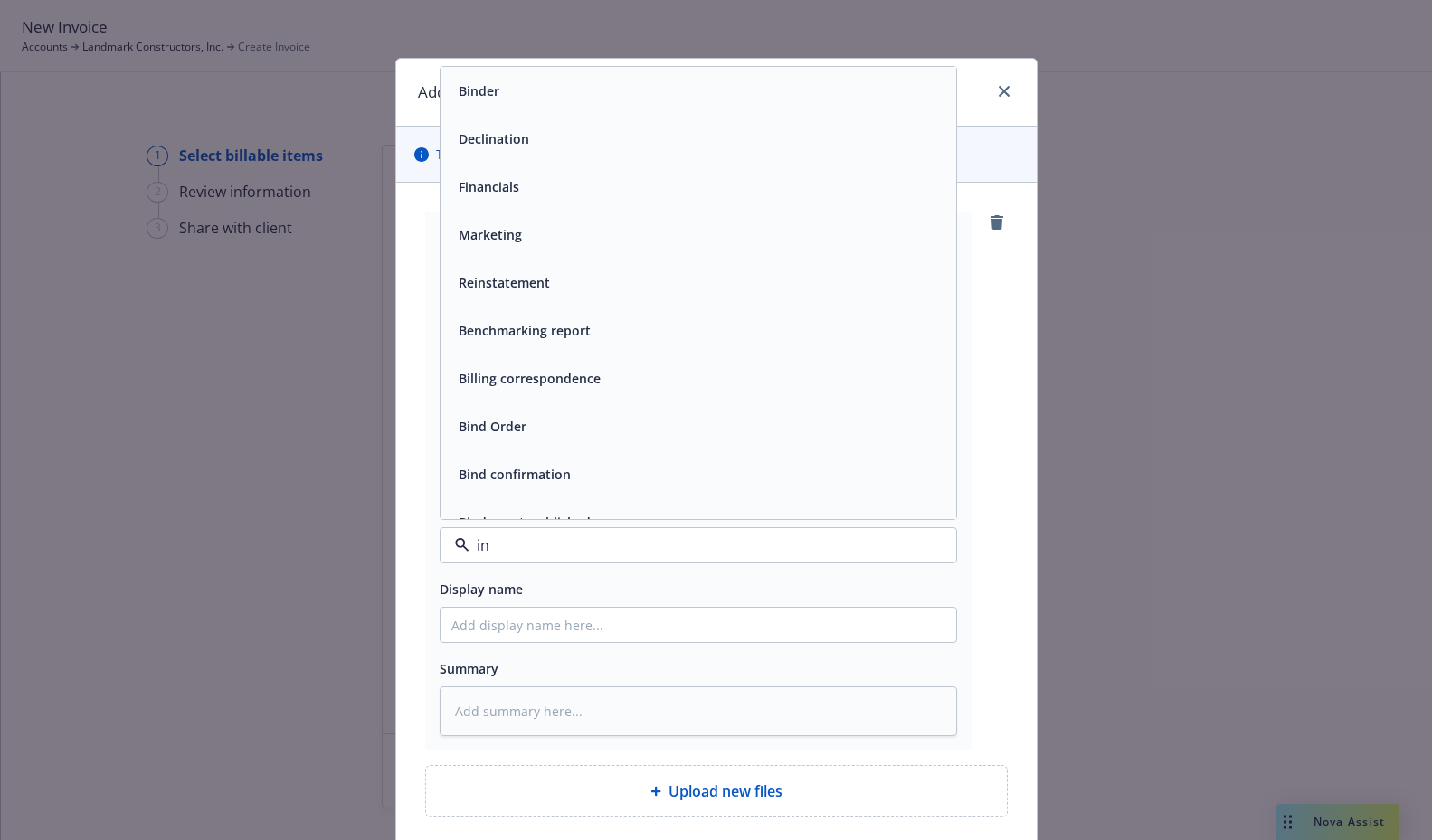
type input "inv"
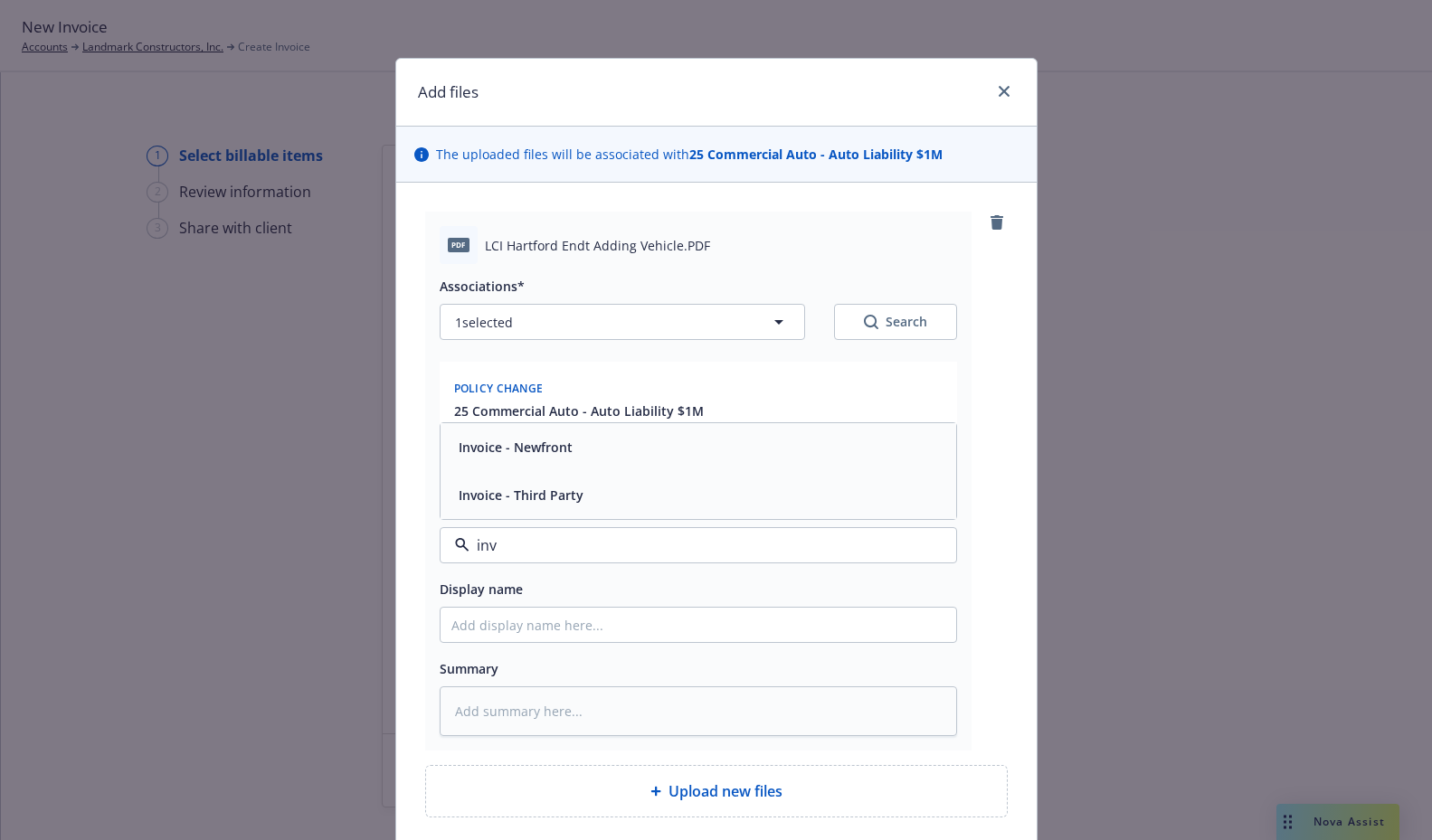
click at [567, 487] on span "Invoice - Third Party" at bounding box center [521, 495] width 125 height 19
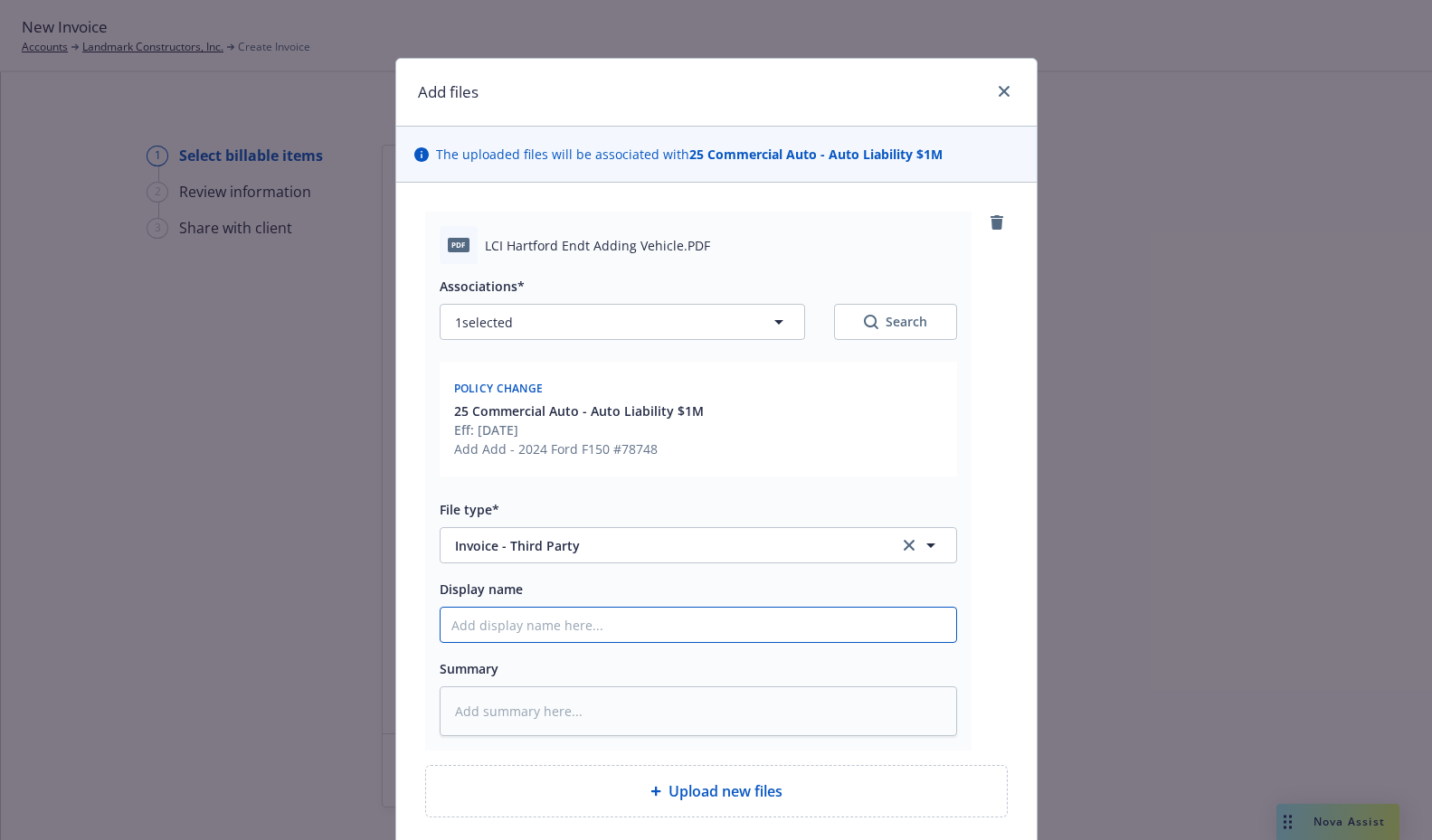
click at [555, 621] on input "Display name" at bounding box center [698, 625] width 516 height 35
paste input "Endt Adding 2024 Ford F150 #78748"
type textarea "x"
type input "Endt Adding 2024 Ford F150 #78748"
click at [477, 627] on input "Endt Adding 2024 Ford F150 #78748" at bounding box center [698, 625] width 516 height 35
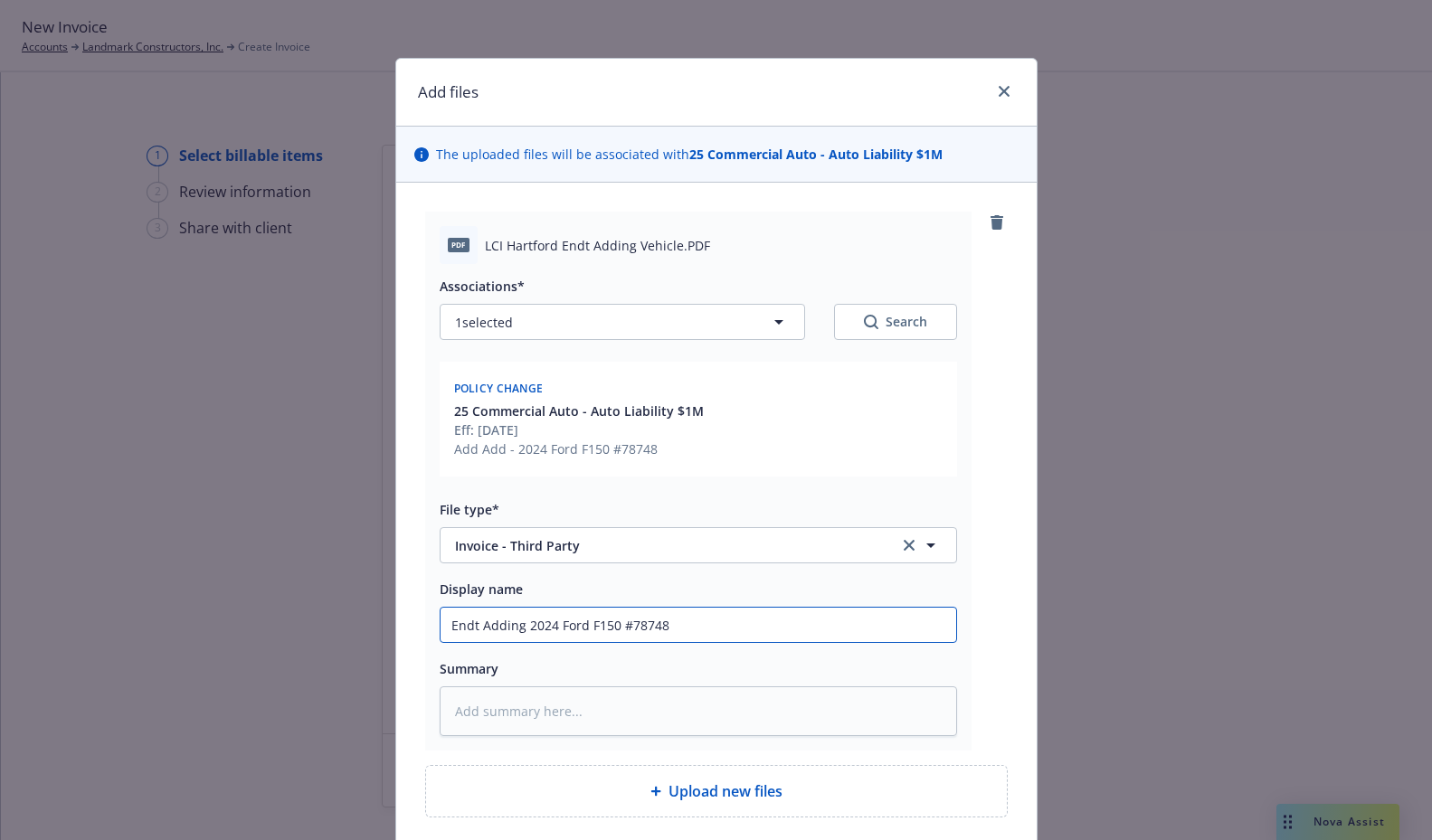
type textarea "x"
type input "Endt IAdding 2024 Ford F150 #78748"
type textarea "x"
type input "Endt INAdding 2024 Ford F150 #78748"
type textarea "x"
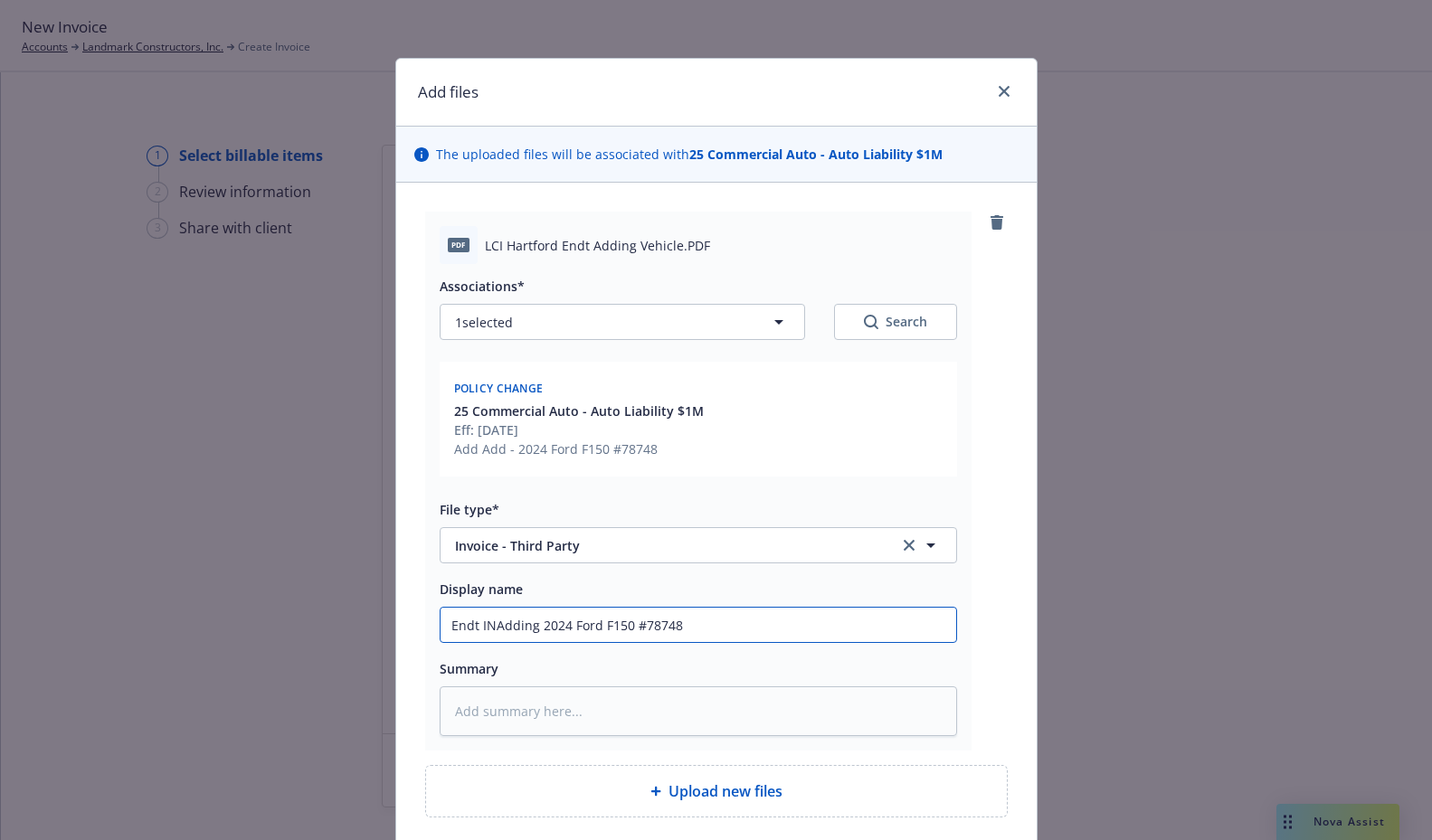
type input "Endt INVAdding 2024 Ford F150 #78748"
type textarea "x"
type input "Endt INVOAdding 2024 Ford F150 #78748"
type textarea "x"
type input "Endt INVOIAdding 2024 Ford F150 #78748"
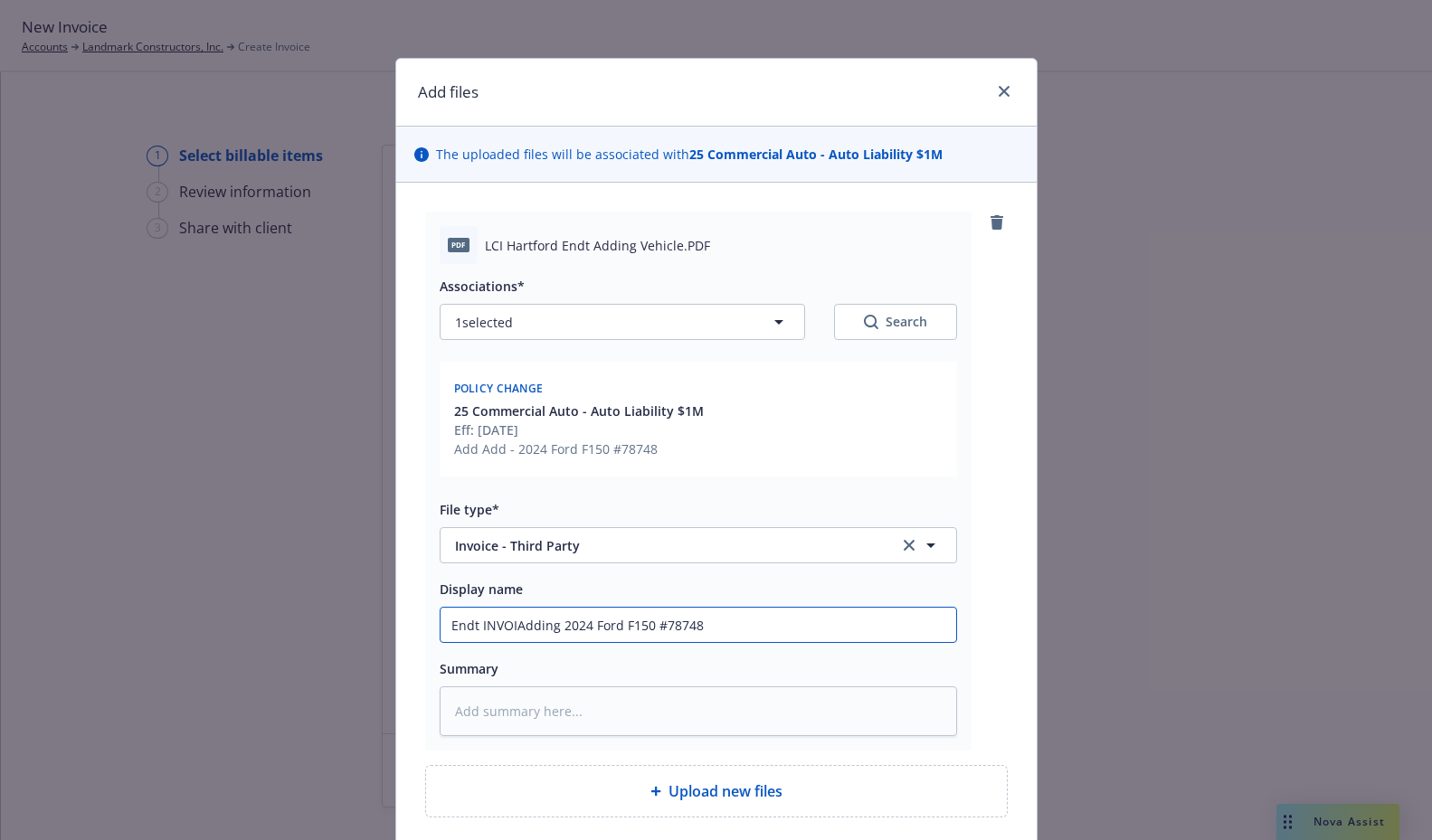
type textarea "x"
type input "Endt INVOICAdding 2024 Ford F150 #78748"
type textarea "x"
type input "Endt INVOICEAdding 2024 Ford F150 #78748"
type textarea "x"
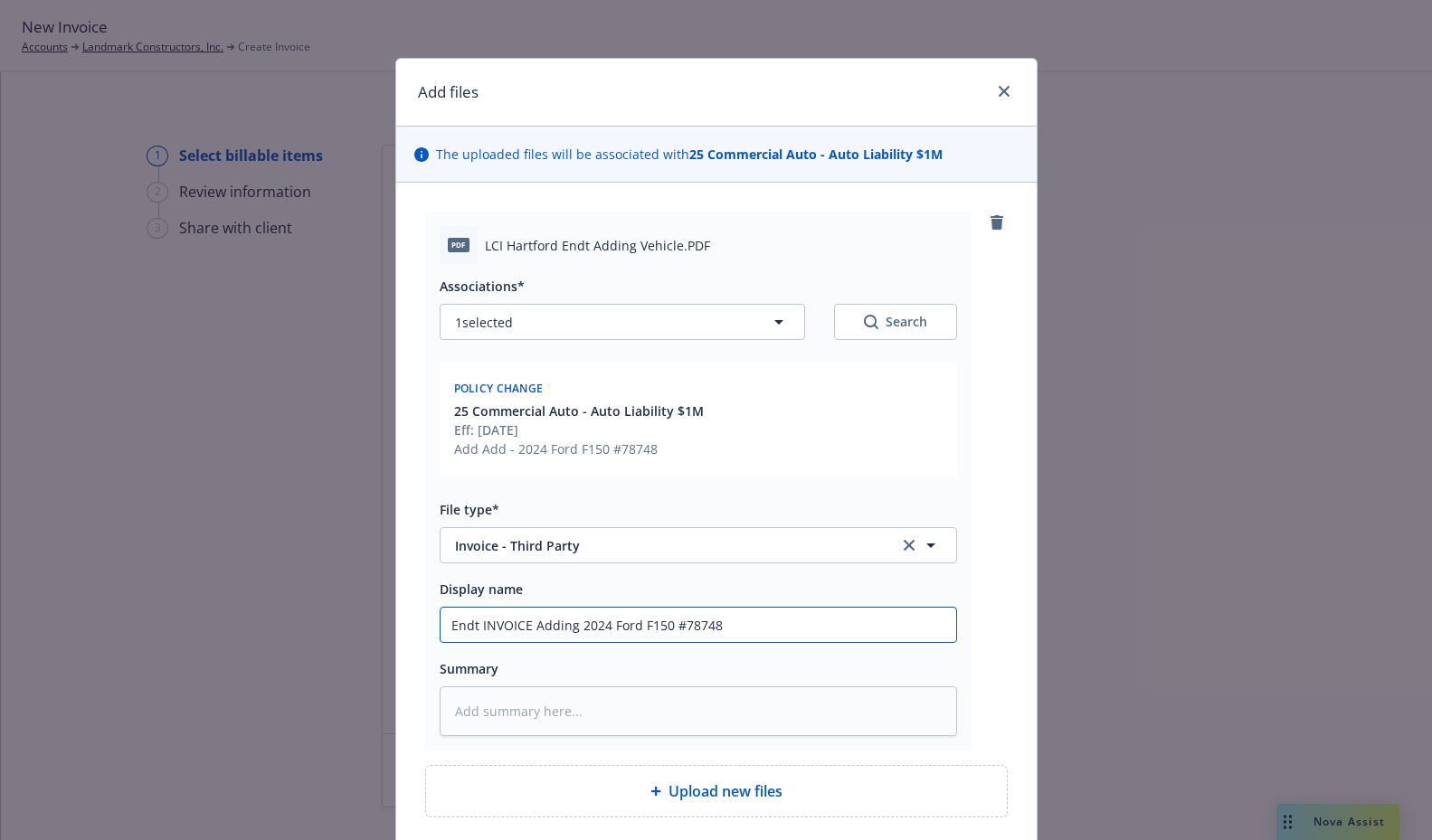
drag, startPoint x: 779, startPoint y: 624, endPoint x: 407, endPoint y: 629, distance: 372.0
click at [366, 633] on div "Add files The uploaded files will be associated with 25 Commercial Auto - Auto …" at bounding box center [716, 420] width 1432 height 840
type input "Endt INVOICE Adding 2024 Ford F150 #78748"
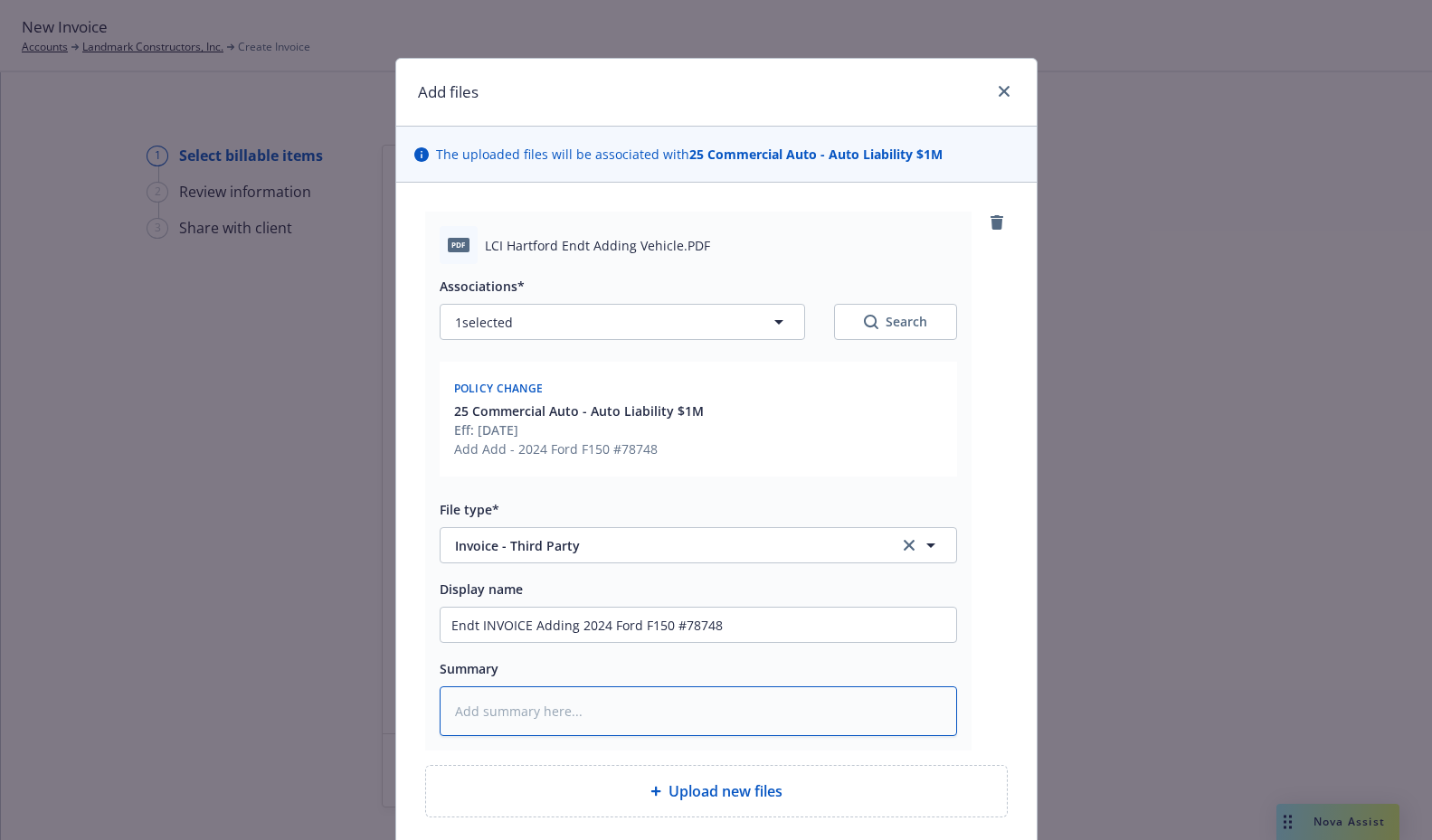
click at [507, 722] on textarea at bounding box center [698, 710] width 518 height 49
paste textarea "Endt INVOICE Adding 2024 Ford F150 #78748"
type textarea "x"
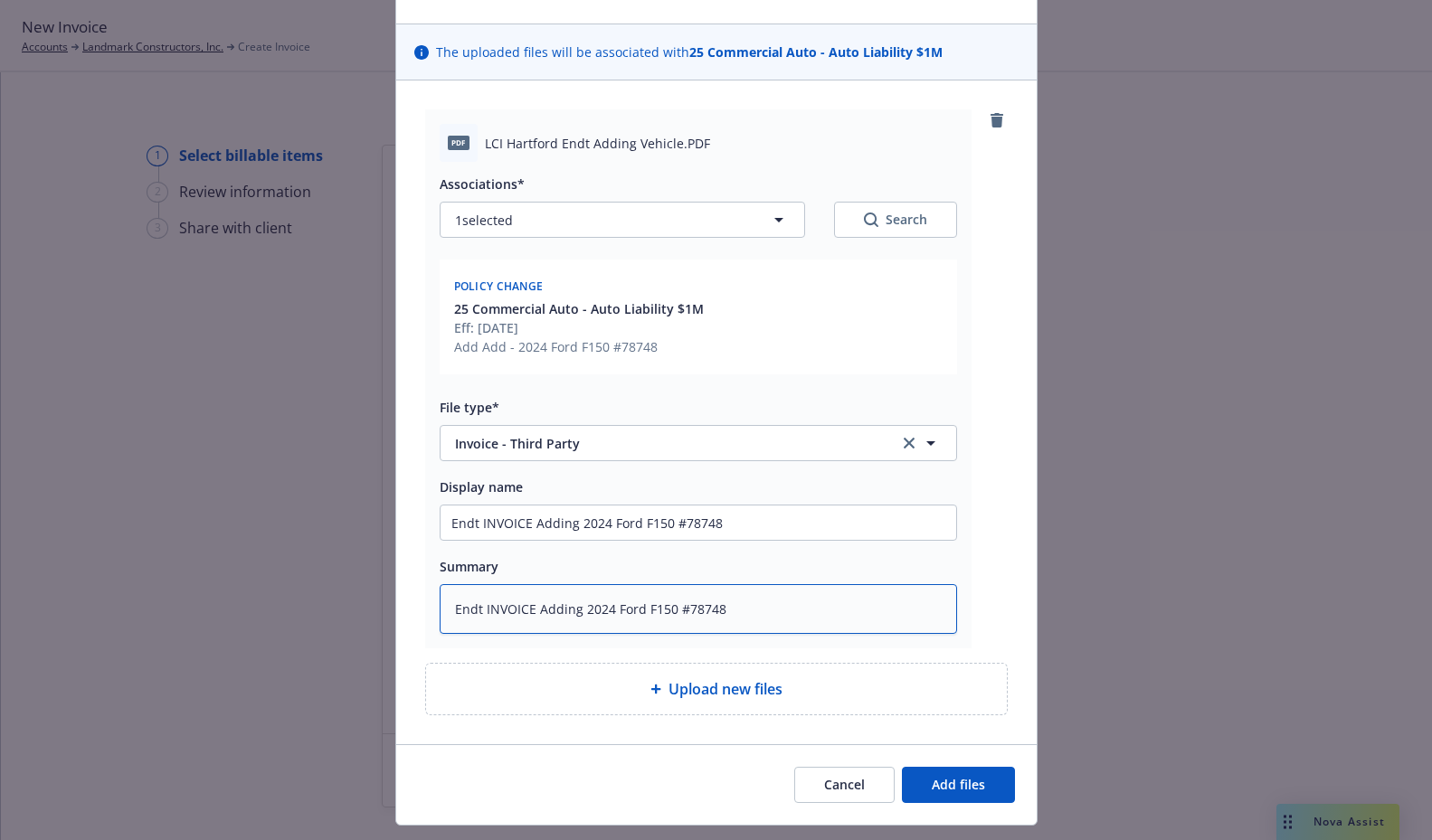
scroll to position [145, 0]
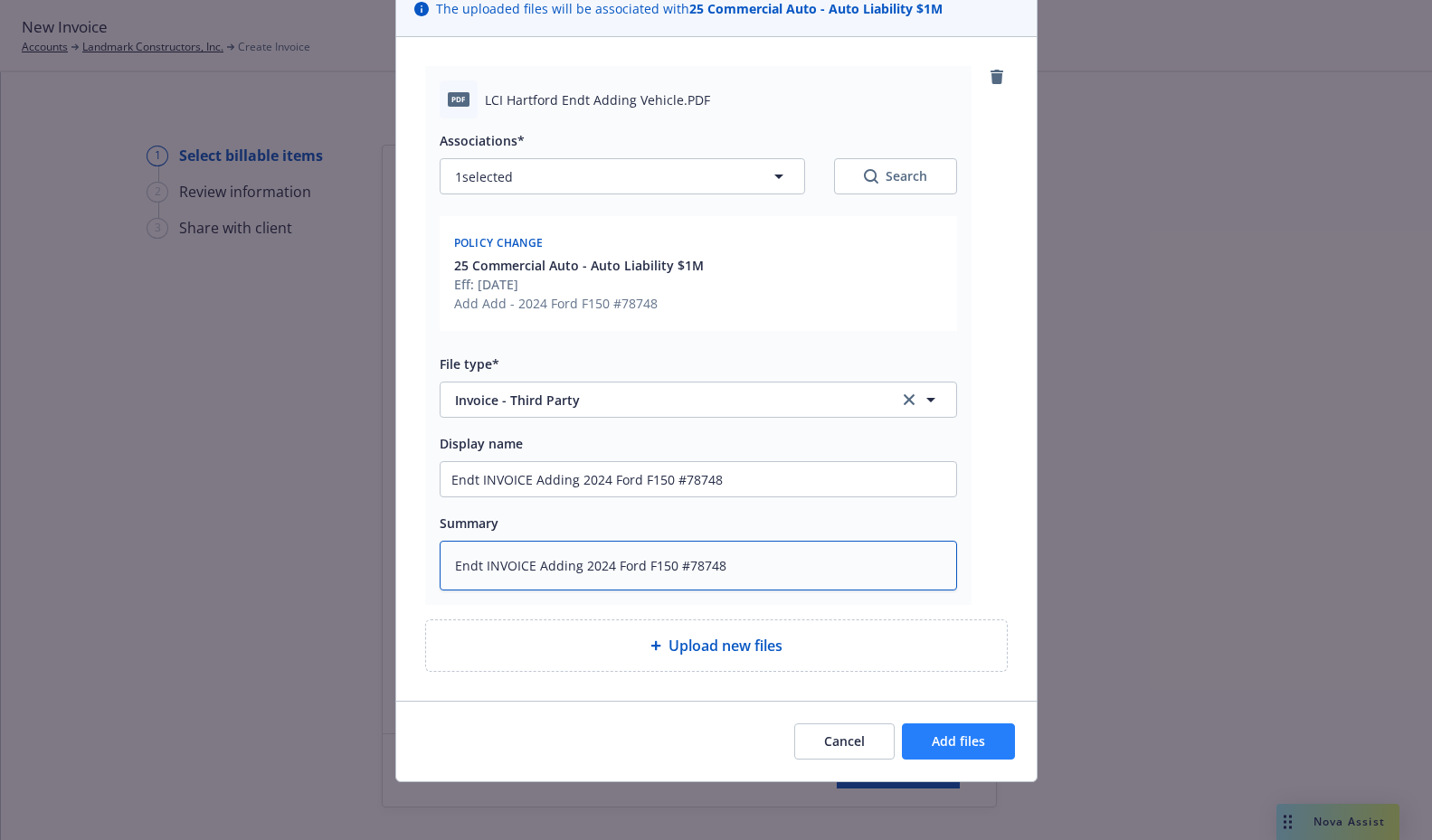
type textarea "Endt INVOICE Adding 2024 Ford F150 #78748"
click at [957, 738] on span "Add files" at bounding box center [959, 741] width 53 height 17
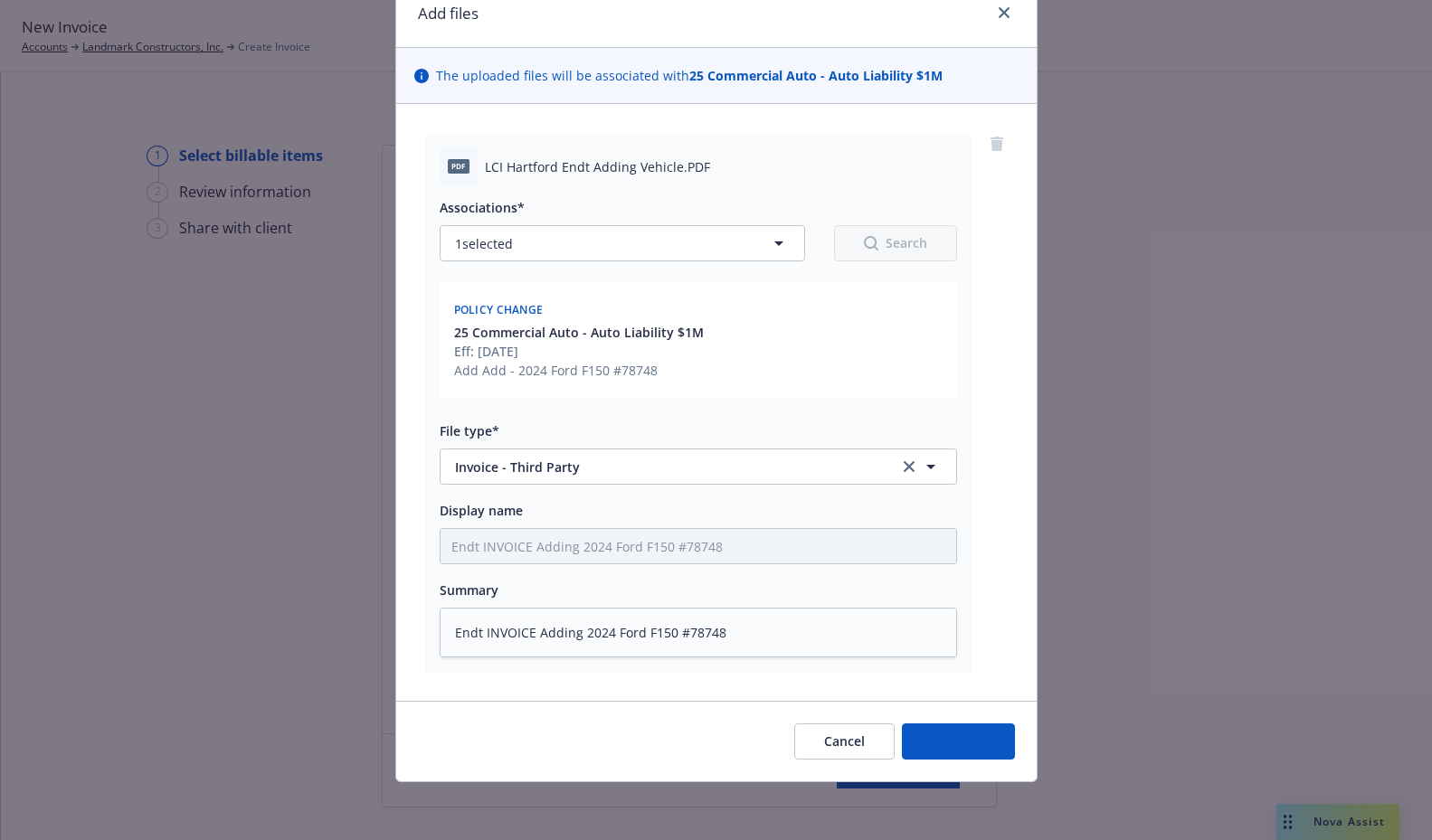
type textarea "x"
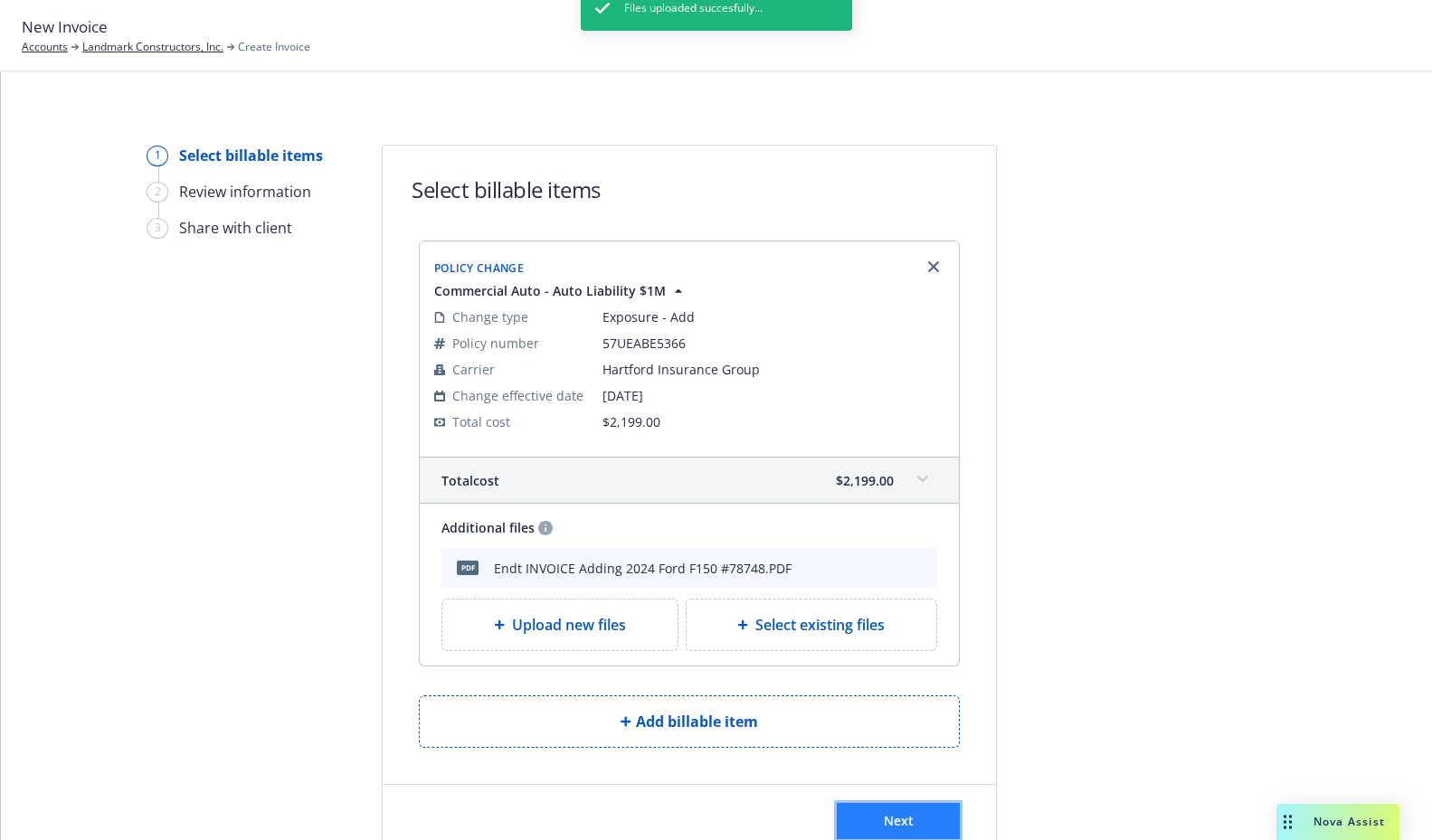
click at [910, 822] on button "Next" at bounding box center [898, 821] width 123 height 36
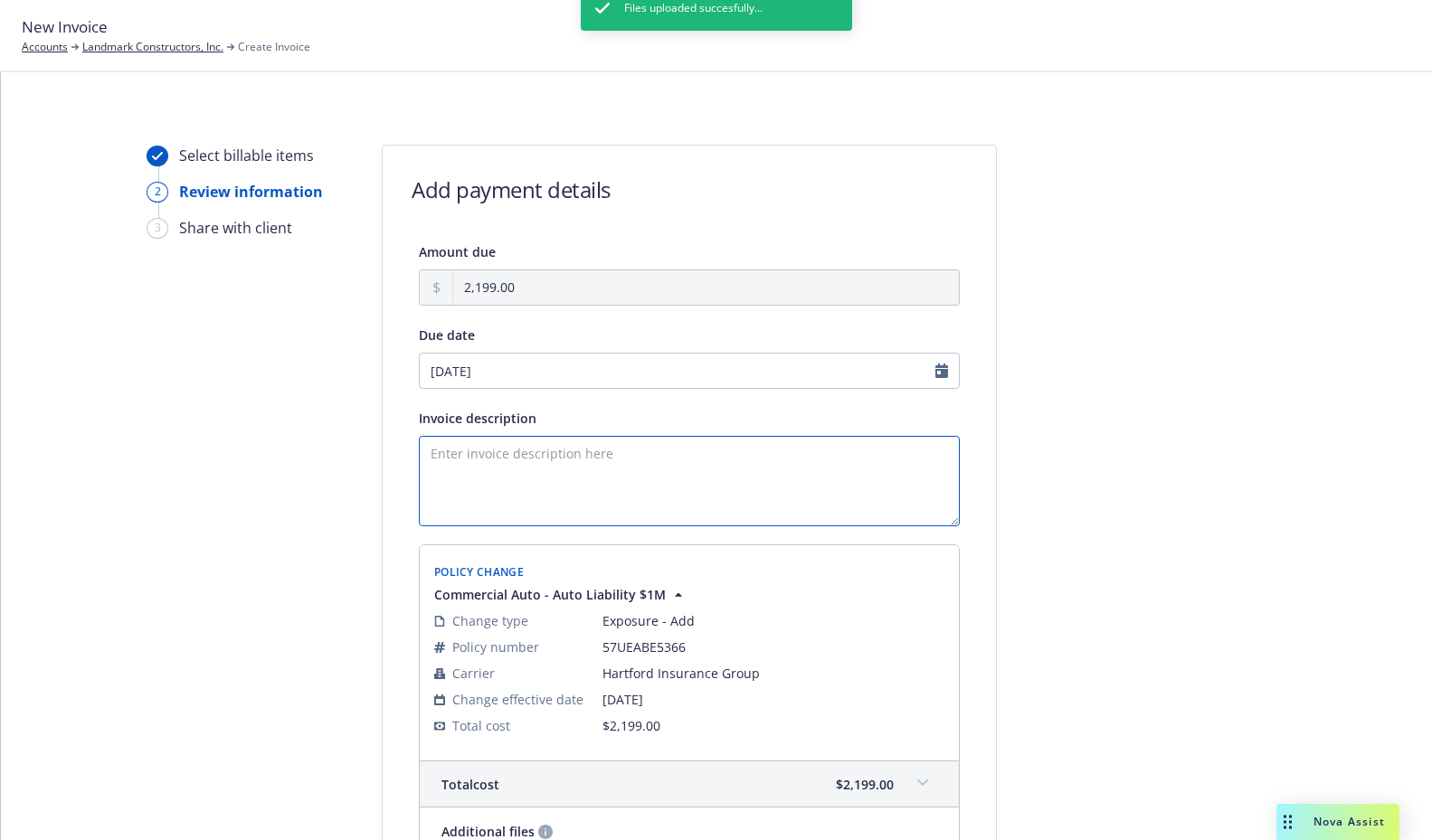
click at [519, 467] on textarea "Invoice description" at bounding box center [689, 480] width 541 height 90
paste textarea "Endt INVOICE Adding 2024 Ford F150 #78748"
drag, startPoint x: 504, startPoint y: 452, endPoint x: 358, endPoint y: 451, distance: 146.0
click at [358, 451] on div "Select billable items 2 Review information 3 Share with client Add payment deta…" at bounding box center [716, 613] width 1388 height 936
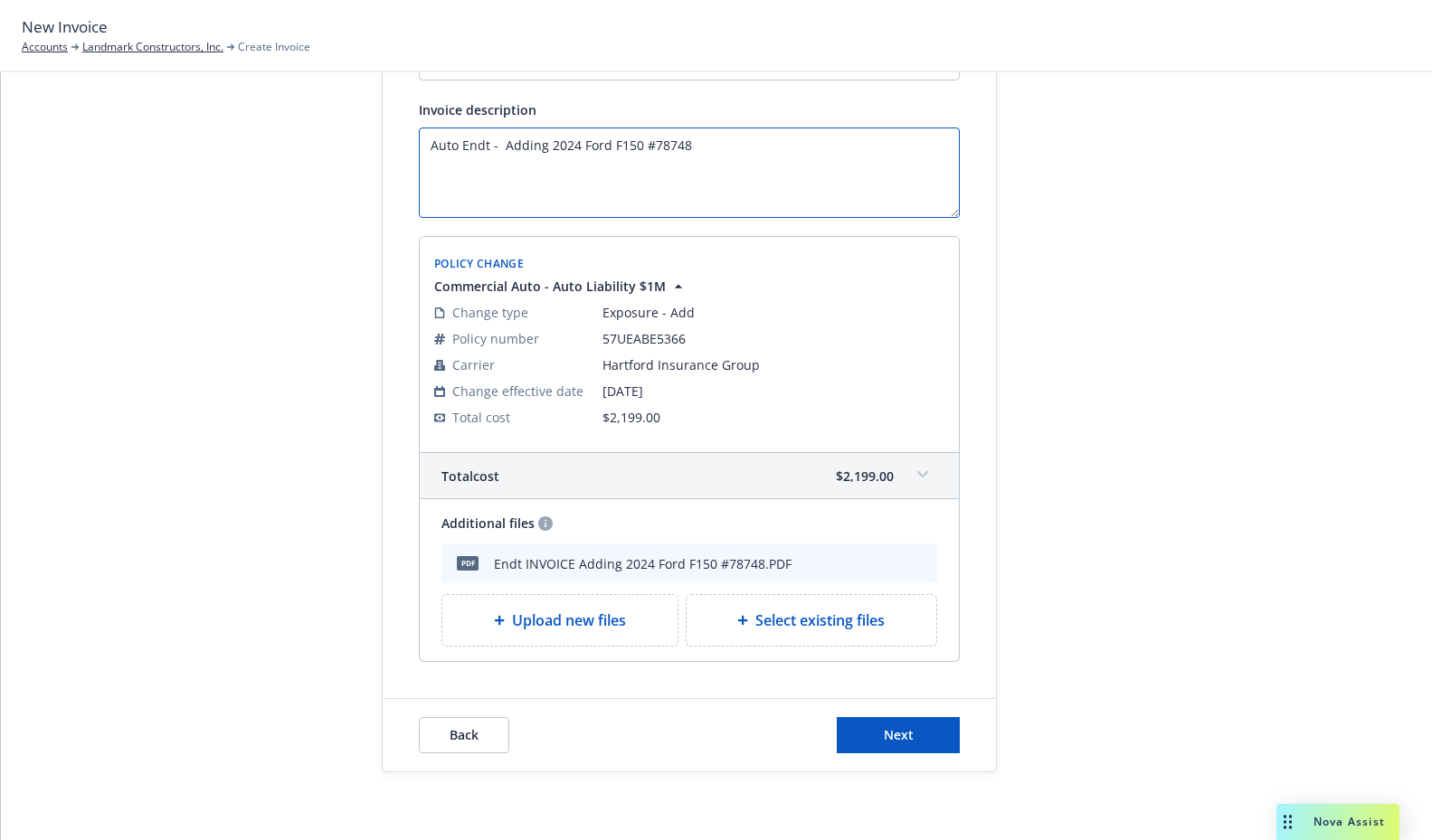
scroll to position [313, 0]
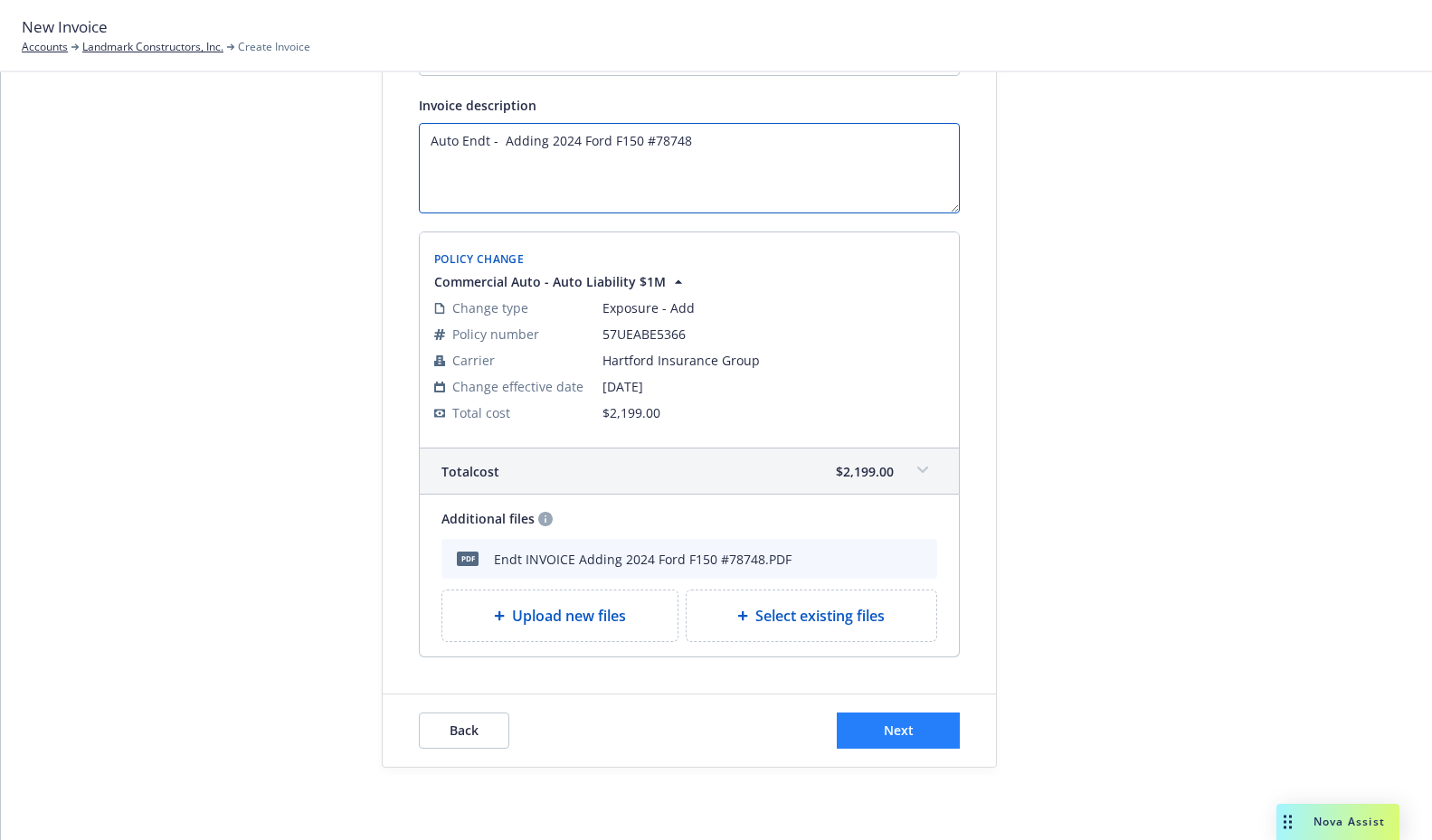
type textarea "Auto Endt - Adding 2024 Ford F150 #78748"
click at [889, 725] on span "Next" at bounding box center [899, 731] width 30 height 17
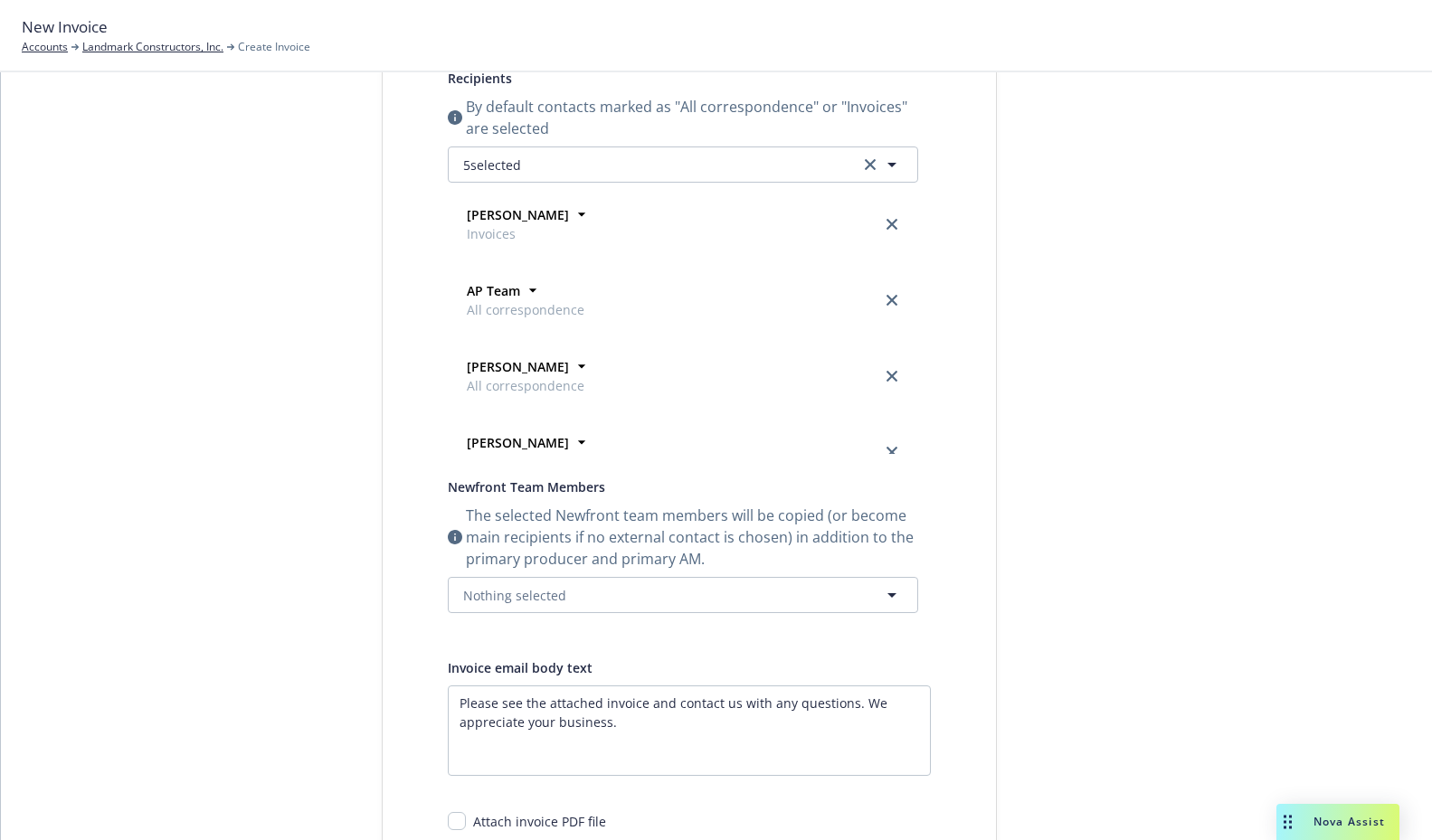
scroll to position [0, 0]
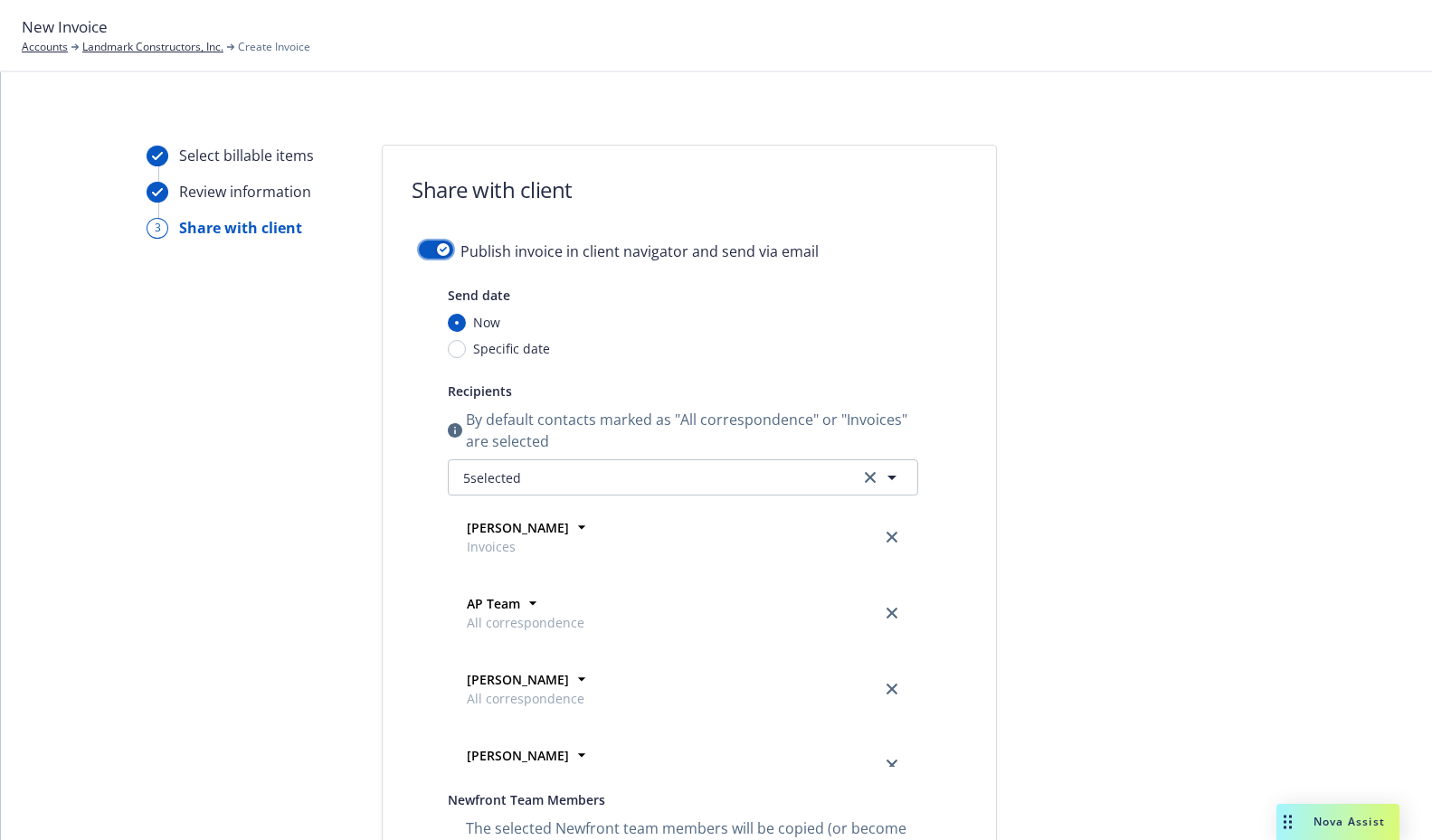
click at [440, 248] on icon "button" at bounding box center [442, 250] width 7 height 6
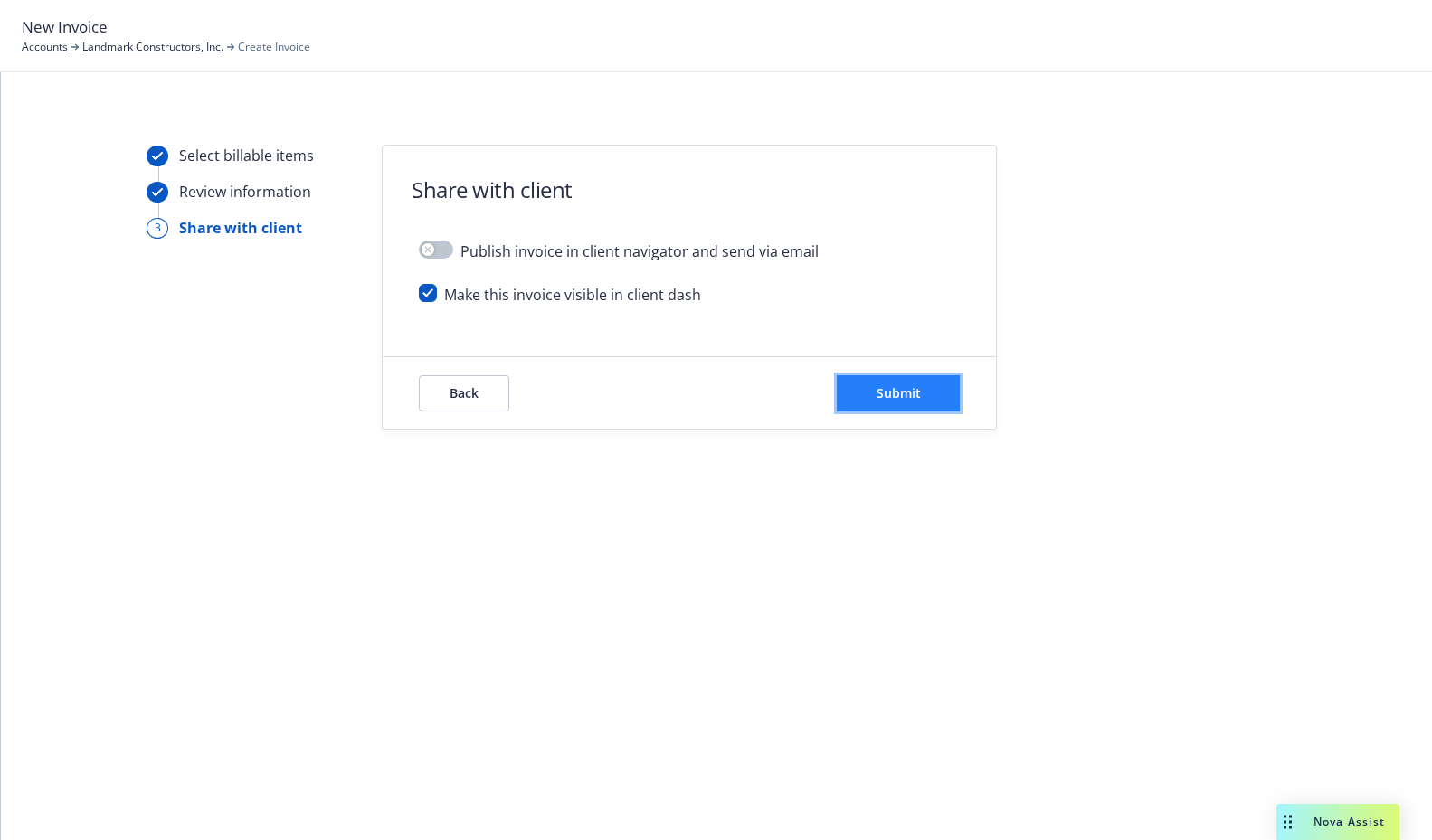
click at [933, 395] on button "Submit" at bounding box center [898, 393] width 123 height 36
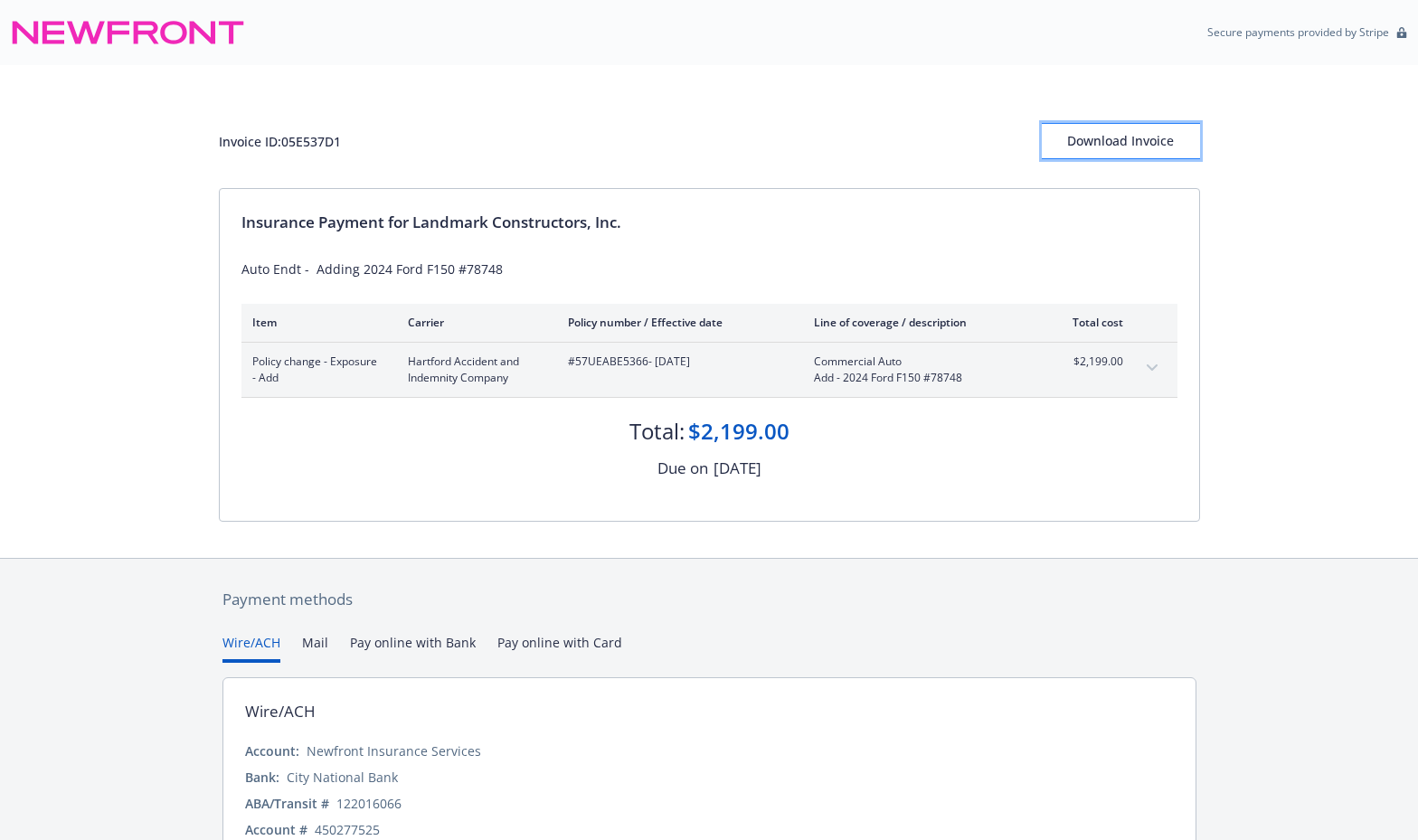
click at [1143, 141] on div "Download Invoice" at bounding box center [1122, 141] width 159 height 35
